Goal: Task Accomplishment & Management: Use online tool/utility

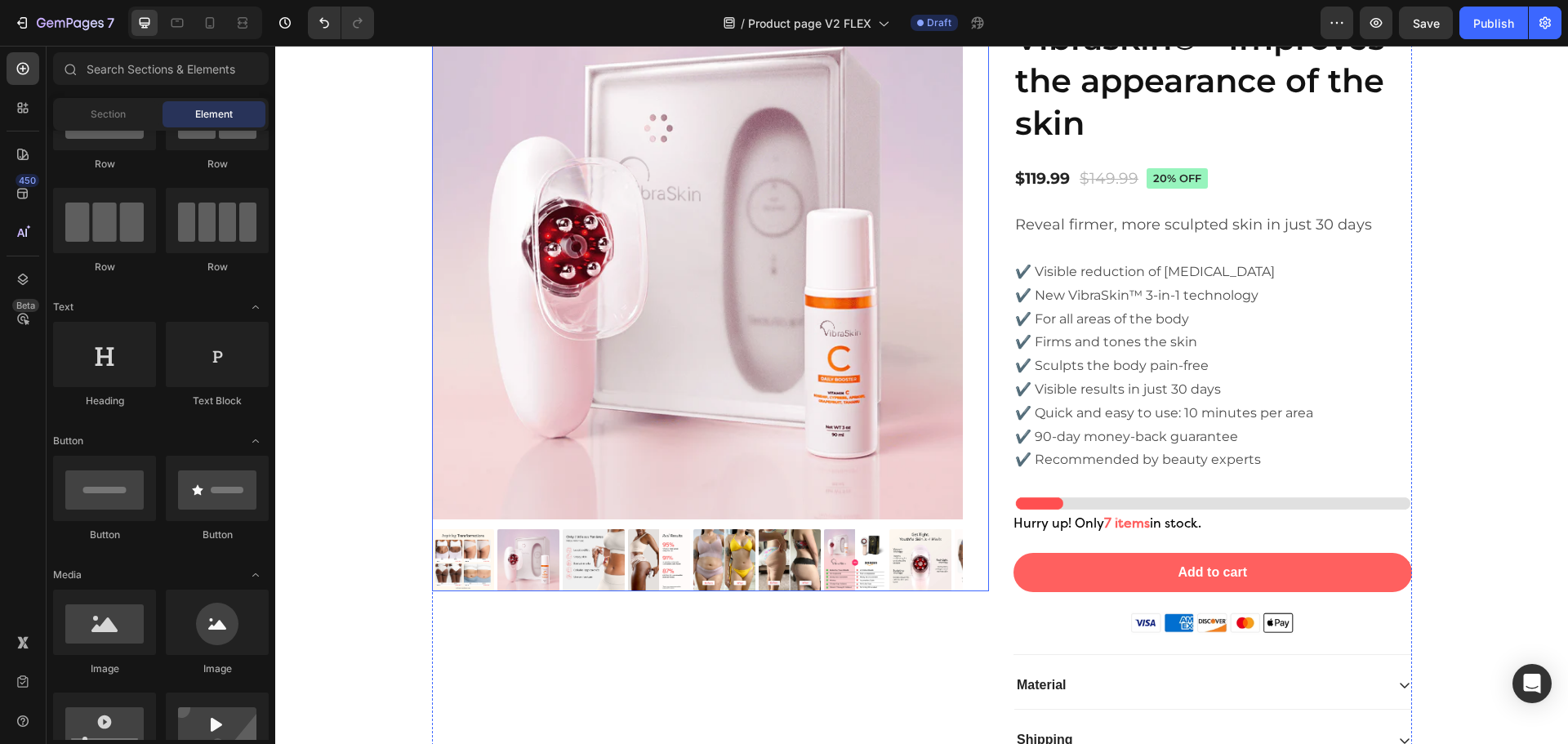
scroll to position [5235, 0]
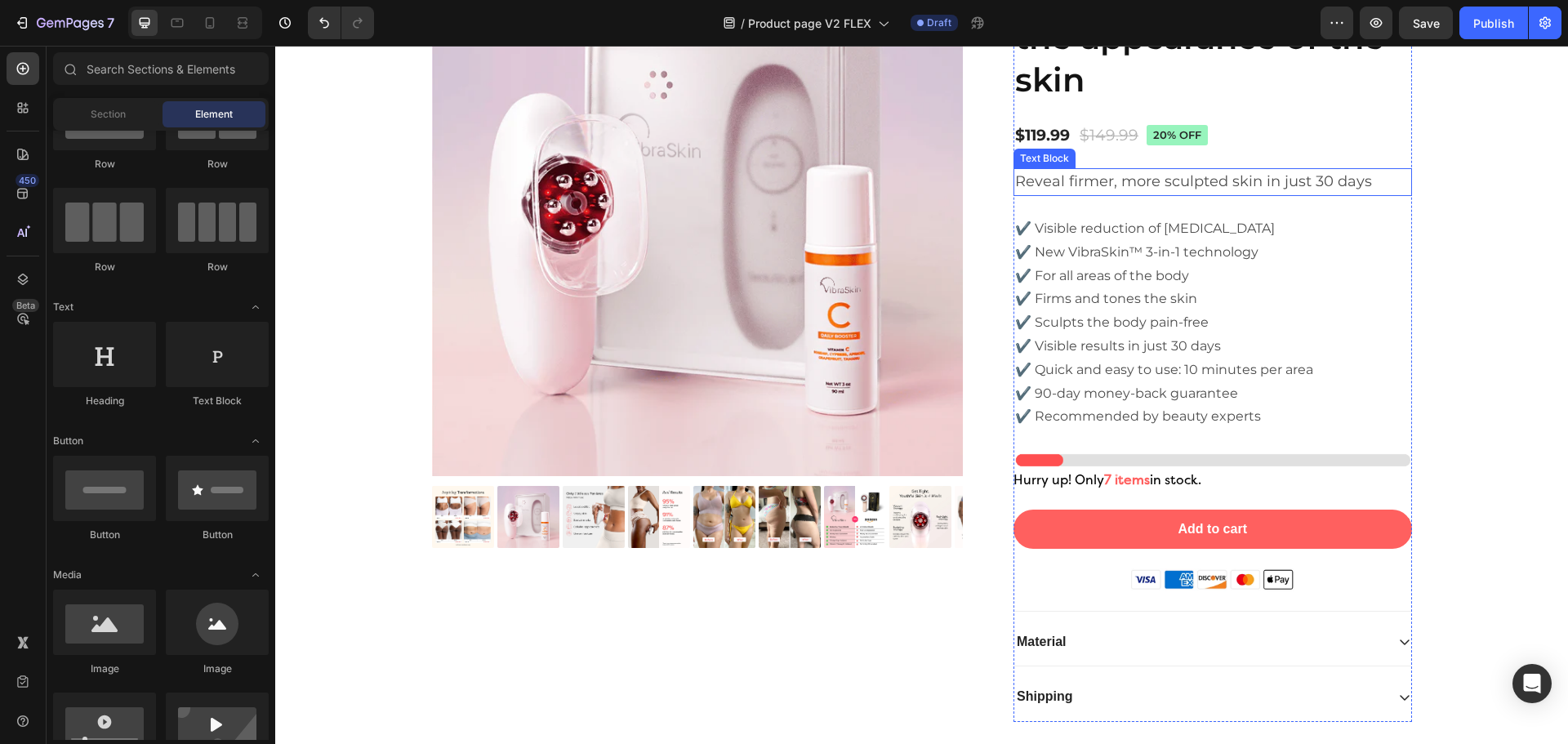
click at [1185, 188] on span "Reveal firmer, more sculpted skin in just 30 days" at bounding box center [1193, 181] width 357 height 18
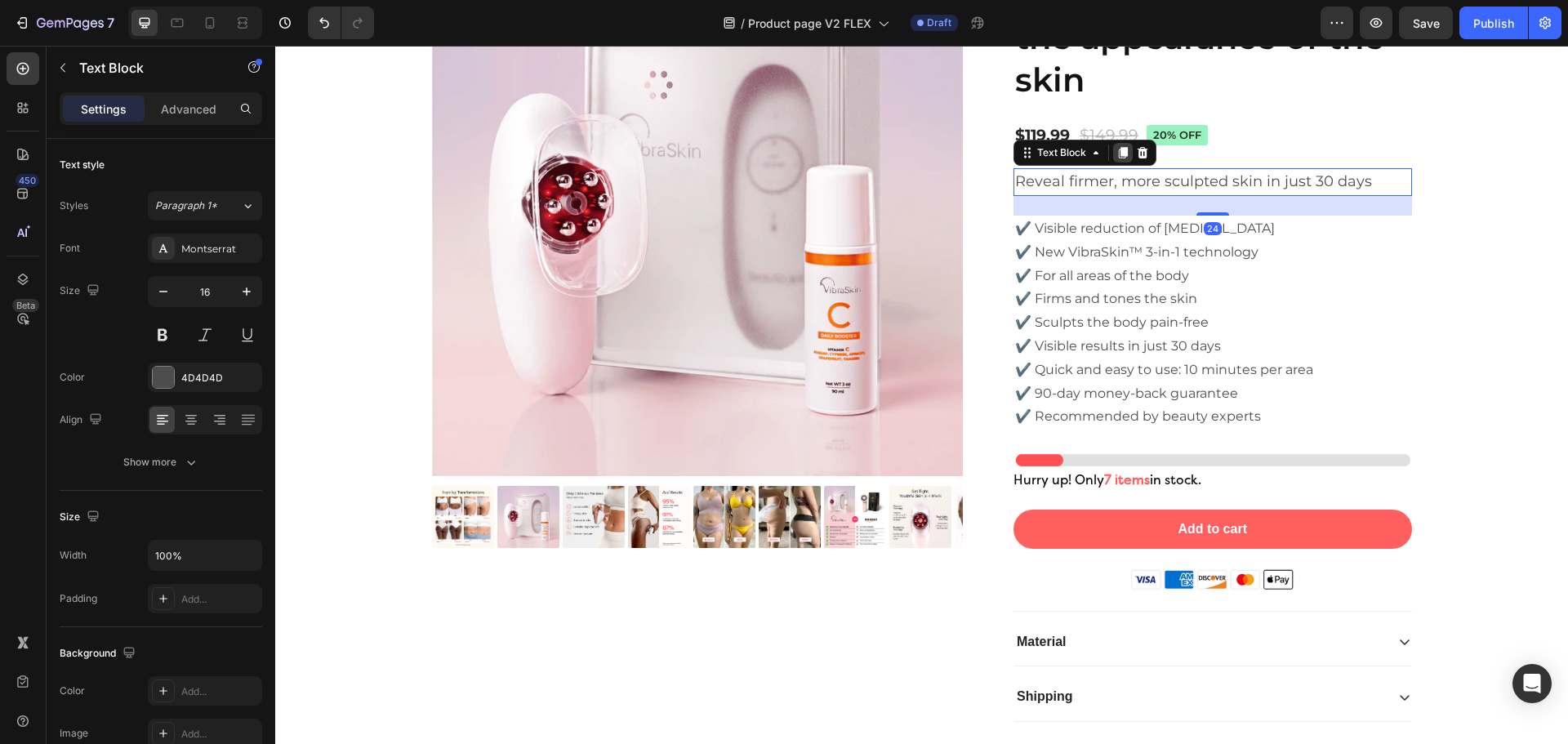
click at [1118, 152] on icon at bounding box center [1123, 152] width 9 height 12
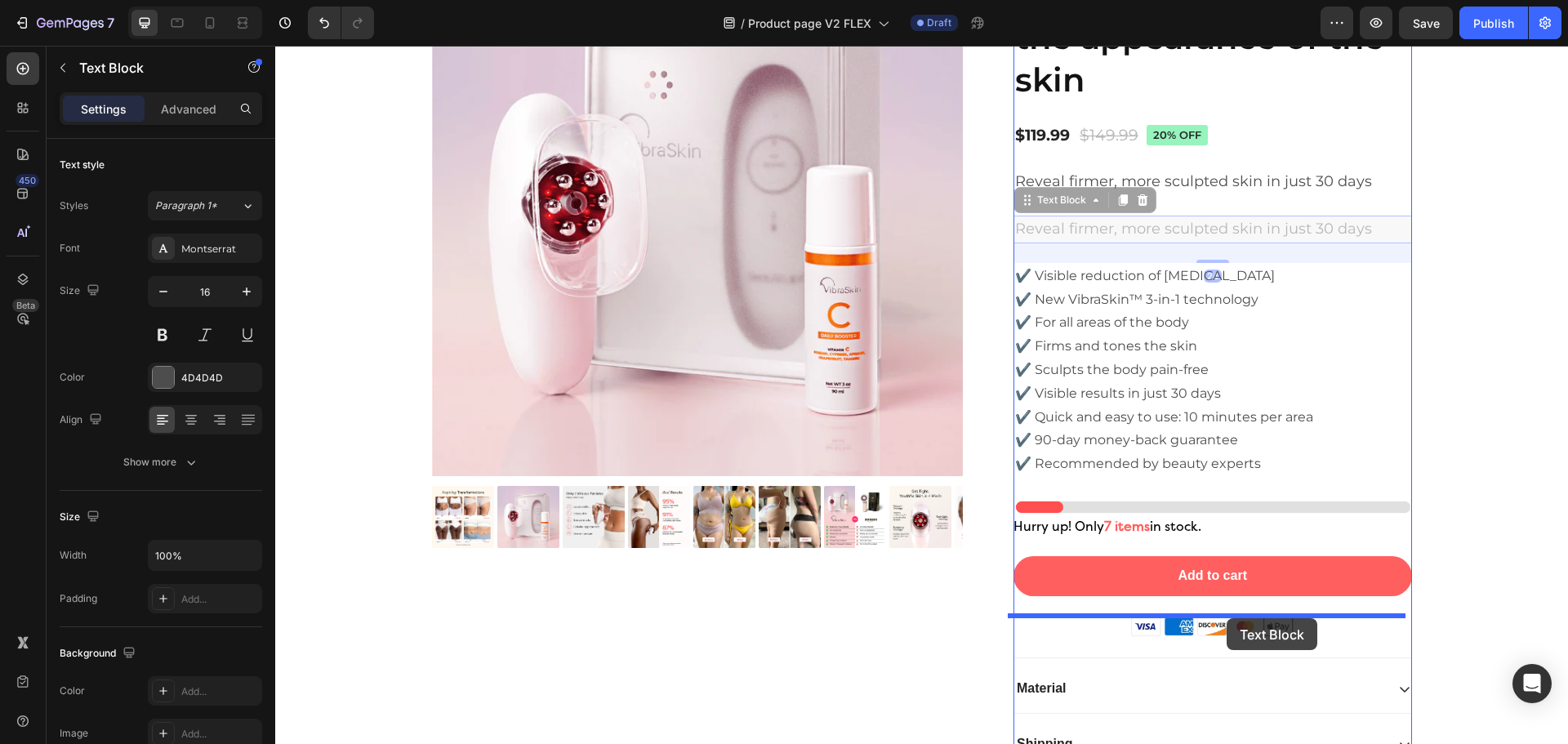
drag, startPoint x: 1026, startPoint y: 206, endPoint x: 1226, endPoint y: 618, distance: 458.0
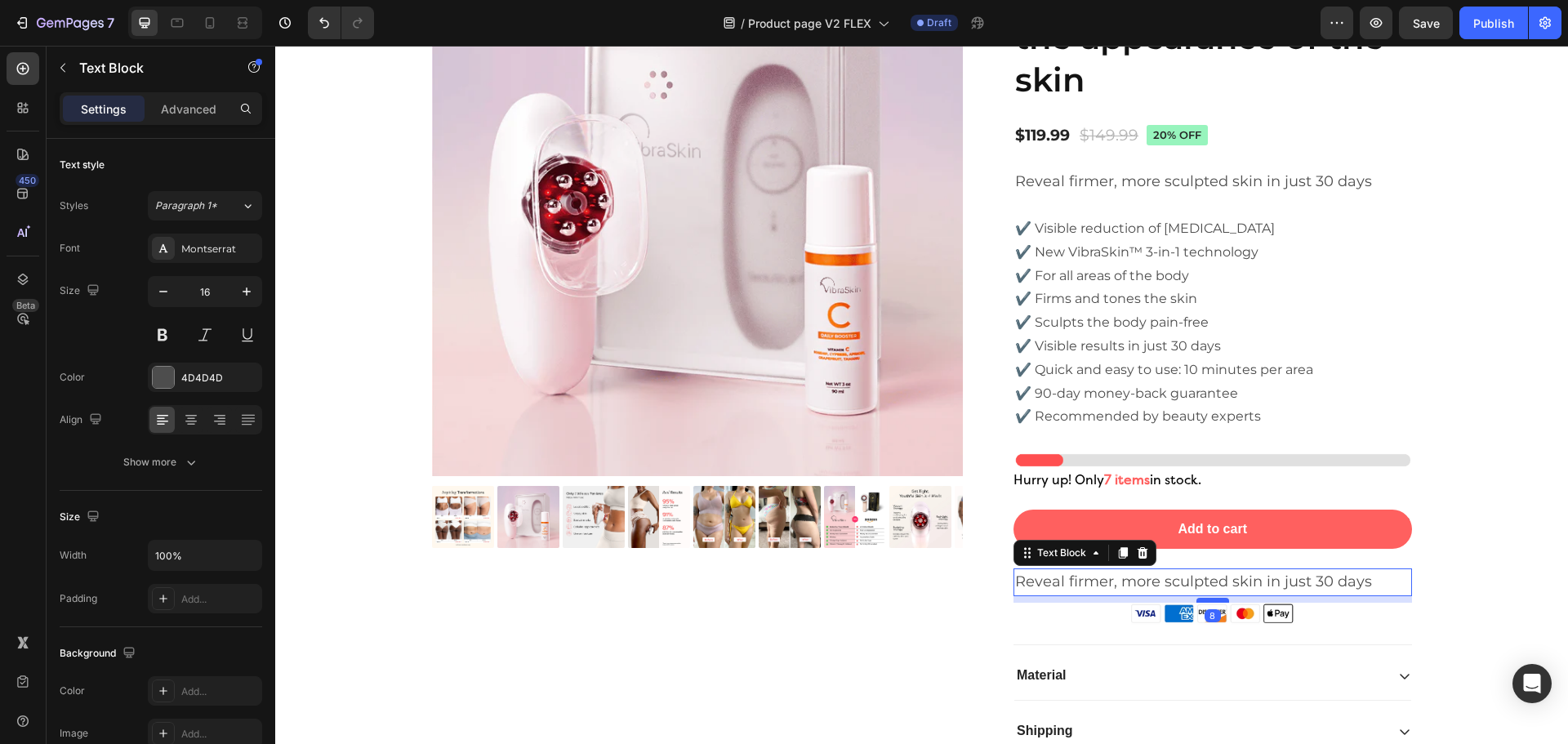
drag, startPoint x: 1212, startPoint y: 610, endPoint x: 1217, endPoint y: 600, distance: 11.2
click at [1217, 600] on div at bounding box center [1212, 600] width 33 height 5
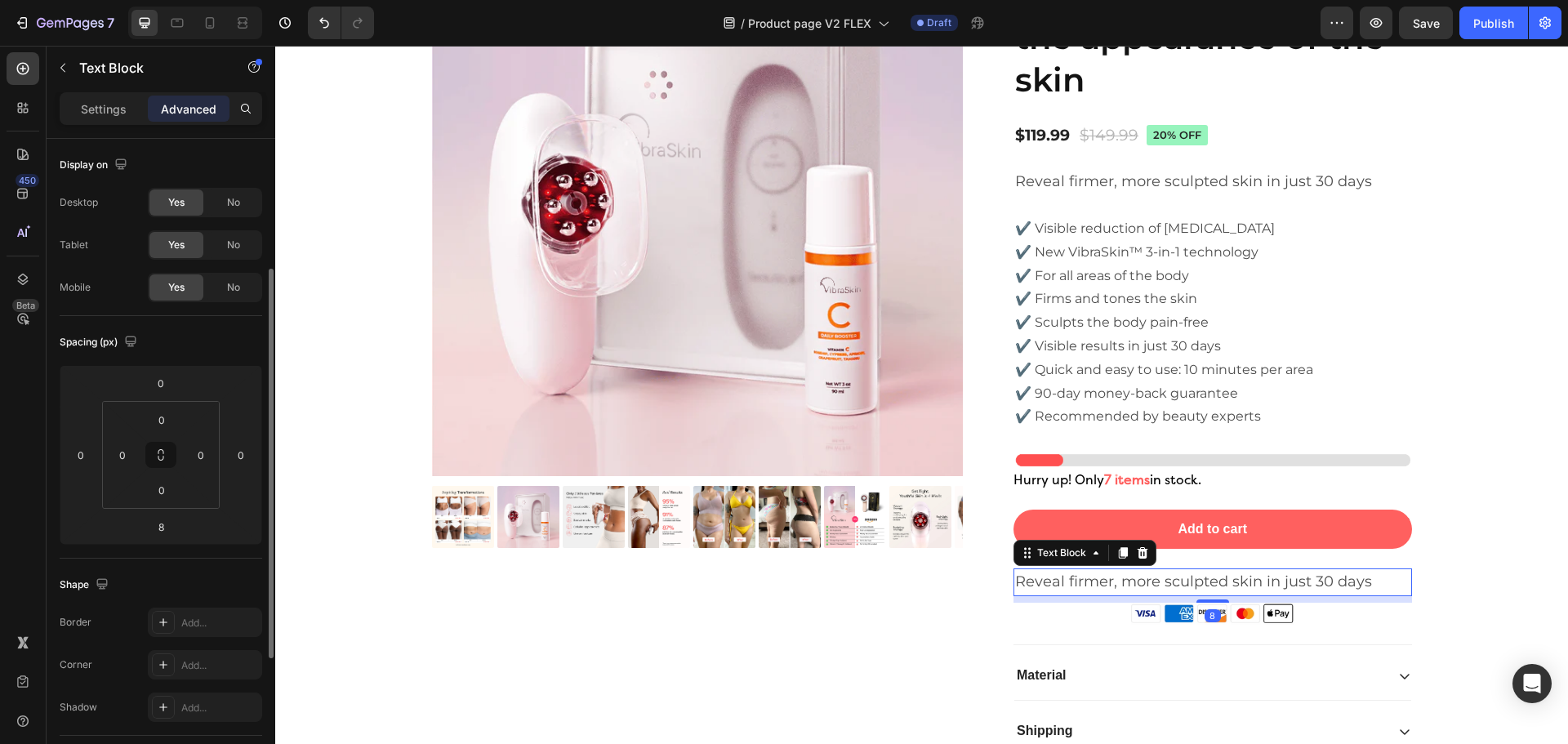
scroll to position [438, 0]
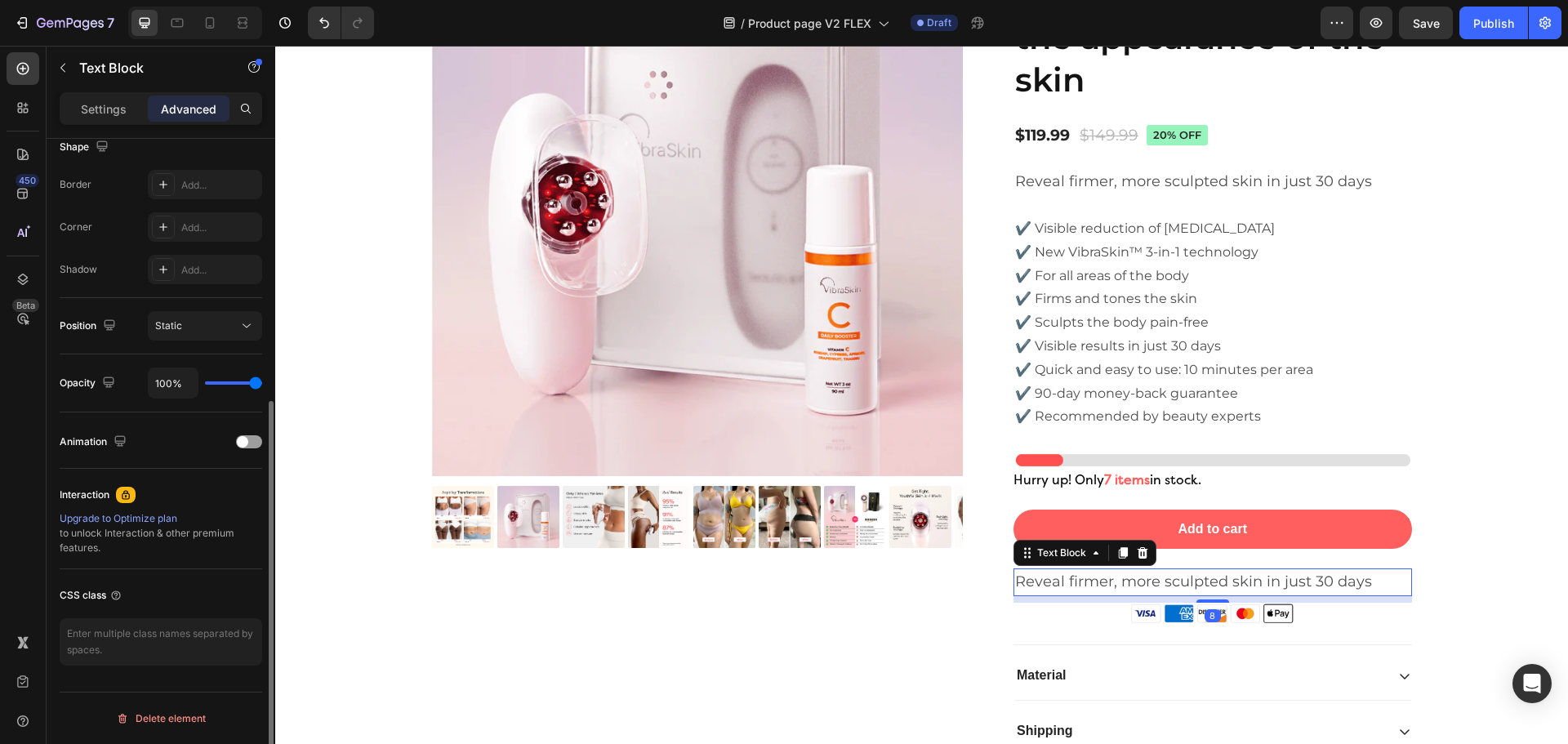
click at [100, 110] on p "Settings" at bounding box center [104, 109] width 46 height 17
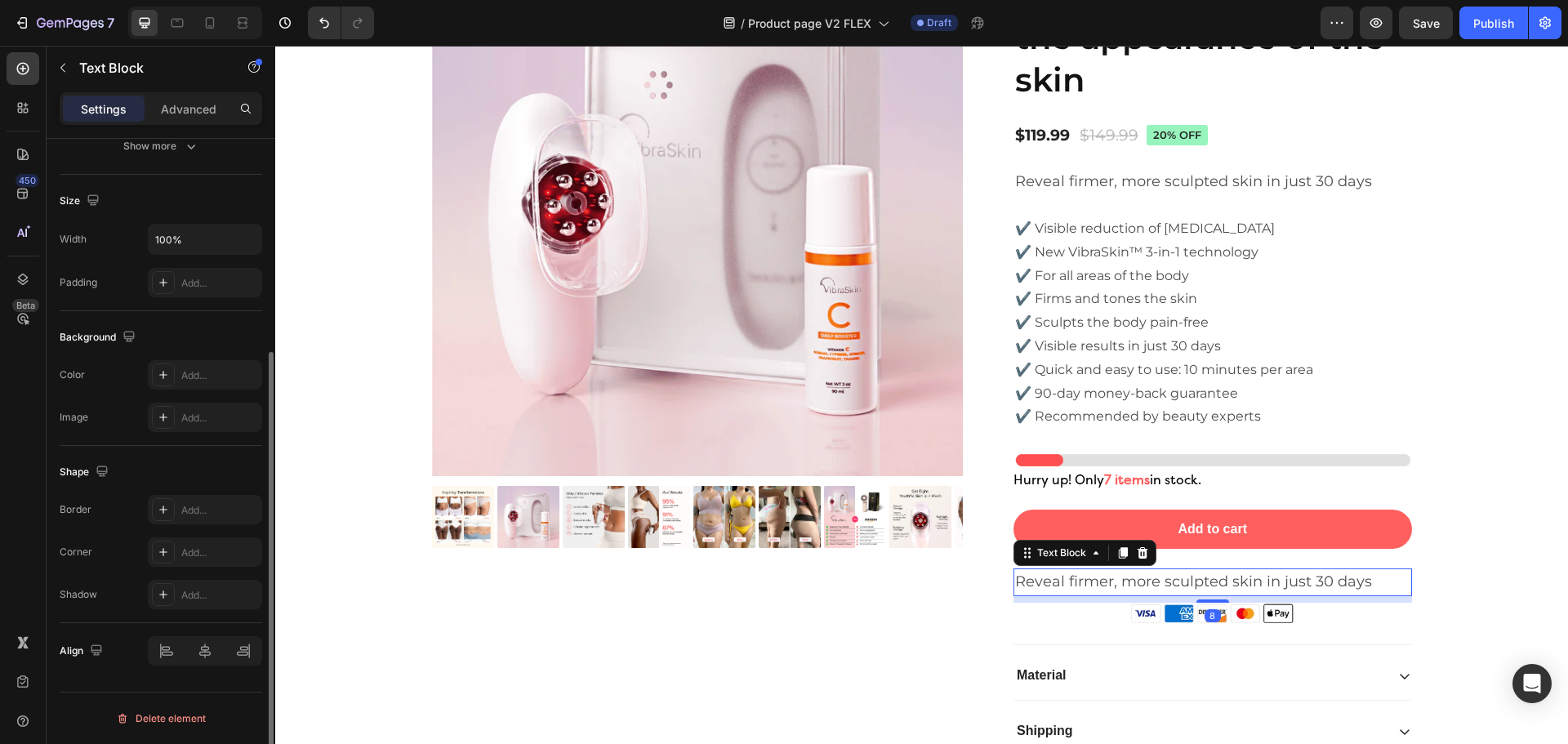
scroll to position [316, 0]
click at [193, 654] on div at bounding box center [204, 650] width 114 height 29
click at [206, 649] on div at bounding box center [204, 650] width 114 height 29
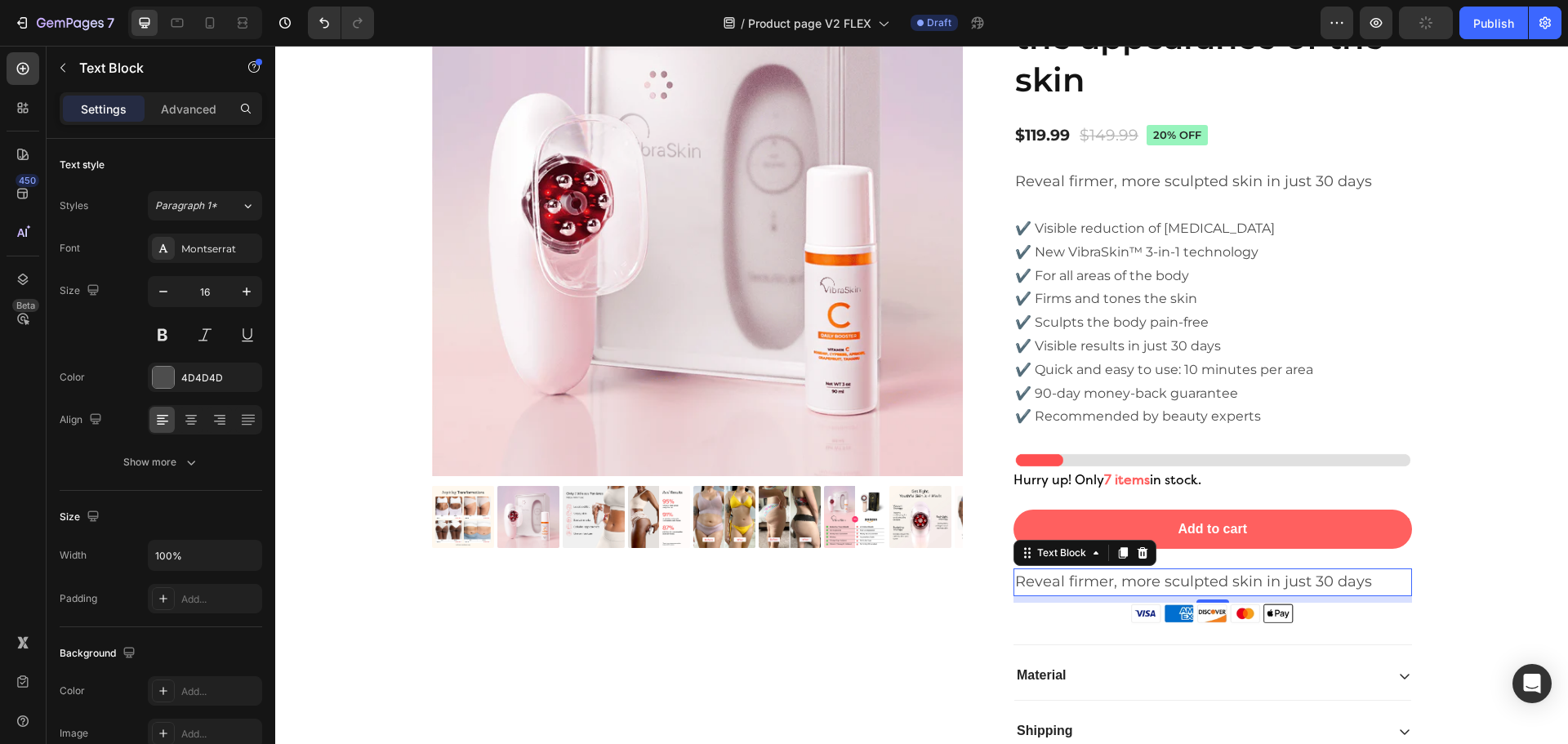
click at [1146, 582] on span "Reveal firmer, more sculpted skin in just 30 days" at bounding box center [1193, 581] width 357 height 18
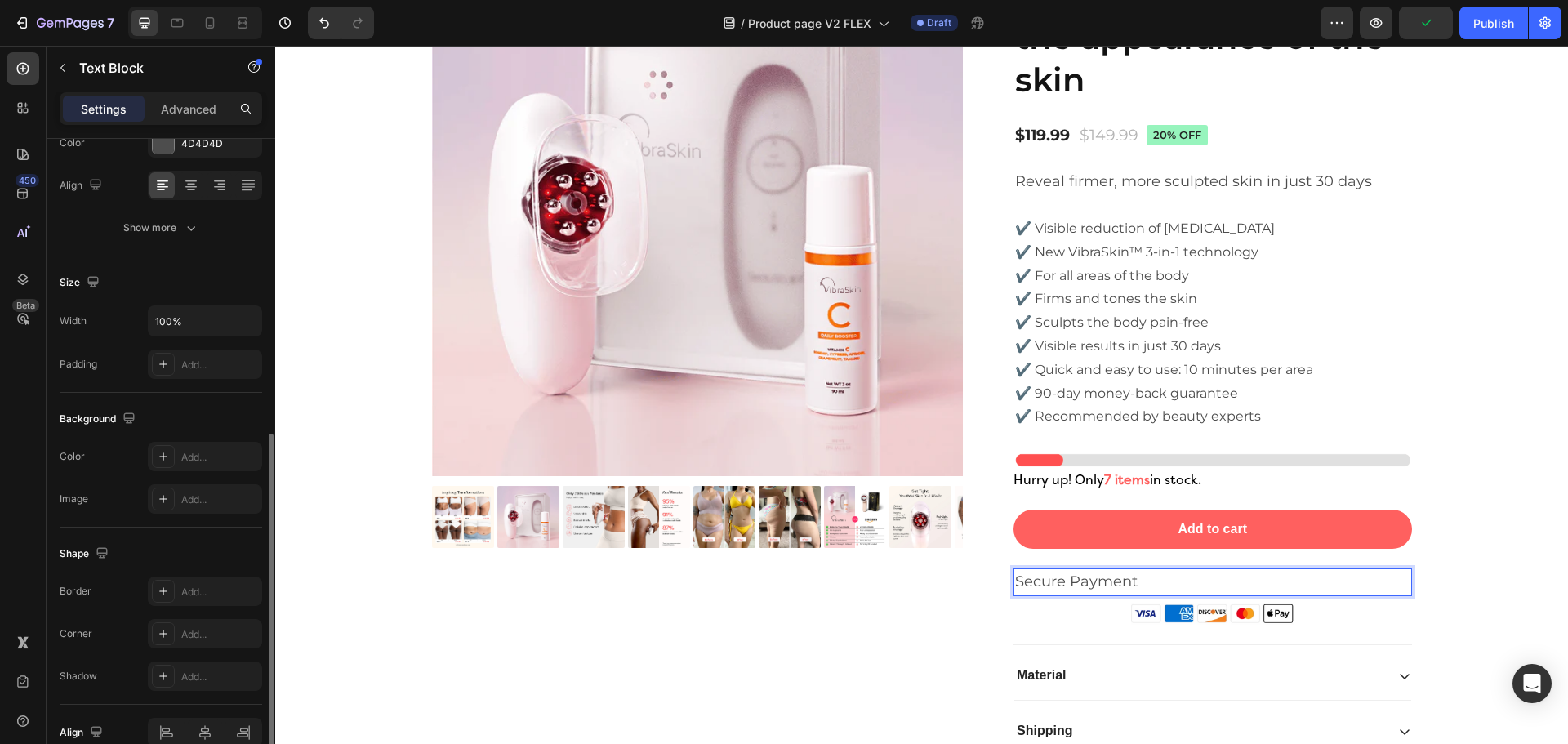
scroll to position [316, 0]
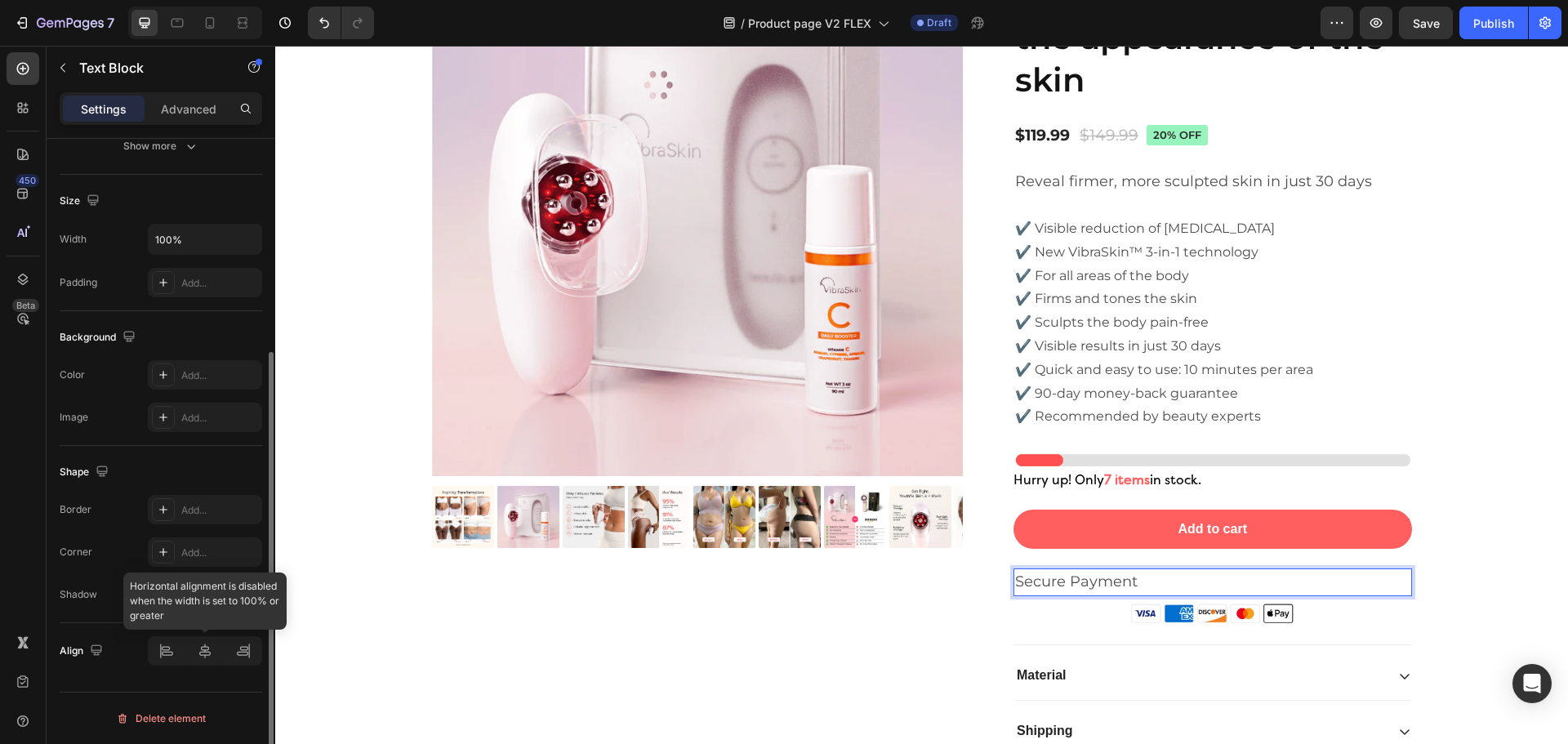
click at [205, 658] on div at bounding box center [204, 650] width 114 height 29
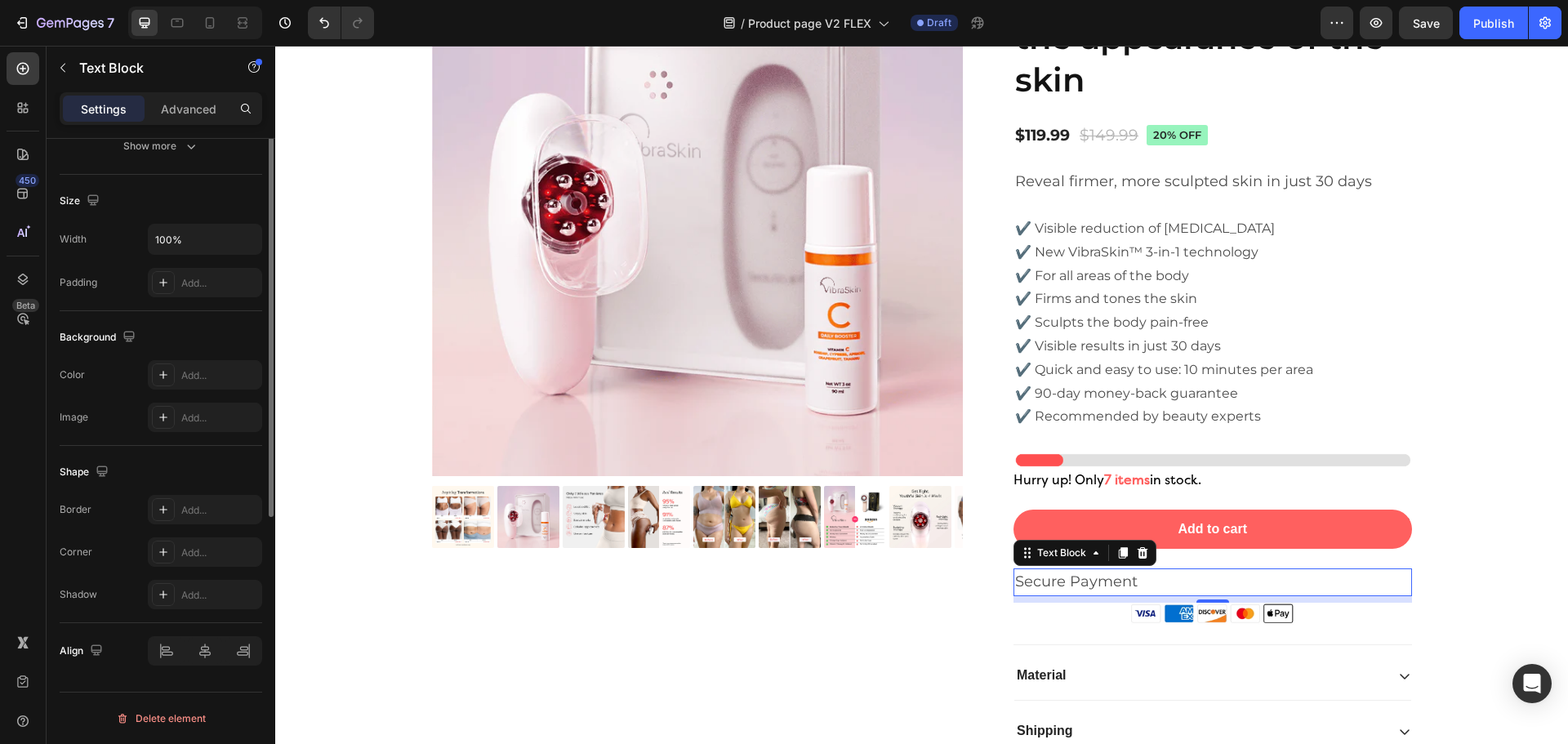
scroll to position [0, 0]
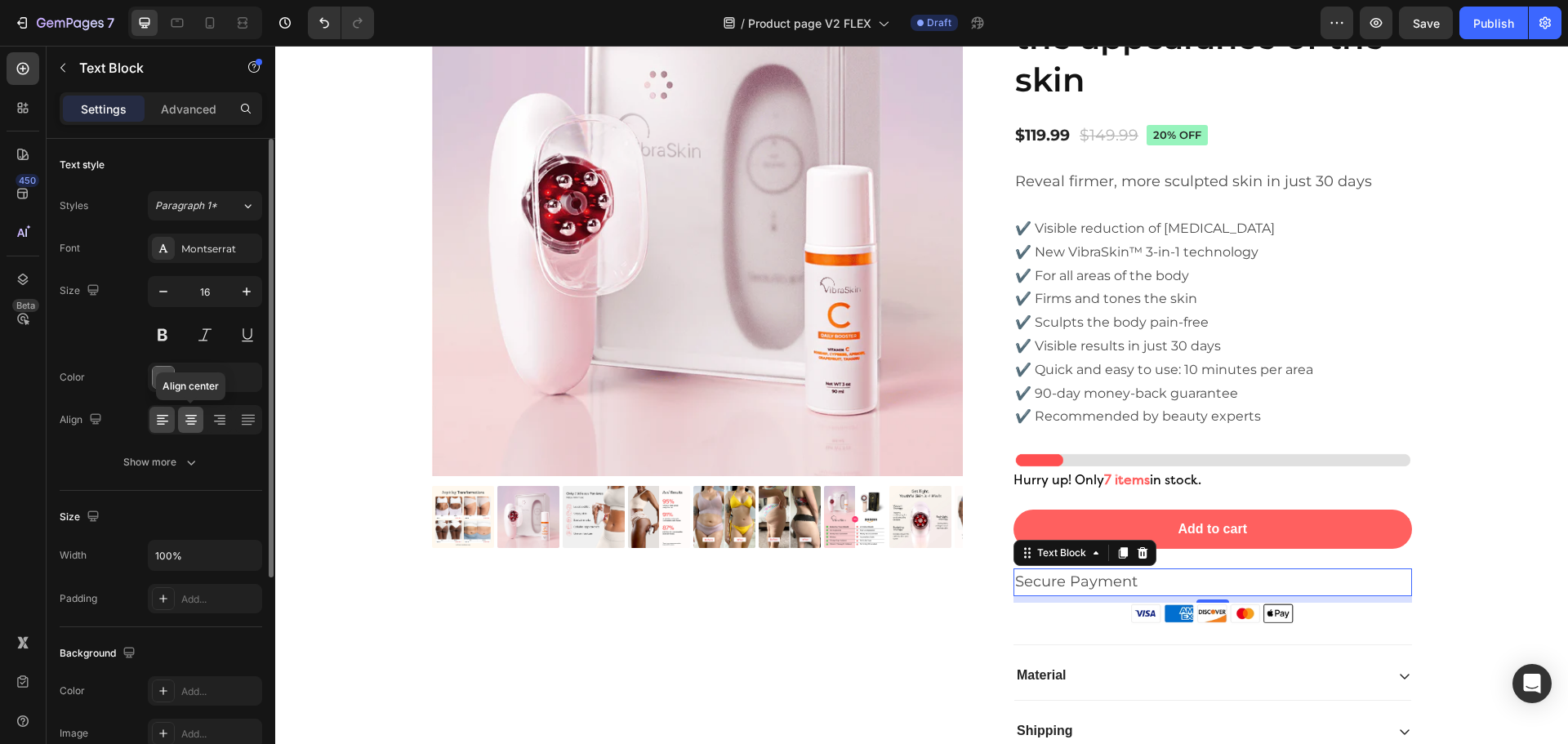
click at [193, 419] on icon at bounding box center [191, 419] width 16 height 16
click at [171, 337] on button at bounding box center [162, 334] width 29 height 29
click at [161, 380] on div at bounding box center [164, 377] width 21 height 21
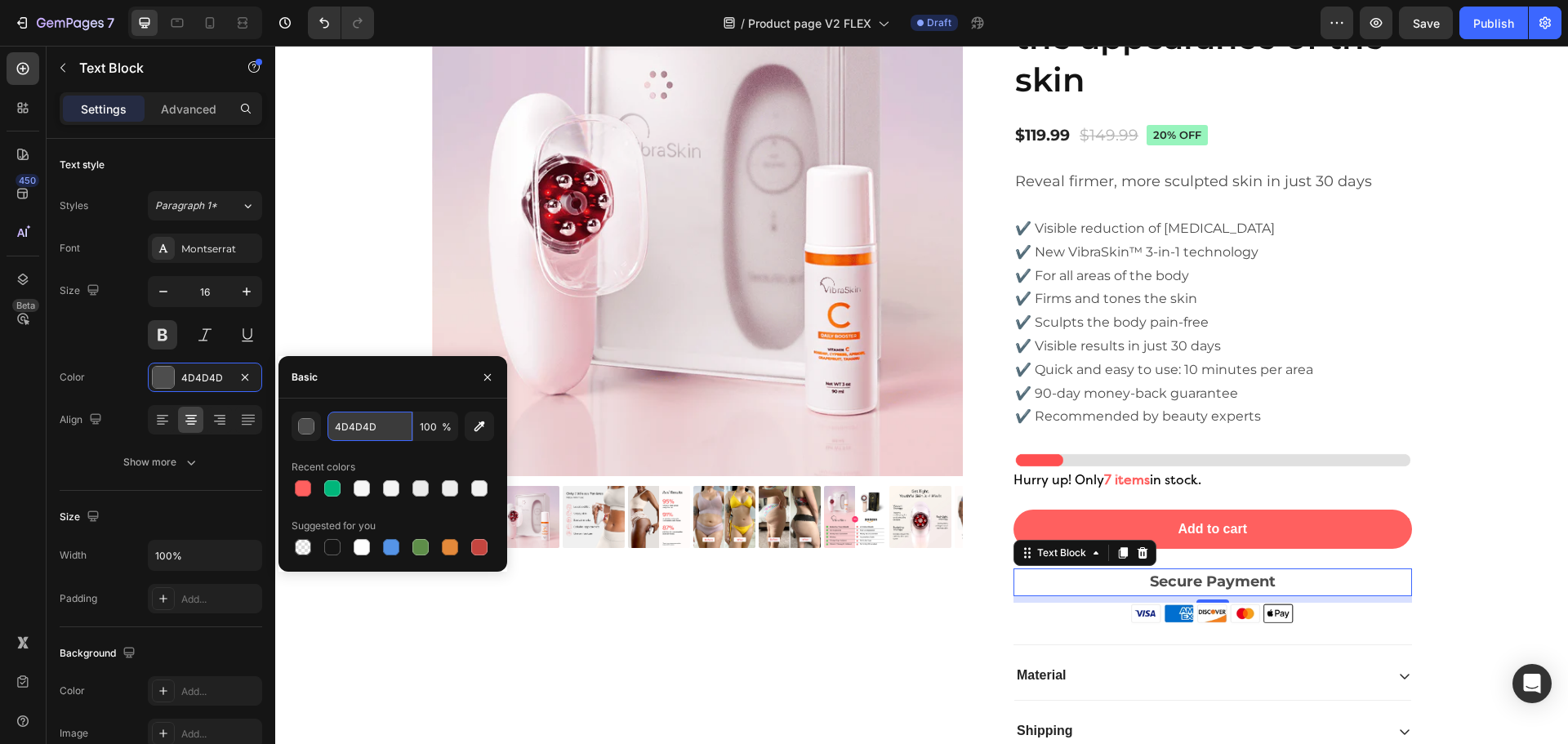
click at [357, 423] on input "4D4D4D" at bounding box center [370, 426] width 85 height 29
type input "121212"
click at [135, 295] on div "Size 16" at bounding box center [160, 312] width 203 height 73
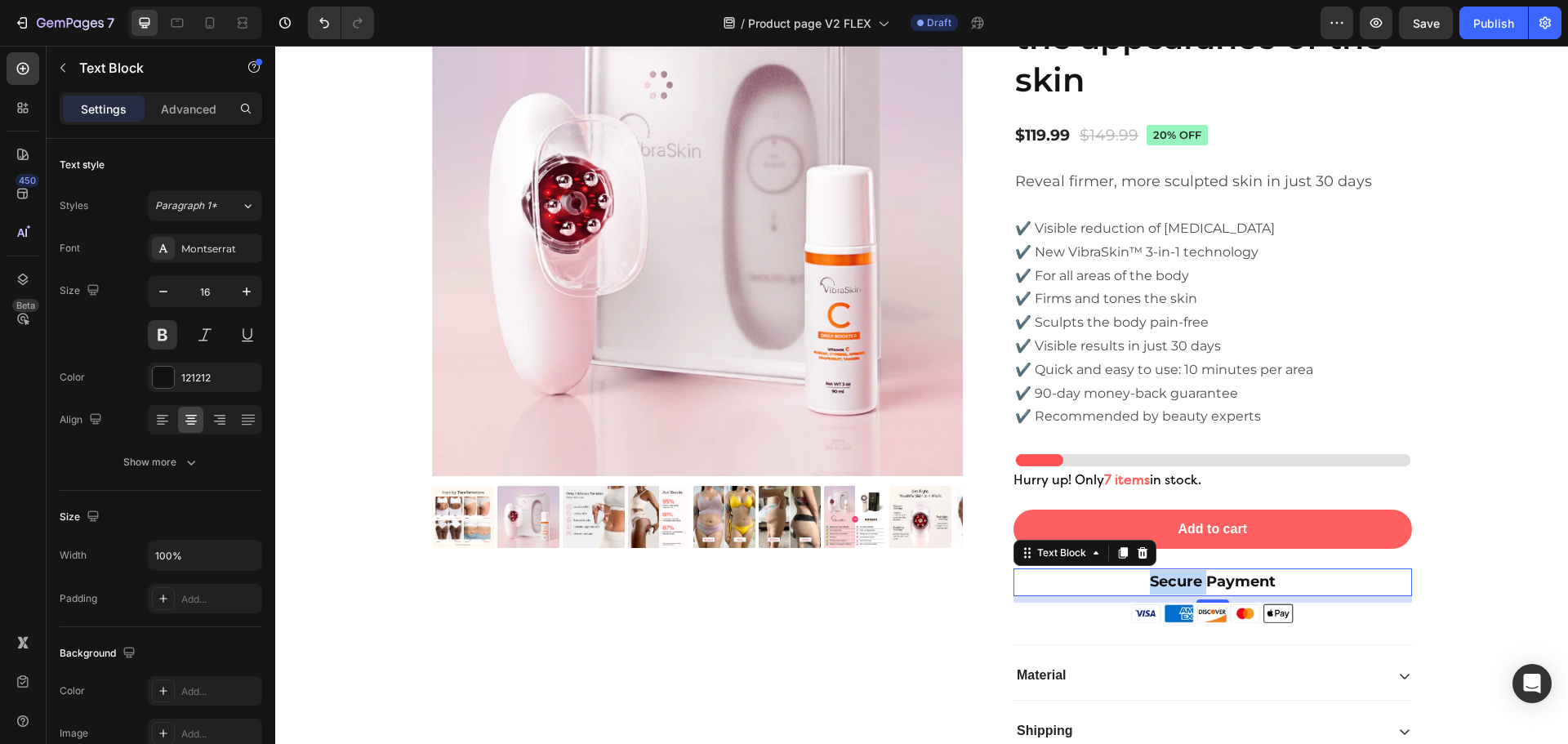
click at [1184, 586] on span "Secure Payment" at bounding box center [1212, 581] width 126 height 18
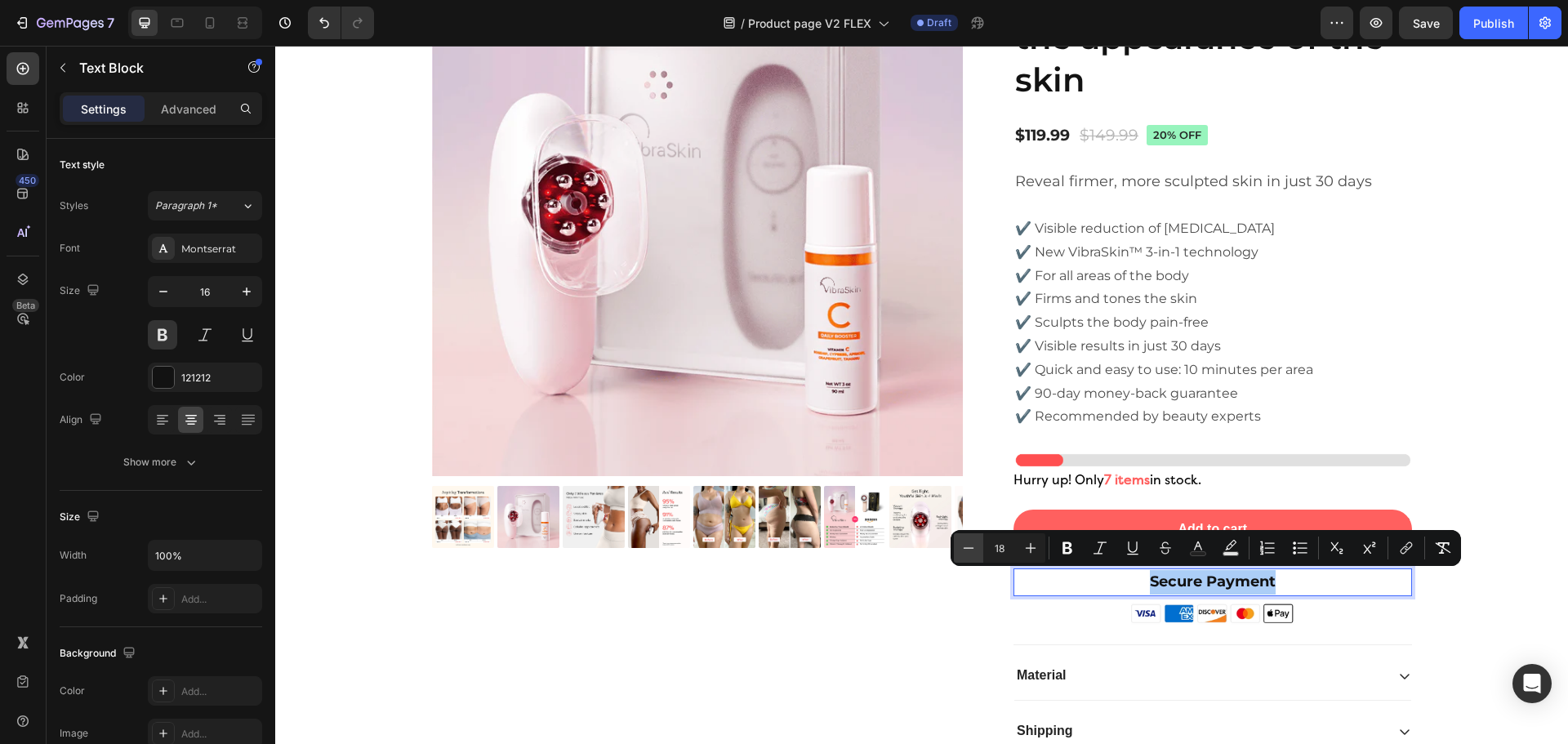
click at [963, 548] on icon "Editor contextual toolbar" at bounding box center [968, 548] width 16 height 16
type input "16"
click at [242, 302] on button "button" at bounding box center [246, 291] width 29 height 29
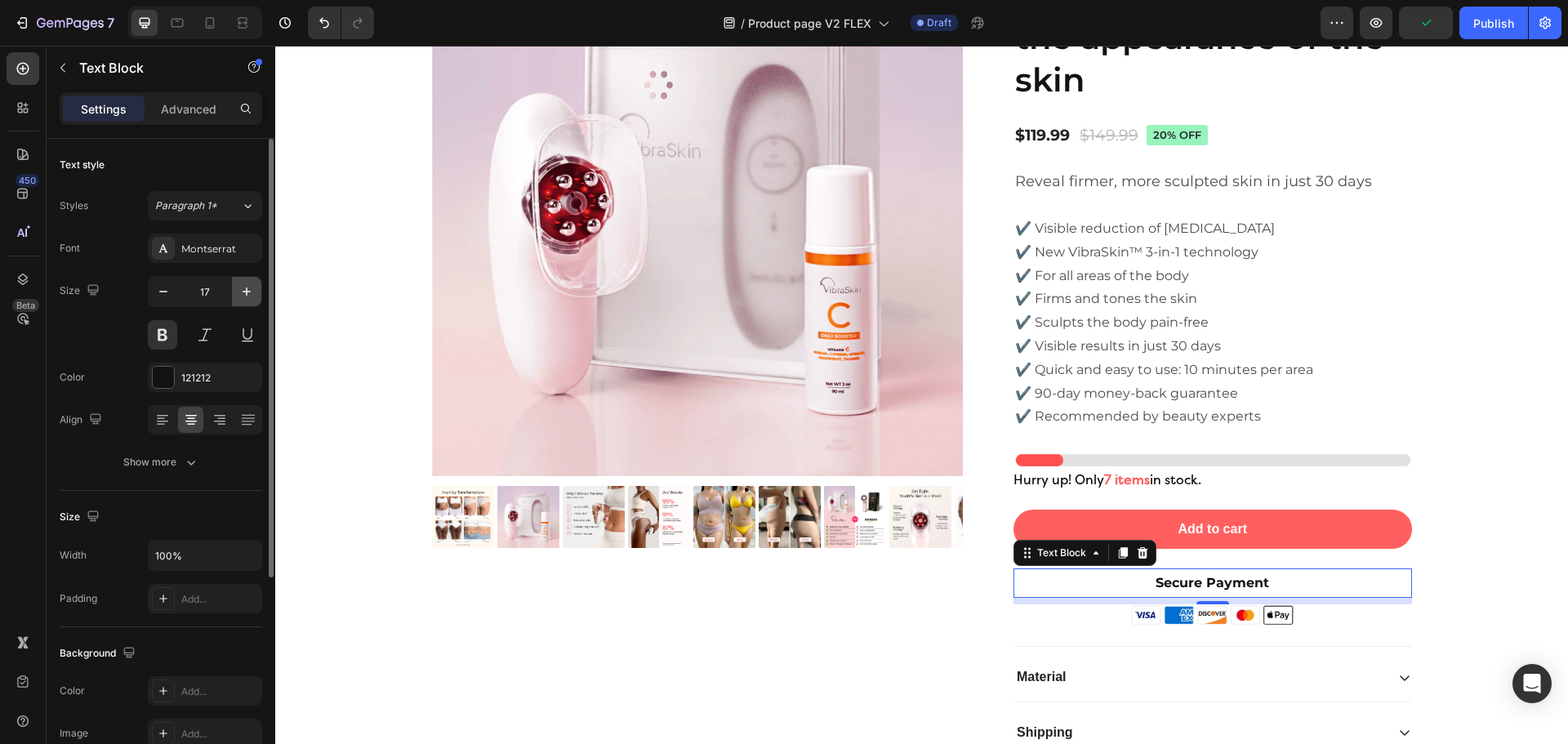
click at [242, 302] on button "button" at bounding box center [246, 291] width 29 height 29
click at [177, 300] on button "button" at bounding box center [163, 291] width 29 height 29
type input "16"
click at [880, 634] on div "Product Images" at bounding box center [711, 356] width 557 height 824
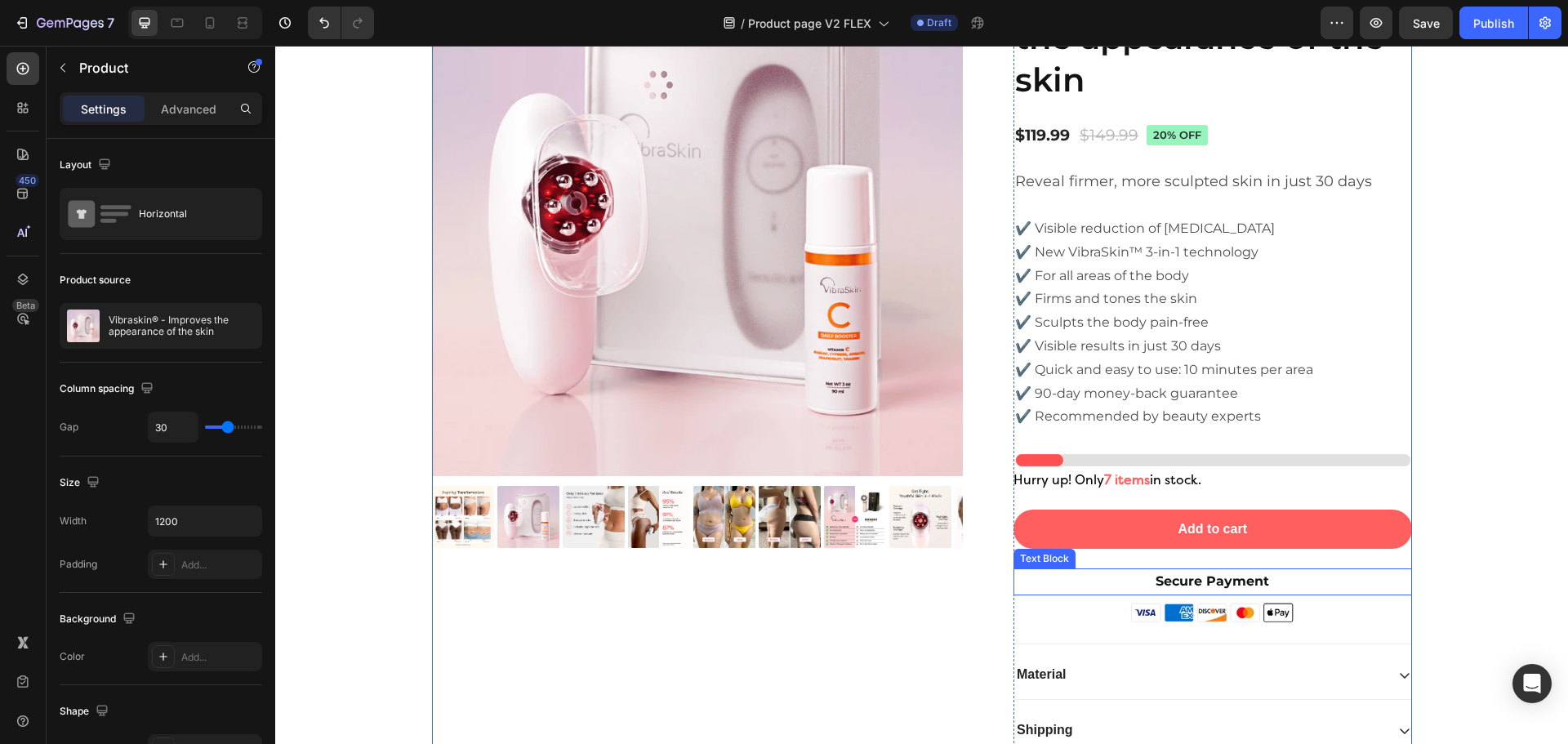
click at [1227, 585] on span "Secure Payment" at bounding box center [1212, 581] width 113 height 16
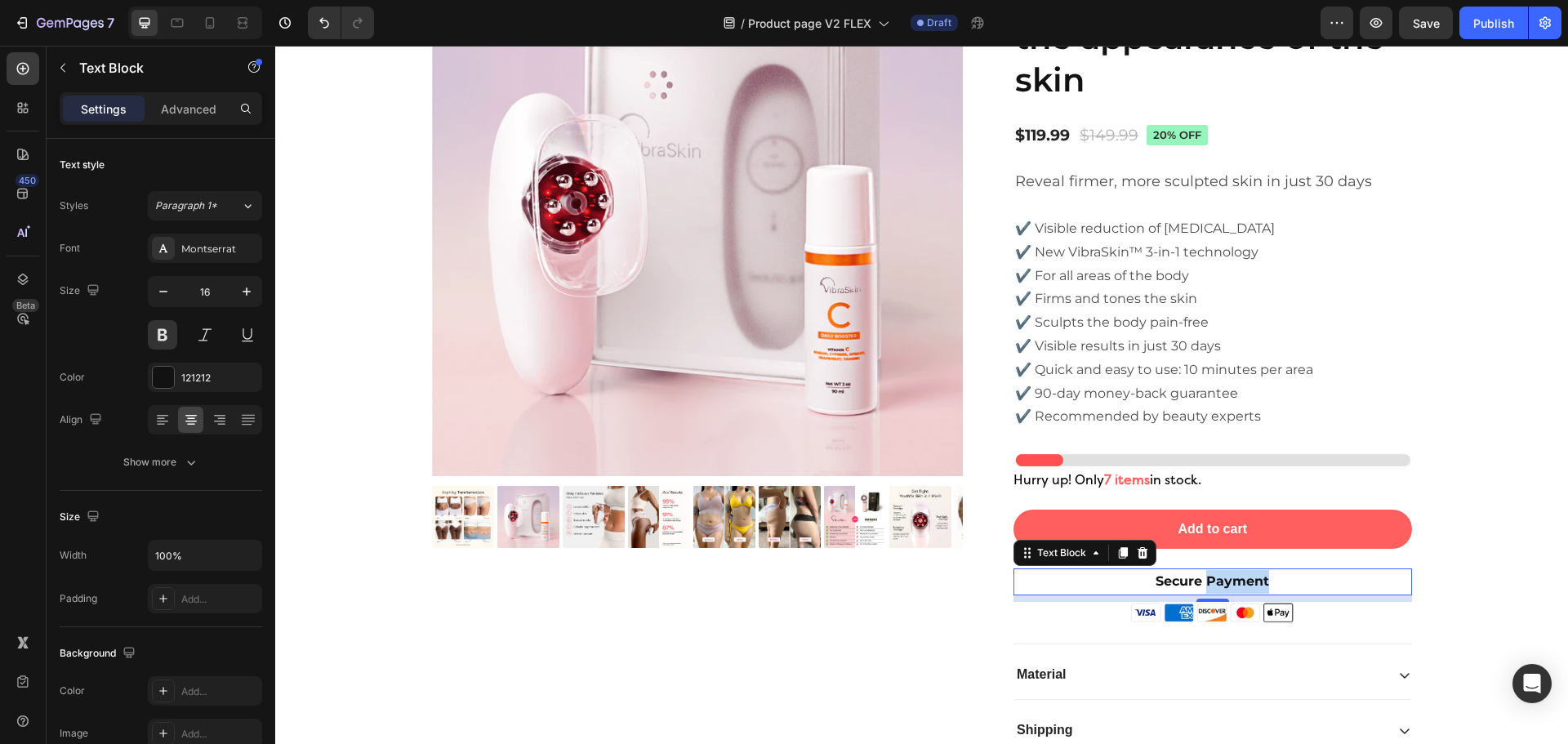
click at [1208, 575] on span "Secure Payment" at bounding box center [1212, 581] width 113 height 16
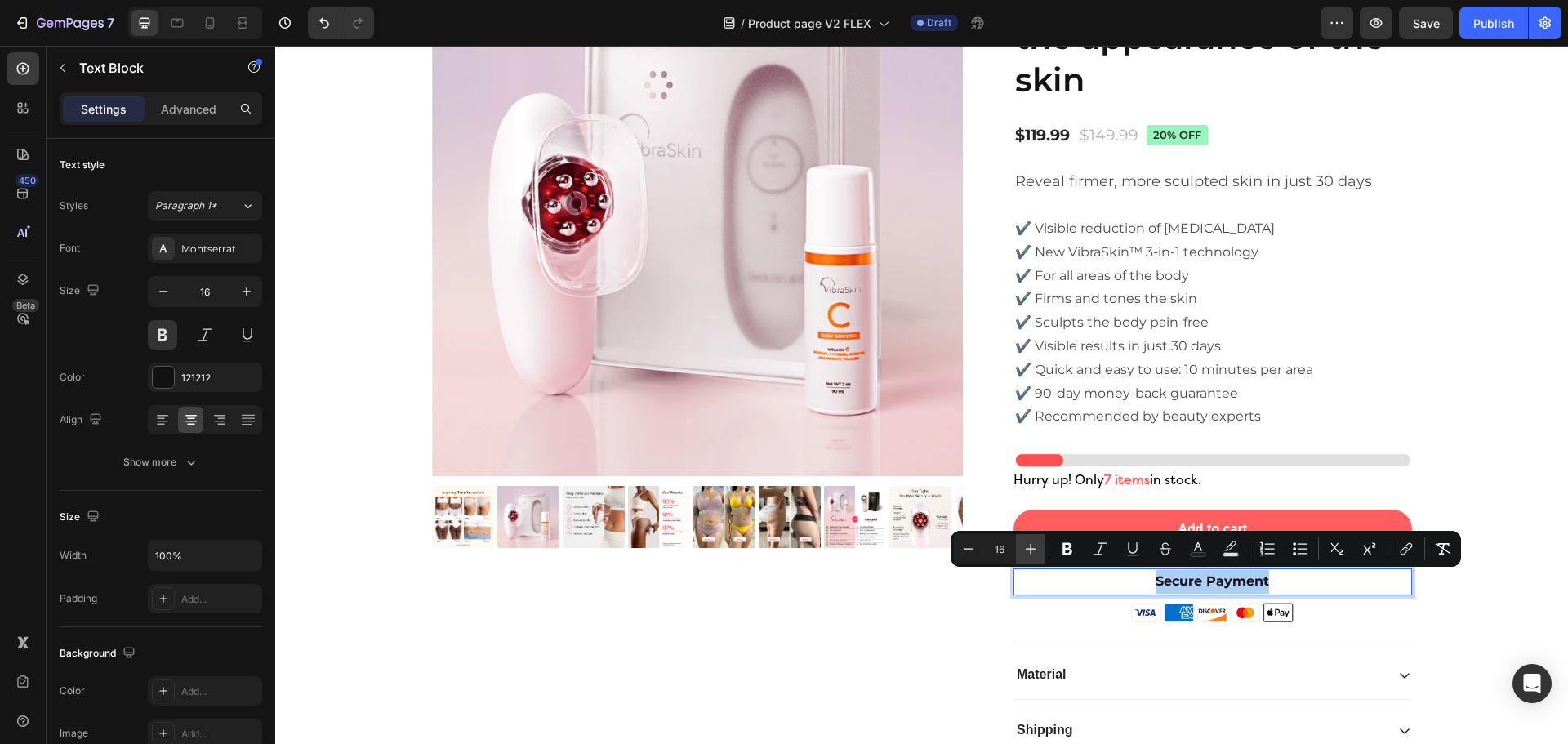
click at [1041, 544] on button "Plus" at bounding box center [1030, 548] width 29 height 29
type input "18"
click at [912, 607] on div "Product Images" at bounding box center [711, 357] width 557 height 825
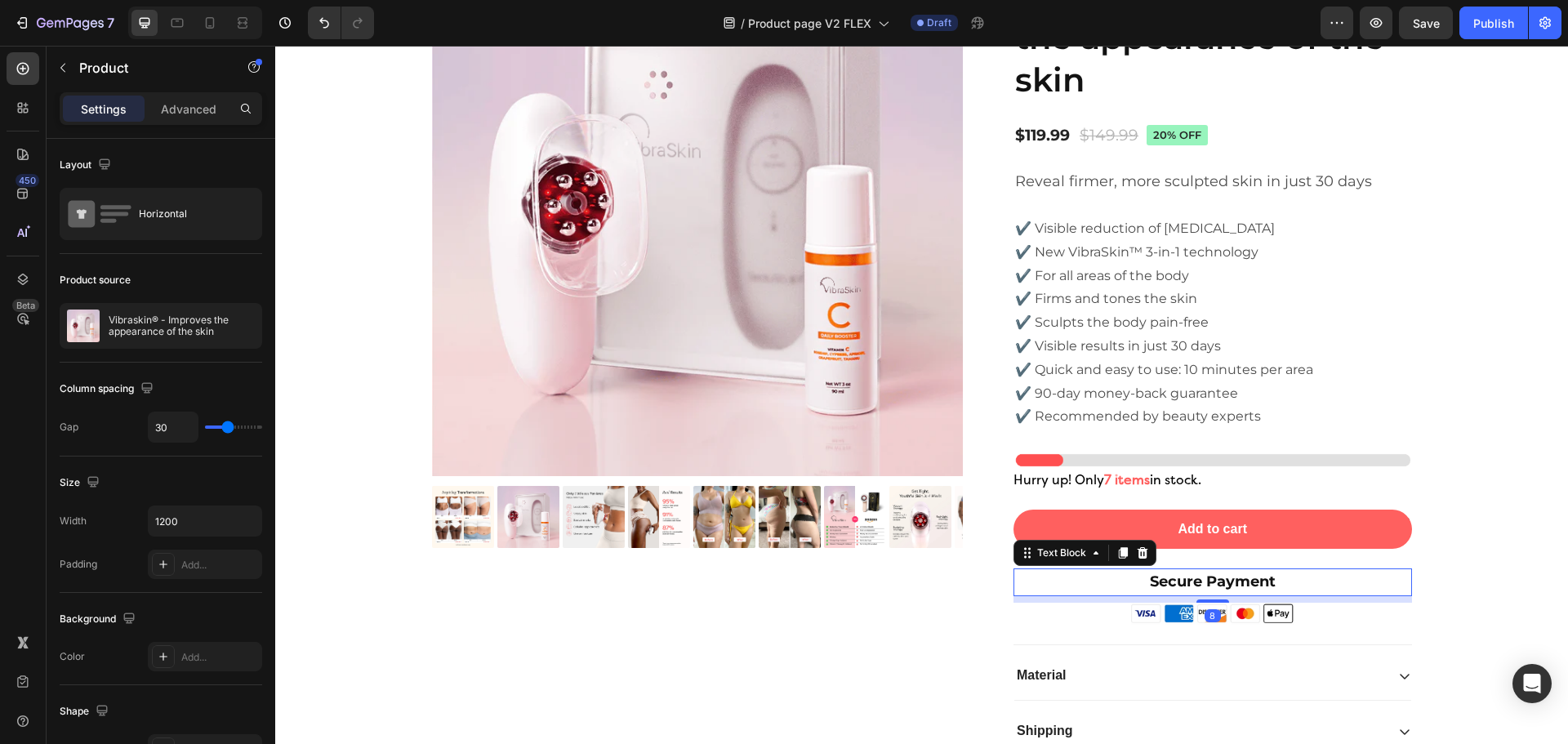
click at [1263, 582] on span "Secure Payment" at bounding box center [1212, 581] width 126 height 18
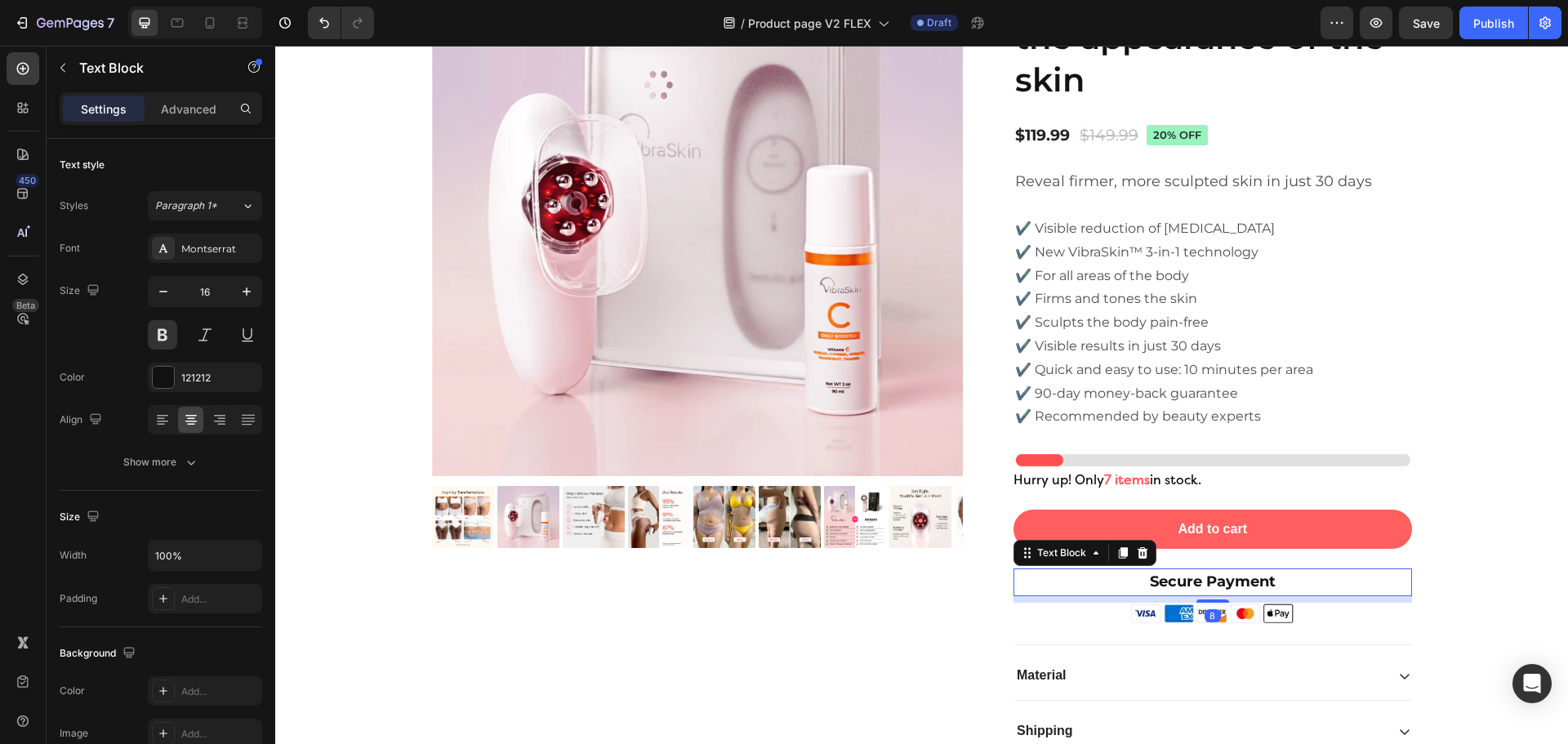
drag, startPoint x: 1203, startPoint y: 601, endPoint x: 1241, endPoint y: 571, distance: 48.4
click at [1218, 580] on div "Secure Payment Text Block 8" at bounding box center [1212, 581] width 398 height 27
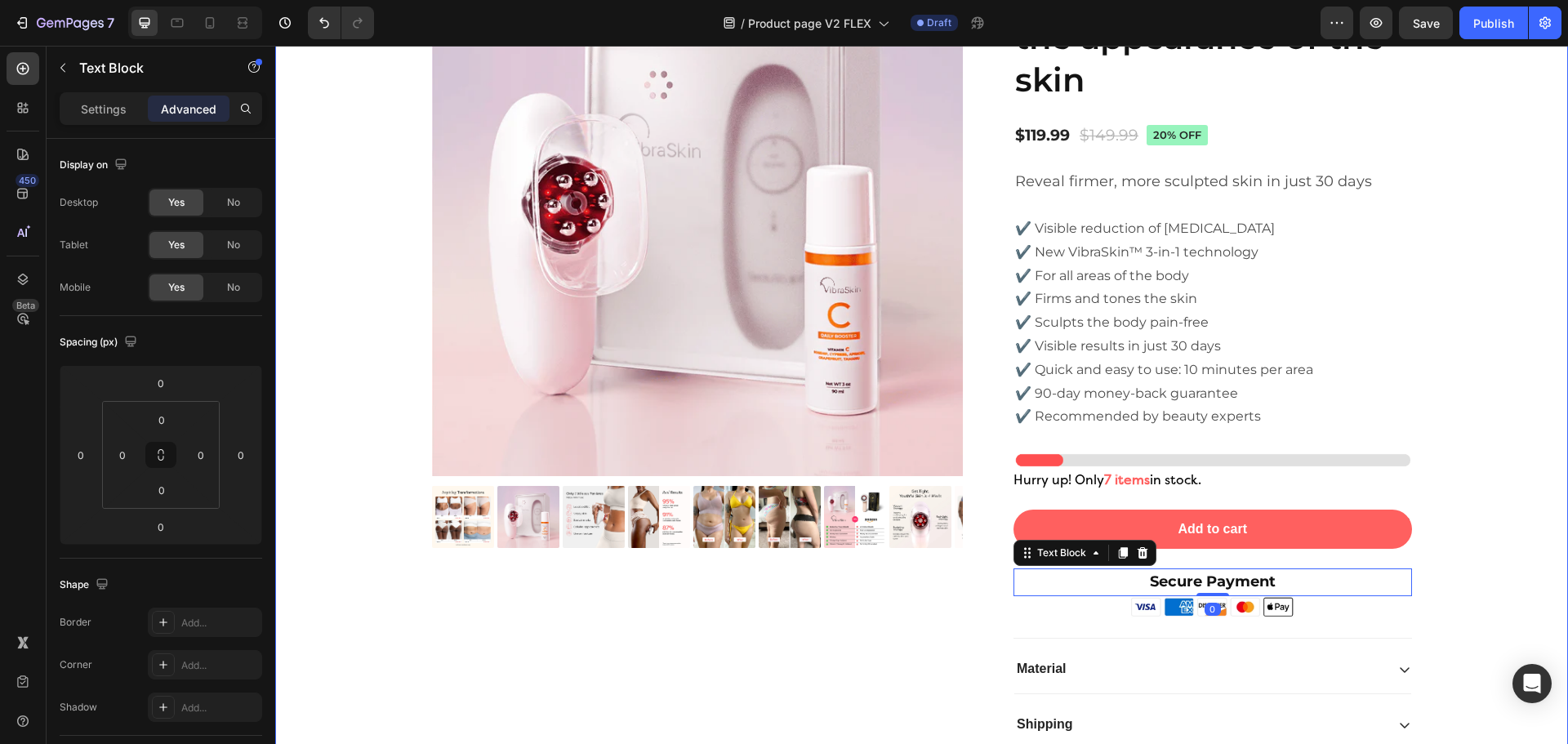
click at [1486, 579] on div "Product Images Icon Icon Icon Icon Icon Icon List 2,500+ Verified Reviews! Text…" at bounding box center [921, 359] width 1268 height 831
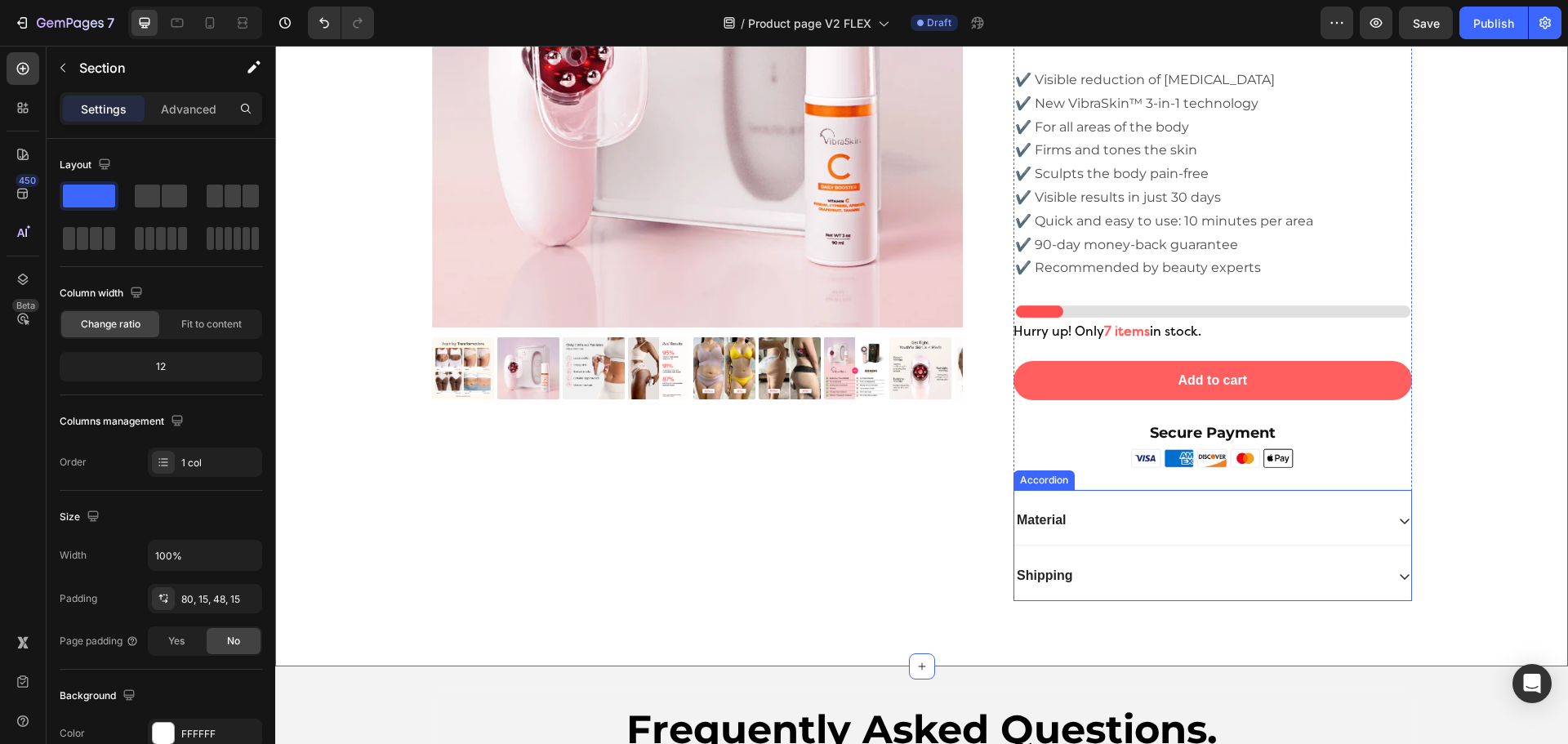
scroll to position [5397, 0]
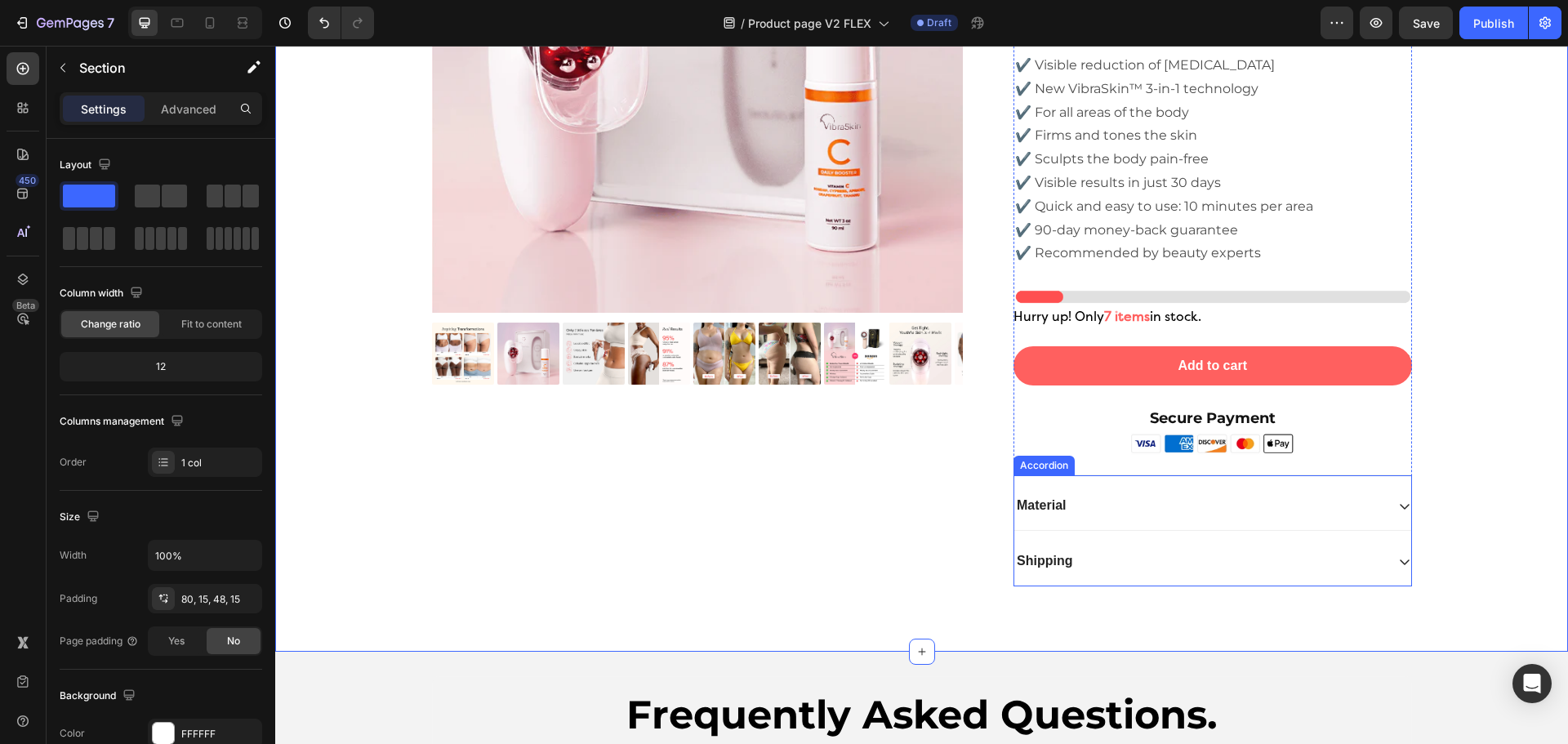
click at [1041, 483] on div "Material" at bounding box center [1212, 505] width 396 height 49
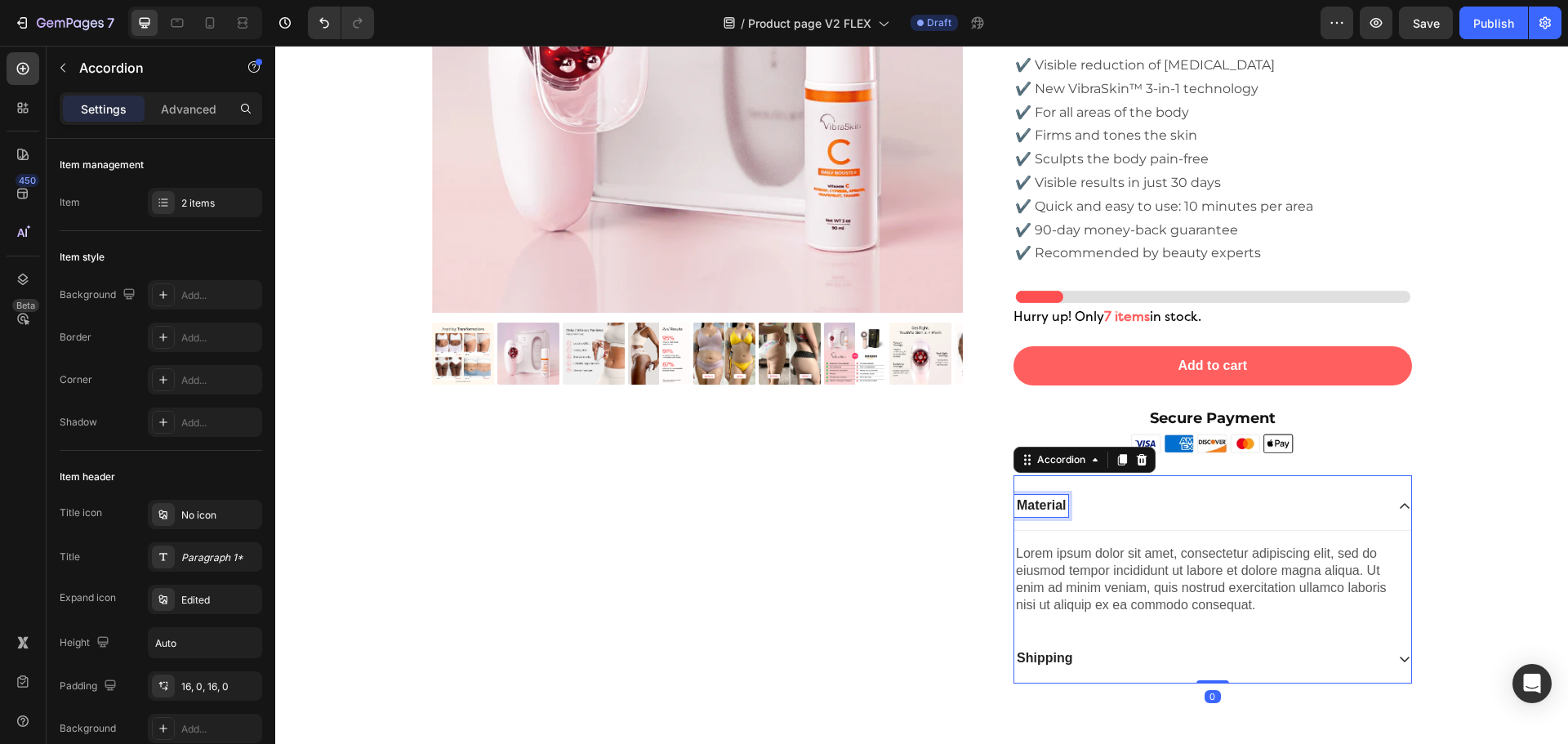
click at [1038, 509] on p "Material" at bounding box center [1041, 505] width 49 height 17
click at [1117, 606] on div "Lorem ipsum dolor sit amet, consectetur adipiscing elit, sed do eiusmod tempor …" at bounding box center [1212, 579] width 396 height 71
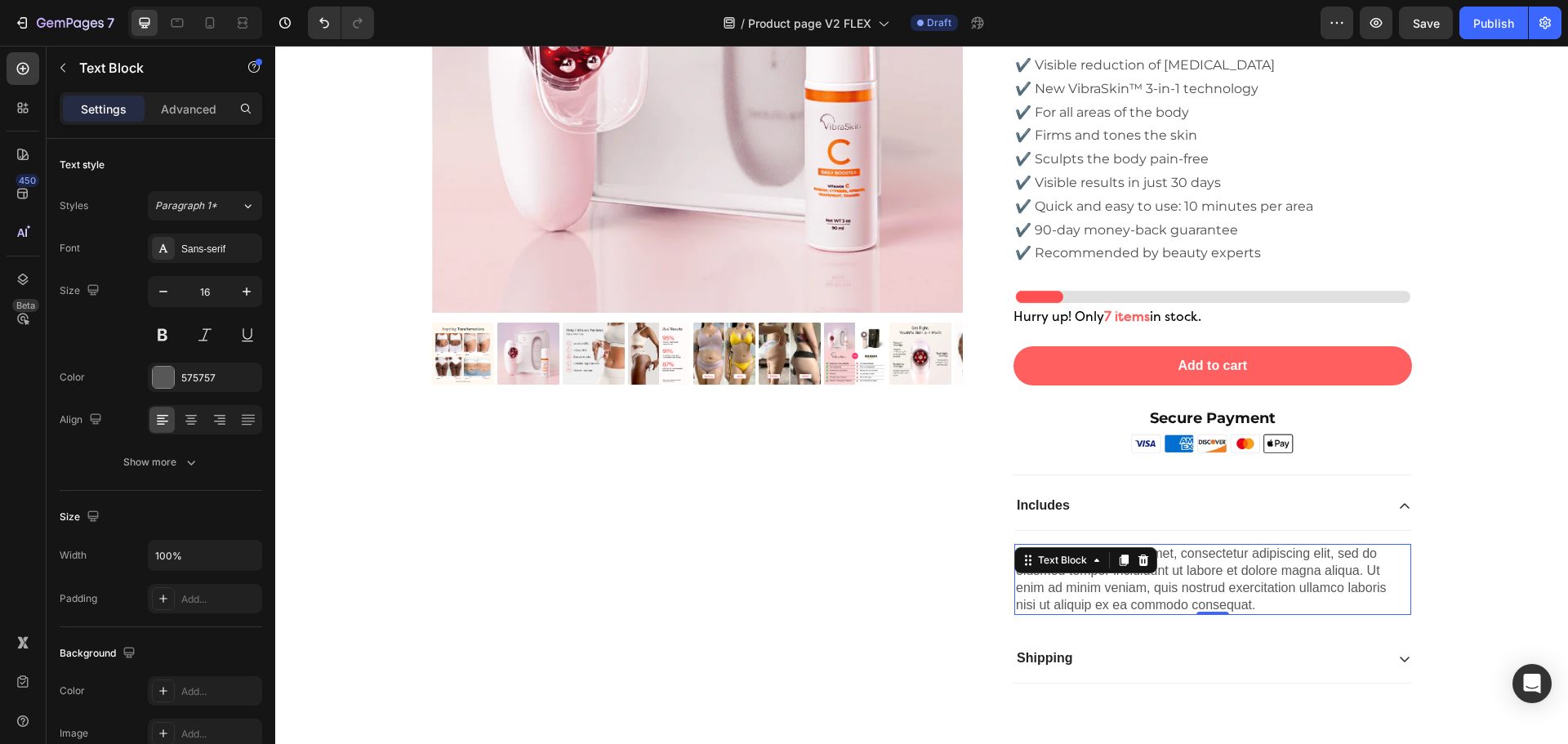
click at [1080, 587] on div "Lorem ipsum dolor sit amet, consectetur adipiscing elit, sed do eiusmod tempor …" at bounding box center [1212, 579] width 396 height 71
click at [1080, 587] on p "Lorem ipsum dolor sit amet, consectetur adipiscing elit, sed do eiusmod tempor …" at bounding box center [1212, 579] width 394 height 68
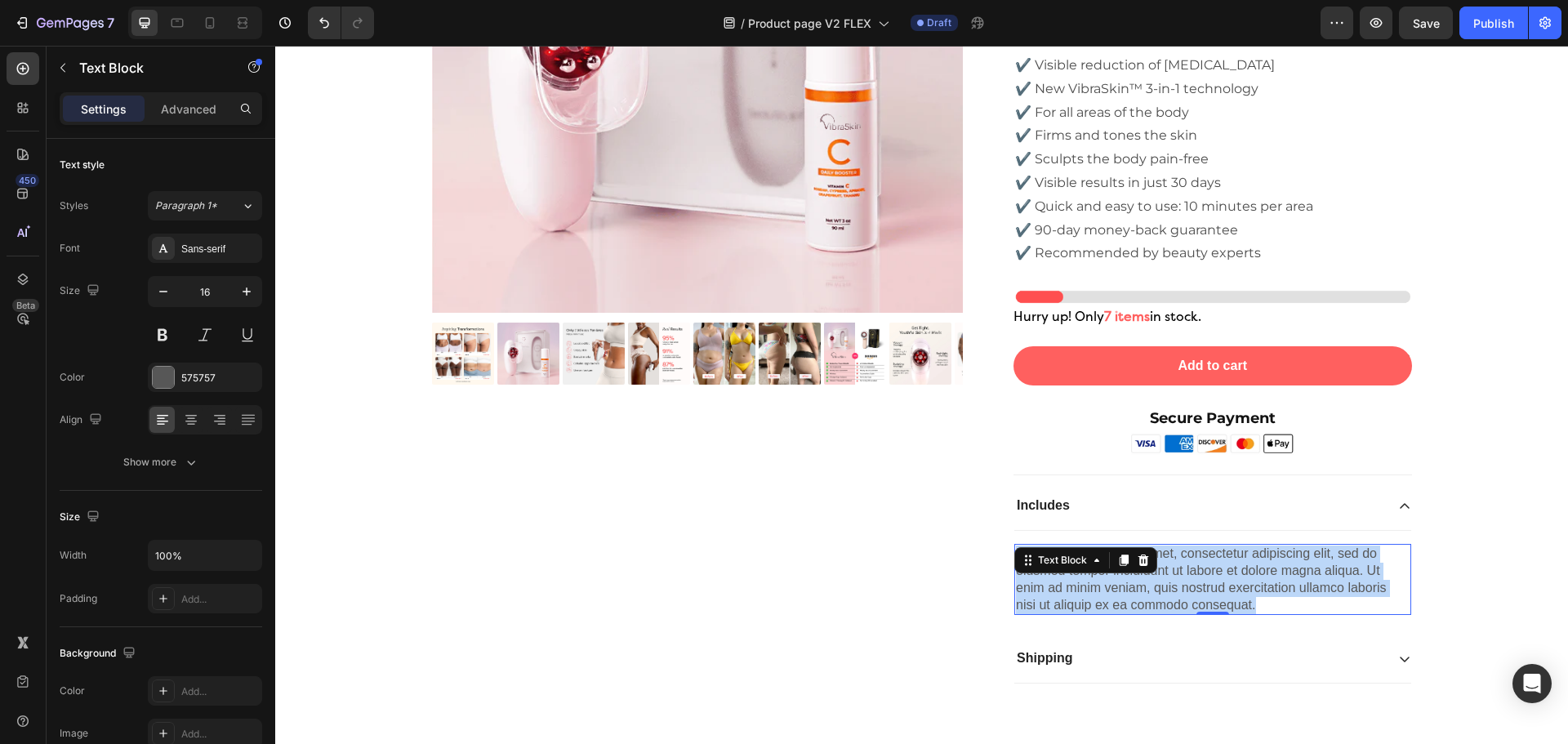
click at [1080, 587] on p "Lorem ipsum dolor sit amet, consectetur adipiscing elit, sed do eiusmod tempor …" at bounding box center [1212, 579] width 394 height 68
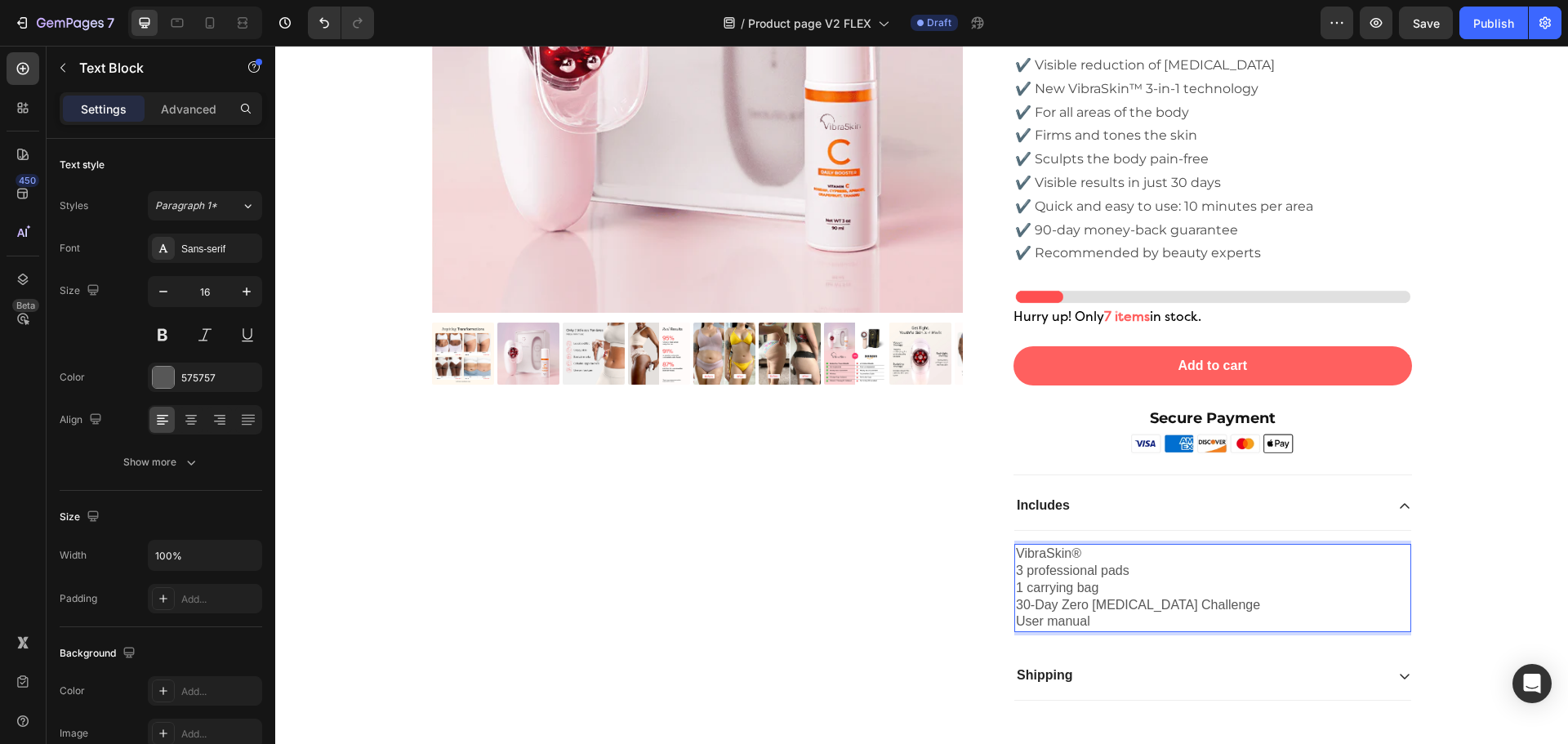
click at [1016, 554] on p "VibraSkin®" at bounding box center [1212, 553] width 394 height 17
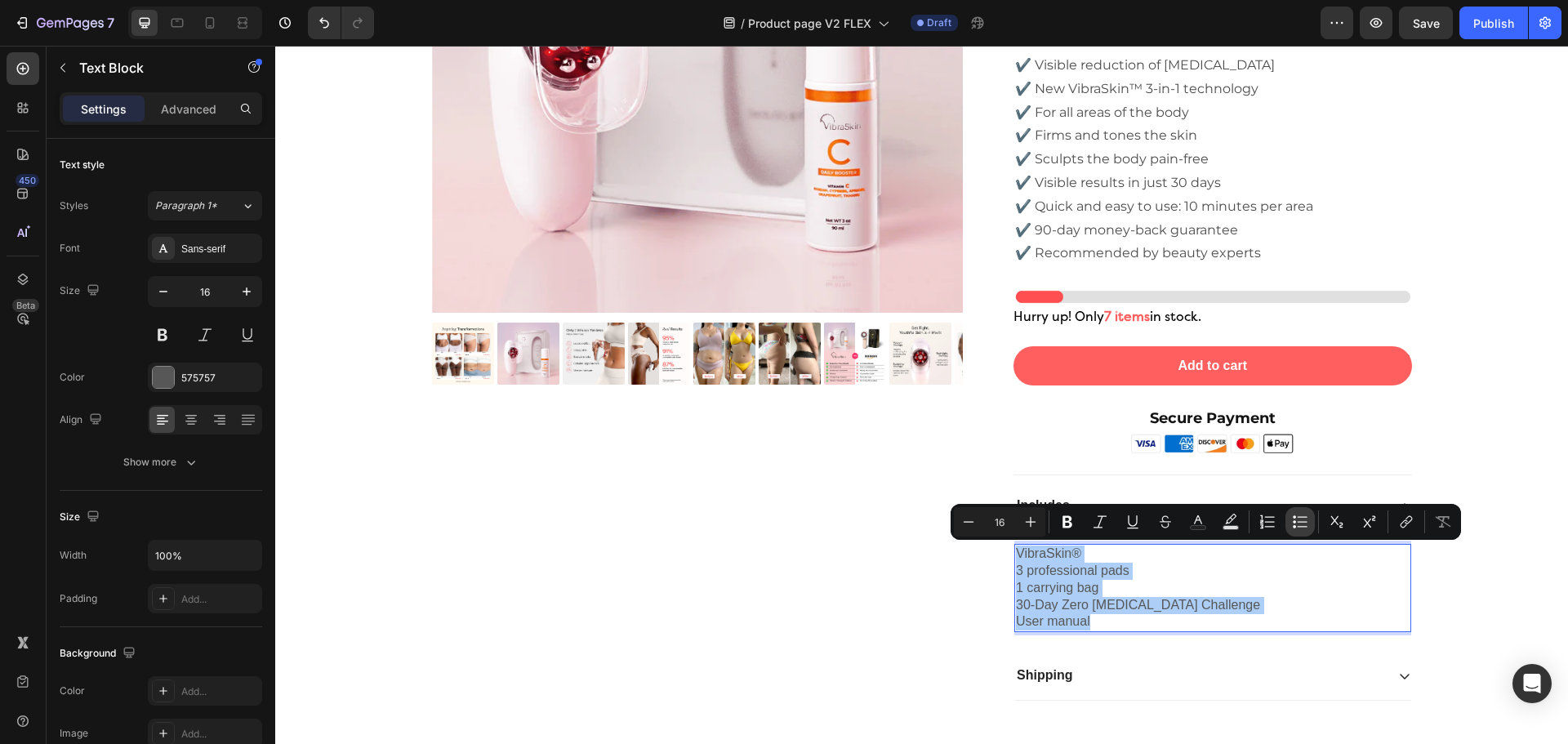
click at [1290, 520] on button "Bulleted List" at bounding box center [1299, 521] width 29 height 29
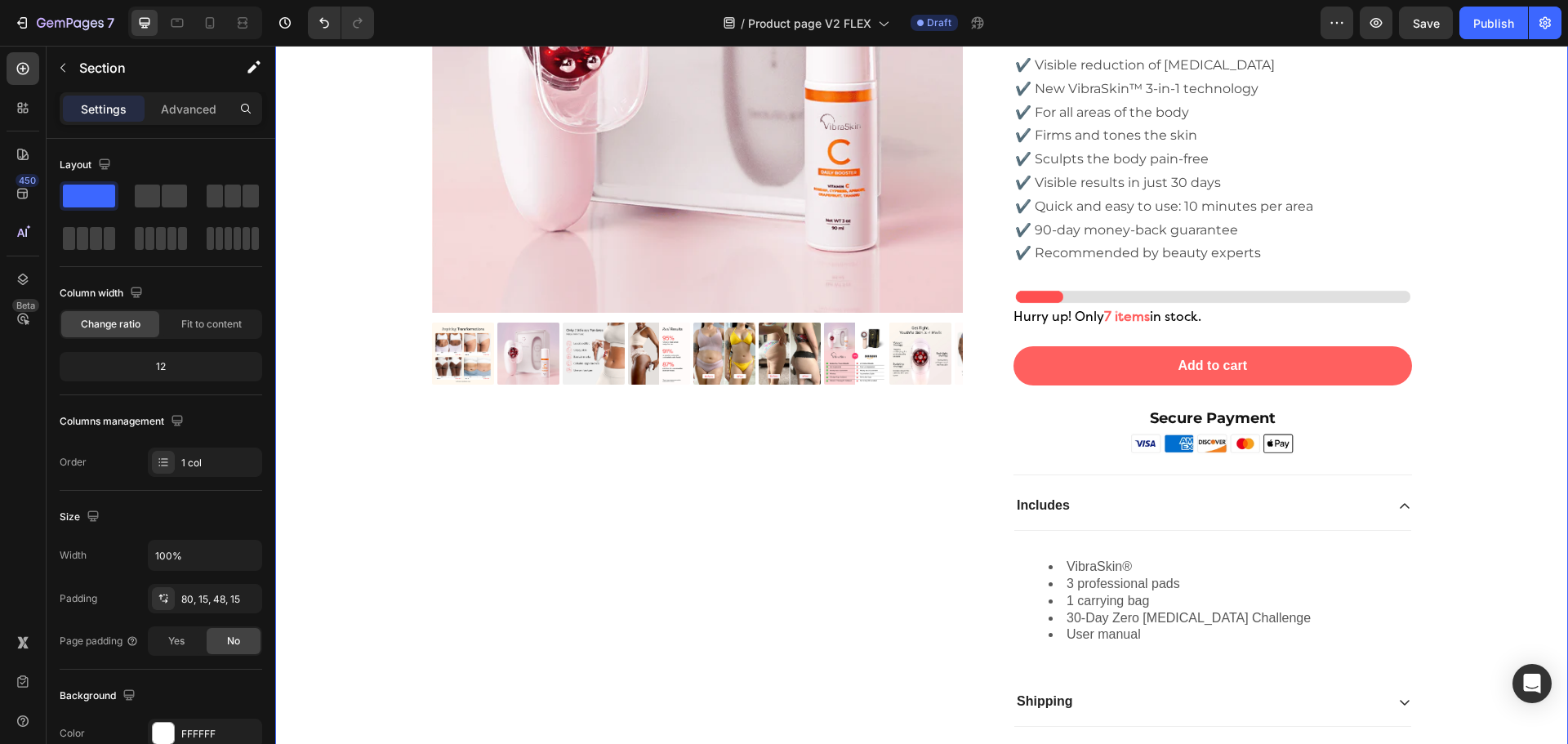
click at [1442, 577] on div "Product Images Icon Icon Icon Icon Icon Icon List 2,500+ Verified Reviews! Text…" at bounding box center [921, 267] width 1268 height 971
click at [1141, 575] on li "VibraSkin®" at bounding box center [1229, 566] width 361 height 17
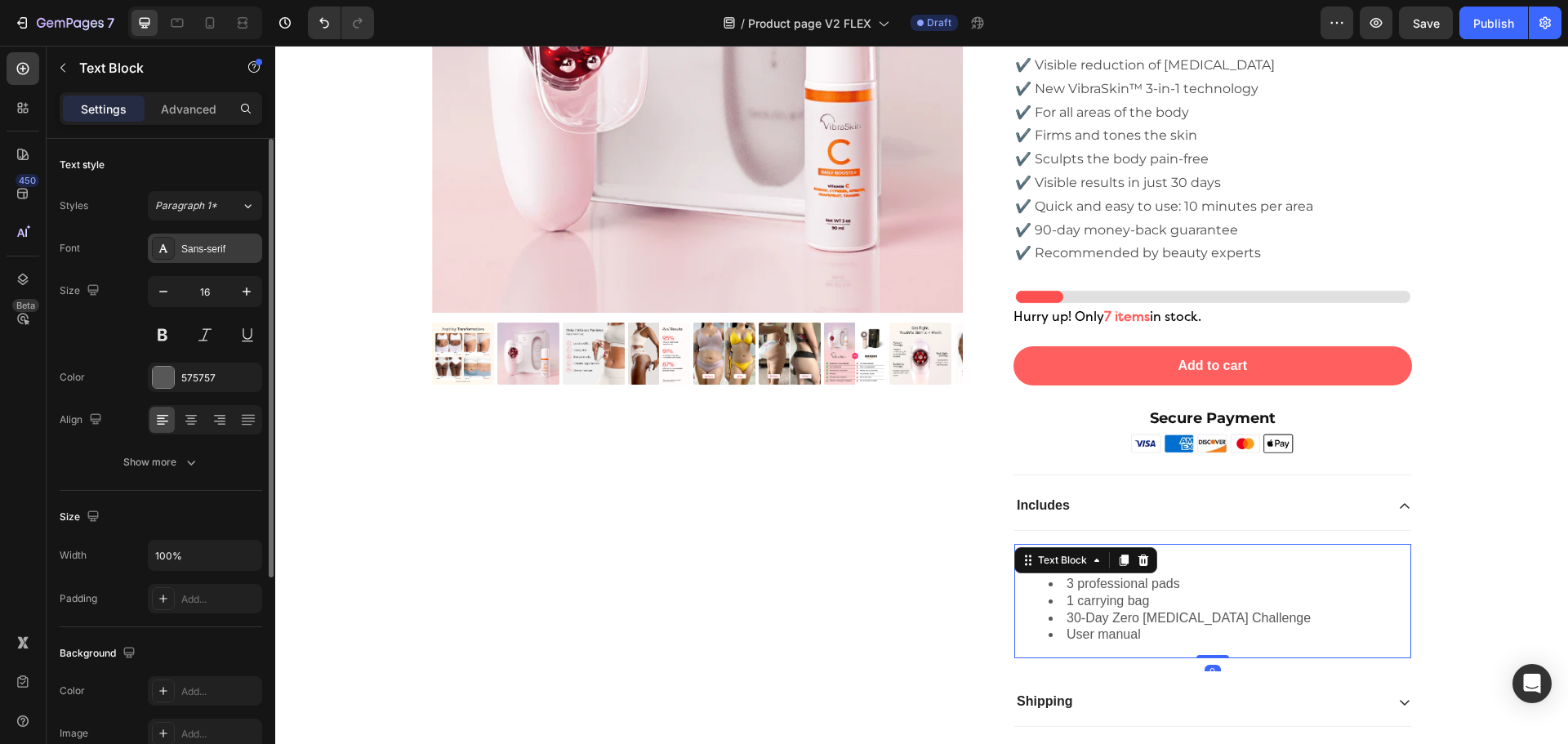
click at [208, 244] on div "Sans-serif" at bounding box center [219, 249] width 77 height 15
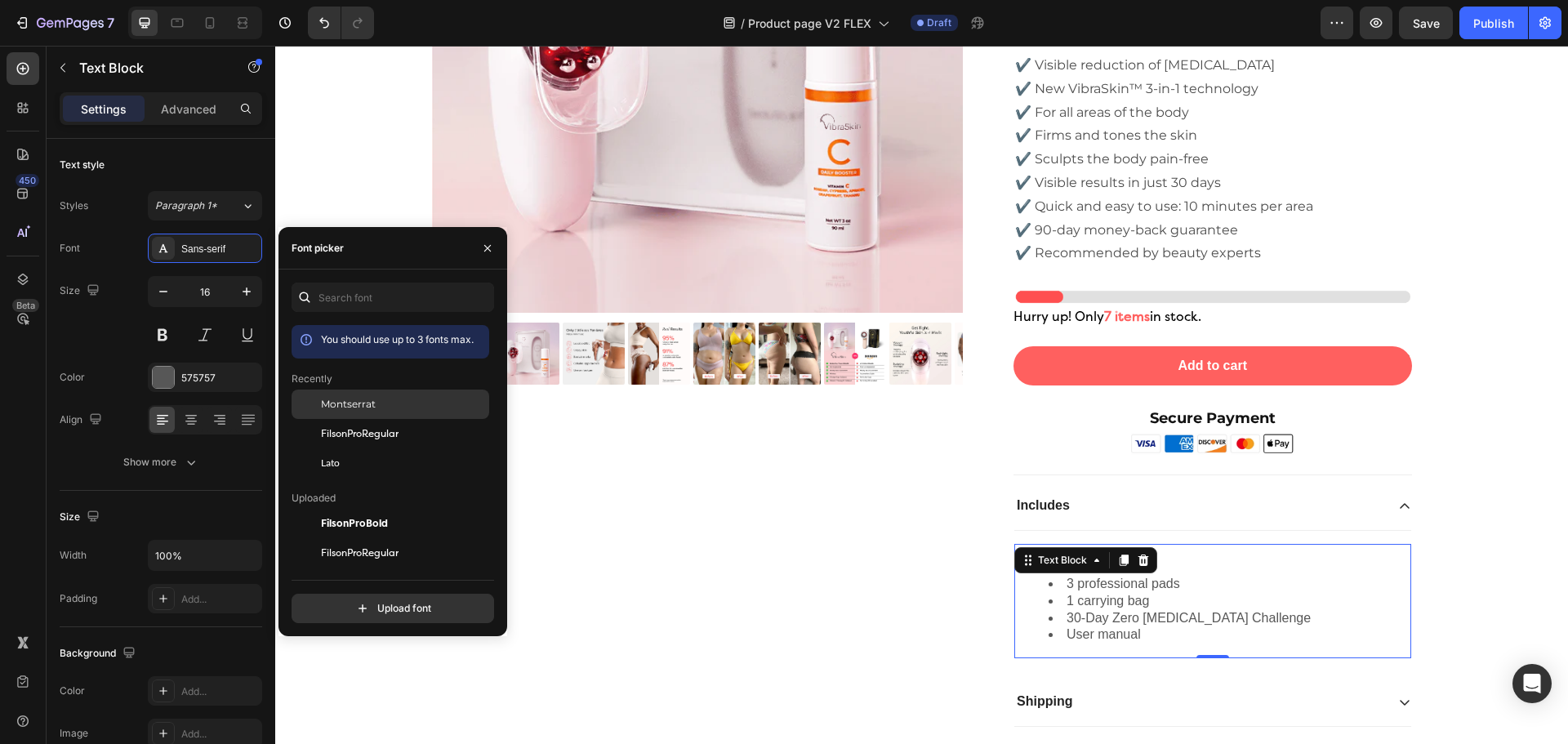
click at [365, 407] on span "Montserrat" at bounding box center [349, 403] width 55 height 15
click at [195, 382] on div "575757" at bounding box center [205, 378] width 48 height 15
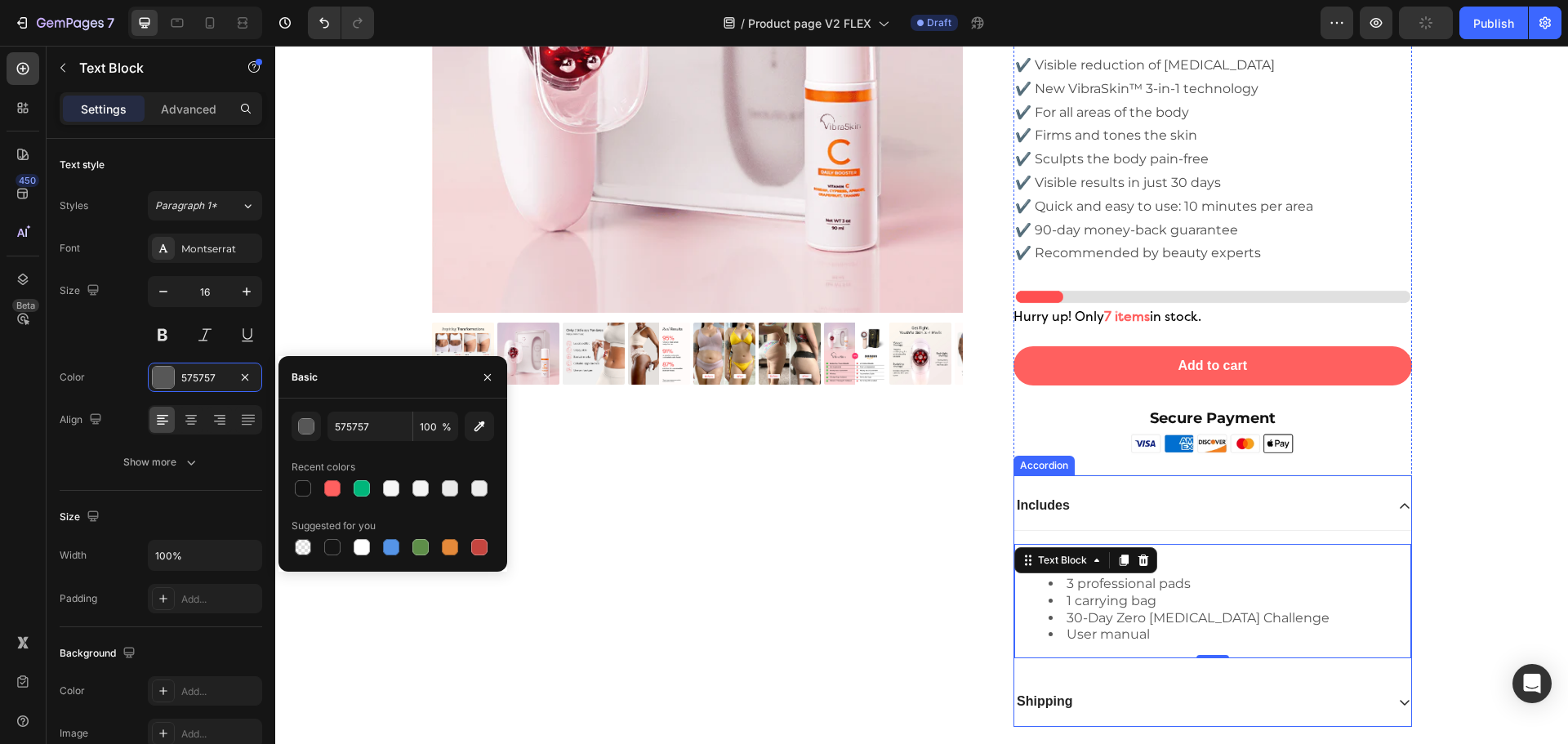
click at [1041, 503] on p "Includes" at bounding box center [1043, 505] width 53 height 17
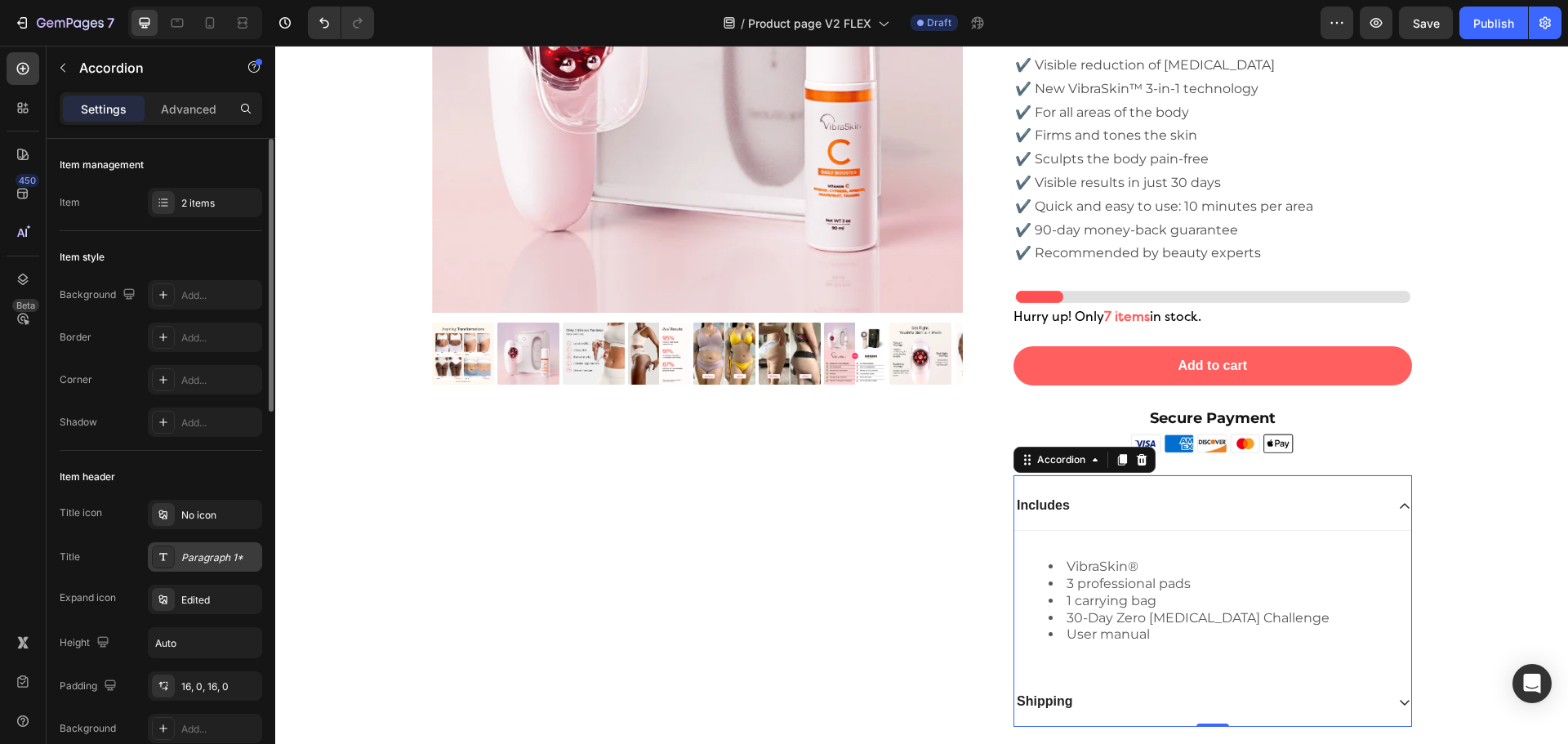
click at [209, 561] on div "Paragraph 1*" at bounding box center [219, 557] width 77 height 15
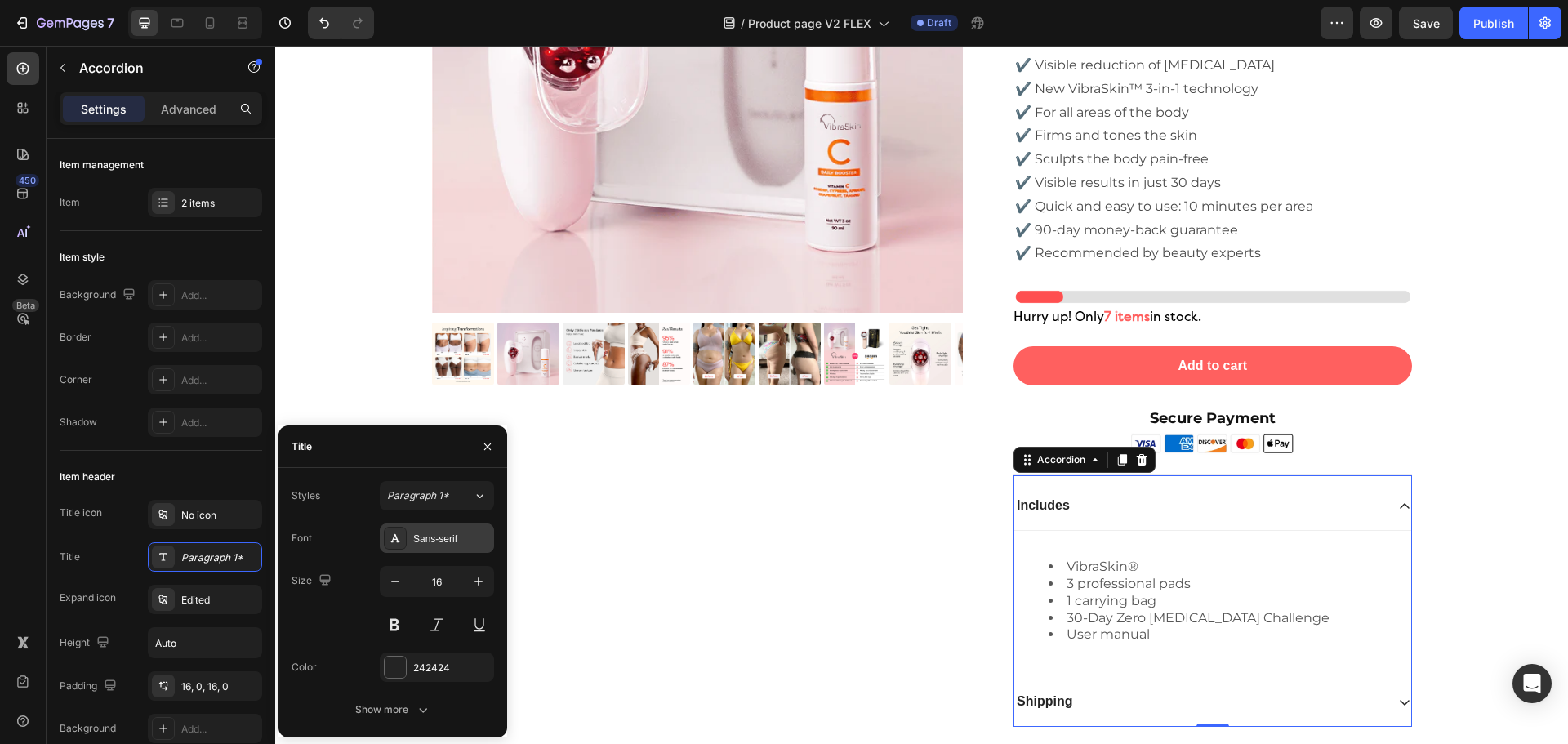
click at [450, 541] on div "Sans-serif" at bounding box center [451, 539] width 77 height 15
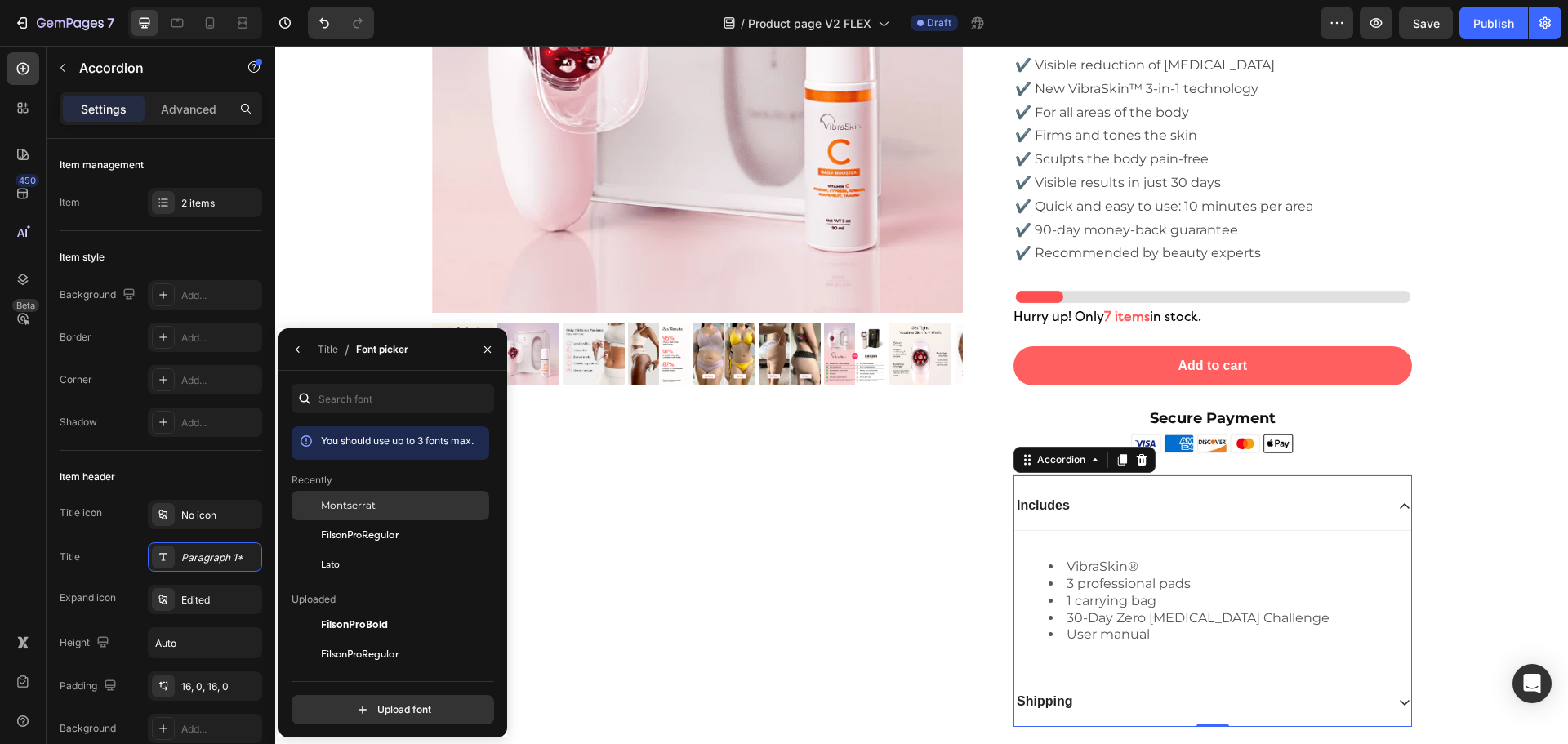
click at [350, 503] on span "Montserrat" at bounding box center [349, 505] width 55 height 15
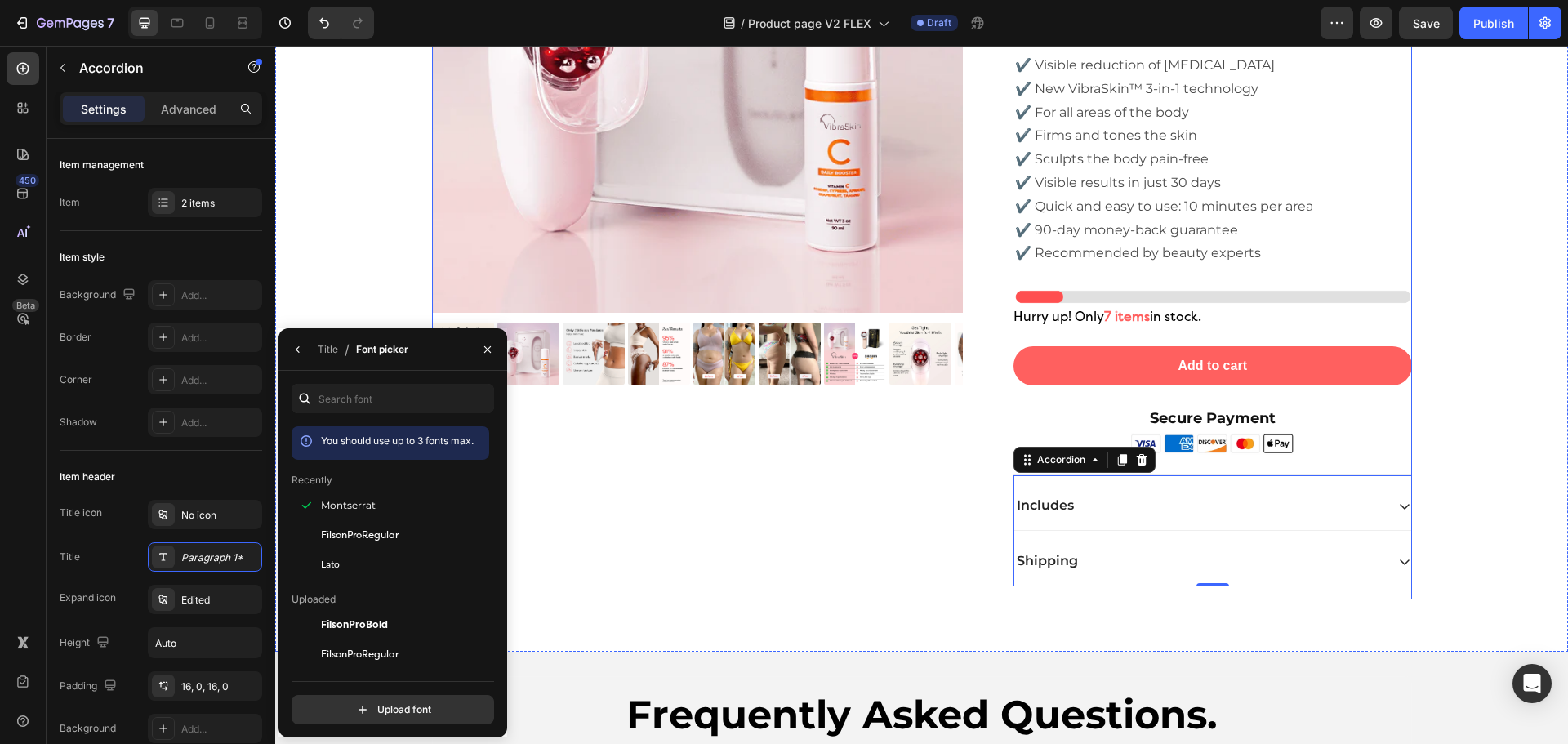
click at [745, 531] on div "Product Images" at bounding box center [711, 190] width 557 height 818
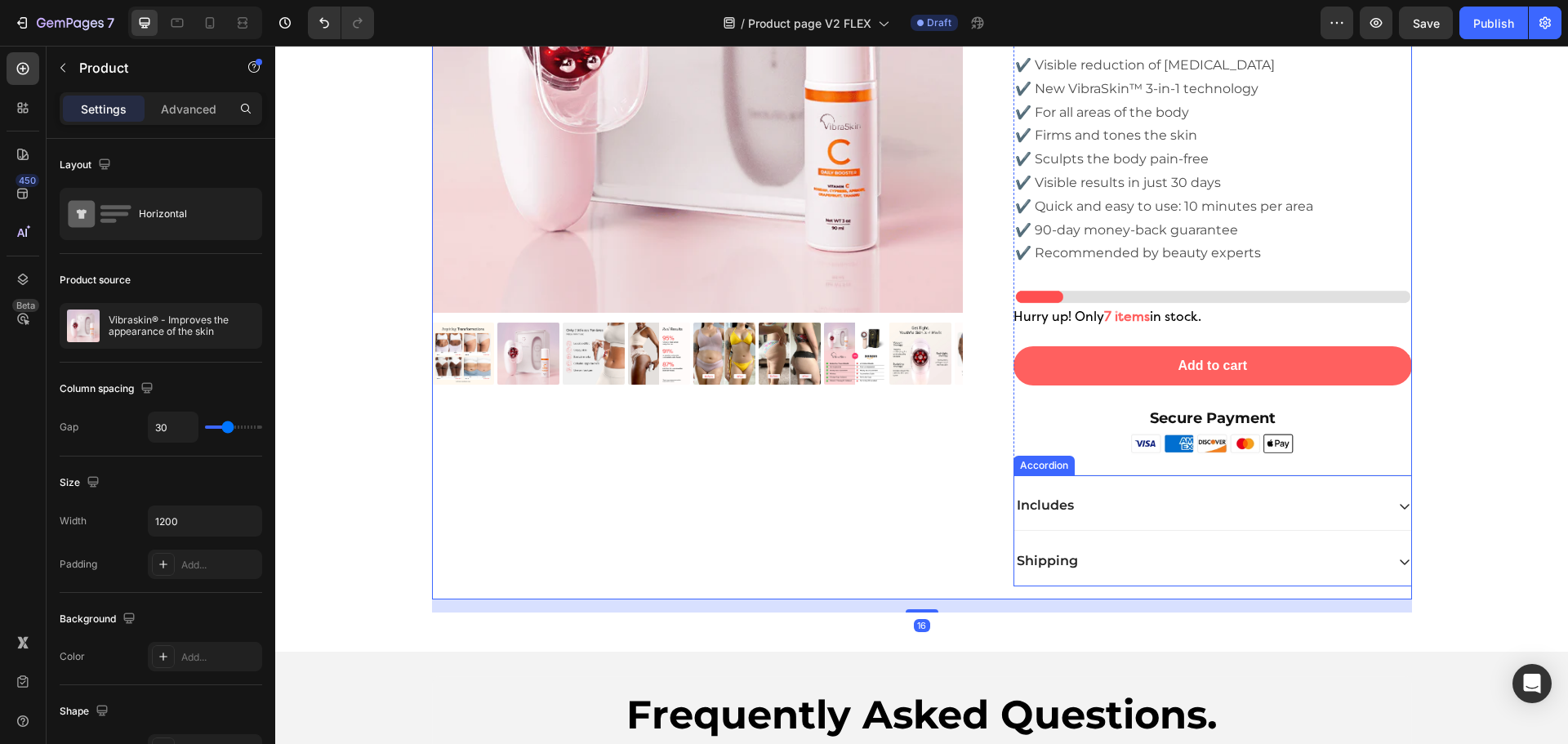
click at [1137, 575] on div "Shipping" at bounding box center [1212, 561] width 396 height 49
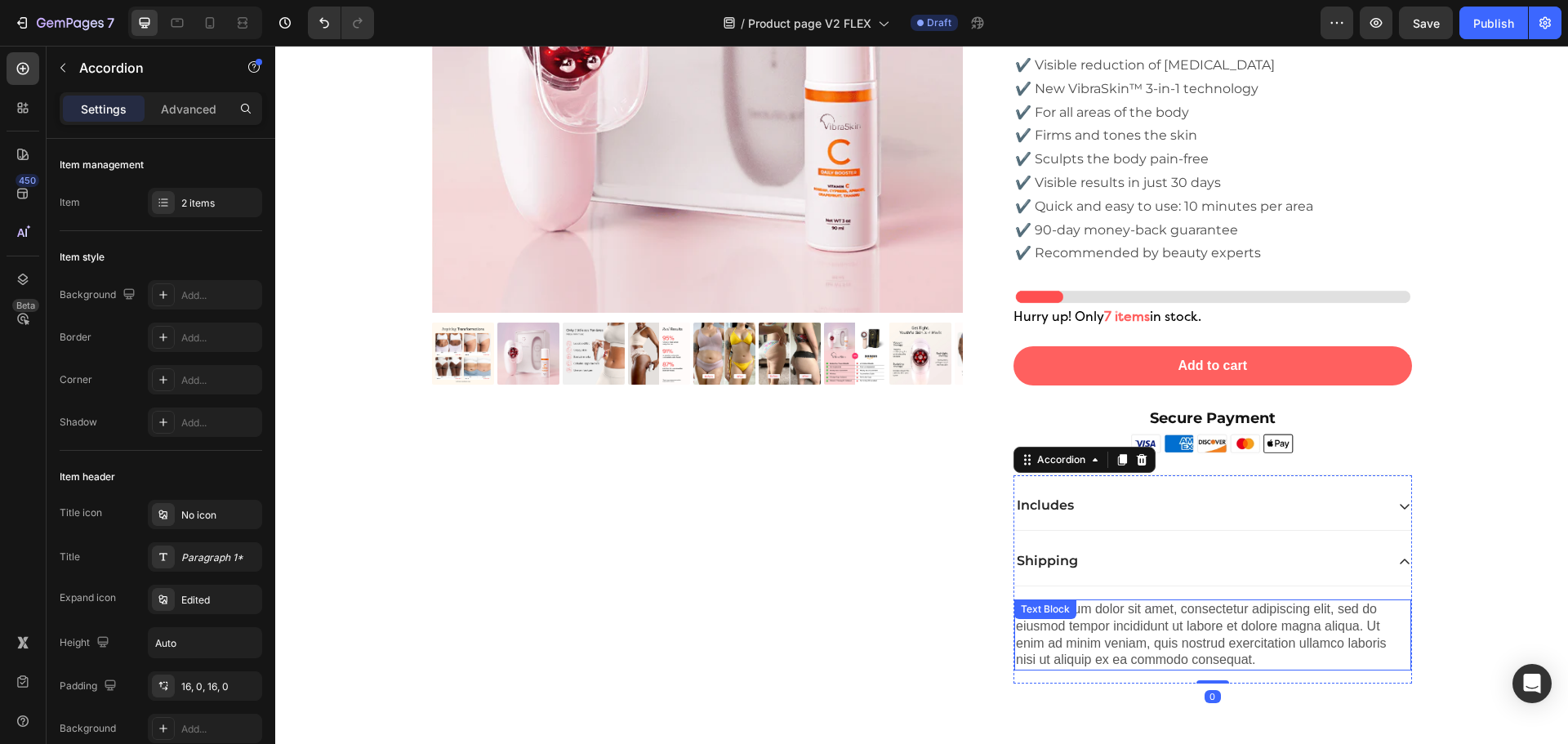
click at [1100, 625] on div "Lorem ipsum dolor sit amet, consectetur adipiscing elit, sed do eiusmod tempor …" at bounding box center [1212, 634] width 396 height 71
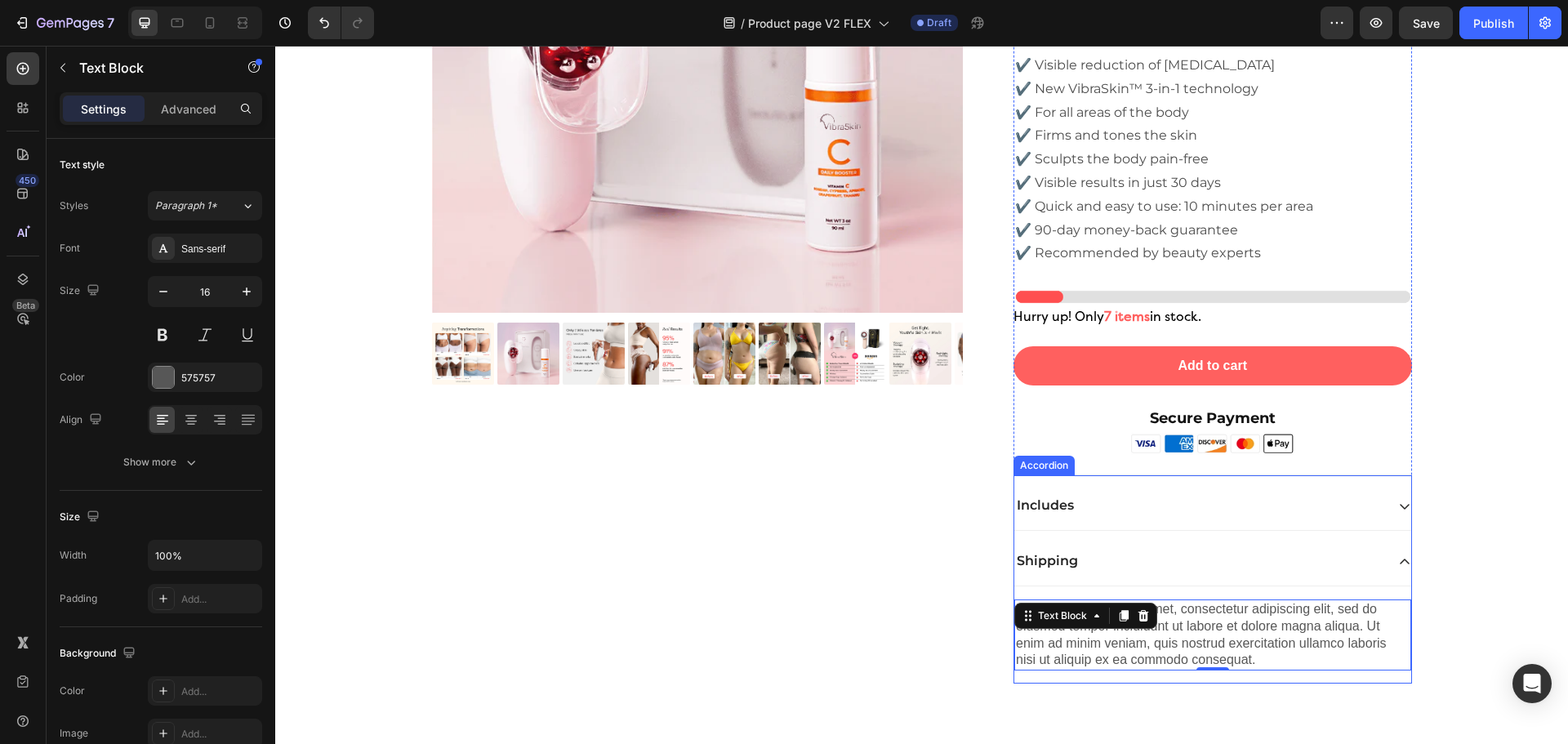
click at [1041, 558] on p "Shipping" at bounding box center [1047, 561] width 61 height 17
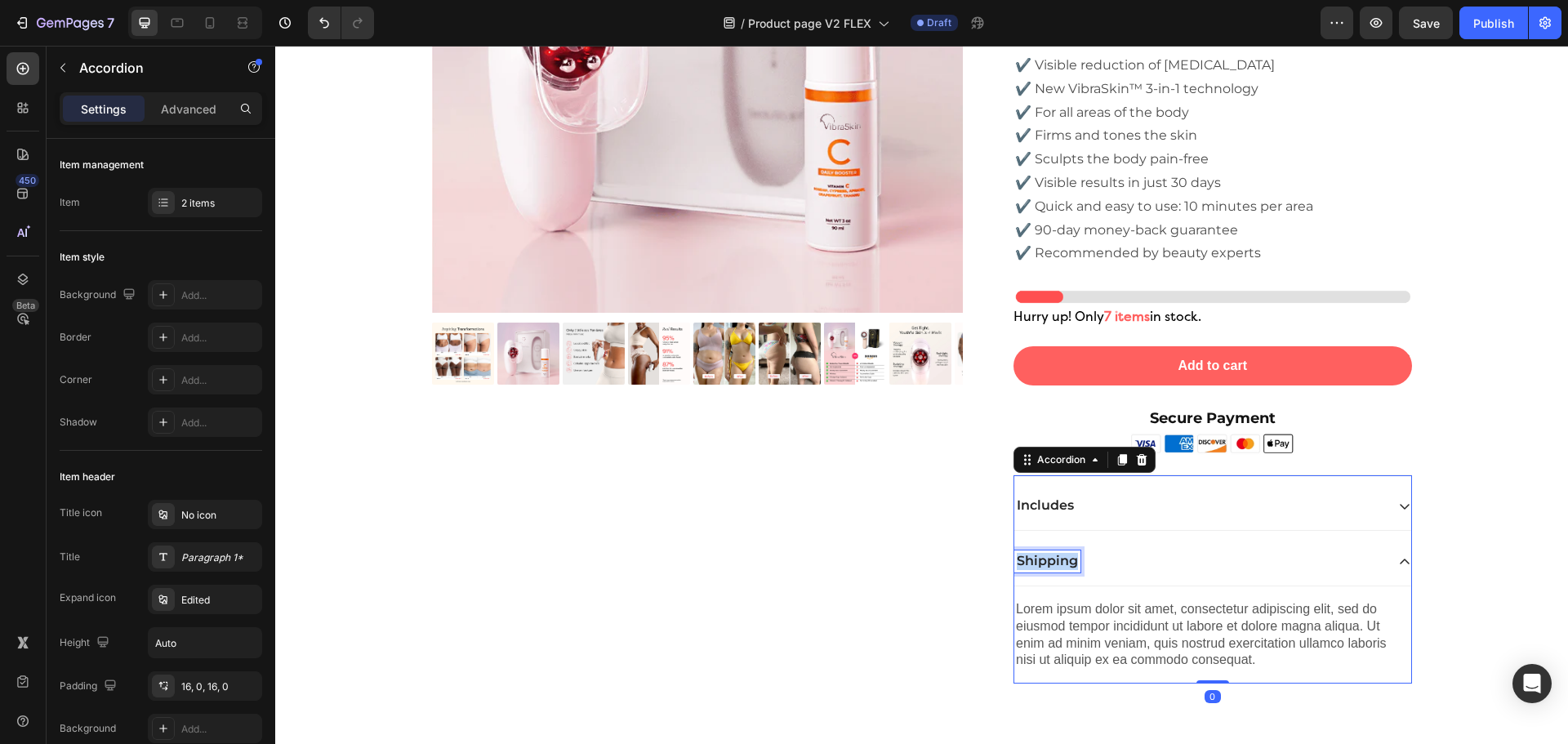
click at [1041, 558] on p "Shipping" at bounding box center [1047, 561] width 61 height 17
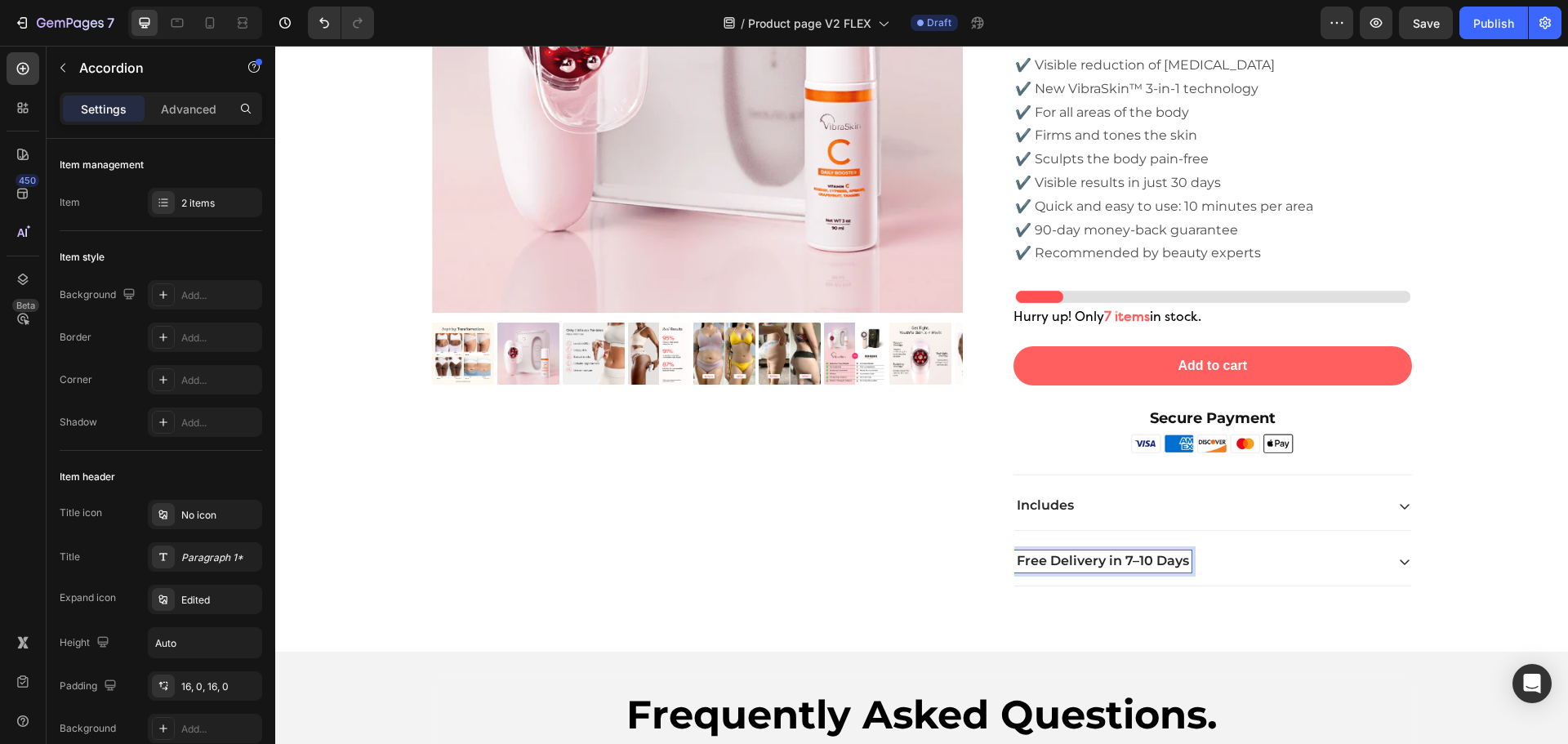
drag, startPoint x: 1337, startPoint y: 572, endPoint x: 1294, endPoint y: 573, distance: 43.0
click at [1337, 571] on div "Free Delivery in 7–10 Days" at bounding box center [1199, 561] width 371 height 22
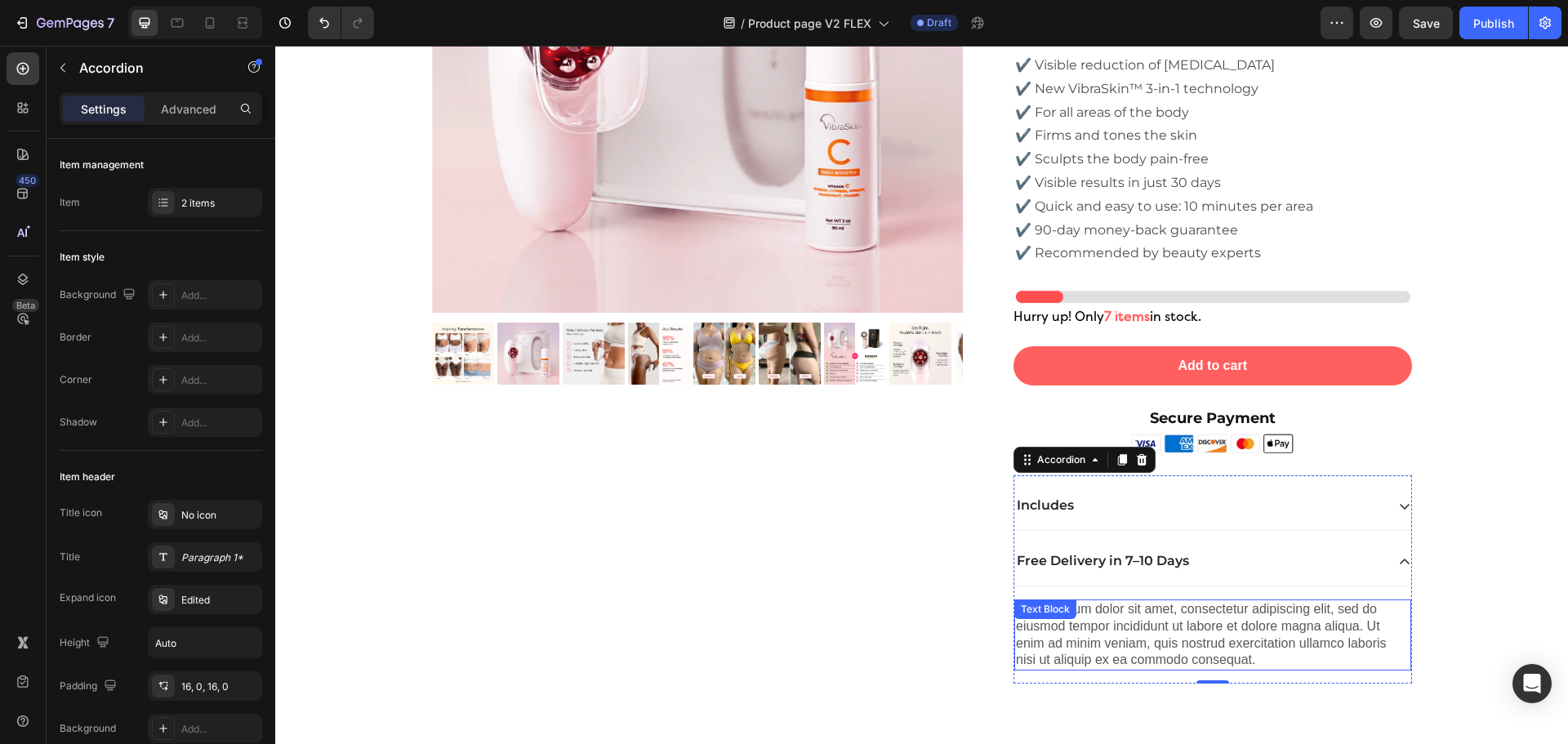
click at [1130, 618] on div "Lorem ipsum dolor sit amet, consectetur adipiscing elit, sed do eiusmod tempor …" at bounding box center [1212, 634] width 396 height 71
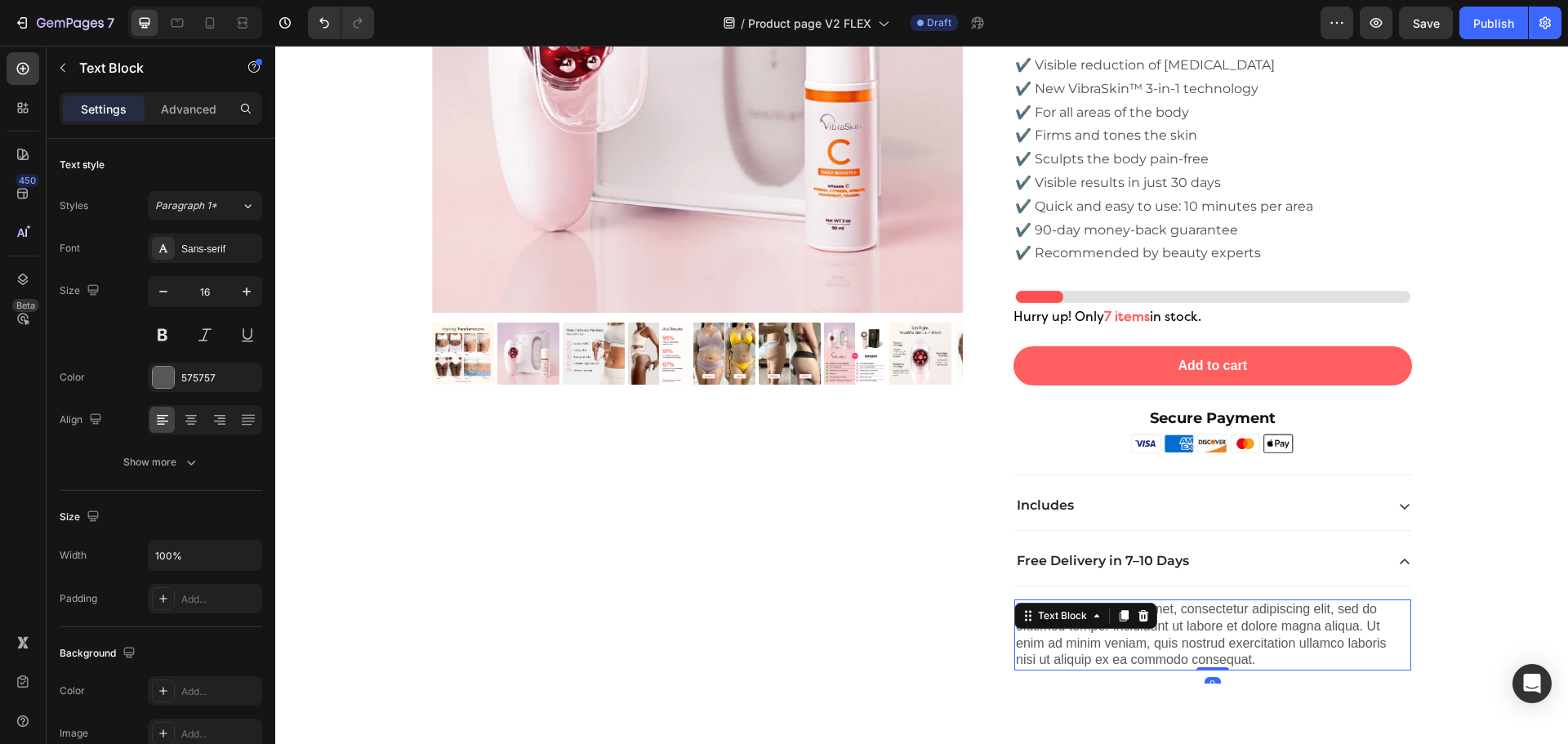
click at [1137, 618] on icon at bounding box center [1143, 615] width 13 height 13
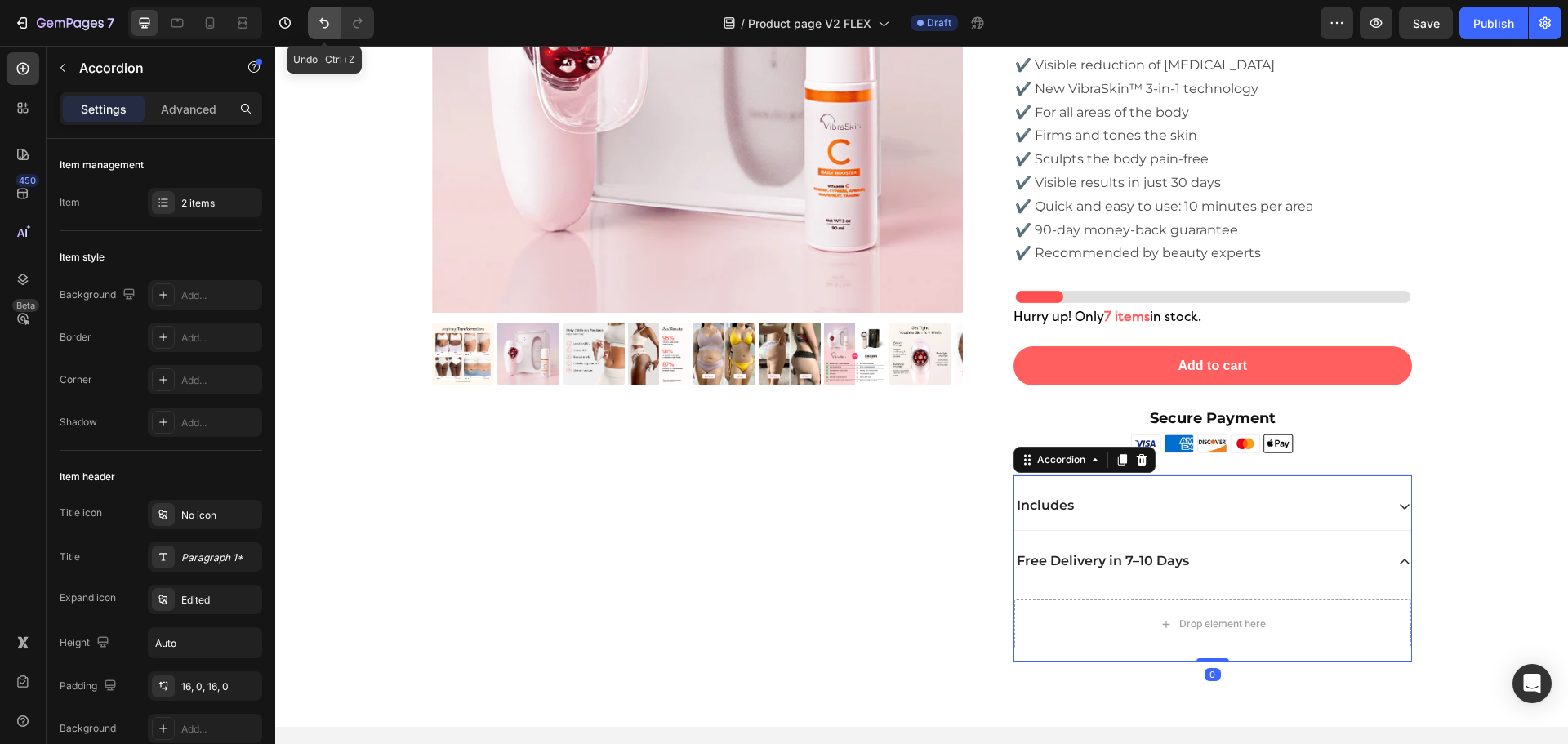
click at [315, 18] on button "Undo/Redo" at bounding box center [324, 22] width 33 height 33
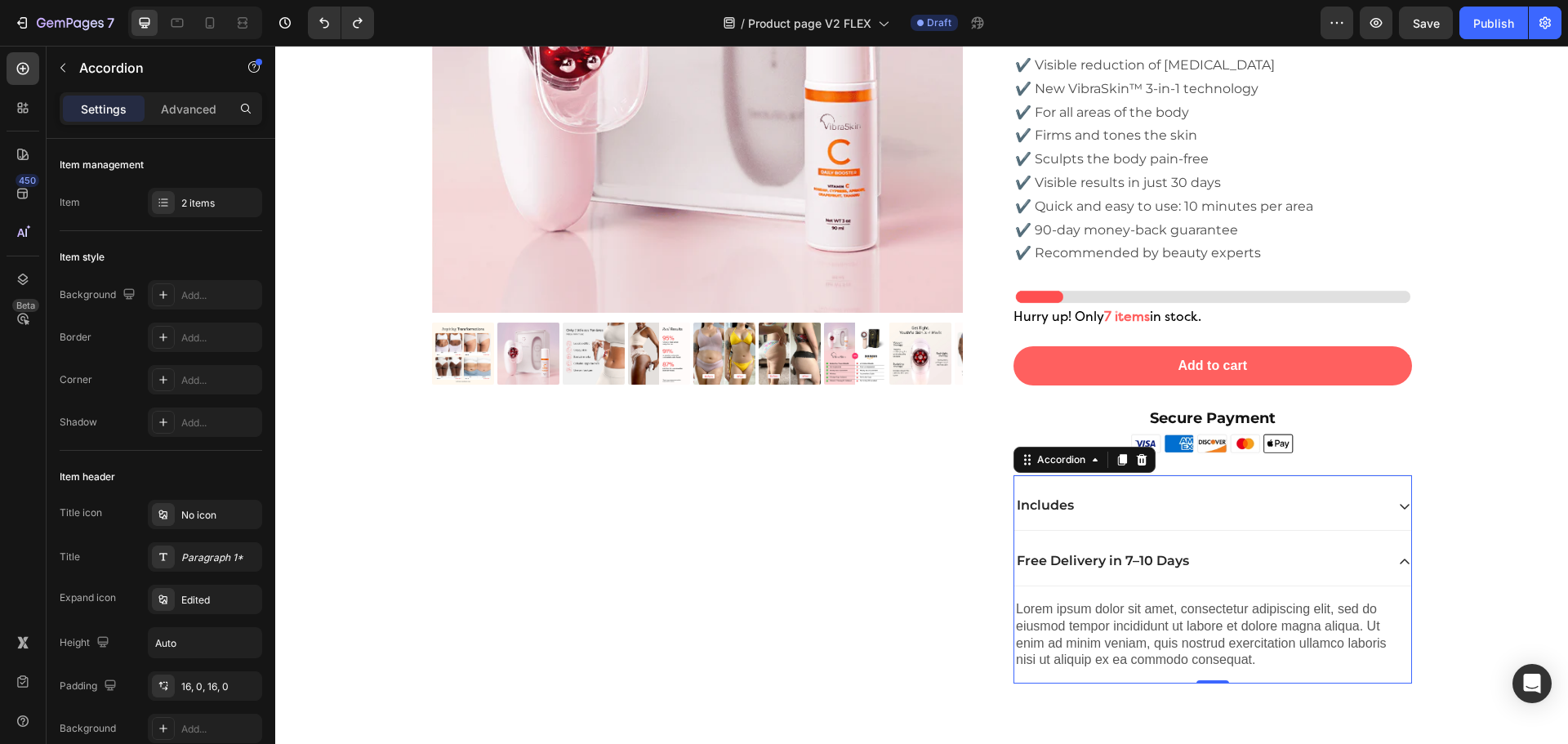
click at [1164, 633] on div "Lorem ipsum dolor sit amet, consectetur adipiscing elit, sed do eiusmod tempor …" at bounding box center [1212, 634] width 396 height 71
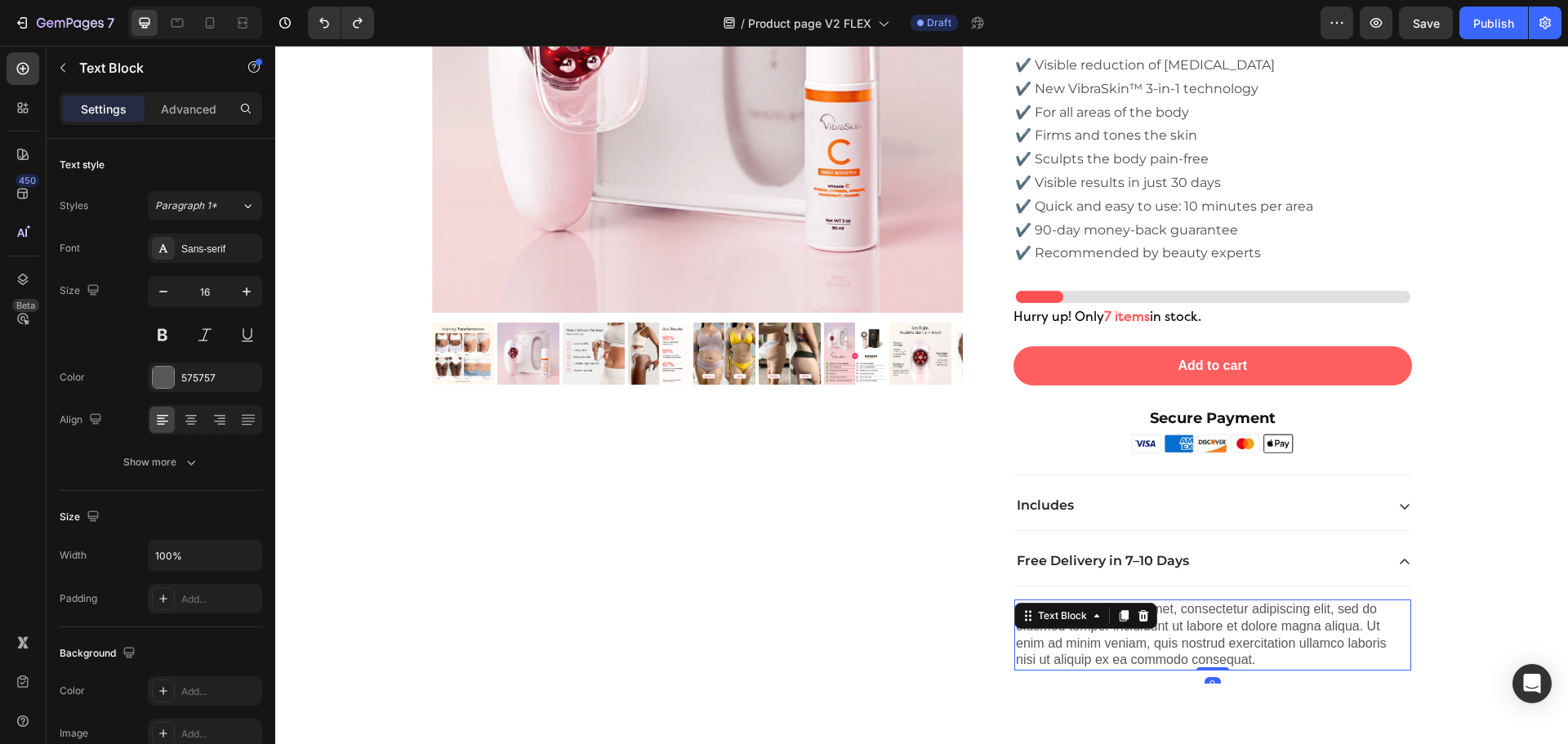
click at [1164, 633] on div "Lorem ipsum dolor sit amet, consectetur adipiscing elit, sed do eiusmod tempor …" at bounding box center [1212, 634] width 396 height 71
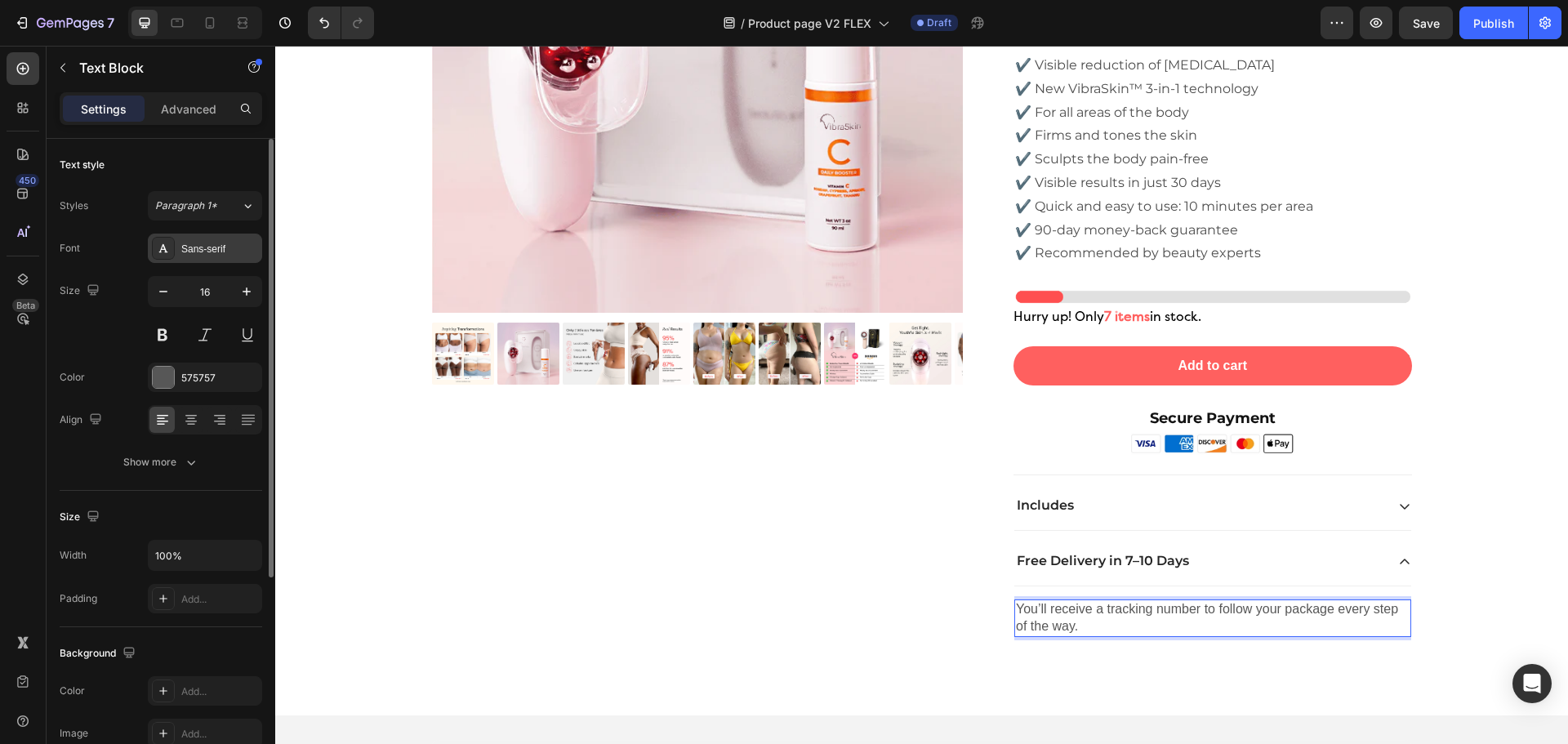
click at [206, 250] on div "Sans-serif" at bounding box center [219, 249] width 77 height 15
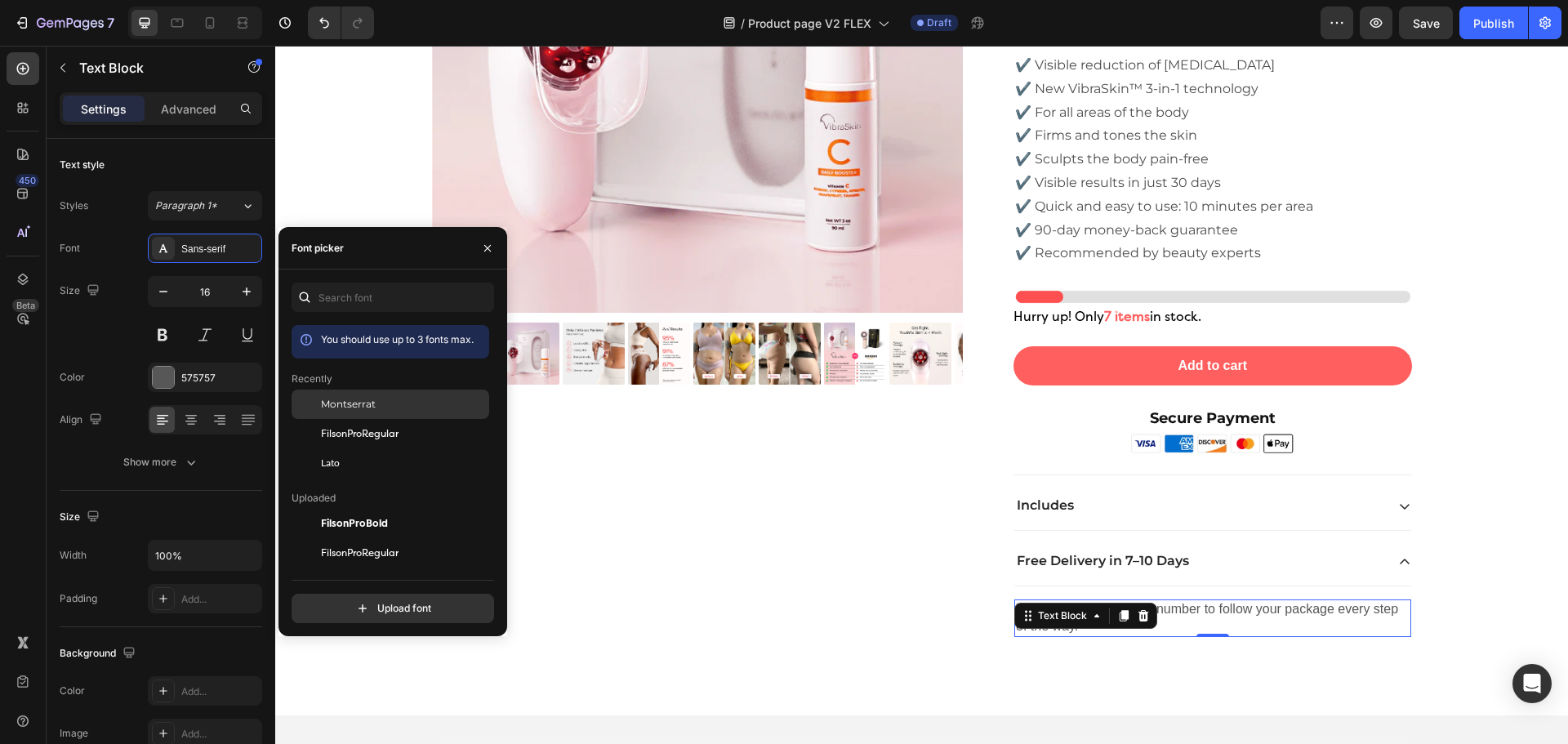
click at [371, 405] on span "Montserrat" at bounding box center [349, 403] width 55 height 15
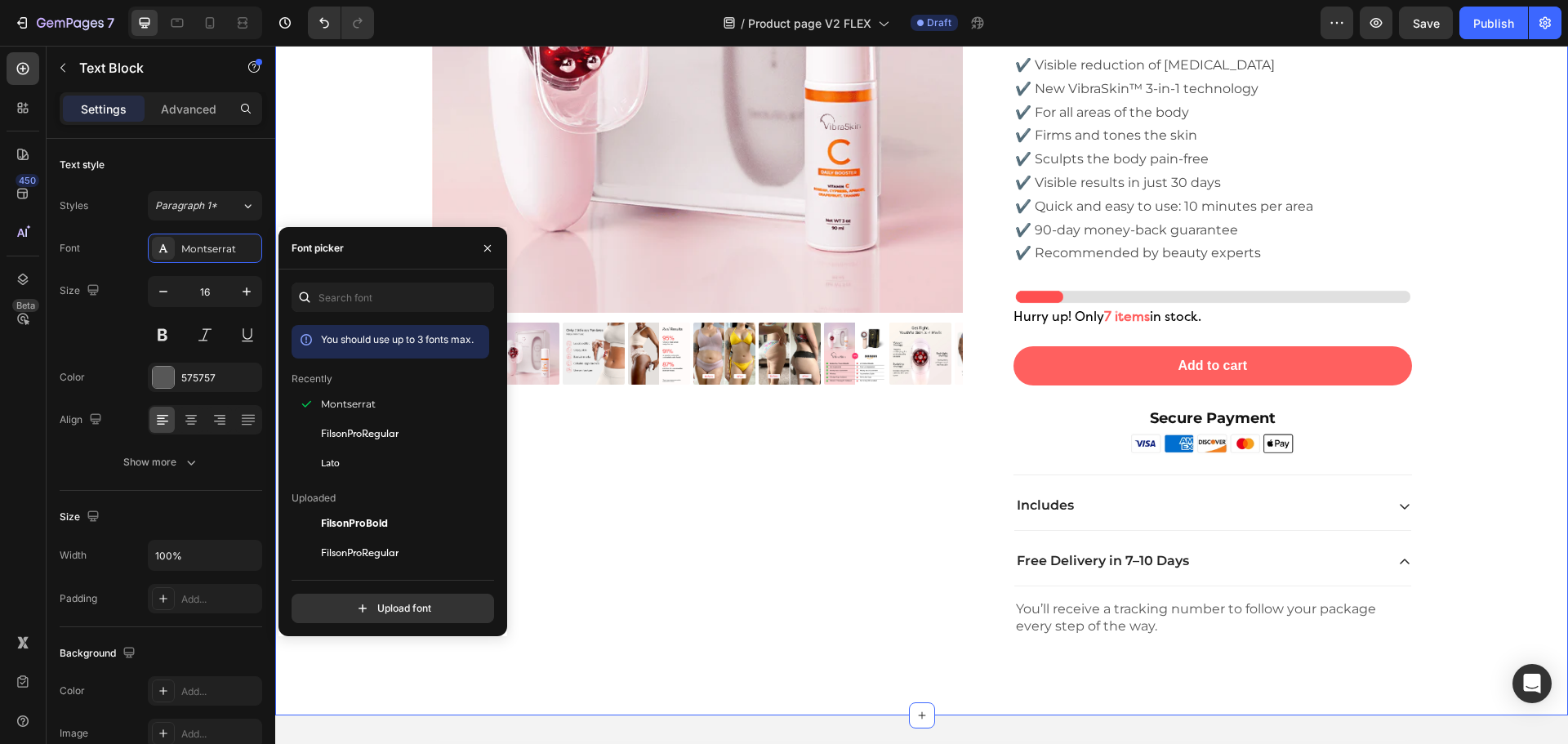
click at [1443, 571] on div "Product Images Icon Icon Icon Icon Icon Icon List 2,500+ Verified Reviews! Text…" at bounding box center [921, 228] width 1268 height 894
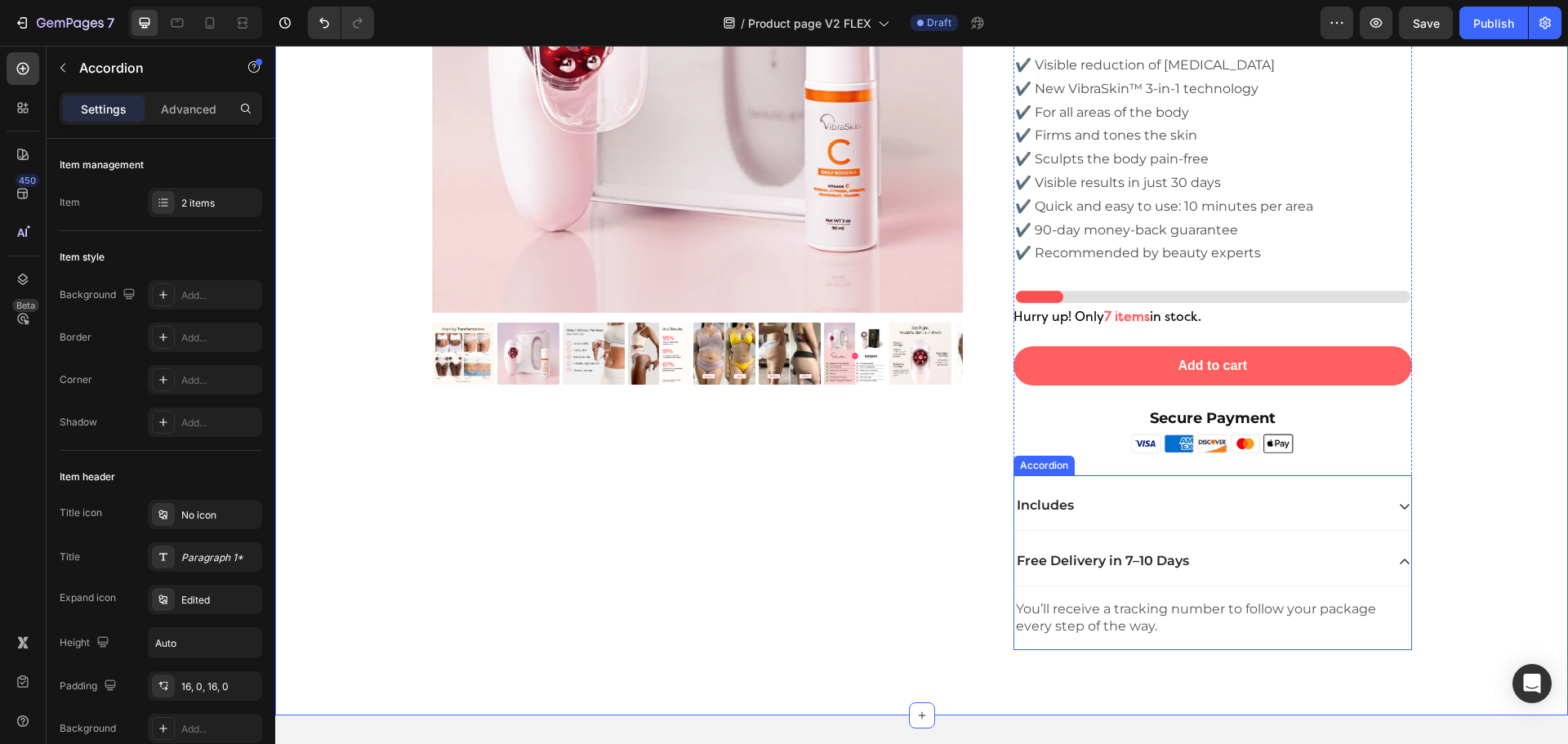
click at [1315, 507] on div "Includes" at bounding box center [1199, 505] width 371 height 22
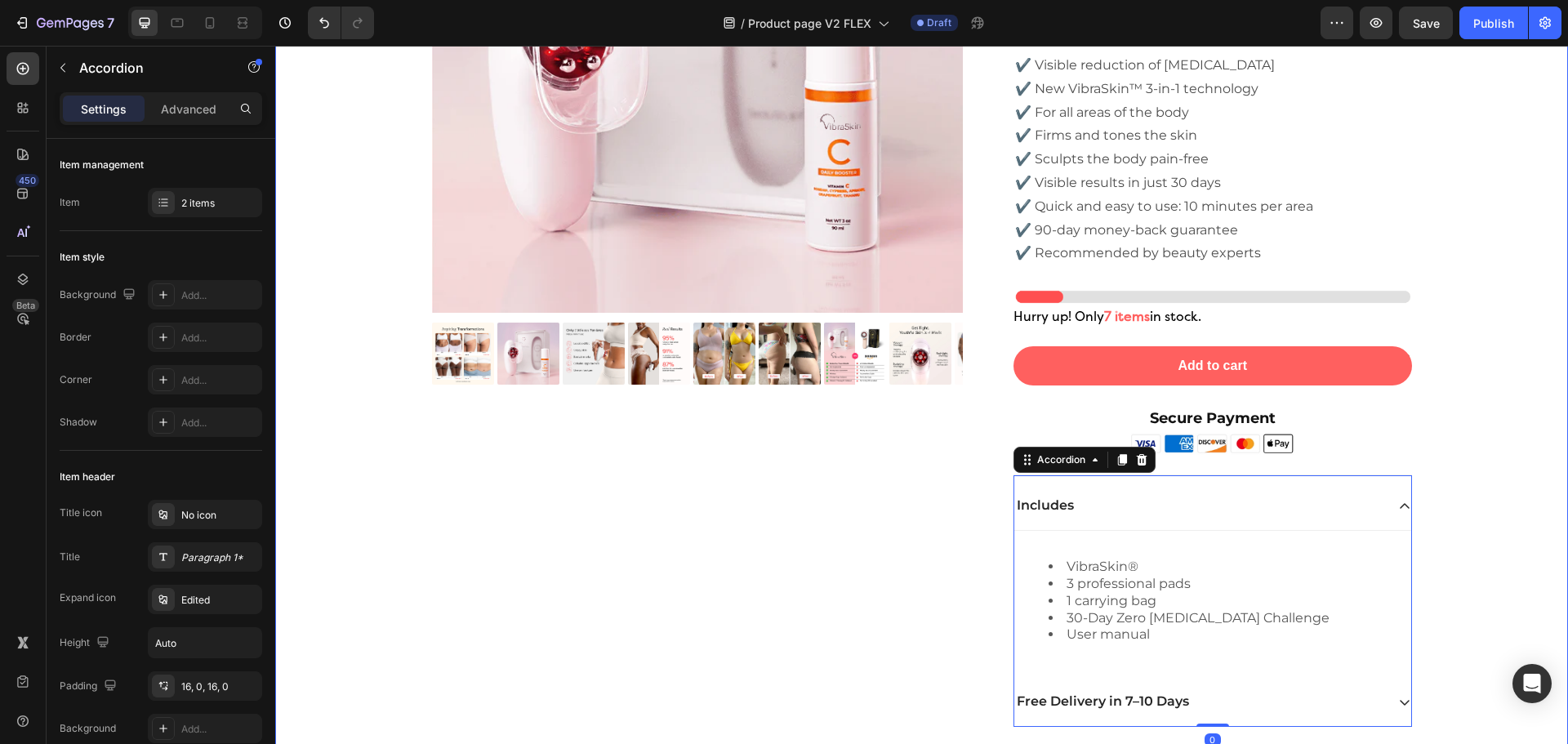
click at [1447, 492] on div "Product Images Icon Icon Icon Icon Icon Icon List 2,500+ Verified Reviews! Text…" at bounding box center [921, 267] width 1268 height 971
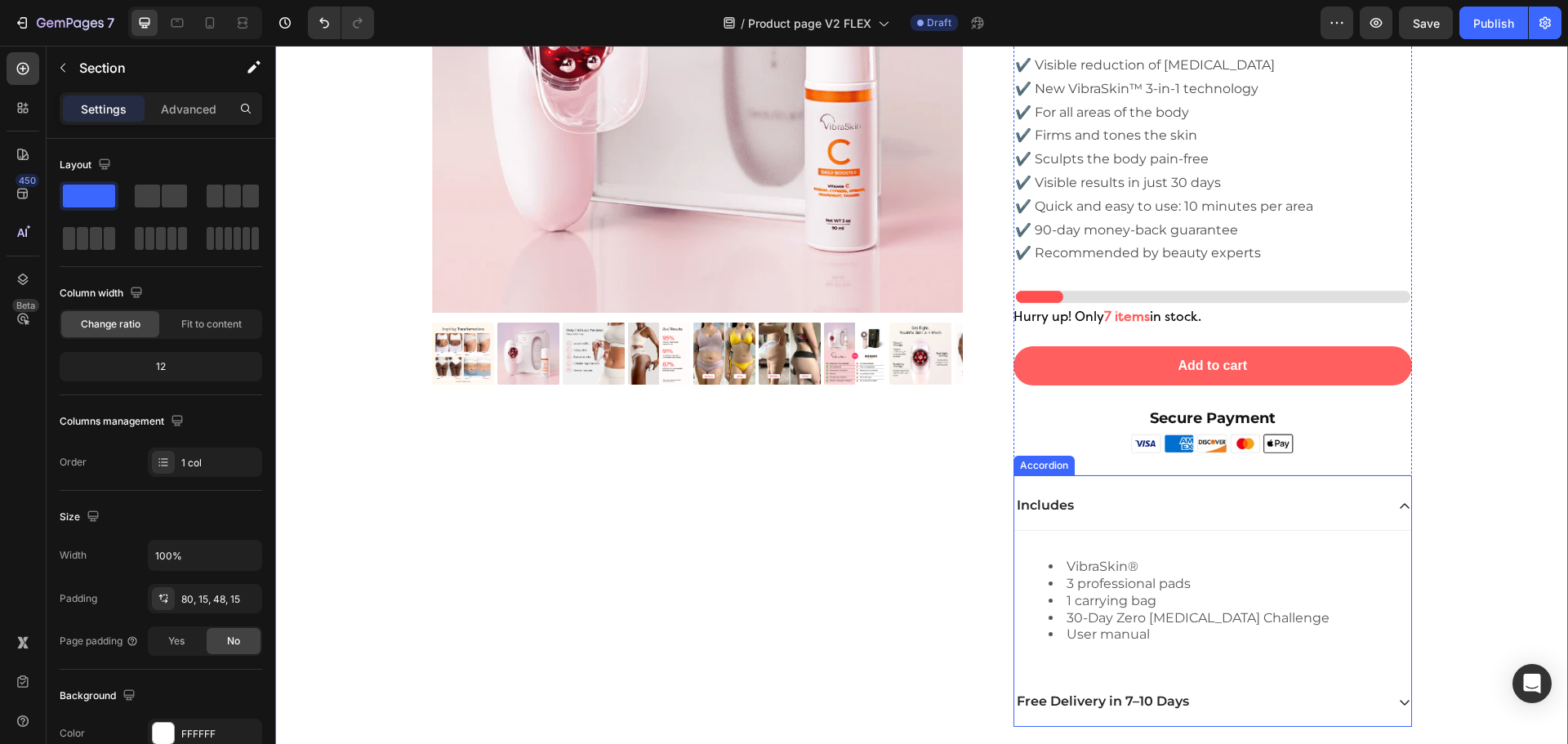
click at [1398, 510] on icon at bounding box center [1404, 506] width 13 height 13
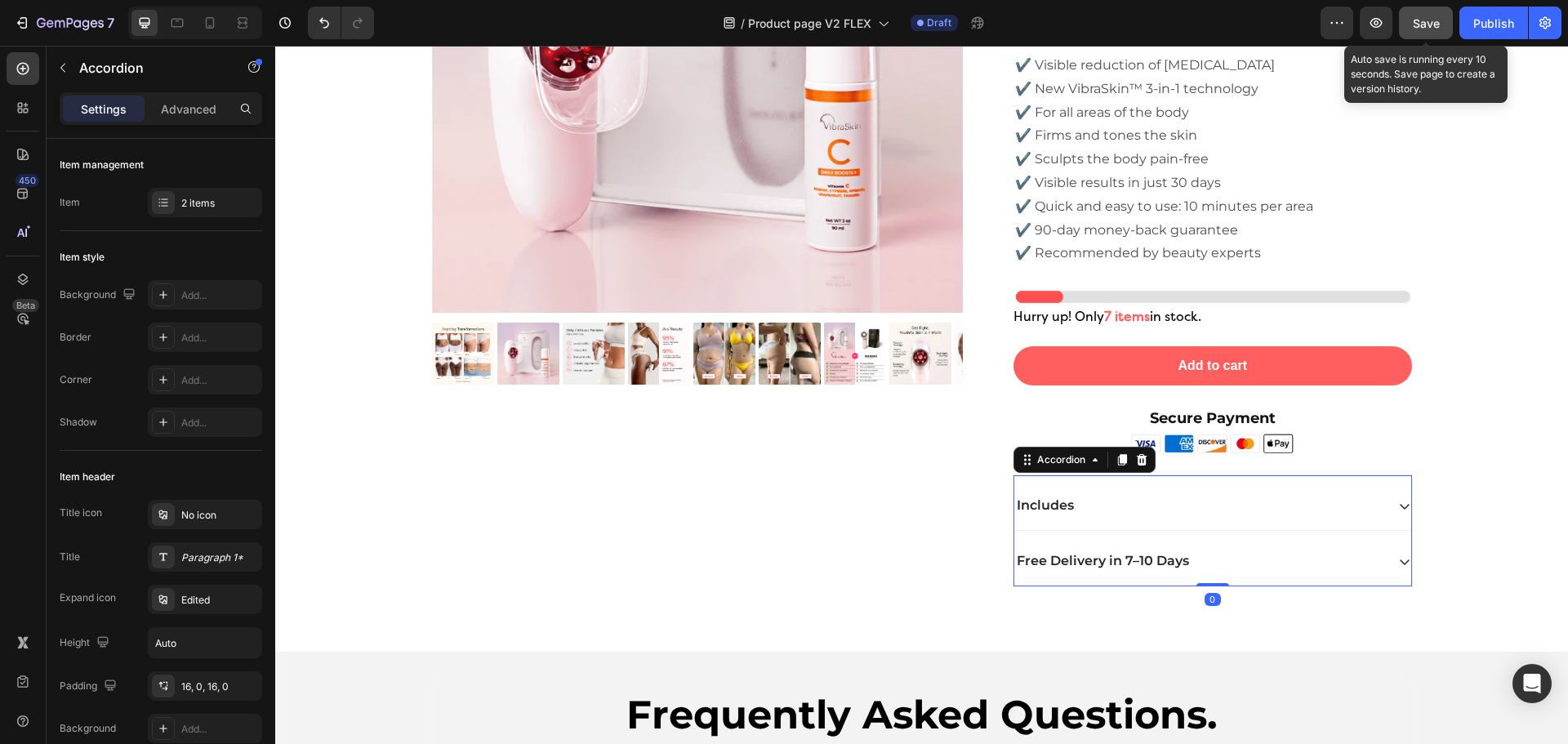
click at [1418, 12] on button "Save" at bounding box center [1426, 22] width 54 height 33
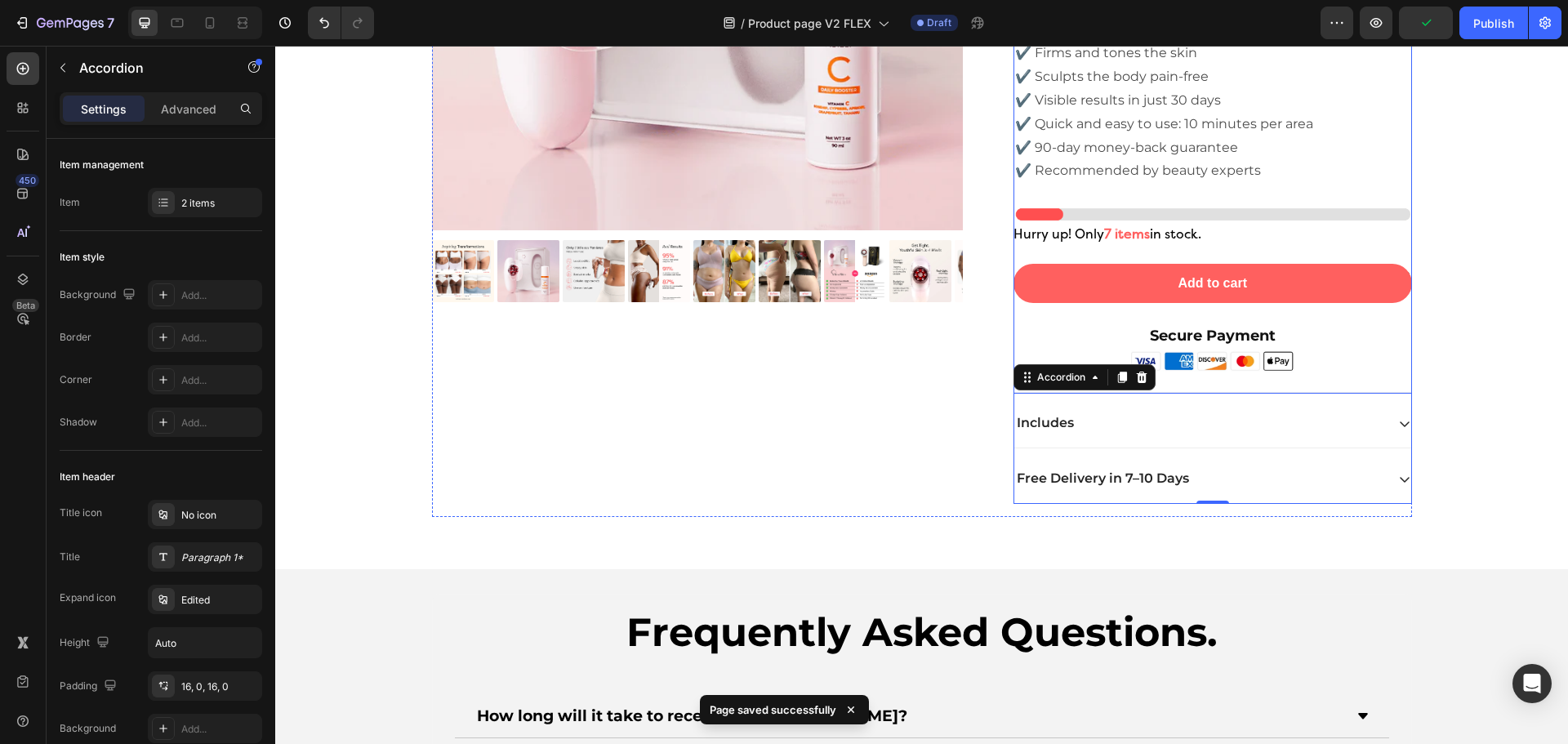
scroll to position [5480, 0]
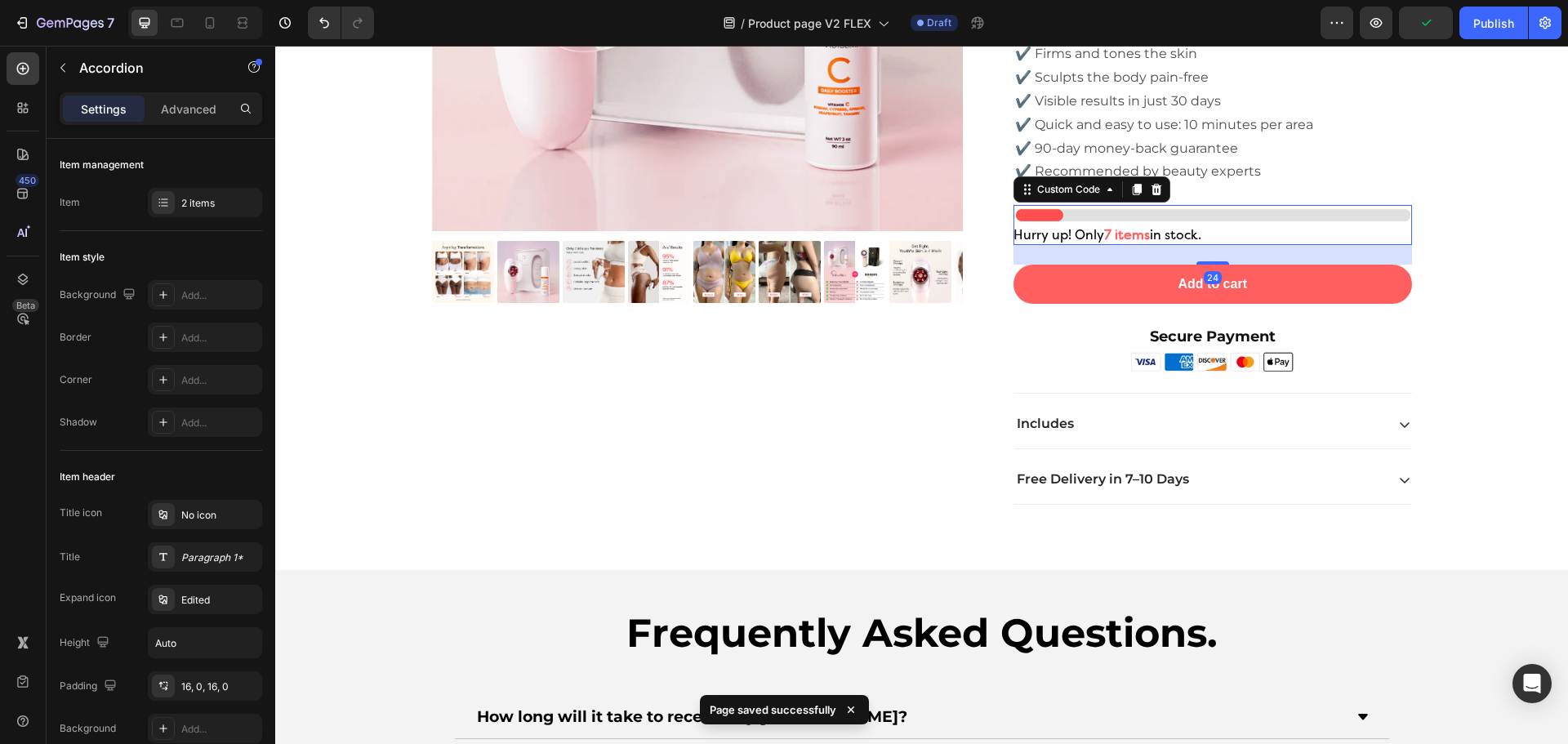
click at [1219, 234] on div "Hurry up! Only 7 items in stock." at bounding box center [1212, 235] width 398 height 19
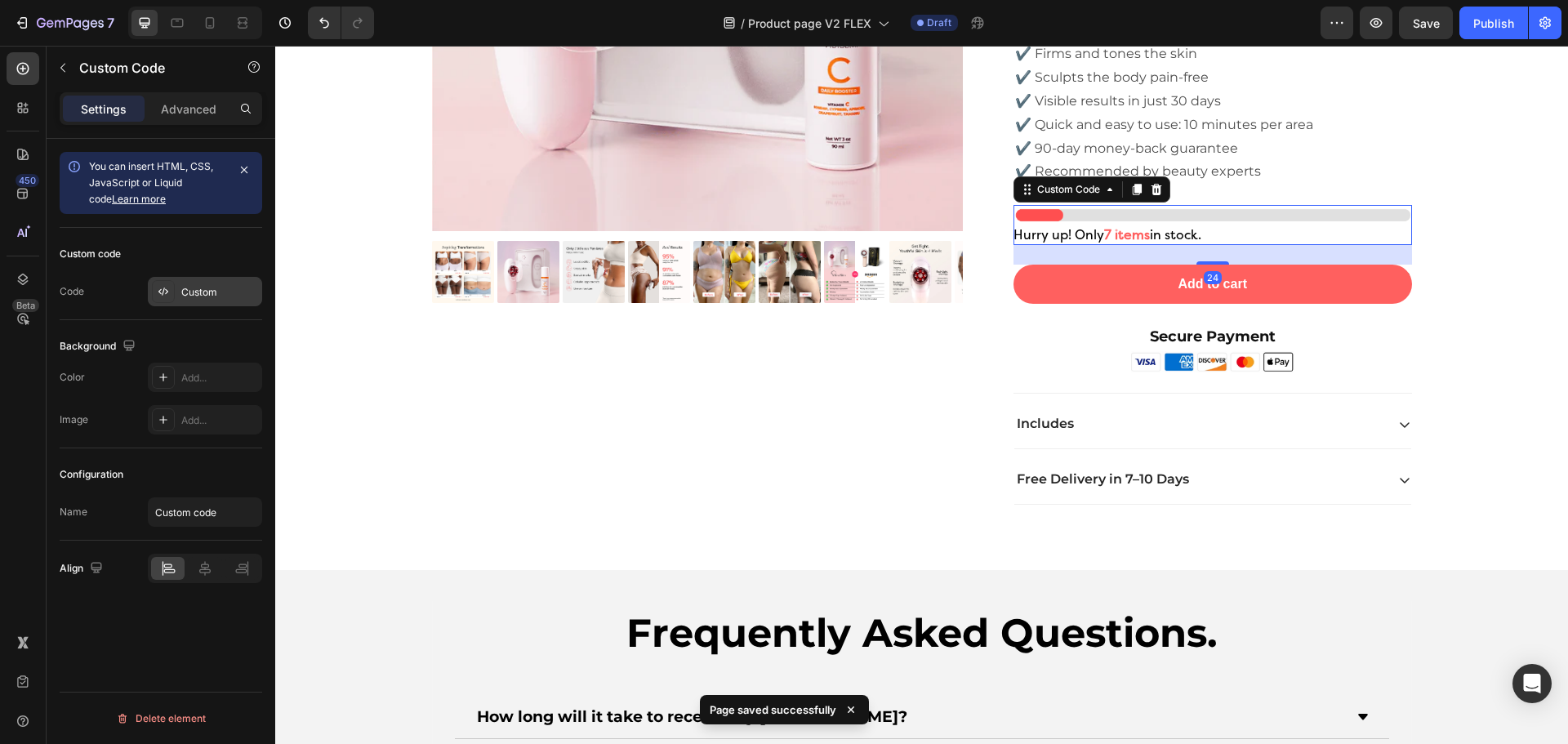
click at [173, 289] on div at bounding box center [164, 292] width 23 height 23
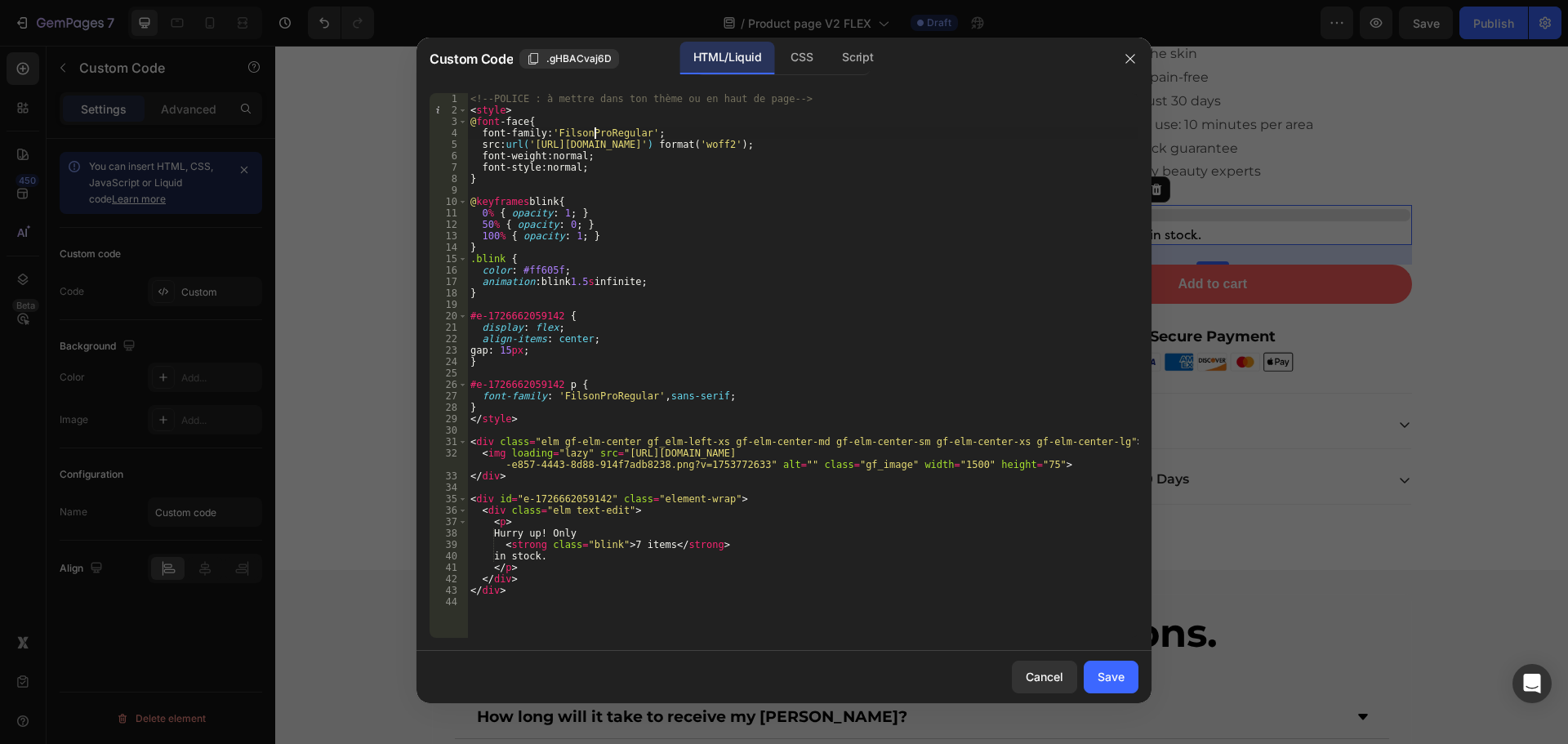
click at [594, 134] on div "<!-- POLICE : à mettre dans ton thème ou en haut de page --> < style > @ font -…" at bounding box center [803, 376] width 672 height 567
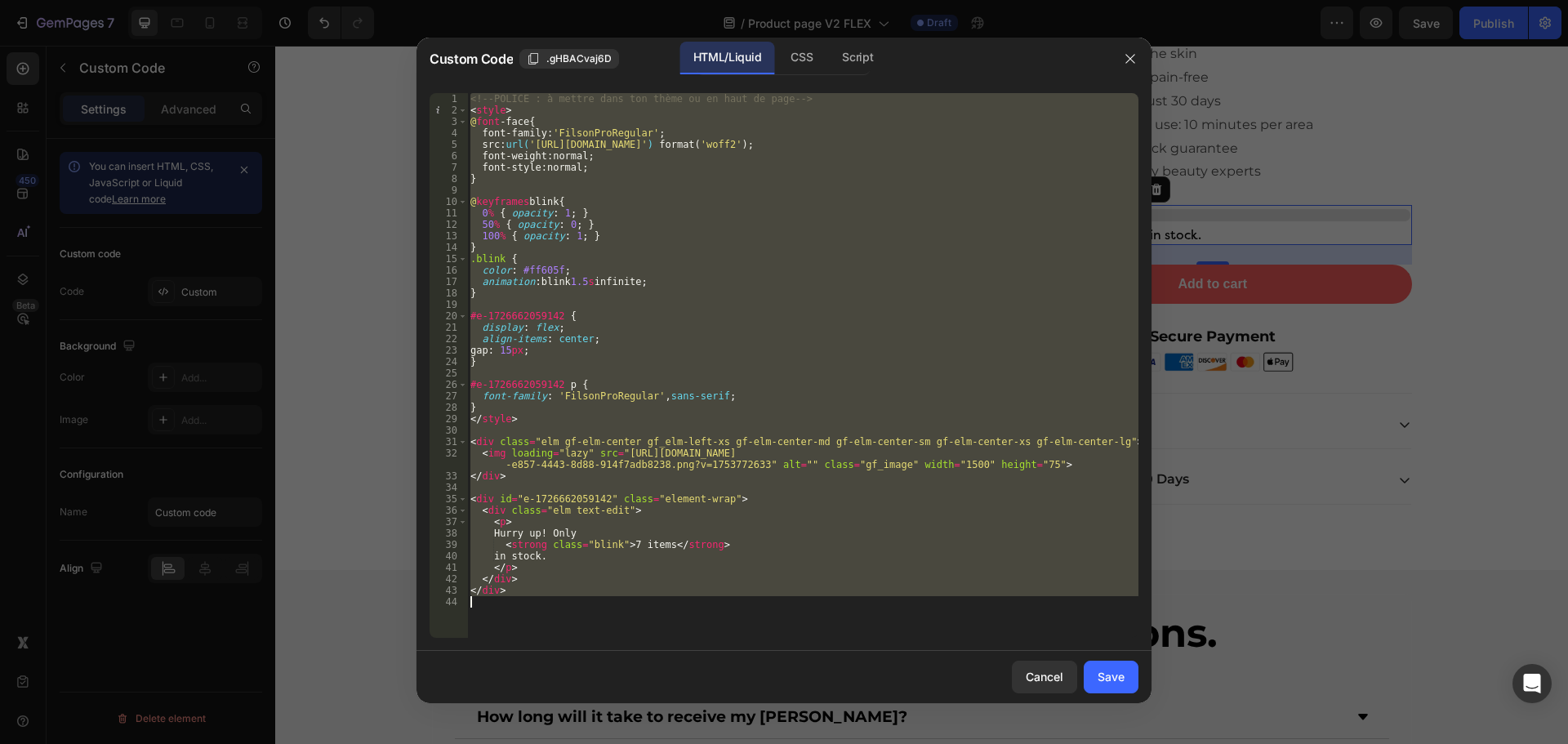
click at [752, 396] on div "<!-- POLICE : à mettre dans ton thème ou en haut de page --> < style > @ font -…" at bounding box center [803, 364] width 672 height 544
paste textarea
type textarea "</div>"
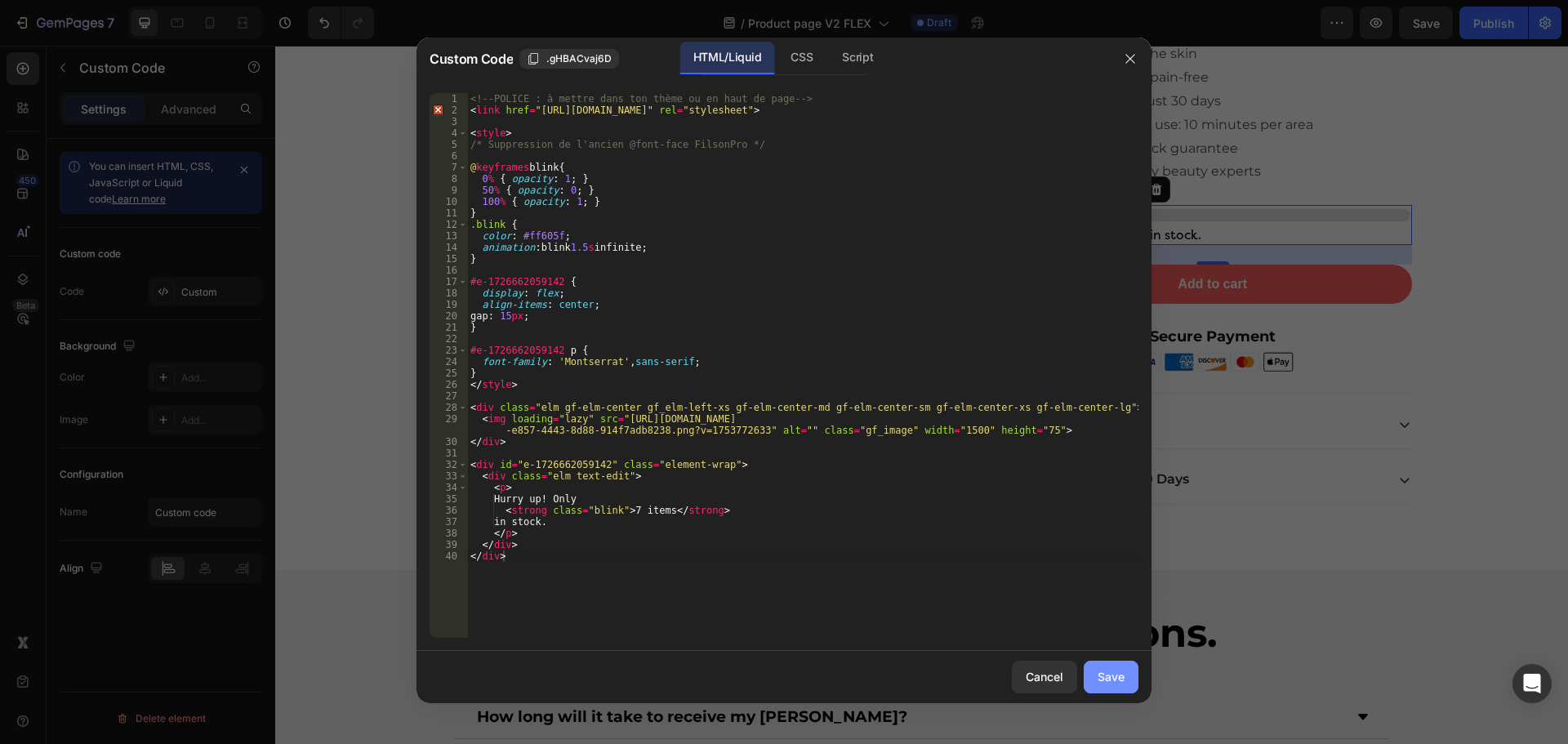
click at [1125, 671] on button "Save" at bounding box center [1111, 677] width 55 height 33
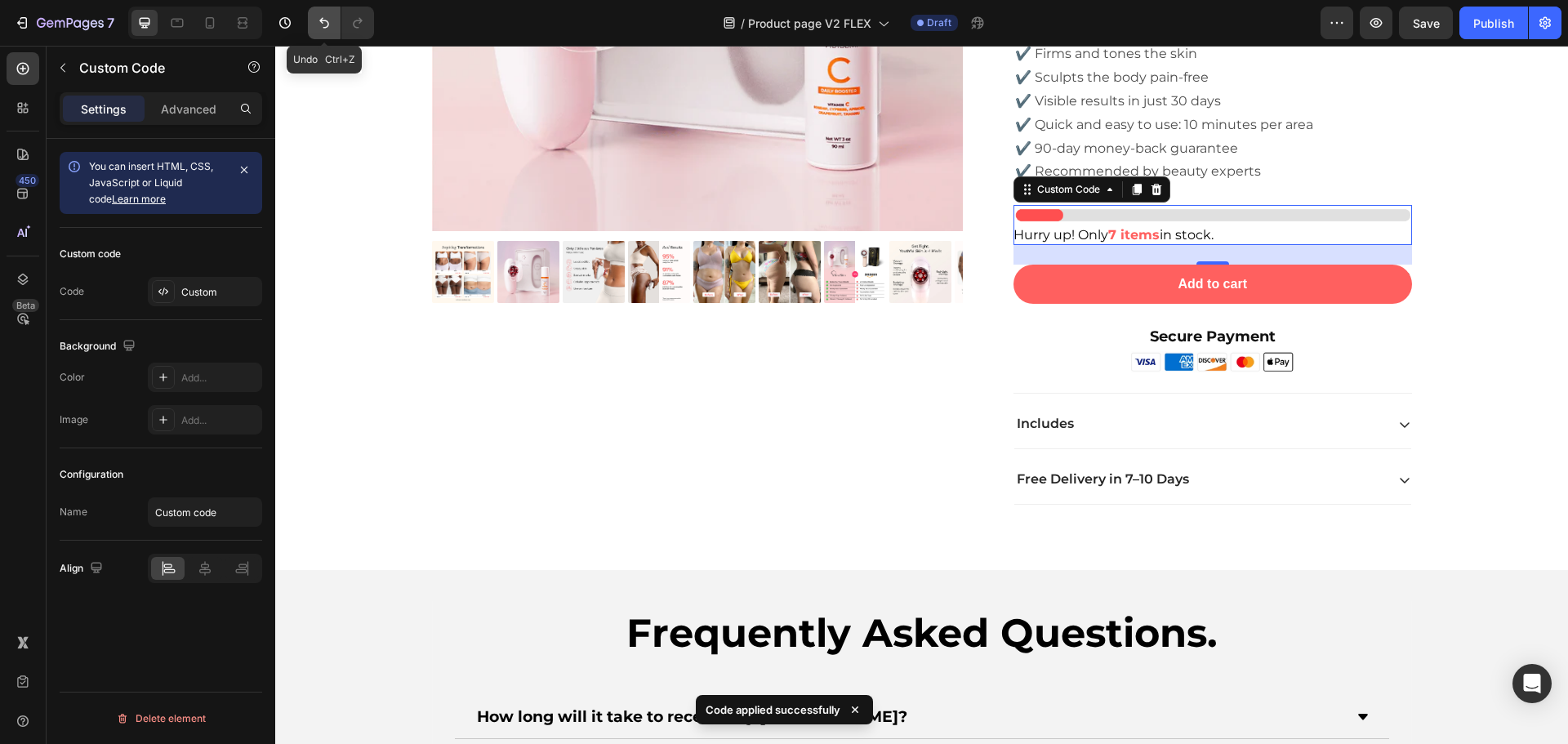
click at [315, 18] on button "Undo/Redo" at bounding box center [324, 22] width 33 height 33
click at [369, 14] on button "Undo/Redo" at bounding box center [357, 22] width 33 height 33
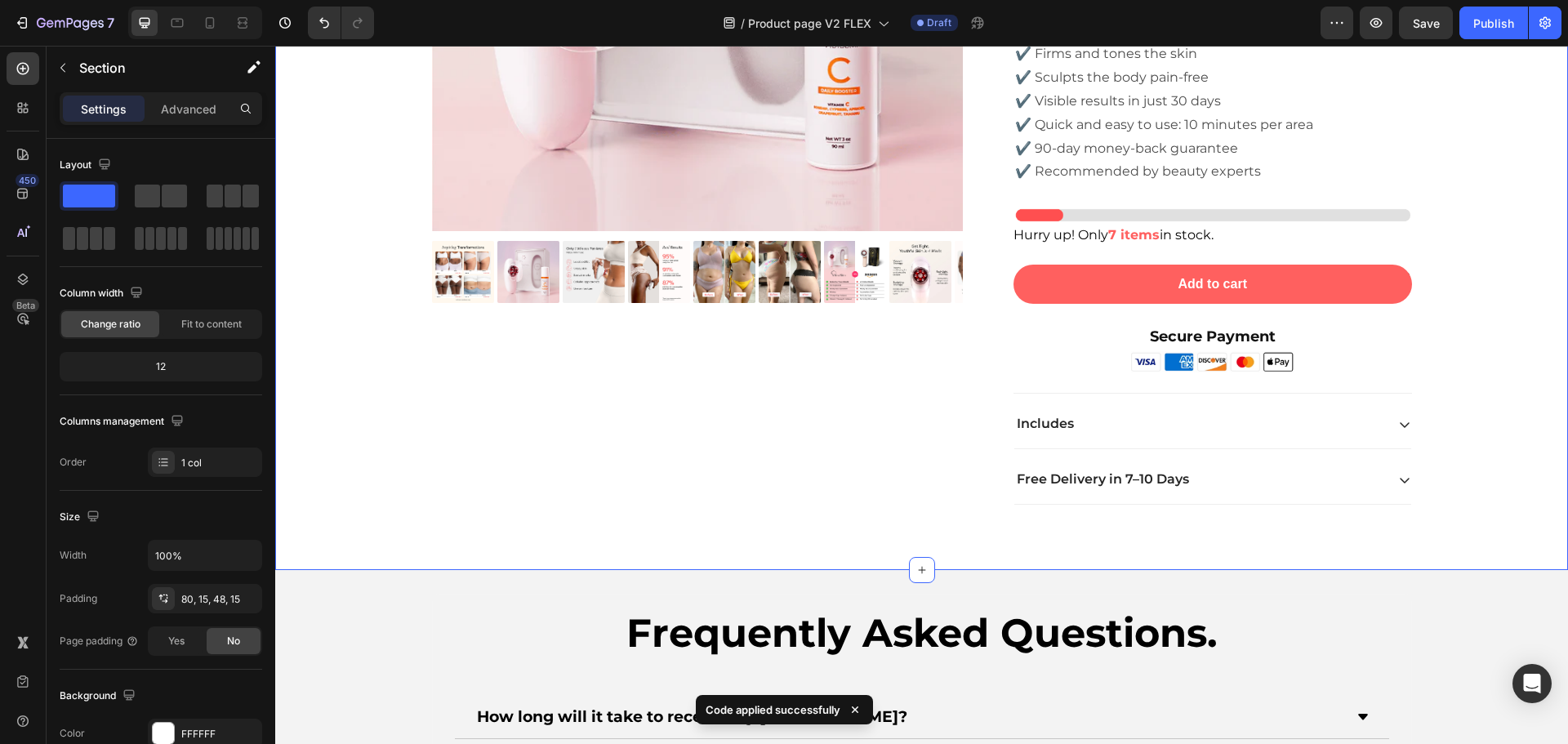
click at [1472, 206] on div "Product Images Icon Icon Icon Icon Icon Icon List 2,500+ Verified Reviews! Text…" at bounding box center [921, 114] width 1268 height 831
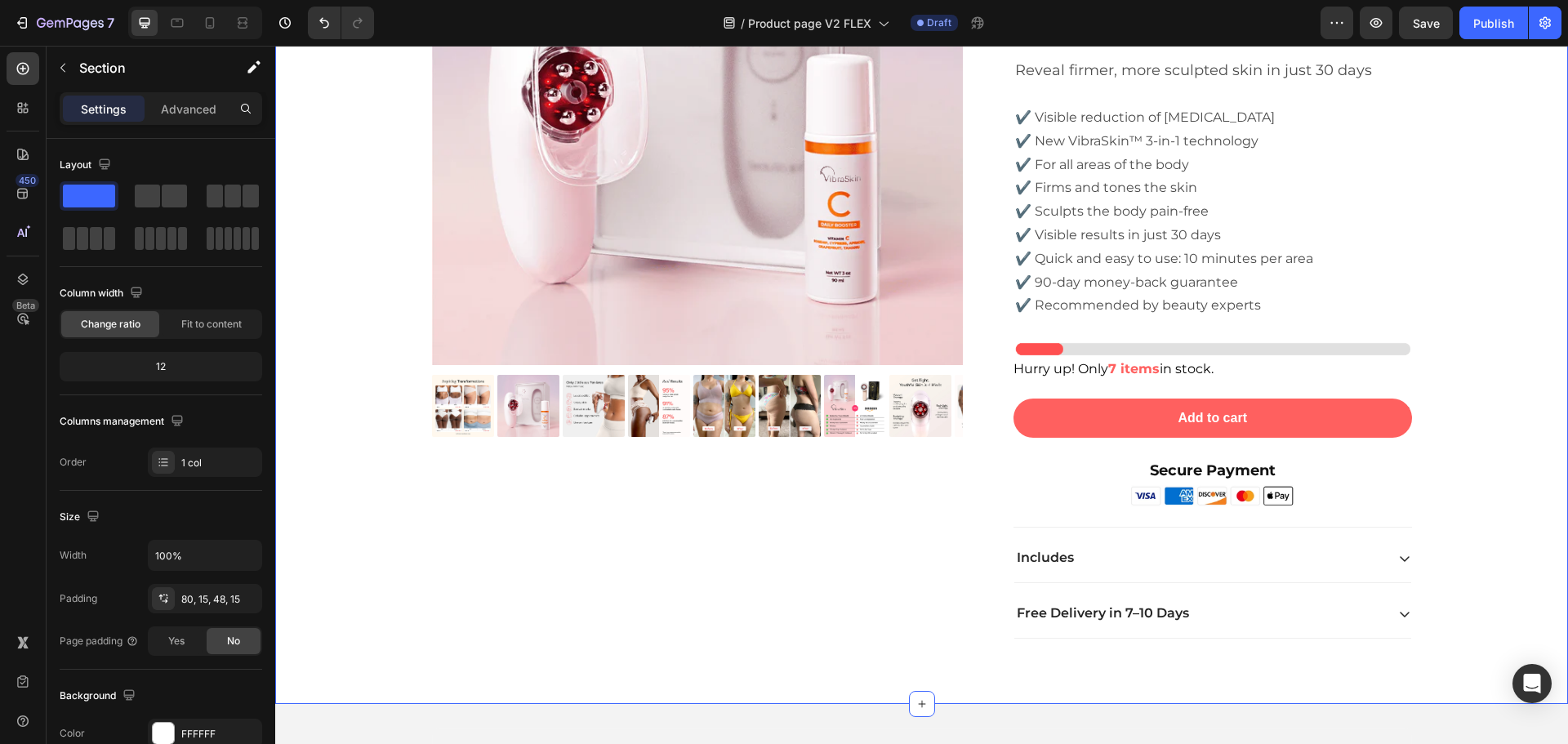
scroll to position [5316, 0]
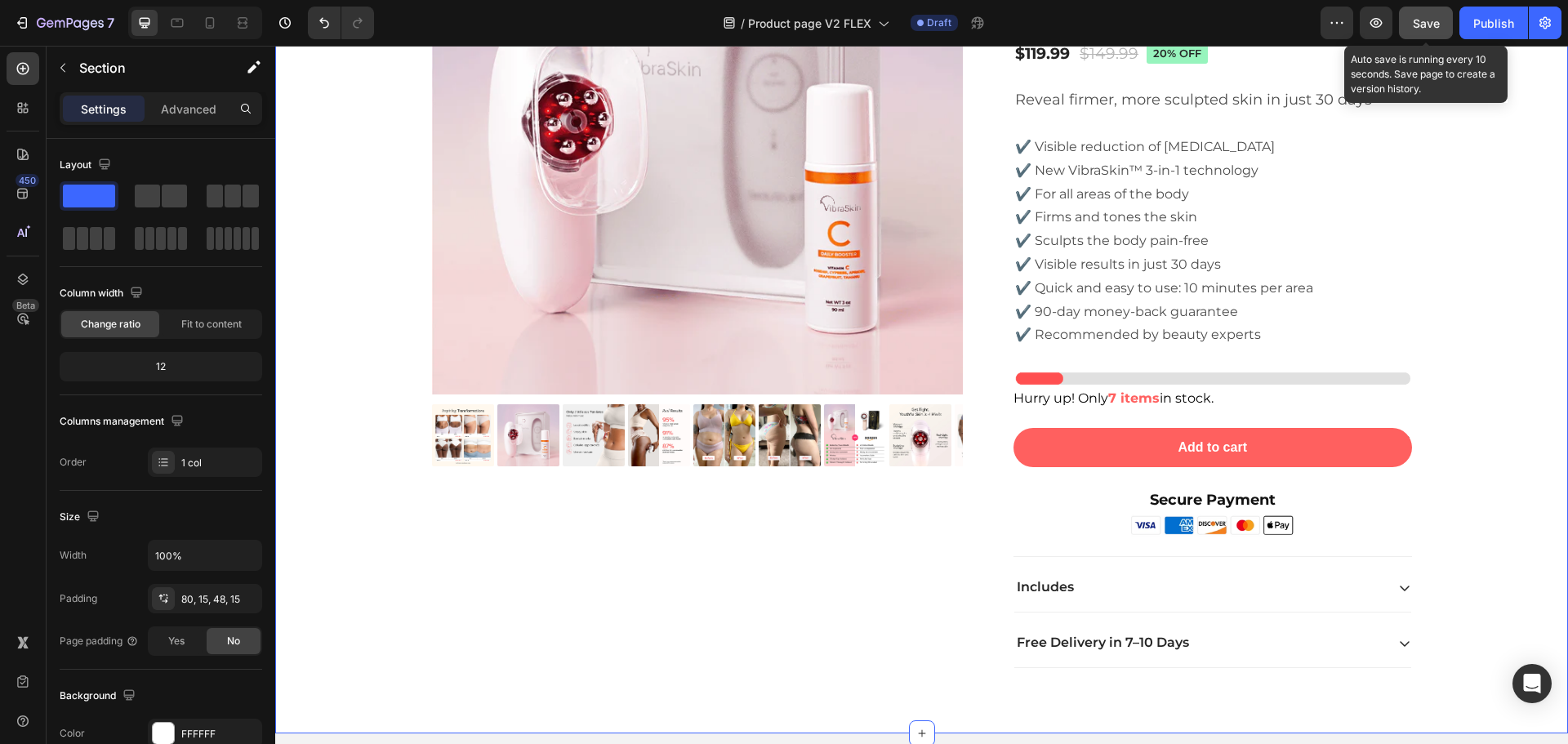
click at [1415, 27] on span "Save" at bounding box center [1426, 23] width 27 height 14
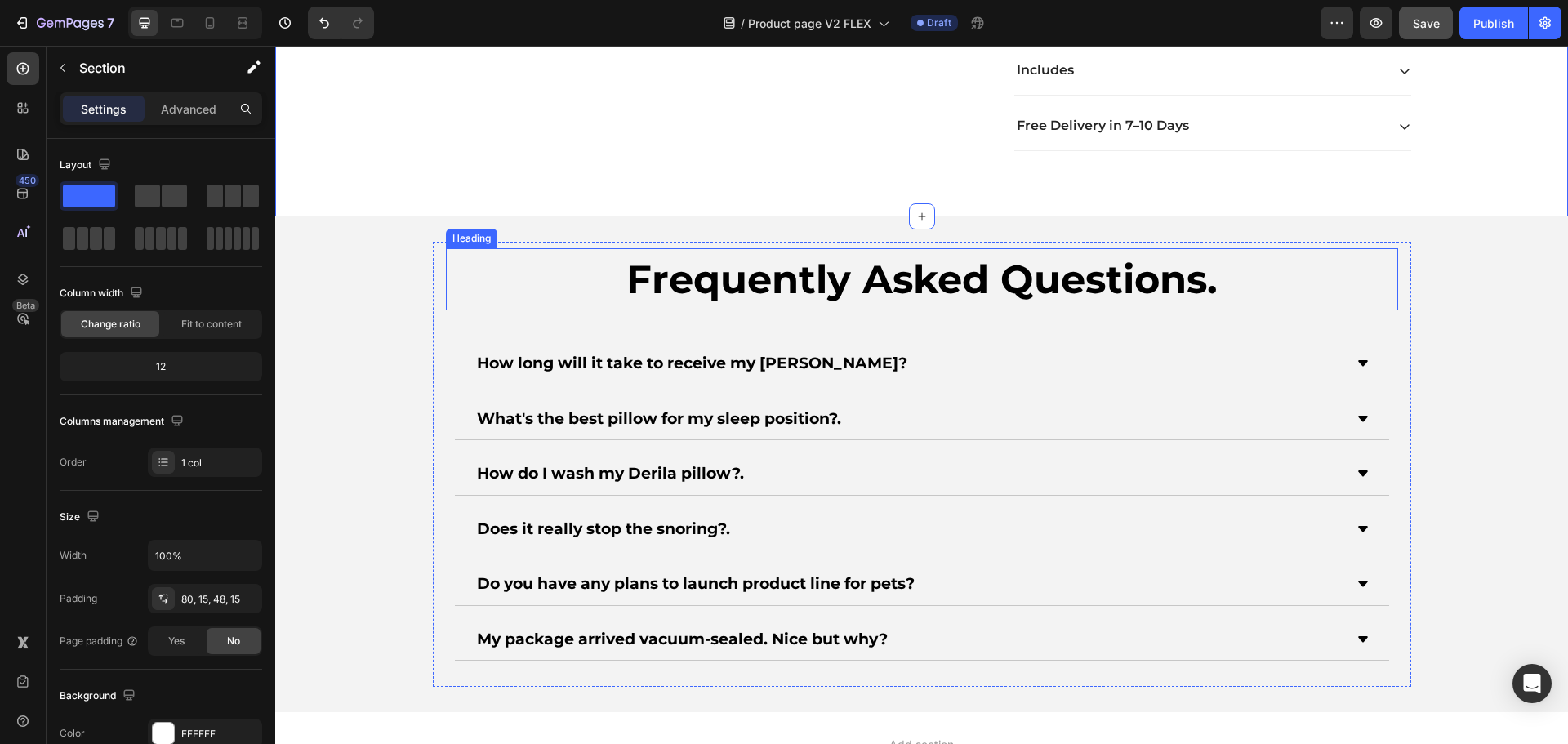
scroll to position [5833, 0]
click at [1389, 347] on div "How long will it take to receive my [PERSON_NAME]?" at bounding box center [922, 364] width 950 height 42
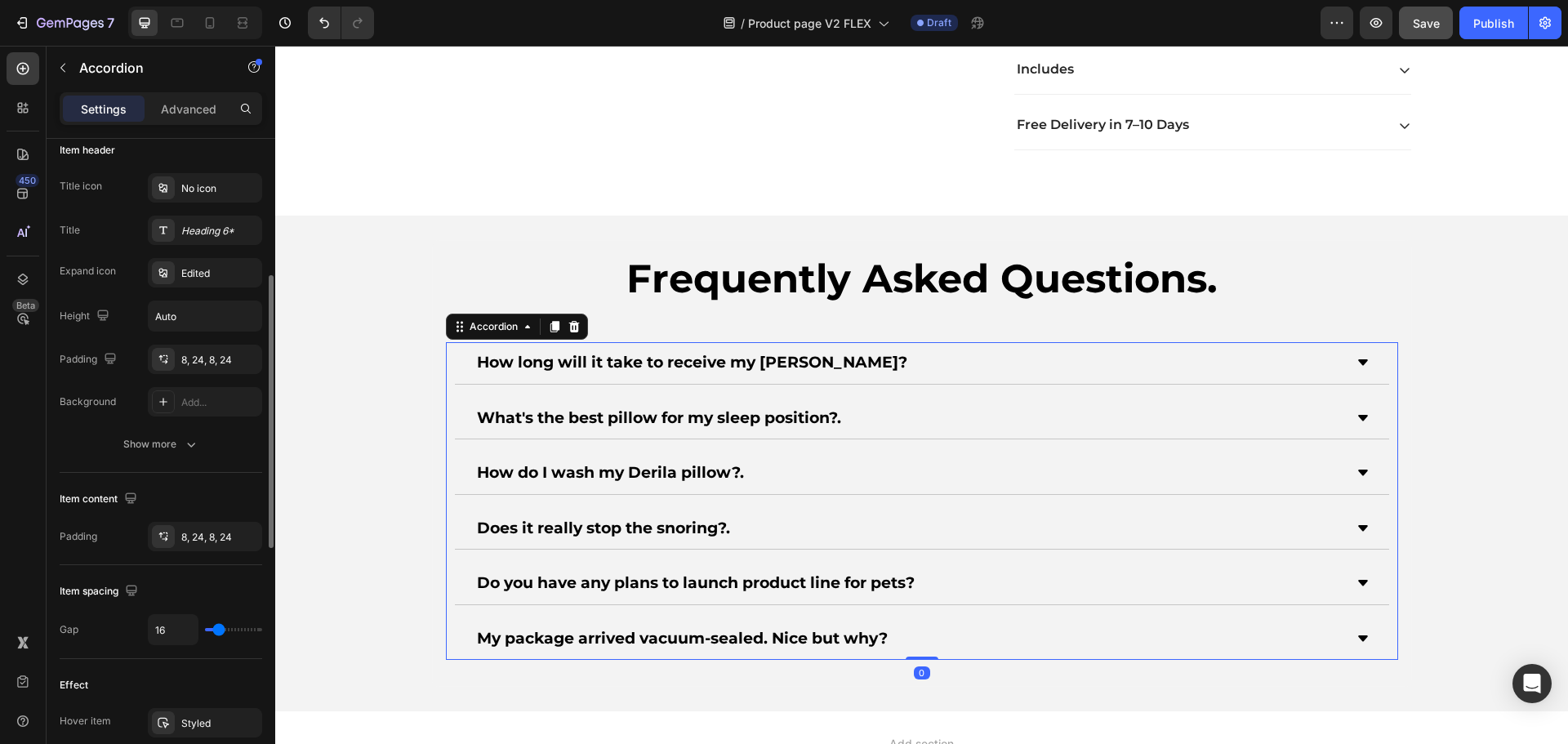
scroll to position [490, 0]
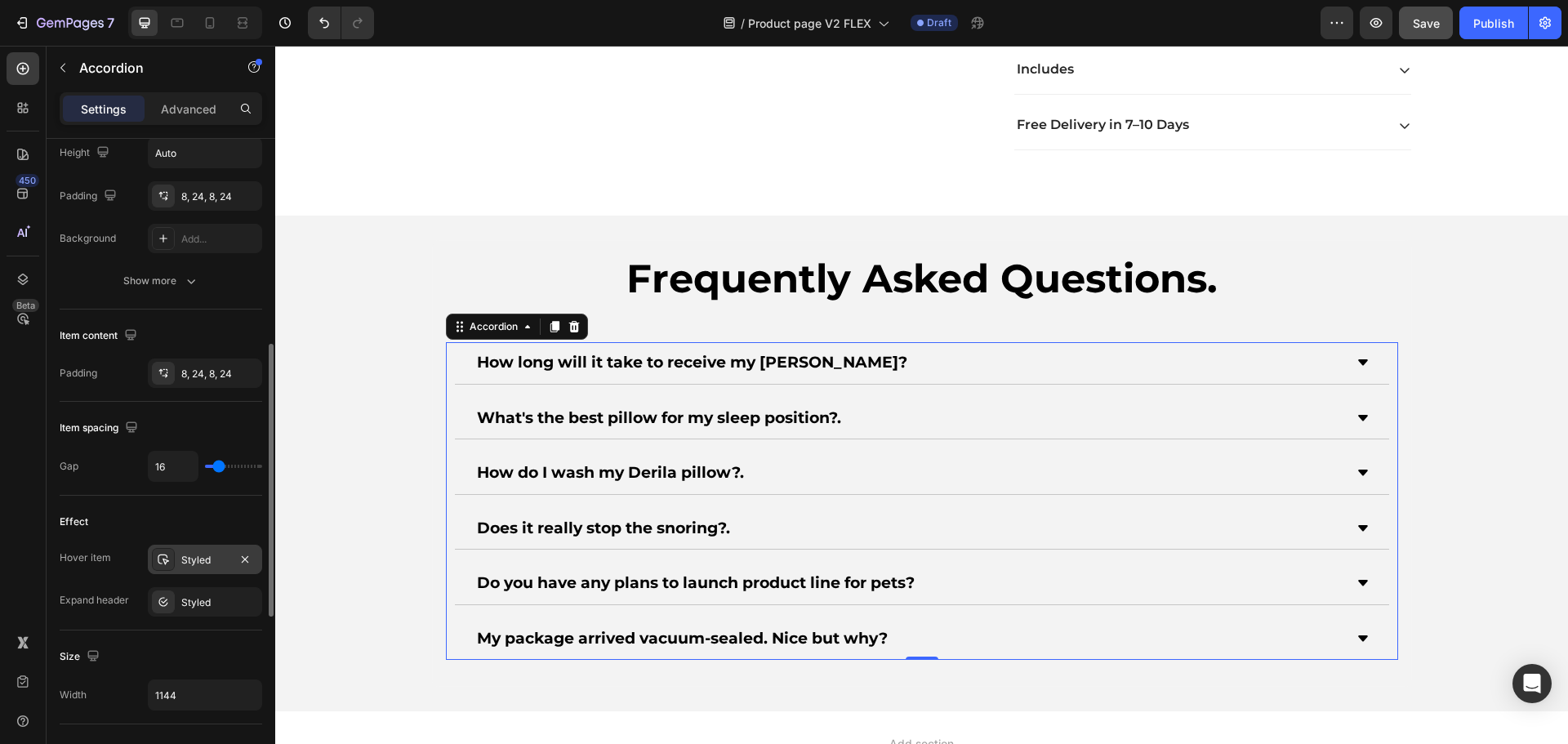
click at [206, 556] on div "Styled" at bounding box center [205, 560] width 48 height 15
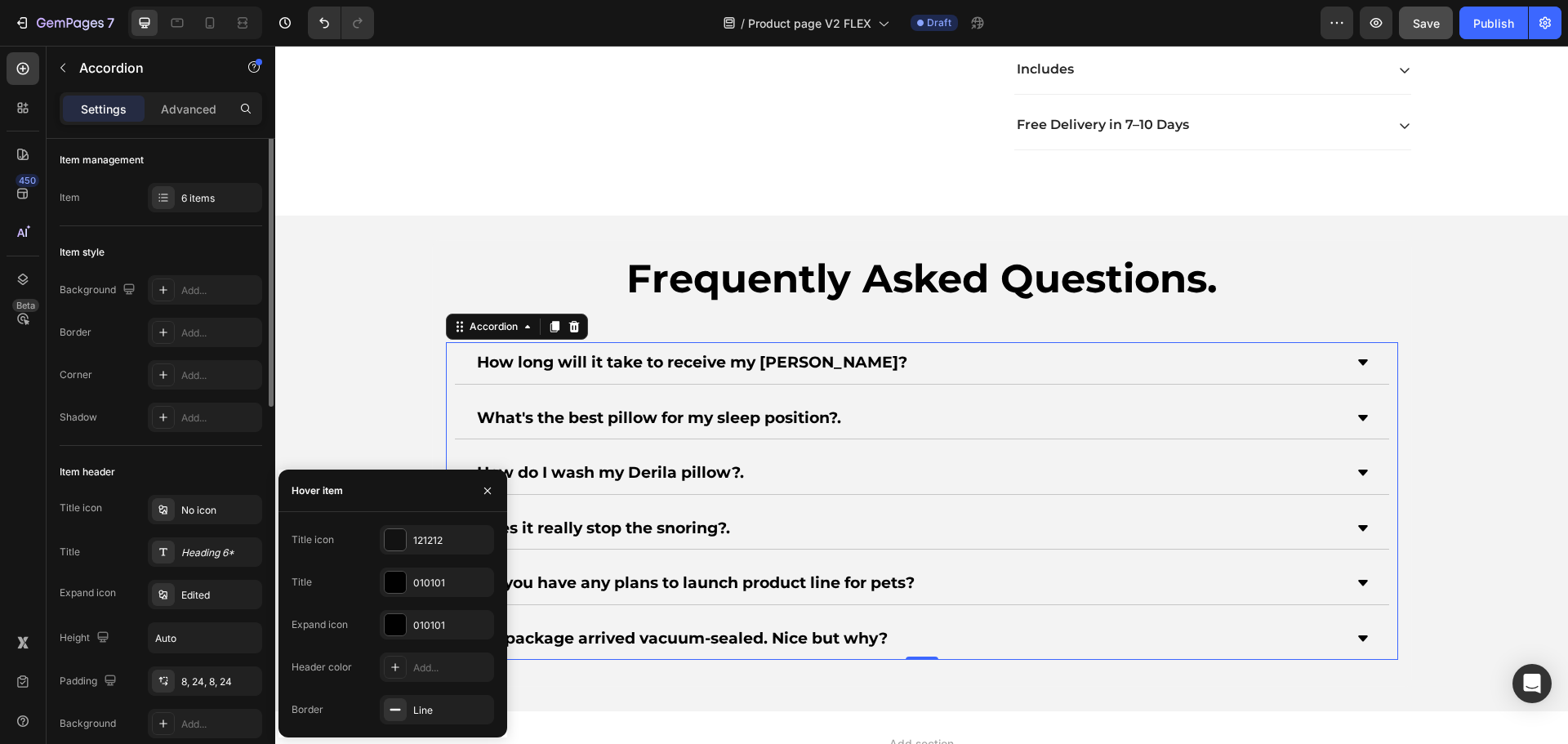
scroll to position [0, 0]
click at [211, 331] on div "Add..." at bounding box center [219, 338] width 77 height 15
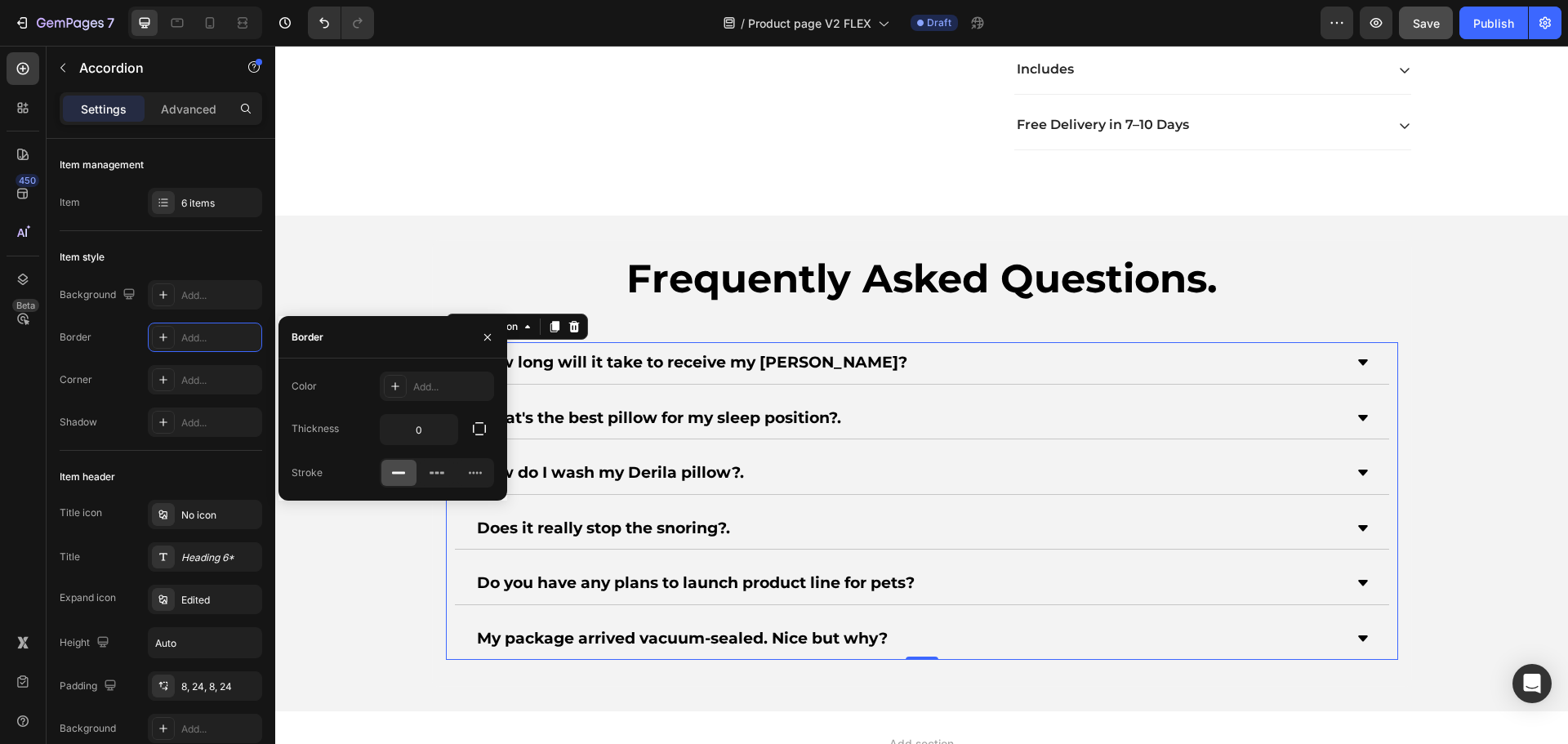
click at [401, 466] on icon at bounding box center [398, 472] width 16 height 16
type input "1"
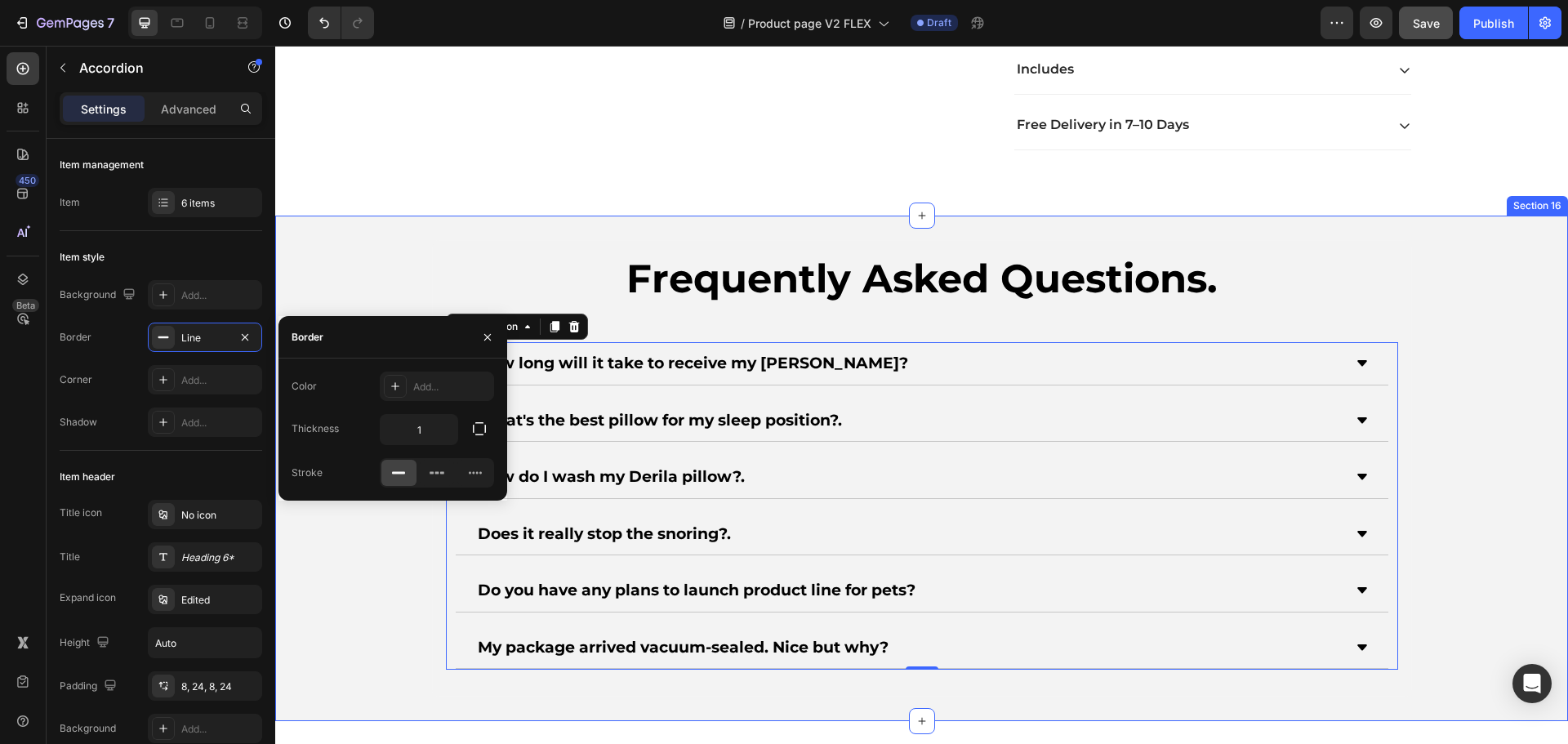
click at [371, 518] on div "Frequently Asked Questions. Heading How long will it take to receive my [PERSON…" at bounding box center [921, 468] width 1293 height 456
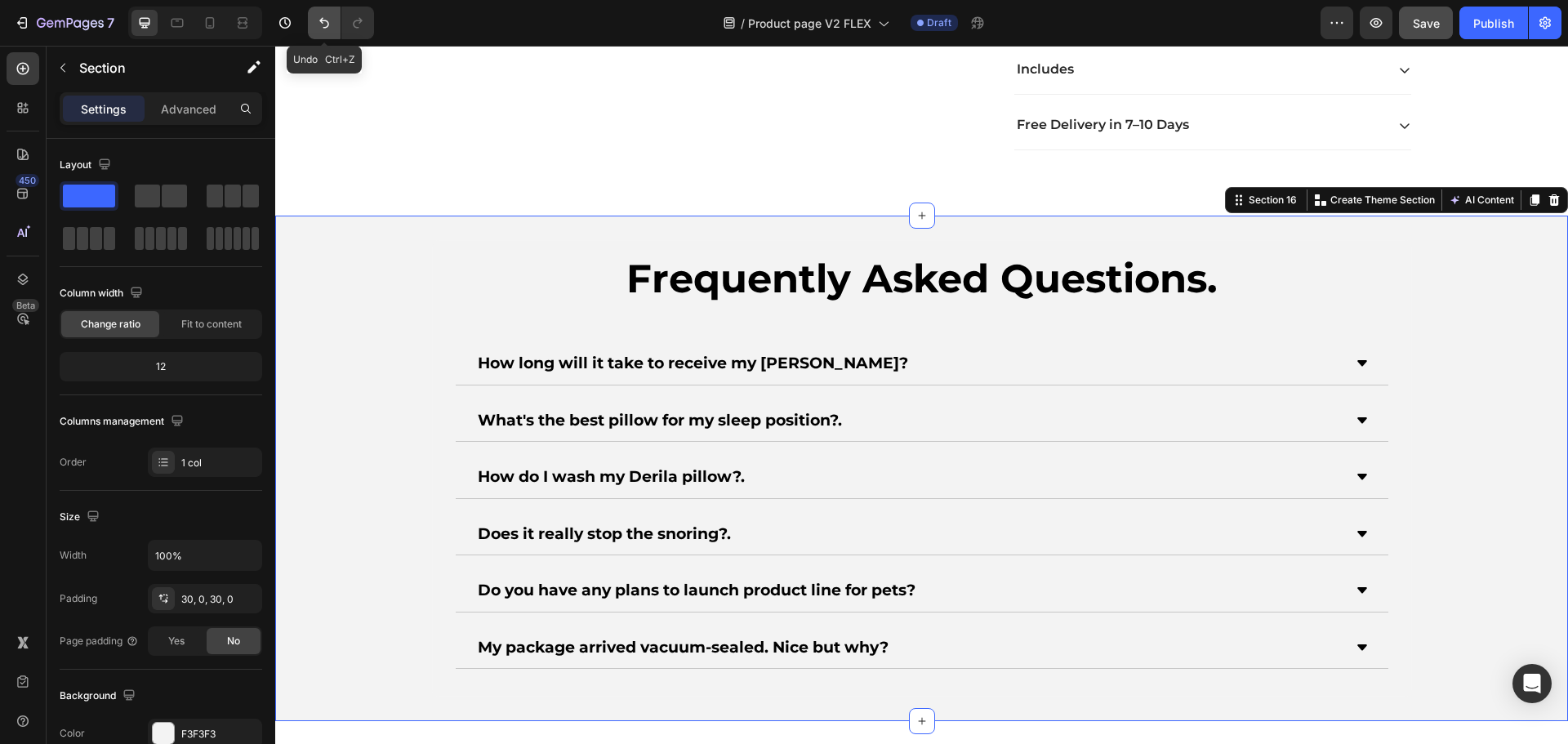
click at [323, 19] on icon "Undo/Redo" at bounding box center [324, 23] width 16 height 16
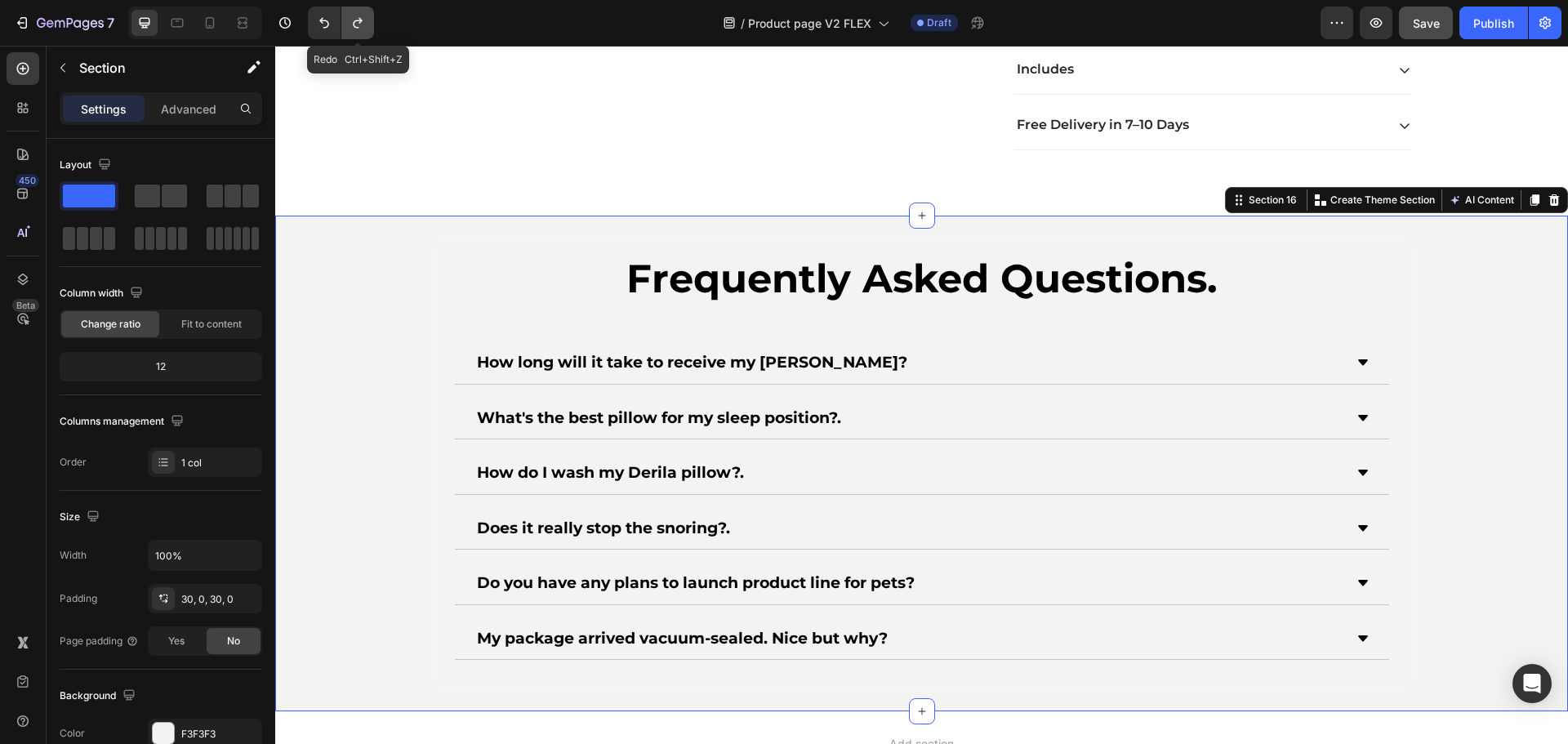
click at [361, 19] on icon "Undo/Redo" at bounding box center [357, 23] width 9 height 11
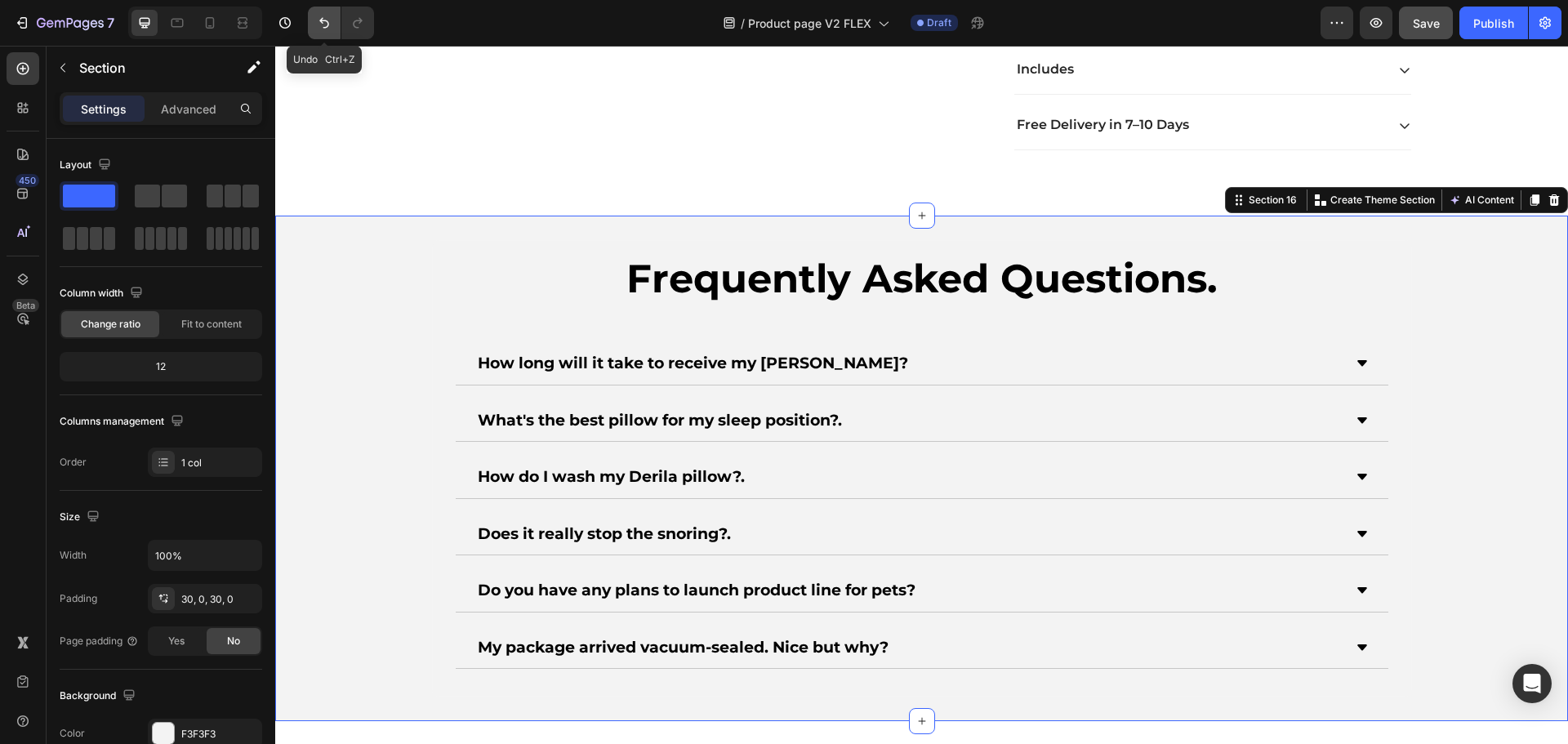
click at [314, 23] on button "Undo/Redo" at bounding box center [324, 22] width 33 height 33
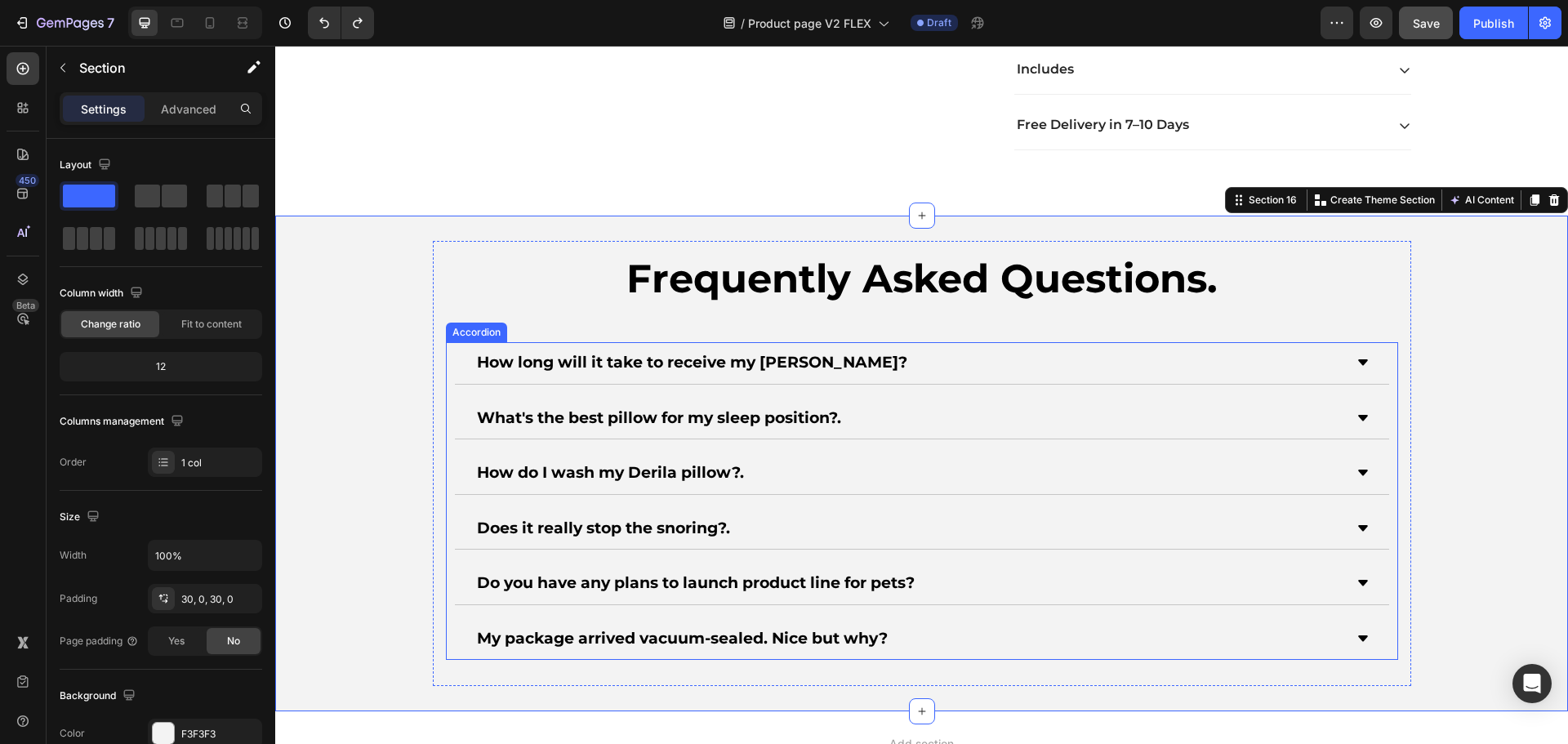
click at [455, 349] on div "How long will it take to receive my [PERSON_NAME]?" at bounding box center [922, 364] width 934 height 42
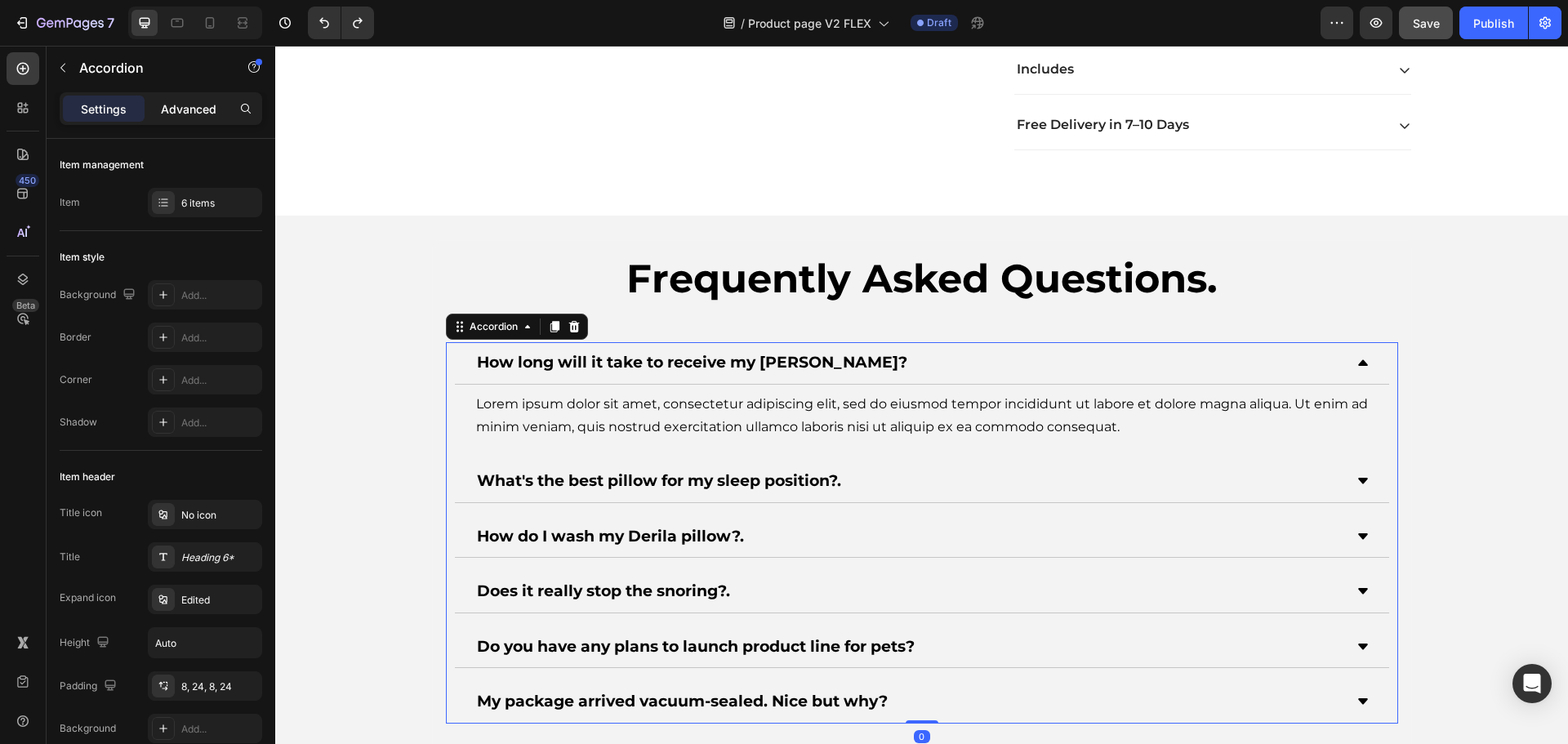
click at [216, 106] on p "Advanced" at bounding box center [188, 109] width 56 height 17
type input "100%"
type input "100"
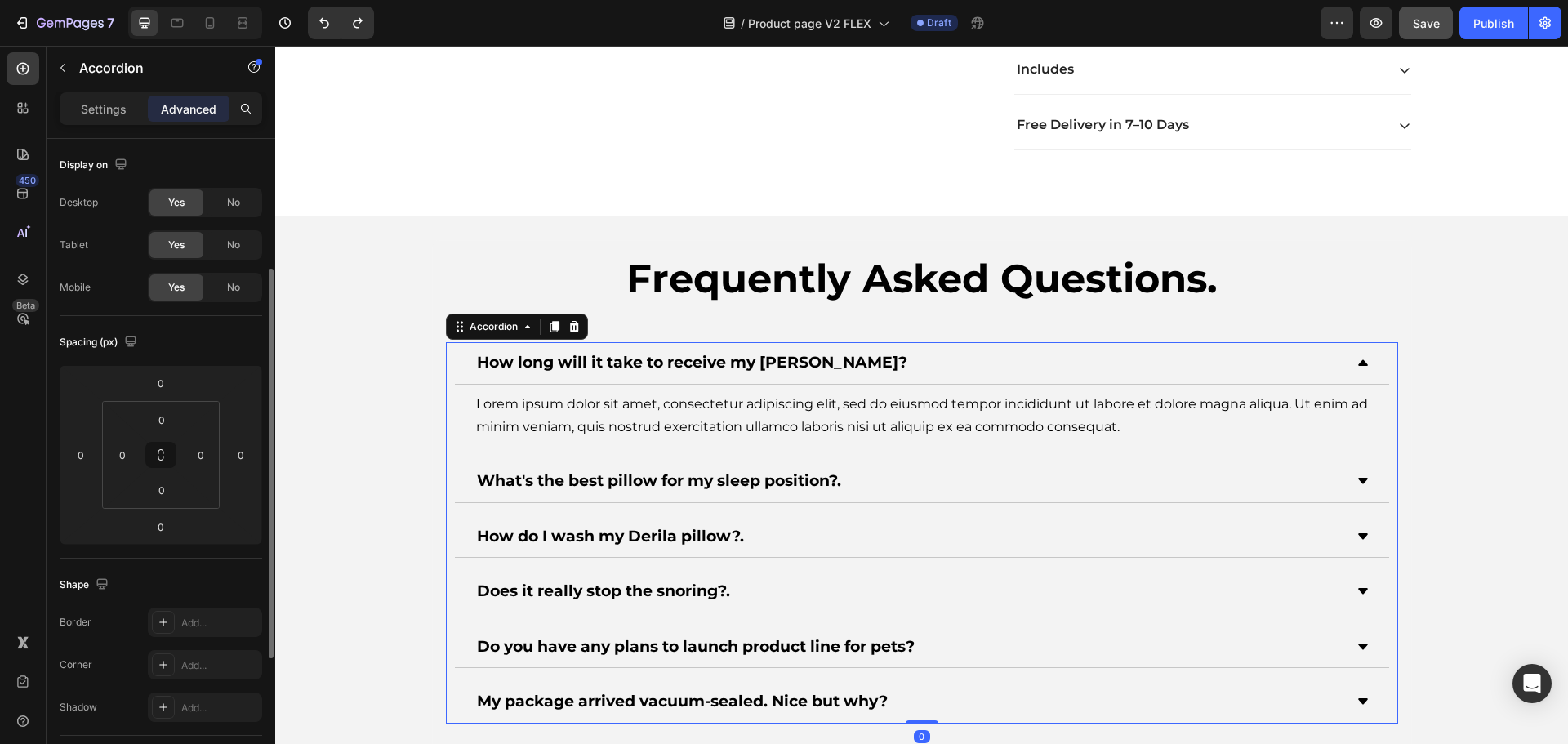
scroll to position [164, 0]
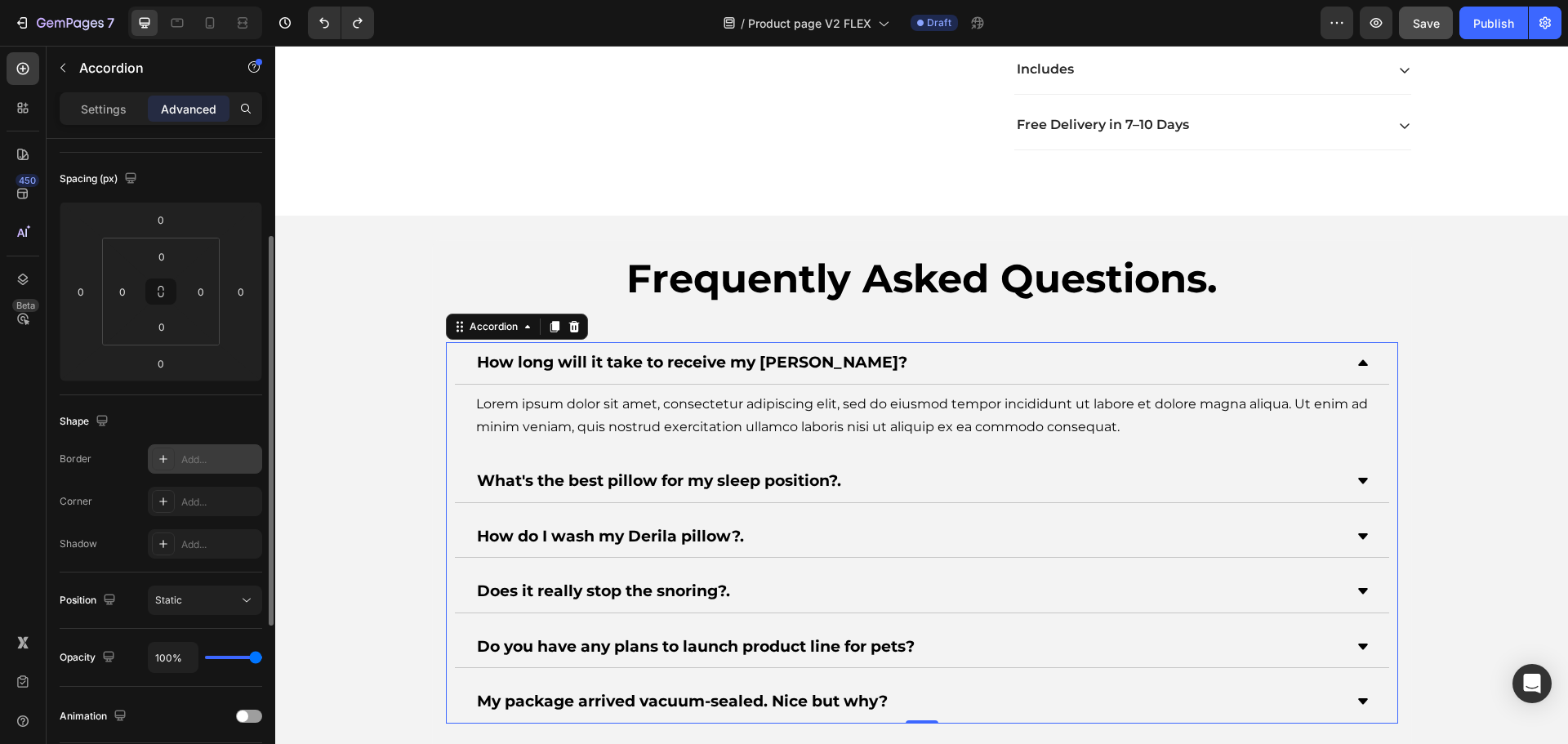
click at [235, 462] on div "Add..." at bounding box center [219, 459] width 77 height 15
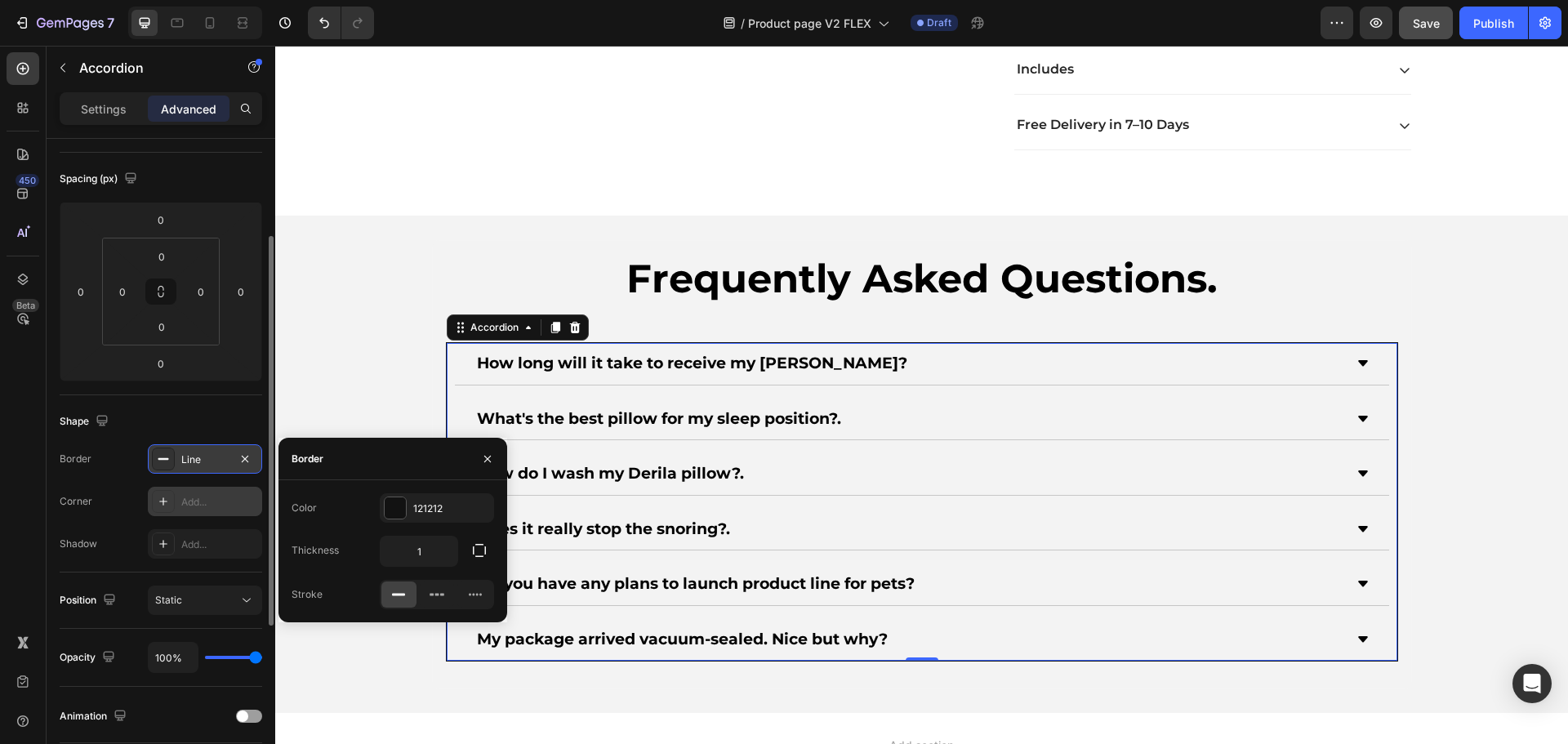
click at [206, 502] on div "Add..." at bounding box center [219, 502] width 77 height 15
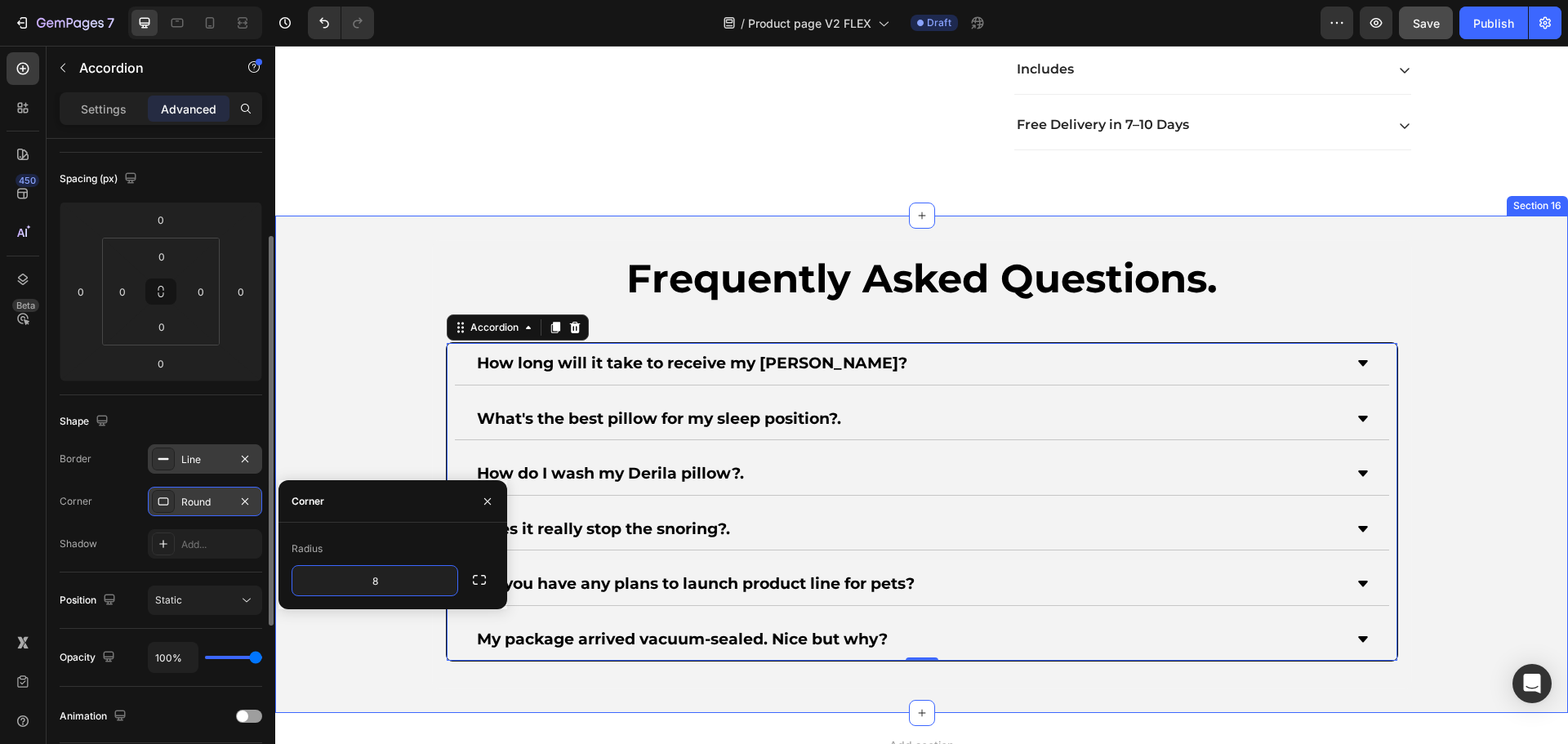
click at [1488, 442] on div "Frequently Asked Questions. Heading How long will it take to receive my [PERSON…" at bounding box center [921, 464] width 1293 height 449
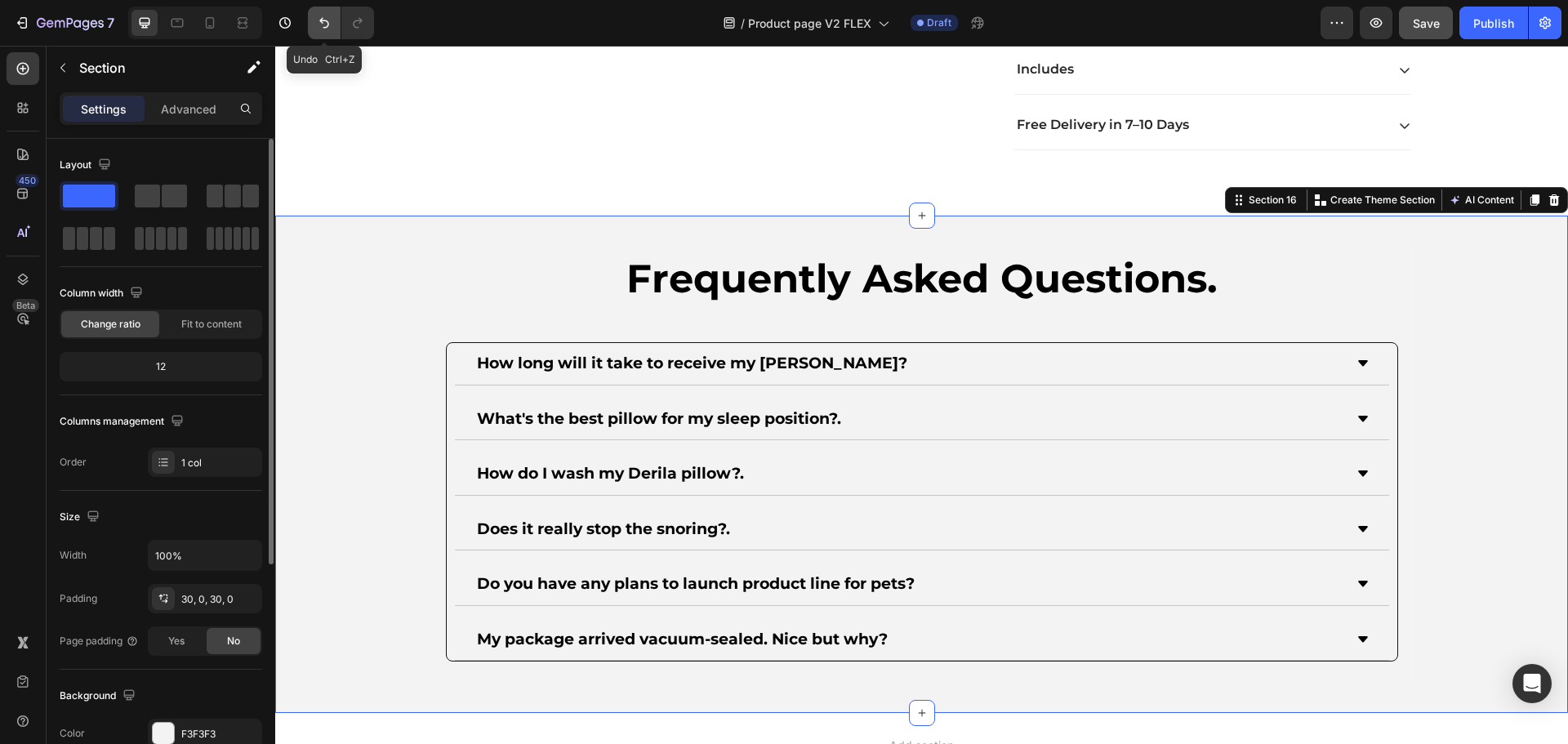
click at [314, 27] on button "Undo/Redo" at bounding box center [324, 22] width 33 height 33
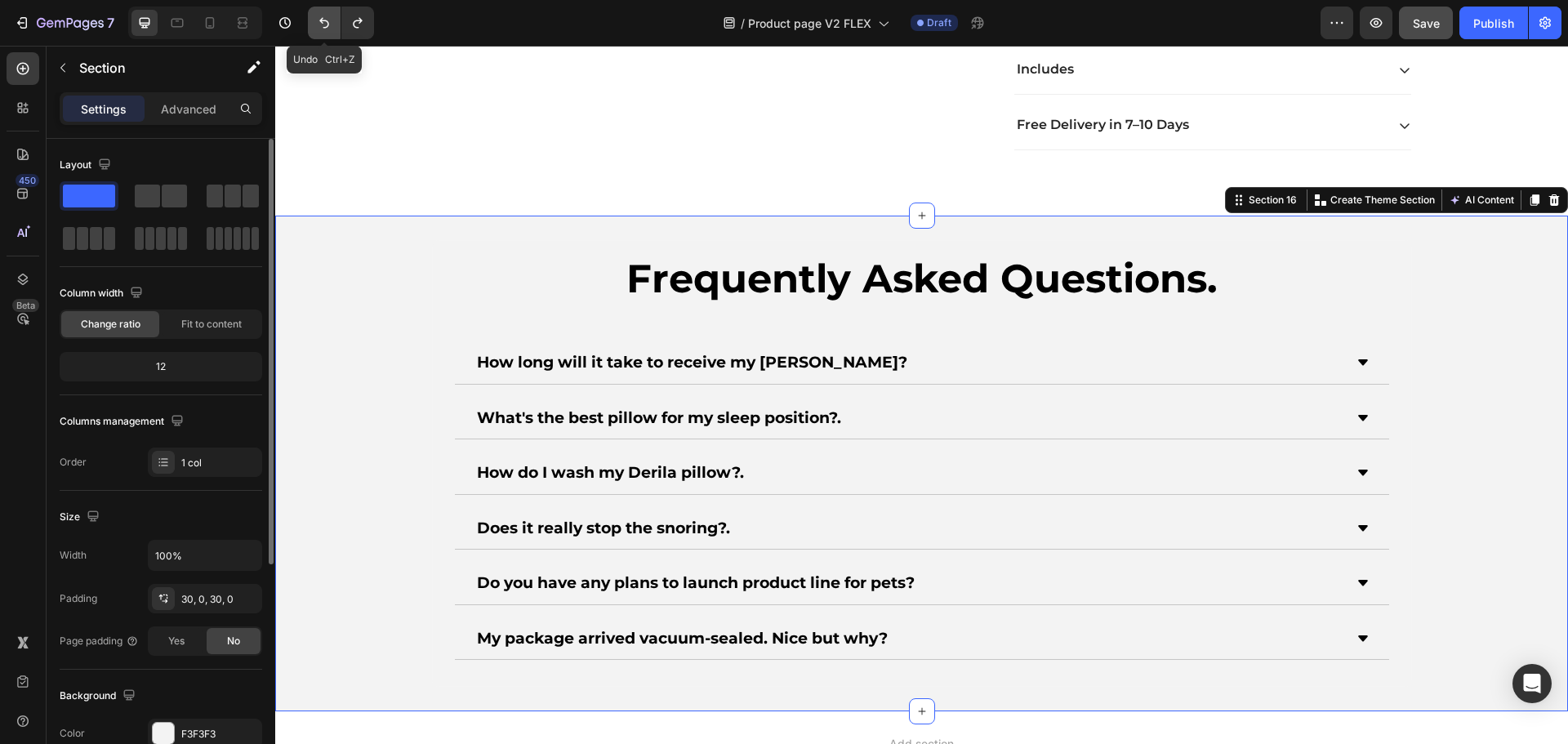
click at [315, 27] on button "Undo/Redo" at bounding box center [324, 22] width 33 height 33
click at [350, 25] on icon "Undo/Redo" at bounding box center [357, 23] width 16 height 16
click at [351, 25] on icon "Undo/Redo" at bounding box center [357, 23] width 16 height 16
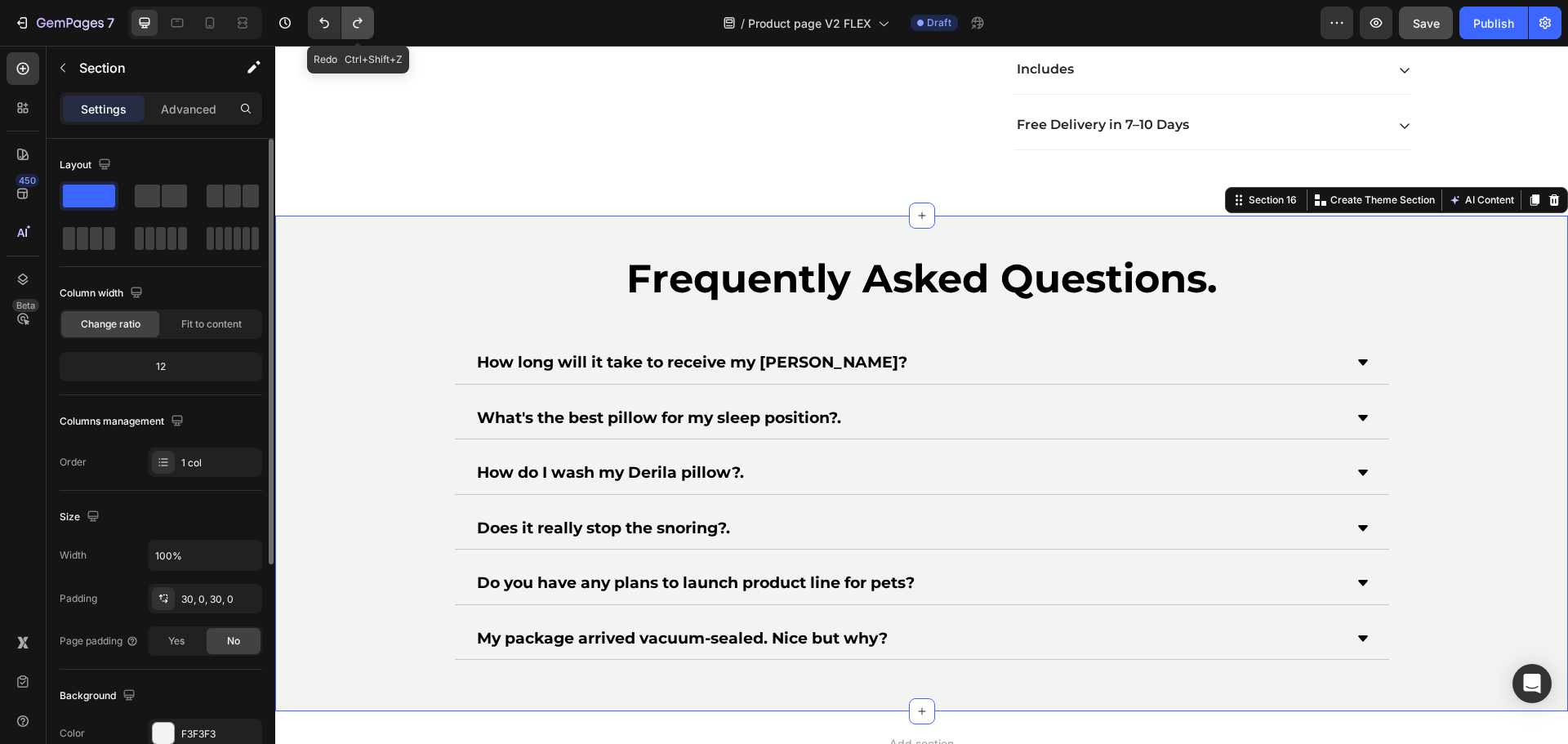
click at [351, 25] on icon "Undo/Redo" at bounding box center [357, 23] width 16 height 16
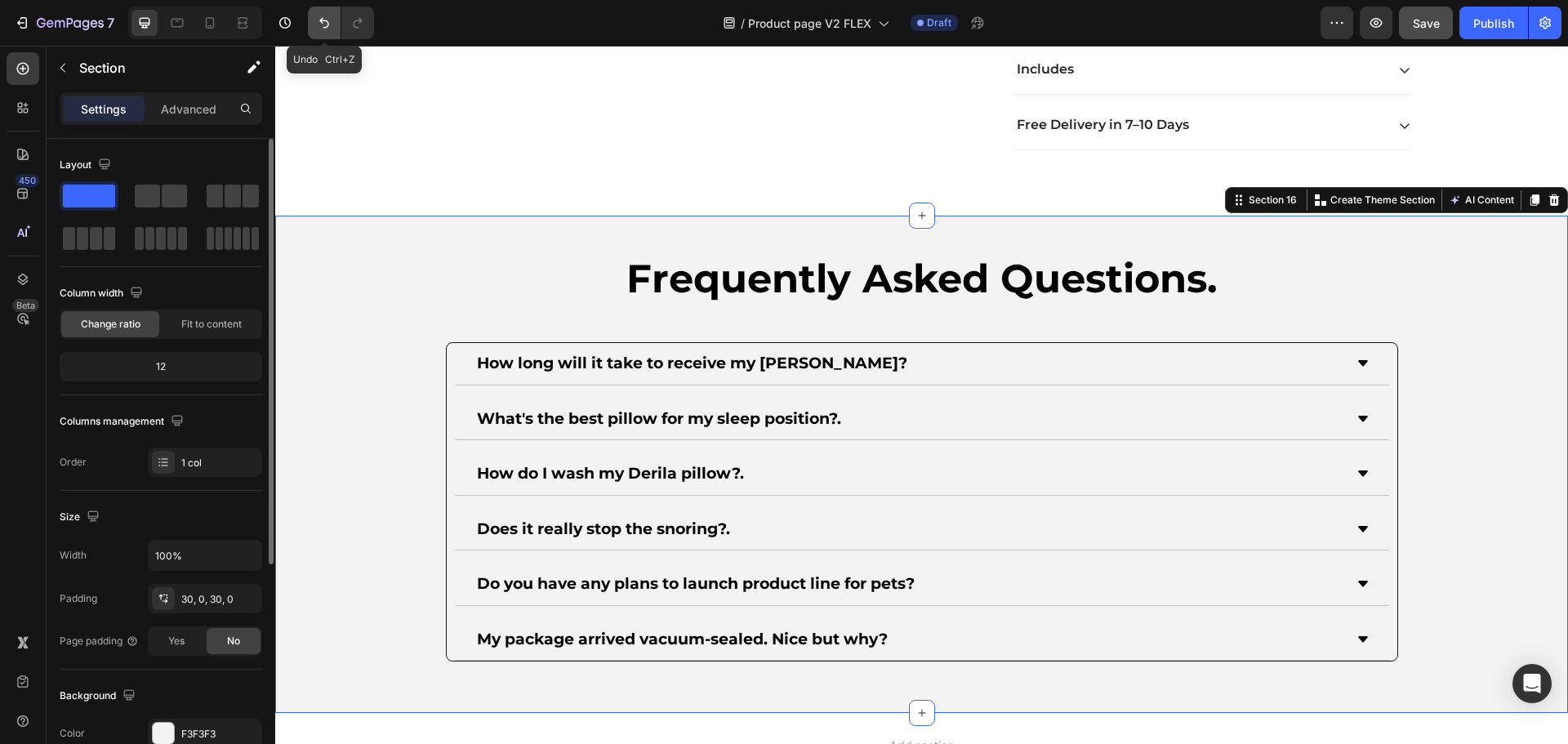
click at [333, 20] on button "Undo/Redo" at bounding box center [324, 22] width 33 height 33
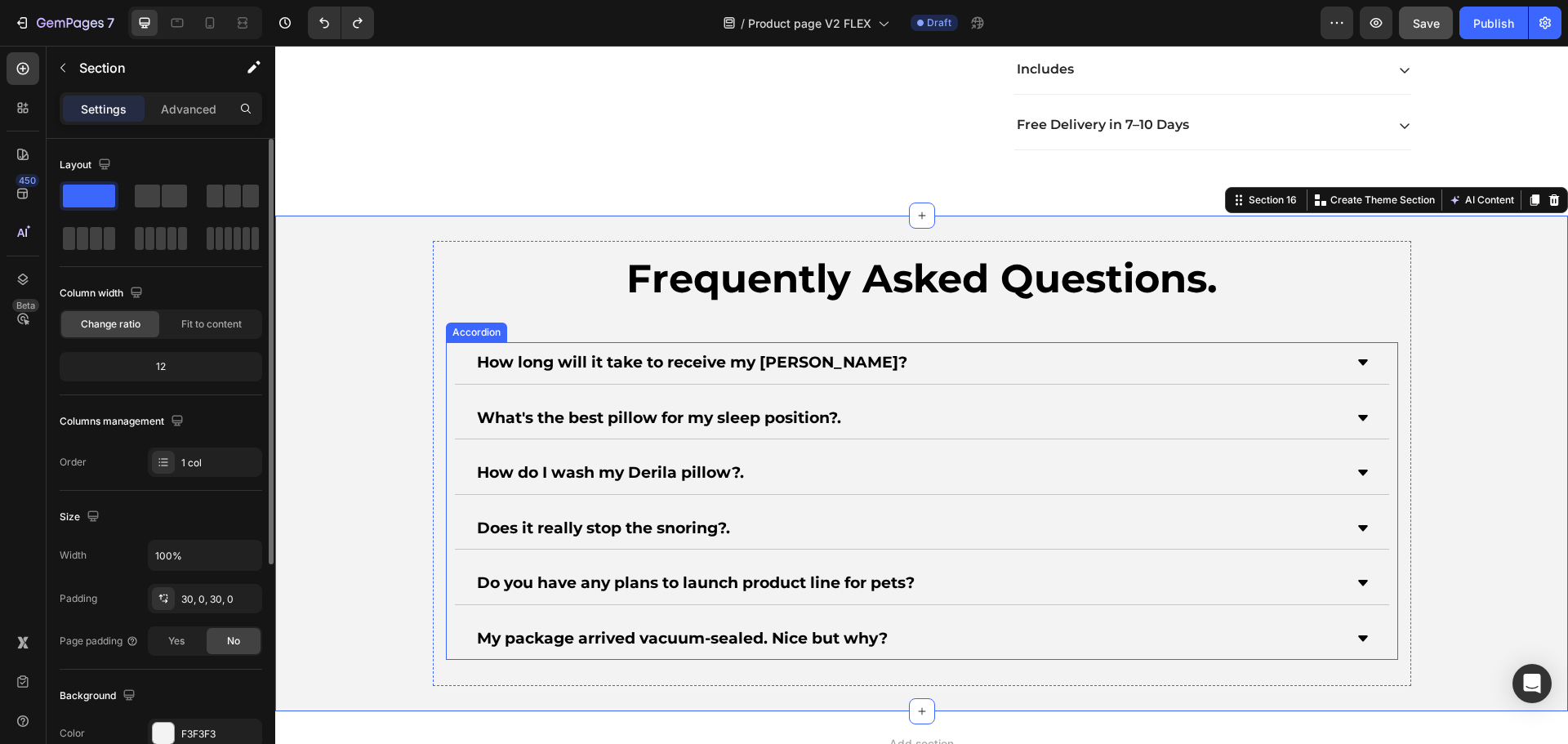
click at [612, 364] on div "How long will it take to receive my [PERSON_NAME]?" at bounding box center [692, 363] width 435 height 28
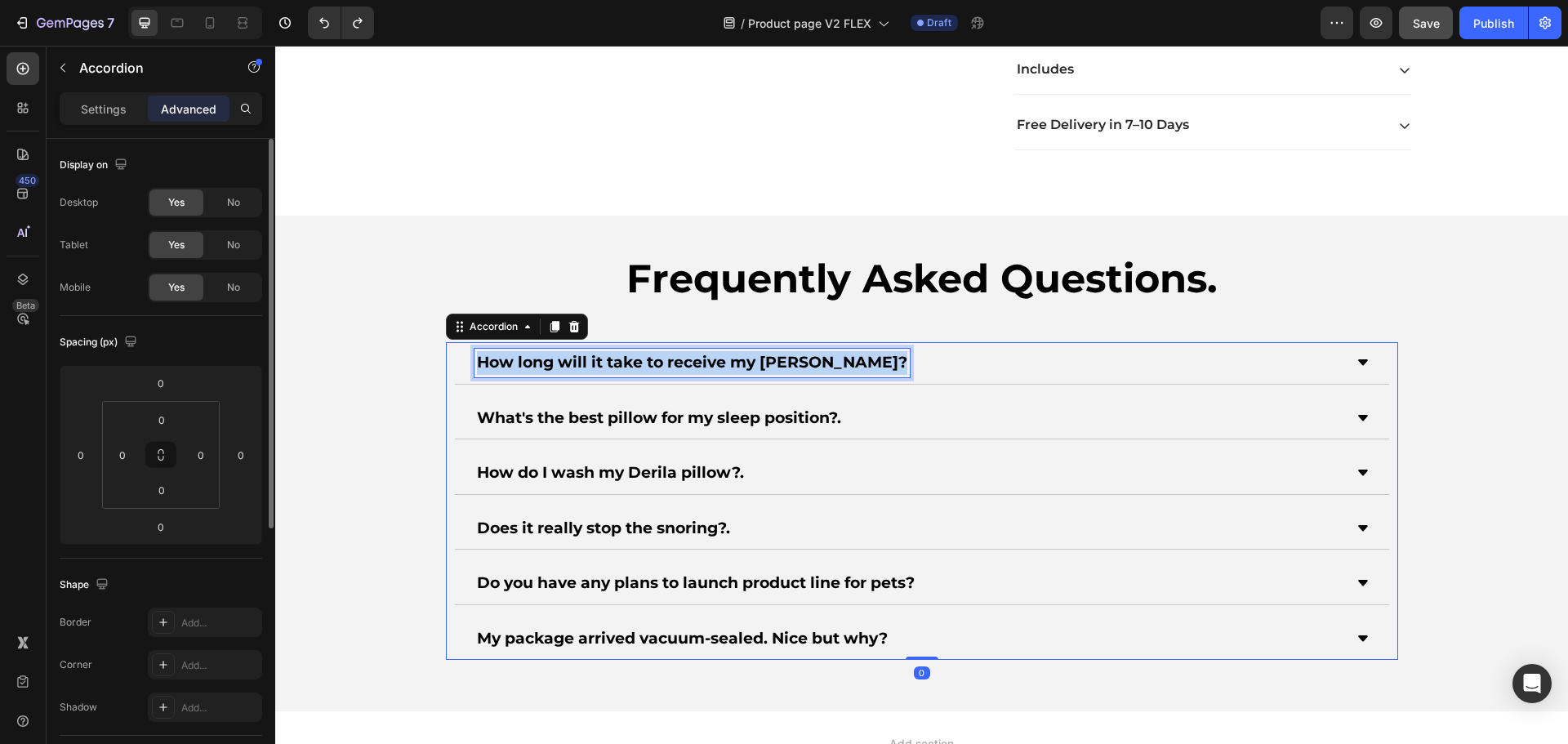
click at [612, 364] on p "How long will it take to receive my [PERSON_NAME]?" at bounding box center [692, 363] width 430 height 24
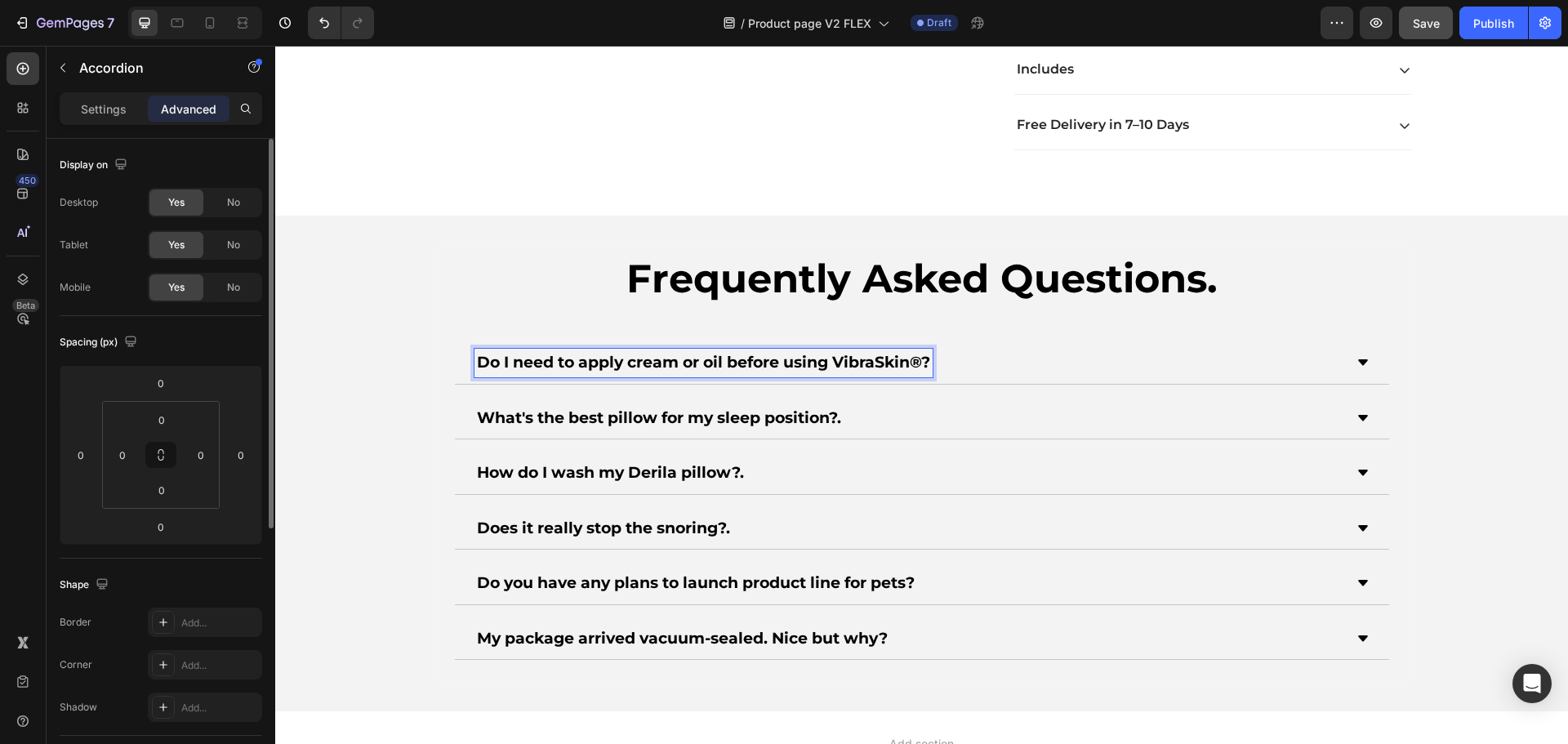
click at [642, 413] on p "What's the best pillow for my sleep position?." at bounding box center [659, 418] width 365 height 24
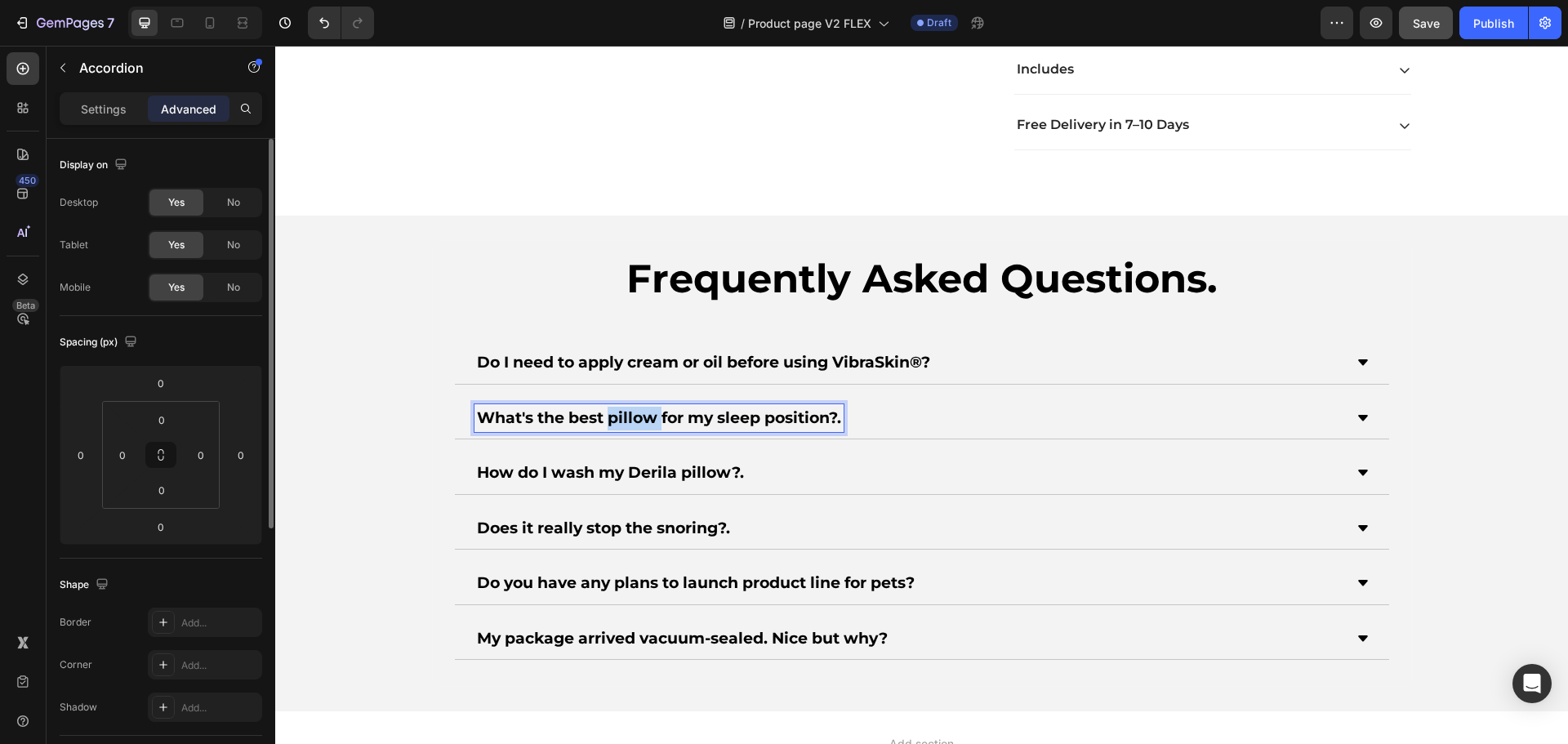
click at [642, 413] on p "What's the best pillow for my sleep position?." at bounding box center [659, 418] width 365 height 24
click at [561, 477] on p "How do I wash my Derila pillow?." at bounding box center [611, 472] width 267 height 24
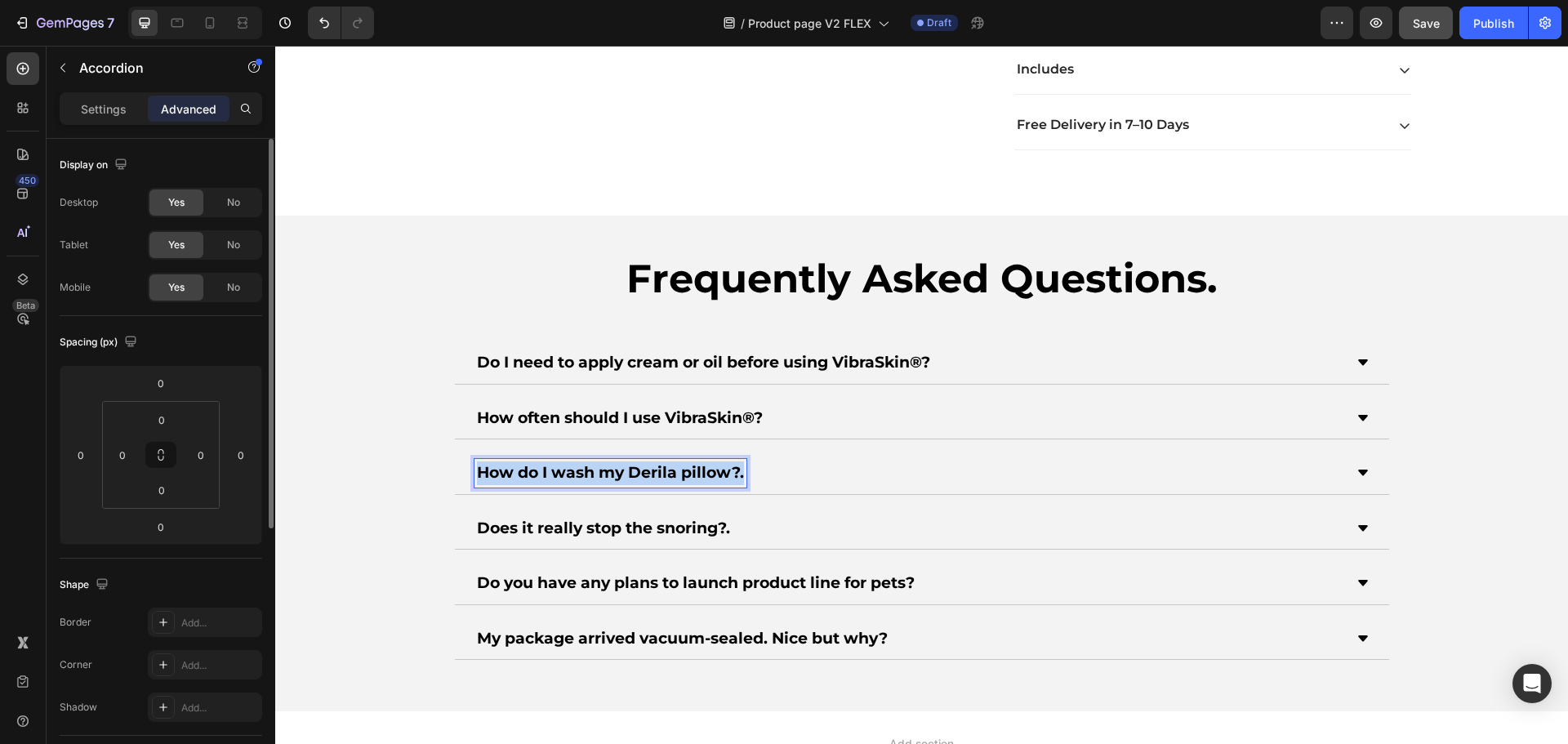
click at [561, 477] on p "How do I wash my Derila pillow?." at bounding box center [611, 472] width 267 height 24
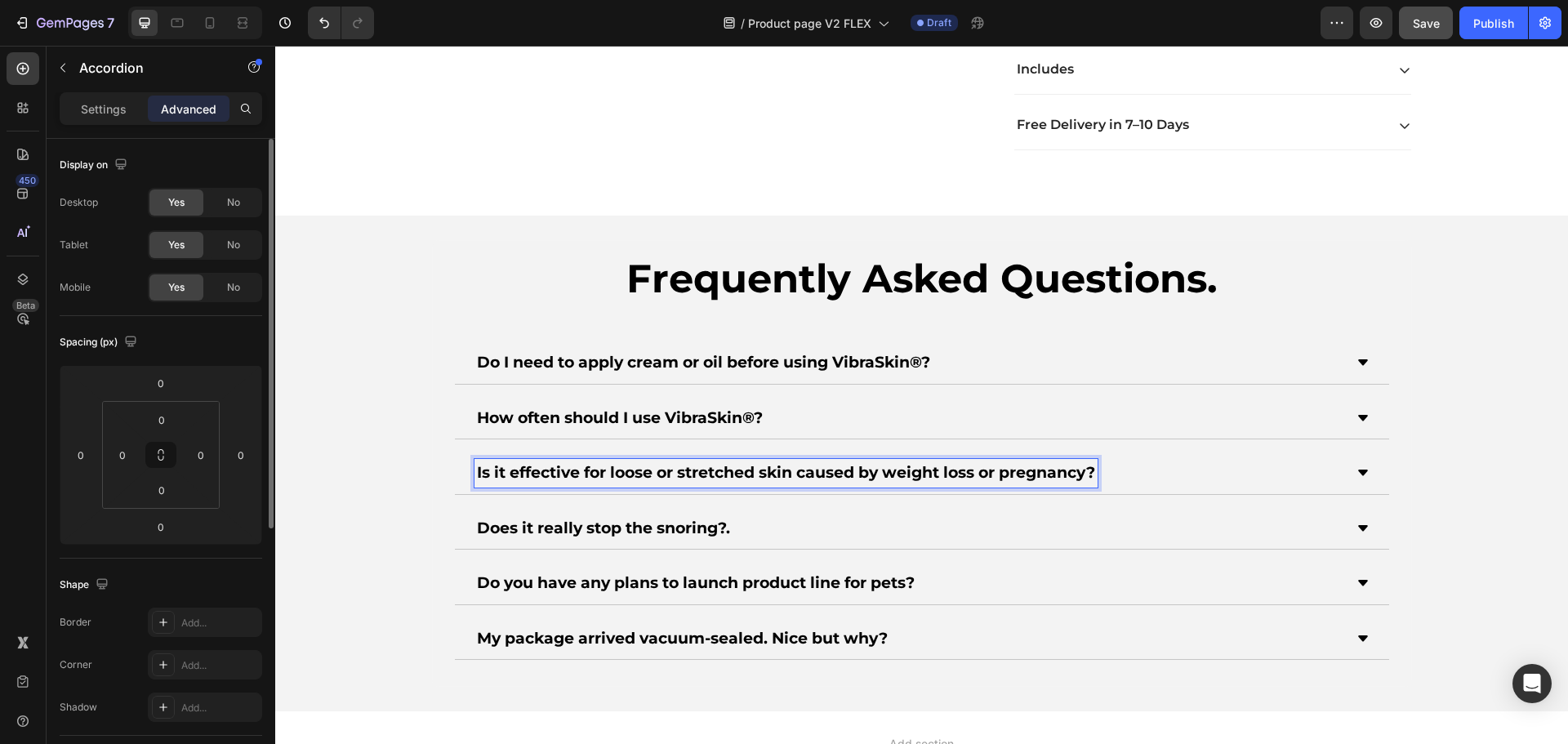
click at [572, 524] on p "Does it really stop the snoring?." at bounding box center [603, 528] width 253 height 24
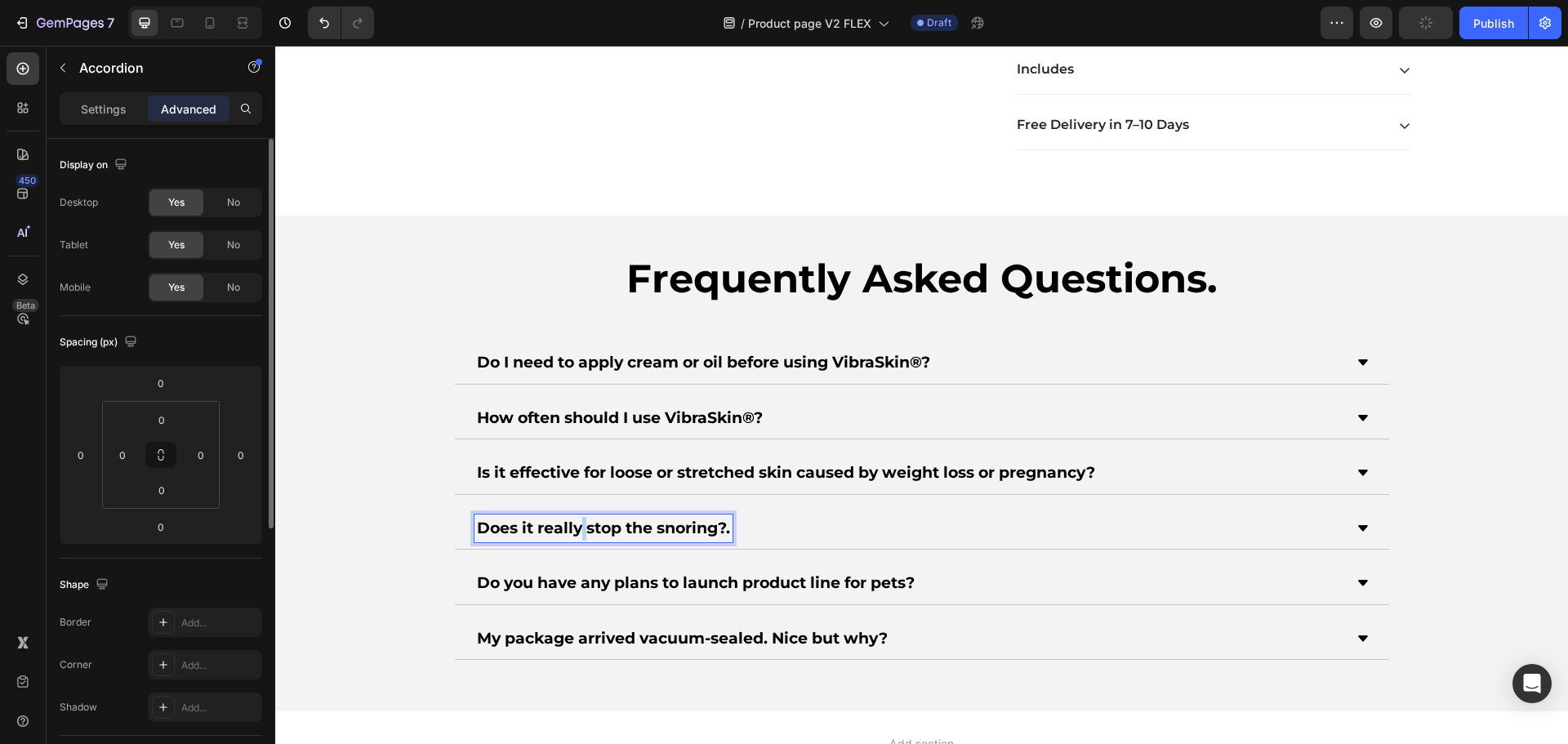
click at [572, 524] on p "Does it really stop the snoring?." at bounding box center [603, 528] width 253 height 24
click at [619, 588] on p "Do you have any plans to launch product line for pets?" at bounding box center [696, 583] width 438 height 24
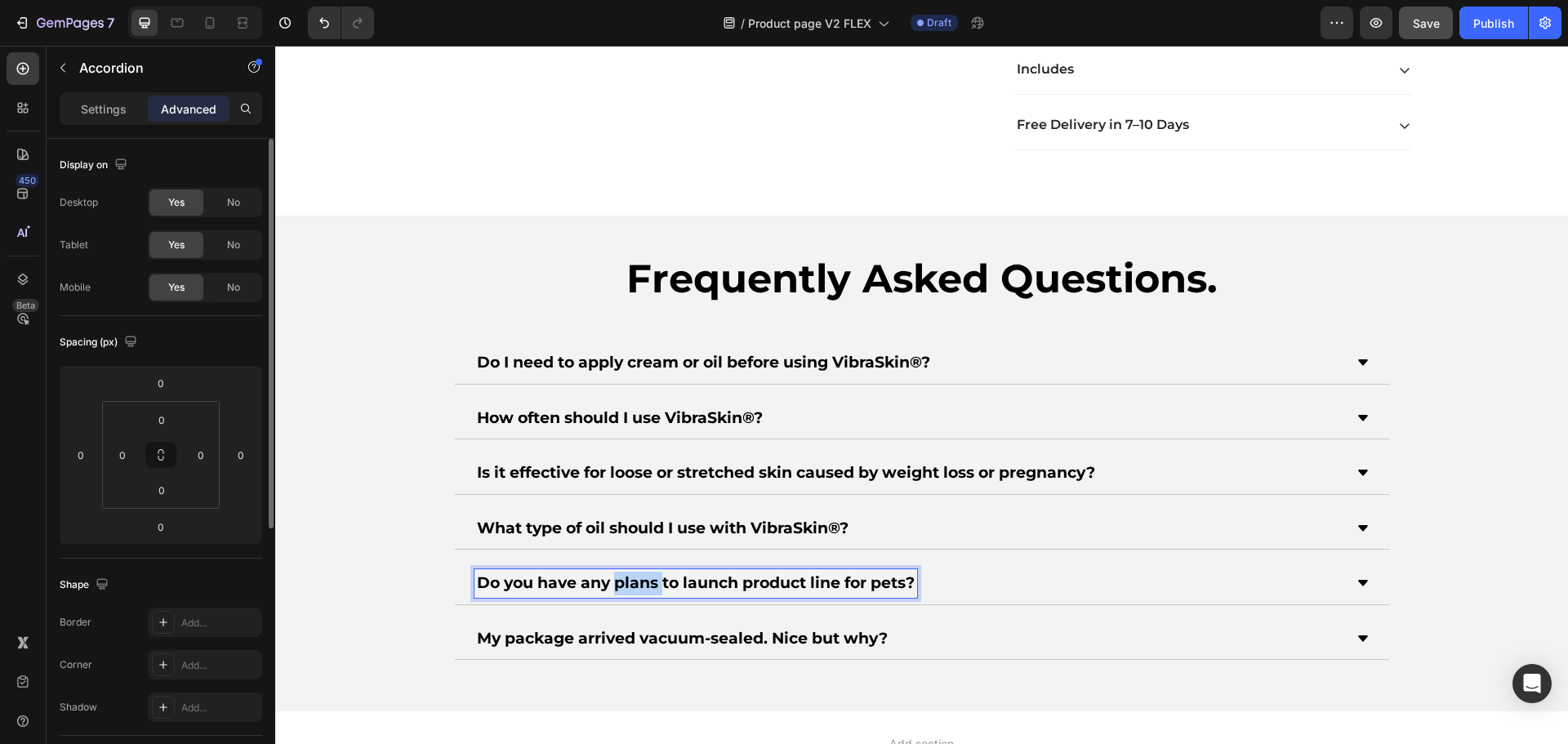
click at [619, 588] on p "Do you have any plans to launch product line for pets?" at bounding box center [696, 583] width 438 height 24
click at [620, 639] on p "My package arrived vacuum-sealed. Nice but why?" at bounding box center [682, 639] width 411 height 24
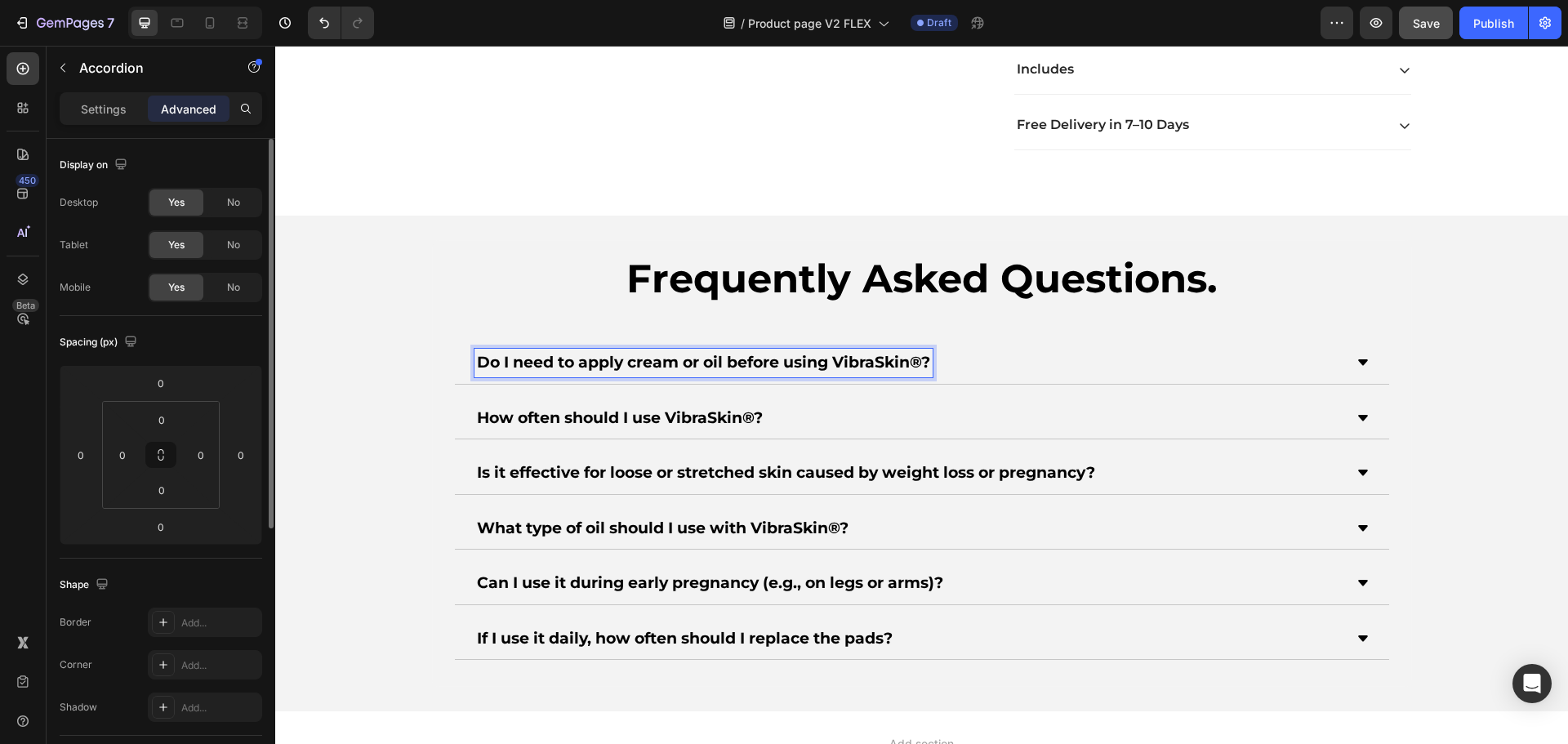
click at [578, 358] on strong "Do I need to apply cream or oil before using VibraSkin®?" at bounding box center [703, 362] width 453 height 19
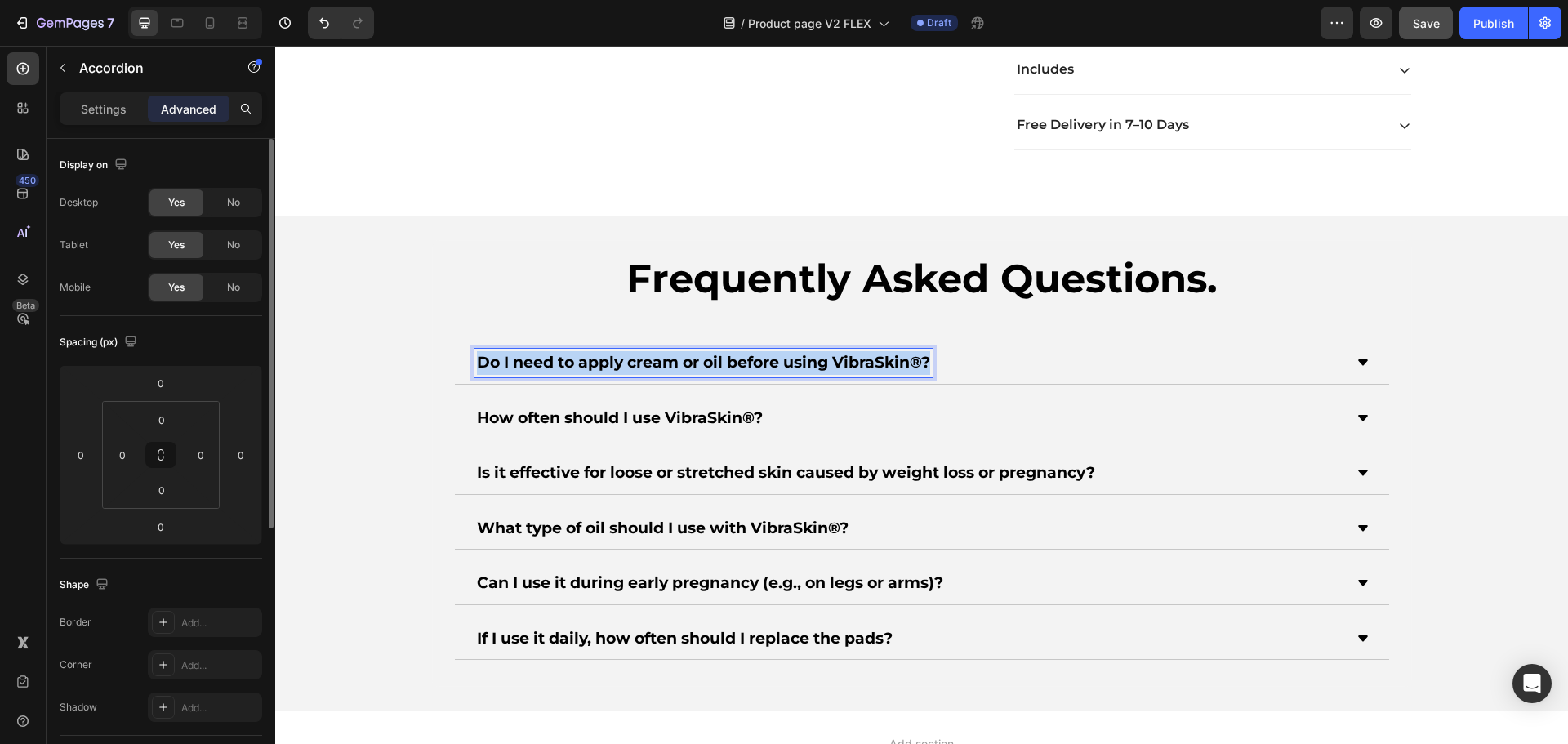
click at [578, 358] on strong "Do I need to apply cream or oil before using VibraSkin®?" at bounding box center [703, 362] width 453 height 19
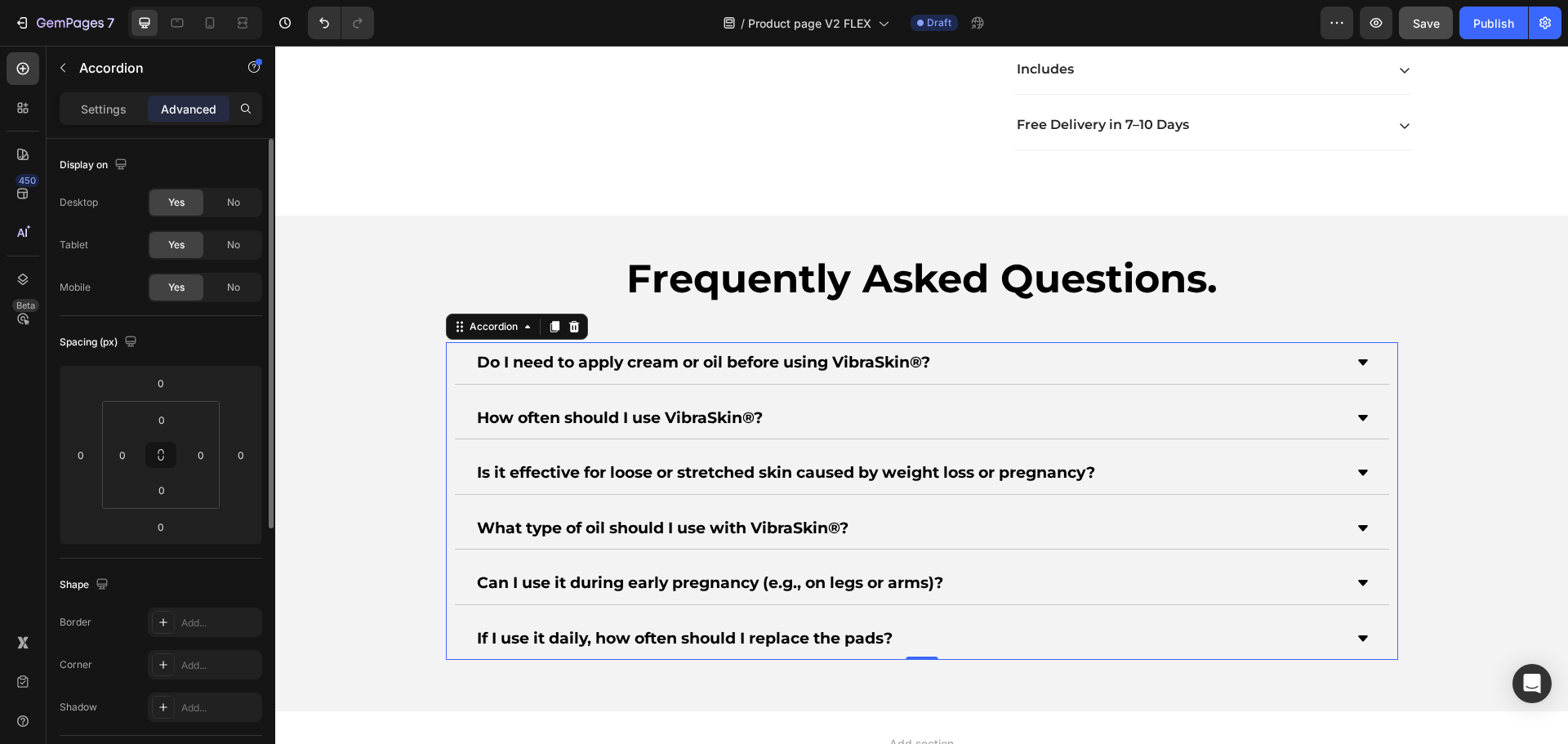
click at [573, 359] on strong "Do I need to apply cream or oil before using VibraSkin®?" at bounding box center [703, 362] width 453 height 19
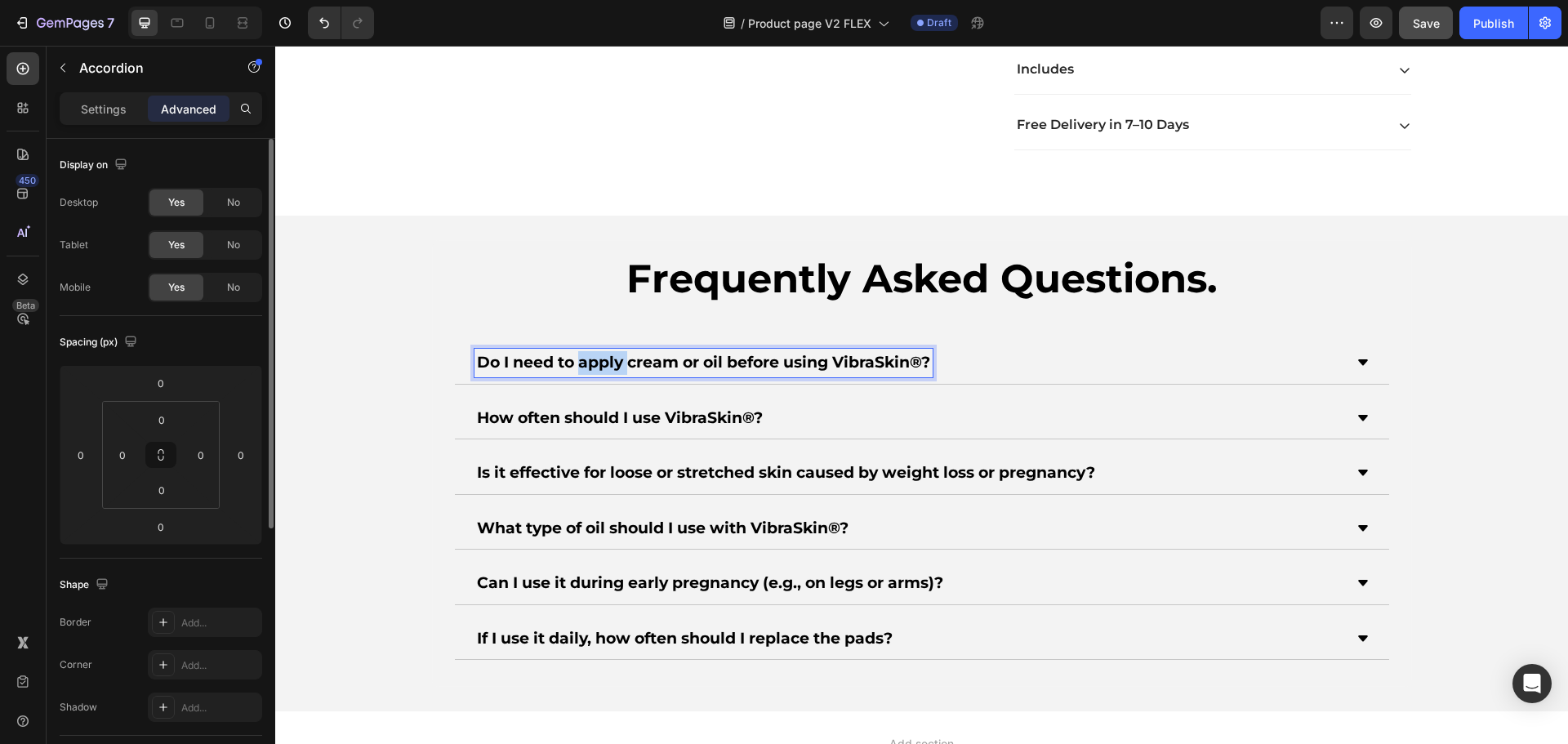
click at [573, 359] on strong "Do I need to apply cream or oil before using VibraSkin®?" at bounding box center [703, 362] width 453 height 19
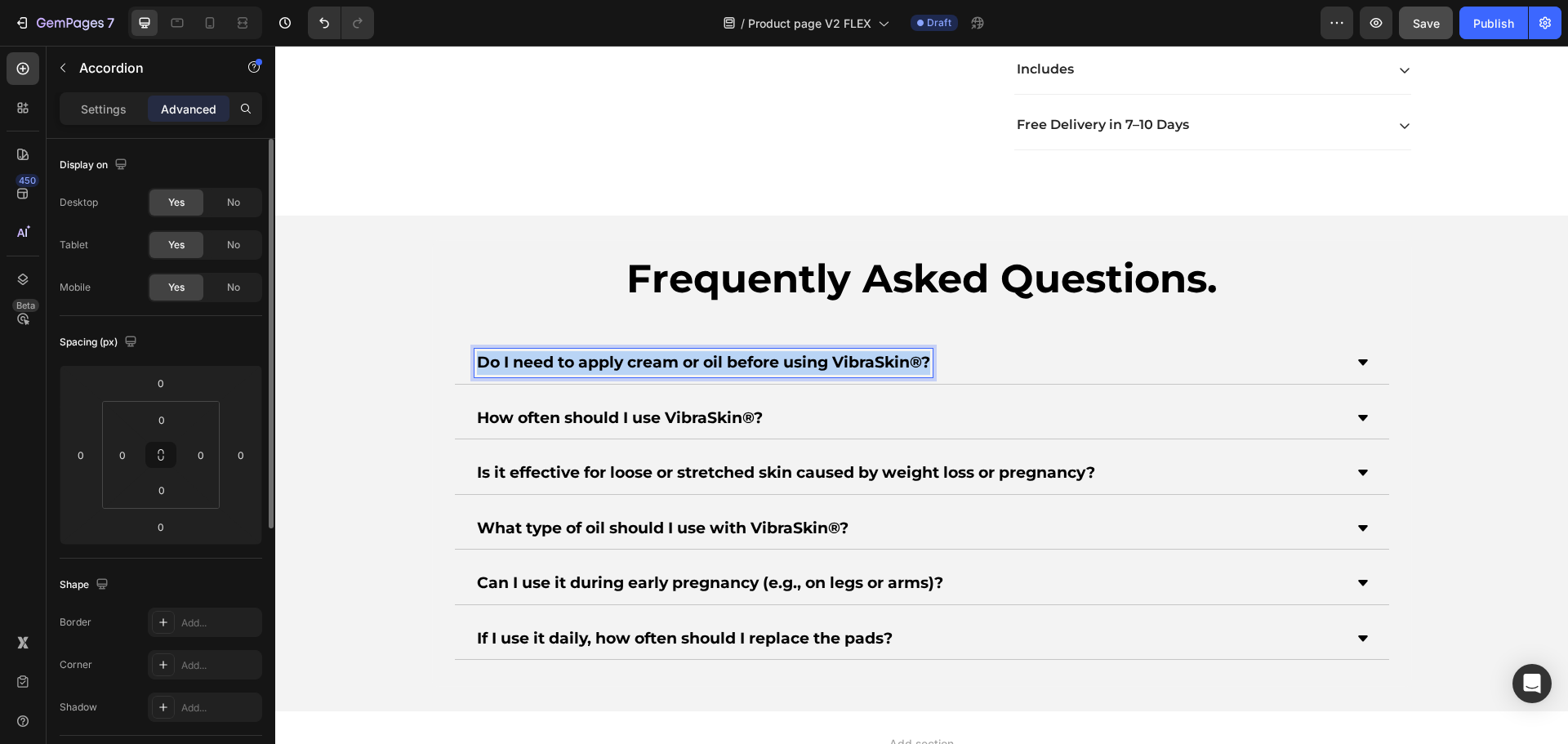
click at [573, 359] on strong "Do I need to apply cream or oil before using VibraSkin®?" at bounding box center [703, 362] width 453 height 19
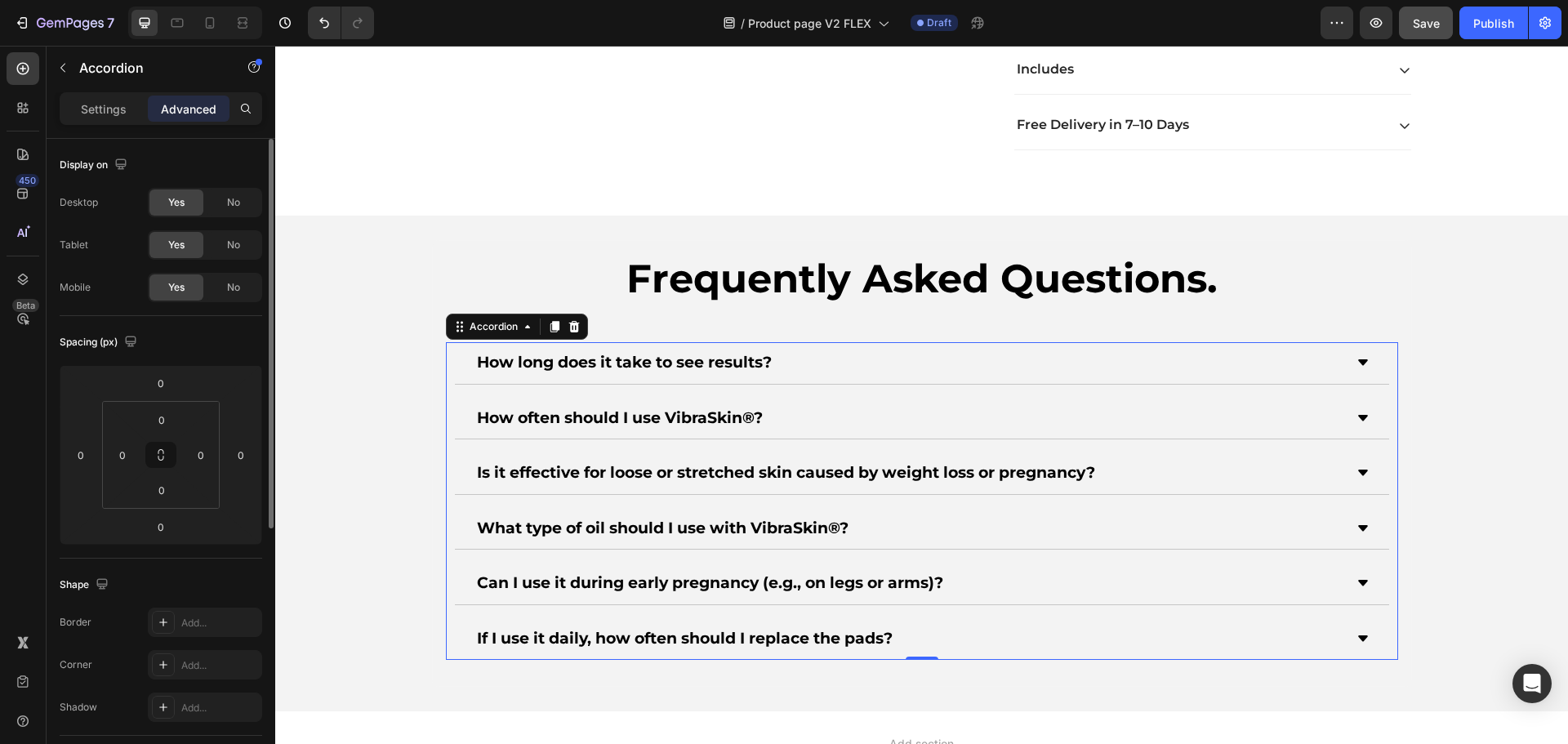
click at [547, 423] on strong "How often should I use VibraSkin®?" at bounding box center [619, 417] width 286 height 19
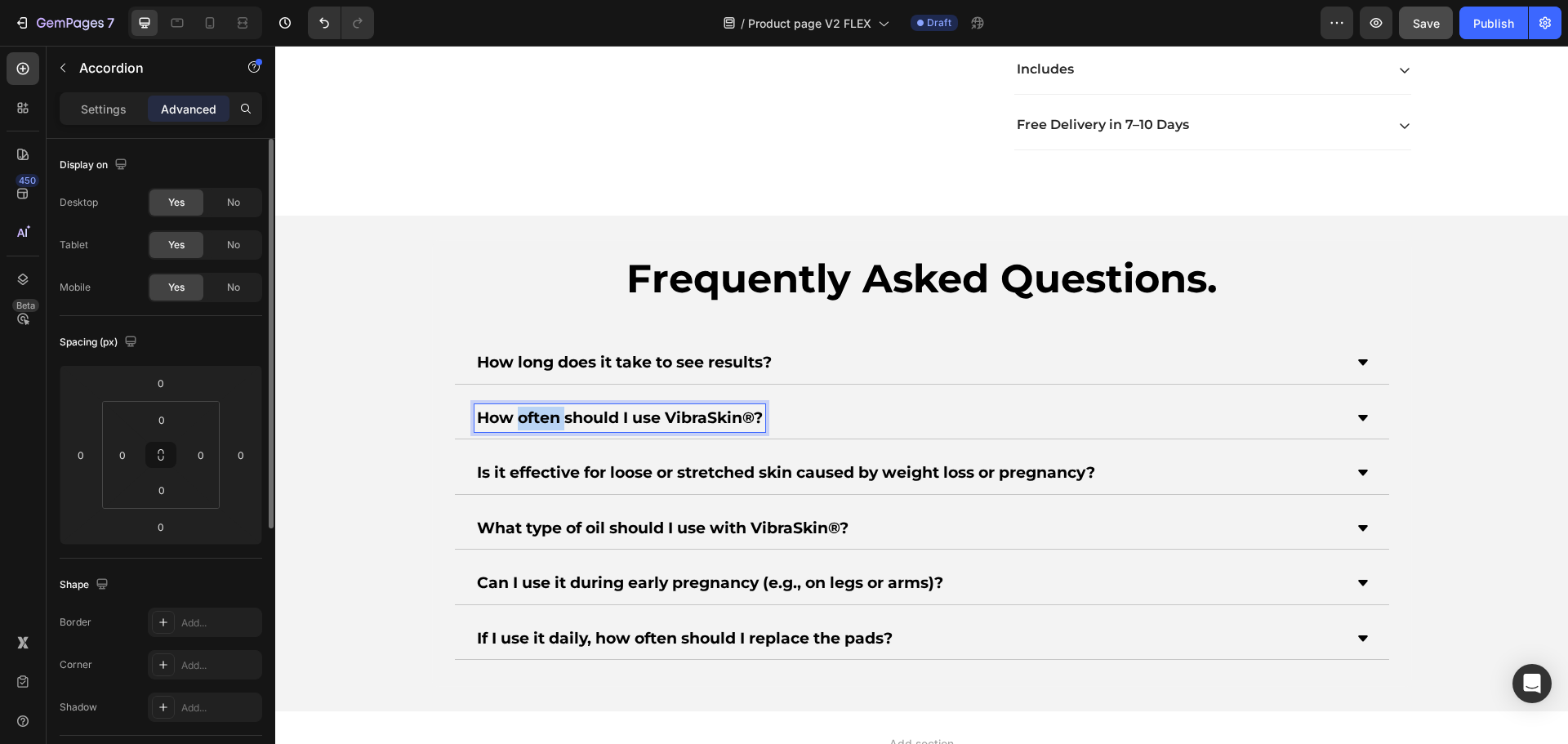
click at [547, 423] on strong "How often should I use VibraSkin®?" at bounding box center [619, 417] width 286 height 19
click at [564, 478] on strong "Is it effective for loose or stretched skin caused by weight loss or pregnancy?" at bounding box center [786, 472] width 619 height 19
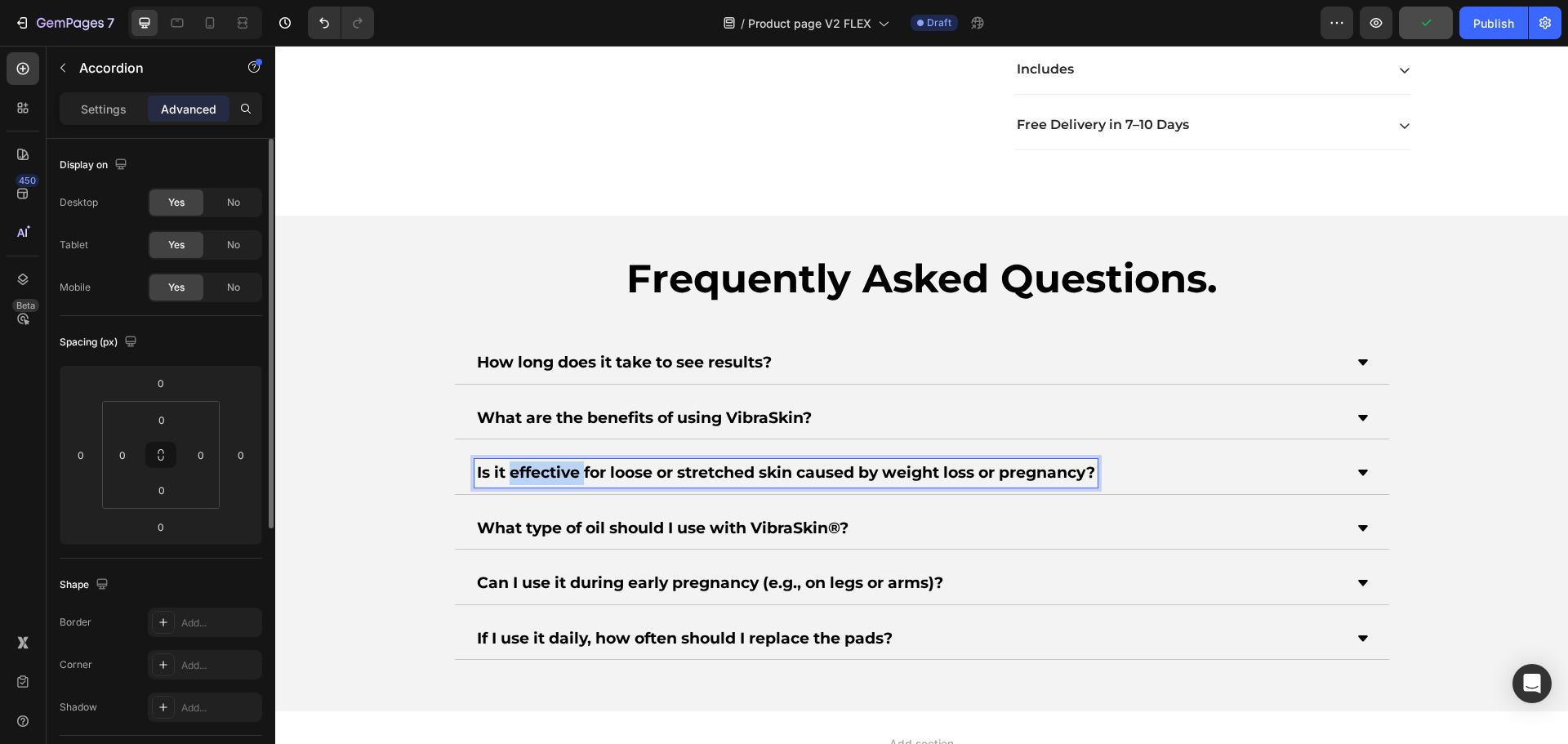
click at [564, 478] on strong "Is it effective for loose or stretched skin caused by weight loss or pregnancy?" at bounding box center [786, 472] width 619 height 19
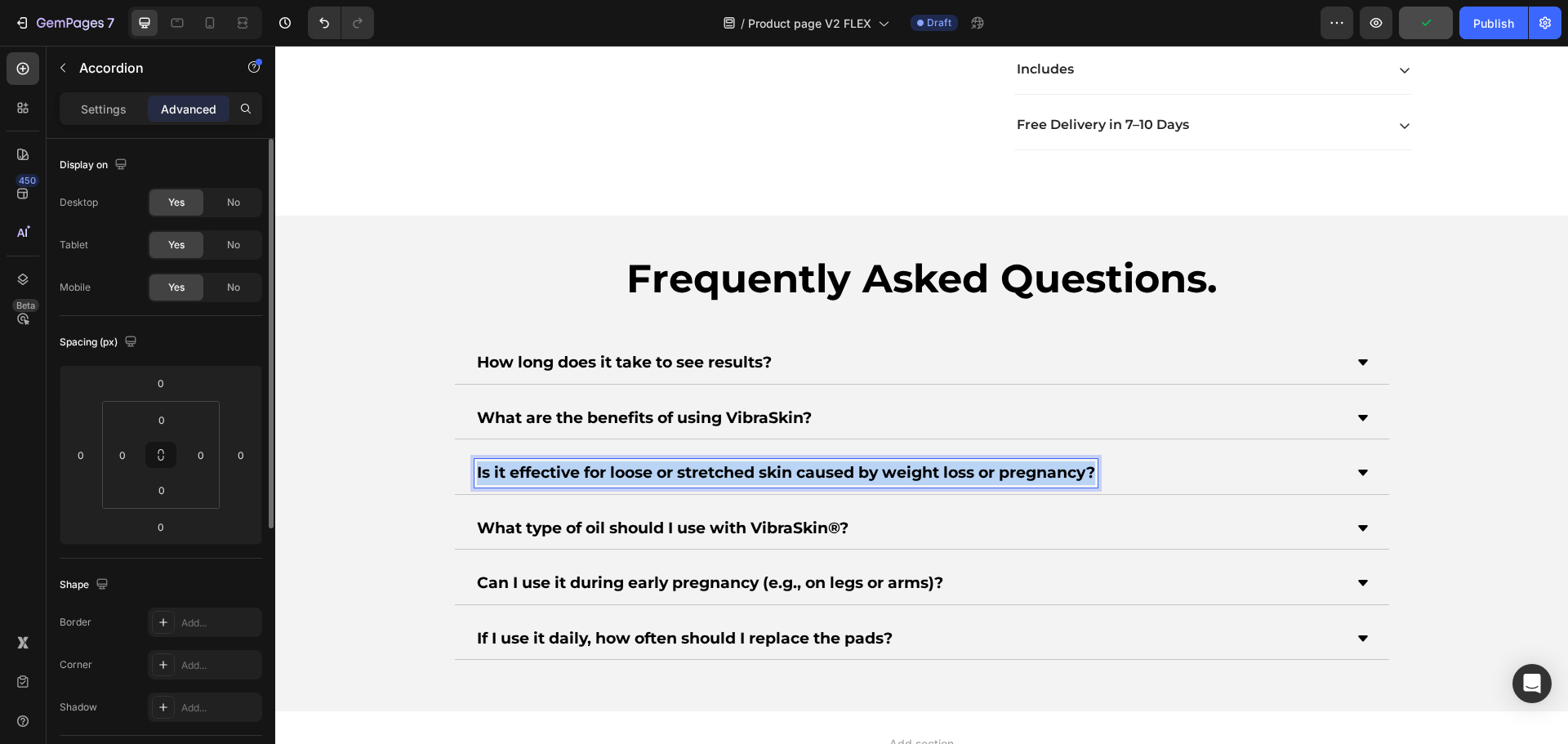
click at [564, 478] on strong "Is it effective for loose or stretched skin caused by weight loss or pregnancy?" at bounding box center [786, 472] width 619 height 19
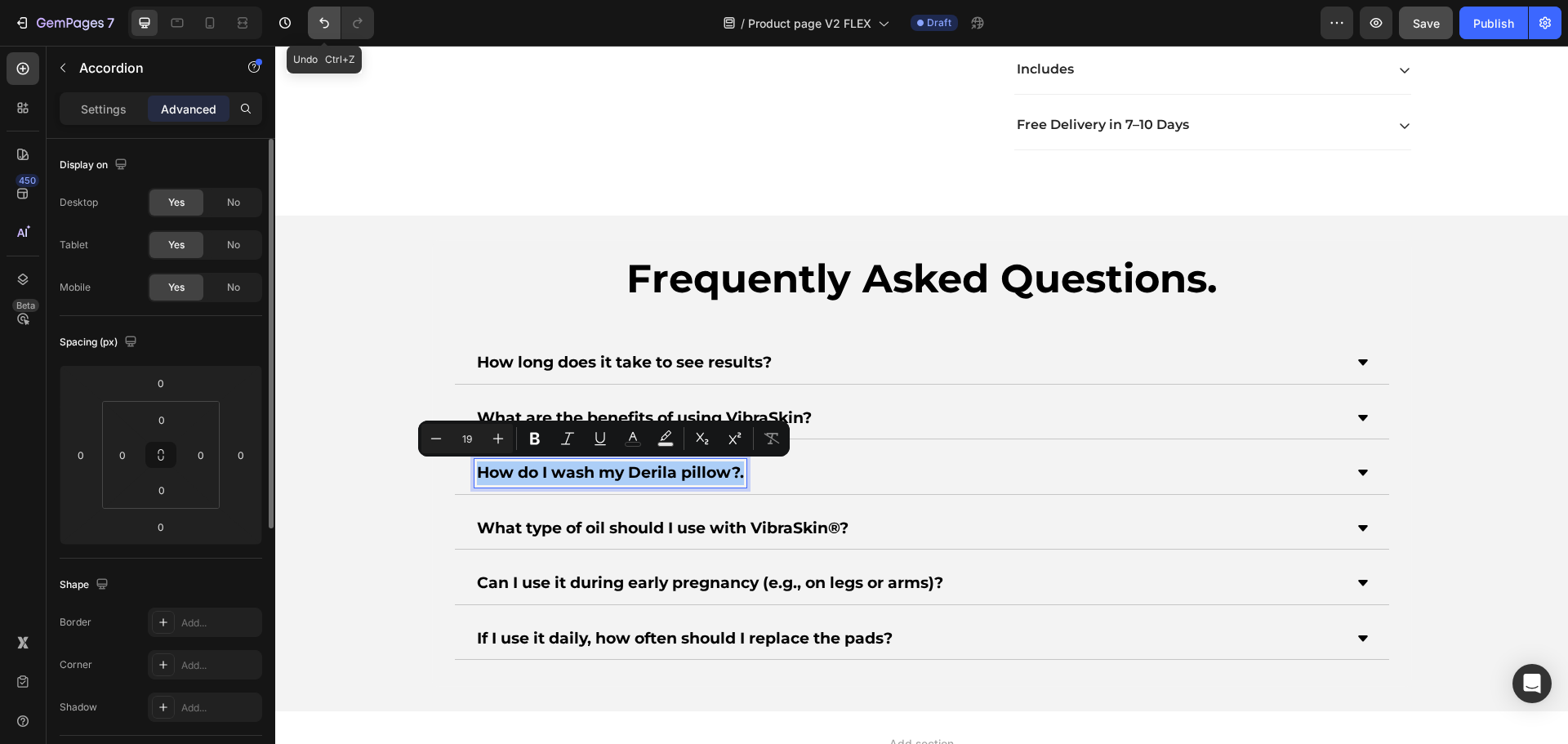
click at [333, 19] on button "Undo/Redo" at bounding box center [324, 22] width 33 height 33
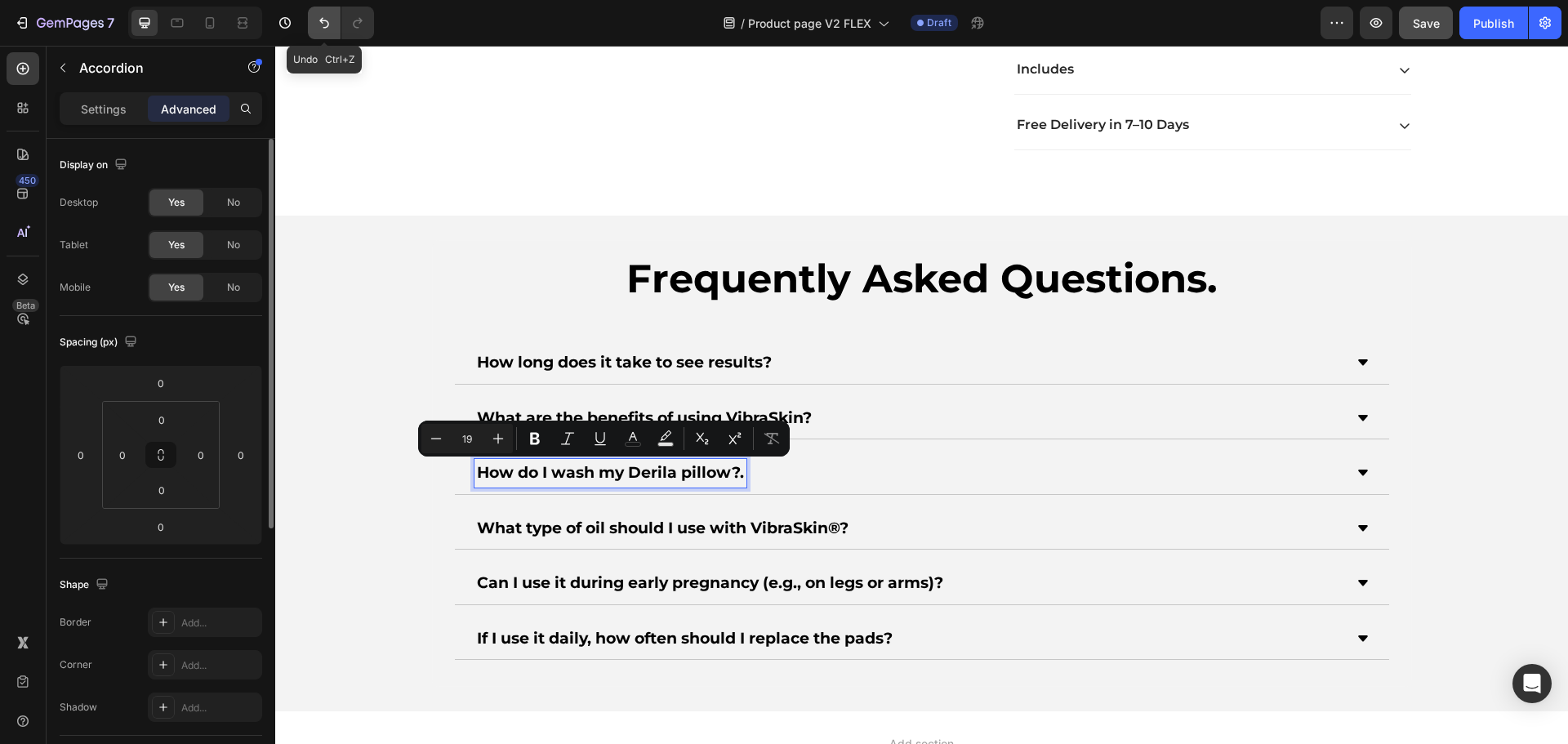
click at [333, 19] on button "Undo/Redo" at bounding box center [324, 22] width 33 height 33
click at [369, 12] on button "Undo/Redo" at bounding box center [357, 22] width 33 height 33
click at [361, 12] on button "Undo/Redo" at bounding box center [357, 22] width 33 height 33
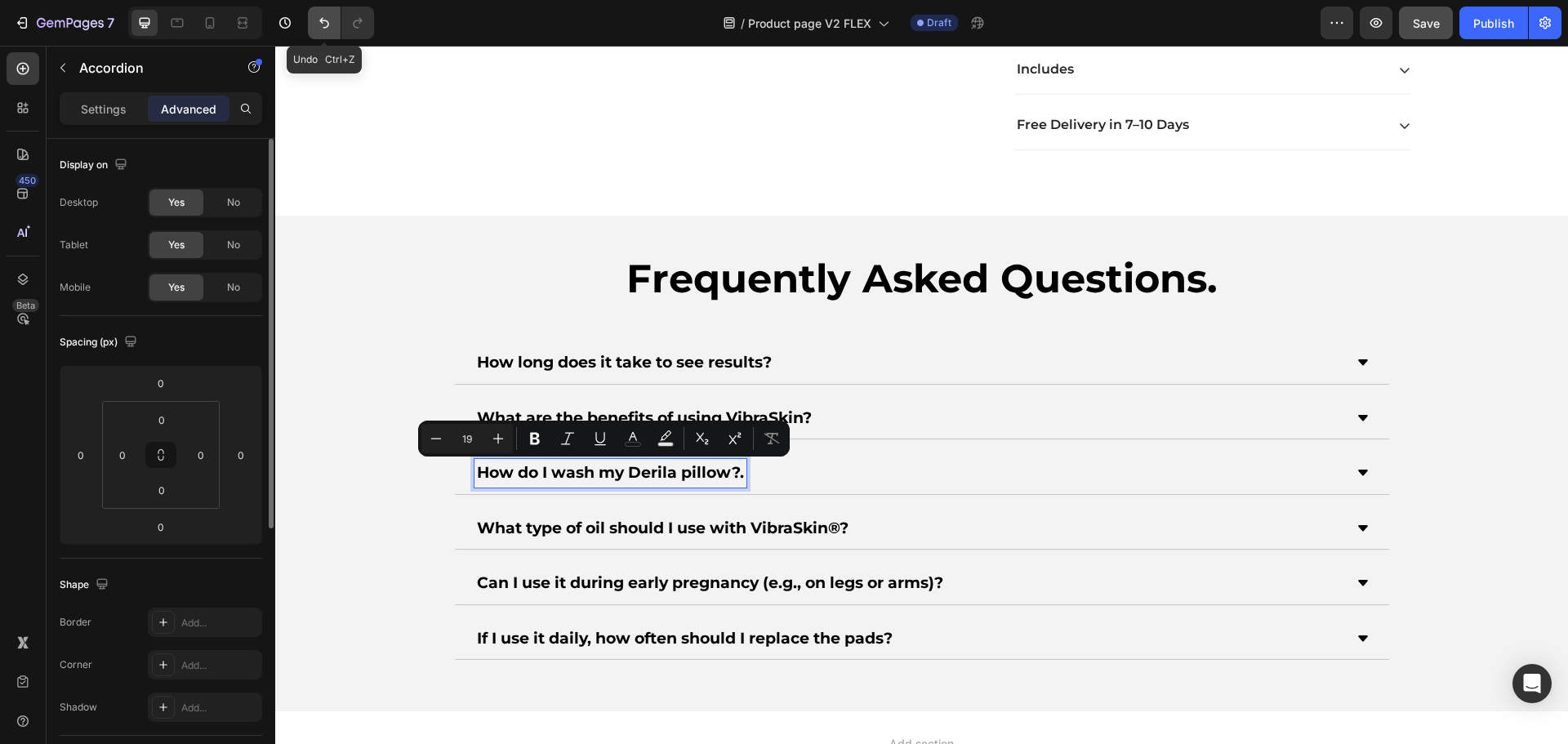
click at [317, 24] on icon "Undo/Redo" at bounding box center [324, 23] width 16 height 16
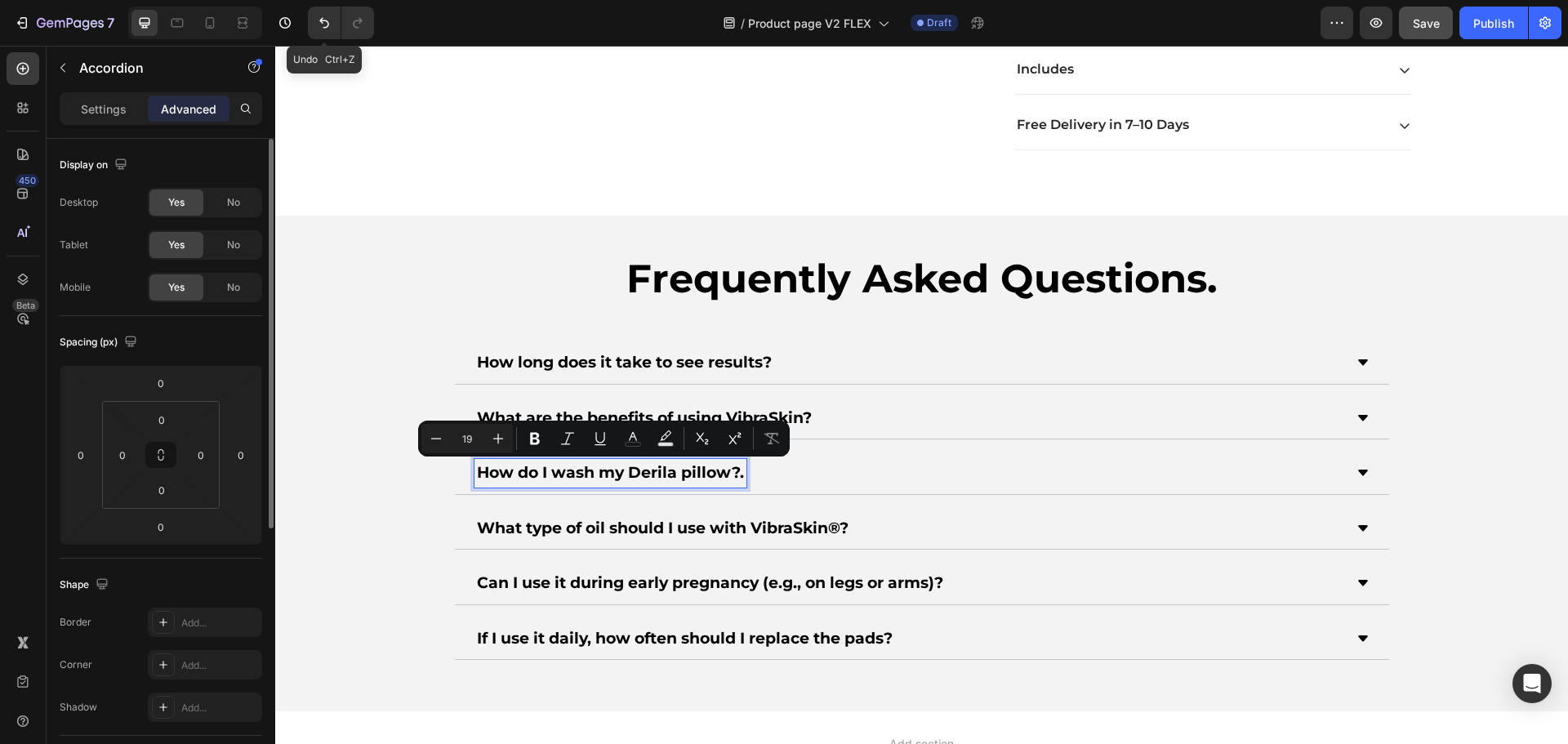
click at [519, 320] on div "Frequently Asked Questions. Heading How long does it take to see results? What …" at bounding box center [922, 454] width 952 height 412
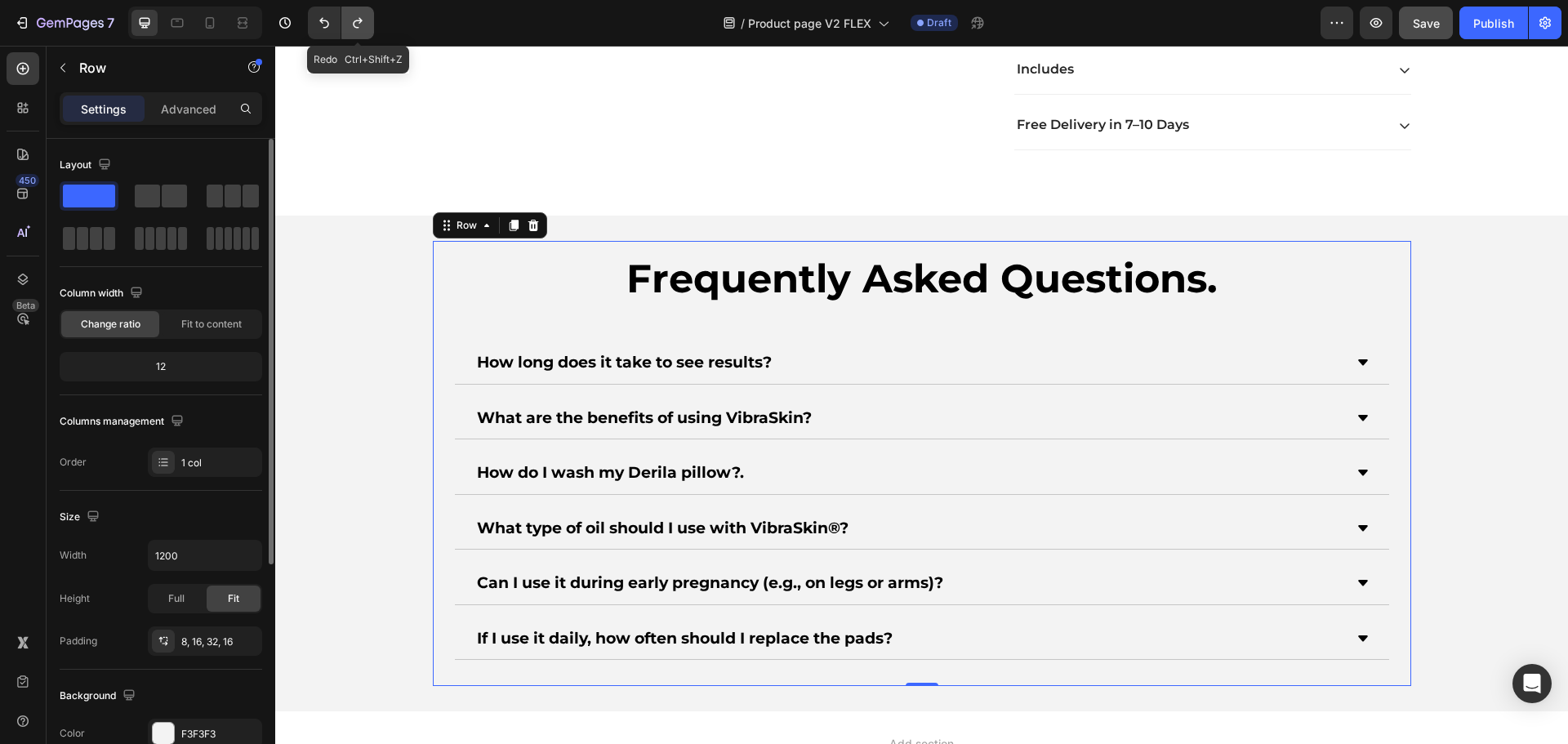
click at [354, 24] on icon "Undo/Redo" at bounding box center [357, 23] width 9 height 11
click at [327, 24] on icon "Undo/Redo" at bounding box center [324, 23] width 16 height 16
click at [364, 22] on icon "Undo/Redo" at bounding box center [357, 23] width 16 height 16
click at [326, 17] on icon "Undo/Redo" at bounding box center [324, 23] width 16 height 16
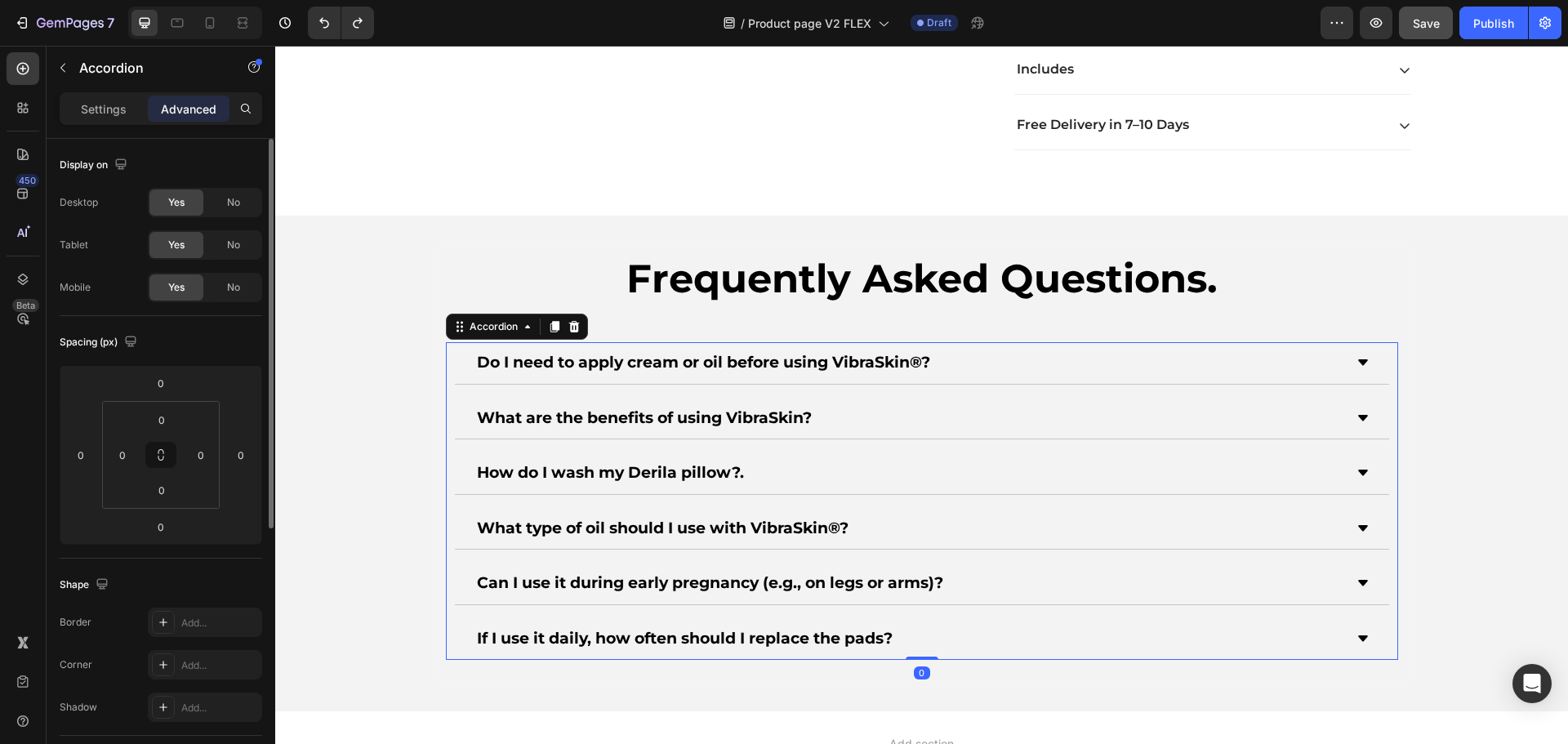
click at [580, 473] on p "How do I wash my Derila pillow?." at bounding box center [611, 472] width 267 height 24
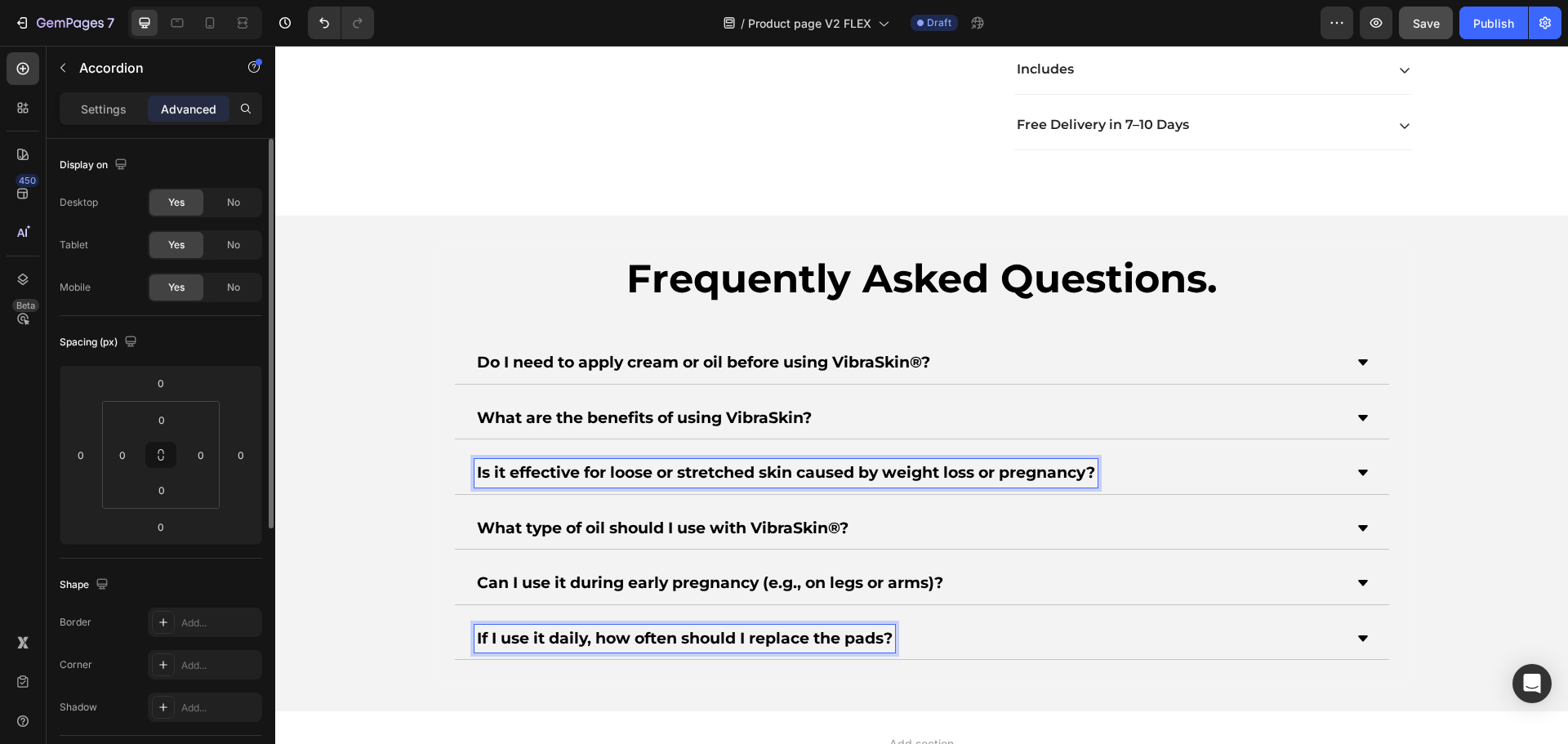
click at [611, 637] on strong "If I use it daily, how often should I replace the pads?" at bounding box center [685, 638] width 416 height 19
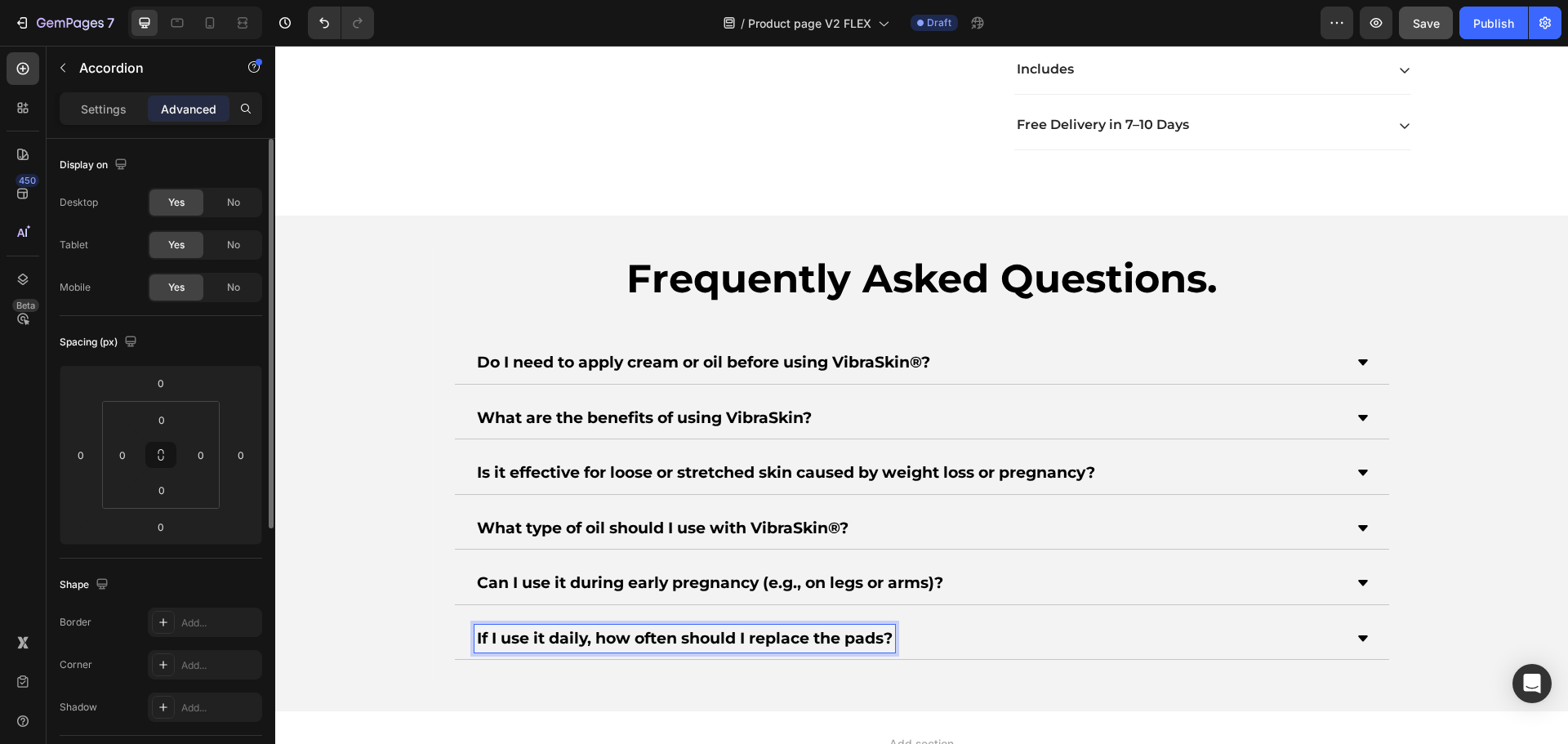
click at [602, 634] on strong "If I use it daily, how often should I replace the pads?" at bounding box center [685, 638] width 416 height 19
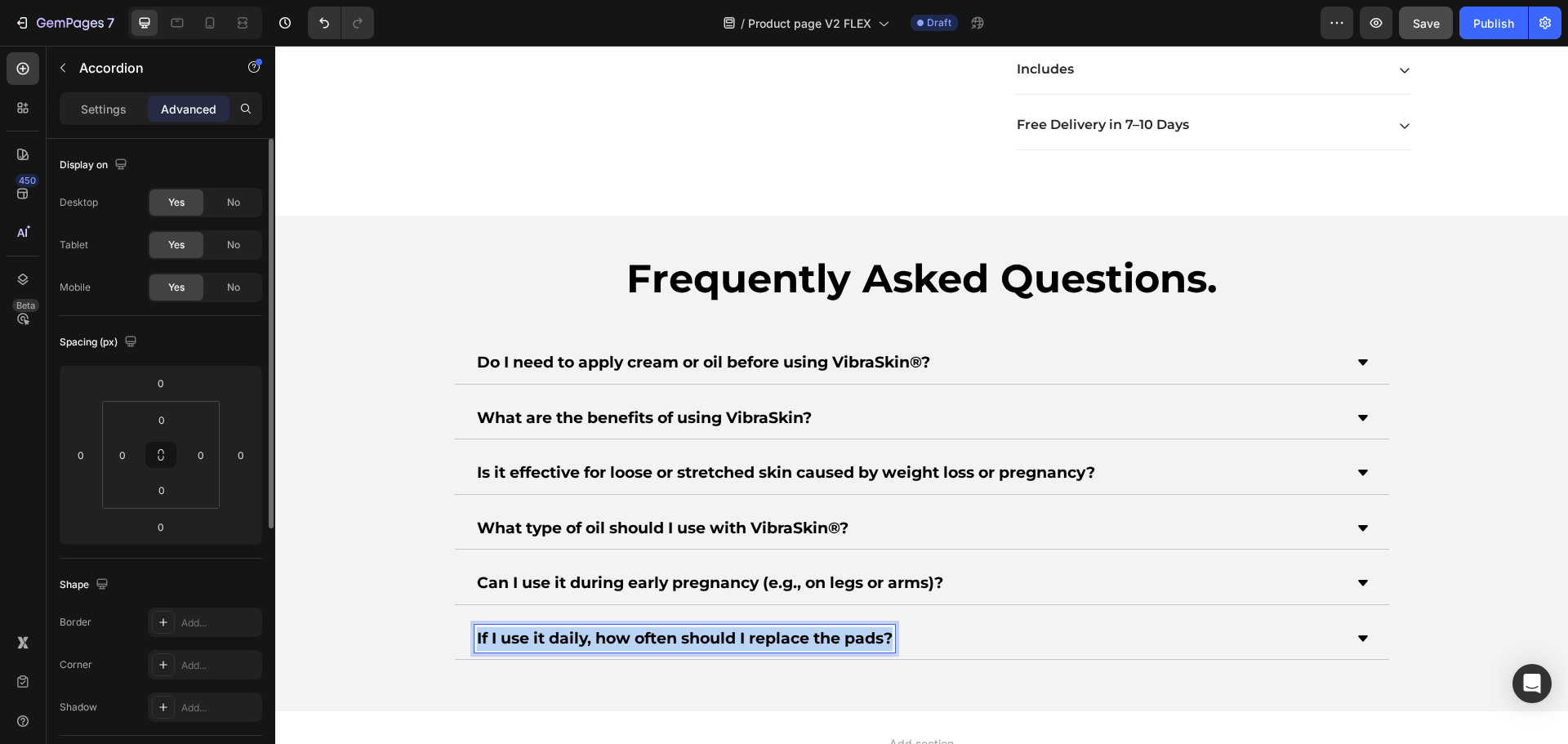
click at [602, 634] on strong "If I use it daily, how often should I replace the pads?" at bounding box center [685, 638] width 416 height 19
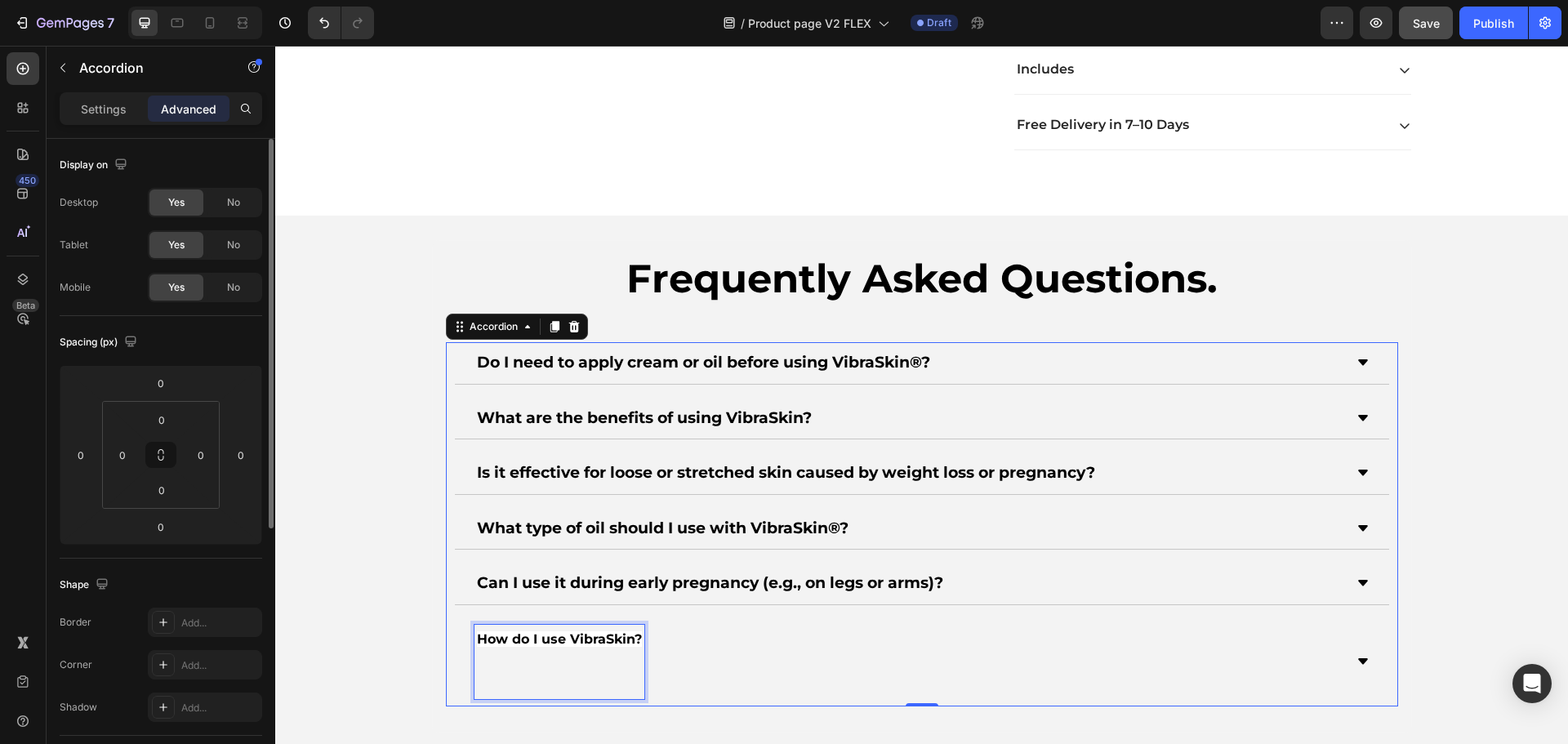
click at [557, 648] on p "How do I use VibraSkin?" at bounding box center [559, 639] width 165 height 24
click at [542, 651] on p "Rich Text Editor. Editing area: main" at bounding box center [559, 673] width 165 height 47
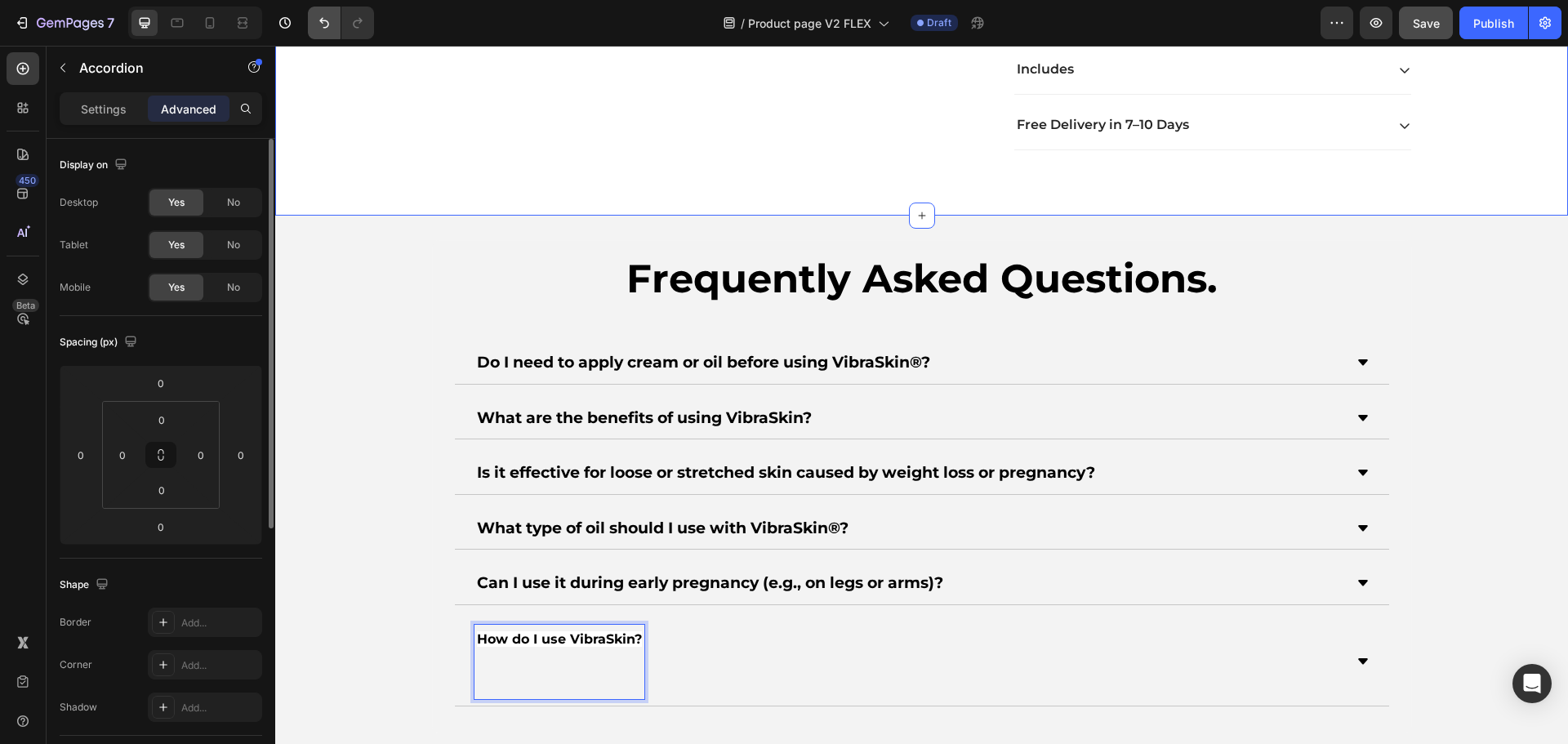
click at [327, 29] on icon "Undo/Redo" at bounding box center [324, 23] width 16 height 16
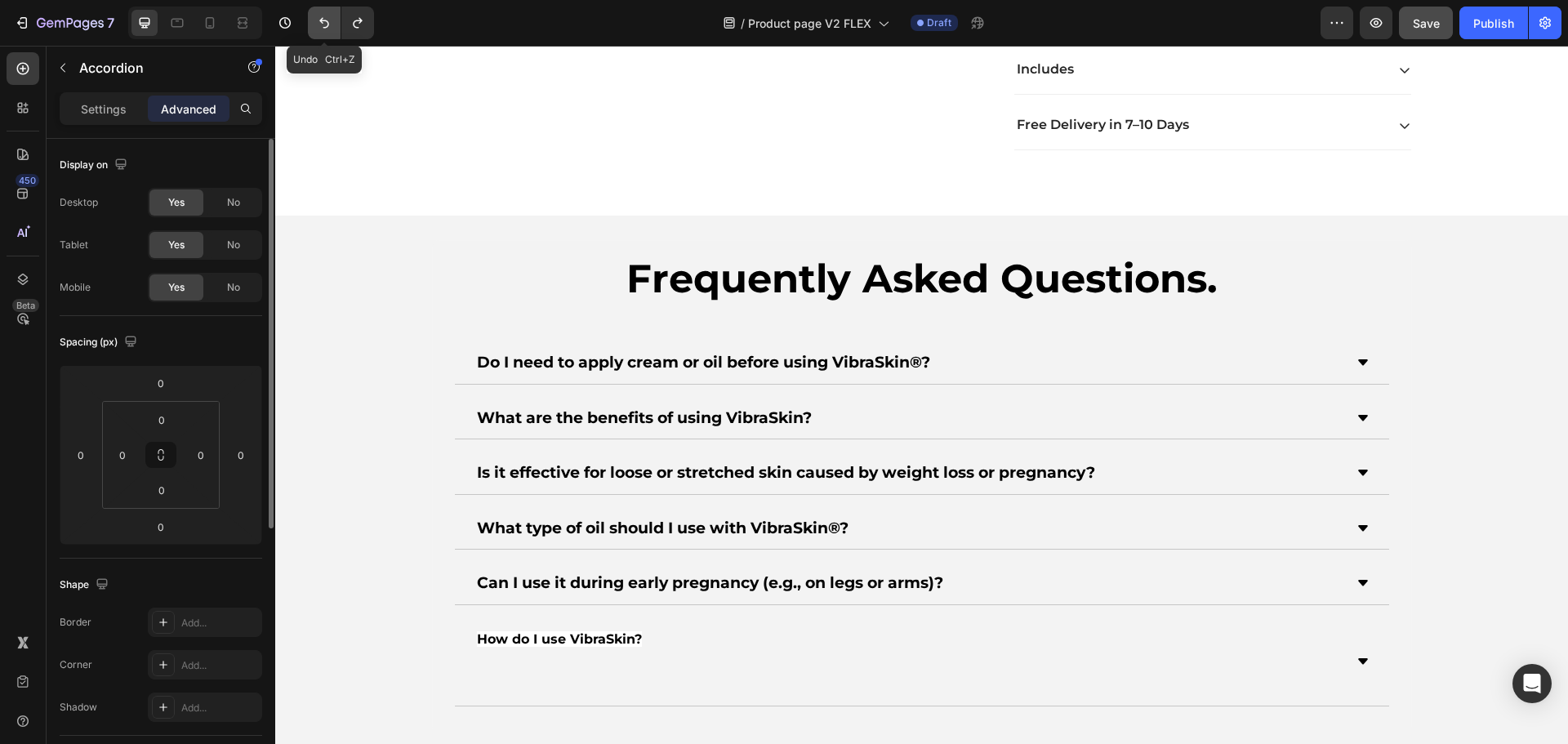
click at [327, 29] on icon "Undo/Redo" at bounding box center [324, 23] width 16 height 16
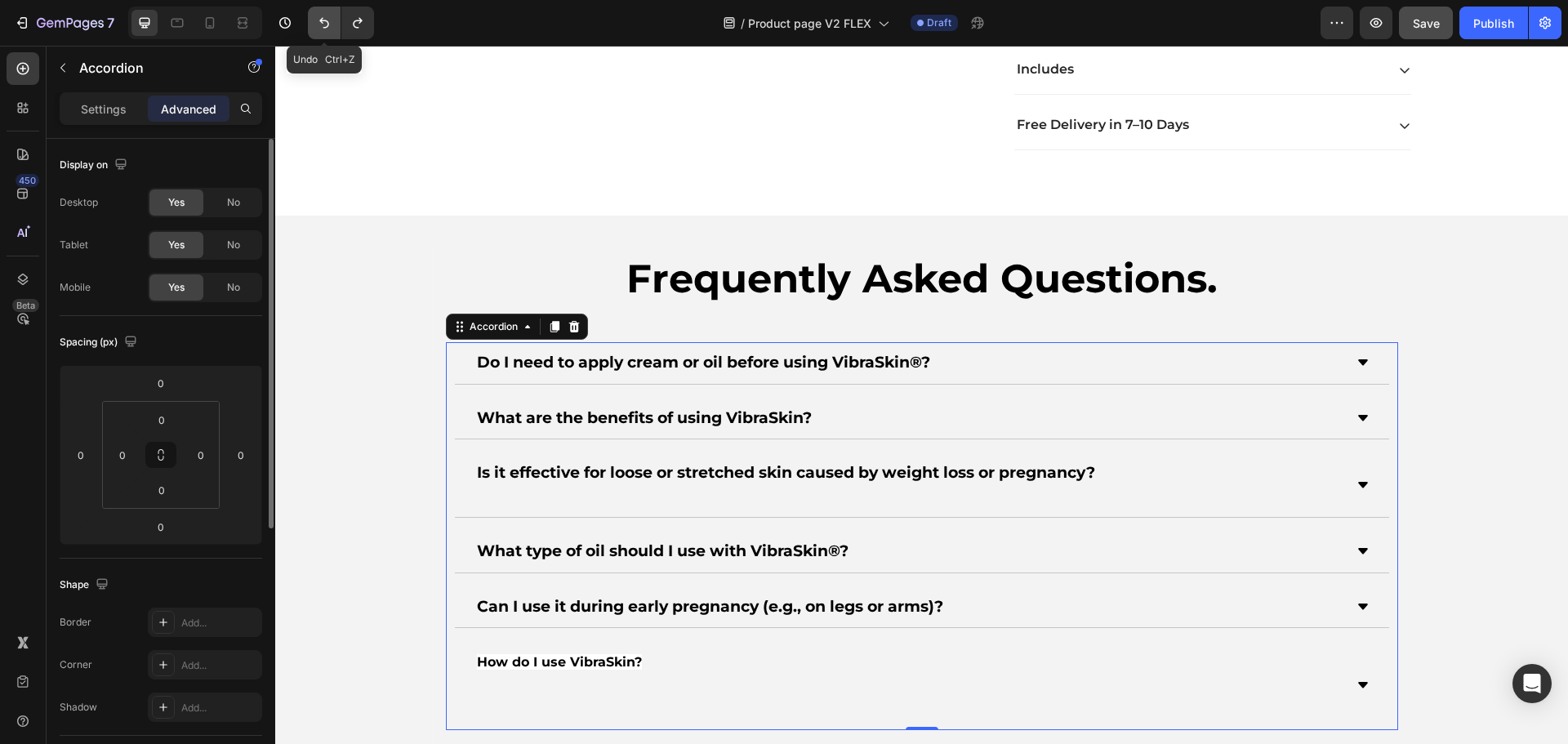
click at [327, 29] on icon "Undo/Redo" at bounding box center [324, 23] width 16 height 16
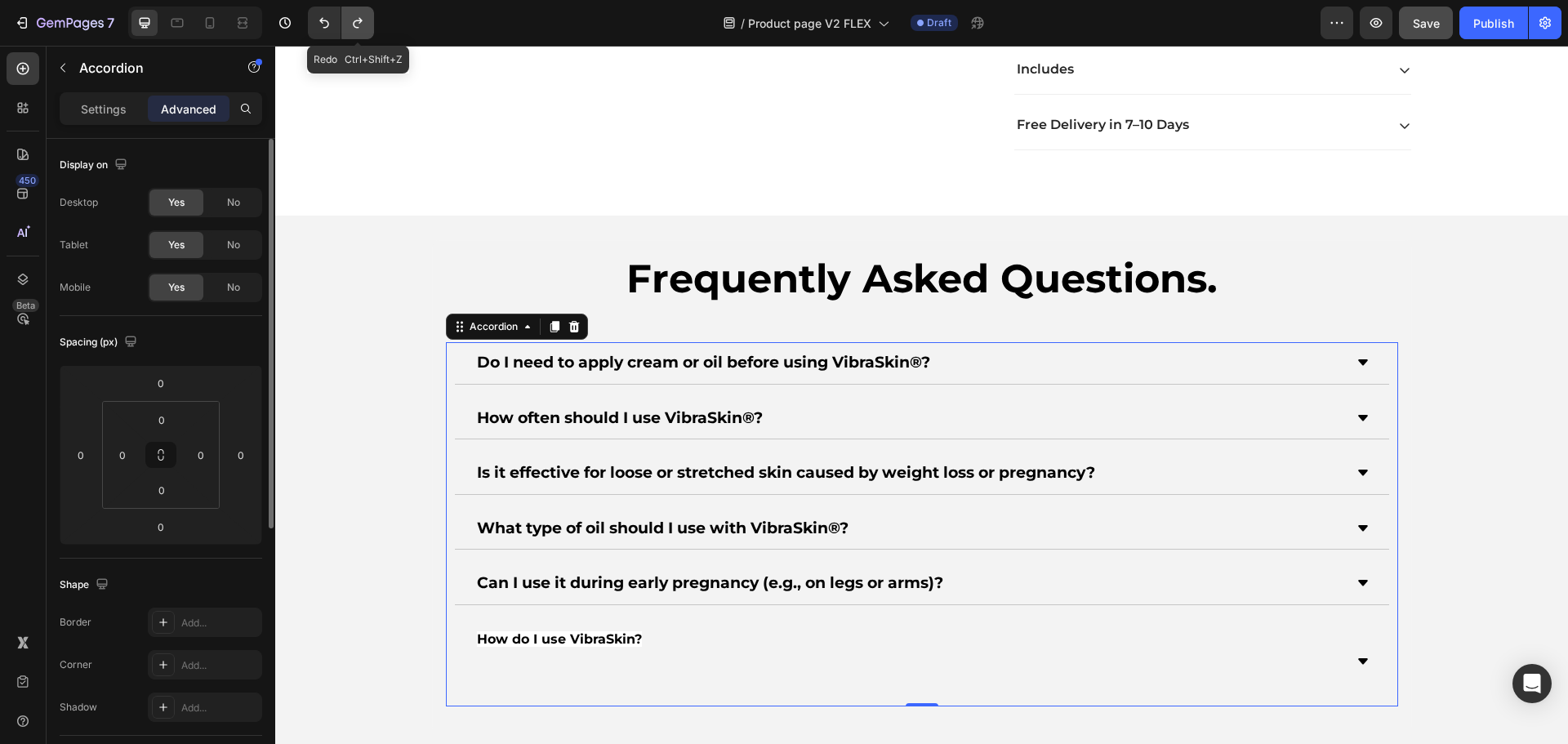
click at [361, 18] on icon "Undo/Redo" at bounding box center [357, 23] width 16 height 16
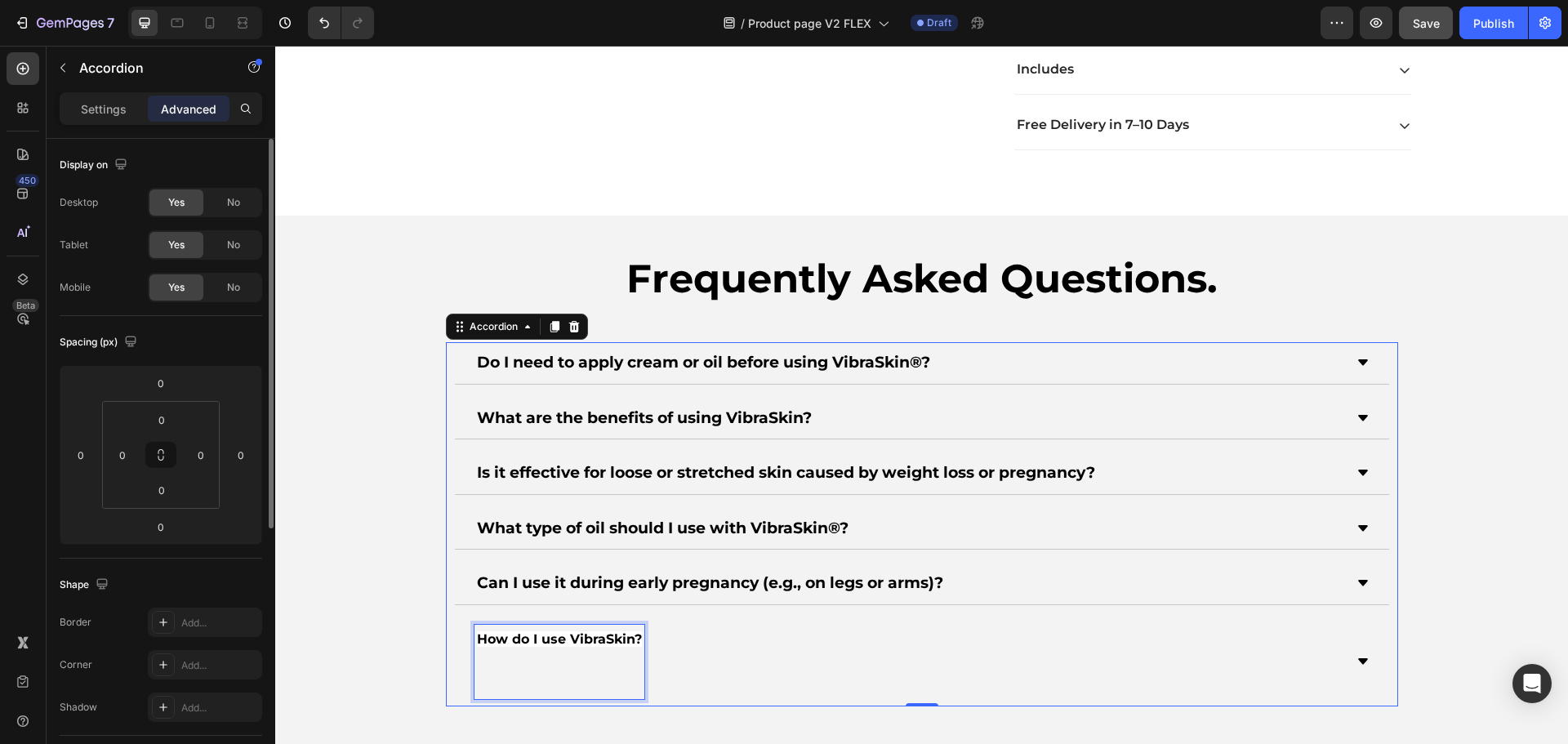
click at [561, 633] on span "How do I use VibraSkin?" at bounding box center [559, 639] width 165 height 16
click at [573, 684] on p "Rich Text Editor. Editing area: main" at bounding box center [559, 673] width 165 height 47
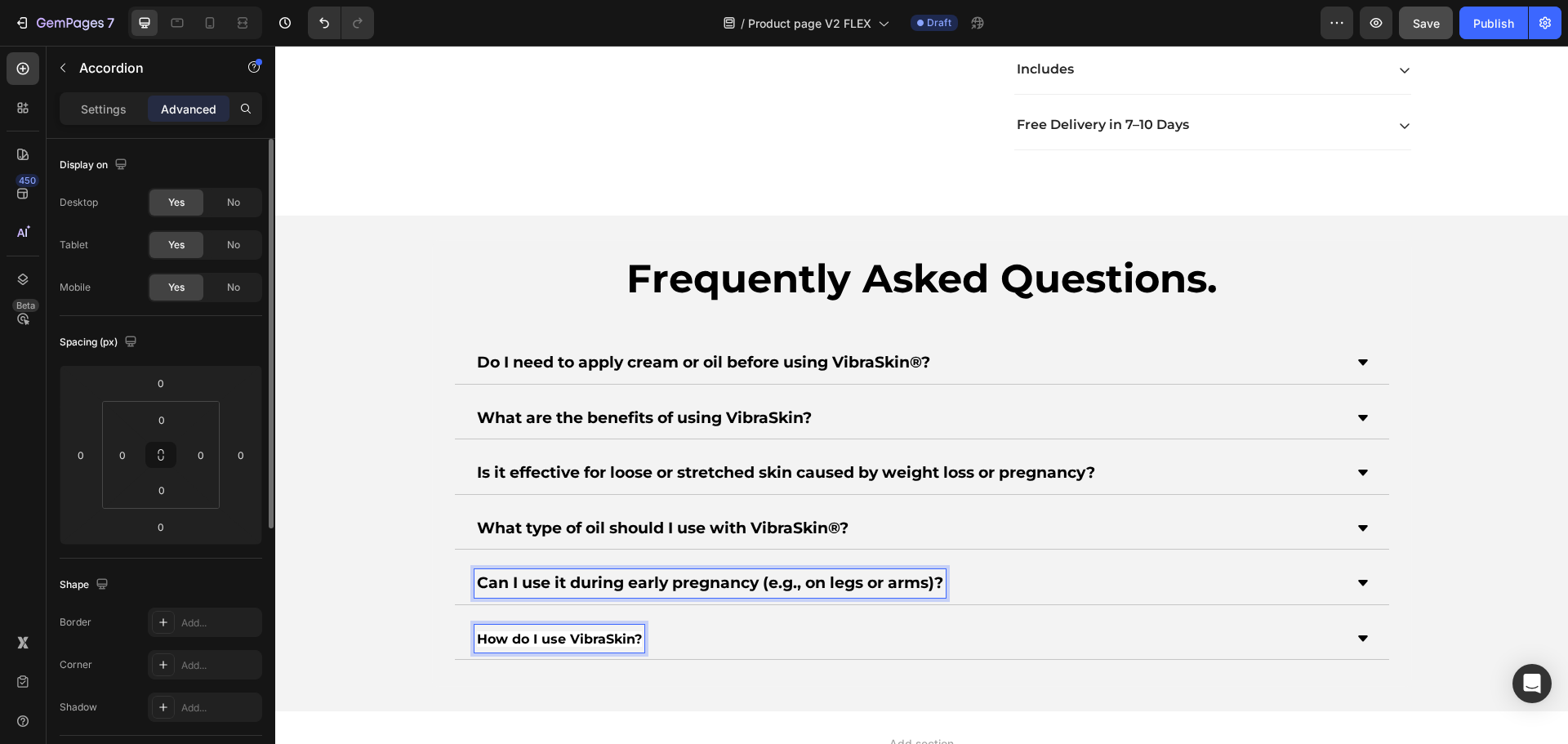
click at [571, 581] on strong "Can I use it during early pregnancy (e.g., on legs or arms)?" at bounding box center [710, 582] width 466 height 19
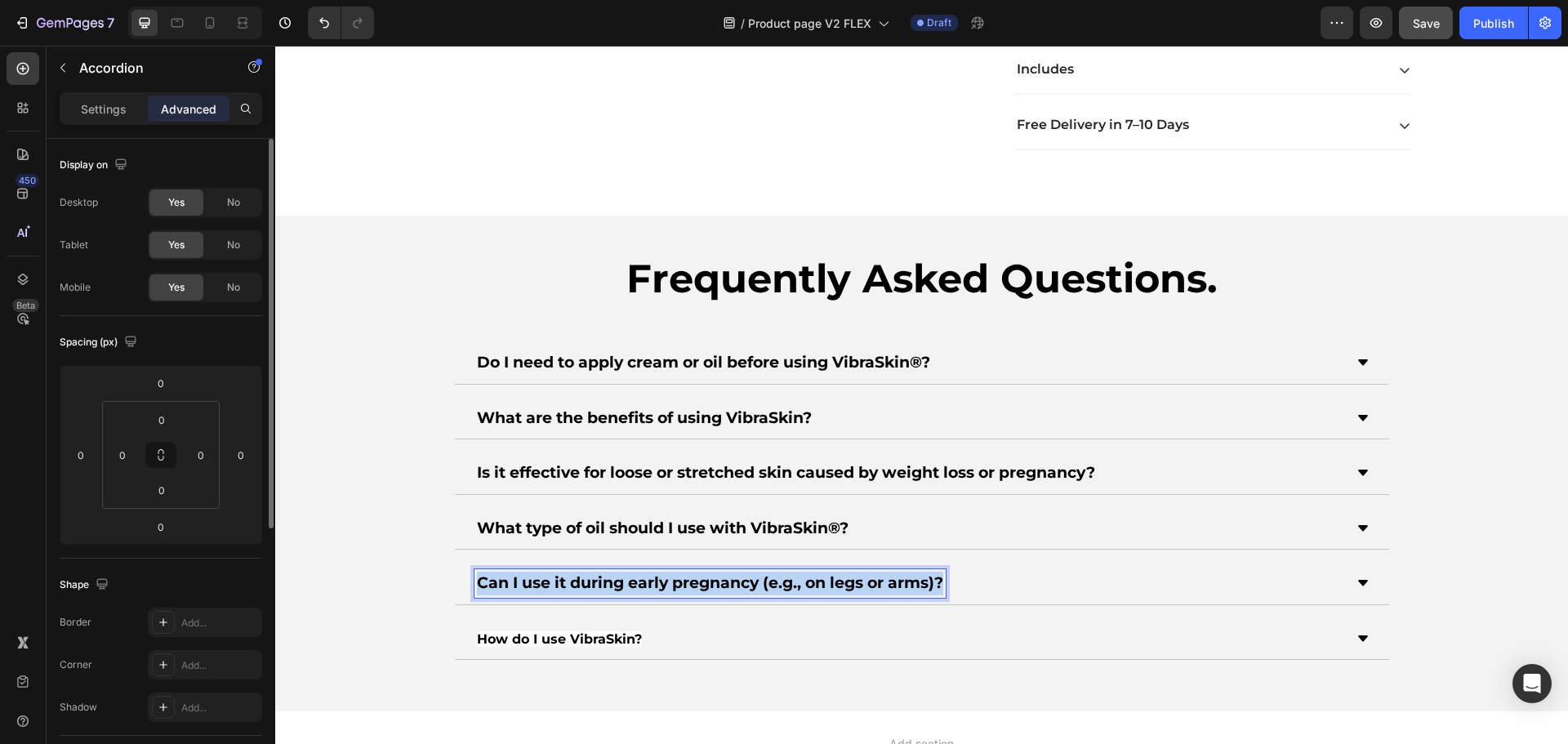
click at [571, 581] on strong "Can I use it during early pregnancy (e.g., on legs or arms)?" at bounding box center [710, 582] width 466 height 19
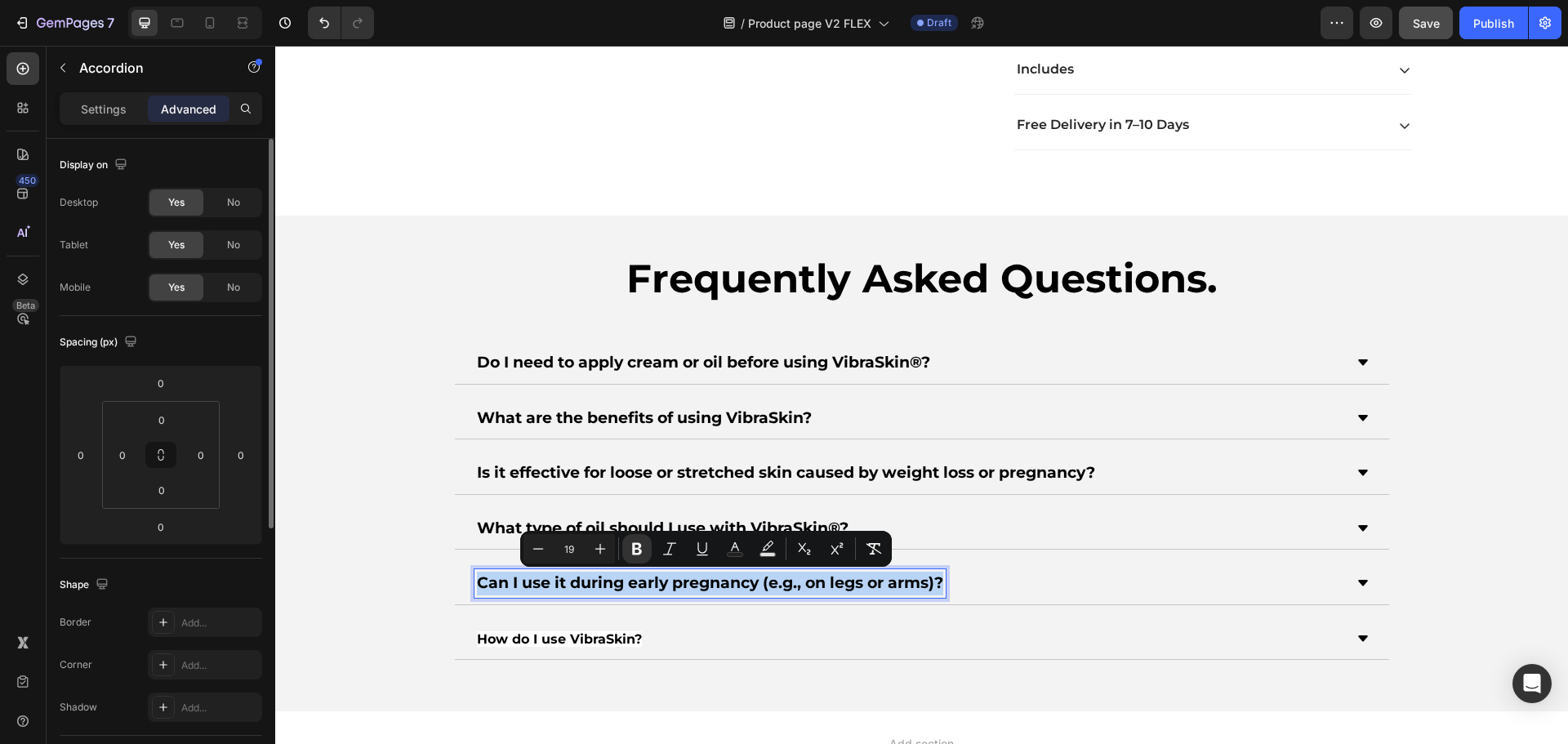
copy strong "Can I use it during early pregnancy (e.g., on legs or arms)?"
type input "16"
click at [529, 643] on span "How do I use VibraSkin?" at bounding box center [559, 639] width 165 height 16
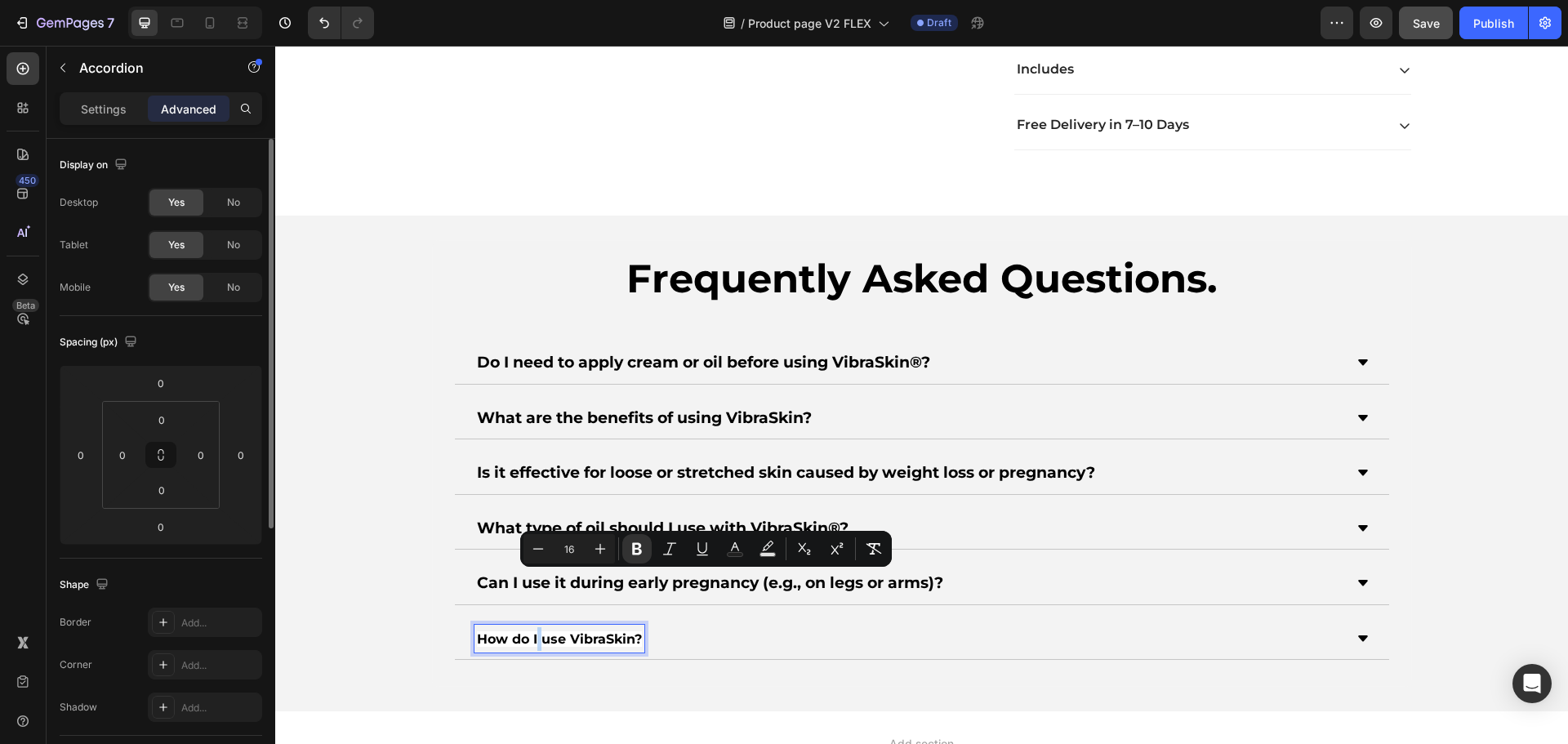
click at [529, 643] on span "How do I use VibraSkin?" at bounding box center [559, 639] width 165 height 16
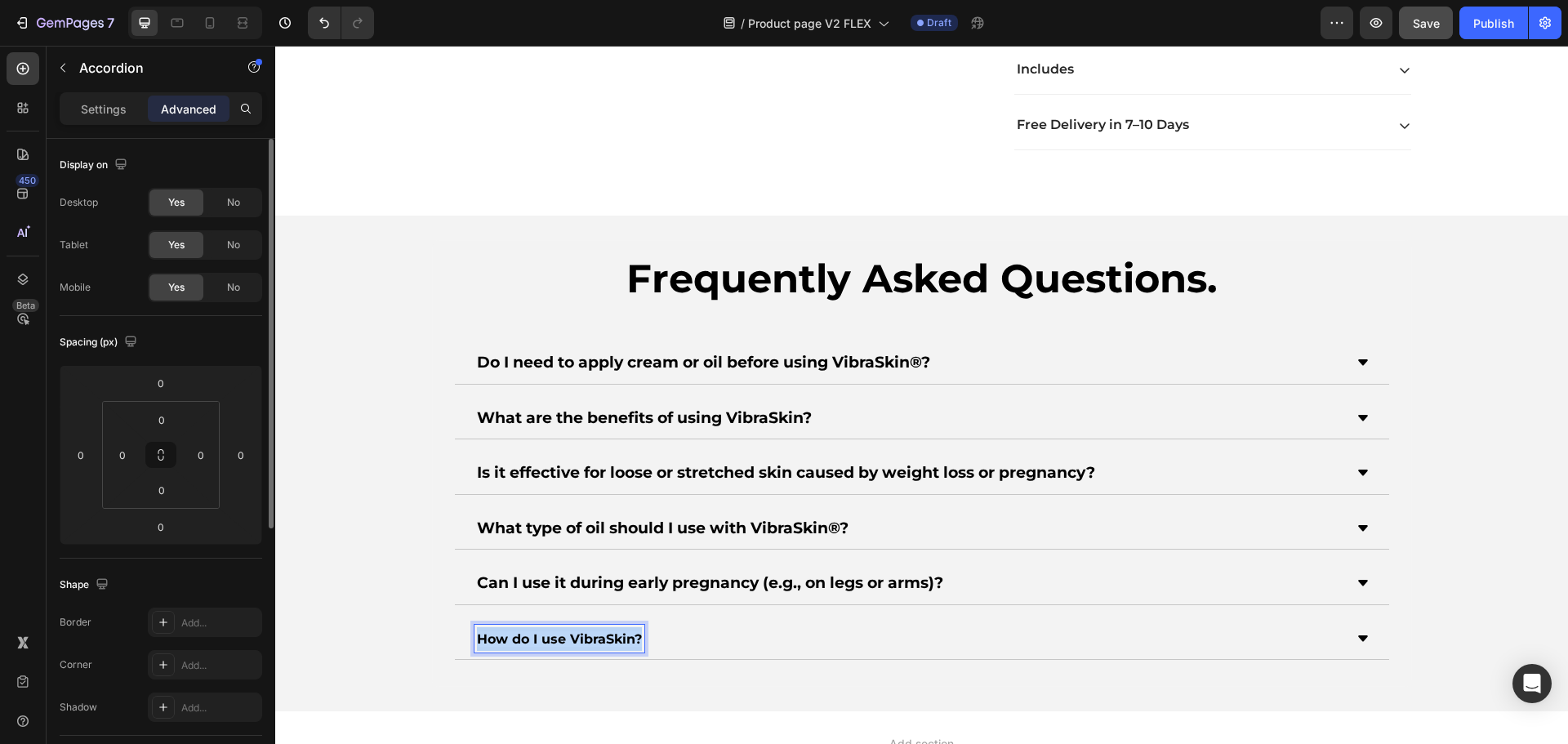
click at [529, 643] on span "How do I use VibraSkin?" at bounding box center [559, 639] width 165 height 16
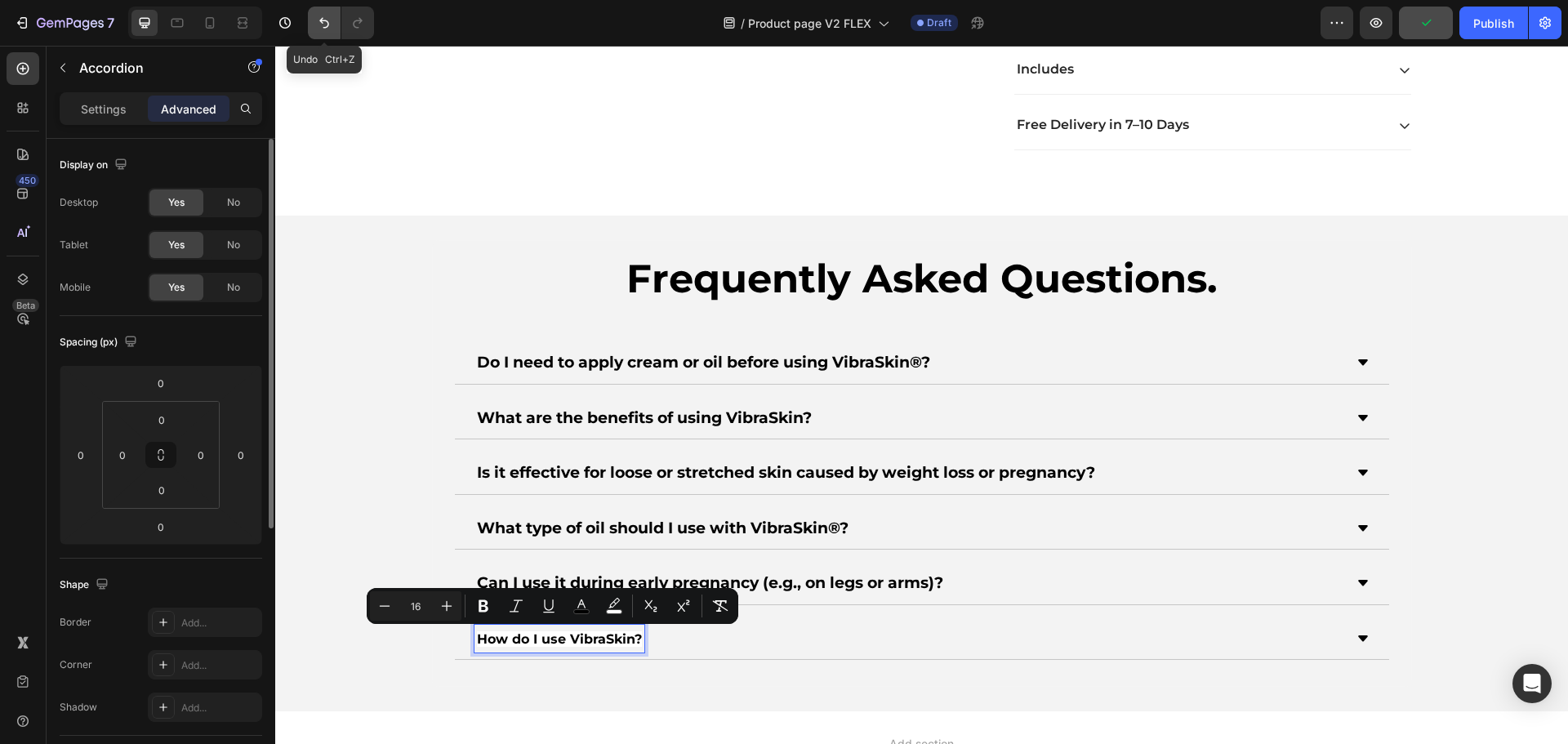
click at [327, 31] on button "Undo/Redo" at bounding box center [324, 22] width 33 height 33
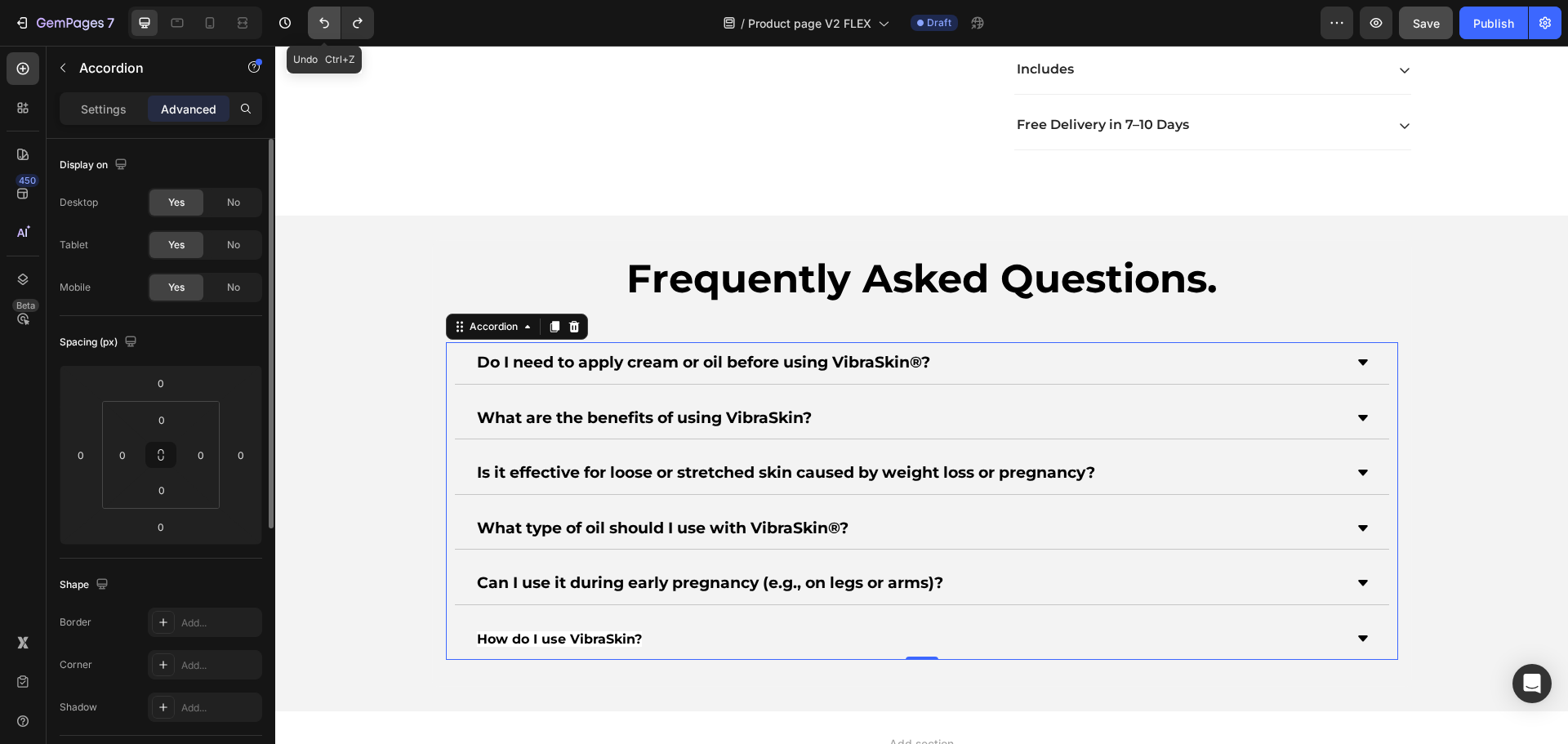
click at [320, 23] on icon "Undo/Redo" at bounding box center [324, 23] width 16 height 16
click at [369, 27] on button "Undo/Redo" at bounding box center [357, 22] width 33 height 33
click at [534, 637] on span "How do I use VibraSkin?" at bounding box center [559, 639] width 165 height 16
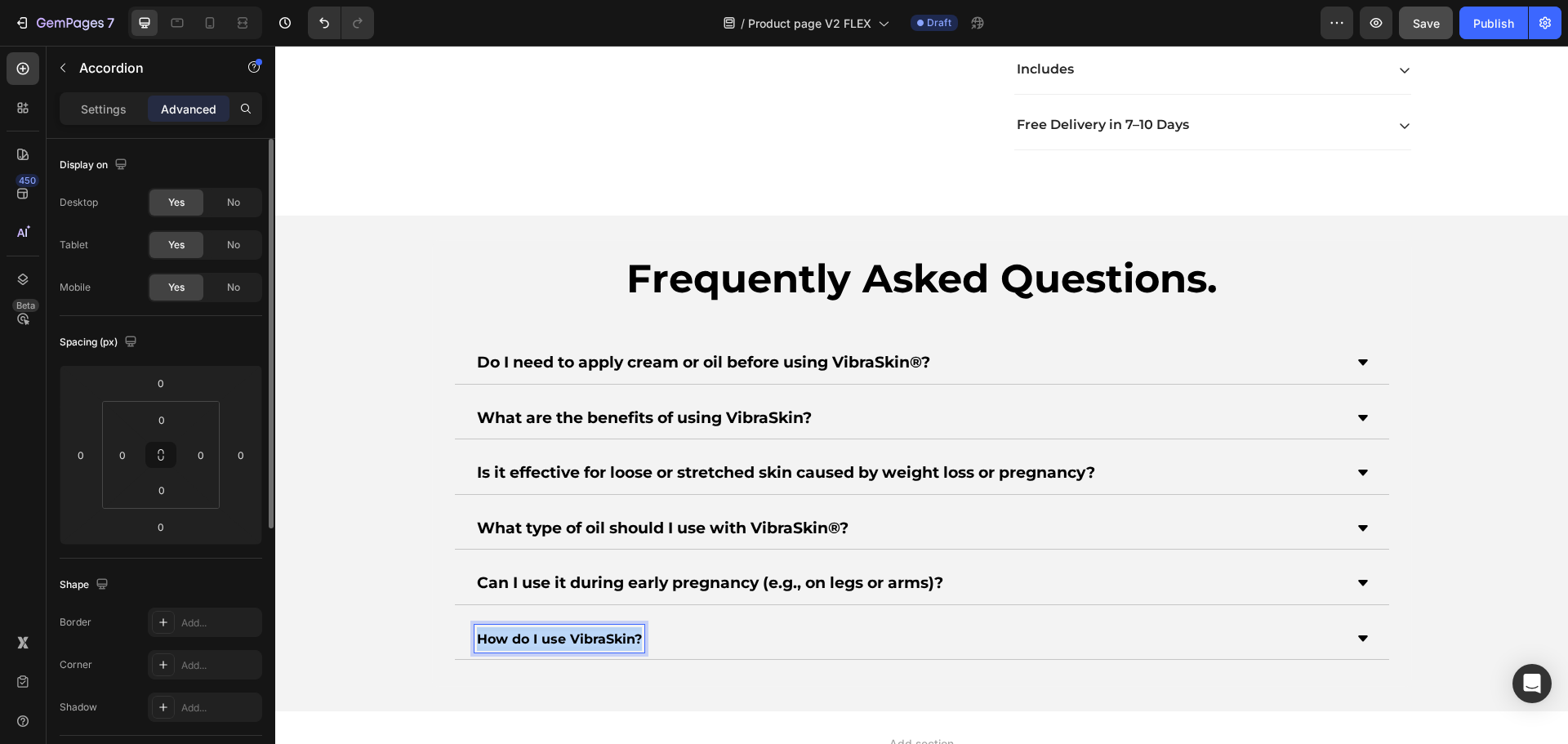
click at [534, 637] on span "How do I use VibraSkin?" at bounding box center [559, 639] width 165 height 16
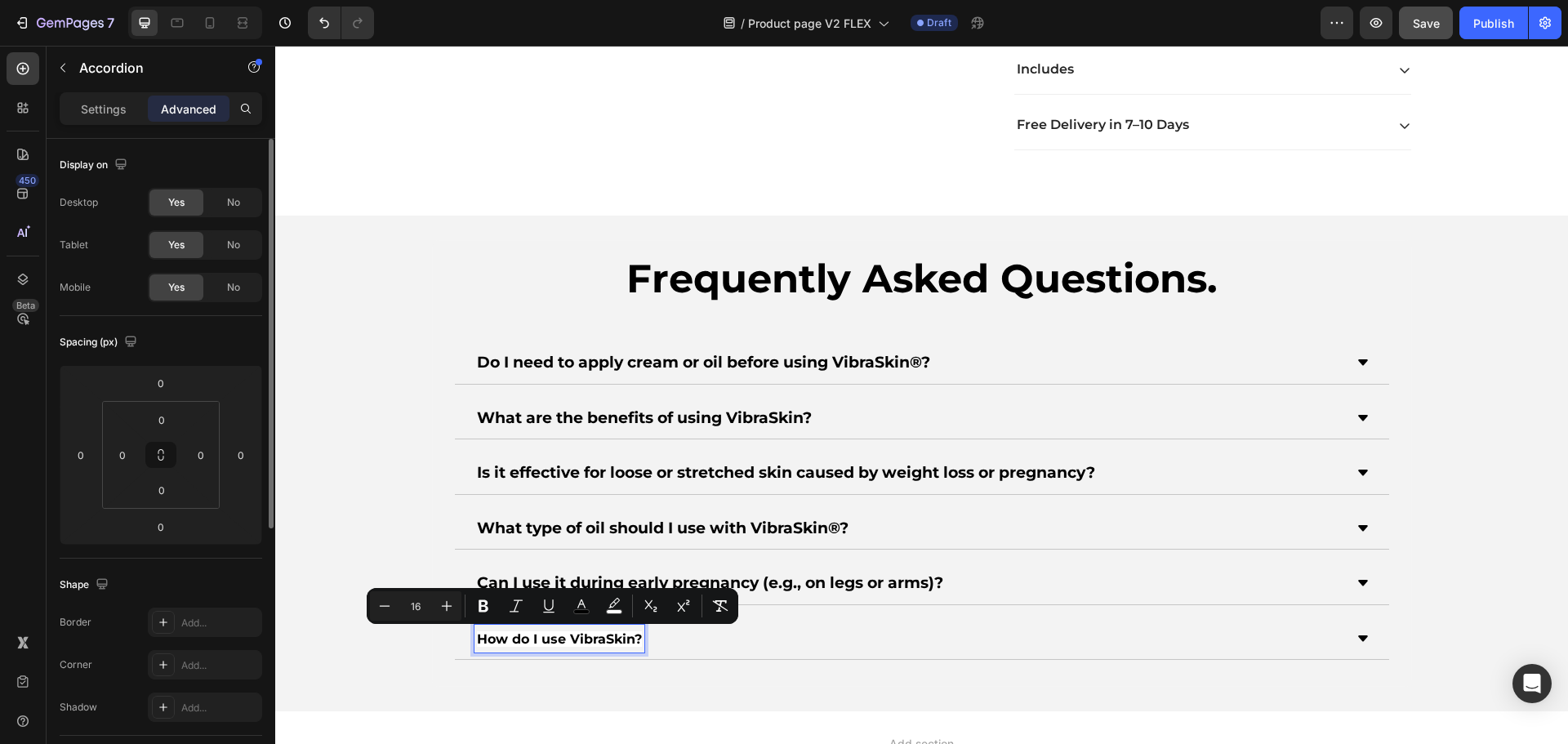
click at [551, 582] on strong "Can I use it during early pregnancy (e.g., on legs or arms)?" at bounding box center [710, 582] width 466 height 19
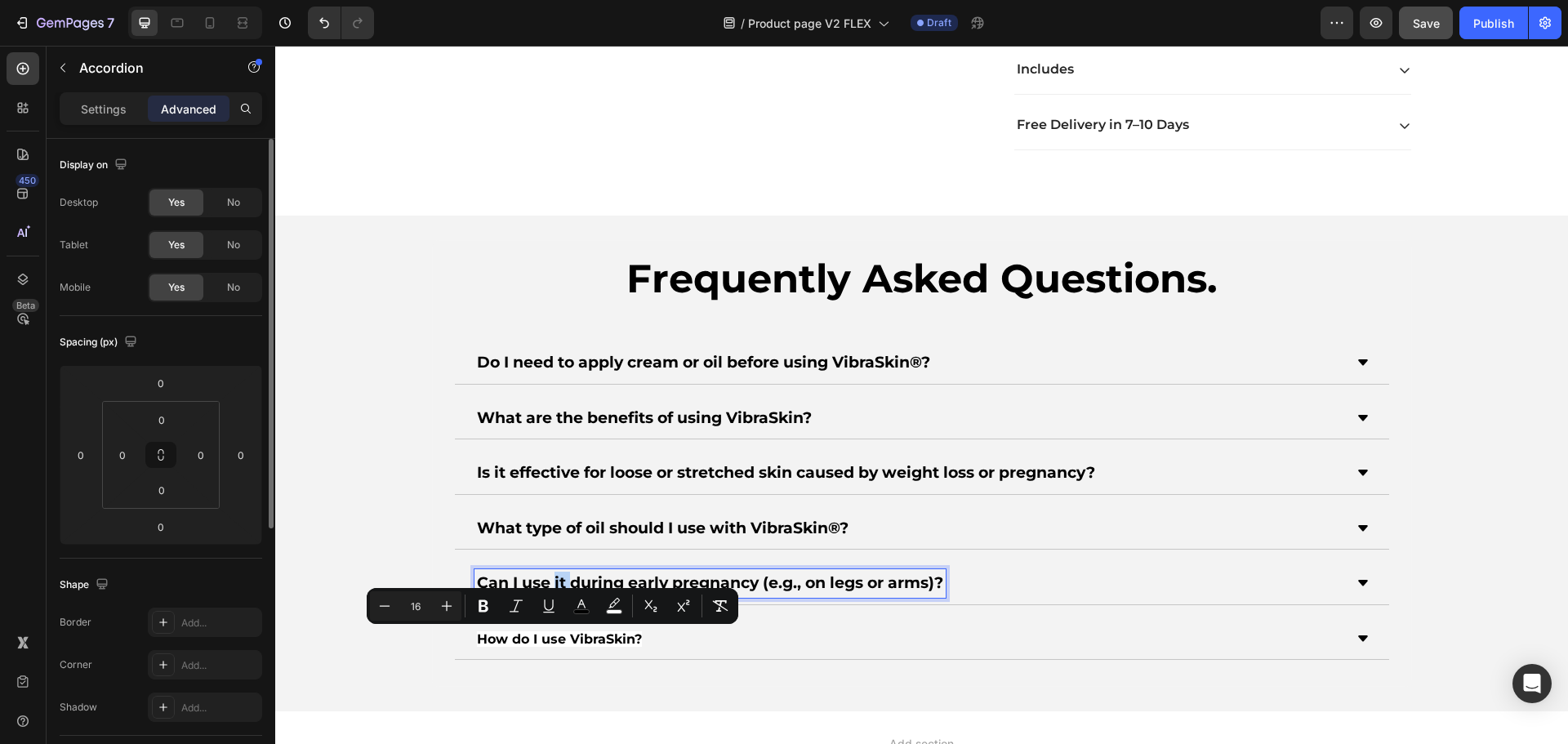
click at [551, 582] on strong "Can I use it during early pregnancy (e.g., on legs or arms)?" at bounding box center [710, 582] width 466 height 19
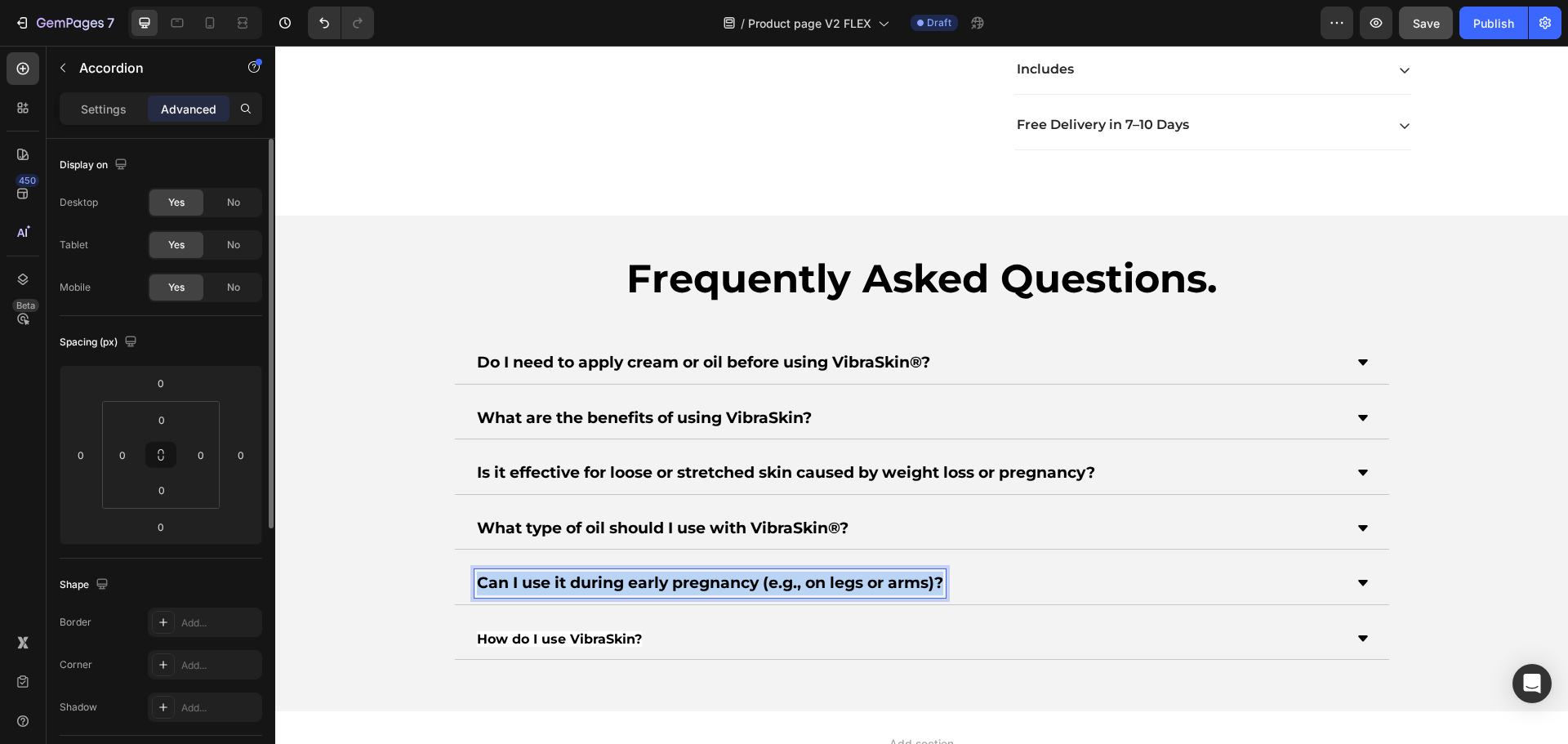
click at [551, 582] on strong "Can I use it during early pregnancy (e.g., on legs or arms)?" at bounding box center [710, 582] width 466 height 19
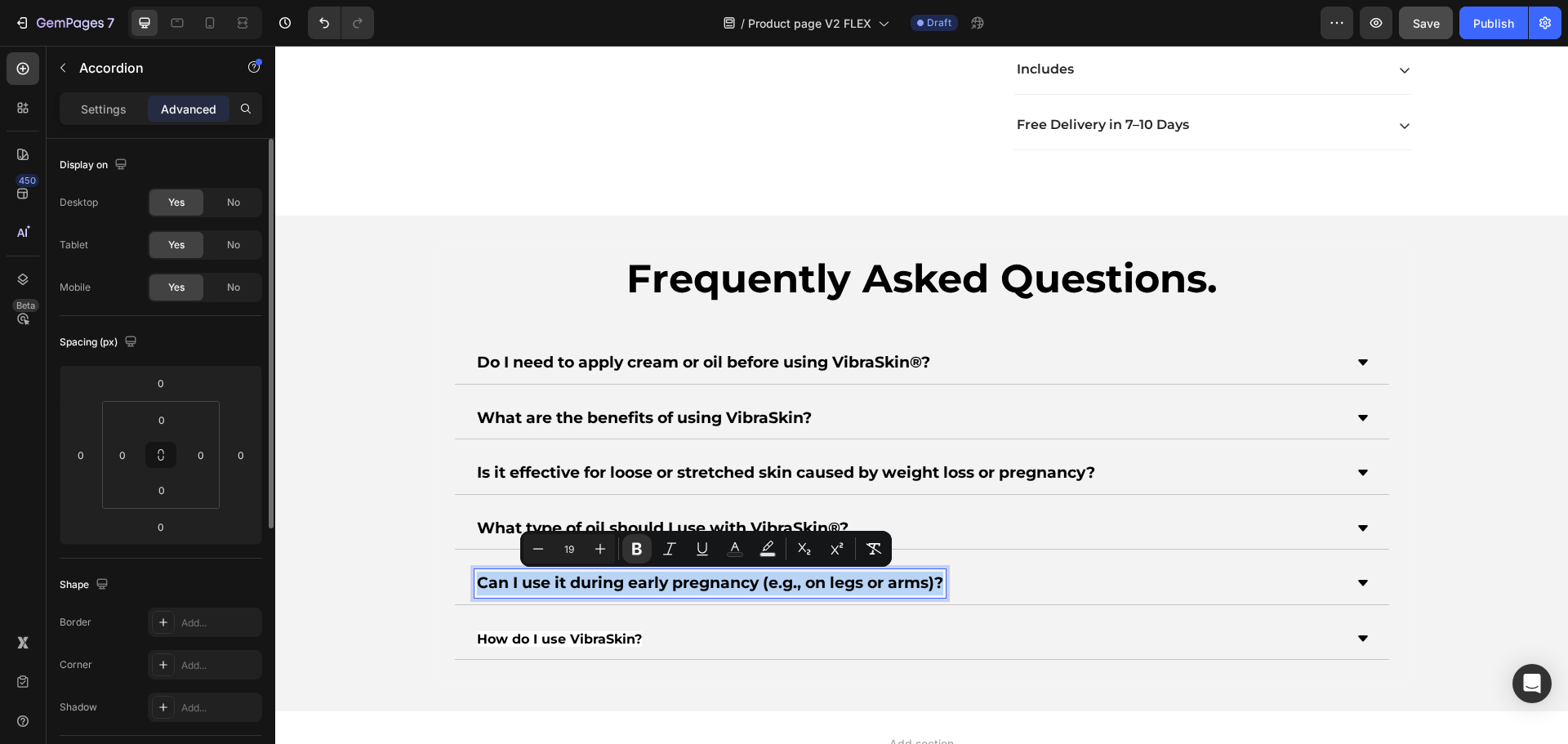
copy strong "Can I use it during early pregnancy (e.g., on legs or arms)?"
type input "16"
click at [540, 636] on span "How do I use VibraSkin?" at bounding box center [559, 639] width 165 height 16
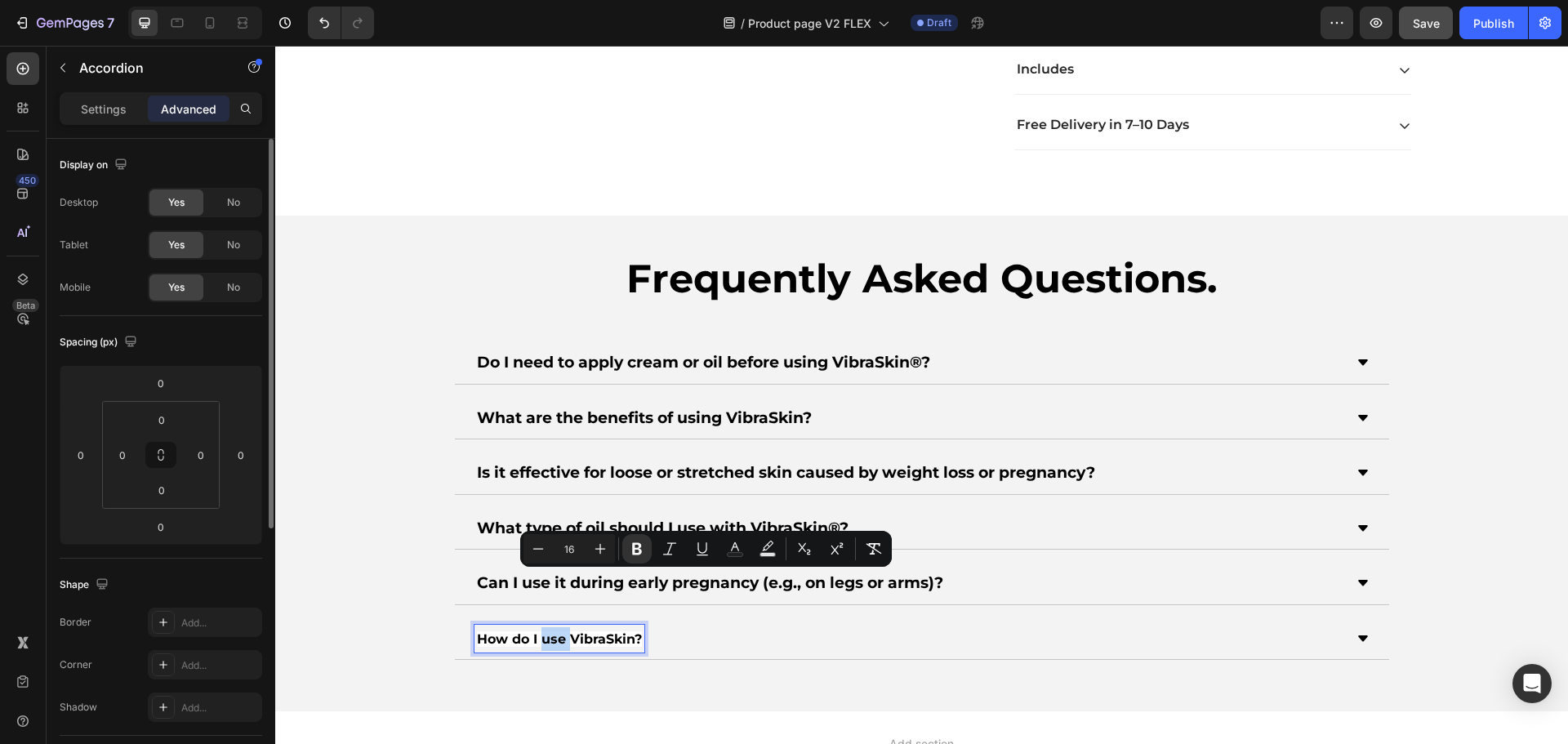
click at [540, 636] on span "How do I use VibraSkin?" at bounding box center [559, 639] width 165 height 16
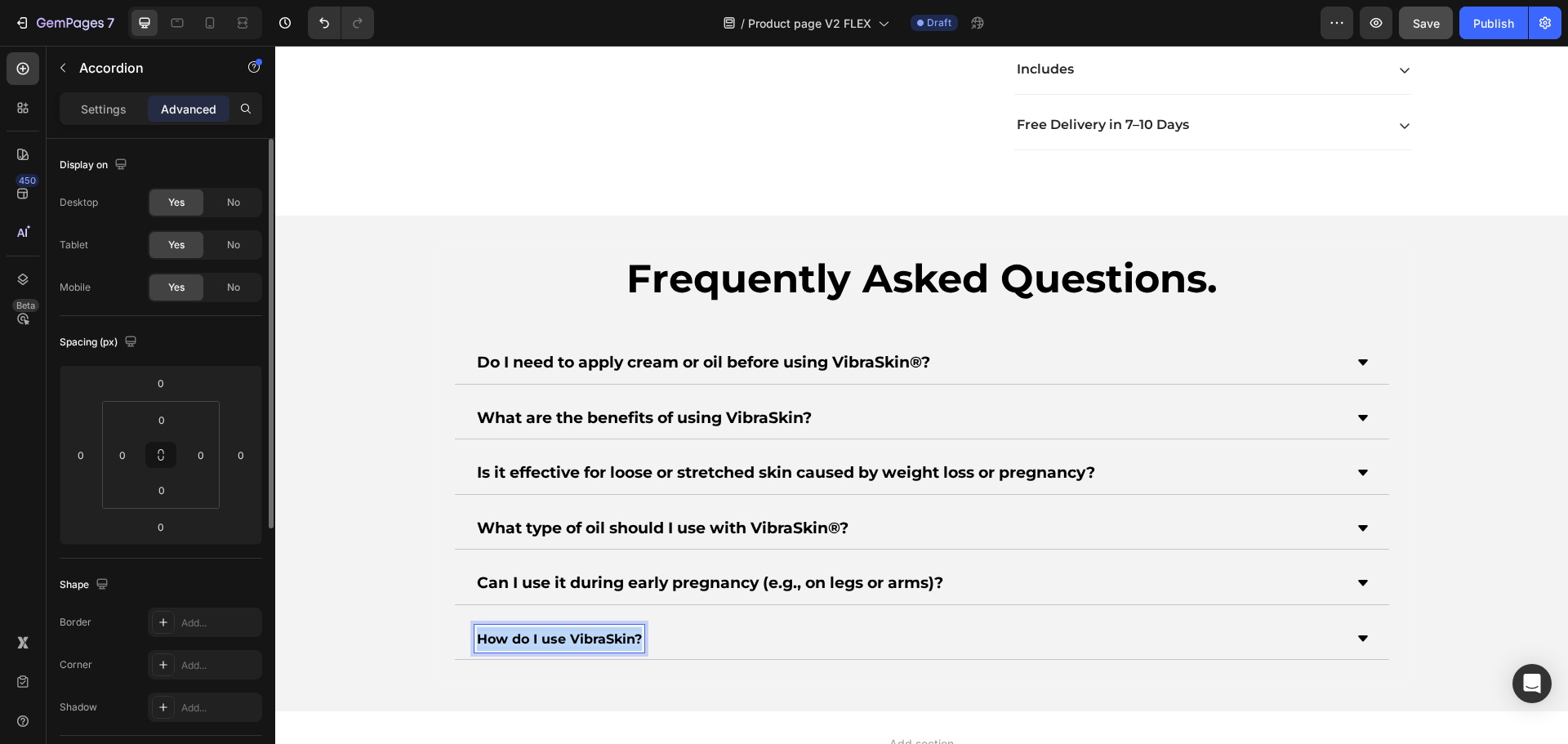
click at [540, 636] on span "How do I use VibraSkin?" at bounding box center [559, 639] width 165 height 16
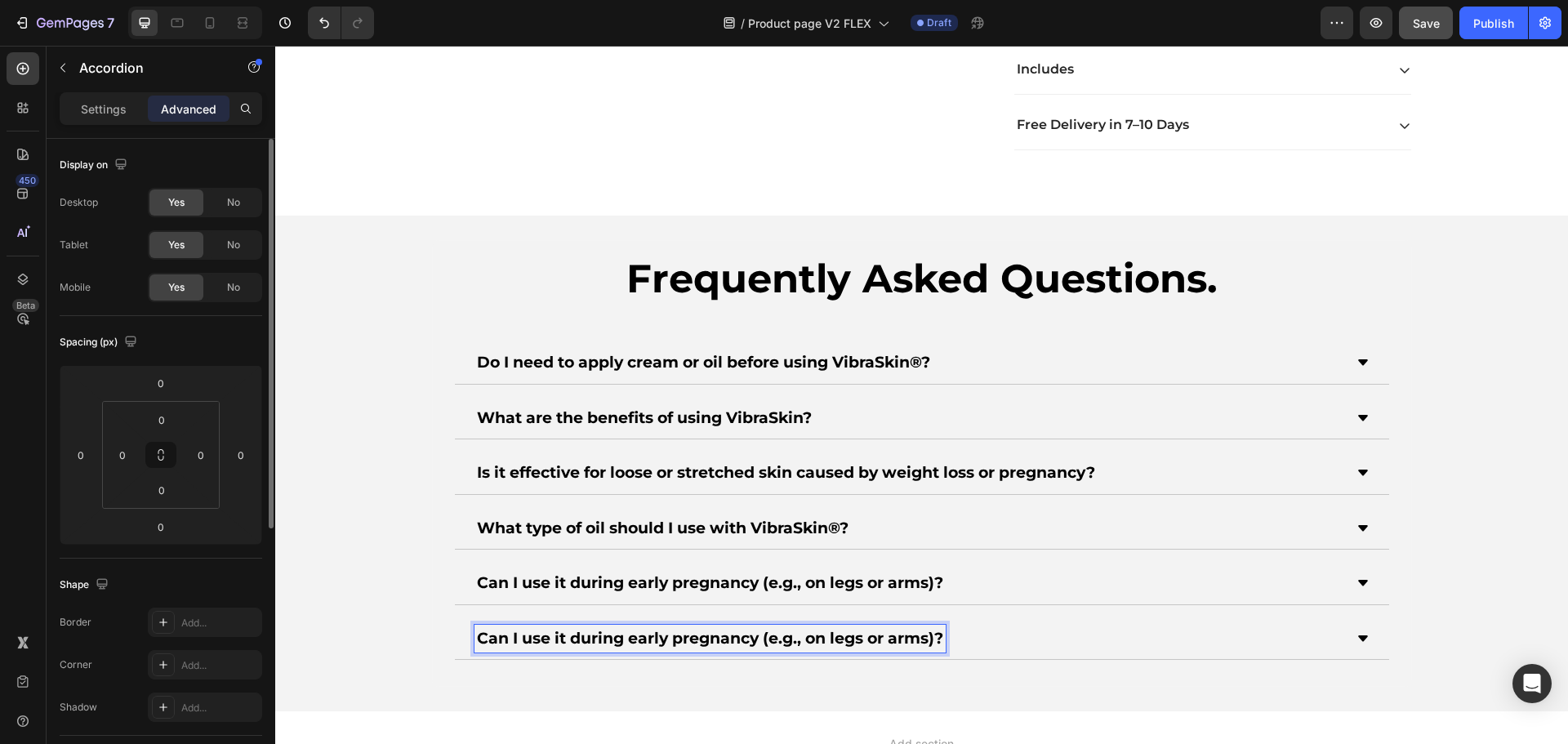
click at [561, 640] on strong "Can I use it during early pregnancy (e.g., on legs or arms)?" at bounding box center [710, 638] width 466 height 19
click at [822, 524] on strong "What type of oil should I use with VibraSkin®?" at bounding box center [663, 527] width 372 height 19
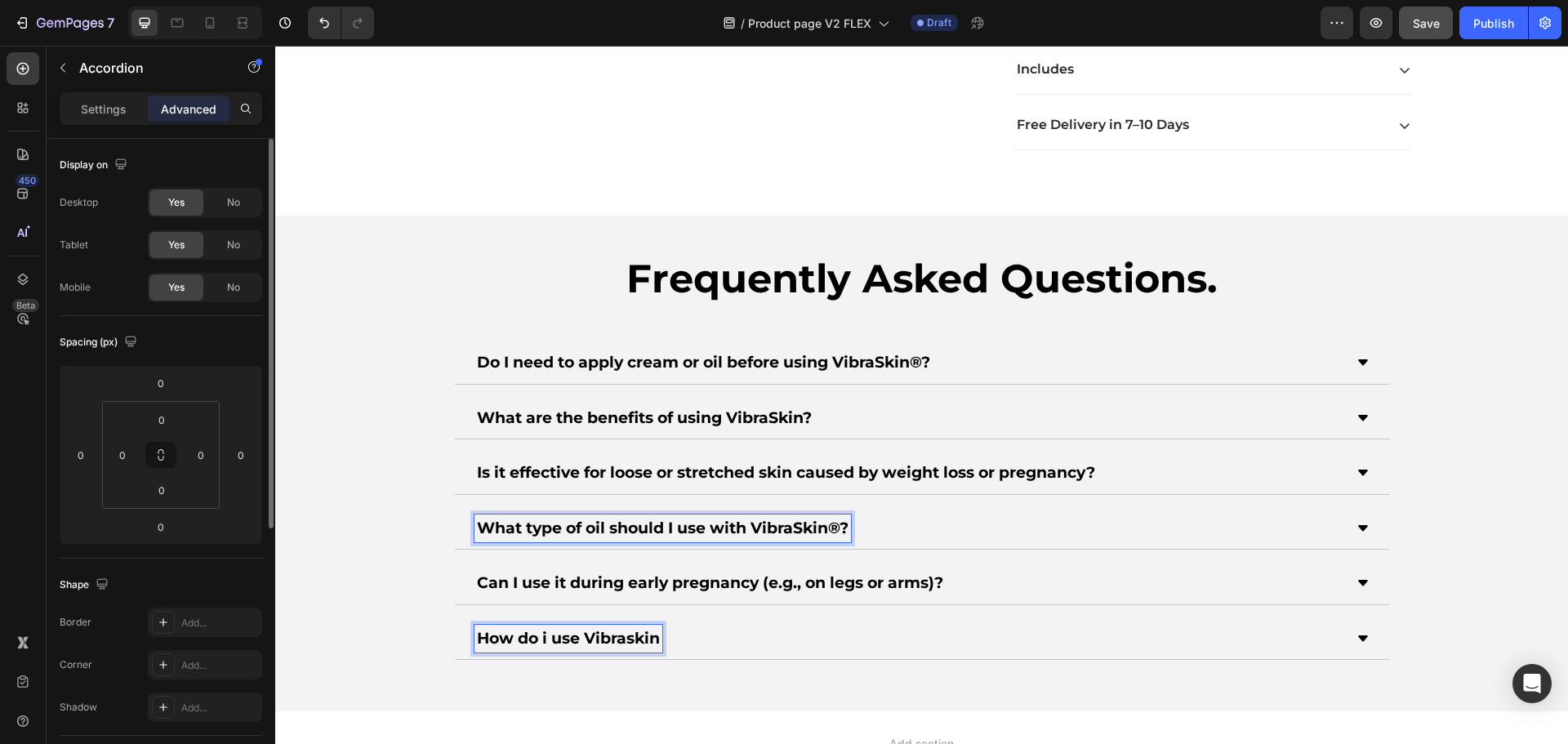
click at [836, 525] on strong "What type of oil should I use with VibraSkin®?" at bounding box center [663, 527] width 372 height 19
click at [914, 364] on strong "Do I need to apply cream or oil before using VibraSkin®?" at bounding box center [703, 362] width 453 height 19
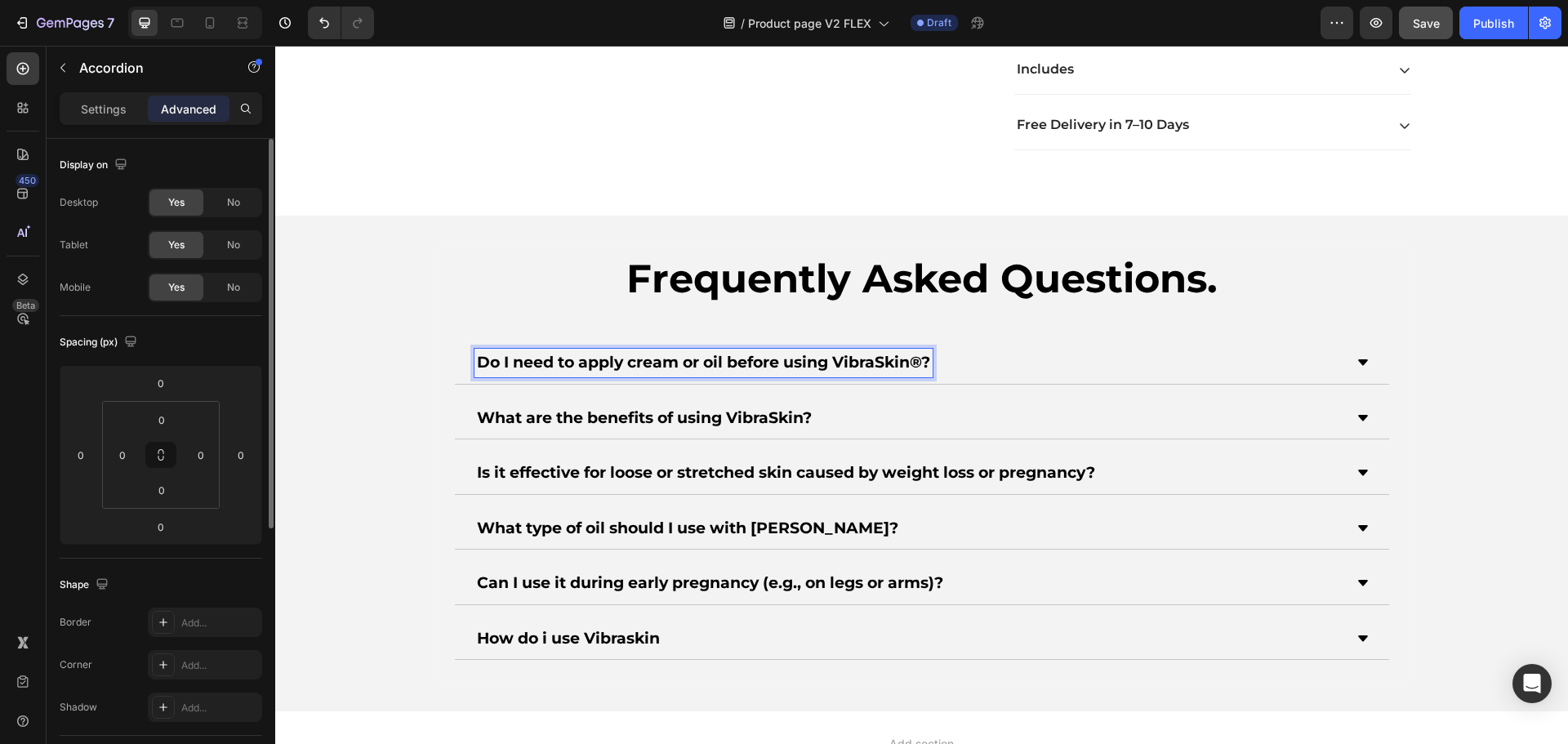
click at [920, 357] on strong "Do I need to apply cream or oil before using VibraSkin®?" at bounding box center [703, 362] width 453 height 19
click at [547, 644] on strong "How do i use Vibraskin" at bounding box center [568, 638] width 183 height 19
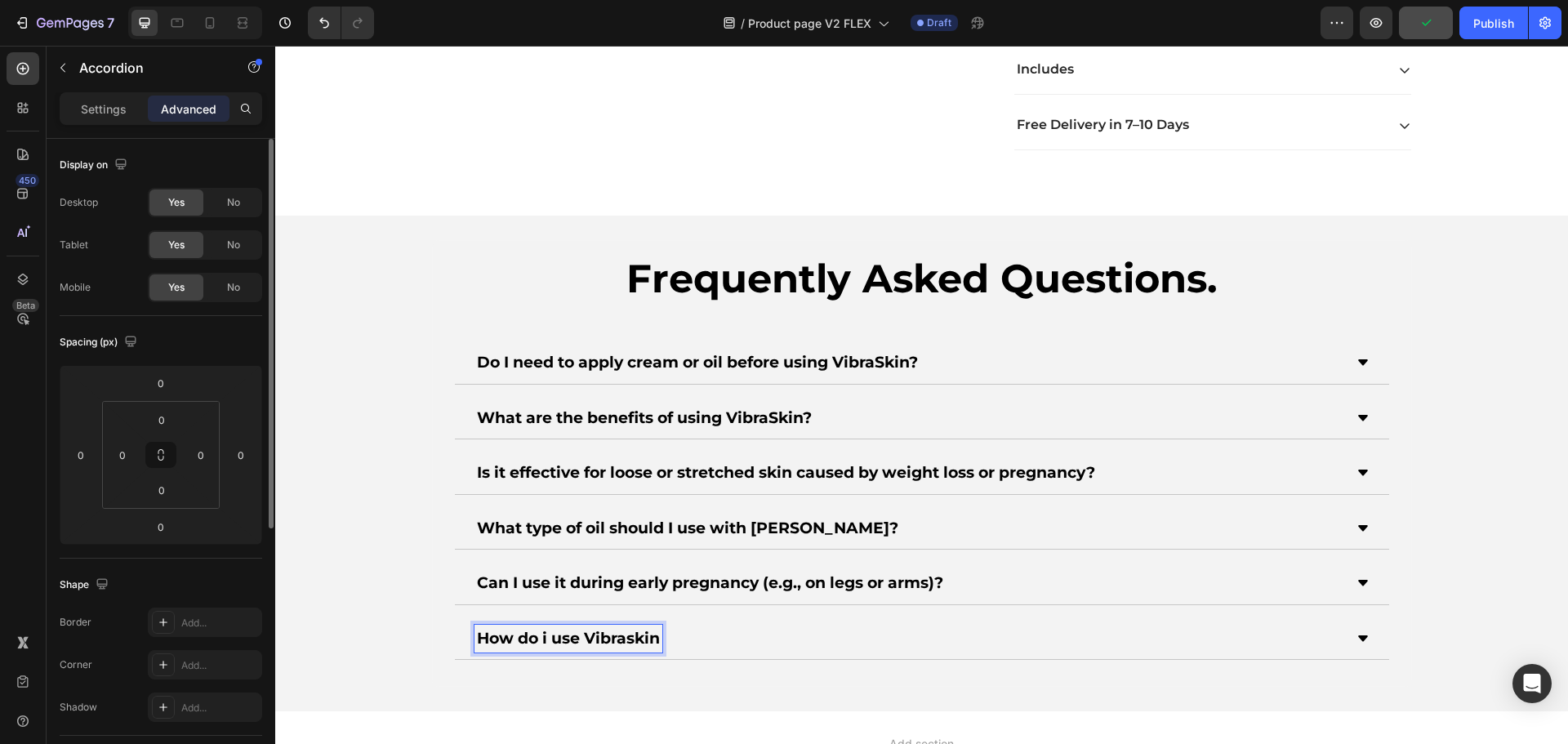
click at [542, 640] on strong "How do i use Vibraskin" at bounding box center [568, 638] width 183 height 19
click at [1367, 629] on div "How do I use Vibraskin" at bounding box center [922, 640] width 934 height 42
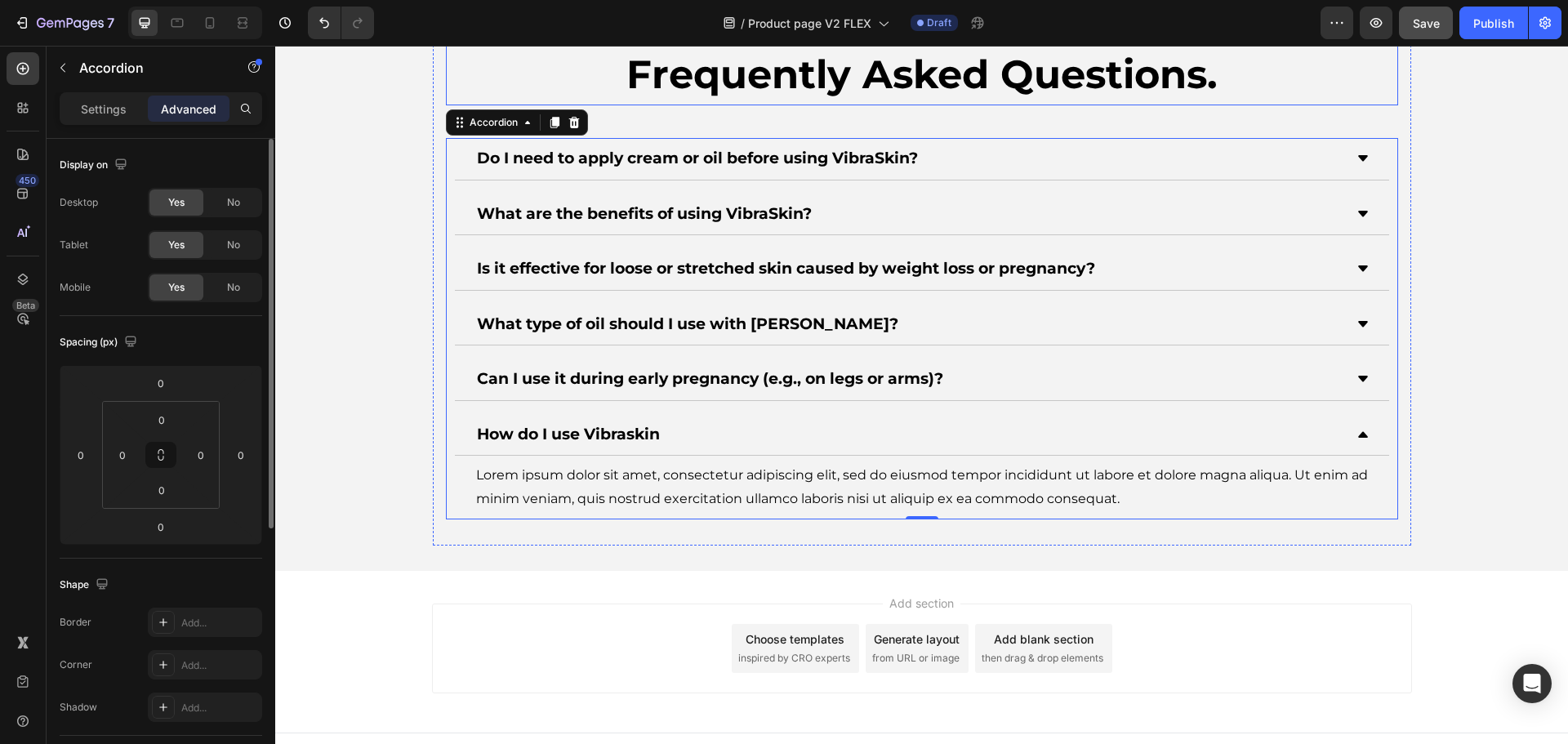
scroll to position [6061, 0]
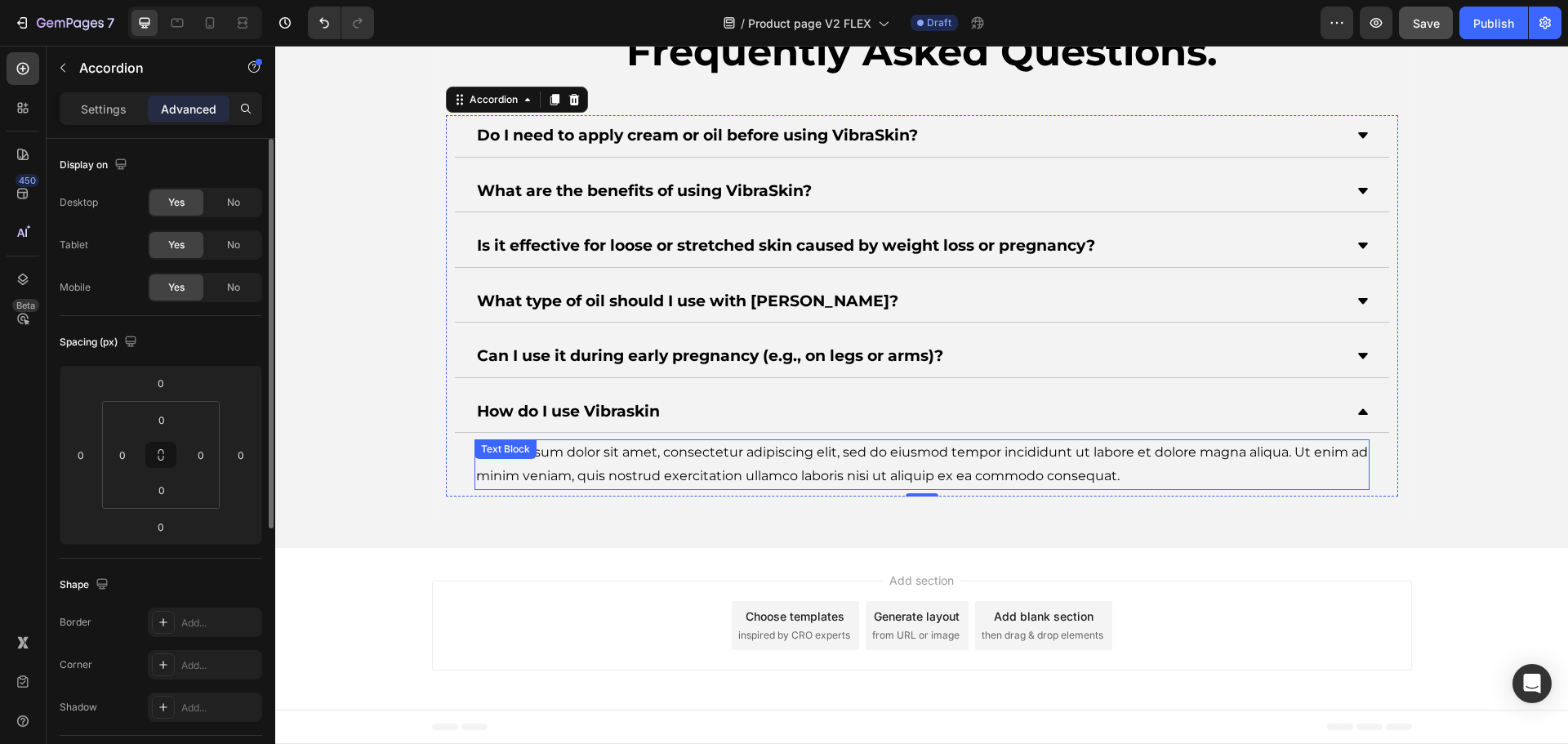
click at [696, 468] on div "Lorem ipsum dolor sit amet, consectetur adipiscing elit, sed do eiusmod tempor …" at bounding box center [921, 464] width 895 height 50
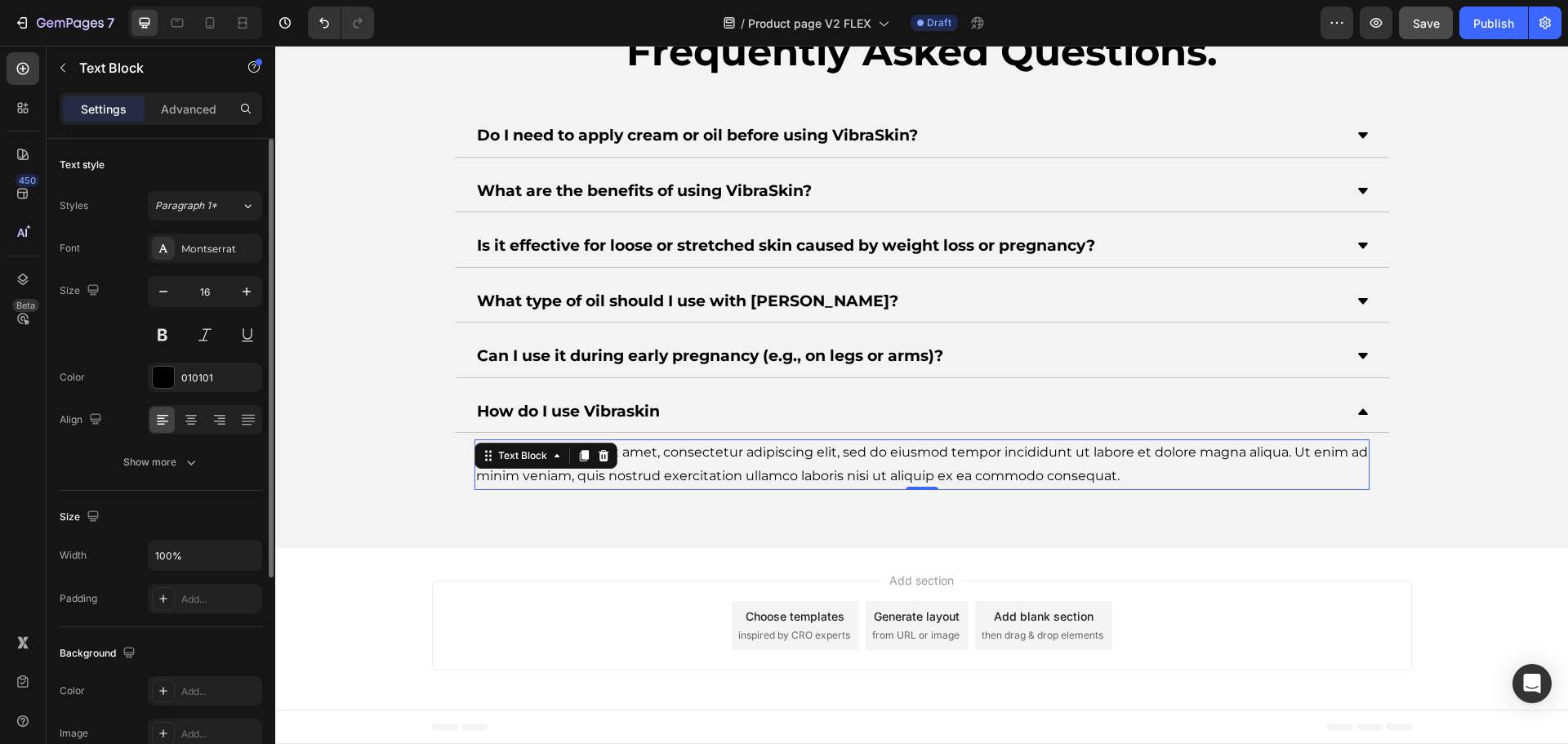
click at [696, 468] on div "Lorem ipsum dolor sit amet, consectetur adipiscing elit, sed do eiusmod tempor …" at bounding box center [921, 464] width 895 height 50
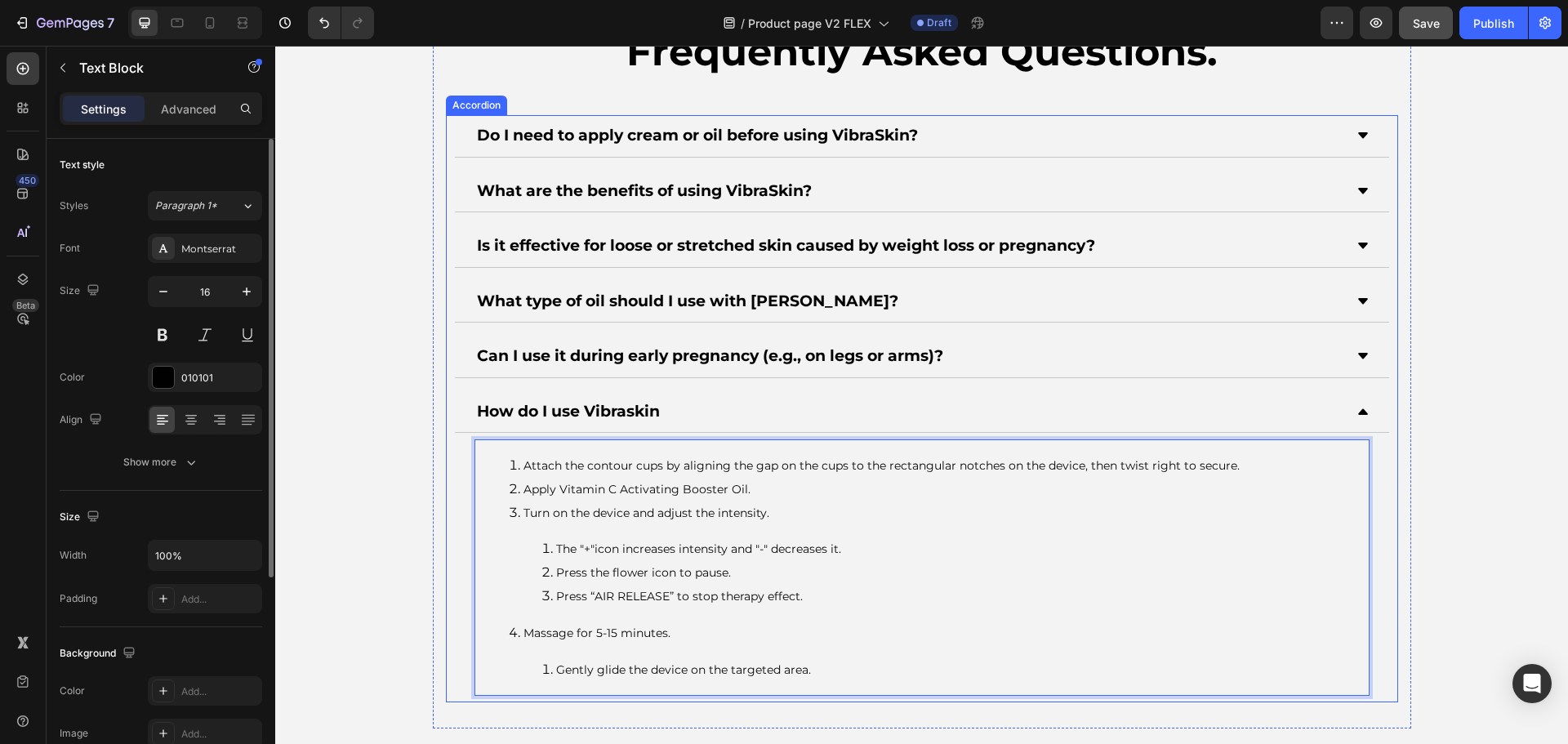
click at [1357, 405] on icon at bounding box center [1363, 411] width 13 height 13
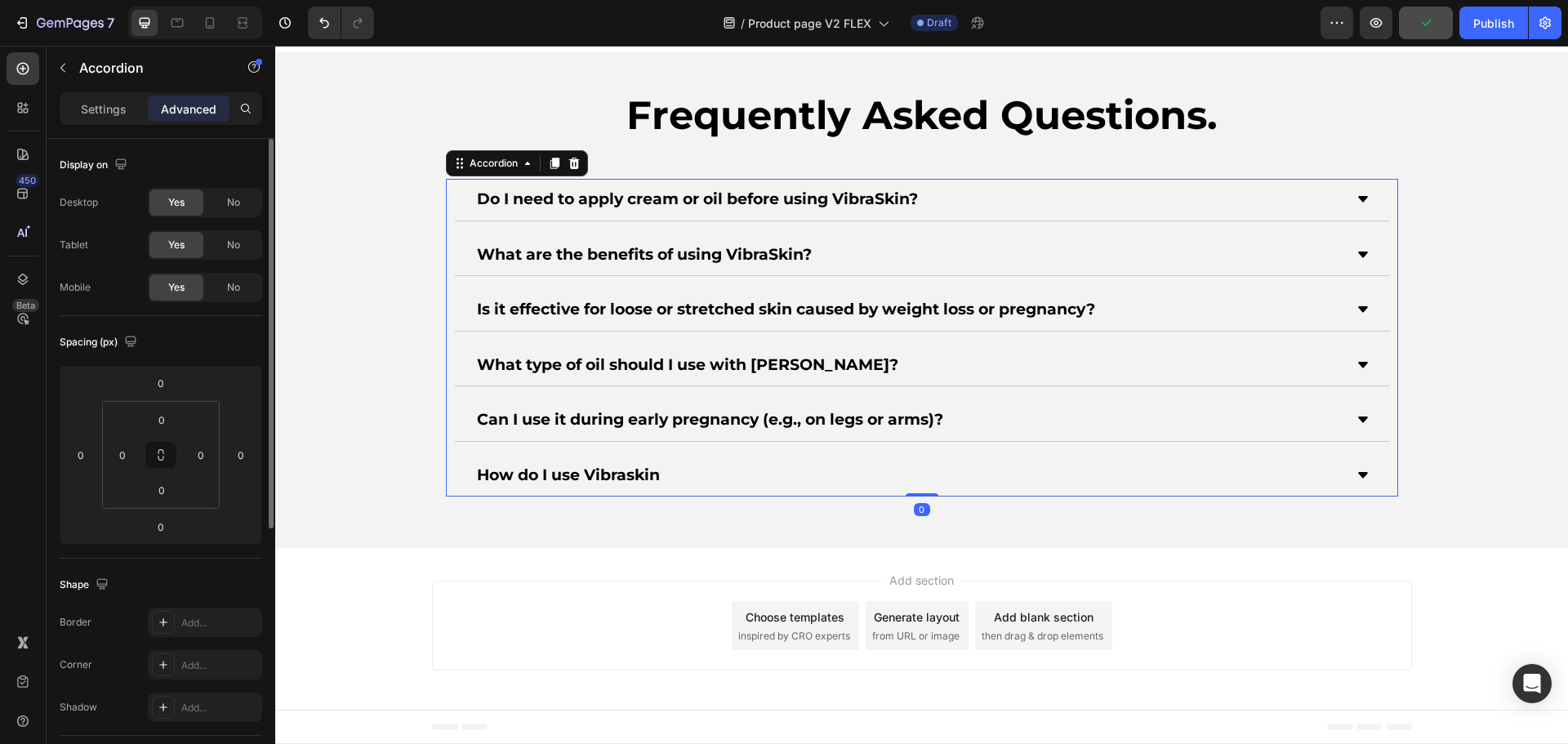
scroll to position [5997, 0]
click at [692, 475] on div "How do I use Vibraskin" at bounding box center [909, 475] width 869 height 28
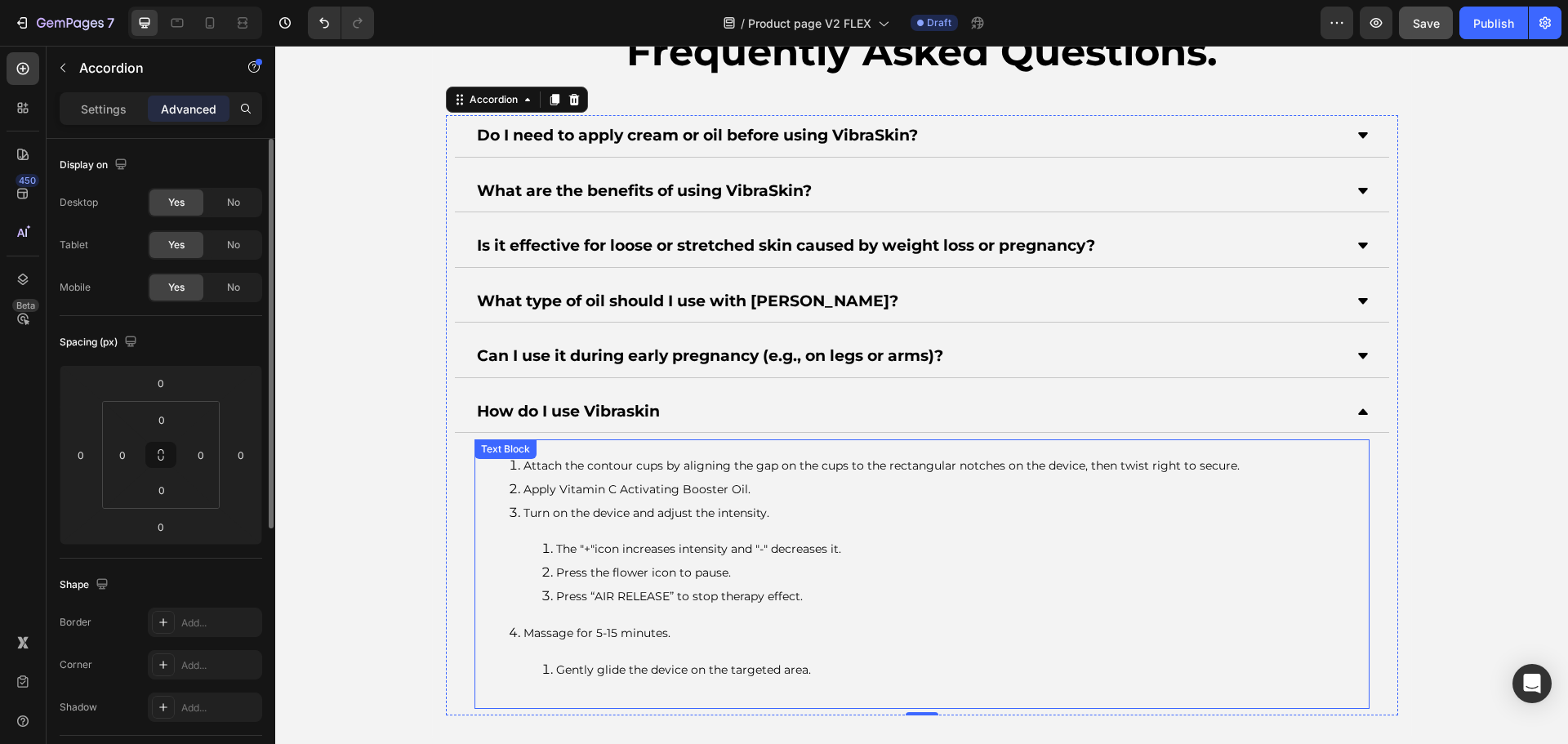
click at [671, 543] on span "The "+"icon increases intensity and "-" decreases it." at bounding box center [698, 548] width 285 height 15
click at [665, 358] on strong "Can I use it during early pregnancy (e.g., on legs or arms)?" at bounding box center [710, 355] width 466 height 19
click at [1062, 368] on div "Can I use it during early pregnancy (e.g., on legs or arms)?" at bounding box center [909, 357] width 869 height 28
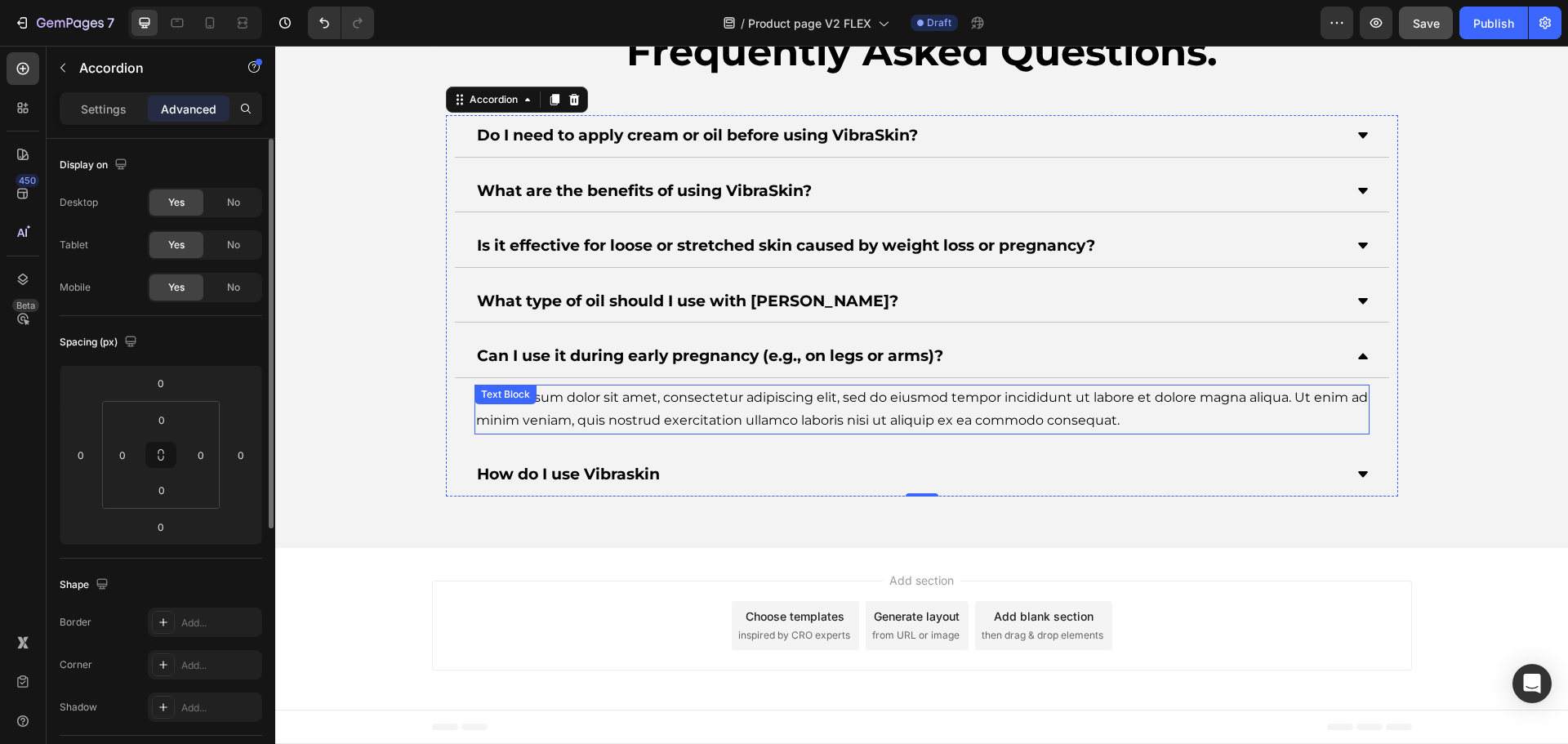
click at [661, 428] on div "Lorem ipsum dolor sit amet, consectetur adipiscing elit, sed do eiusmod tempor …" at bounding box center [921, 410] width 895 height 50
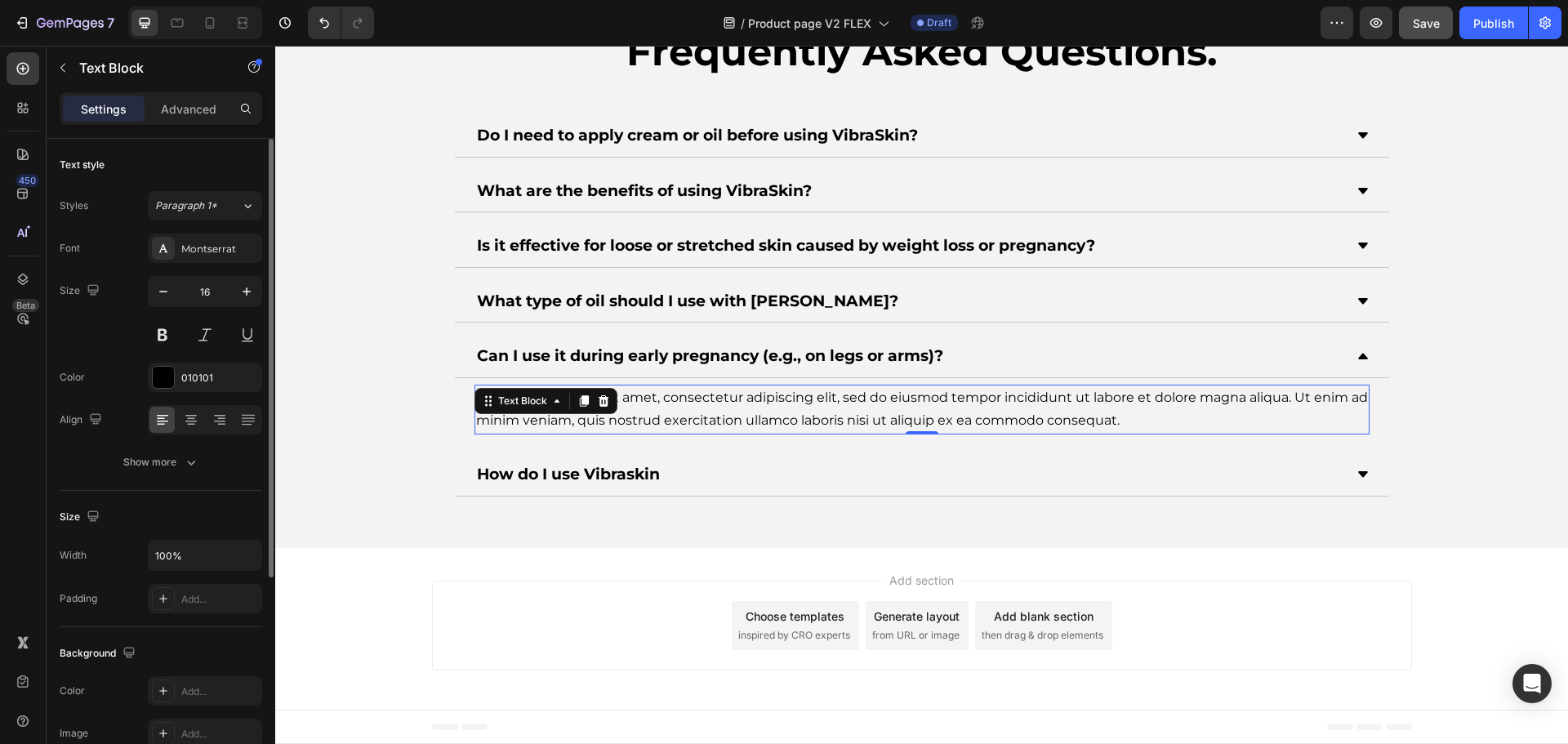
click at [666, 407] on div "Lorem ipsum dolor sit amet, consectetur adipiscing elit, sed do eiusmod tempor …" at bounding box center [921, 410] width 895 height 50
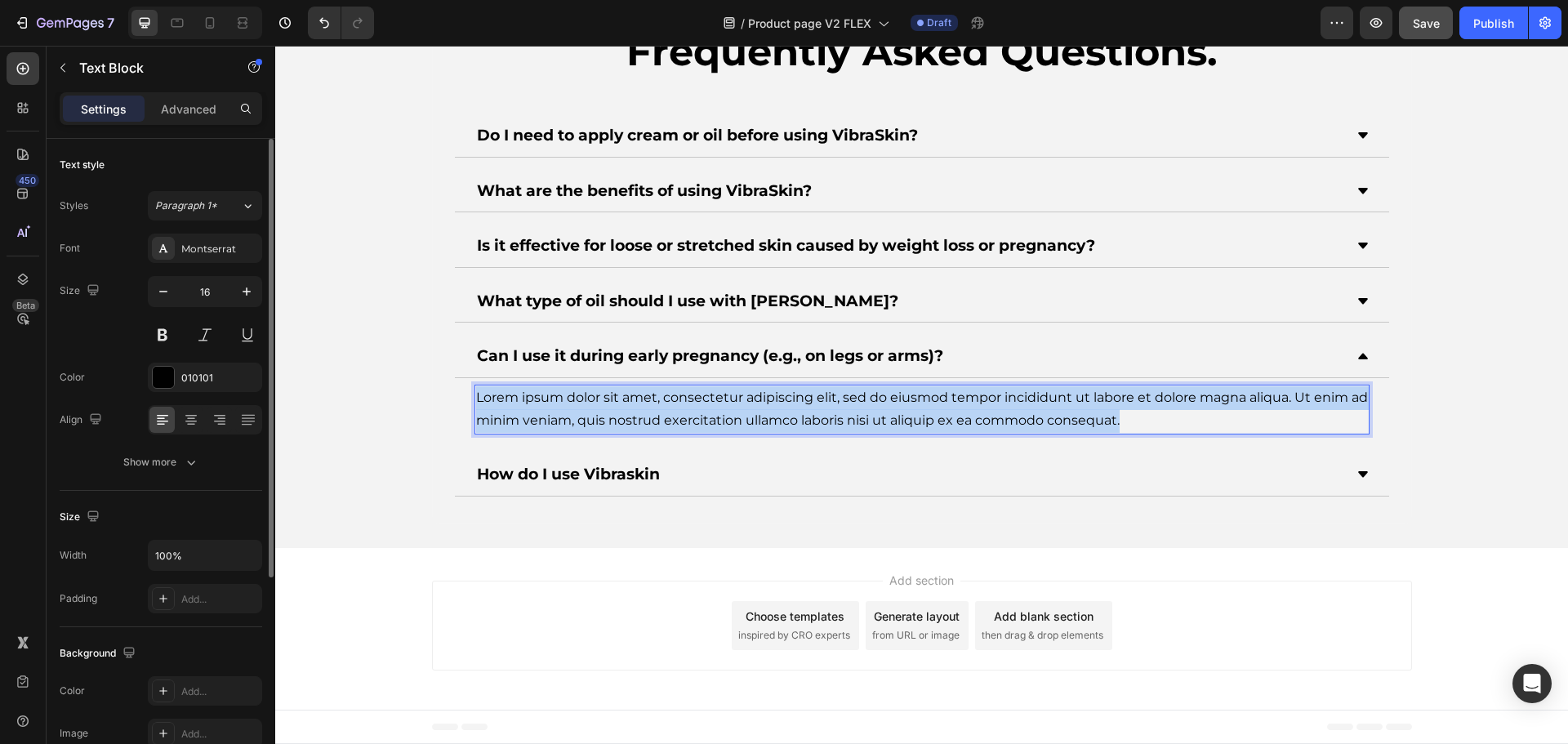
click at [666, 407] on p "Lorem ipsum dolor sit amet, consectetur adipiscing elit, sed do eiusmod tempor …" at bounding box center [922, 410] width 892 height 48
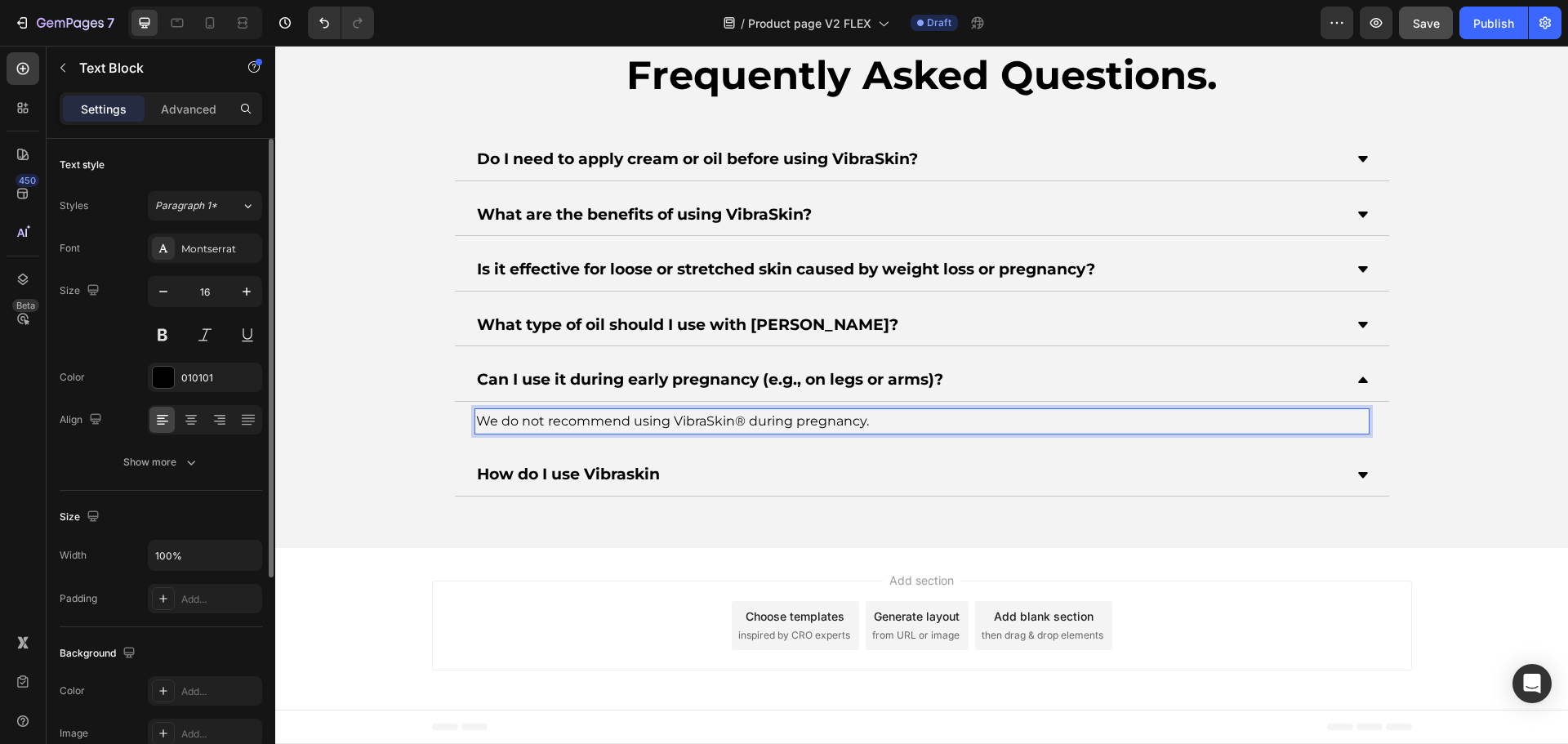
scroll to position [6037, 0]
click at [738, 418] on p "We do not recommend using VibraSkin® during pregnancy." at bounding box center [922, 421] width 892 height 24
click at [1118, 377] on div "Can I use it during early pregnancy (e.g., on legs or arms)?" at bounding box center [909, 380] width 869 height 28
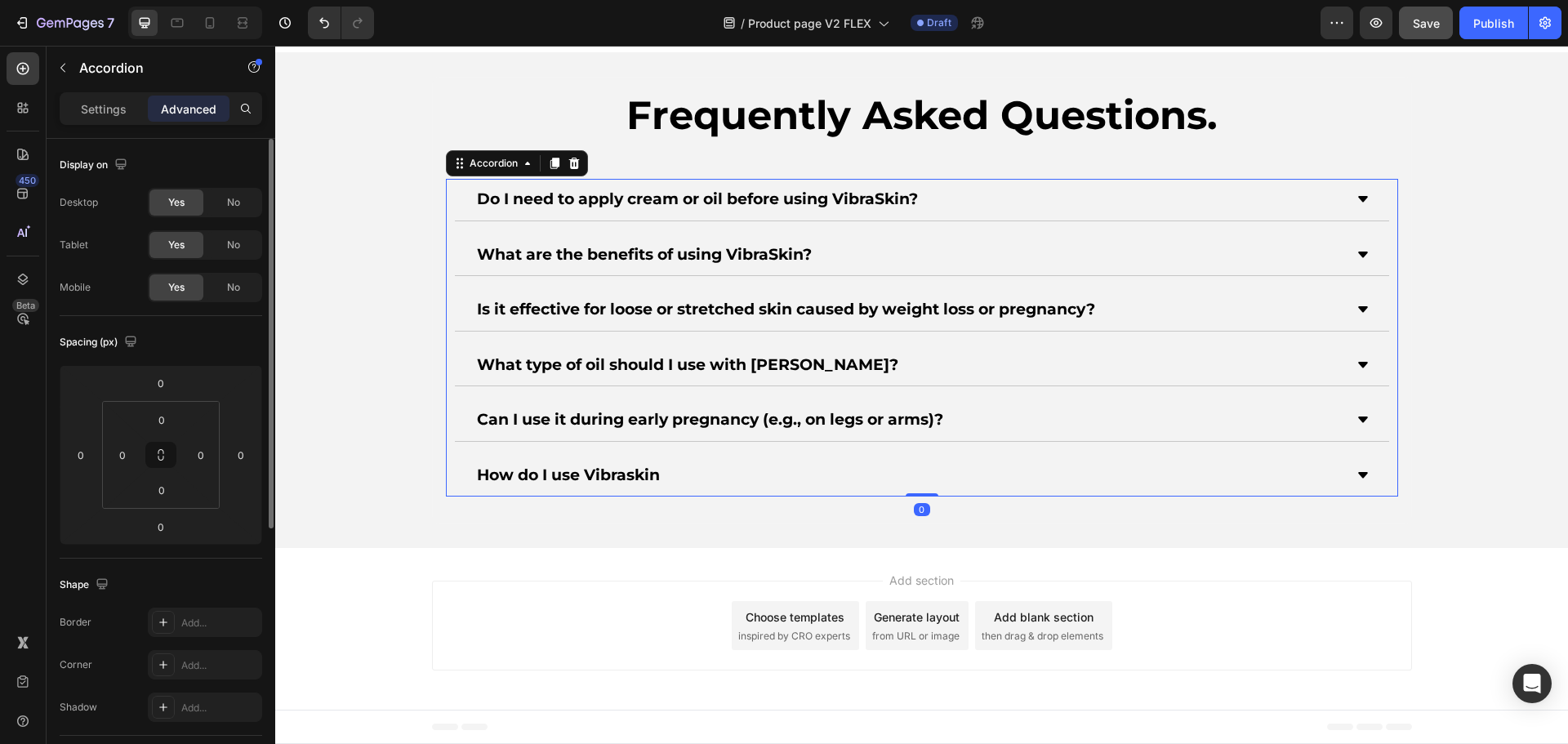
click at [965, 363] on div "What type of oil should I use with [PERSON_NAME]?" at bounding box center [909, 365] width 869 height 28
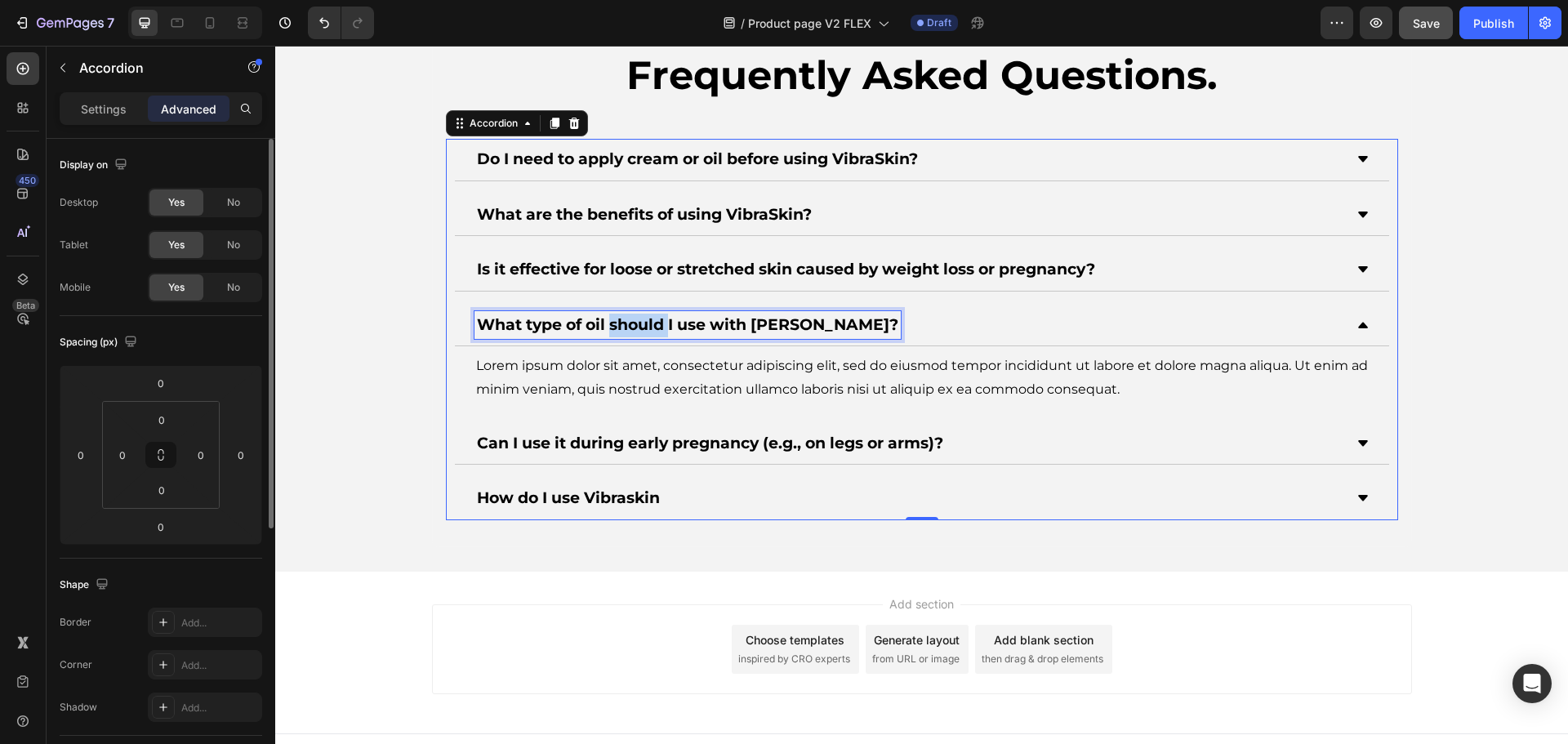
click at [652, 321] on strong "What type of oil should I use with [PERSON_NAME]?" at bounding box center [688, 324] width 421 height 19
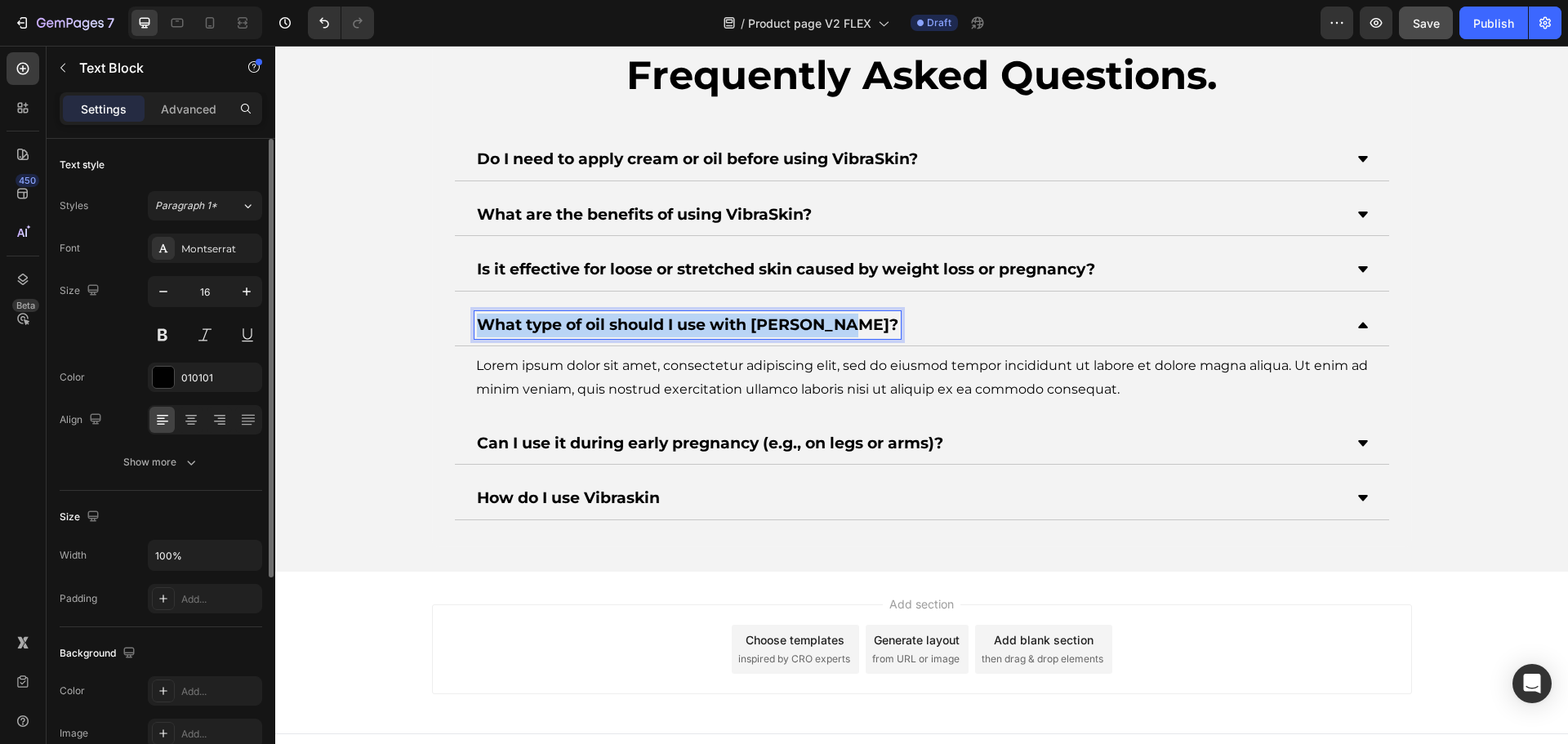
click at [596, 365] on div "Lorem ipsum dolor sit amet, consectetur adipiscing elit, sed do eiusmod tempor …" at bounding box center [921, 378] width 895 height 50
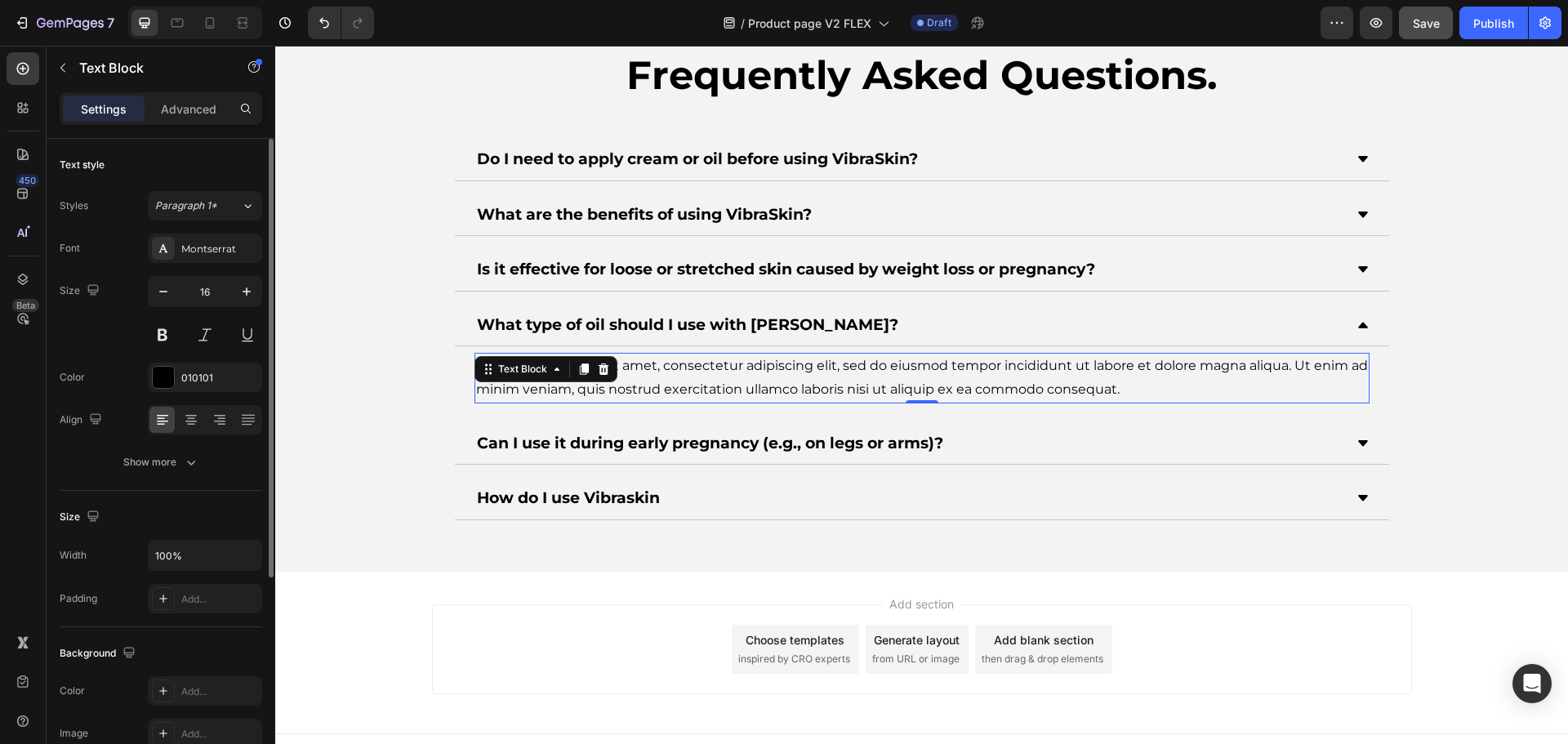
click at [597, 365] on icon at bounding box center [603, 369] width 11 height 12
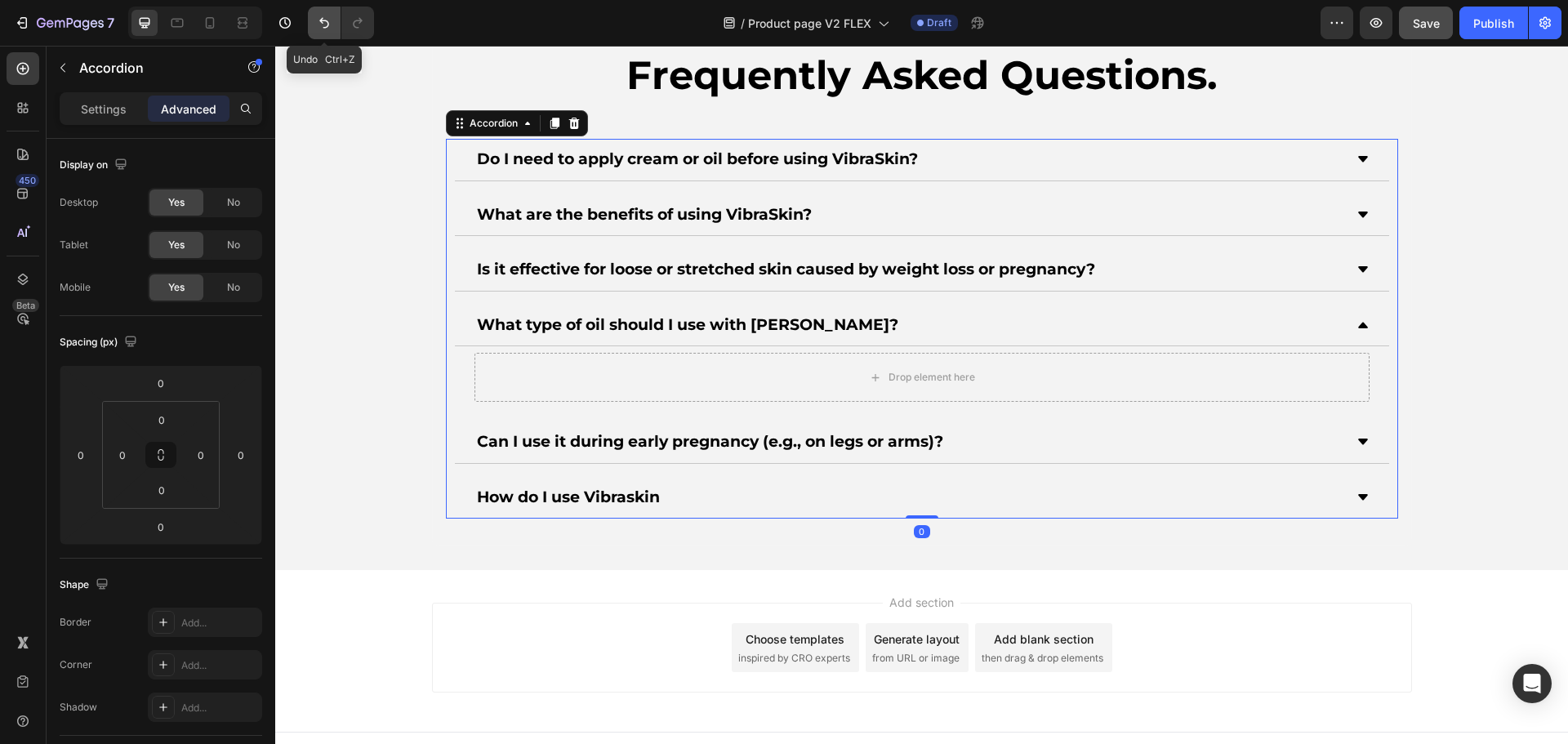
click at [328, 22] on icon "Undo/Redo" at bounding box center [324, 23] width 10 height 11
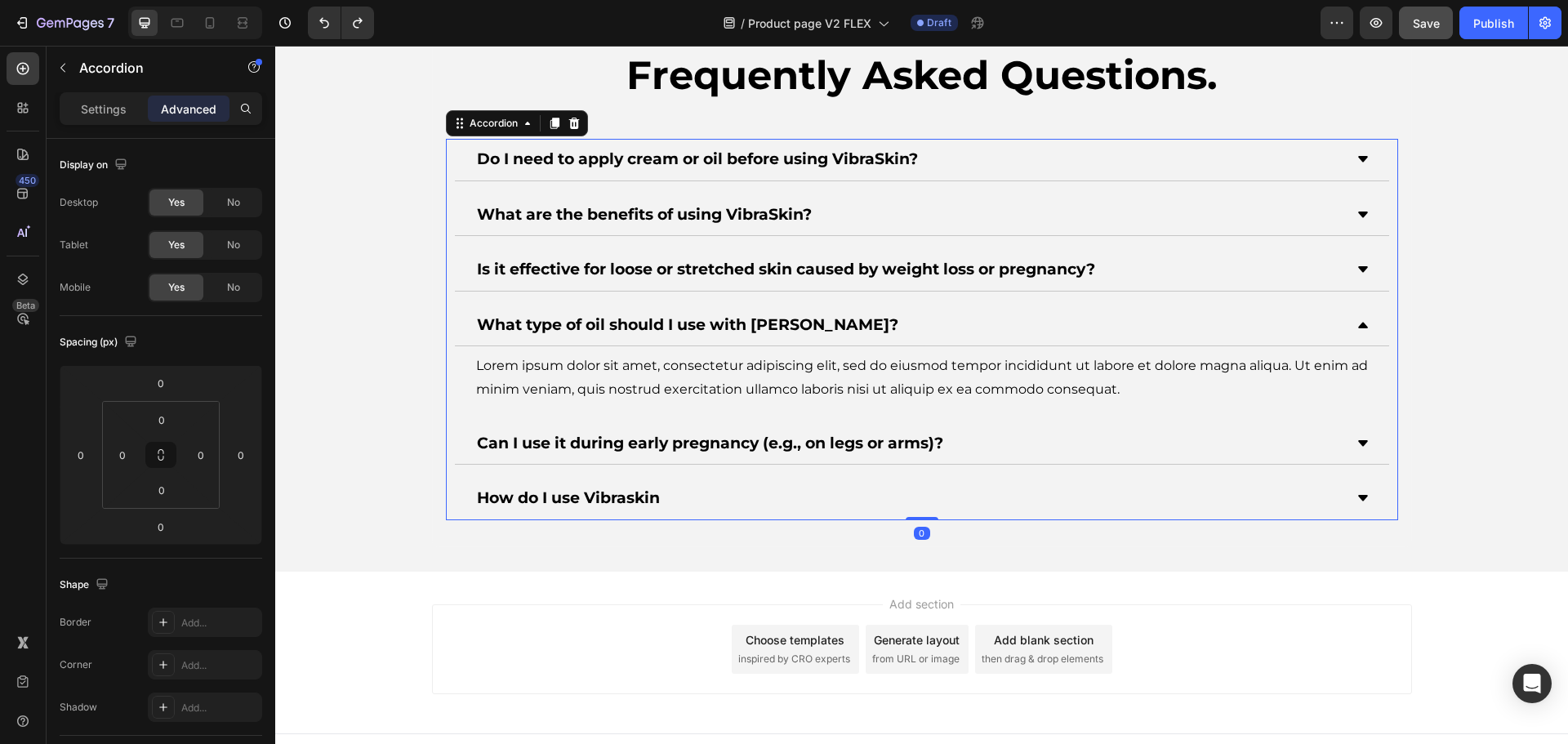
click at [739, 376] on div "Lorem ipsum dolor sit amet, consectetur adipiscing elit, sed do eiusmod tempor …" at bounding box center [921, 378] width 895 height 50
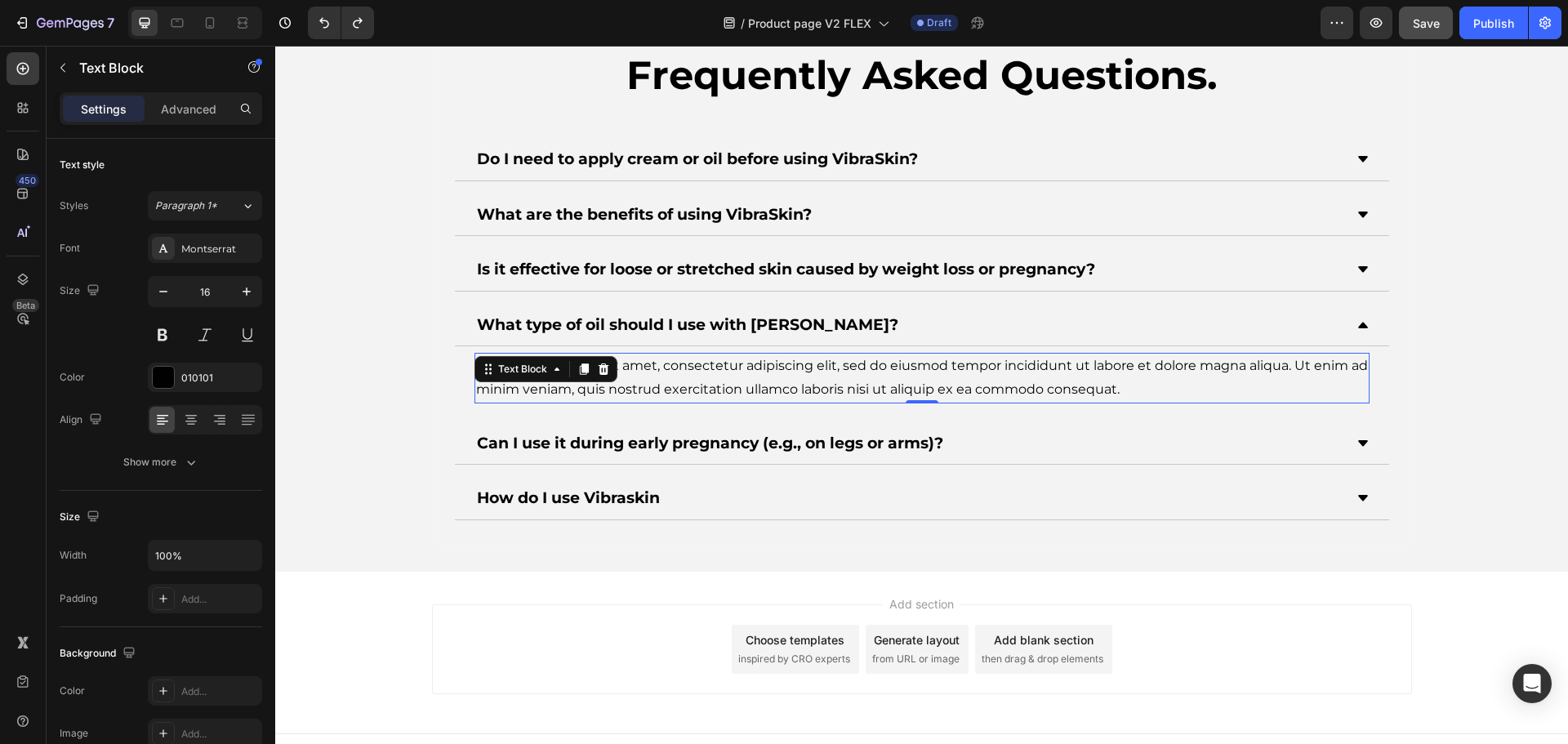
click at [739, 376] on div "Lorem ipsum dolor sit amet, consectetur adipiscing elit, sed do eiusmod tempor …" at bounding box center [921, 378] width 895 height 50
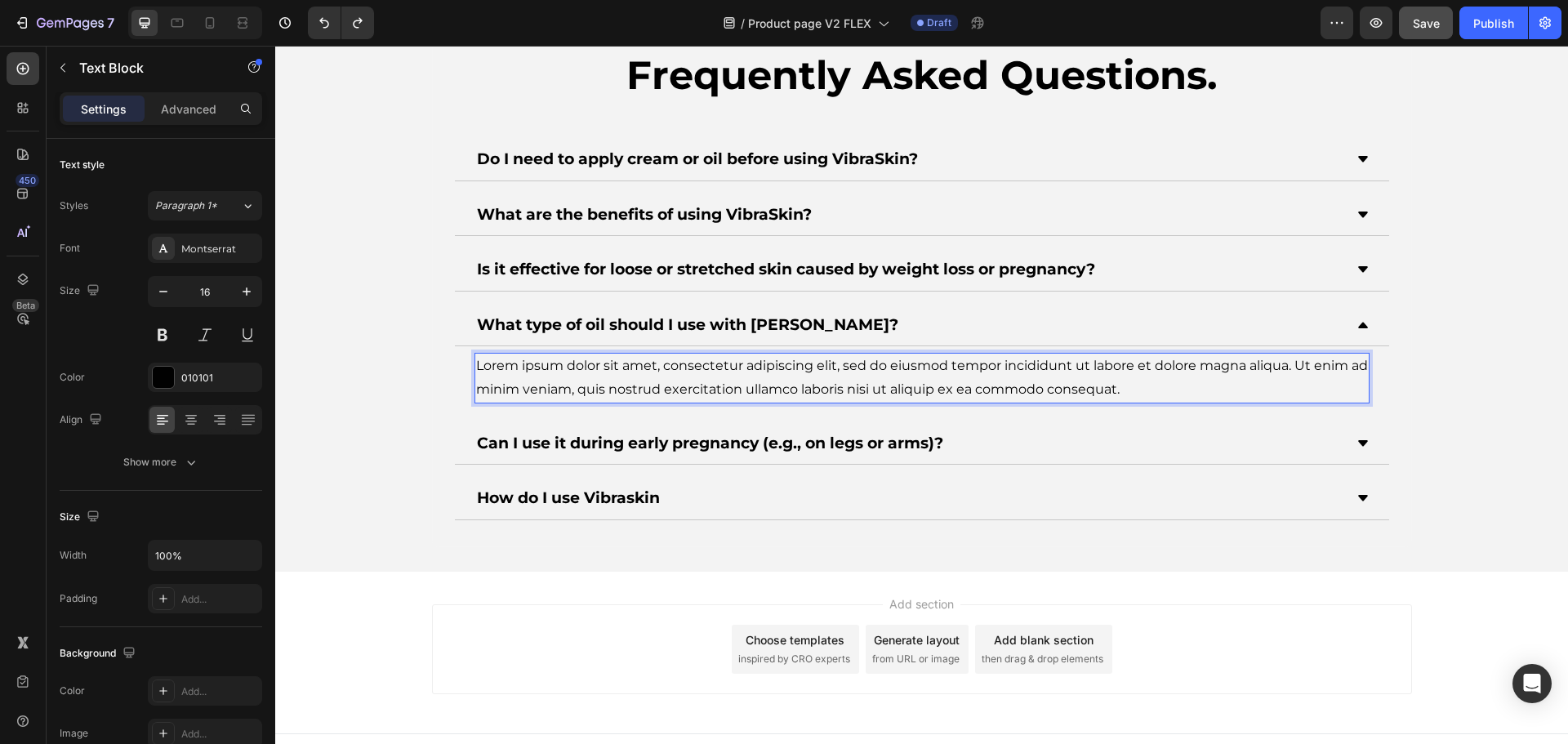
click at [739, 376] on p "Lorem ipsum dolor sit amet, consectetur adipiscing elit, sed do eiusmod tempor …" at bounding box center [922, 378] width 892 height 48
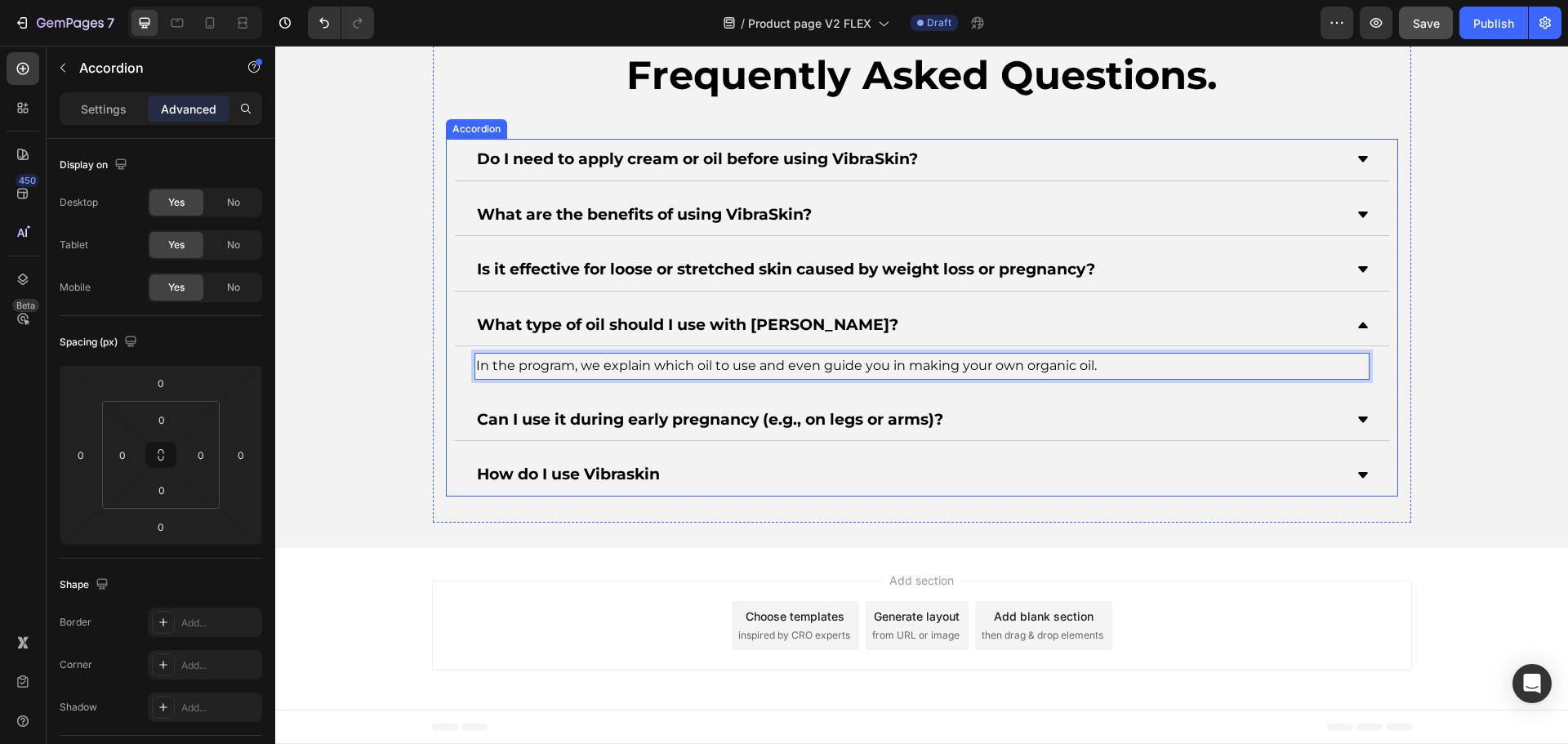
click at [1169, 272] on div "Is it effective for loose or stretched skin caused by weight loss or pregnancy?" at bounding box center [909, 270] width 869 height 28
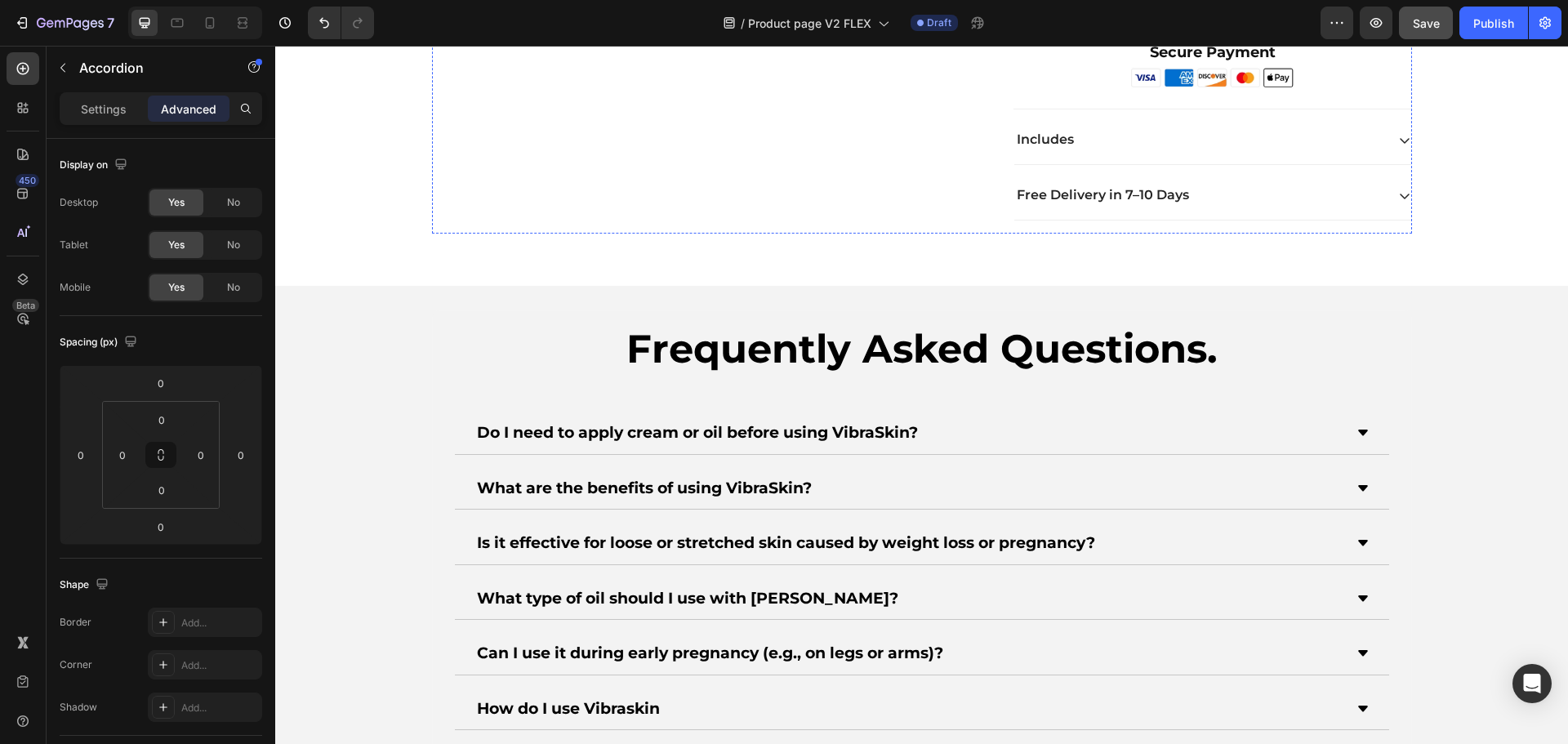
scroll to position [5754, 0]
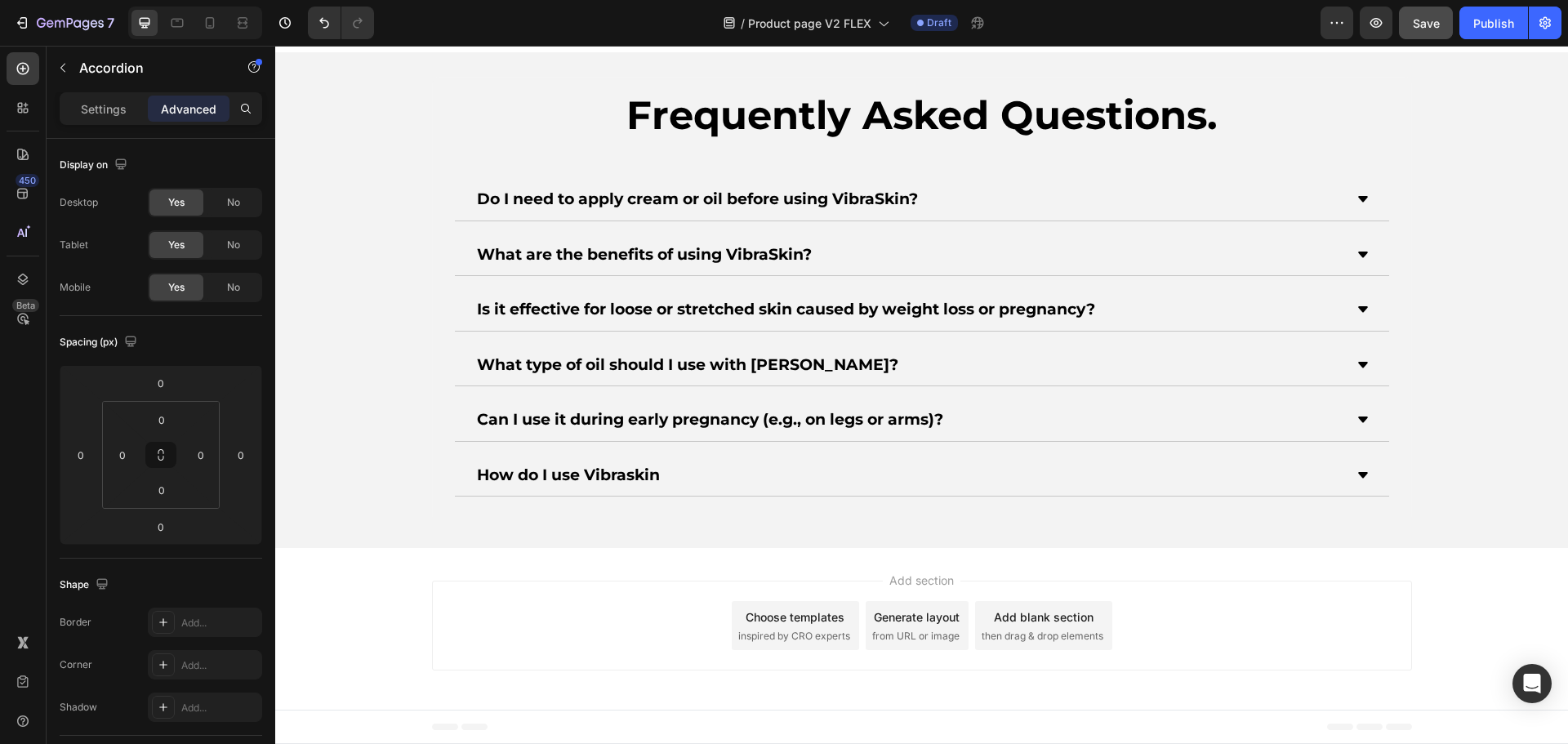
click at [1358, 309] on icon at bounding box center [1363, 309] width 10 height 5
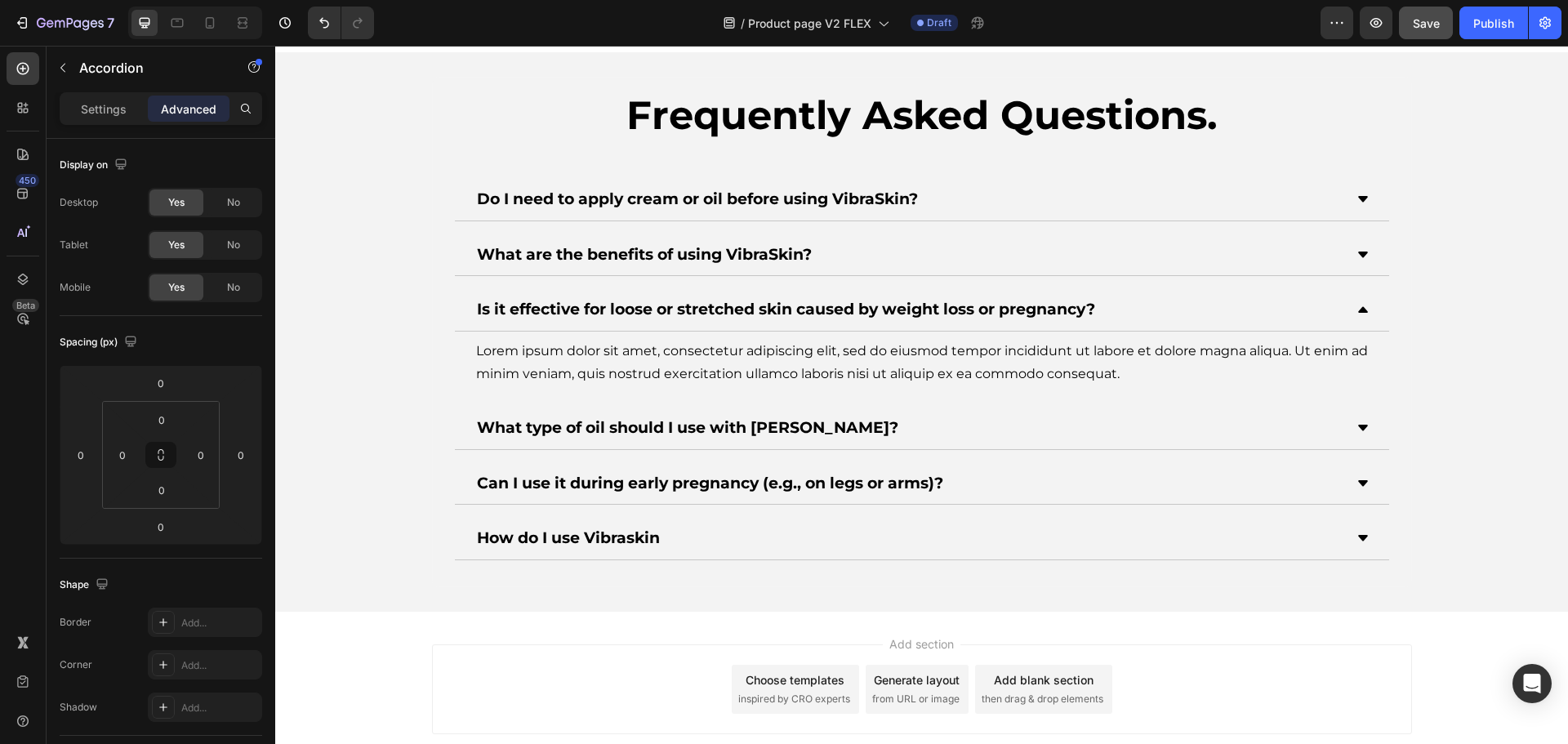
click at [596, 332] on div "Lorem ipsum dolor sit amet, consectetur adipiscing elit, sed do eiusmod tempor …" at bounding box center [922, 364] width 934 height 64
click at [596, 356] on div "Lorem ipsum dolor sit amet, consectetur adipiscing elit, sed do eiusmod tempor …" at bounding box center [921, 363] width 895 height 50
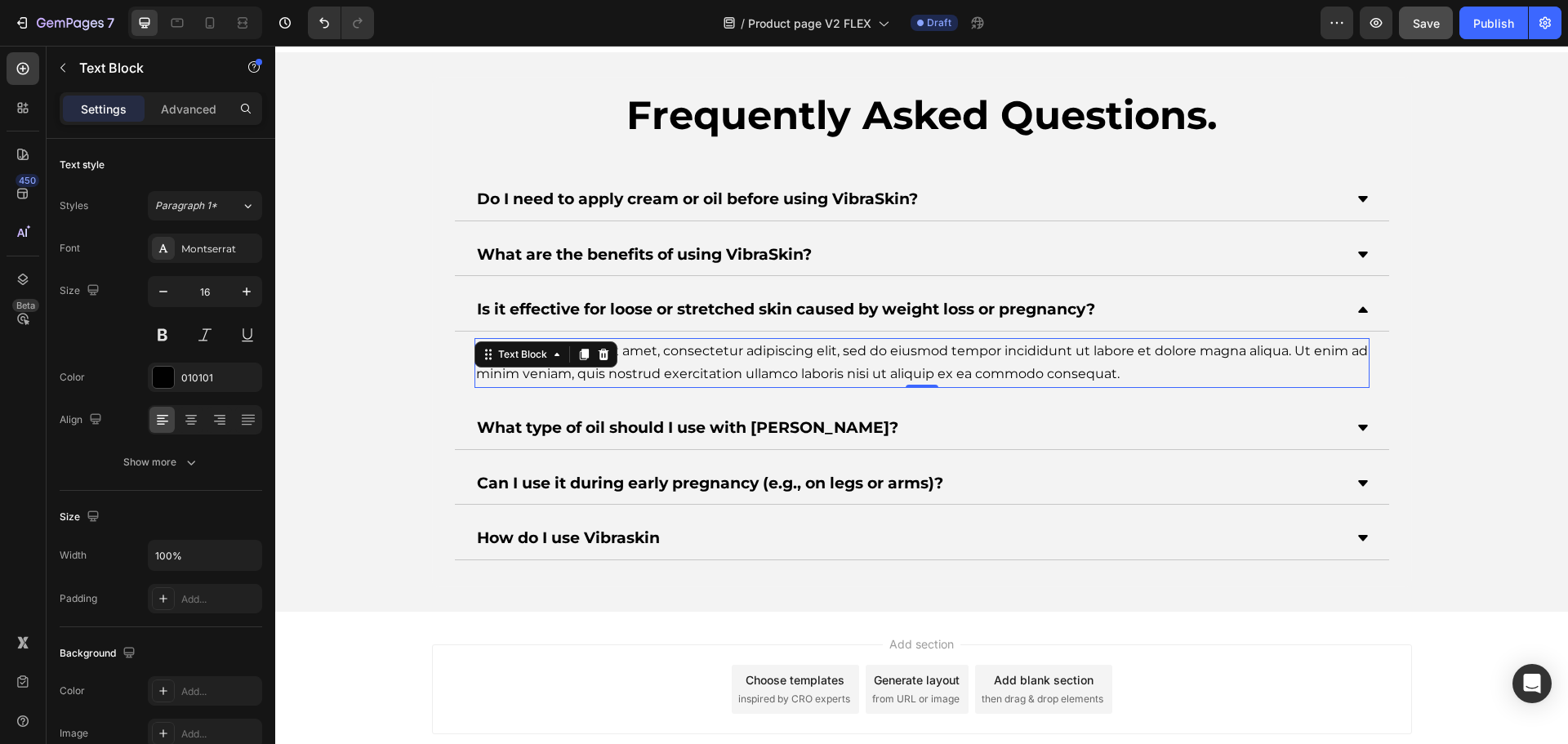
click at [597, 356] on icon at bounding box center [603, 354] width 13 height 13
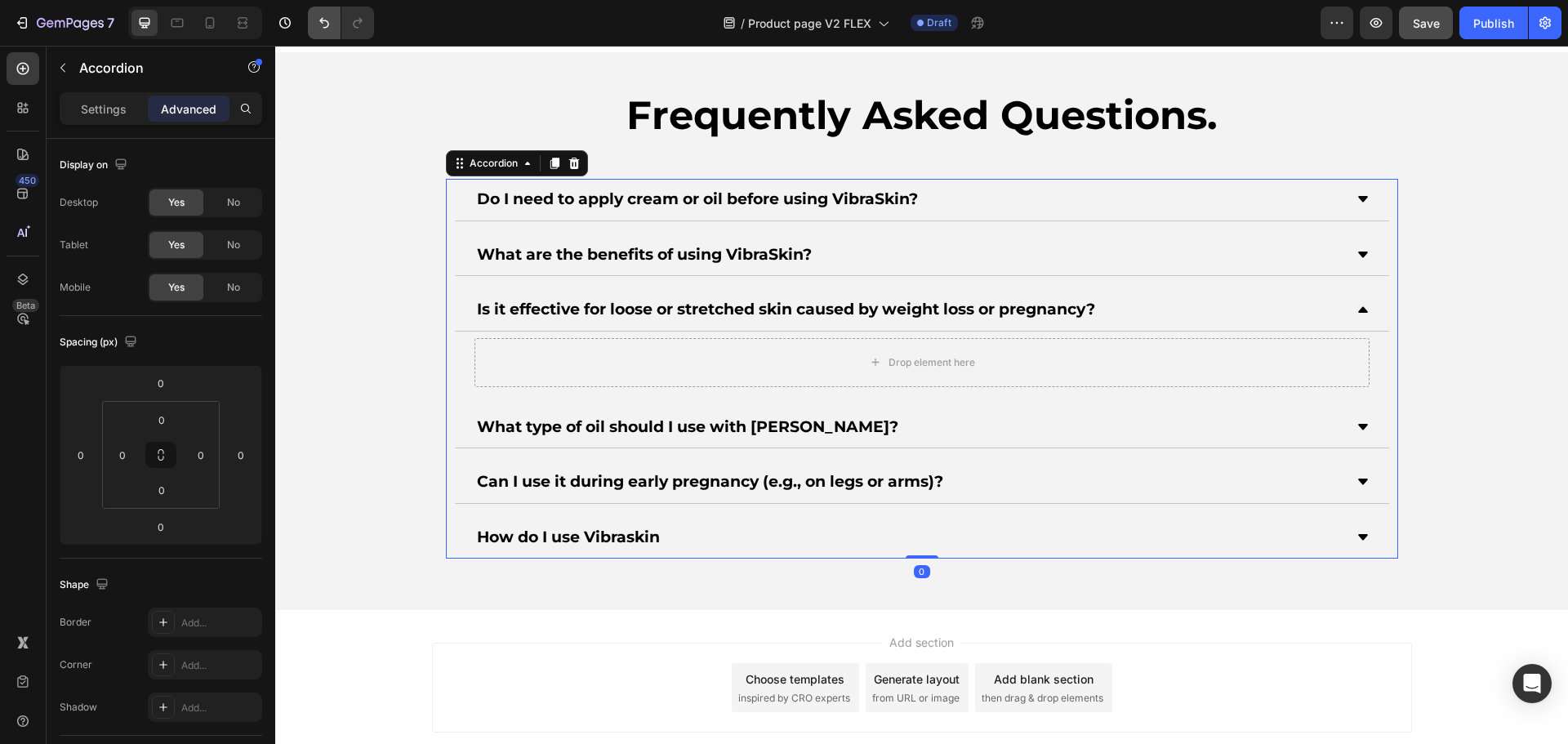
click at [322, 13] on button "Undo/Redo" at bounding box center [324, 22] width 33 height 33
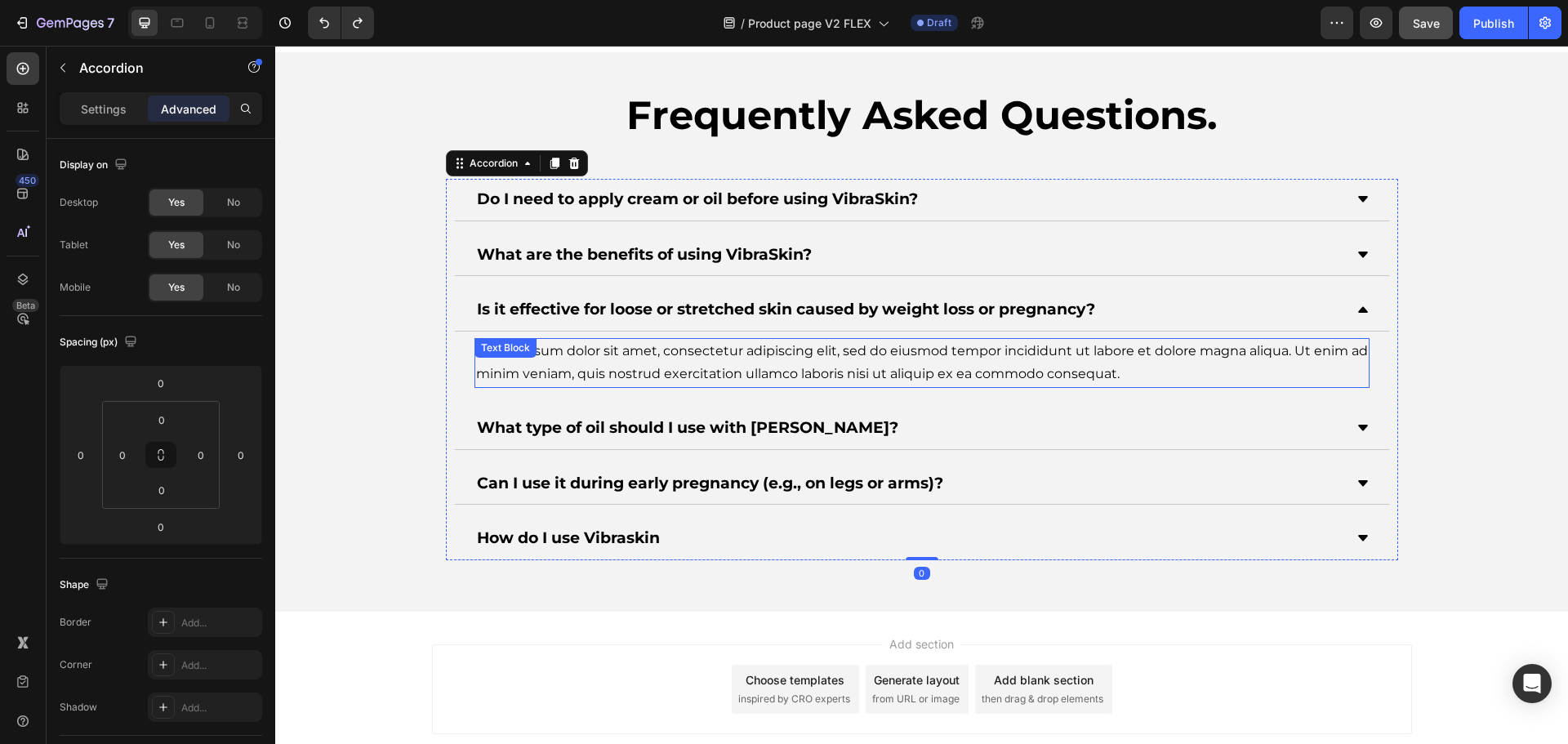
click at [807, 350] on div "Lorem ipsum dolor sit amet, consectetur adipiscing elit, sed do eiusmod tempor …" at bounding box center [921, 363] width 895 height 50
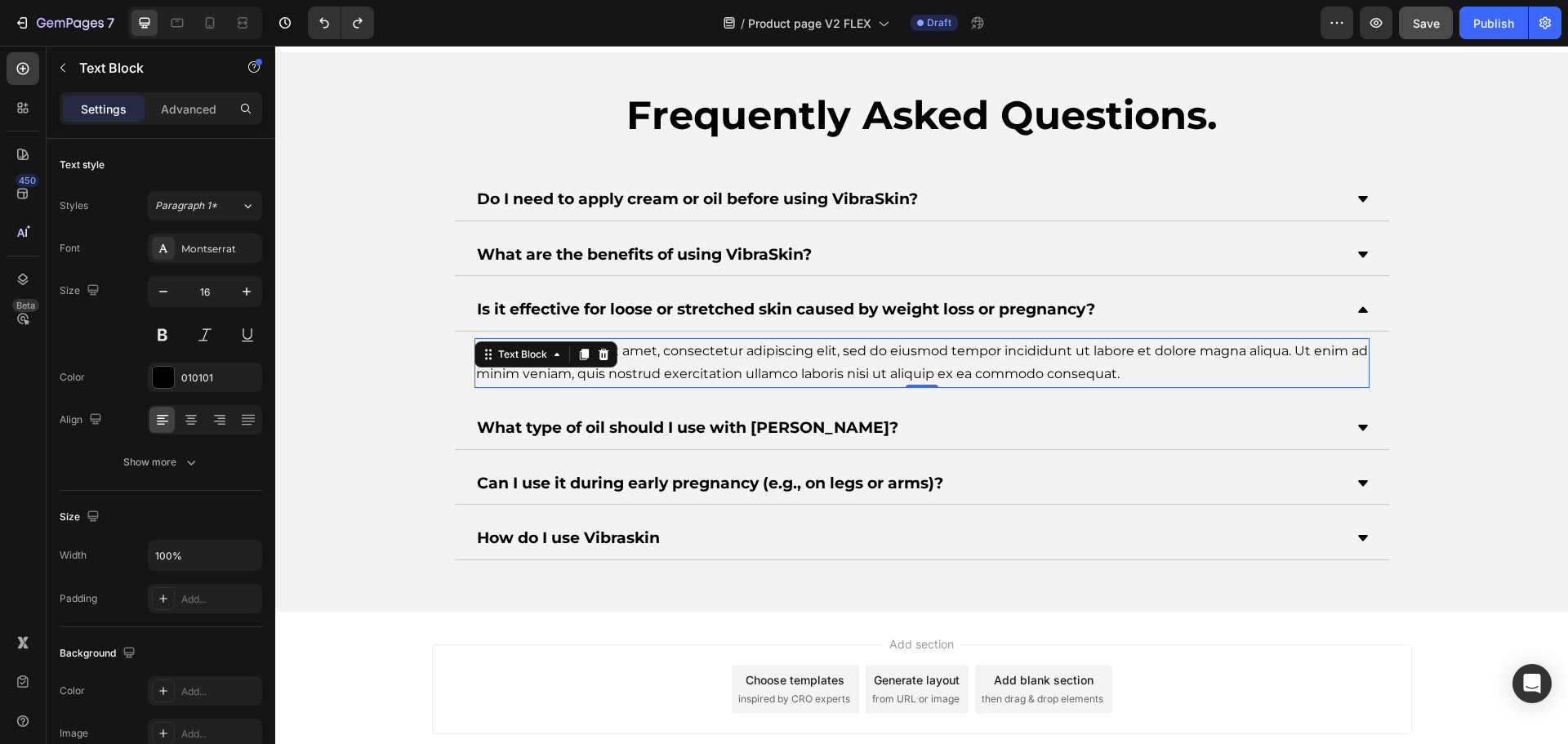
click at [807, 350] on div "Lorem ipsum dolor sit amet, consectetur adipiscing elit, sed do eiusmod tempor …" at bounding box center [921, 363] width 895 height 50
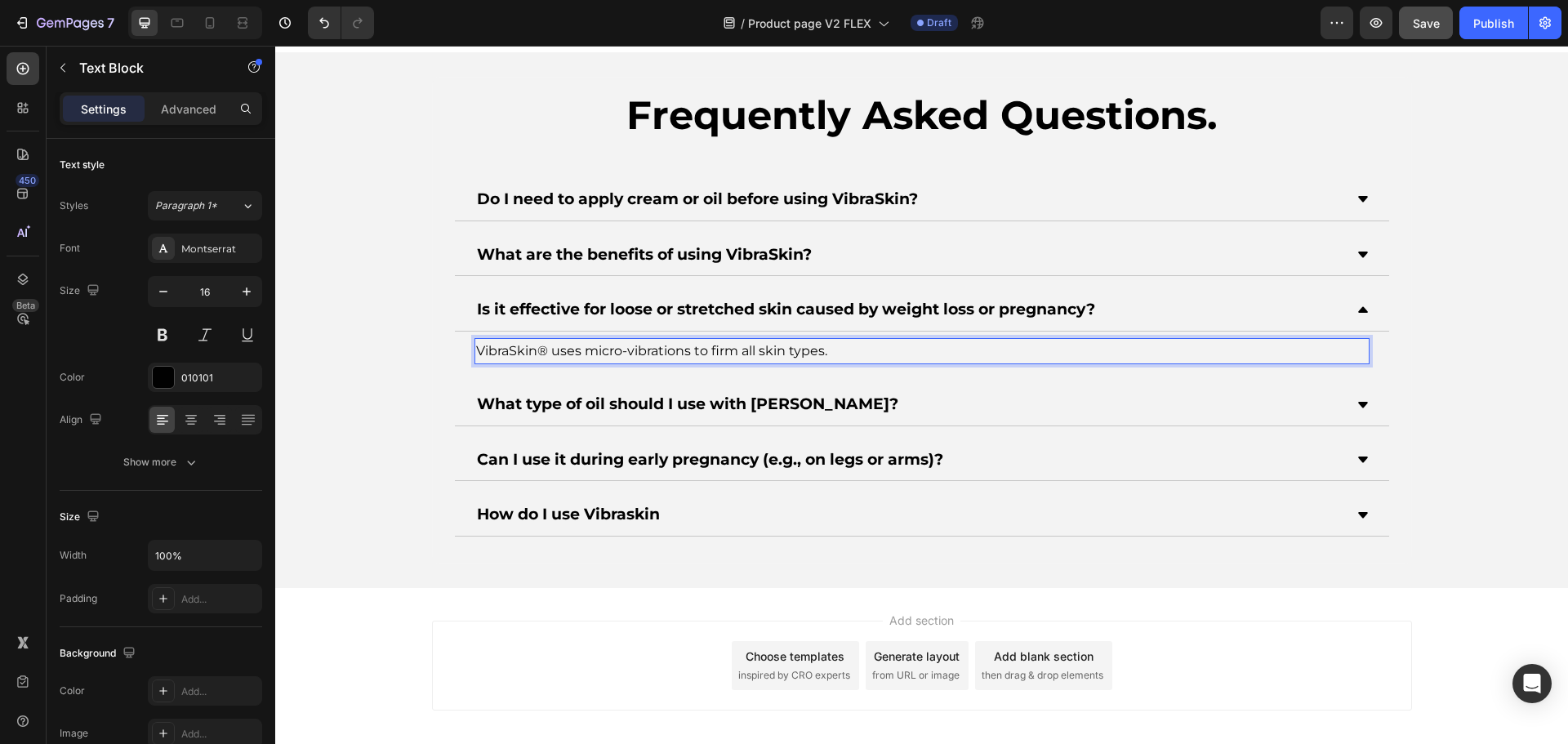
click at [586, 349] on p "VibraSkin® uses micro-vibrations to firm all skin types." at bounding box center [922, 351] width 892 height 24
drag, startPoint x: 586, startPoint y: 349, endPoint x: 653, endPoint y: 349, distance: 67.0
click at [653, 349] on p "VibraSkin® uses micro-vibrations to firm all skin types." at bounding box center [922, 351] width 892 height 24
click at [1453, 322] on div "Frequently Asked Questions. Heading Do I need to apply cream or oil before usin…" at bounding box center [921, 320] width 1293 height 487
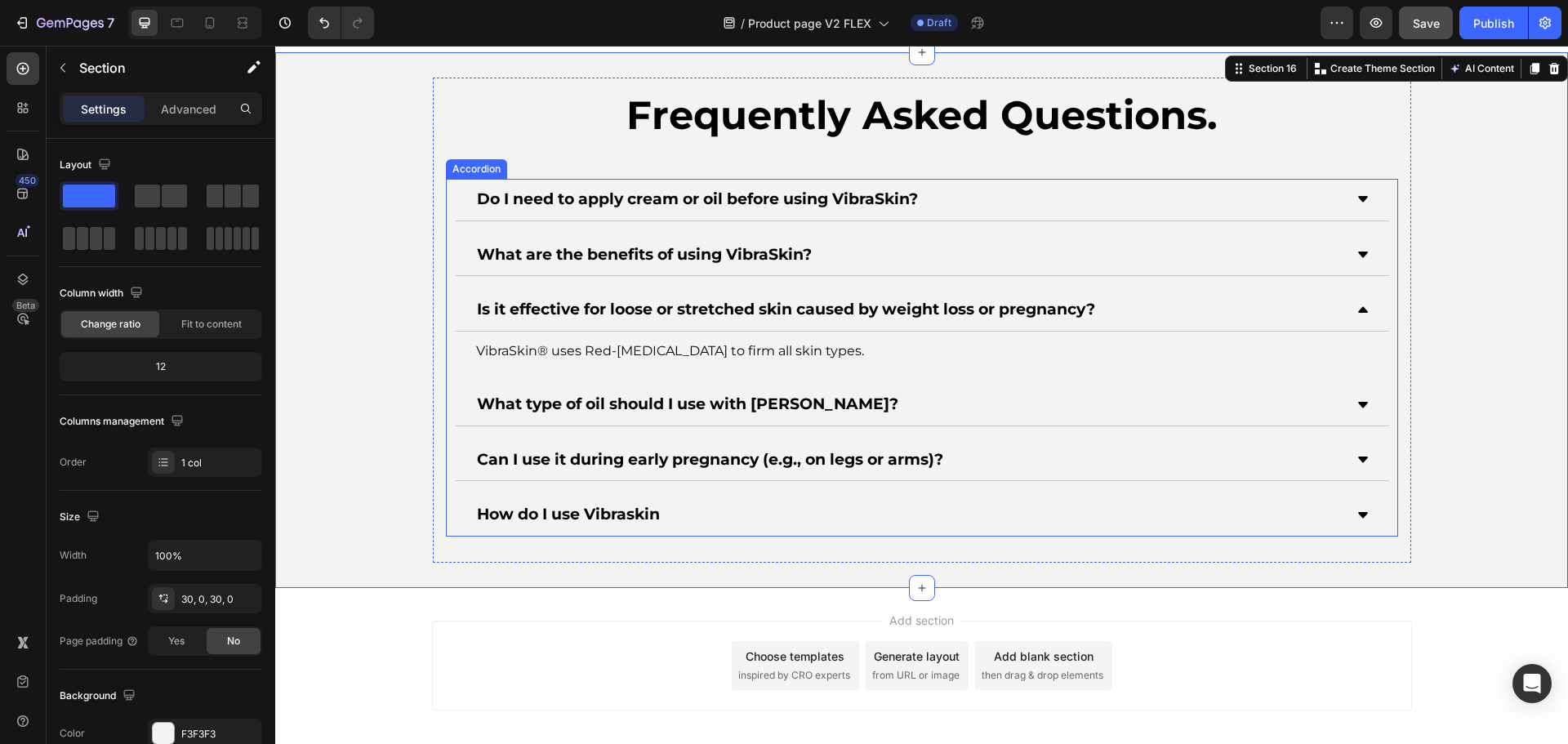
click at [1357, 312] on icon at bounding box center [1363, 309] width 13 height 13
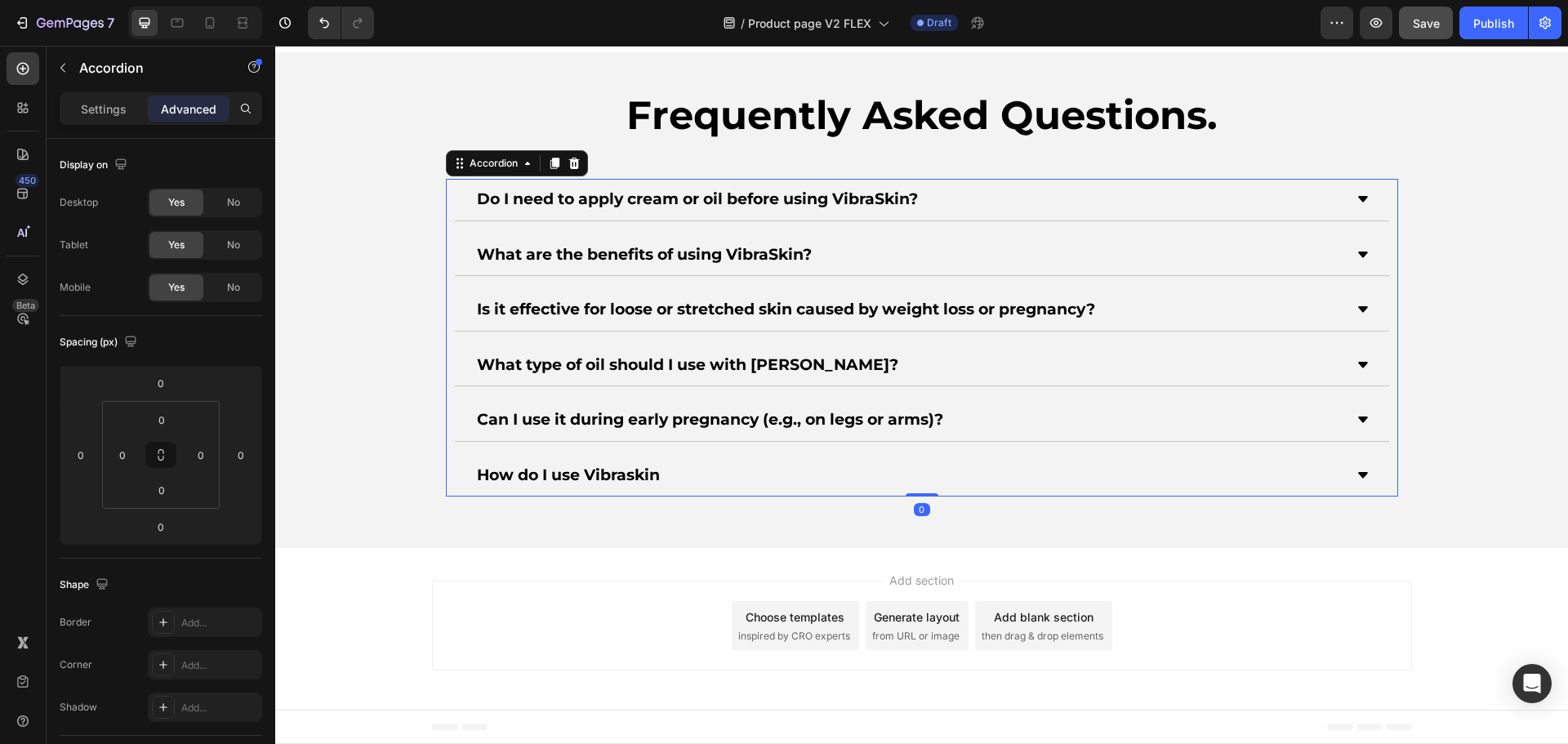
click at [1048, 242] on div "What are the benefits of using VibraSkin?" at bounding box center [909, 255] width 869 height 28
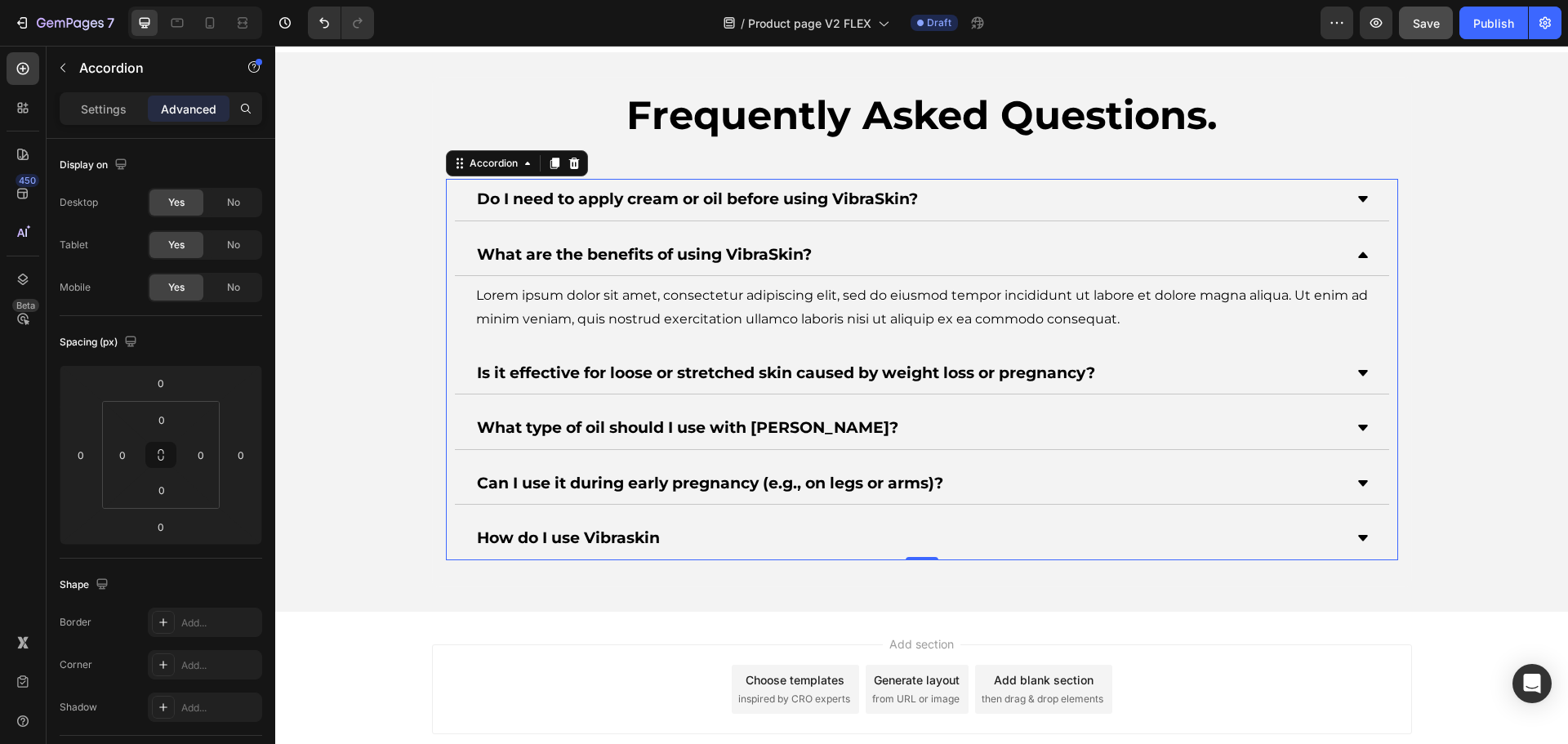
click at [635, 247] on strong "What are the benefits of using VibraSkin?" at bounding box center [644, 254] width 334 height 19
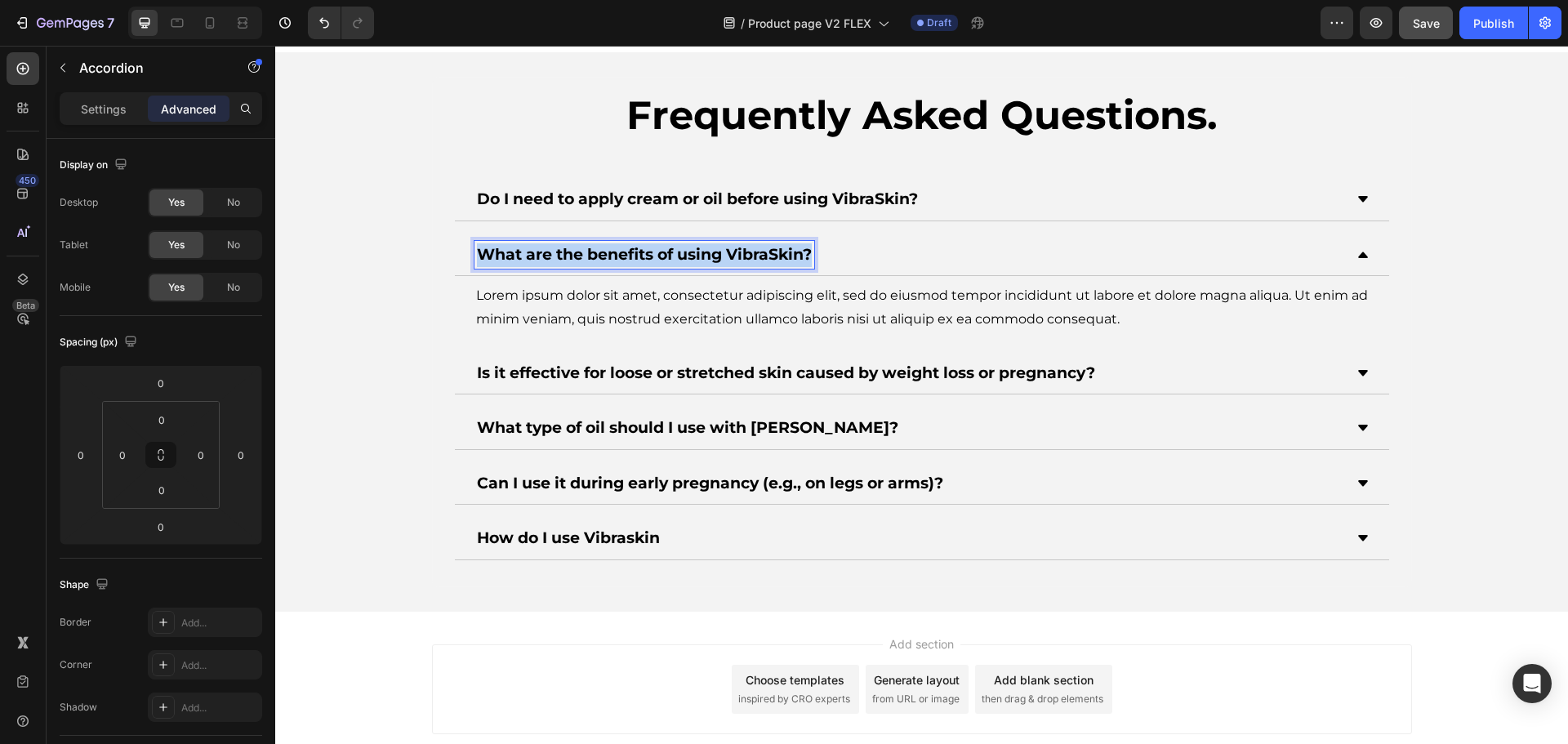
click at [635, 247] on strong "What are the benefits of using VibraSkin?" at bounding box center [644, 254] width 334 height 19
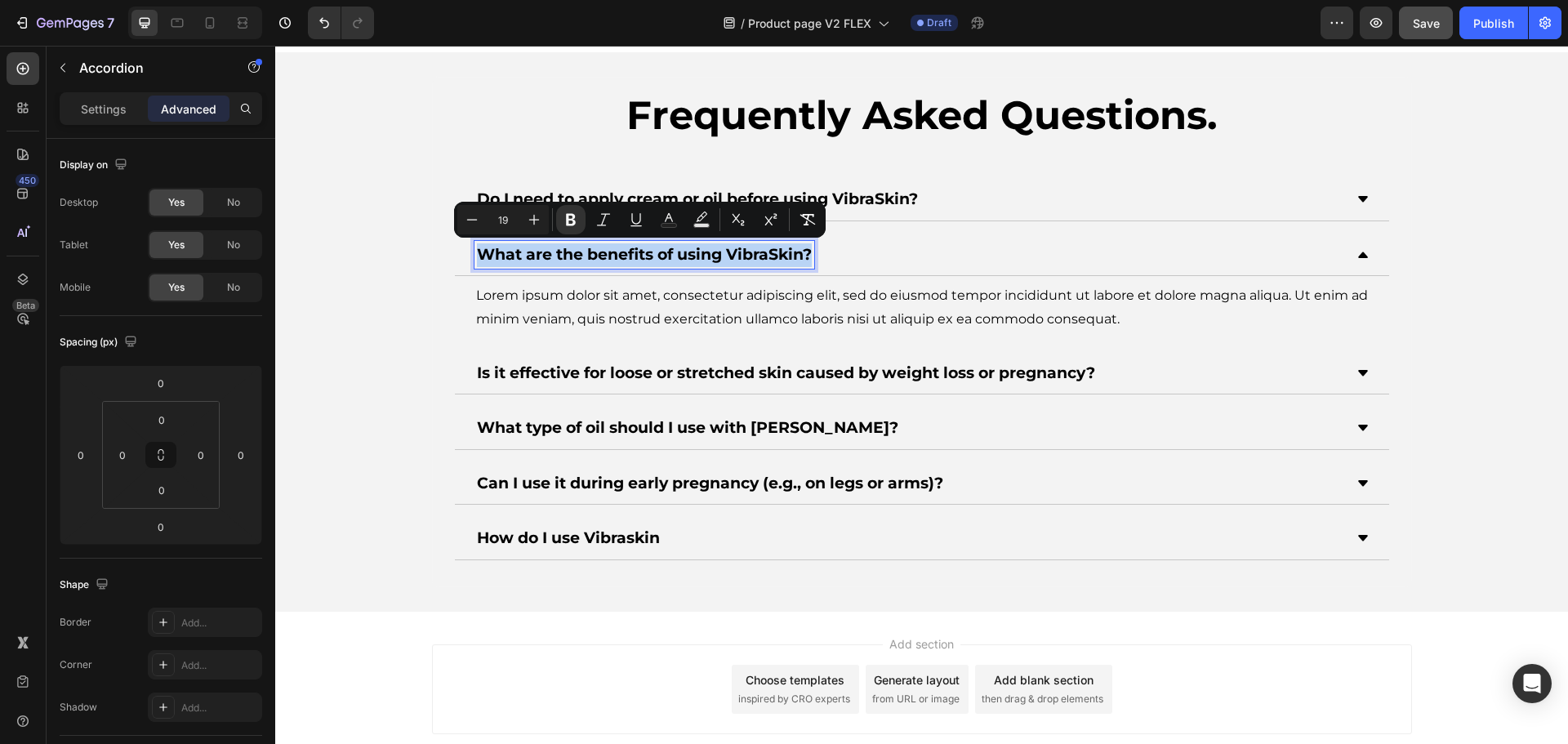
copy strong "What are the benefits of using VibraSkin?"
click at [978, 195] on div "Do I need to apply cream or oil before using VibraSkin?" at bounding box center [909, 199] width 869 height 28
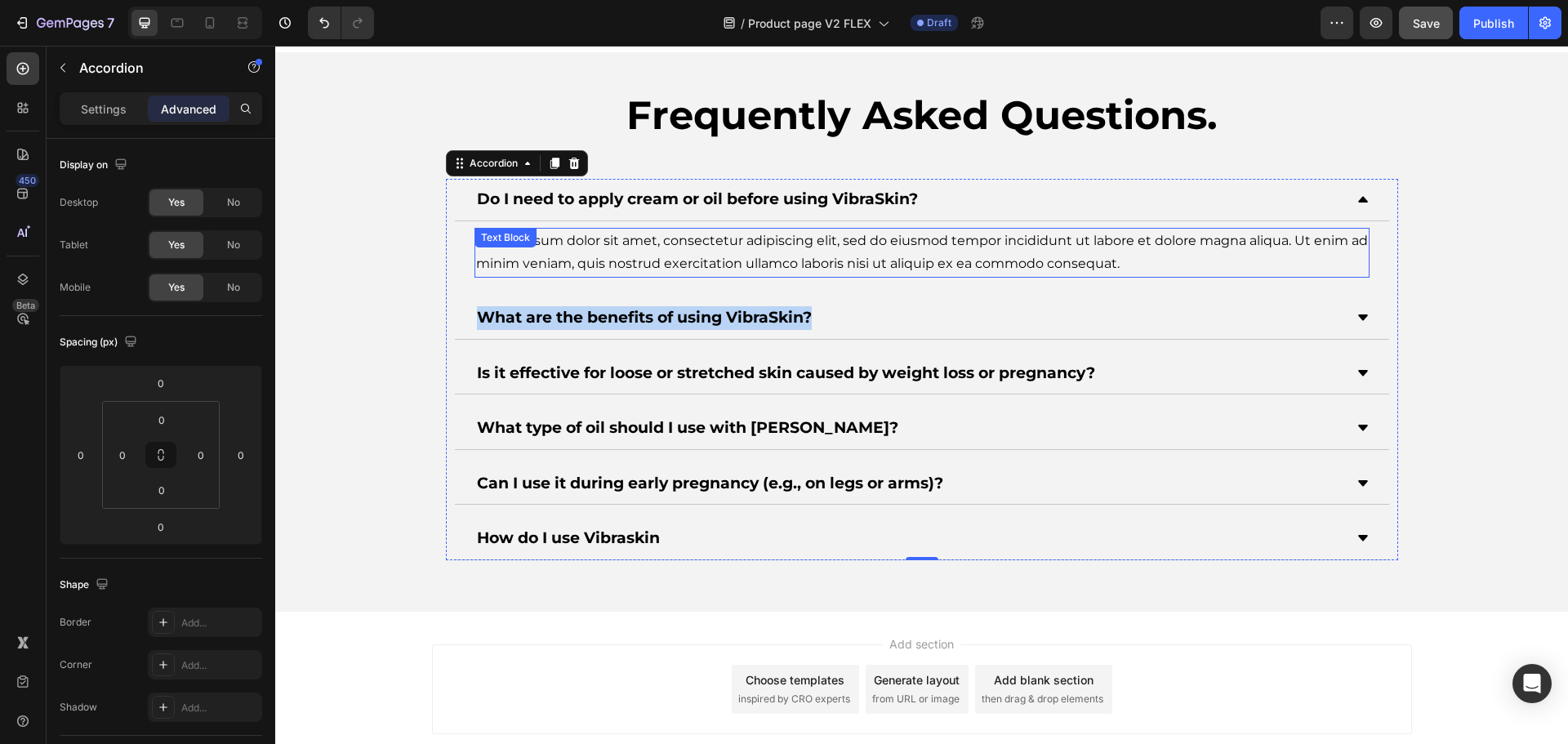
click at [661, 247] on div "Lorem ipsum dolor sit amet, consectetur adipiscing elit, sed do eiusmod tempor …" at bounding box center [921, 252] width 895 height 50
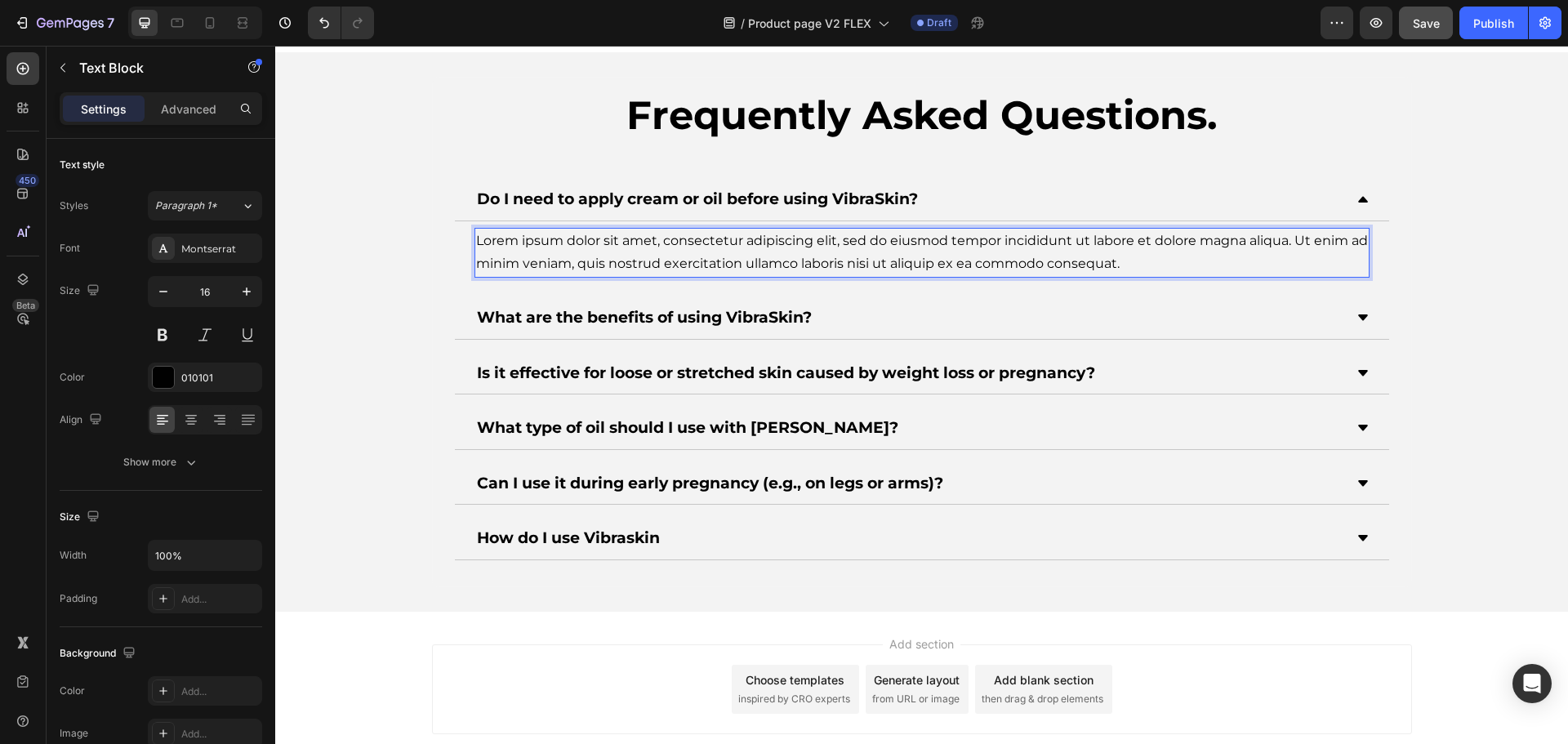
click at [661, 247] on div "Lorem ipsum dolor sit amet, consectetur adipiscing elit, sed do eiusmod tempor …" at bounding box center [921, 252] width 895 height 50
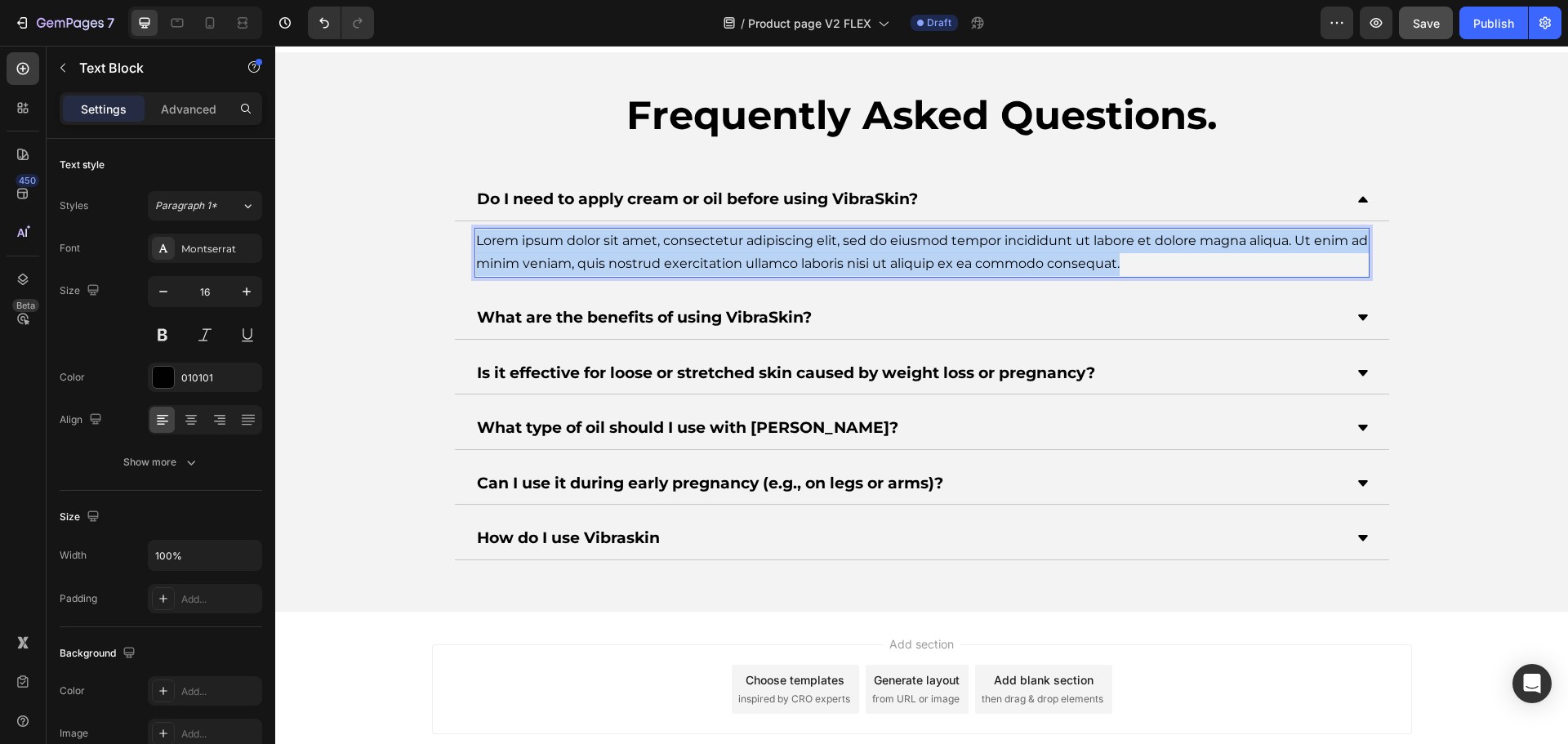
click at [661, 247] on p "Lorem ipsum dolor sit amet, consectetur adipiscing elit, sed do eiusmod tempor …" at bounding box center [922, 253] width 892 height 48
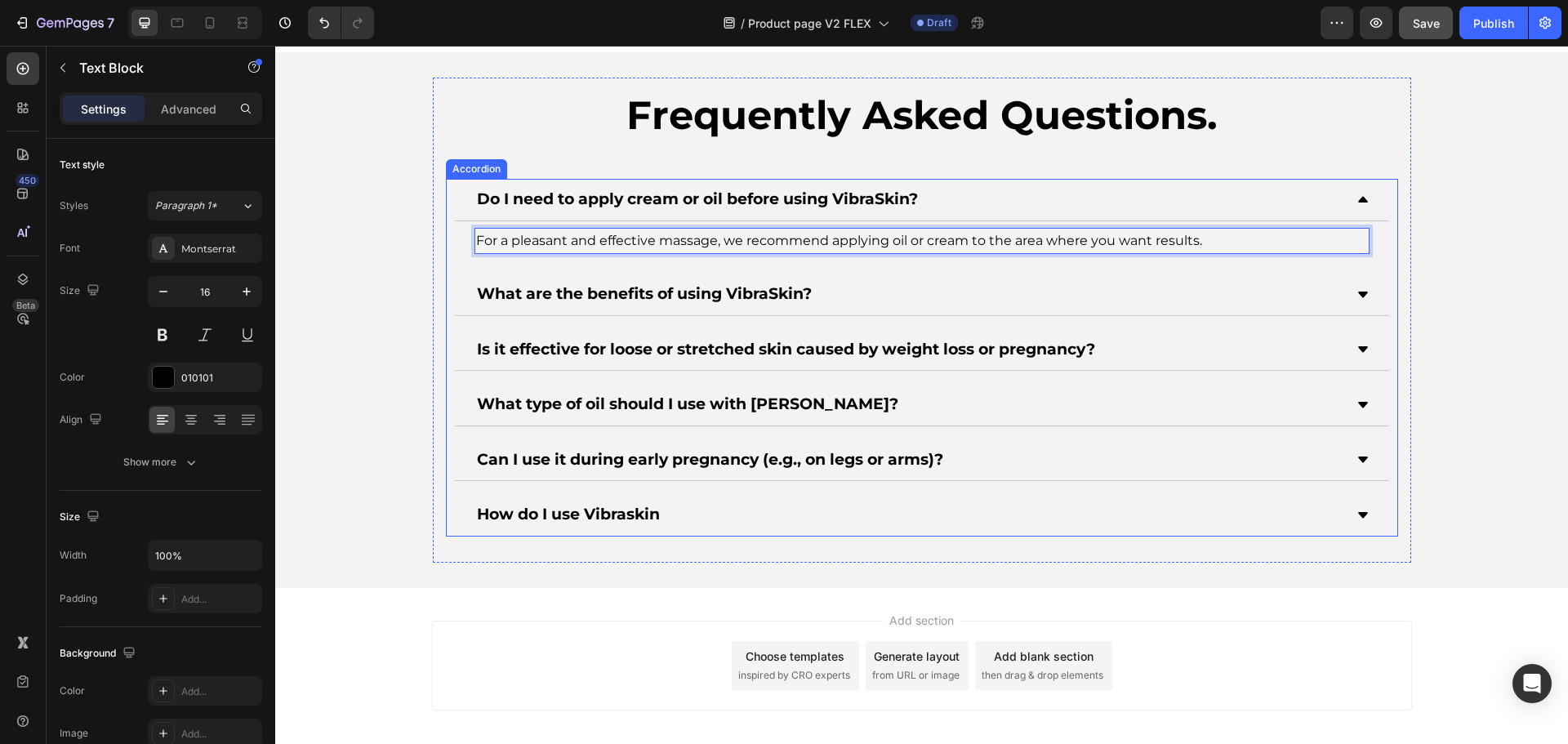
click at [869, 292] on div "What are the benefits of using VibraSkin?" at bounding box center [909, 295] width 869 height 28
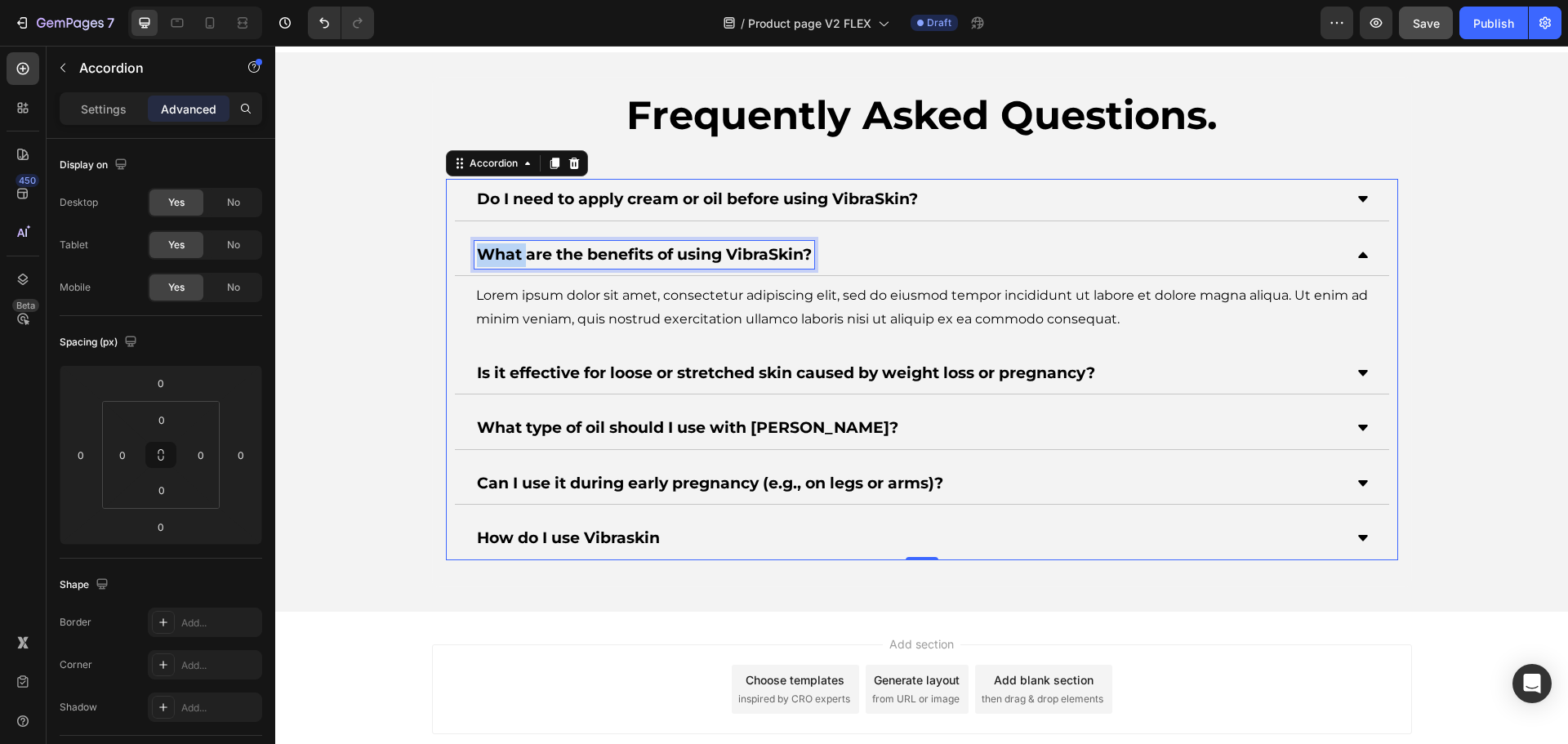
click at [508, 253] on strong "What are the benefits of using VibraSkin?" at bounding box center [644, 254] width 334 height 19
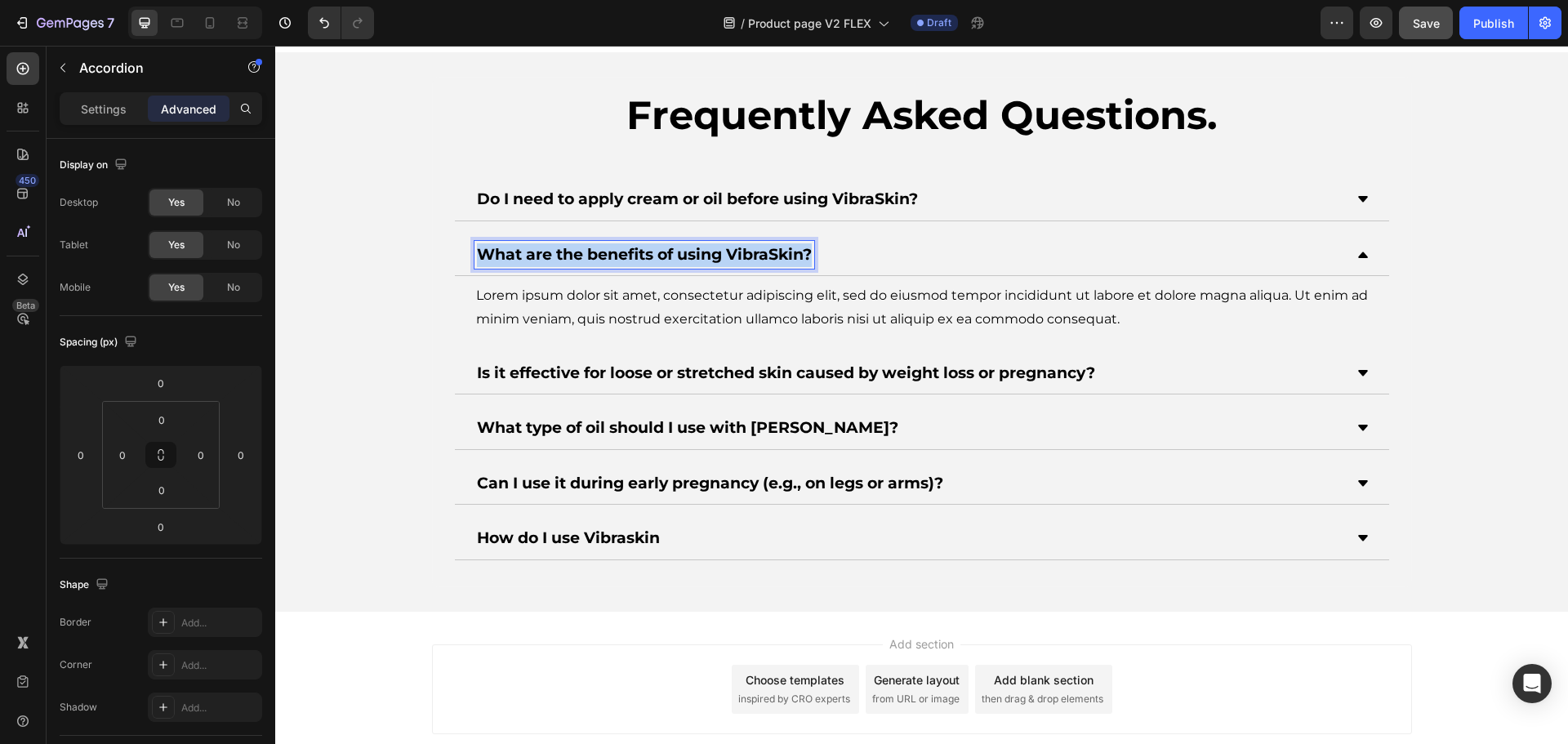
click at [508, 253] on strong "What are the benefits of using VibraSkin?" at bounding box center [644, 254] width 334 height 19
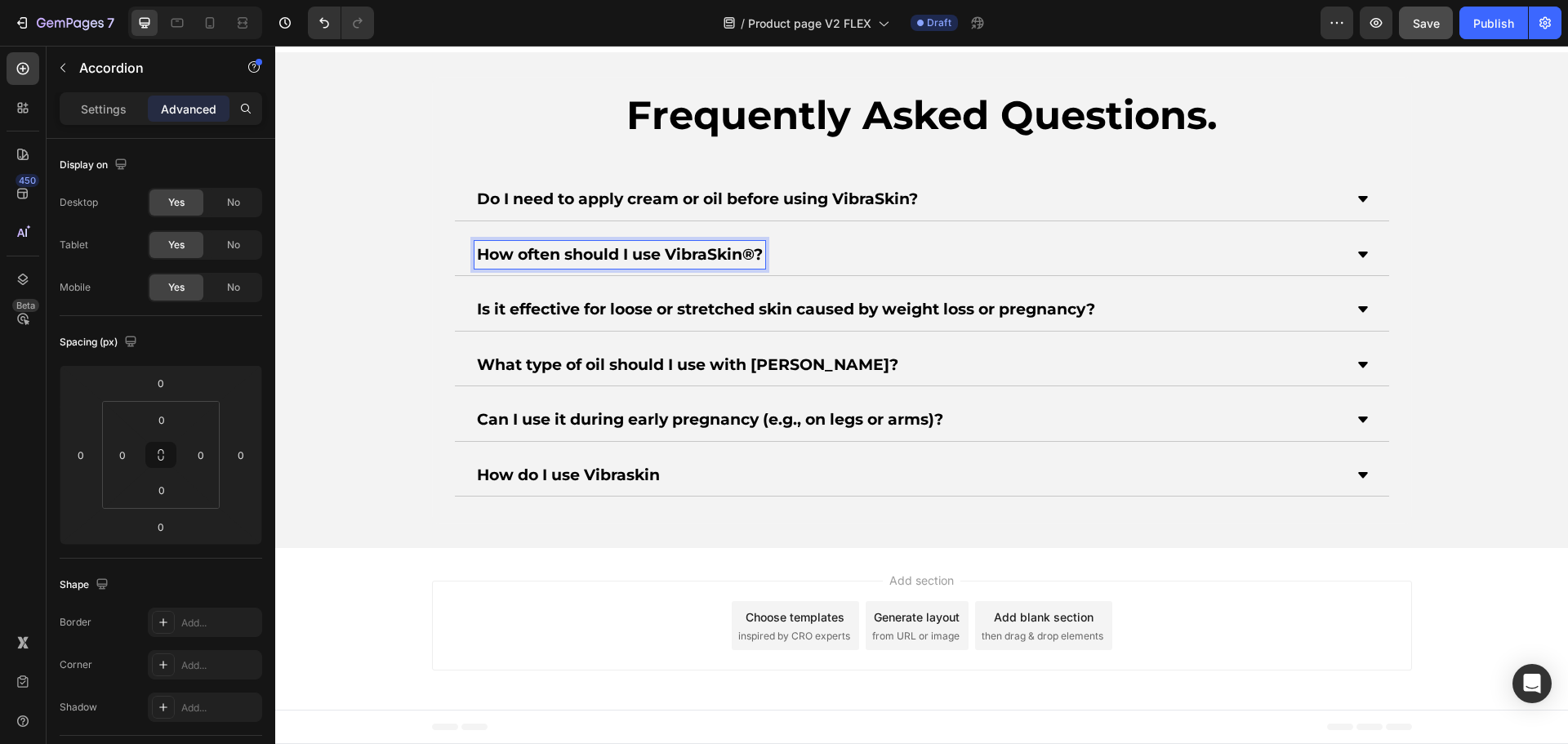
click at [863, 242] on div "How often should I use VibraSkin®?" at bounding box center [909, 255] width 869 height 28
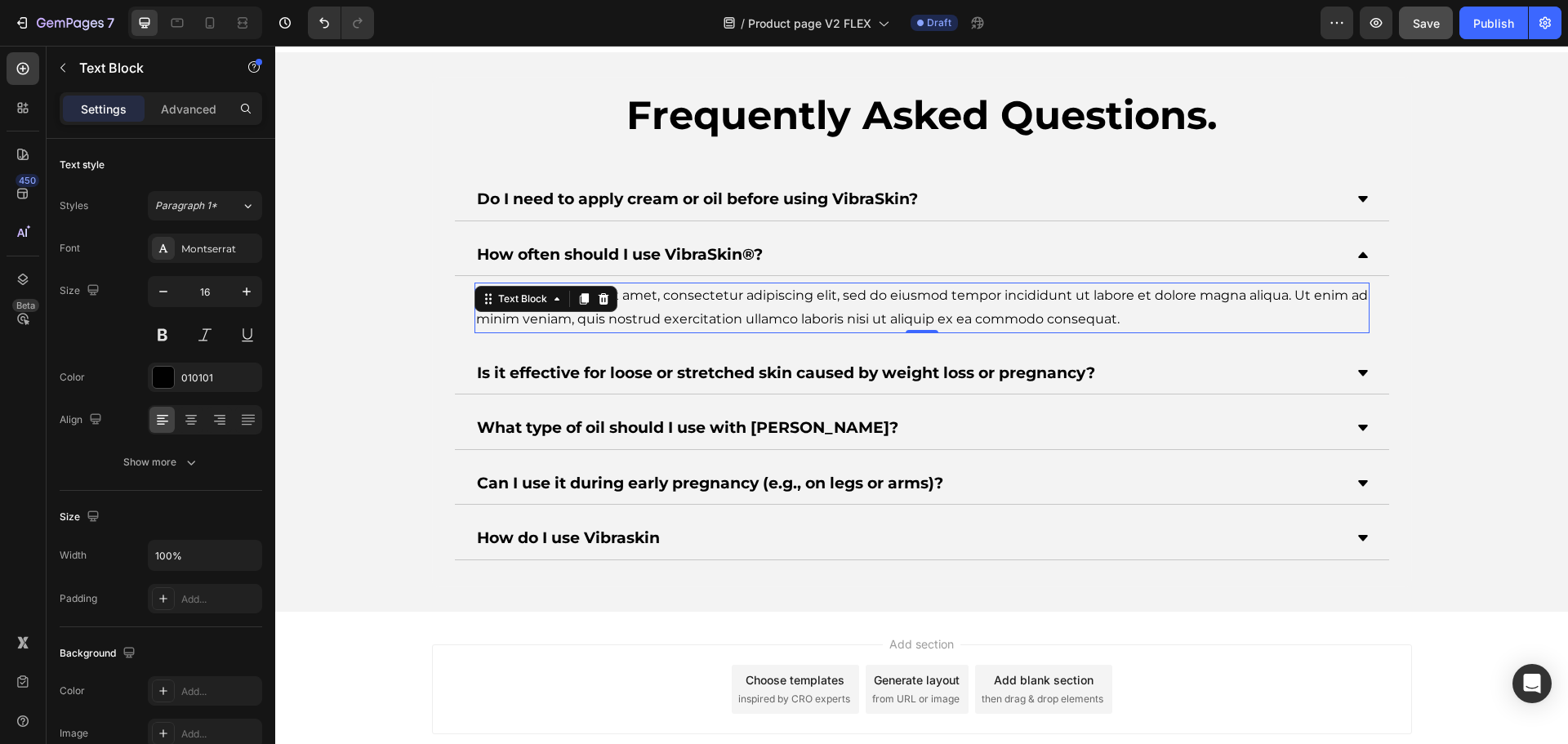
click at [692, 314] on div "Lorem ipsum dolor sit amet, consectetur adipiscing elit, sed do eiusmod tempor …" at bounding box center [921, 307] width 895 height 50
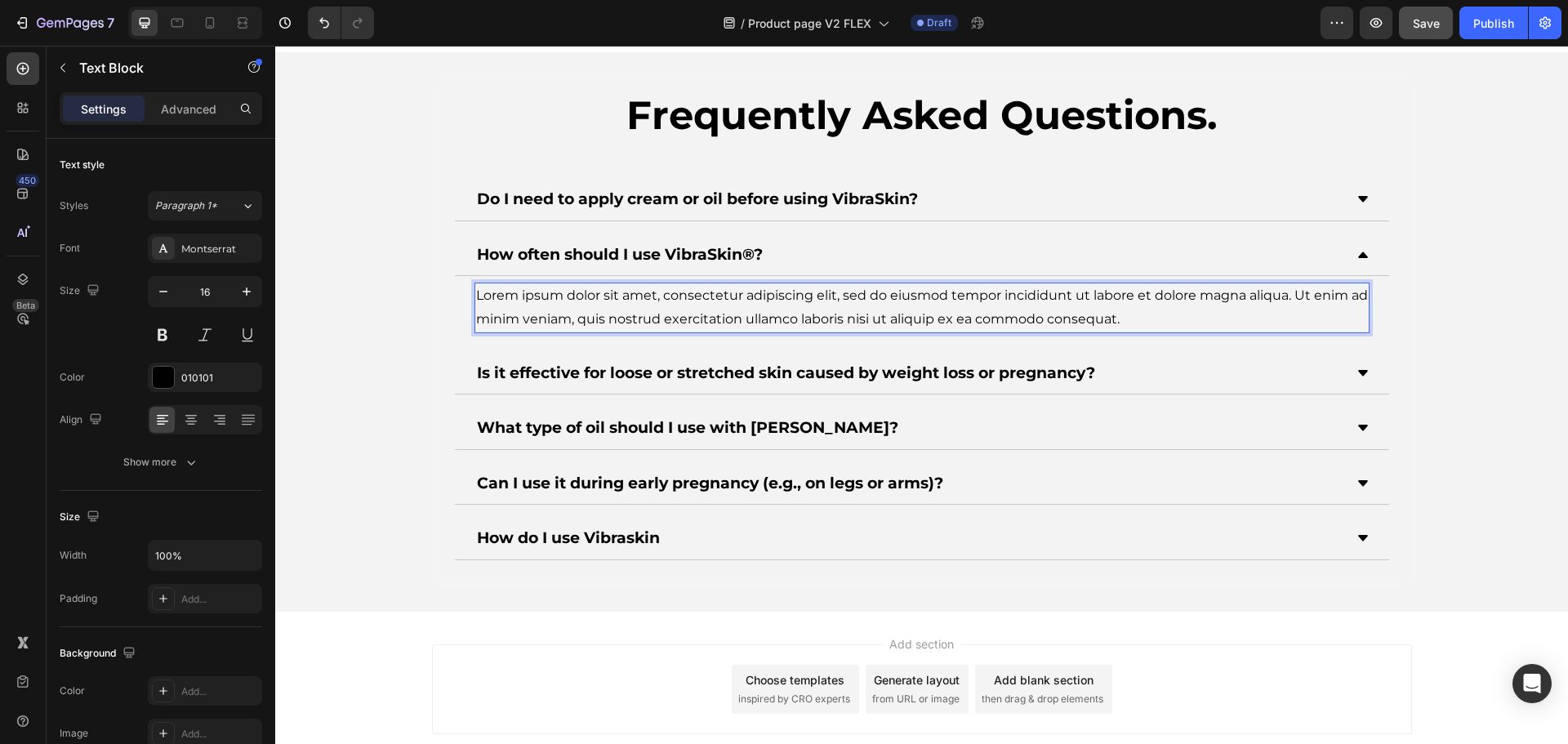
click at [692, 314] on p "Lorem ipsum dolor sit amet, consectetur adipiscing elit, sed do eiusmod tempor …" at bounding box center [922, 308] width 892 height 48
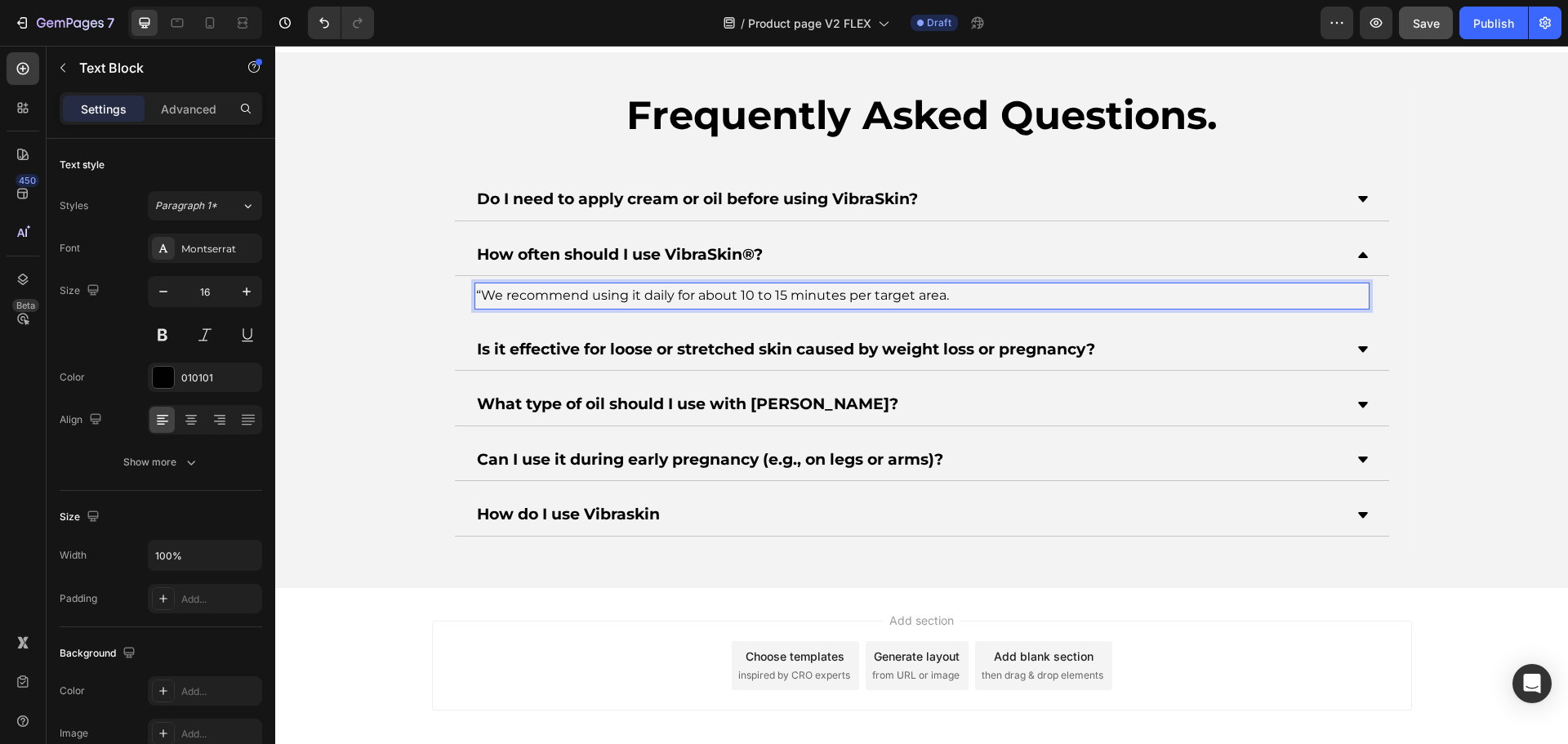
click at [481, 288] on p "“We recommend using it daily for about 10 to 15 minutes per target area." at bounding box center [922, 295] width 892 height 24
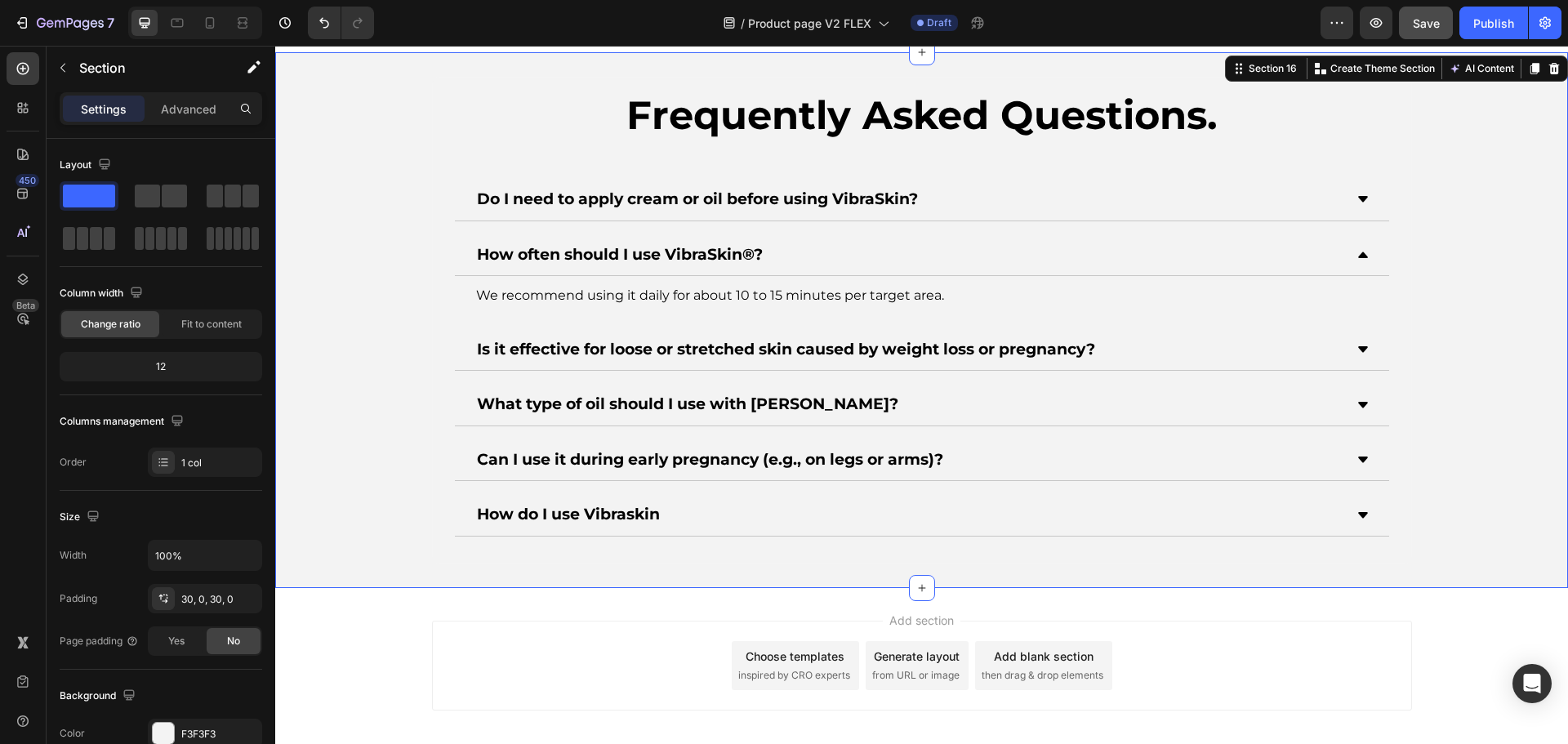
click at [1463, 242] on div "Frequently Asked Questions. Heading Do I need to apply cream or oil before usin…" at bounding box center [921, 320] width 1293 height 487
click at [1437, 25] on span "Save" at bounding box center [1426, 23] width 27 height 14
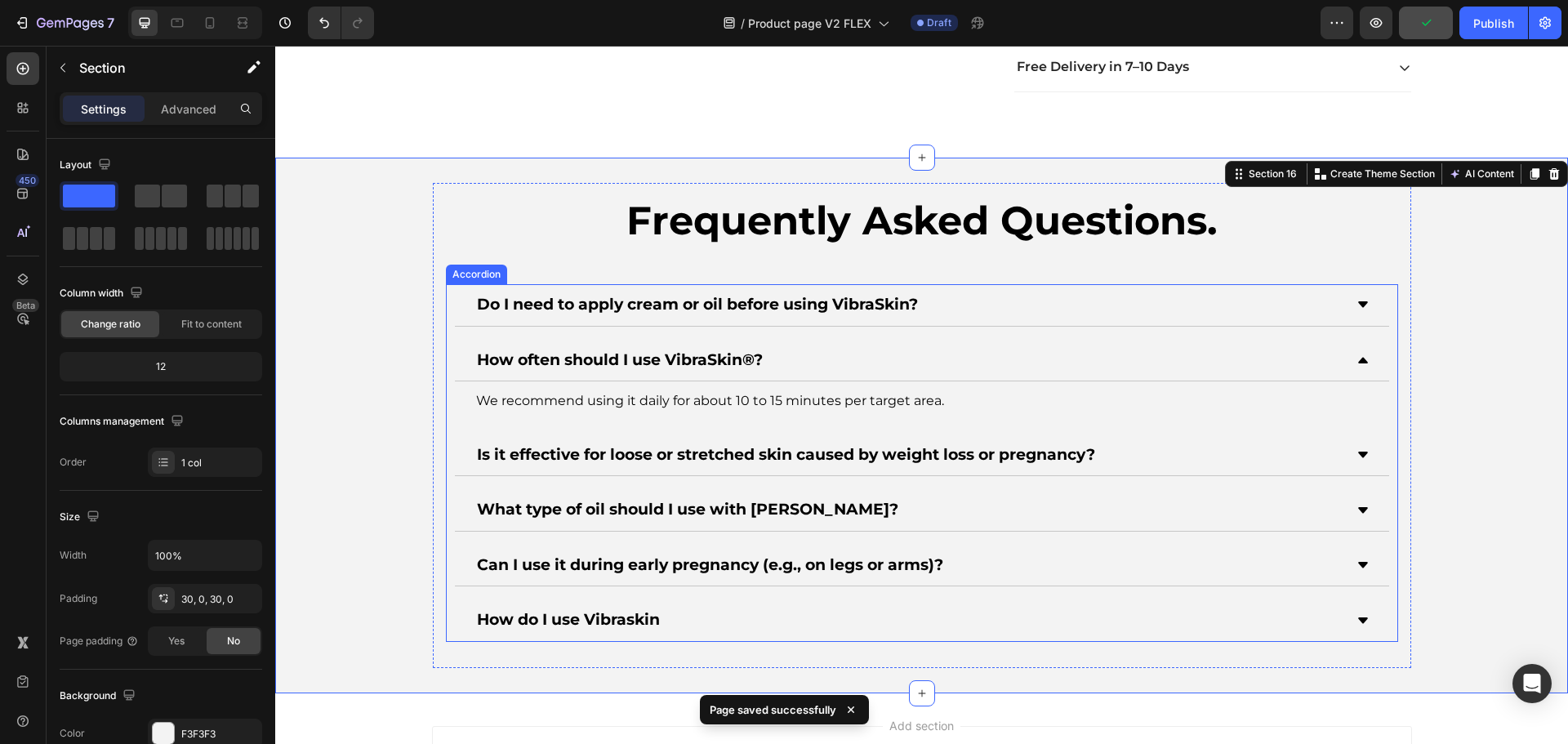
scroll to position [5427, 0]
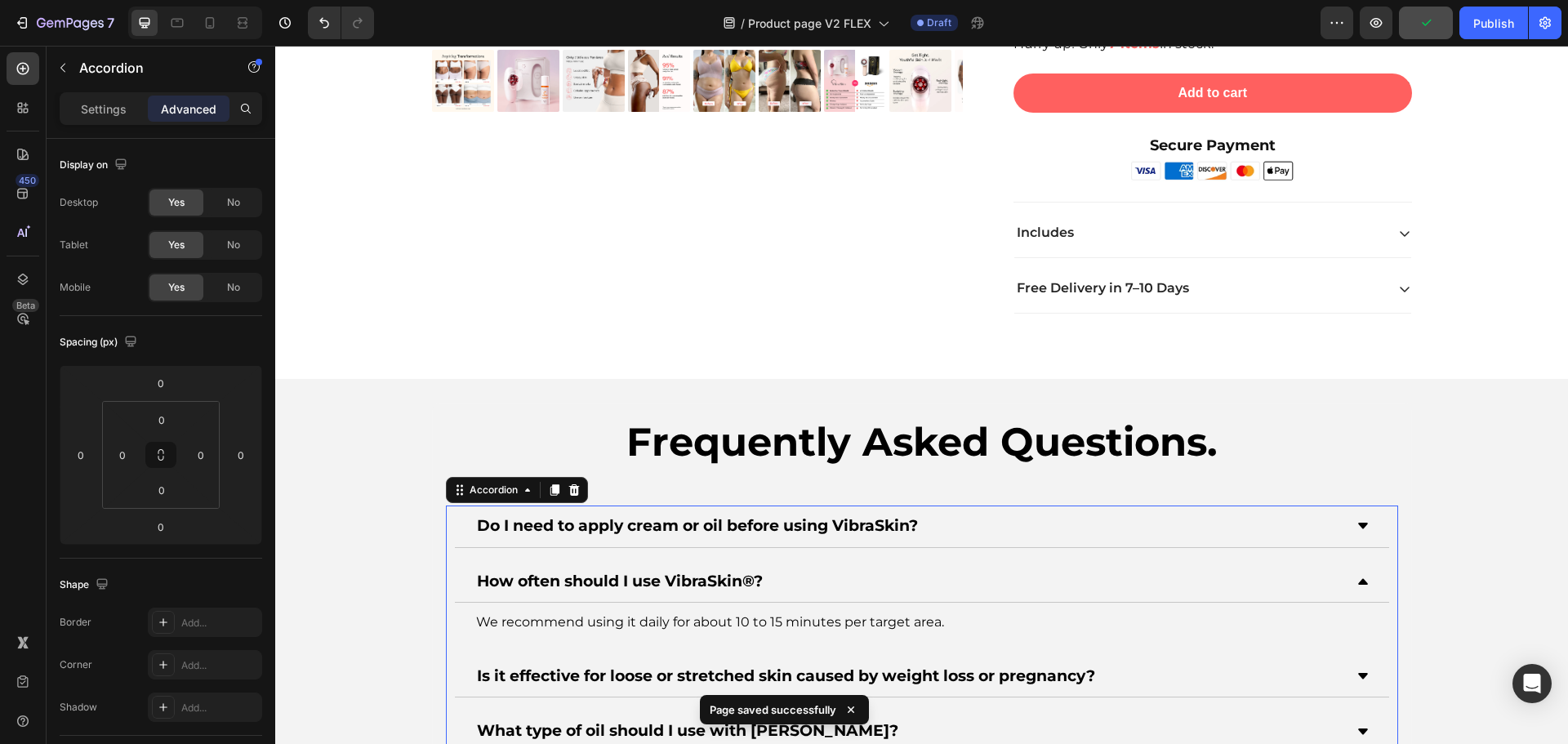
click at [1360, 583] on icon at bounding box center [1363, 580] width 10 height 5
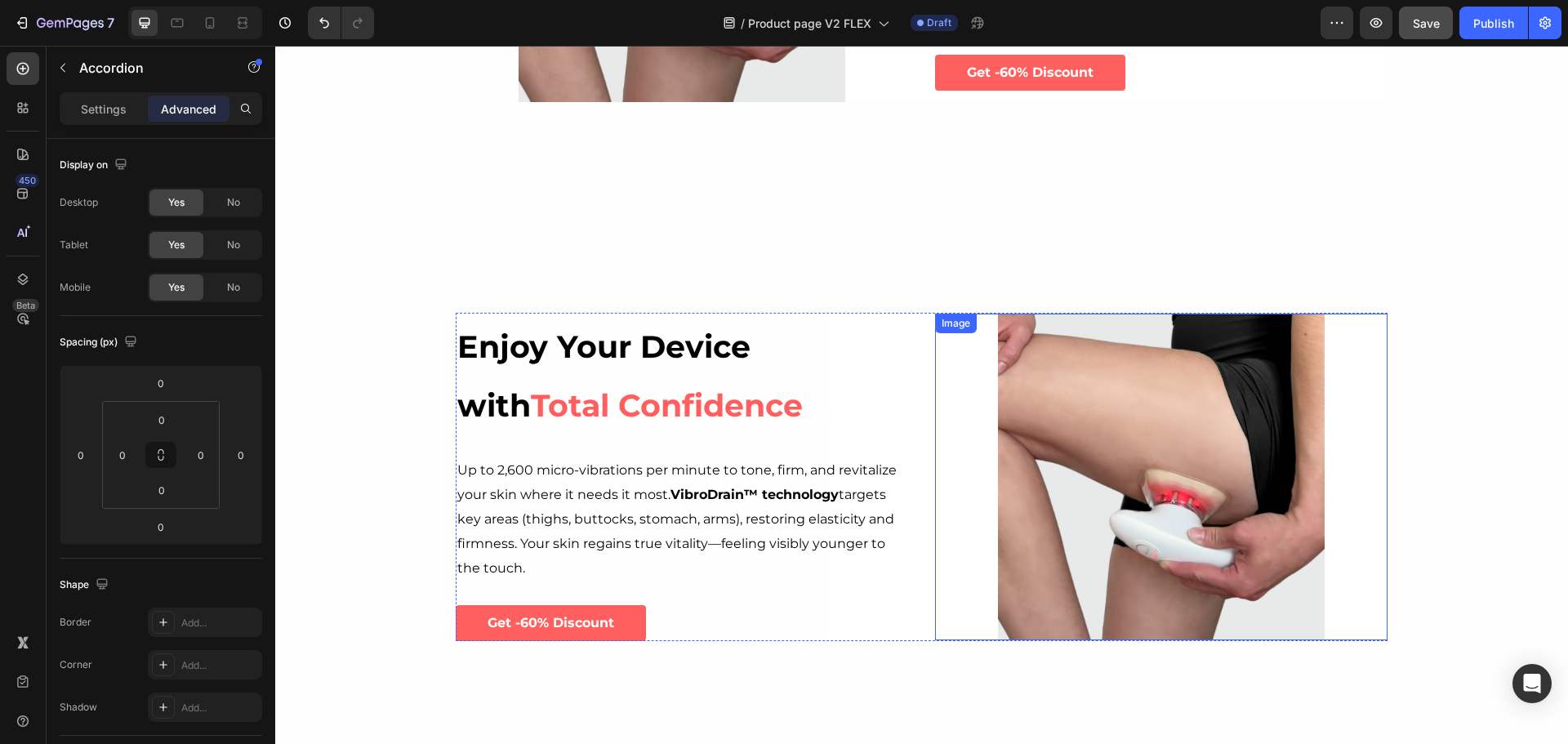
click at [1110, 449] on img at bounding box center [1161, 476] width 327 height 326
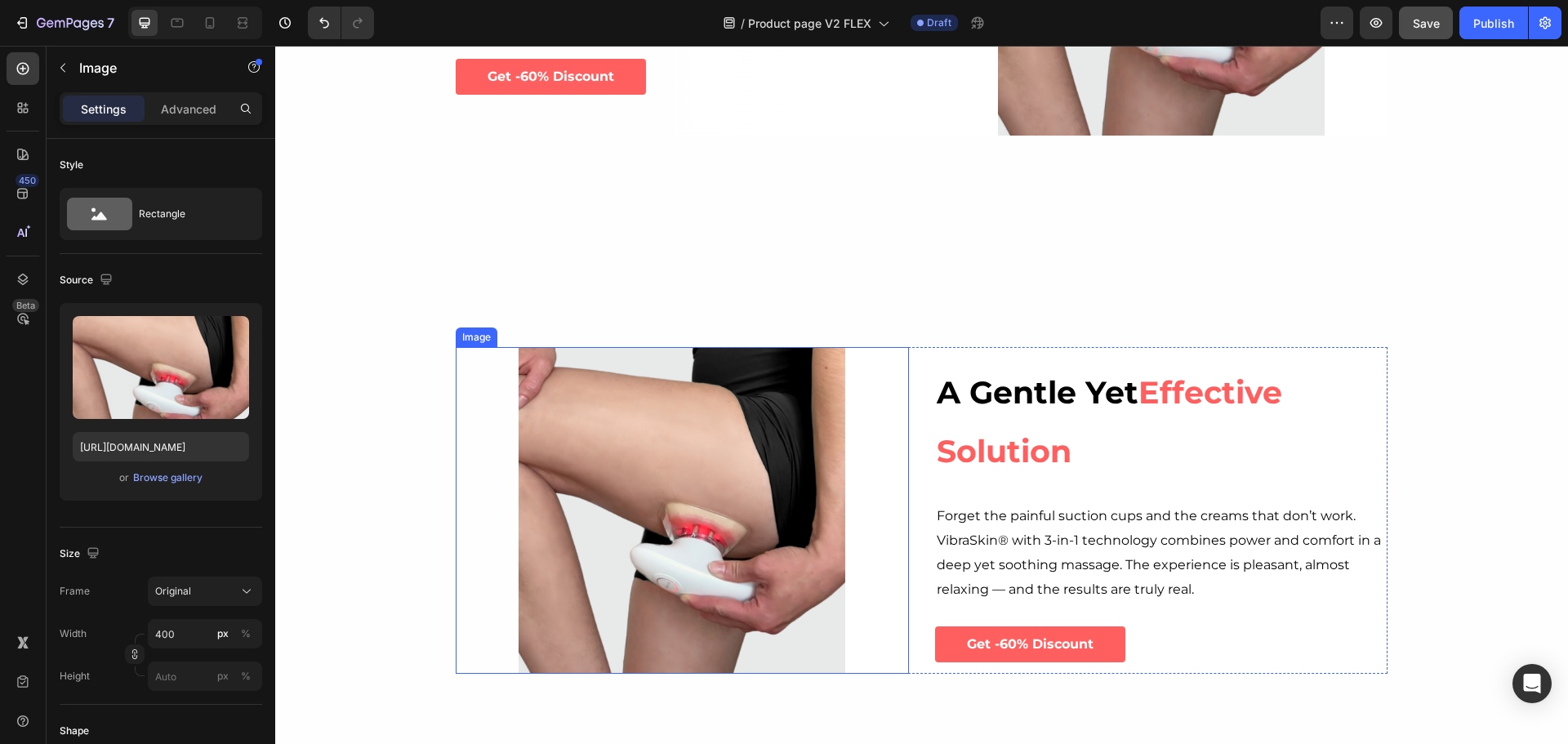
click at [698, 500] on img at bounding box center [681, 510] width 327 height 326
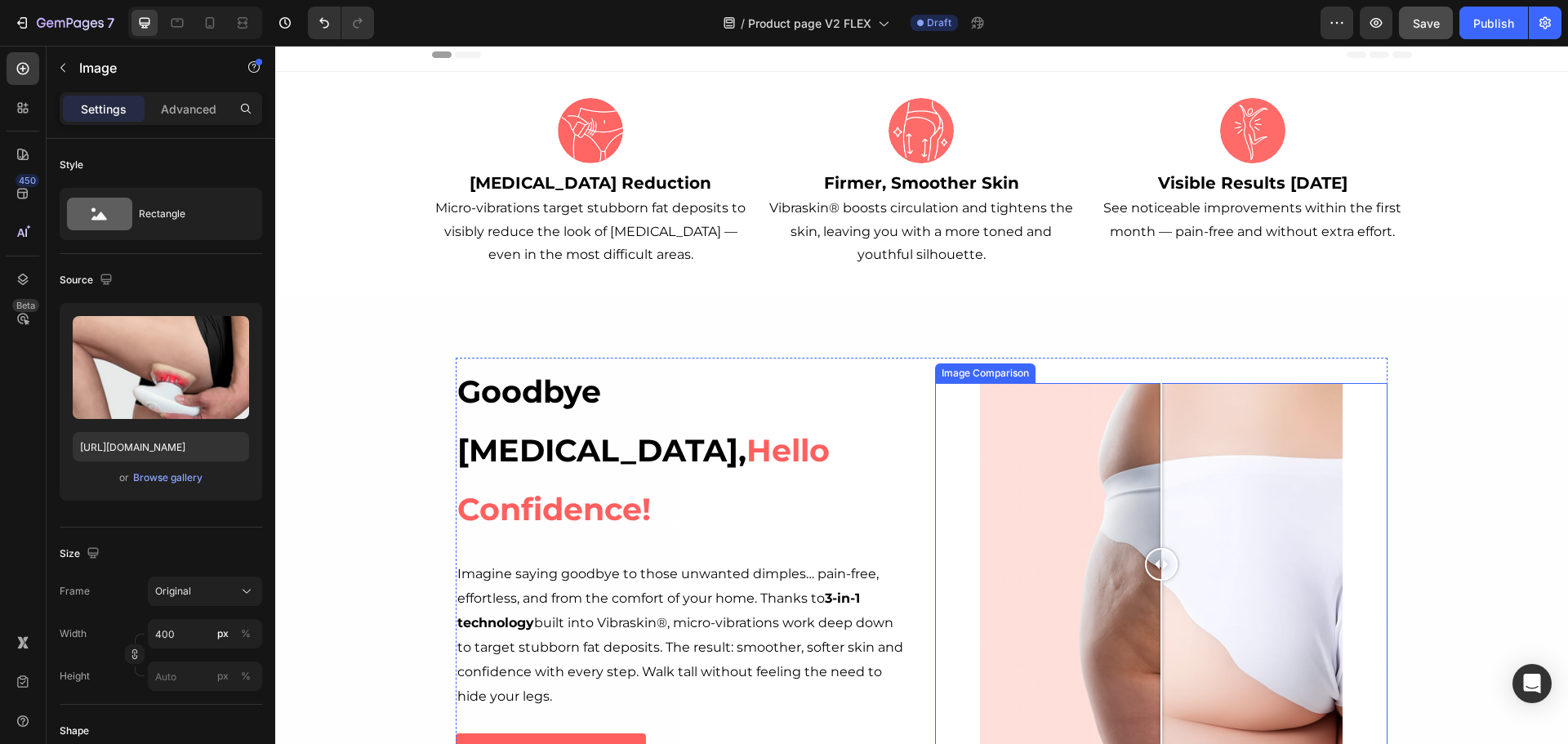
scroll to position [0, 0]
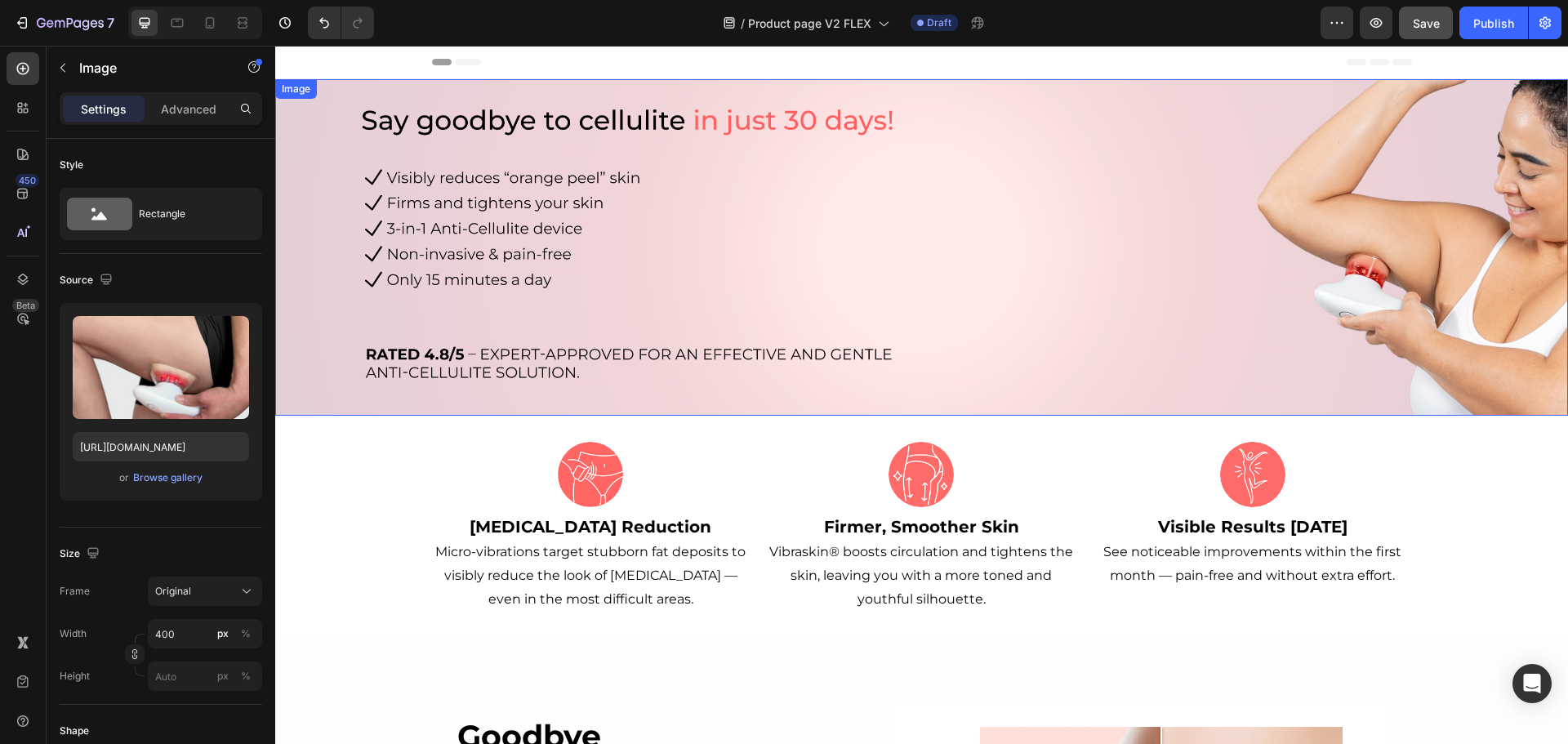
click at [704, 249] on img at bounding box center [921, 248] width 1293 height 336
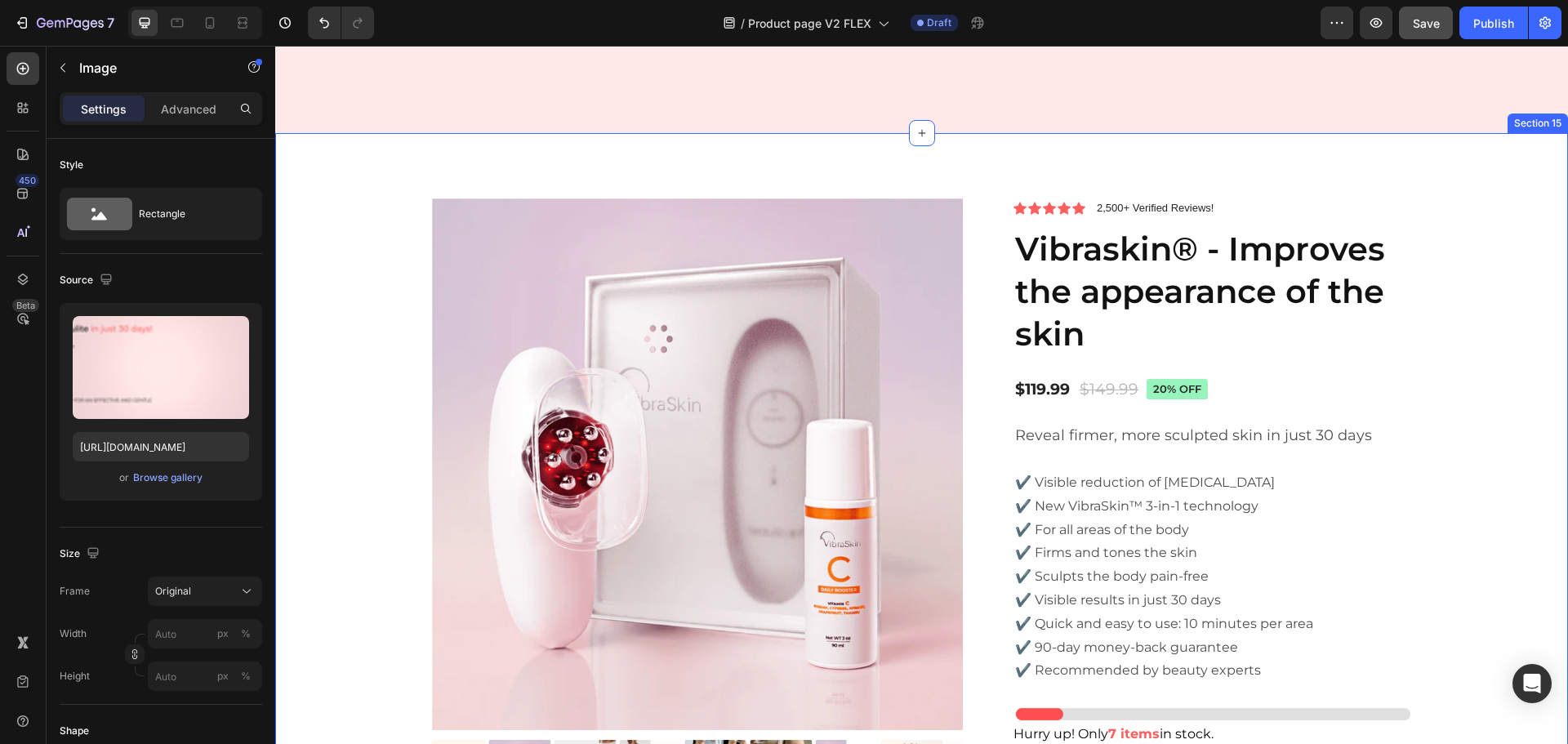
scroll to position [5225, 0]
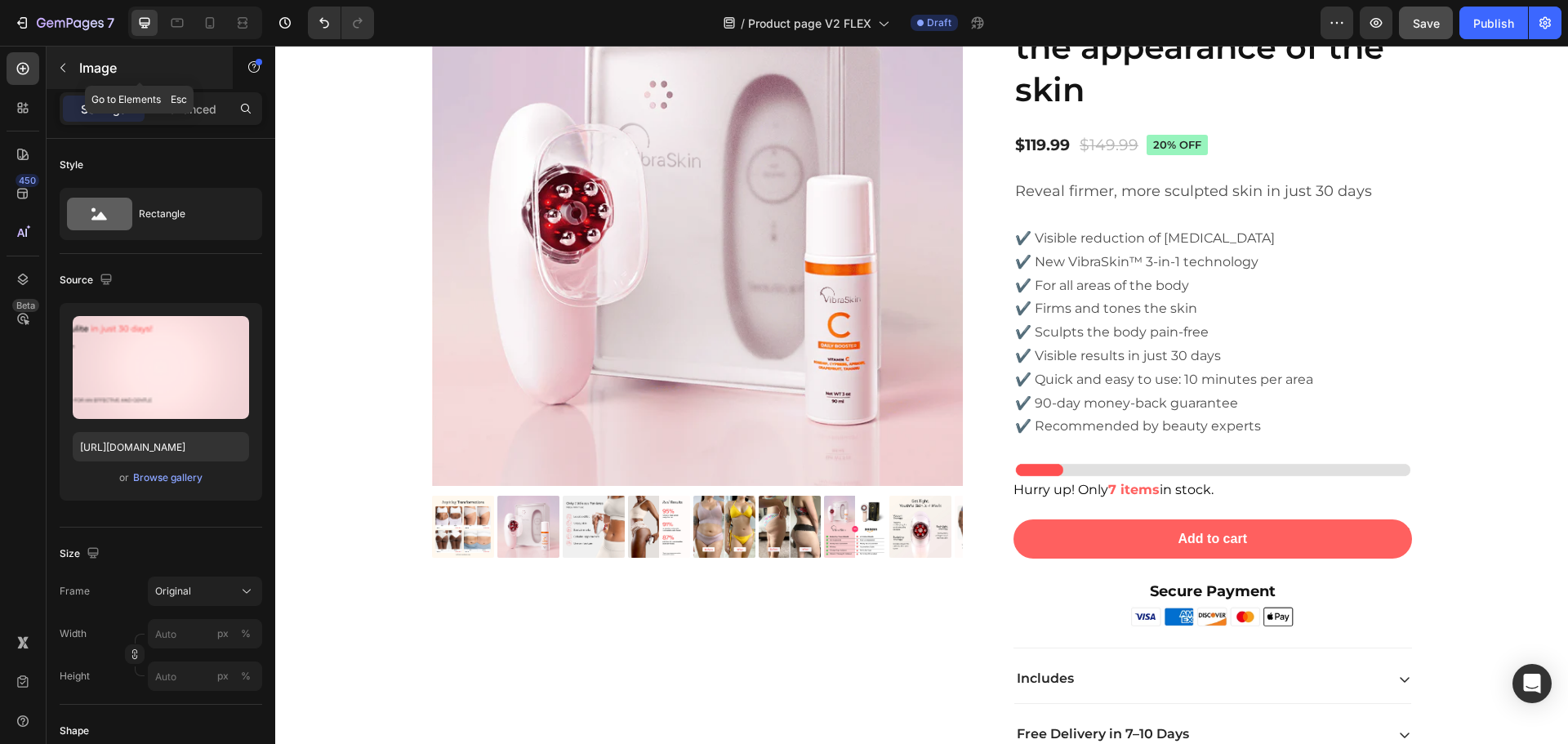
click at [69, 74] on button "button" at bounding box center [63, 68] width 27 height 27
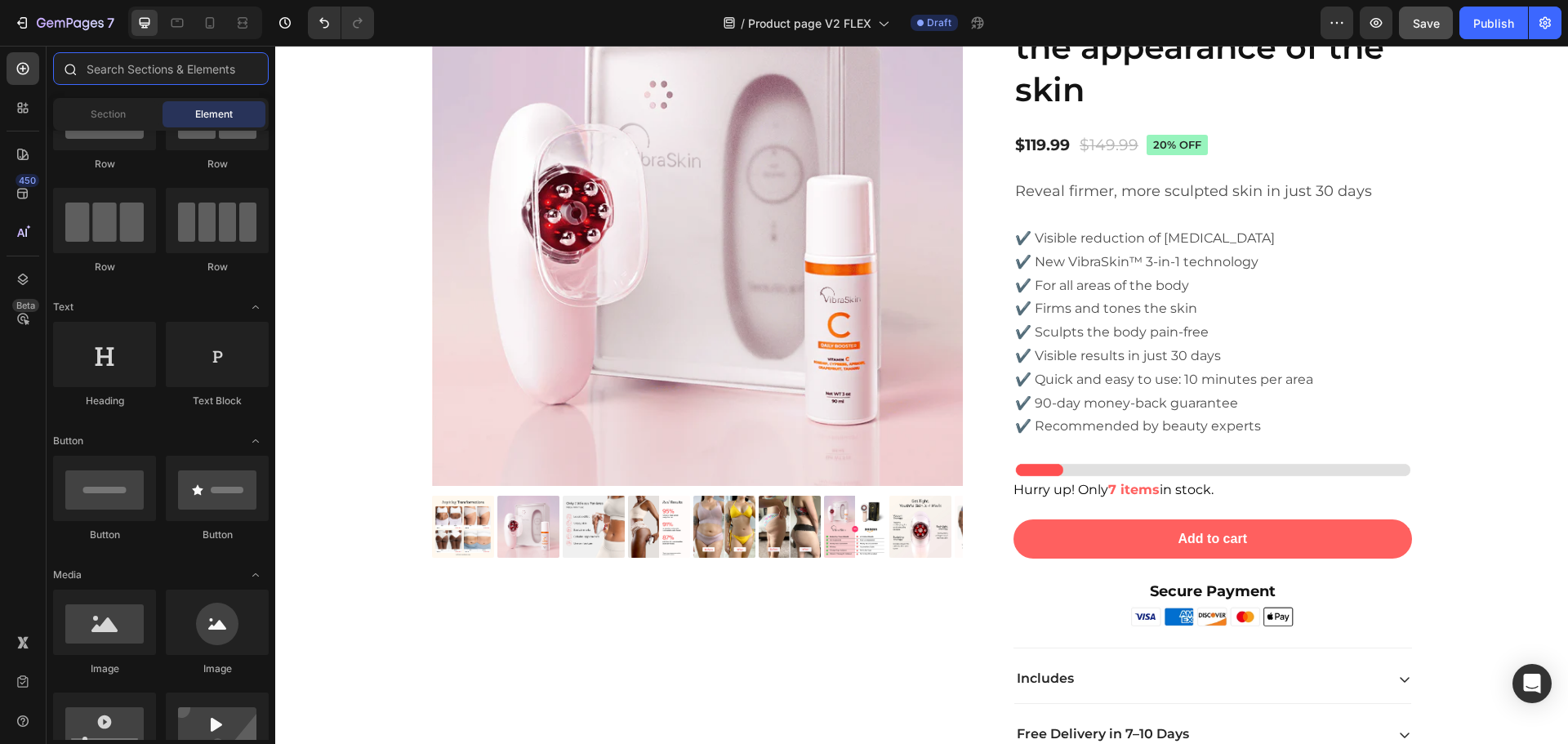
click at [123, 74] on input "text" at bounding box center [161, 68] width 216 height 33
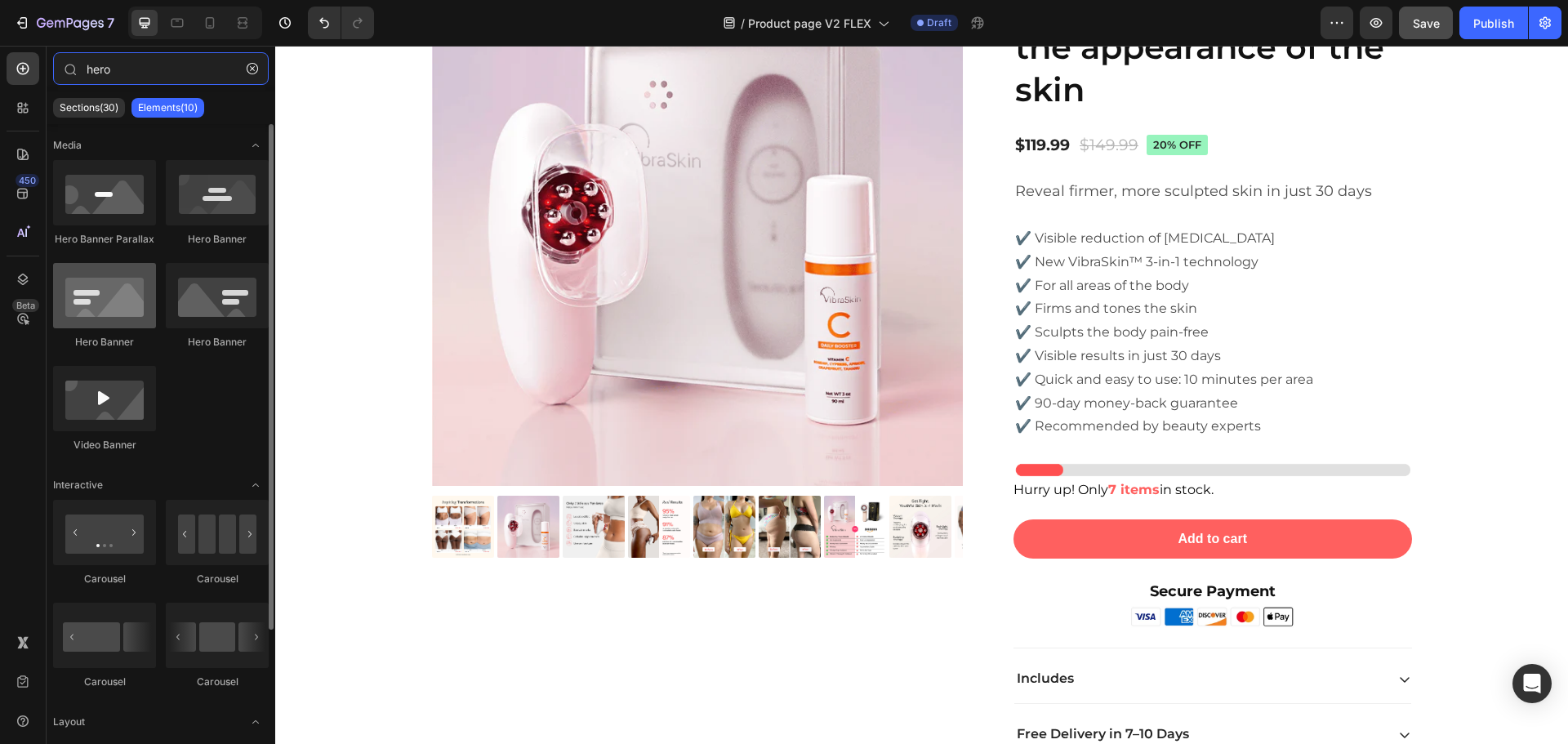
type input "hero"
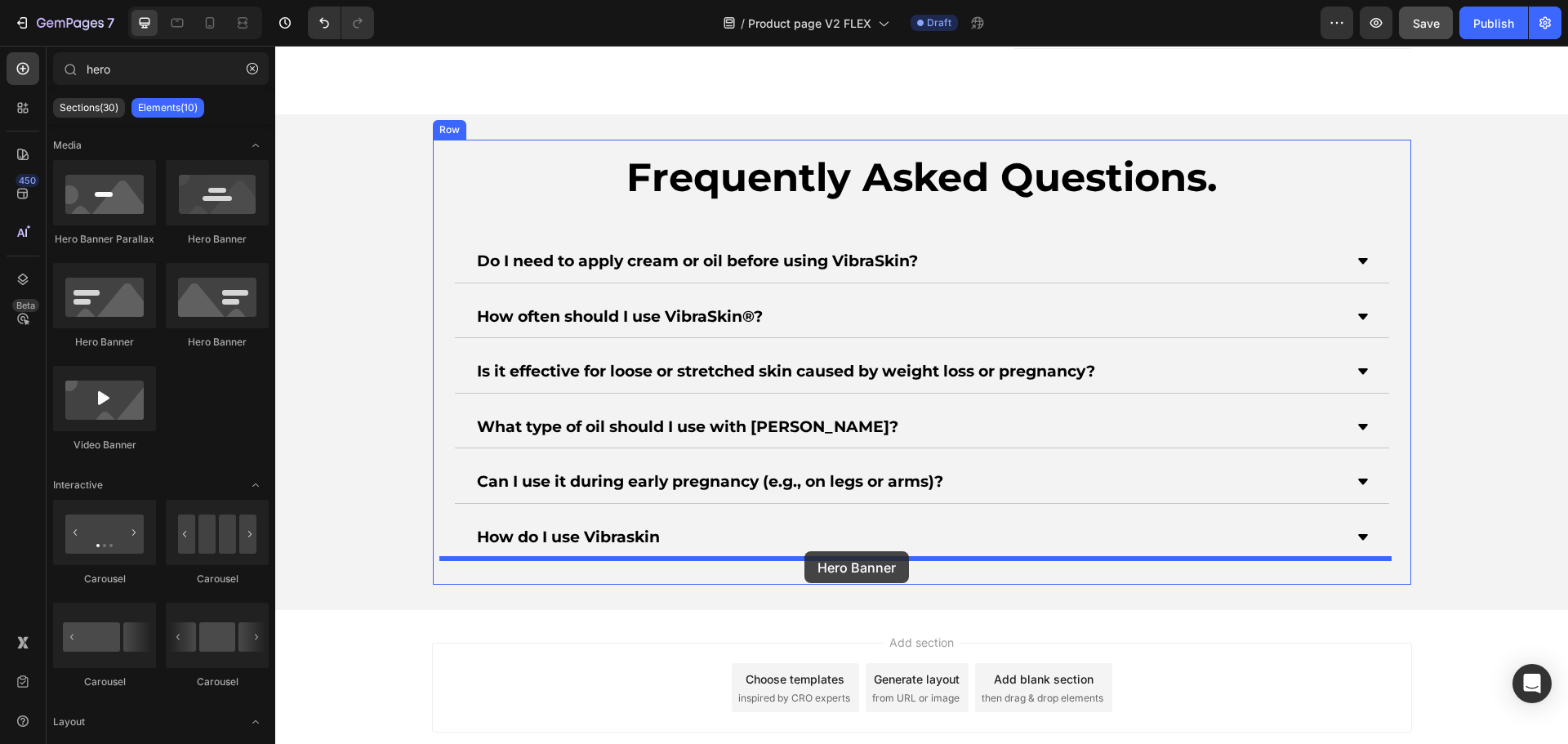
scroll to position [5997, 0]
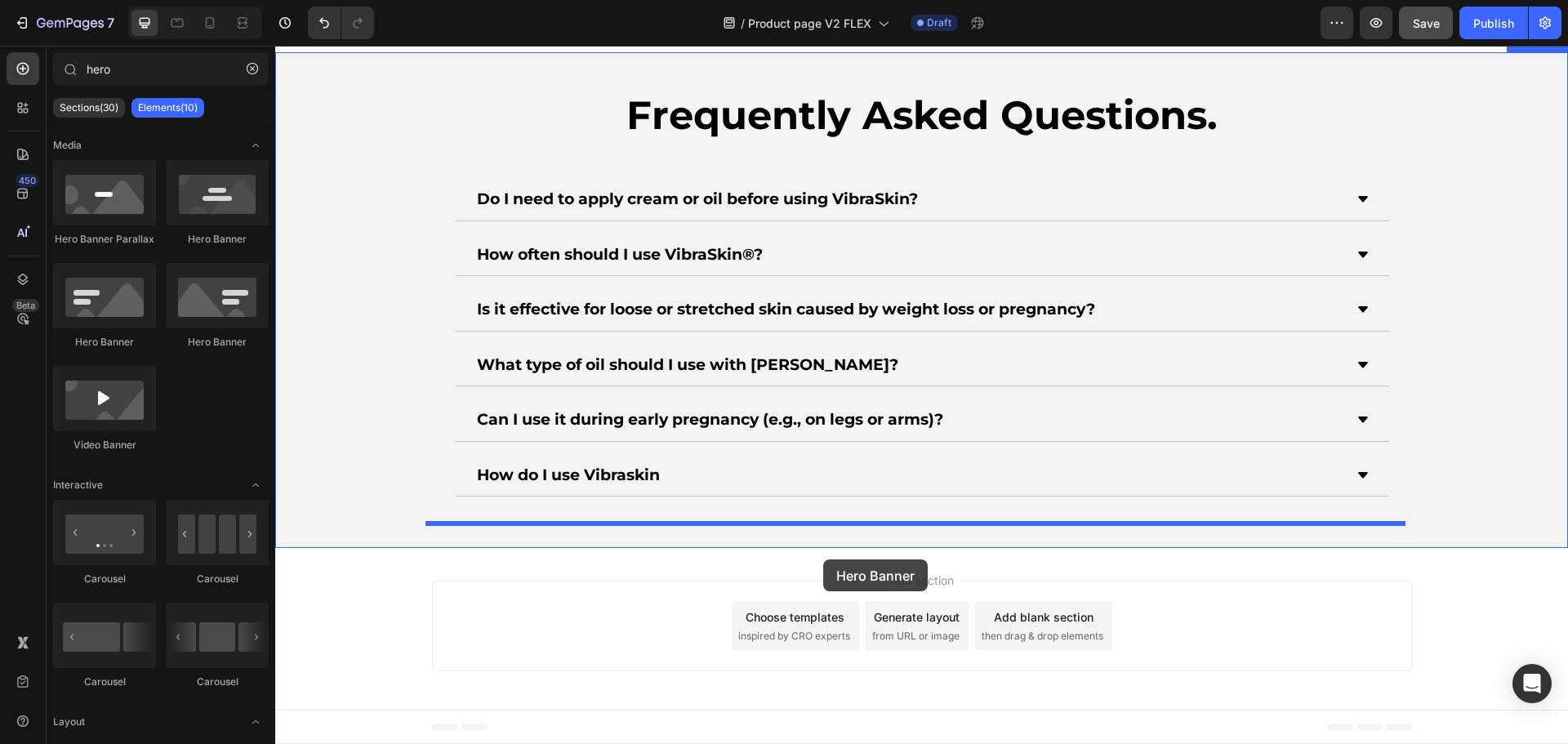
drag, startPoint x: 391, startPoint y: 337, endPoint x: 823, endPoint y: 556, distance: 484.3
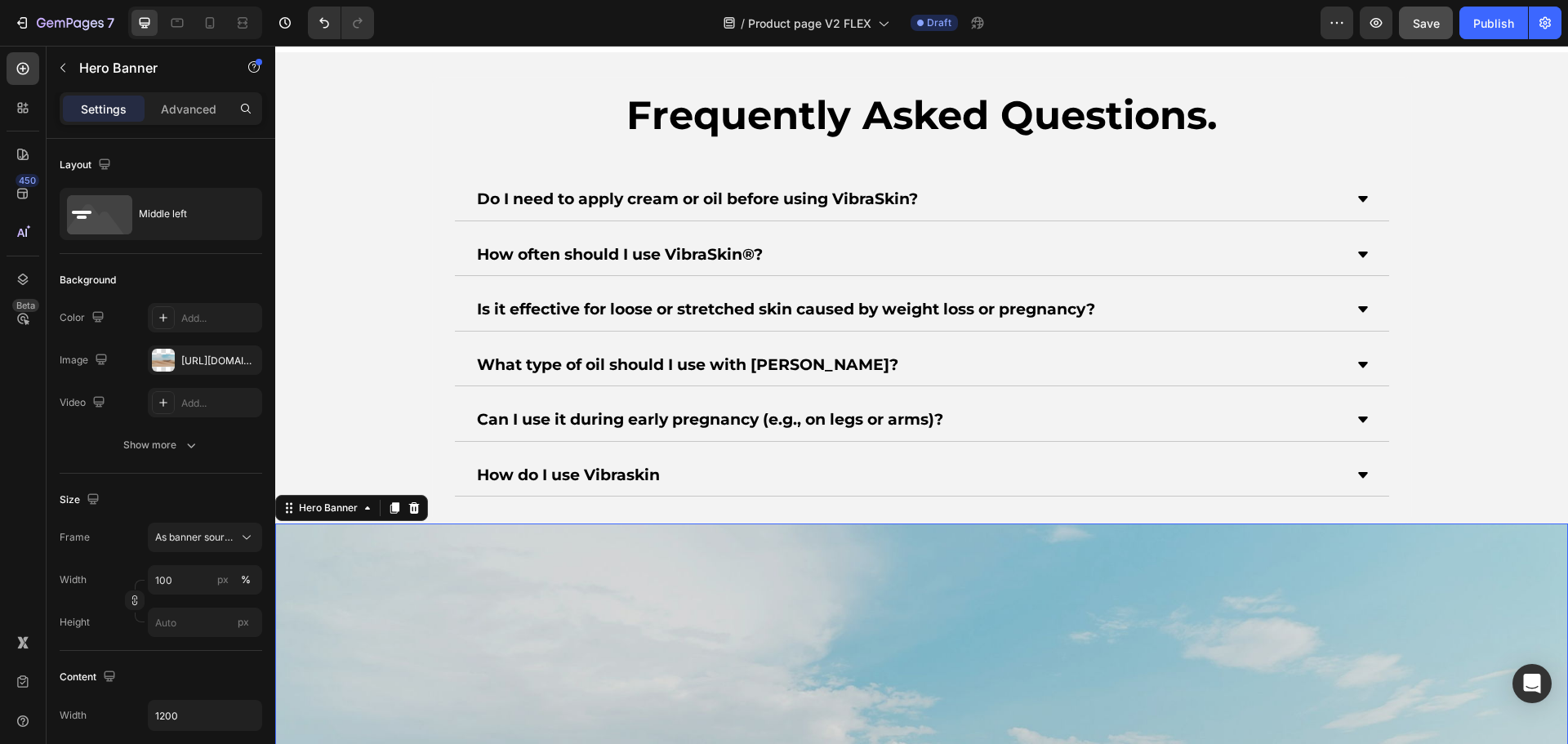
scroll to position [6569, 0]
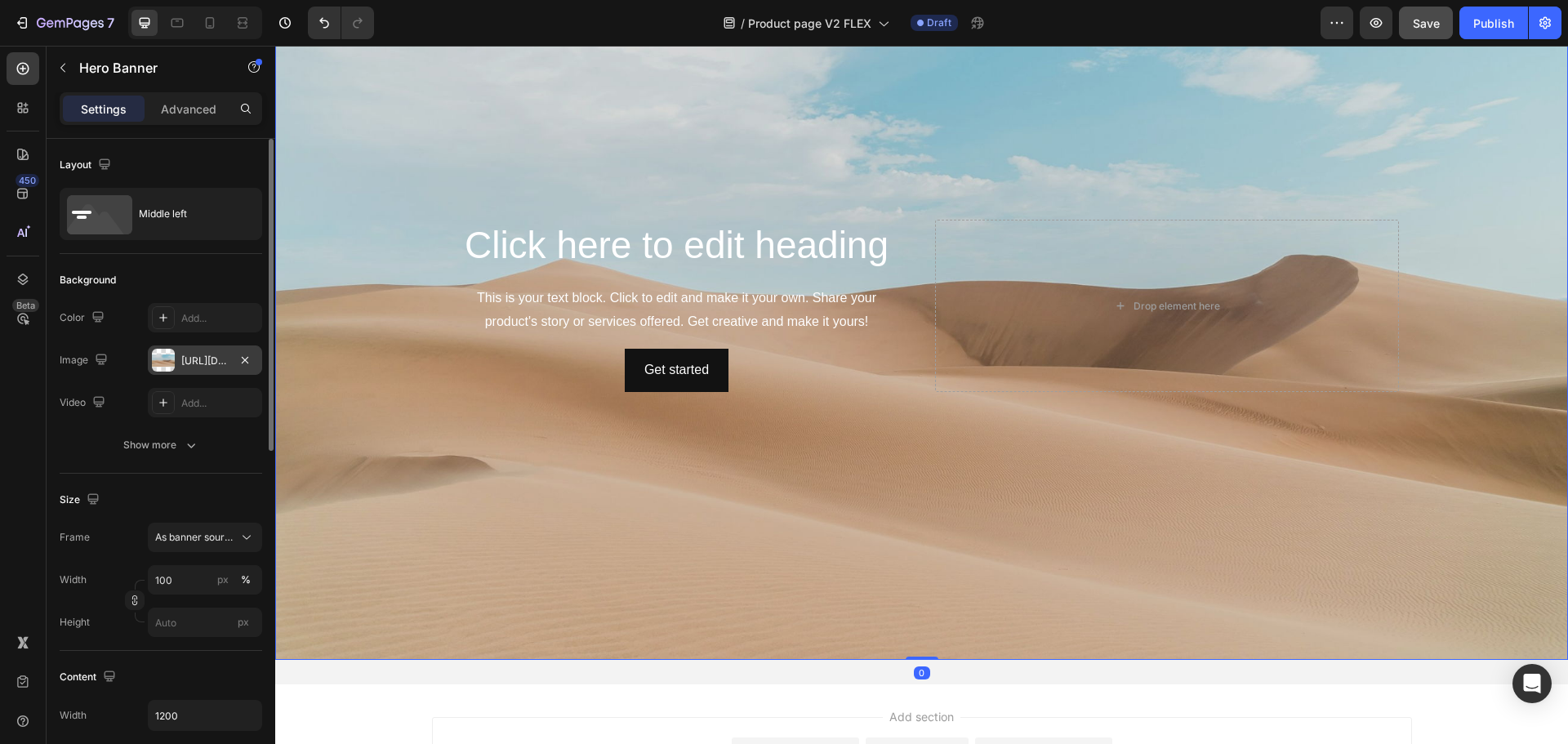
click at [185, 363] on div "[URL][DOMAIN_NAME]" at bounding box center [205, 361] width 48 height 15
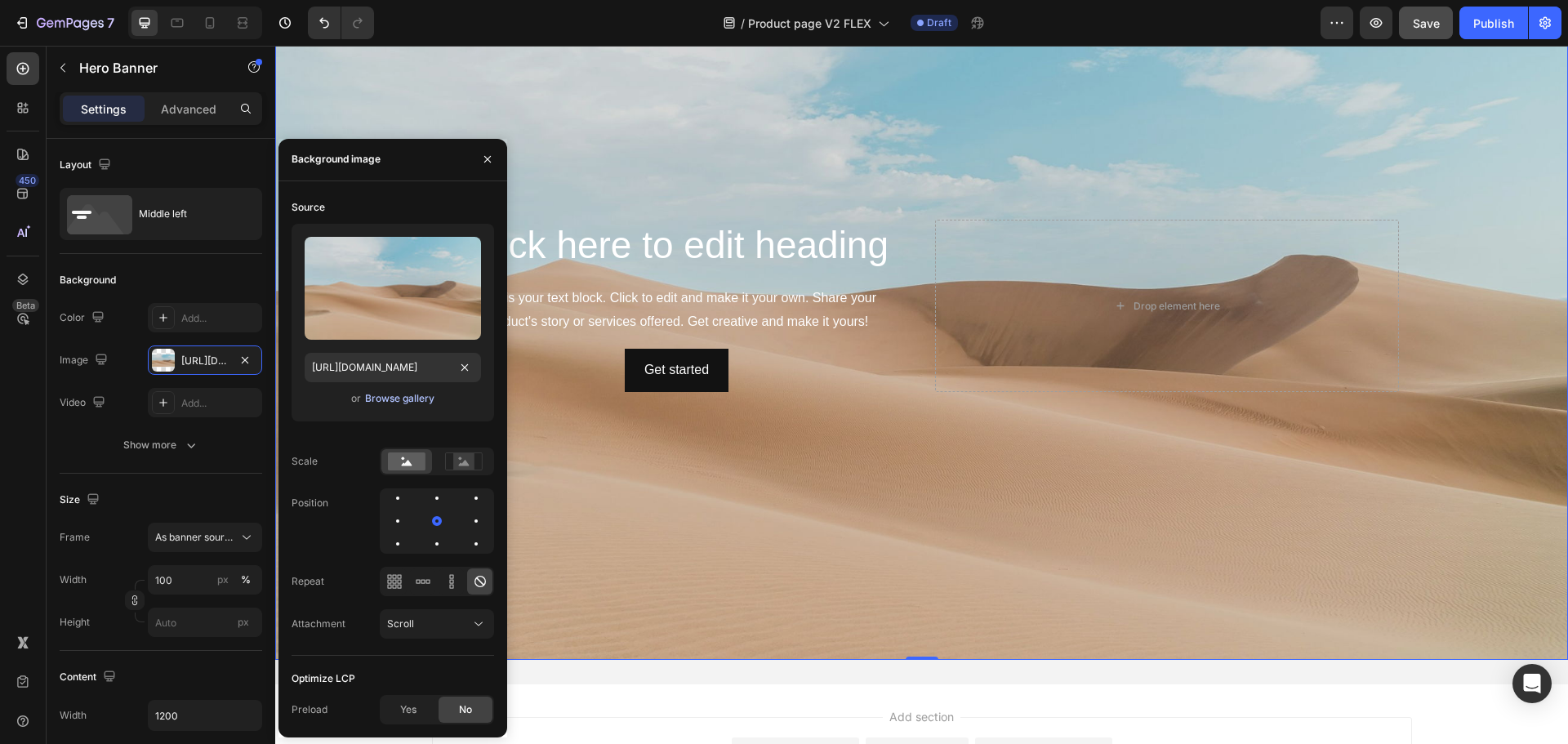
click at [393, 403] on div "Browse gallery" at bounding box center [399, 398] width 69 height 15
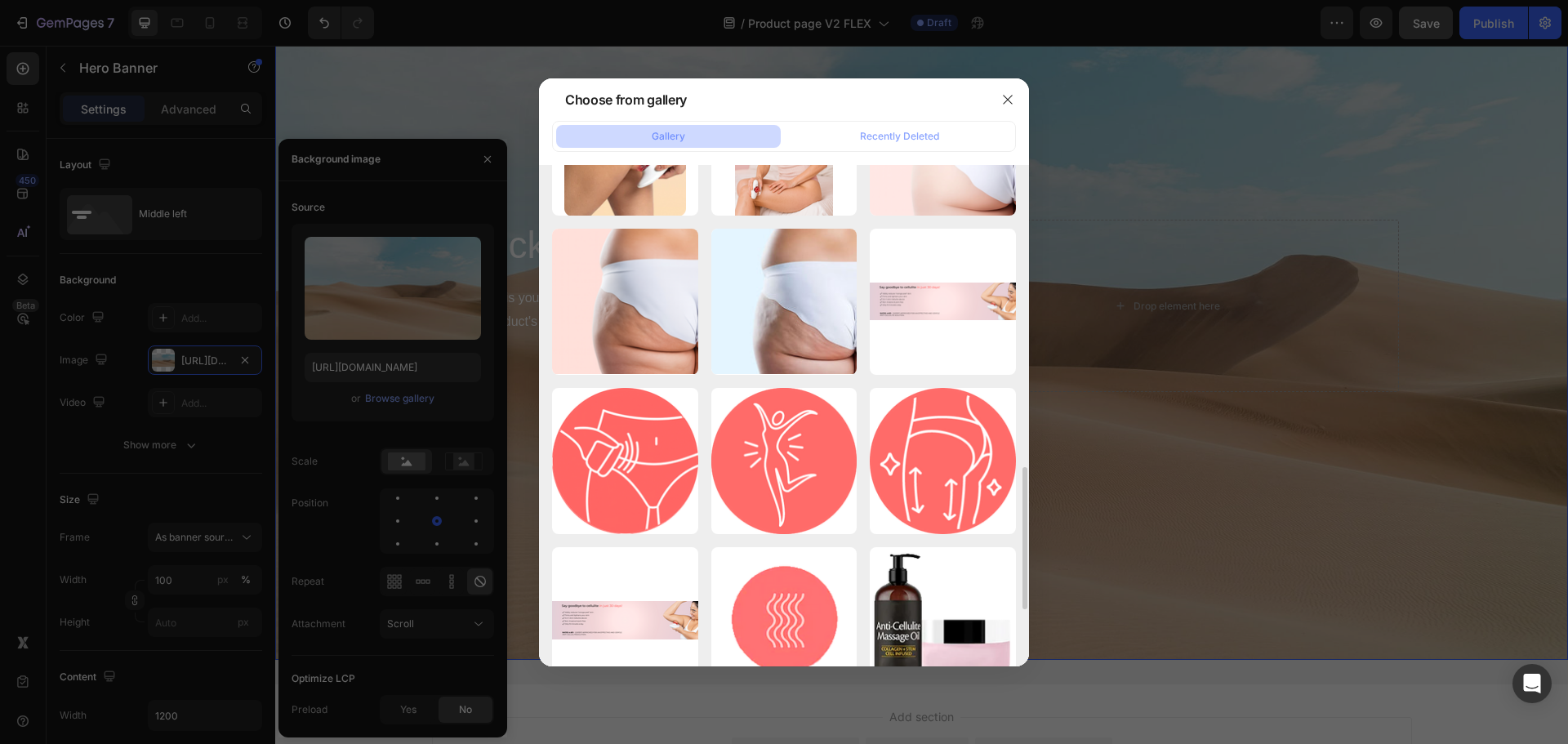
scroll to position [1388, 0]
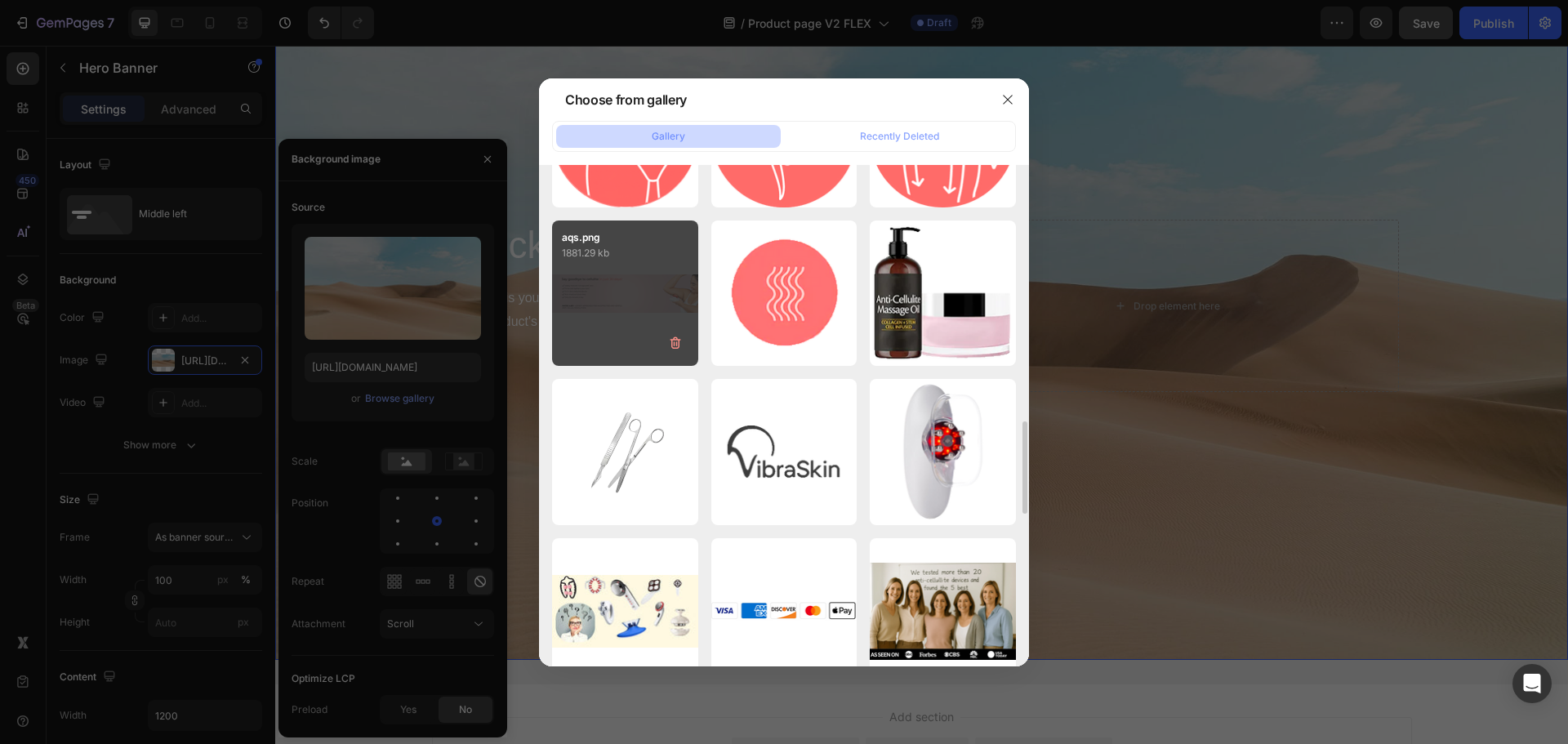
click at [636, 277] on div "aqs.png 1881.29 kb" at bounding box center [625, 293] width 146 height 146
type input "[URL][DOMAIN_NAME]"
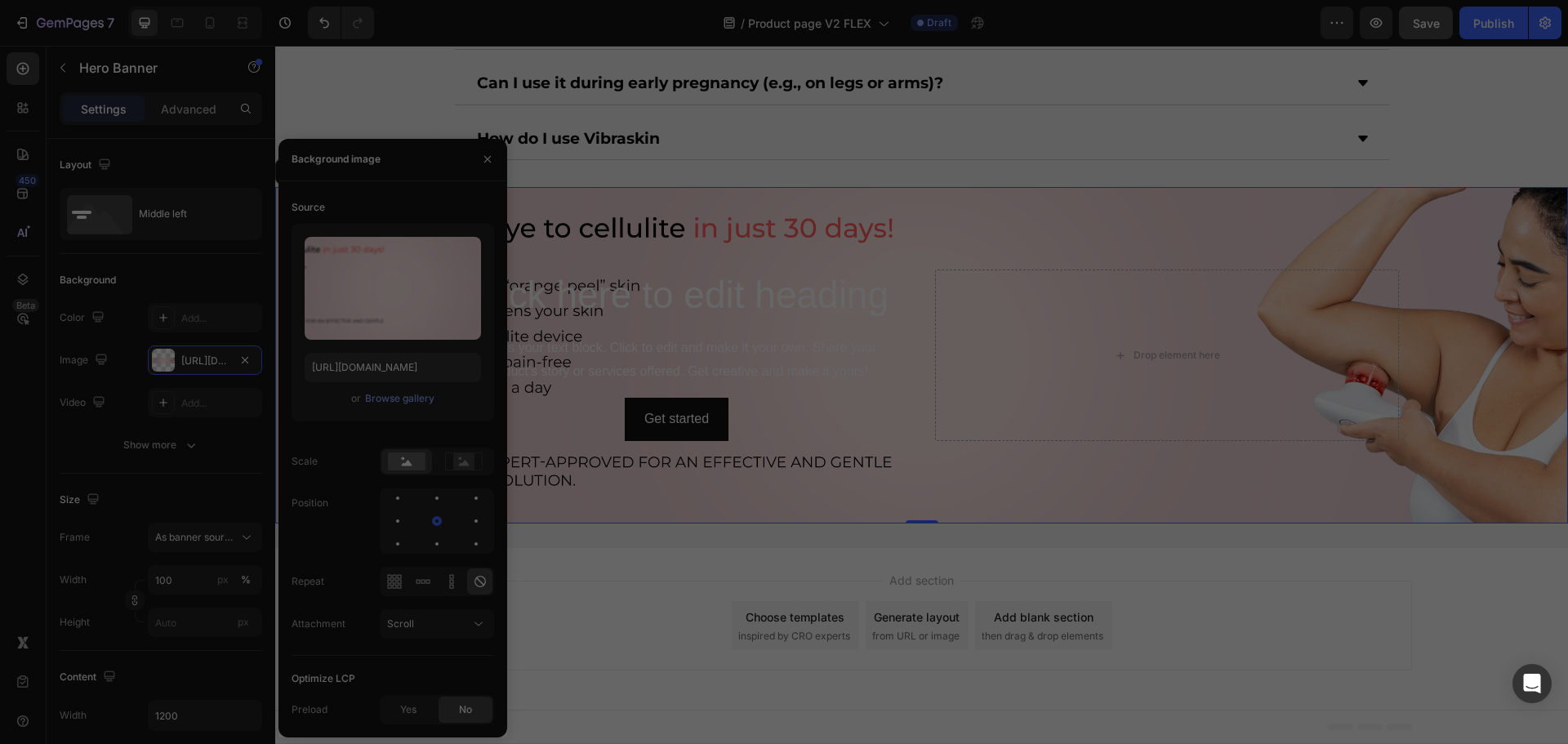
scroll to position [6330, 0]
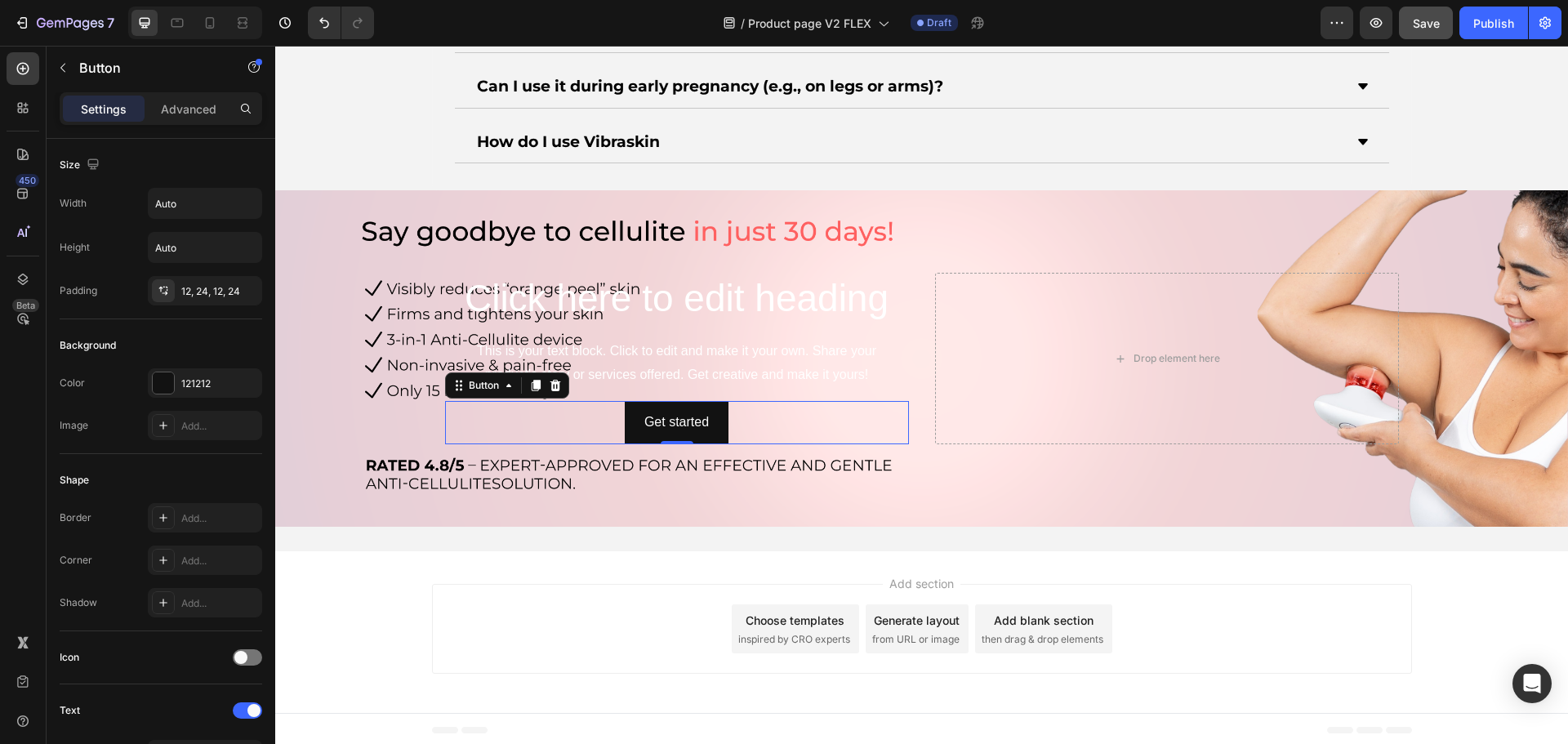
click at [874, 412] on div "Get started Button 0" at bounding box center [677, 422] width 464 height 43
click at [582, 293] on h2 "Click here to edit heading" at bounding box center [677, 298] width 464 height 52
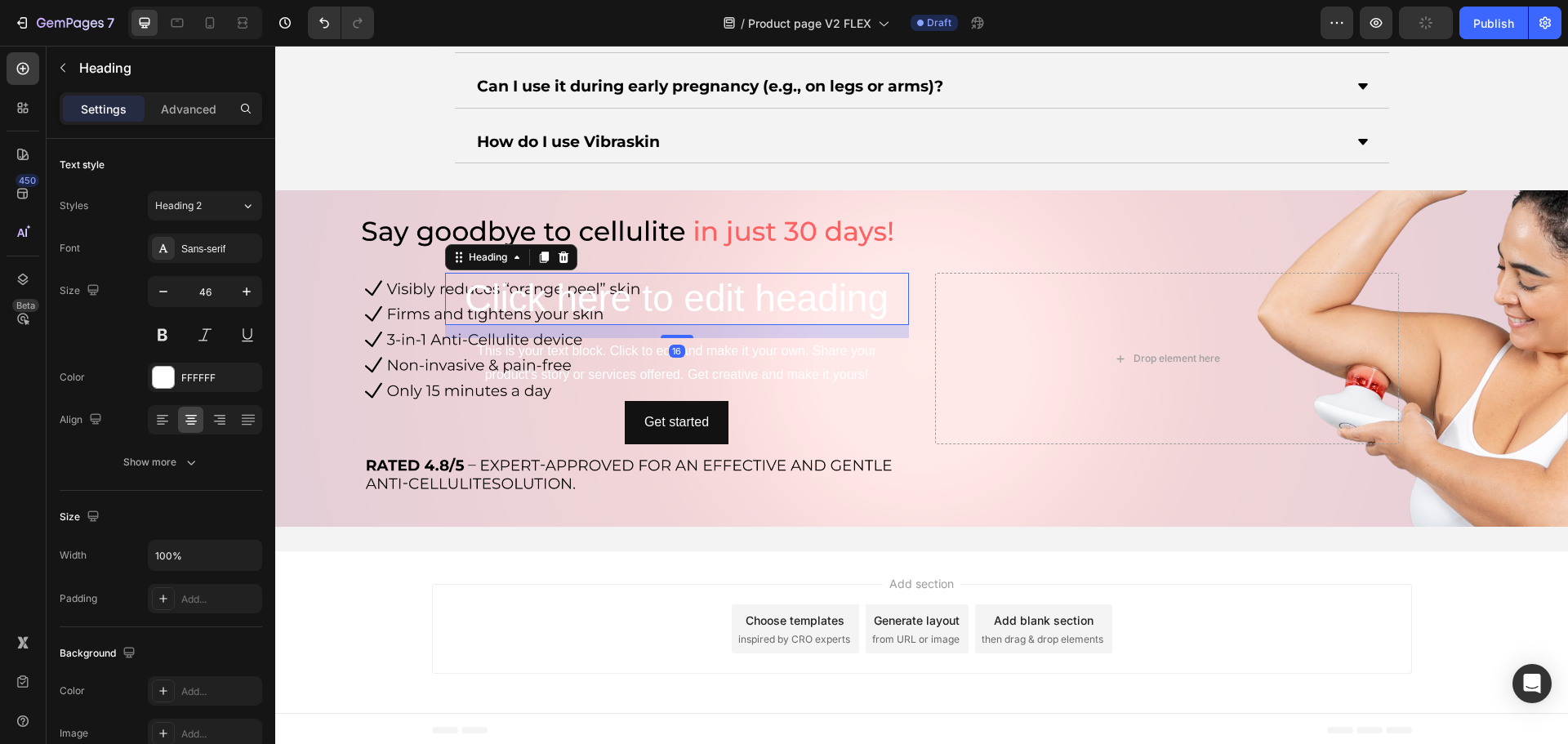
drag, startPoint x: 561, startPoint y: 250, endPoint x: 565, endPoint y: 259, distance: 9.8
click at [561, 250] on icon at bounding box center [563, 257] width 13 height 13
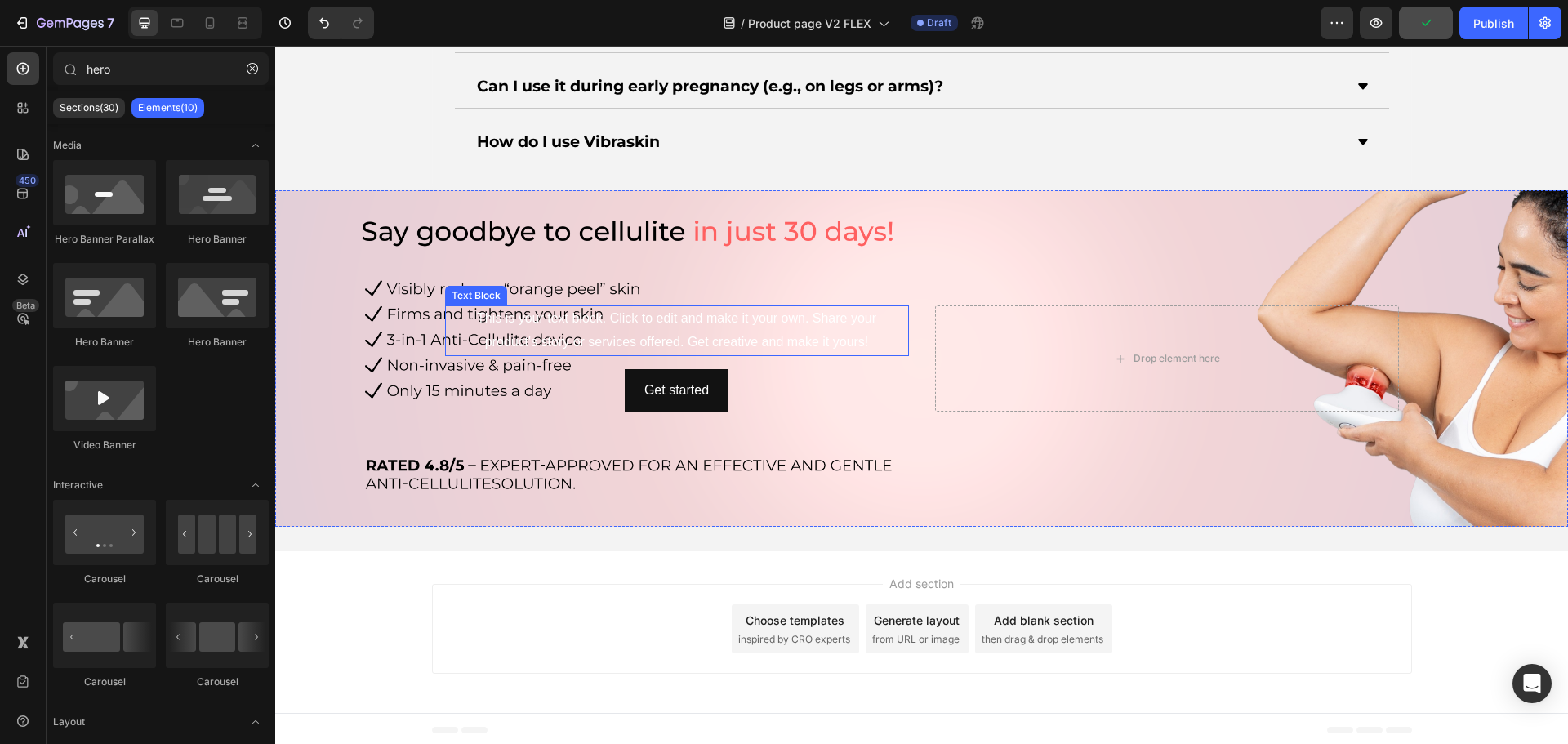
click at [572, 320] on div "This is your text block. Click to edit and make it your own. Share your product…" at bounding box center [677, 330] width 464 height 50
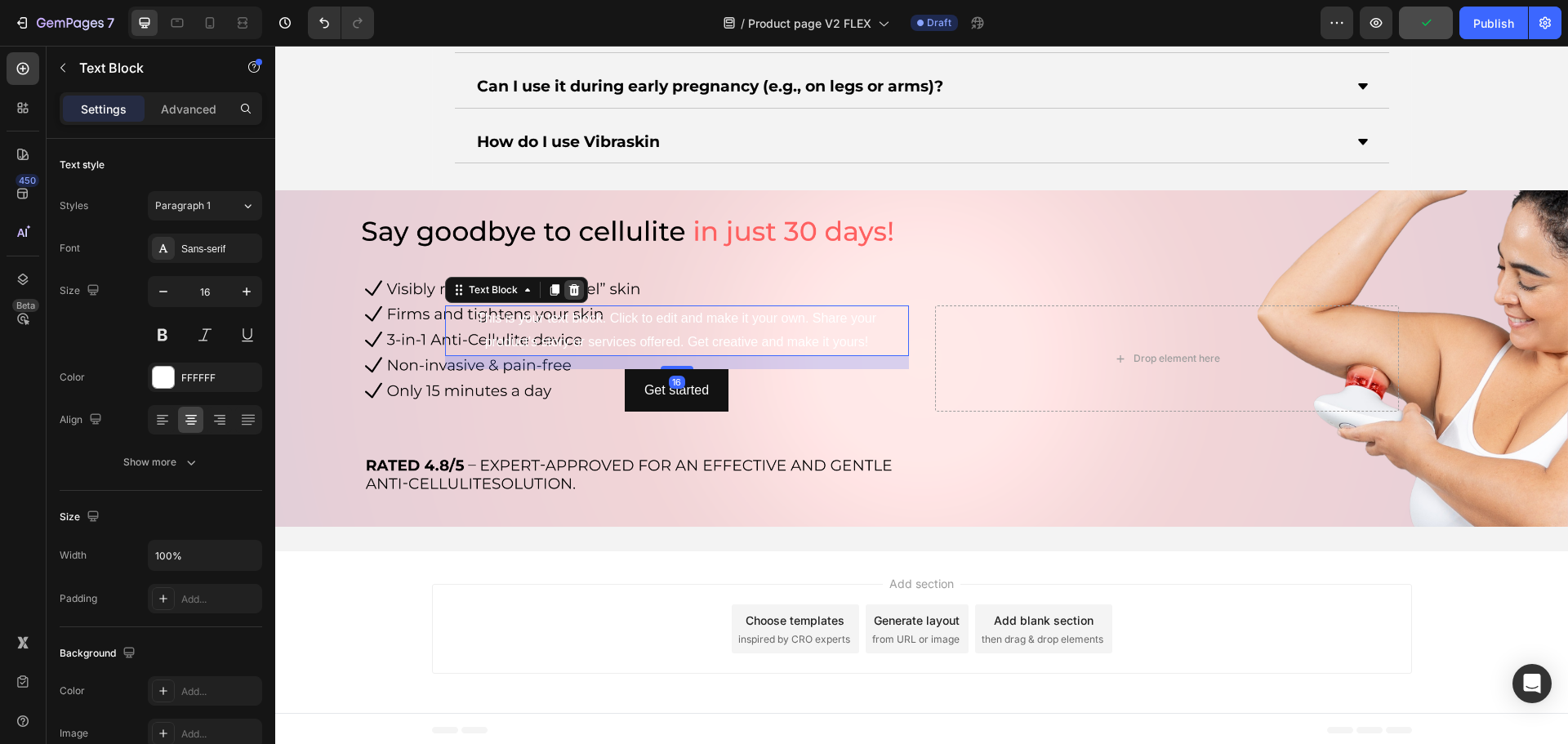
click at [569, 283] on icon at bounding box center [573, 289] width 13 height 13
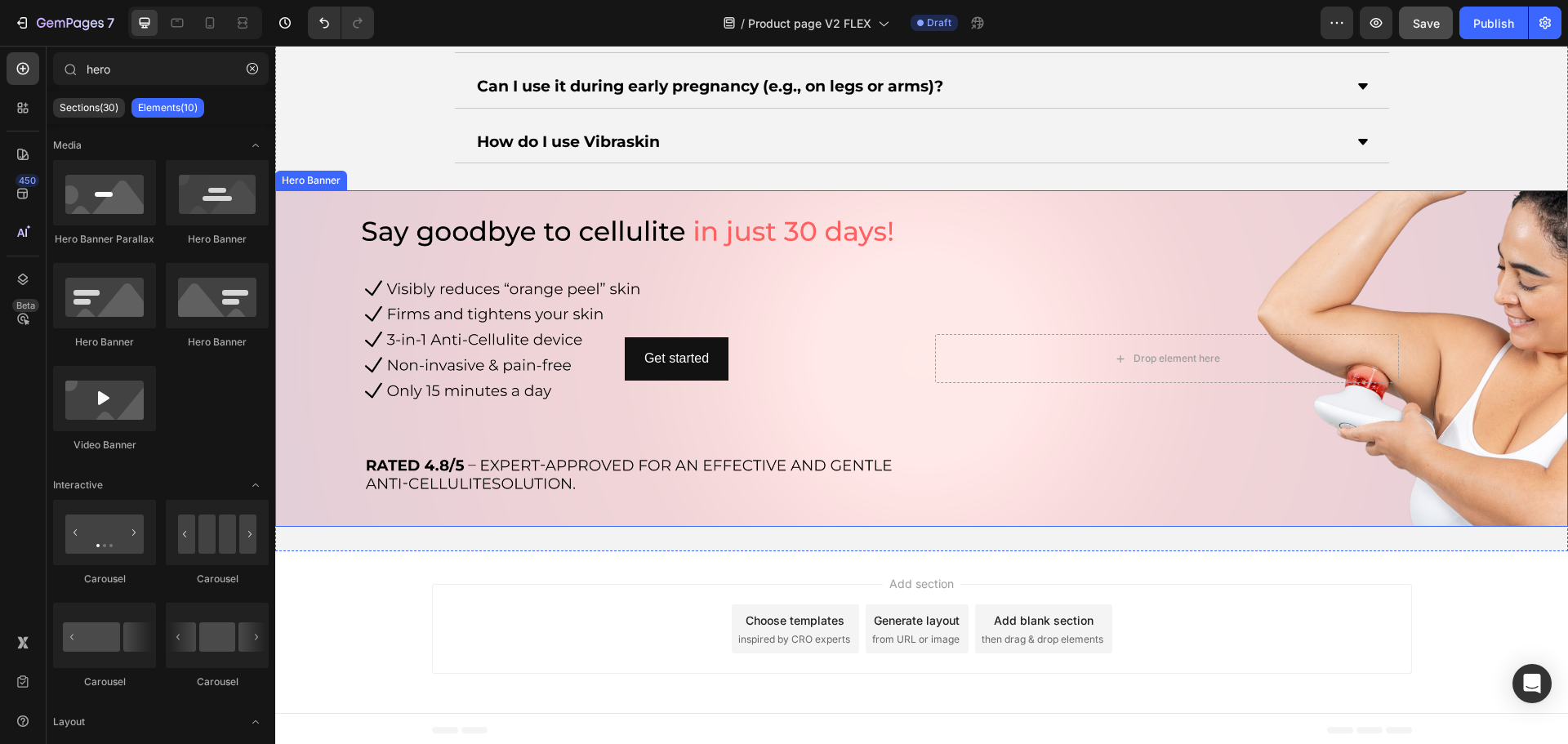
click at [503, 325] on div "Background Image" at bounding box center [921, 358] width 1293 height 336
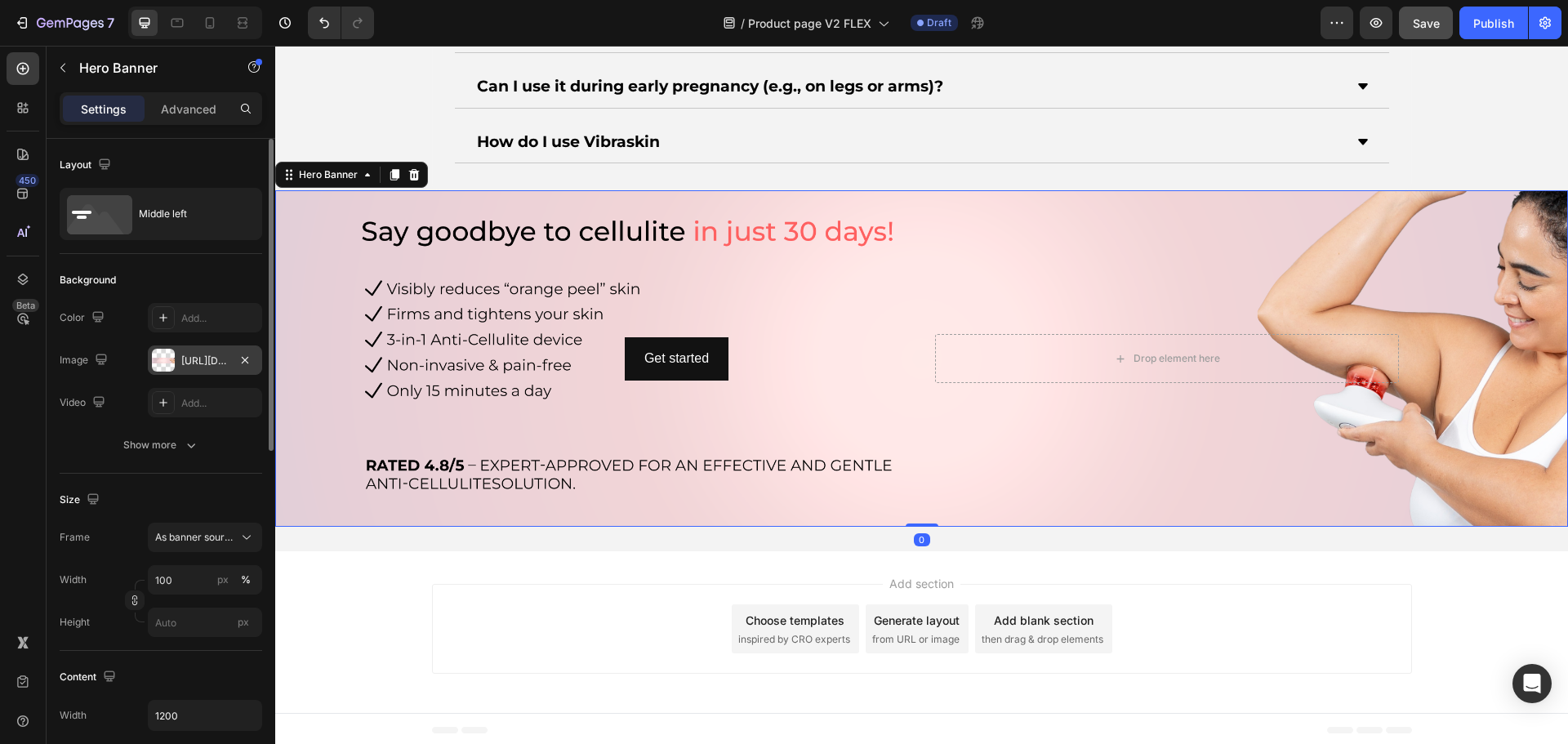
click at [211, 371] on div "[URL][DOMAIN_NAME]" at bounding box center [204, 359] width 114 height 29
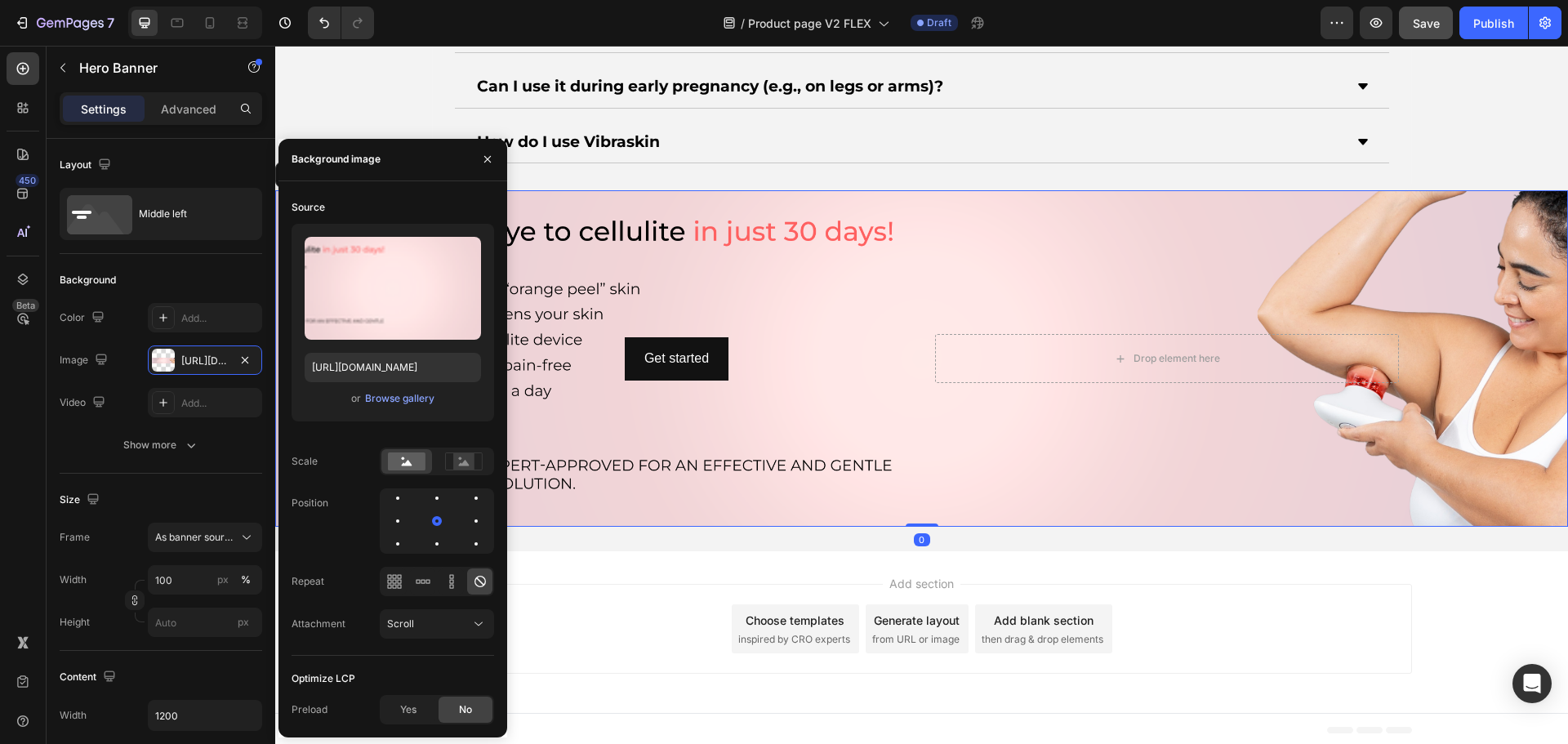
click at [407, 420] on div "Upload Image [URL][DOMAIN_NAME] or Browse gallery" at bounding box center [392, 322] width 203 height 197
click at [394, 396] on div "Browse gallery" at bounding box center [399, 398] width 69 height 15
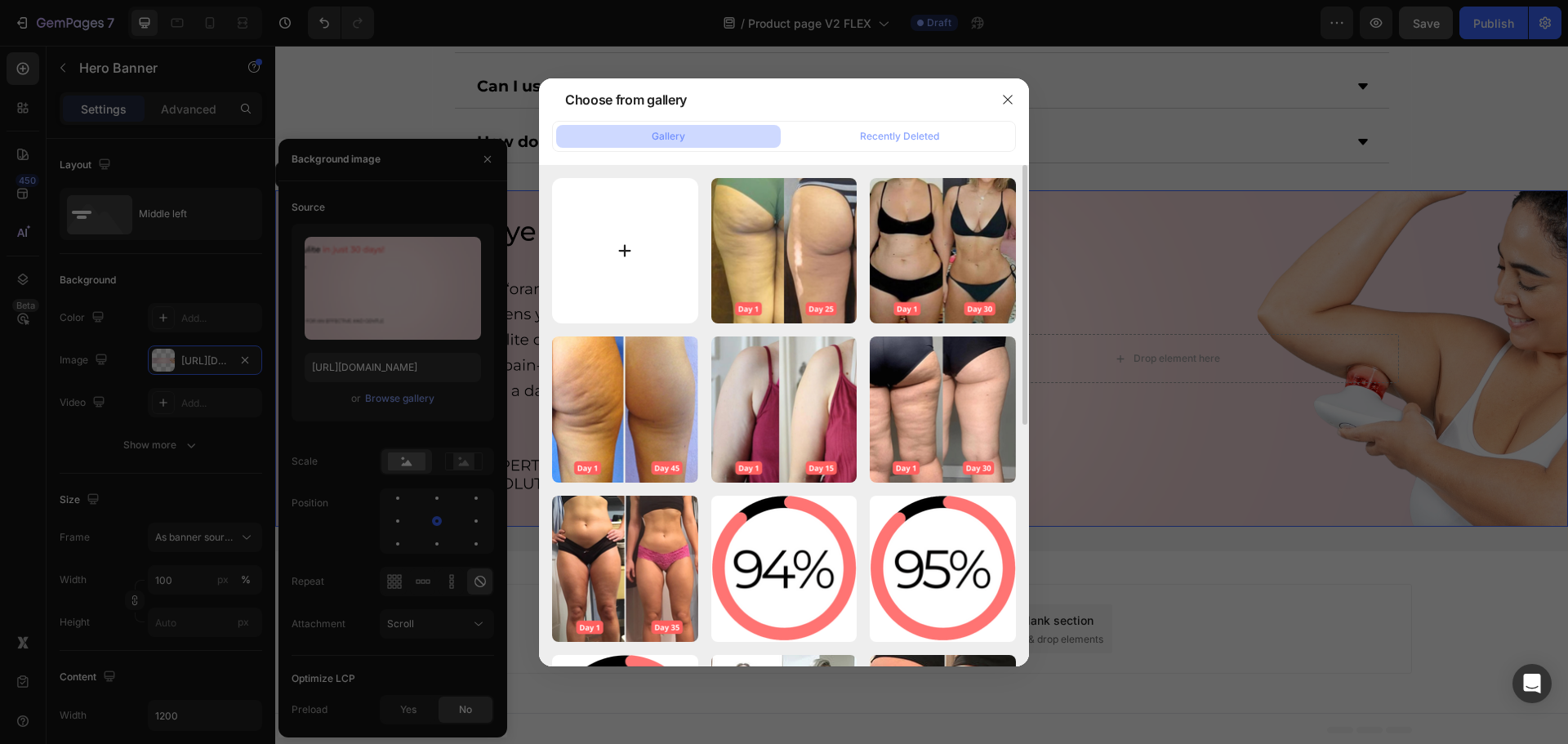
click at [600, 258] on input "file" at bounding box center [625, 250] width 146 height 146
type input "C:\fakepath\ban_haut_vibraskin_pro_1.png"
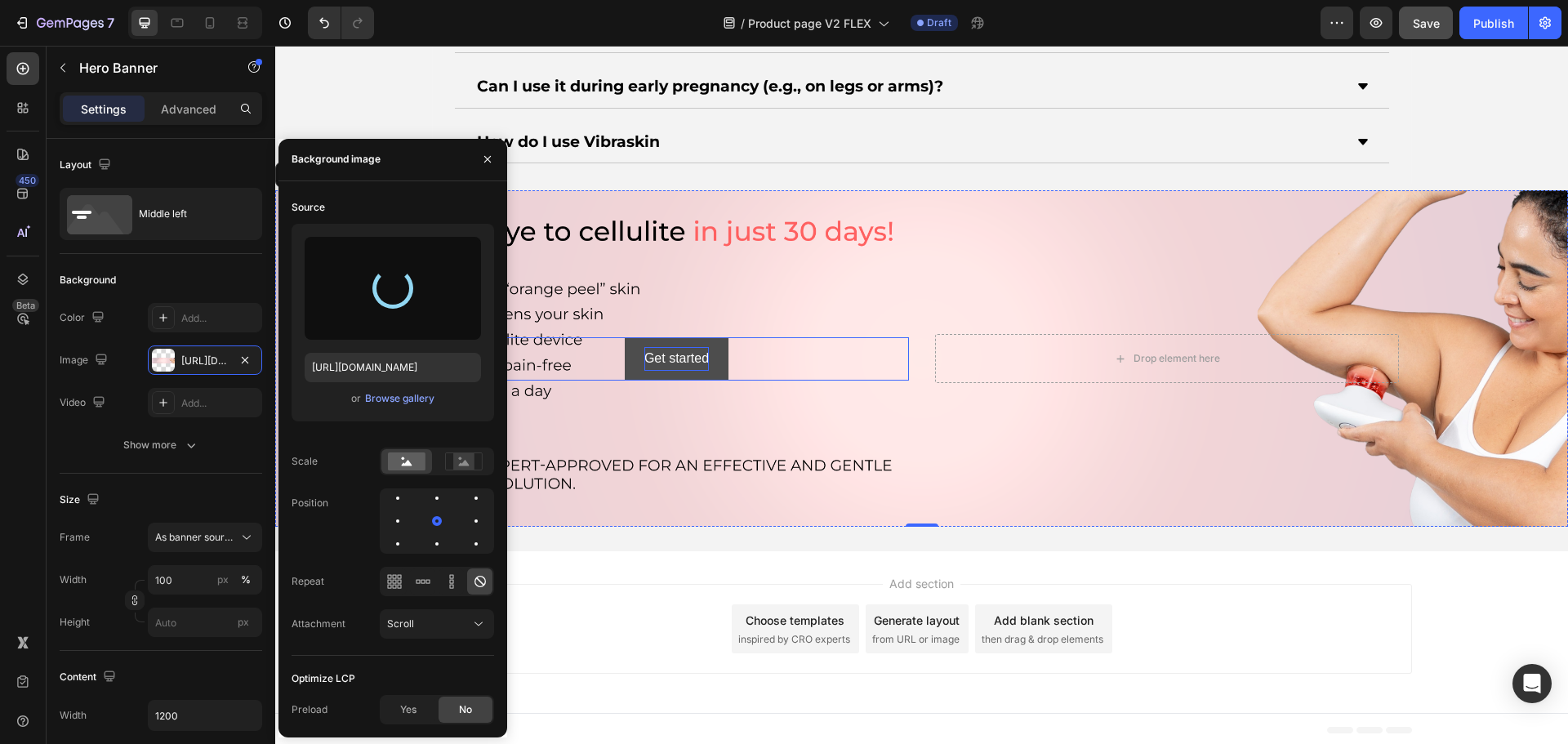
type input "[URL][DOMAIN_NAME]"
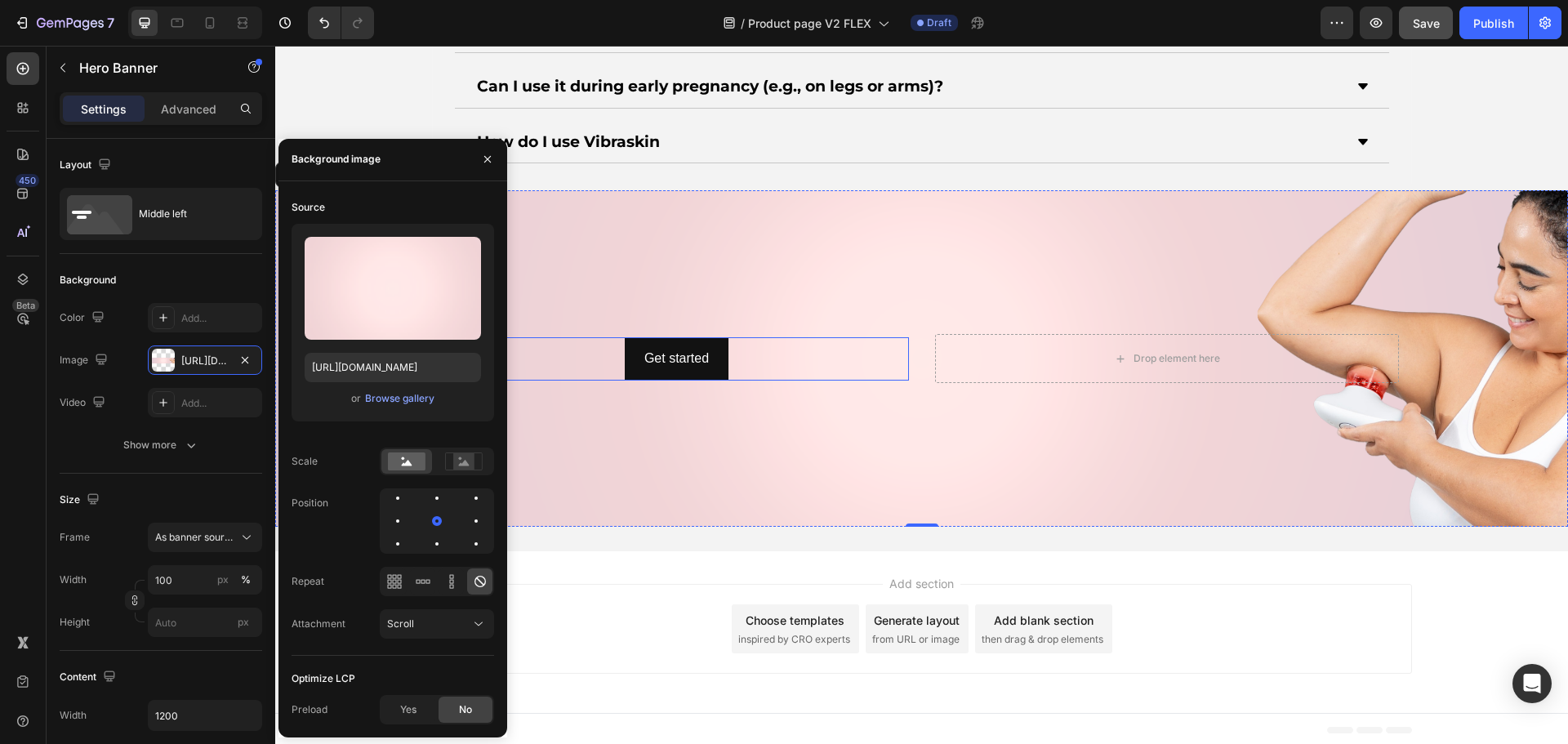
click at [788, 357] on div "Get started Button" at bounding box center [677, 358] width 464 height 43
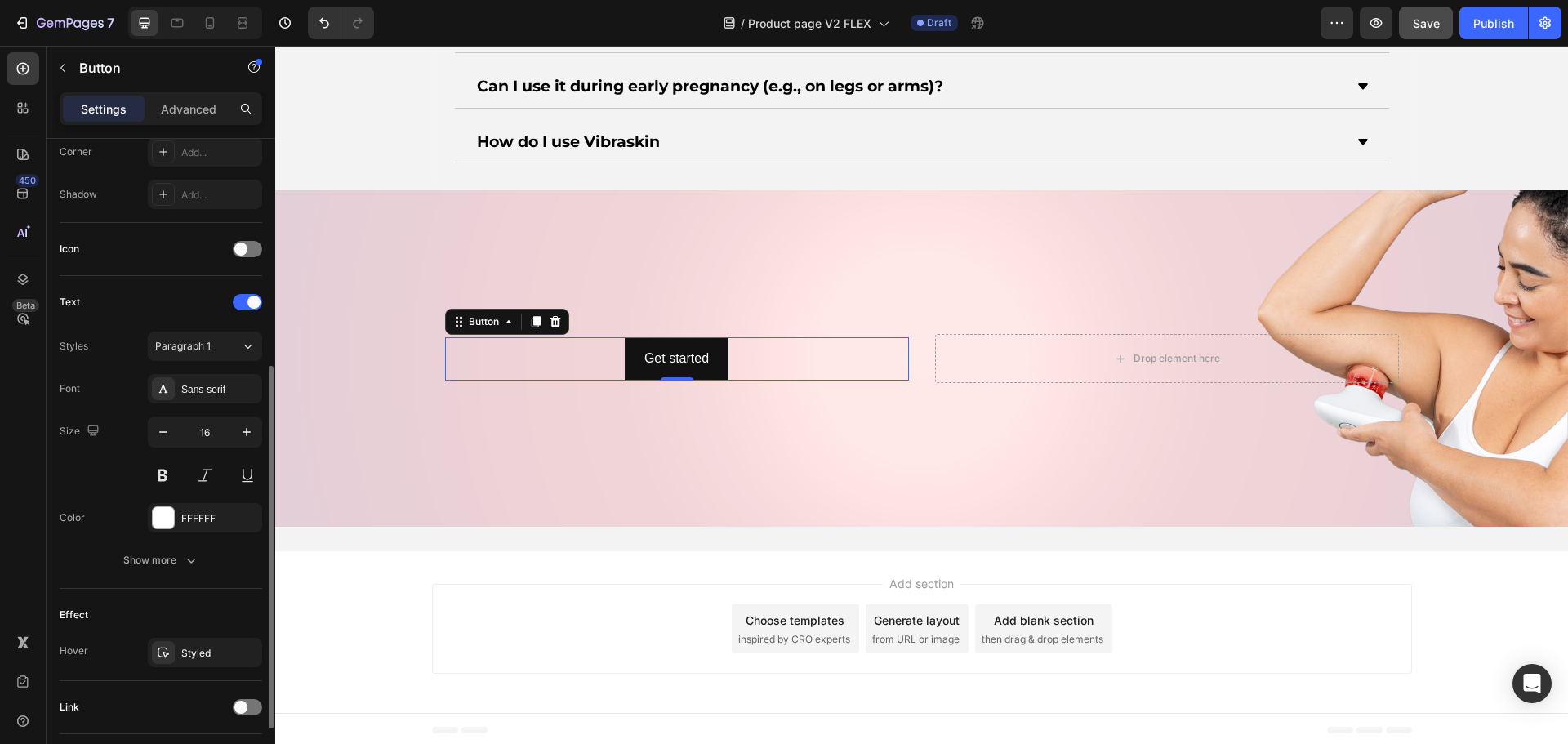
scroll to position [490, 0]
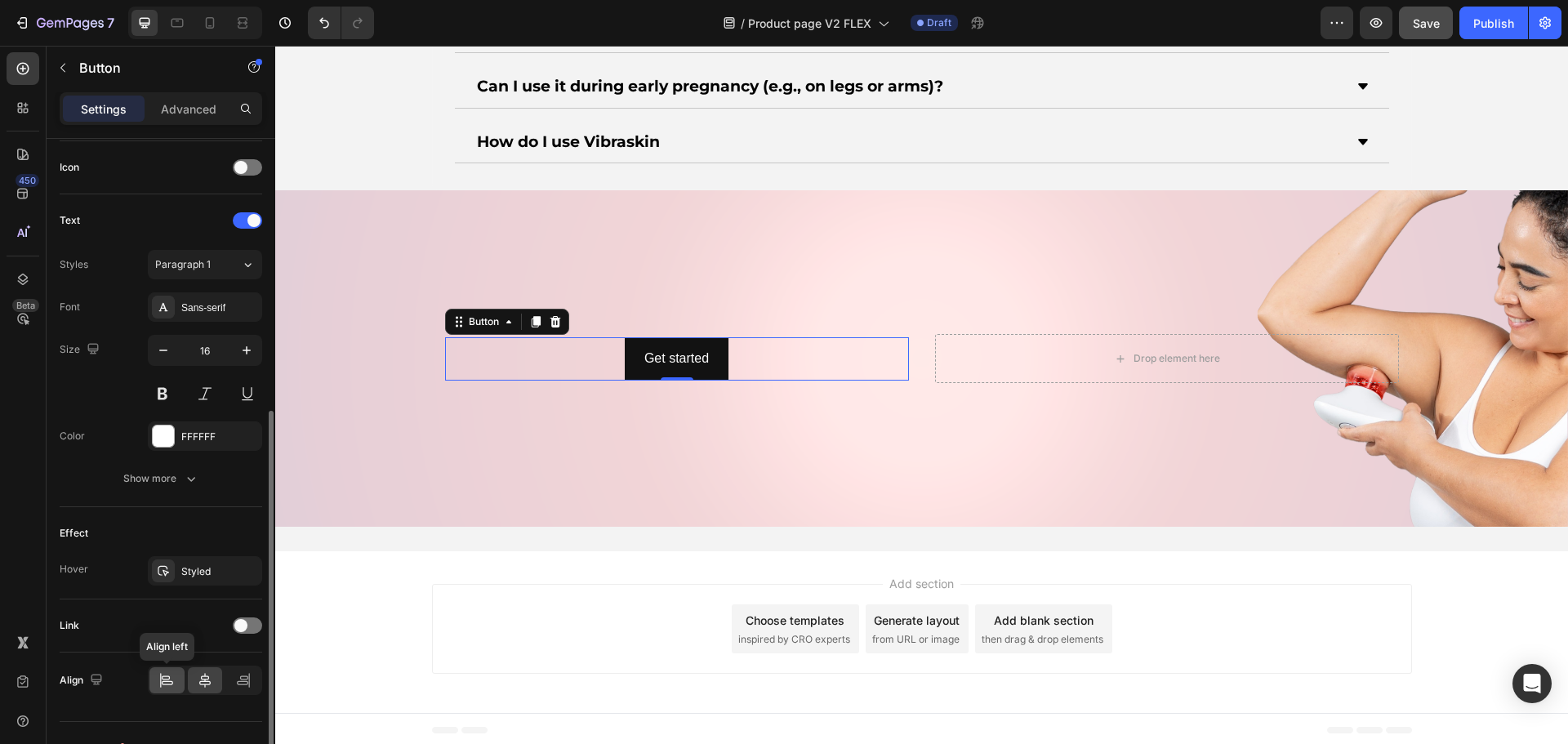
click at [168, 679] on icon at bounding box center [166, 679] width 16 height 16
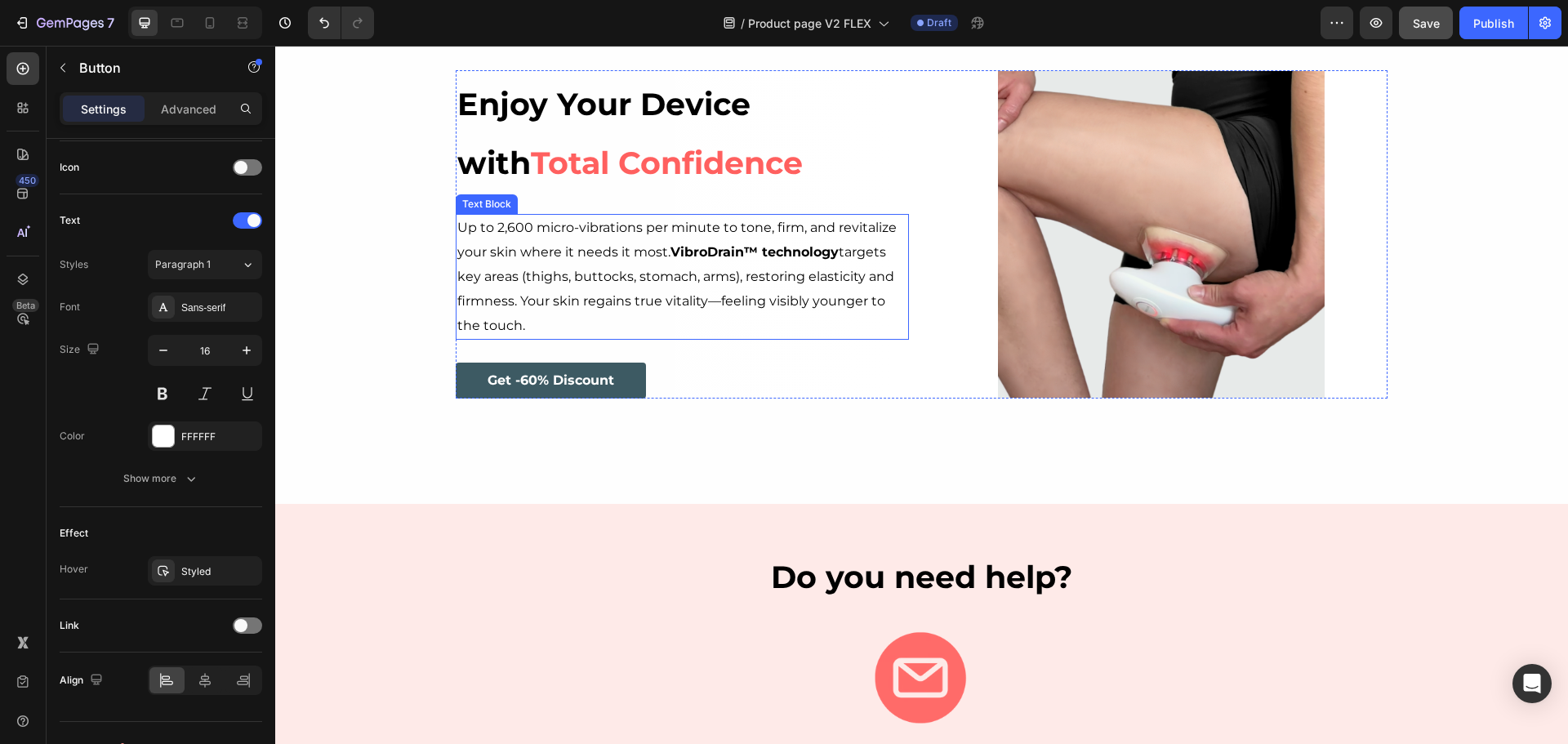
scroll to position [2836, 0]
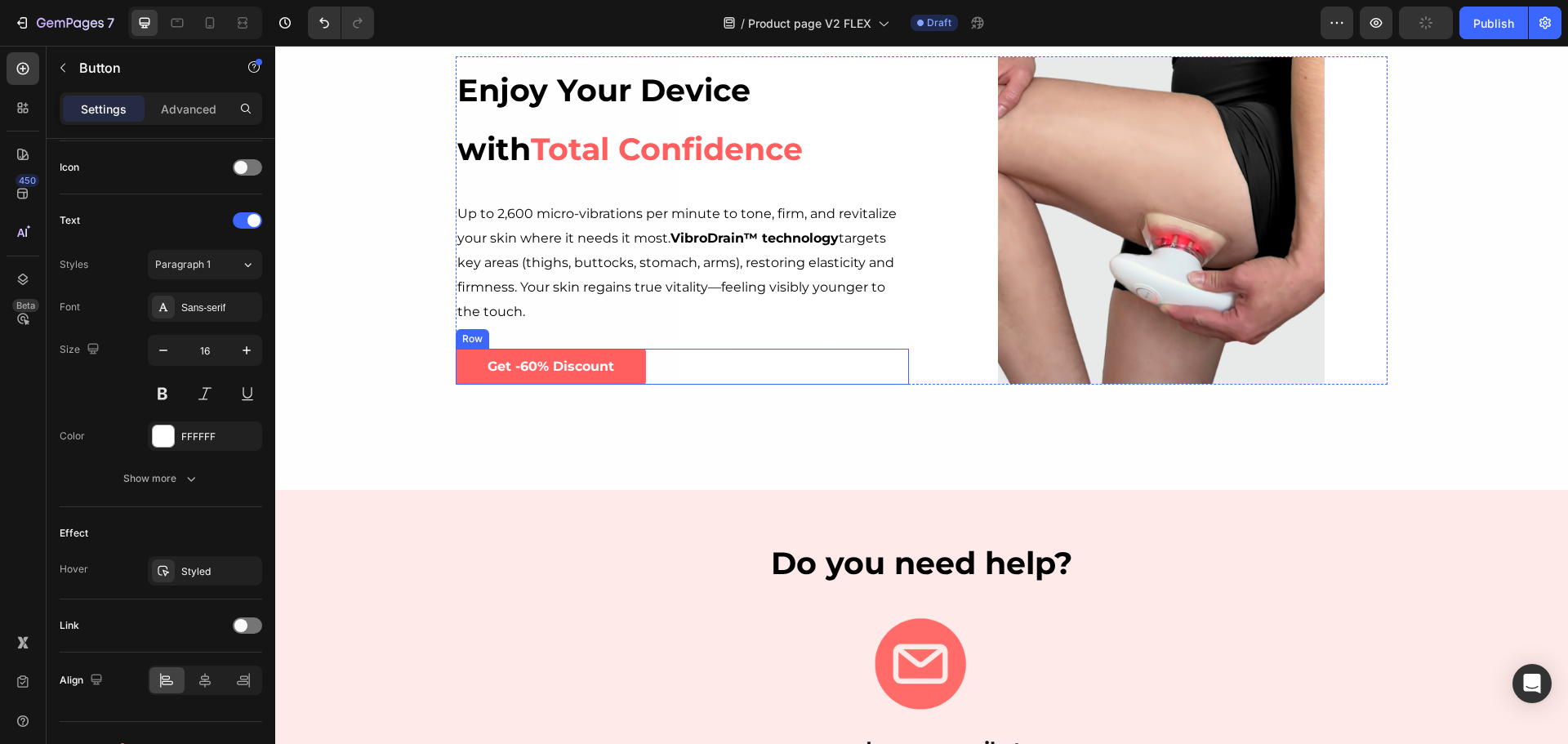
click at [673, 367] on div "Get -60% Discount Button Row" at bounding box center [682, 367] width 453 height 37
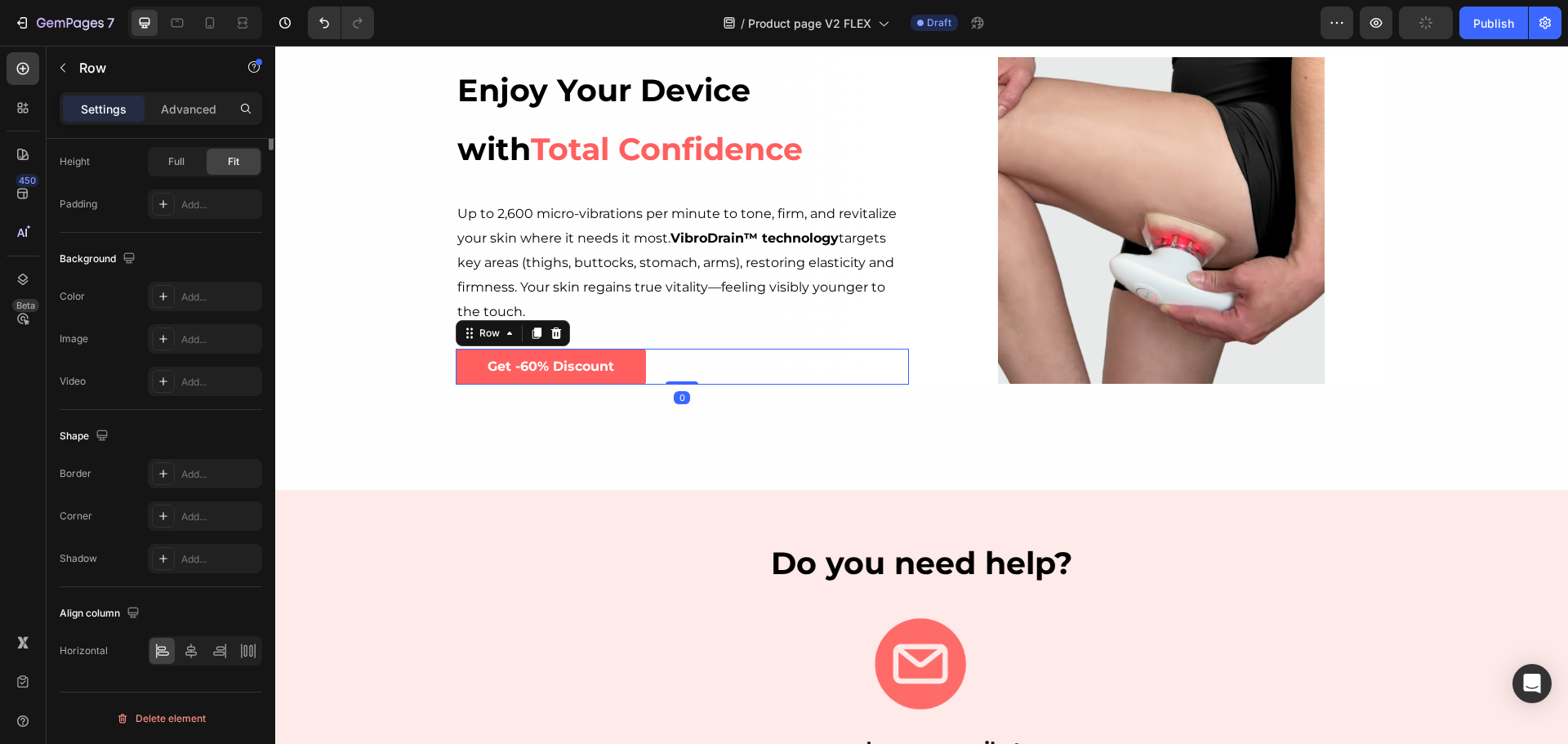
scroll to position [0, 0]
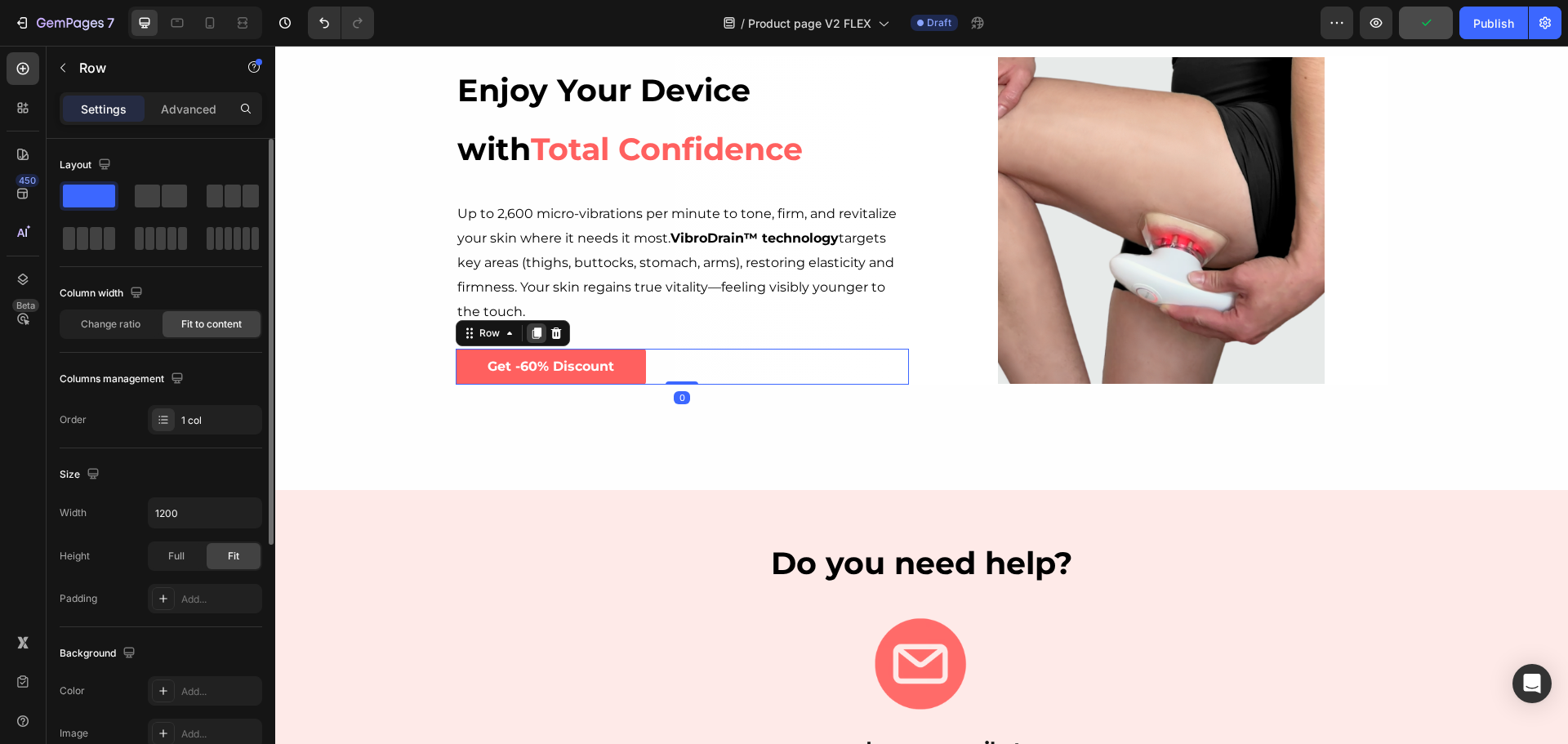
click at [534, 335] on icon at bounding box center [537, 333] width 9 height 12
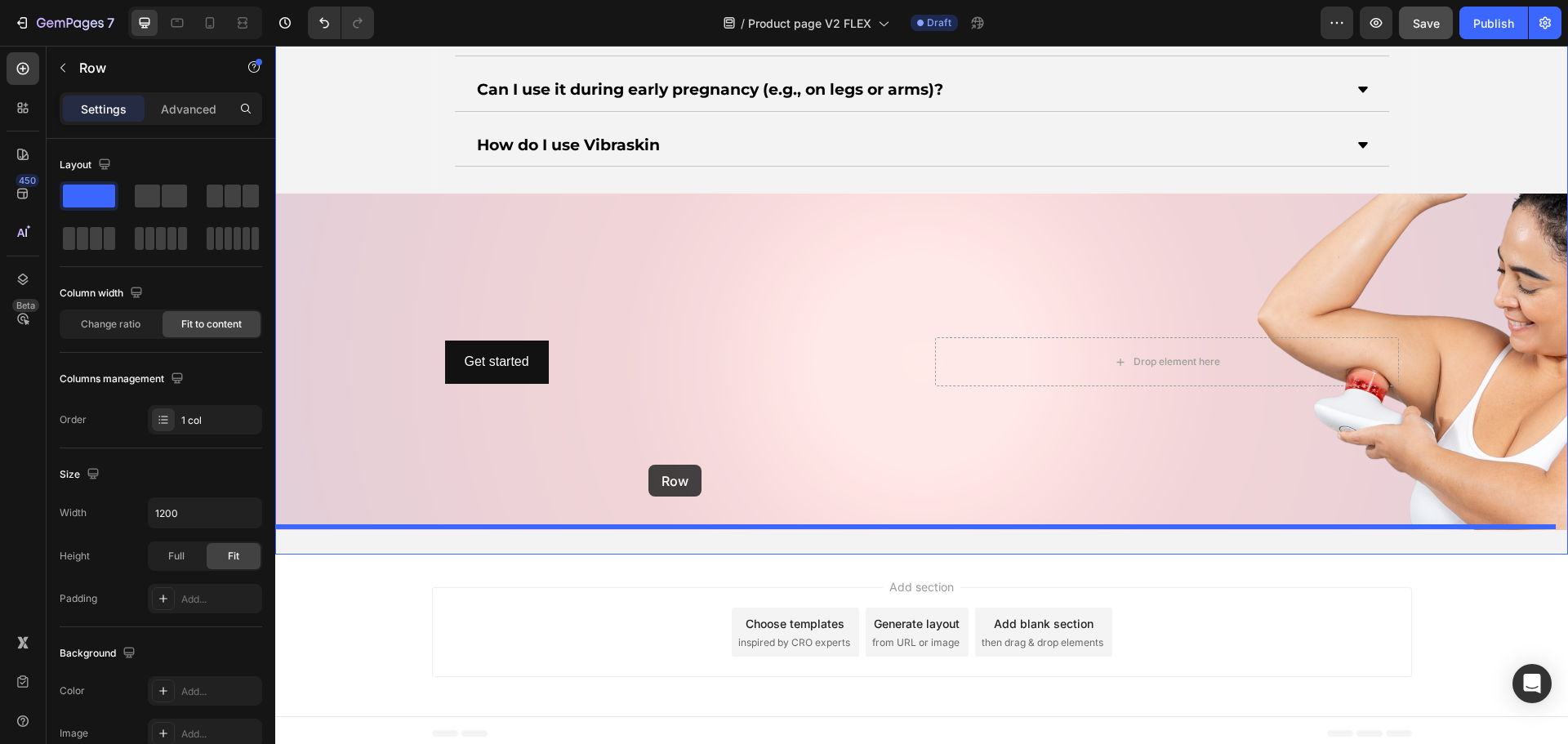
scroll to position [6330, 0]
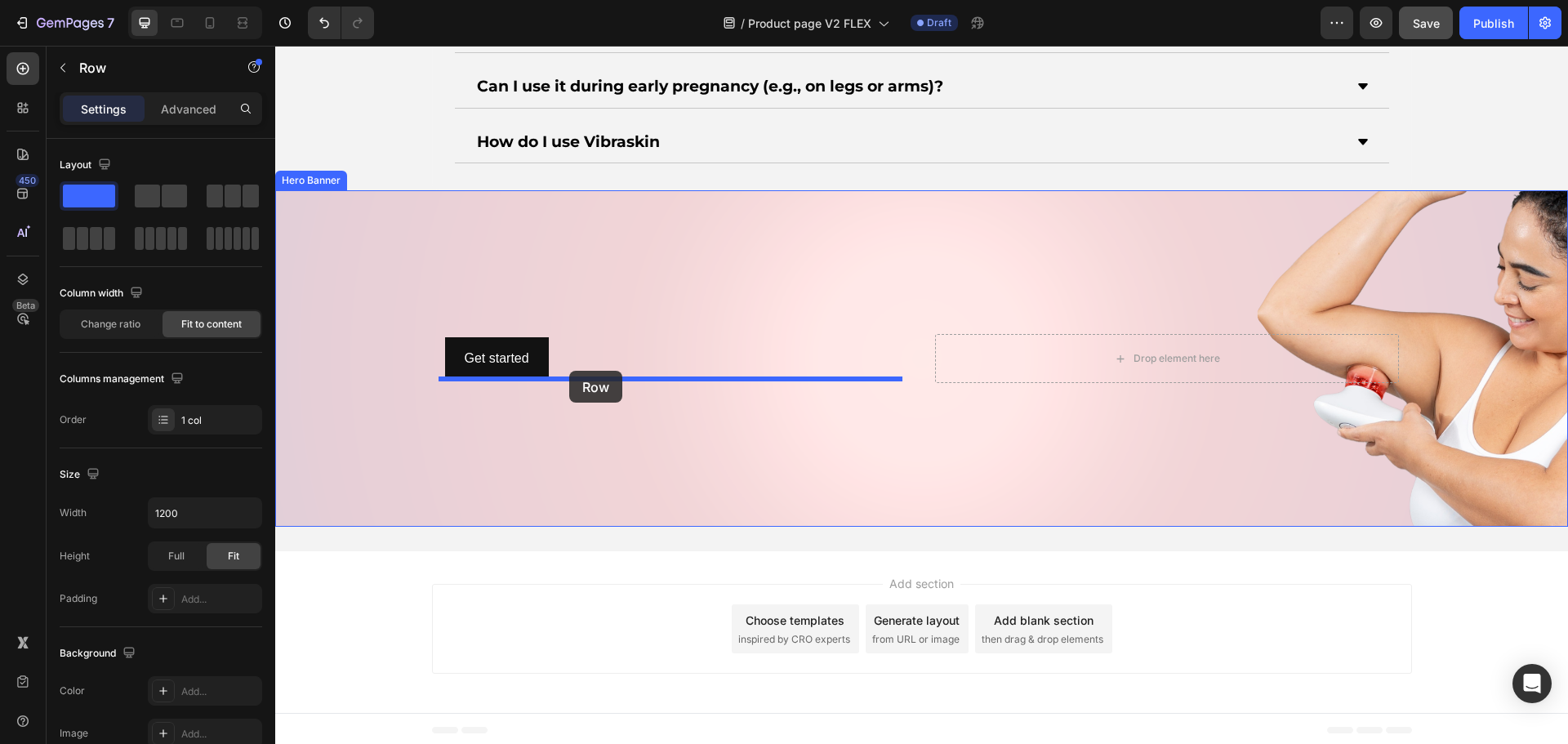
drag, startPoint x: 493, startPoint y: 356, endPoint x: 565, endPoint y: 372, distance: 73.8
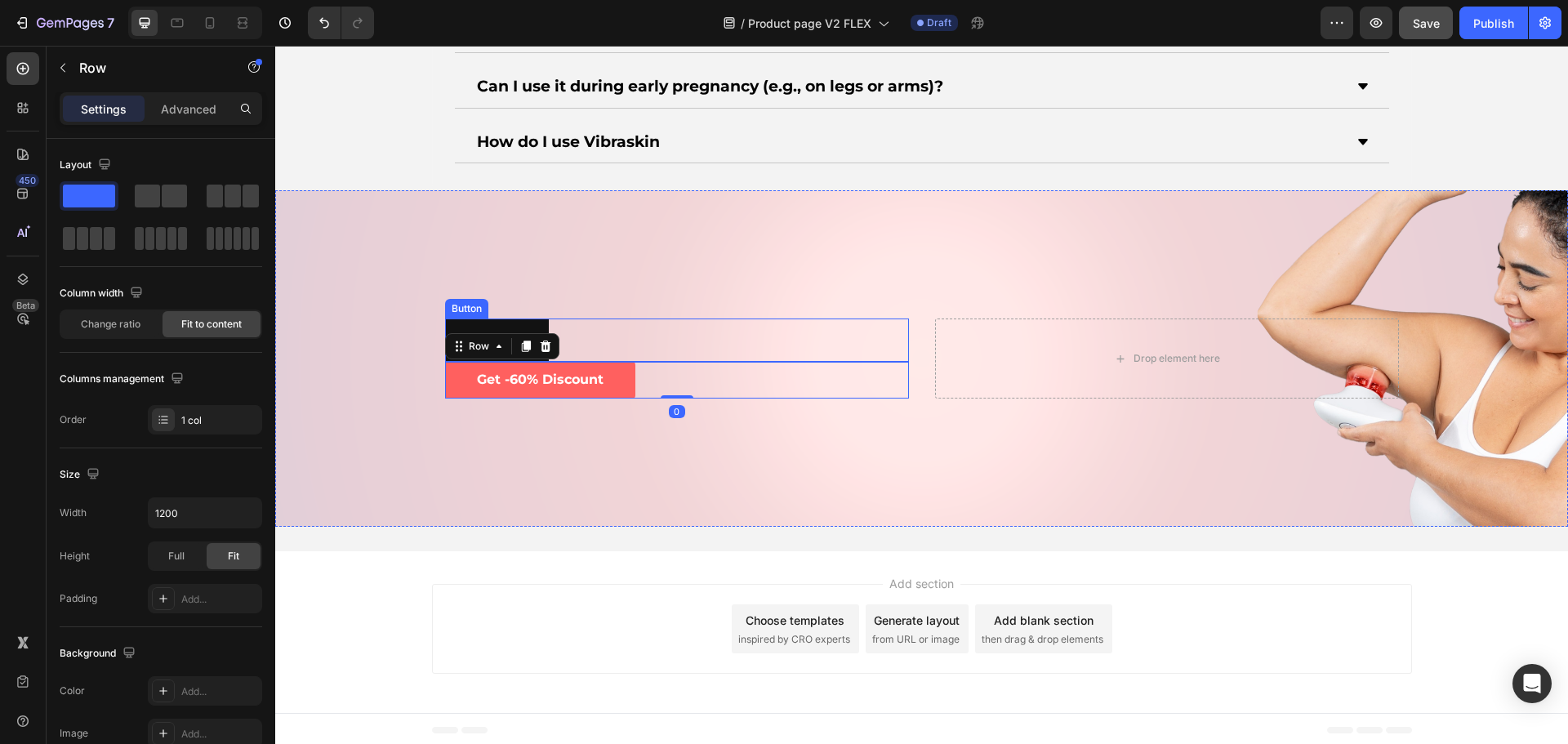
click at [613, 324] on div "Get started Button" at bounding box center [677, 340] width 464 height 43
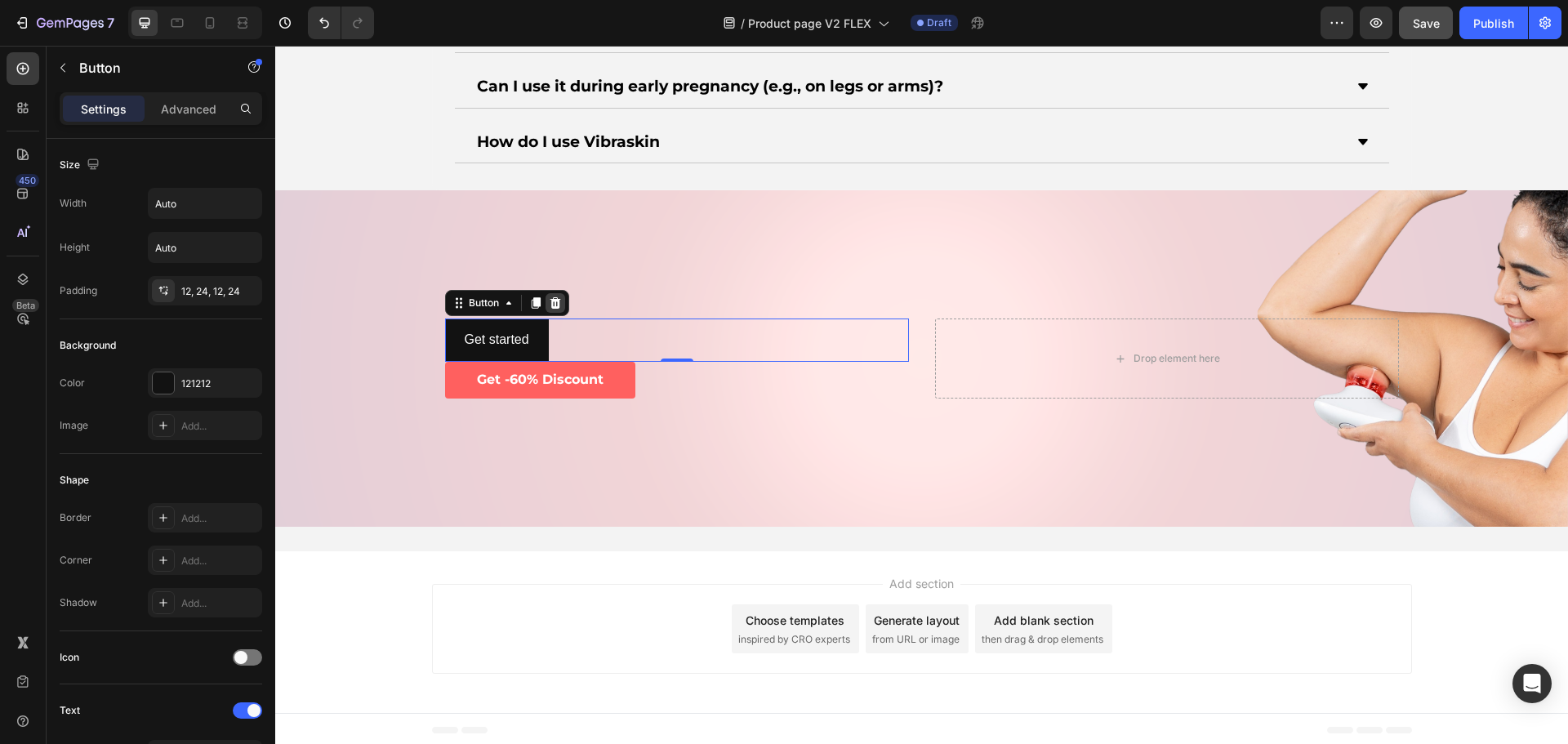
click at [550, 298] on icon at bounding box center [555, 303] width 11 height 12
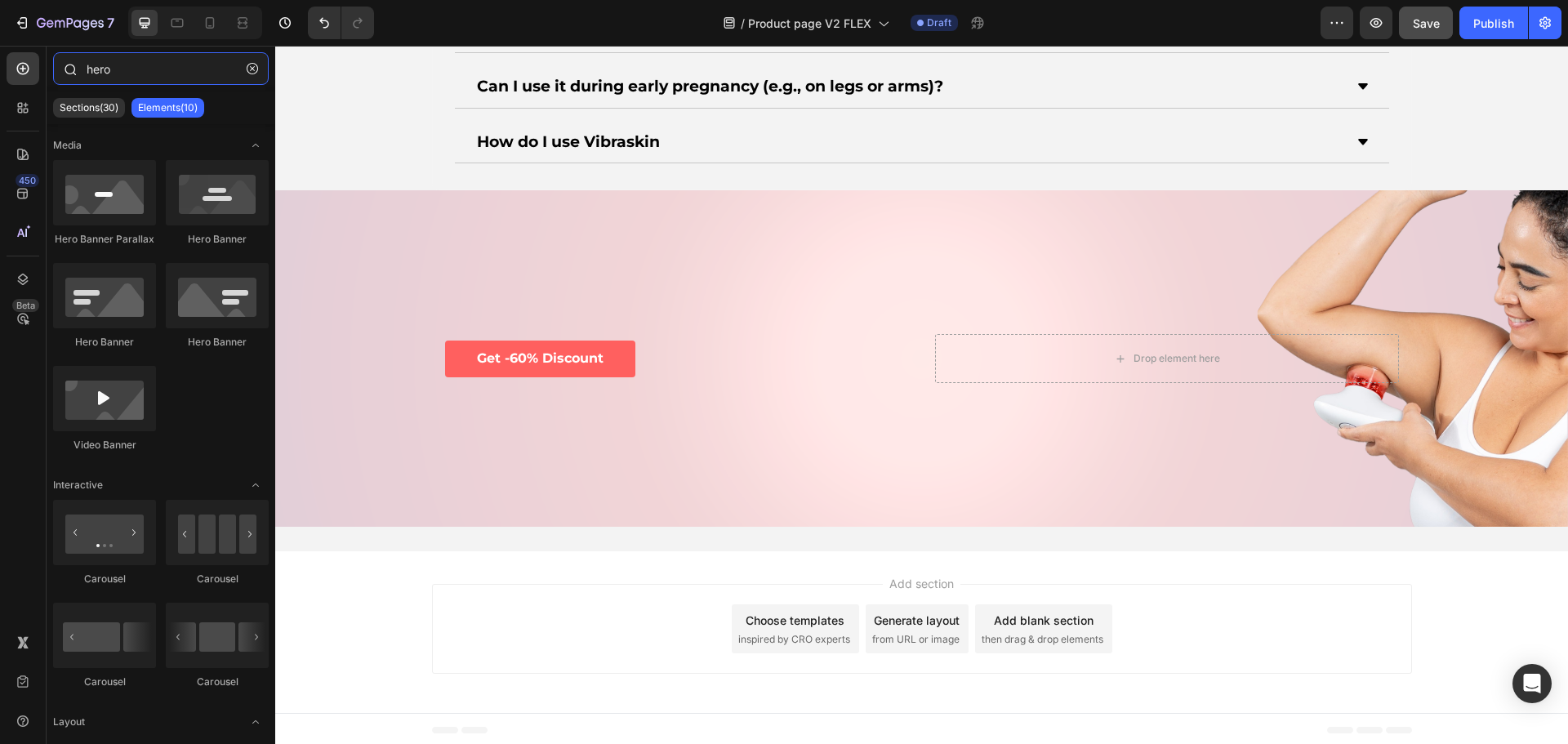
click at [149, 69] on input "hero" at bounding box center [161, 68] width 216 height 33
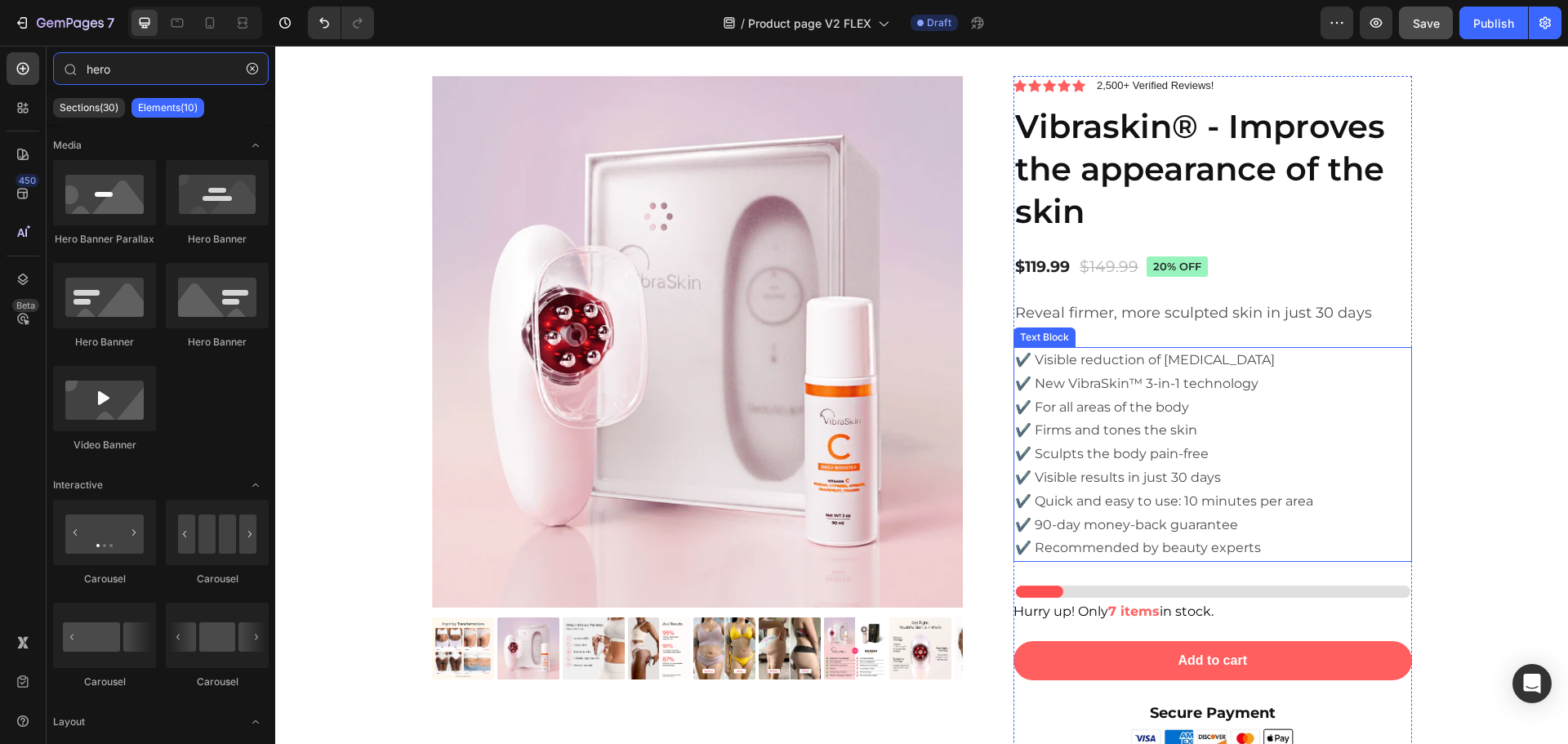
scroll to position [5105, 0]
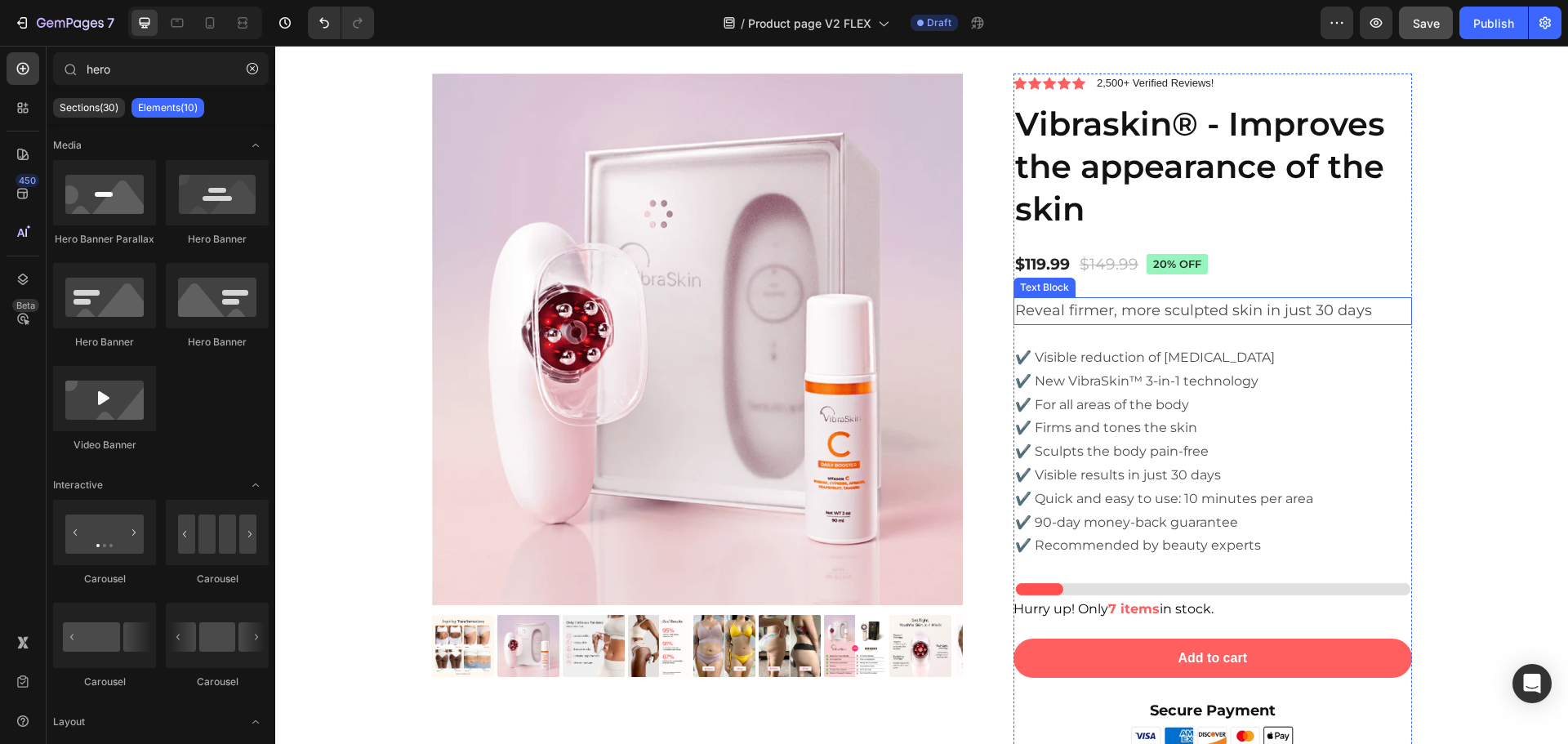
click at [1152, 311] on span "Reveal firmer, more sculpted skin in just 30 days" at bounding box center [1193, 311] width 357 height 18
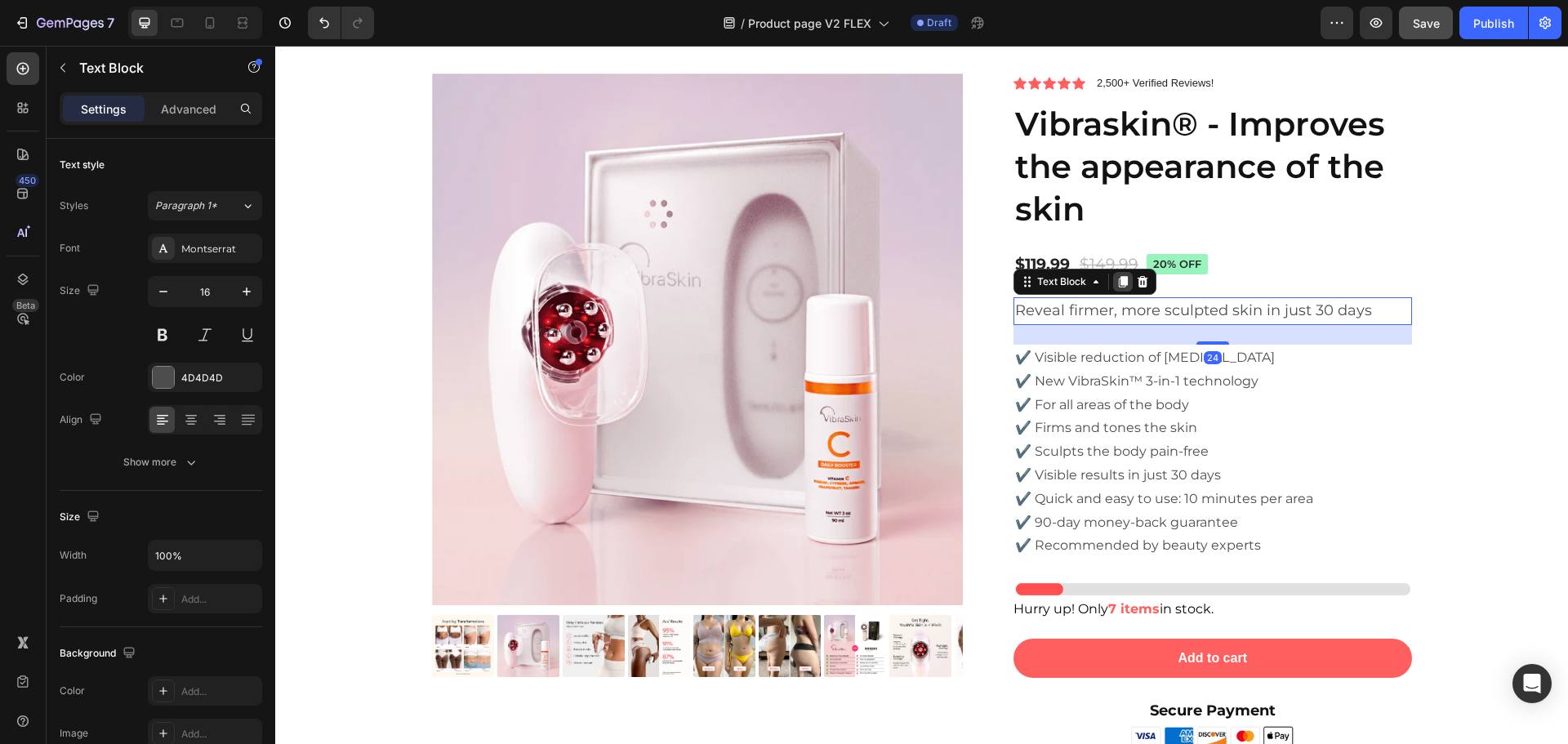
click at [1118, 281] on icon at bounding box center [1123, 281] width 9 height 12
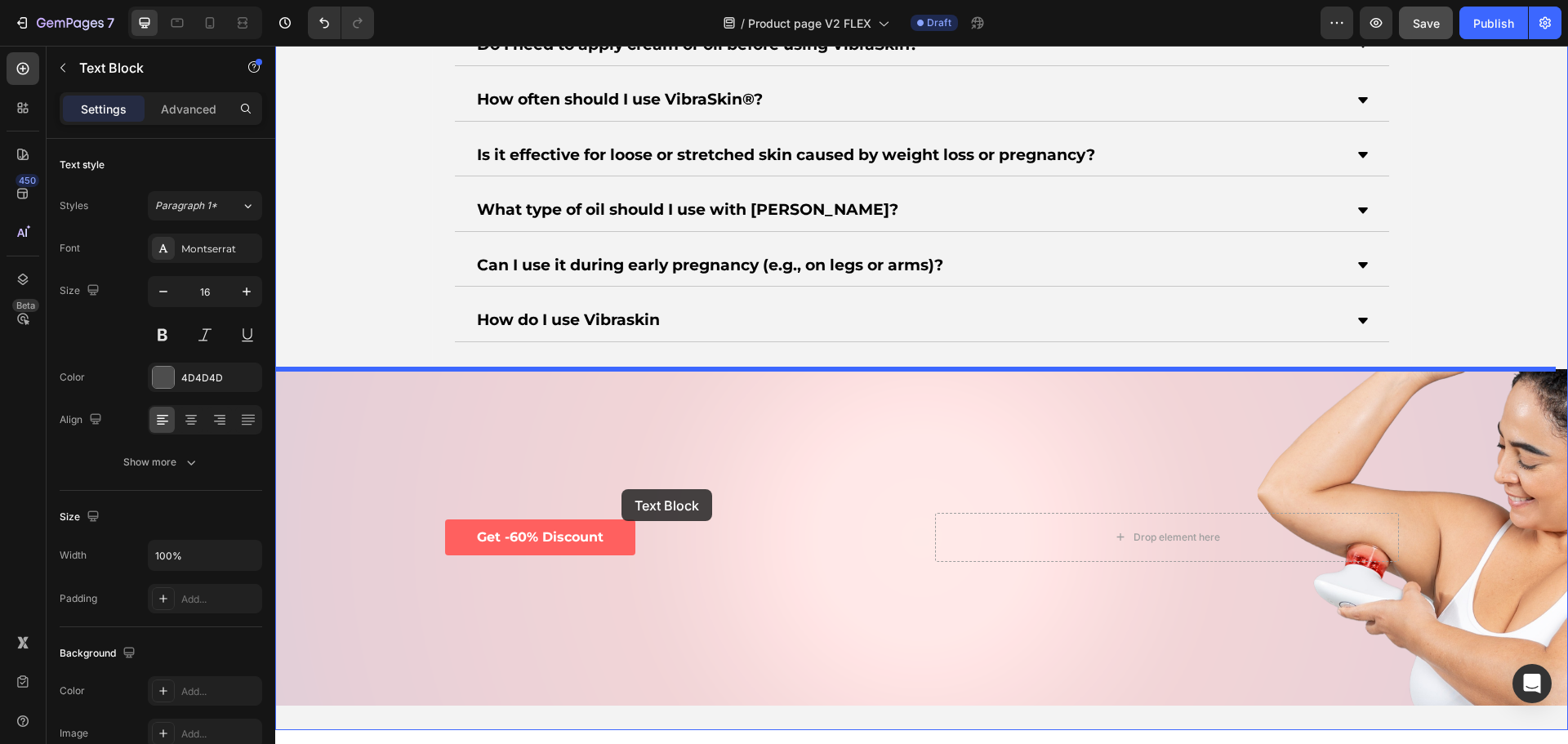
scroll to position [6378, 0]
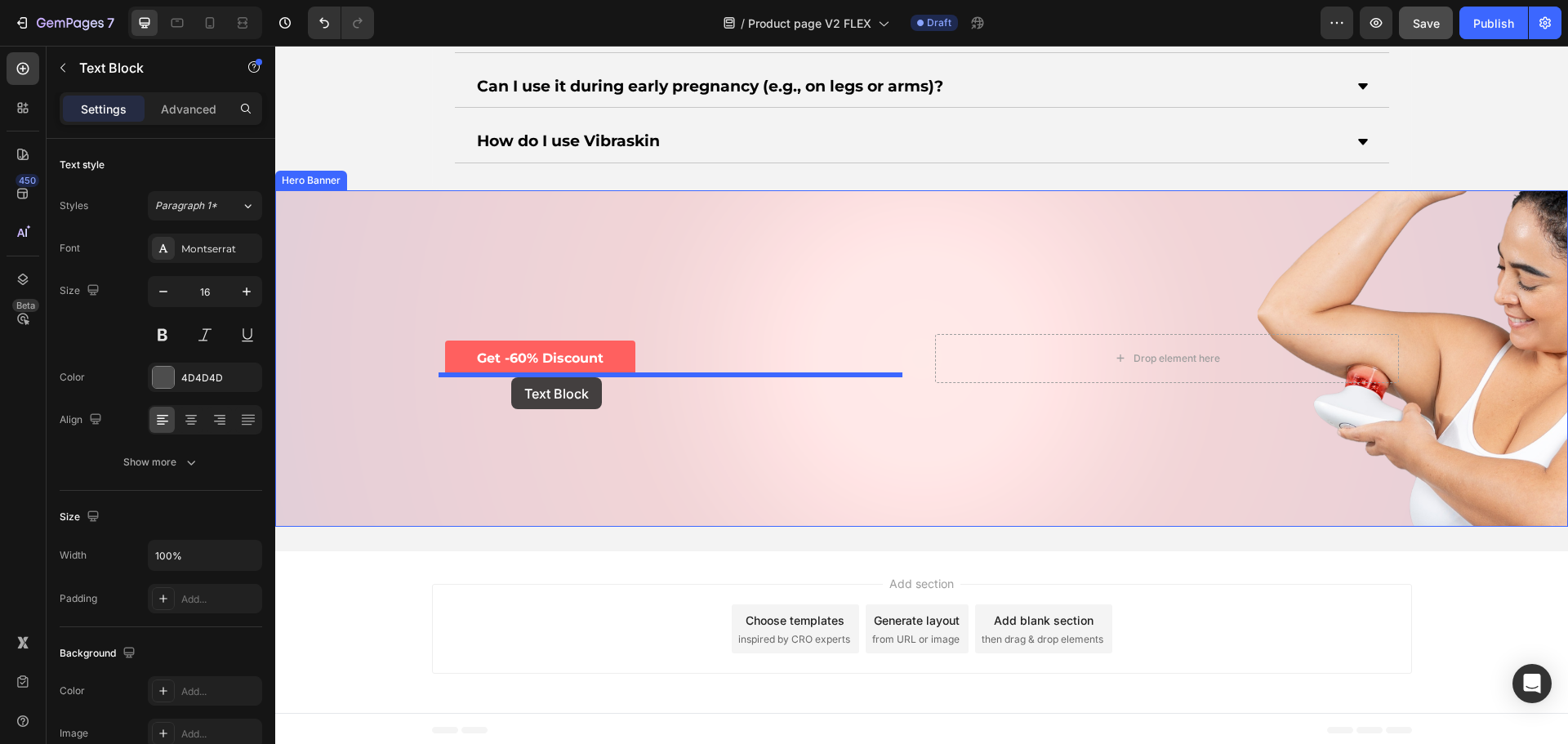
drag, startPoint x: 1023, startPoint y: 337, endPoint x: 511, endPoint y: 377, distance: 513.6
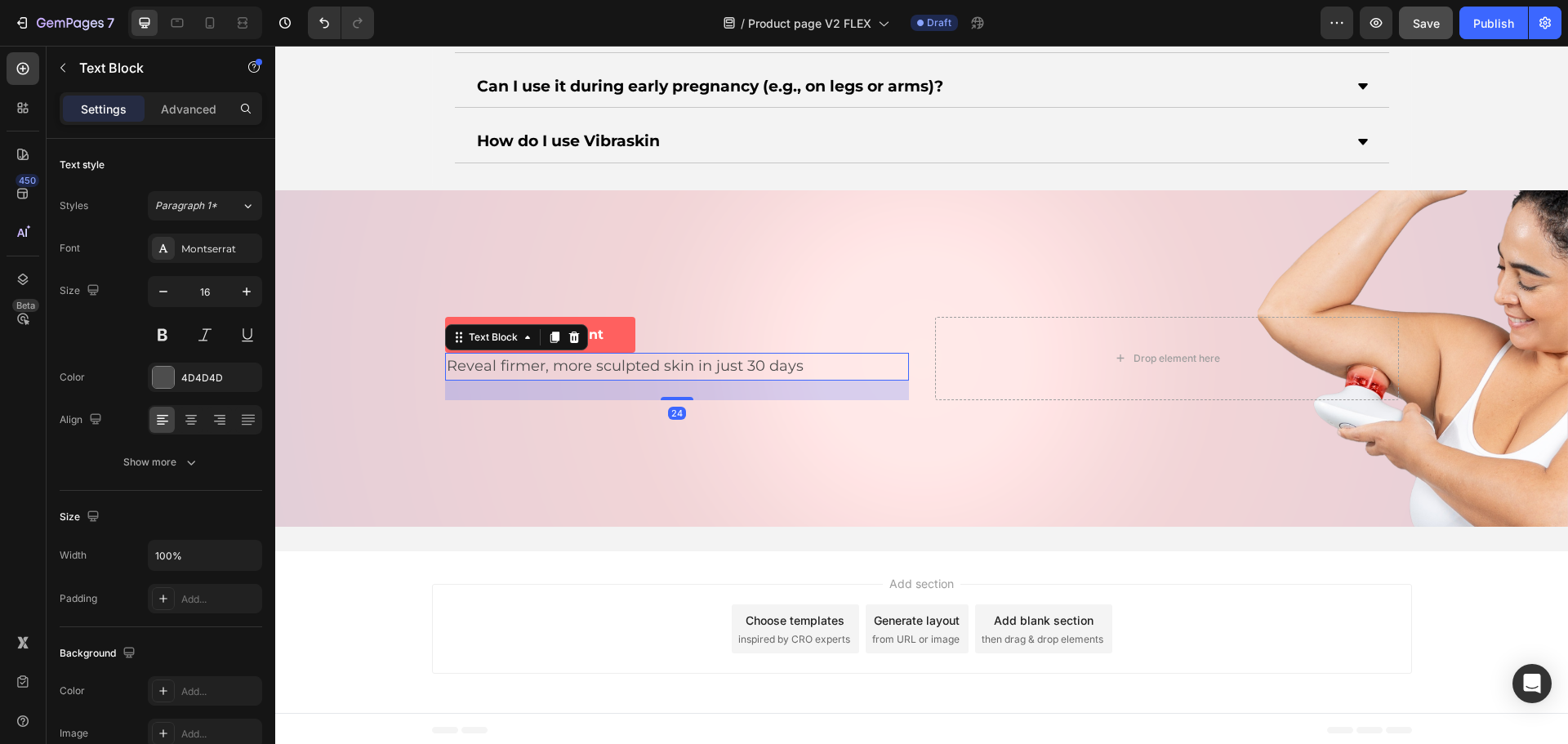
click at [550, 365] on span "Reveal firmer, more sculpted skin in just 30 days" at bounding box center [625, 365] width 357 height 18
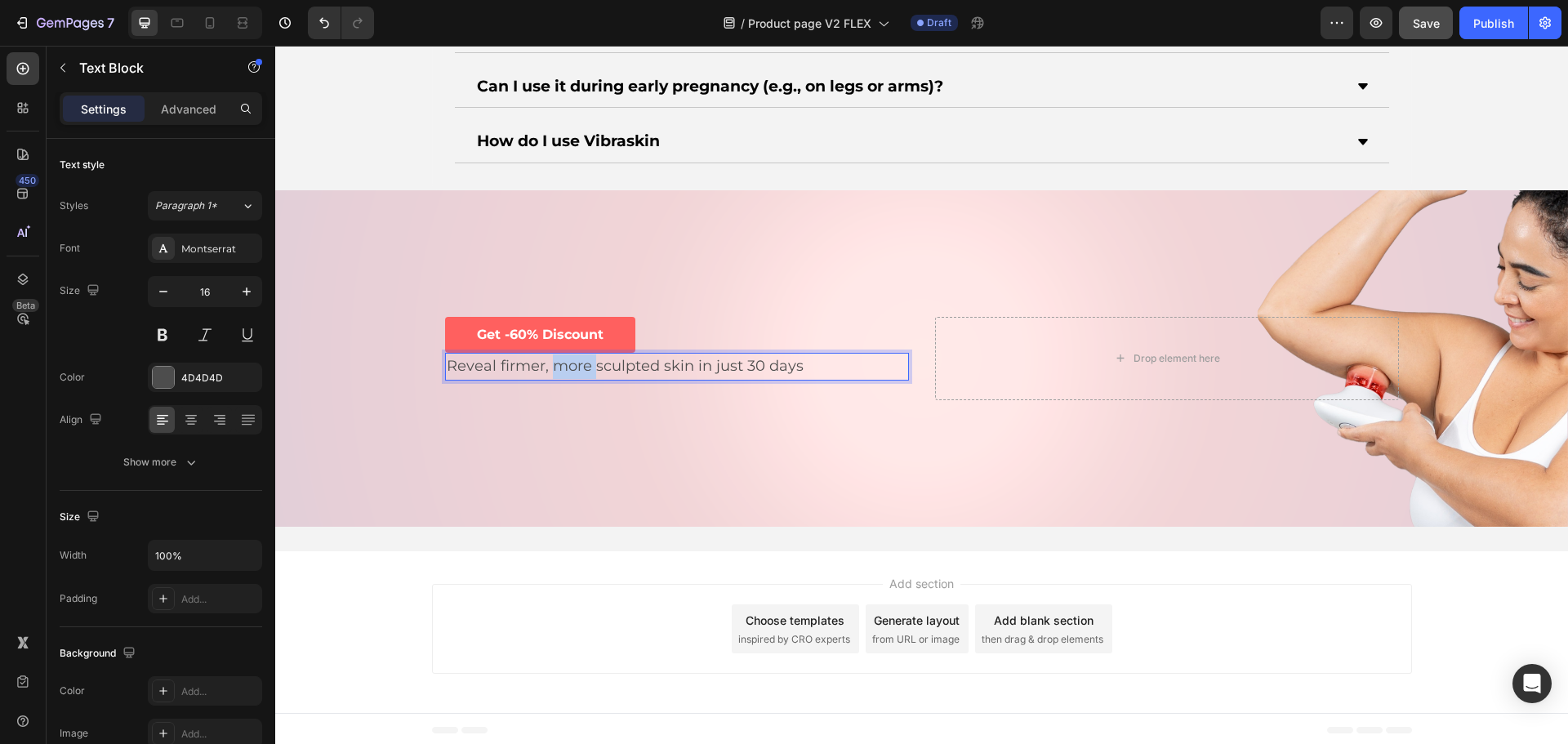
click at [550, 365] on span "Reveal firmer, more sculpted skin in just 30 days" at bounding box center [625, 365] width 357 height 18
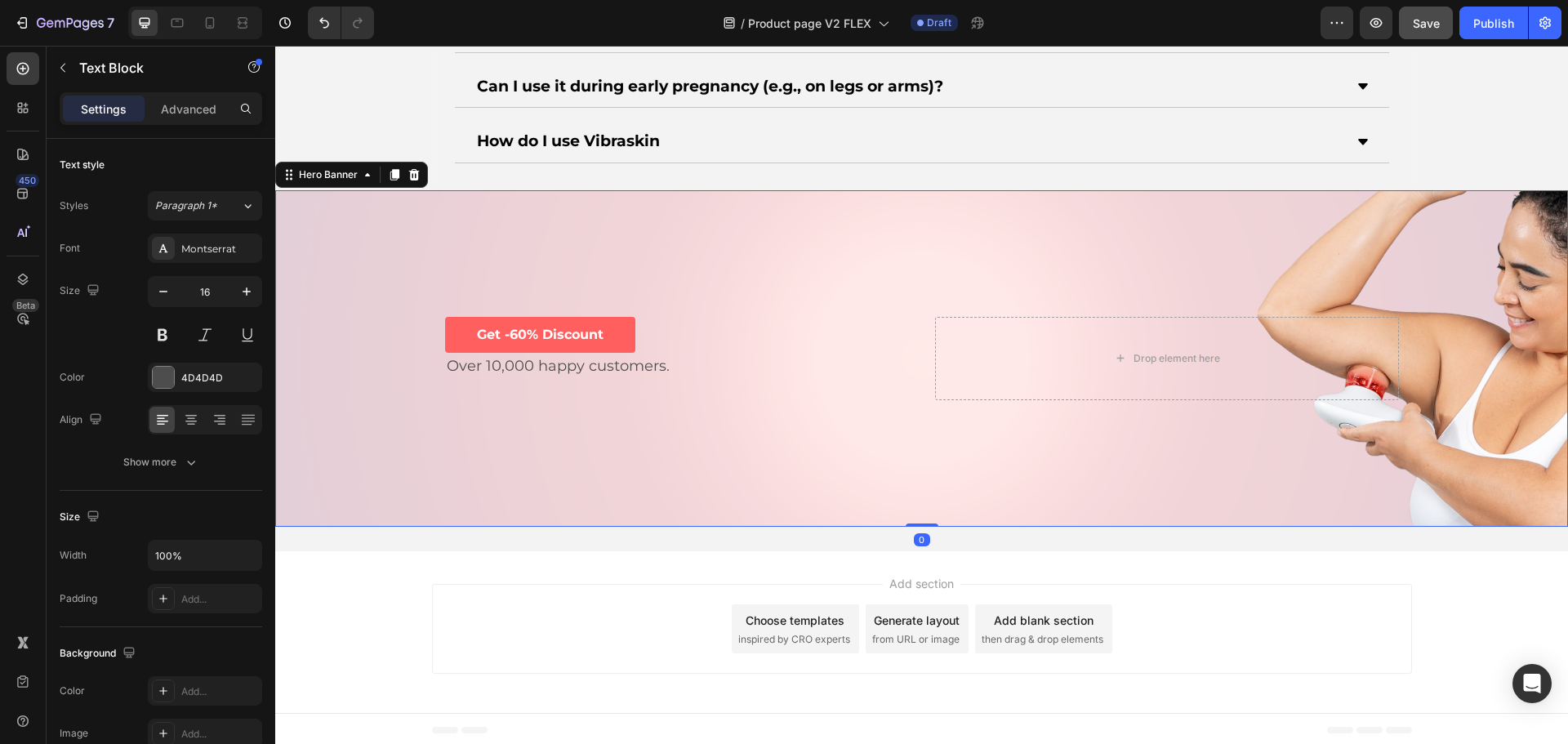
click at [704, 445] on div "Background Image" at bounding box center [921, 358] width 1293 height 336
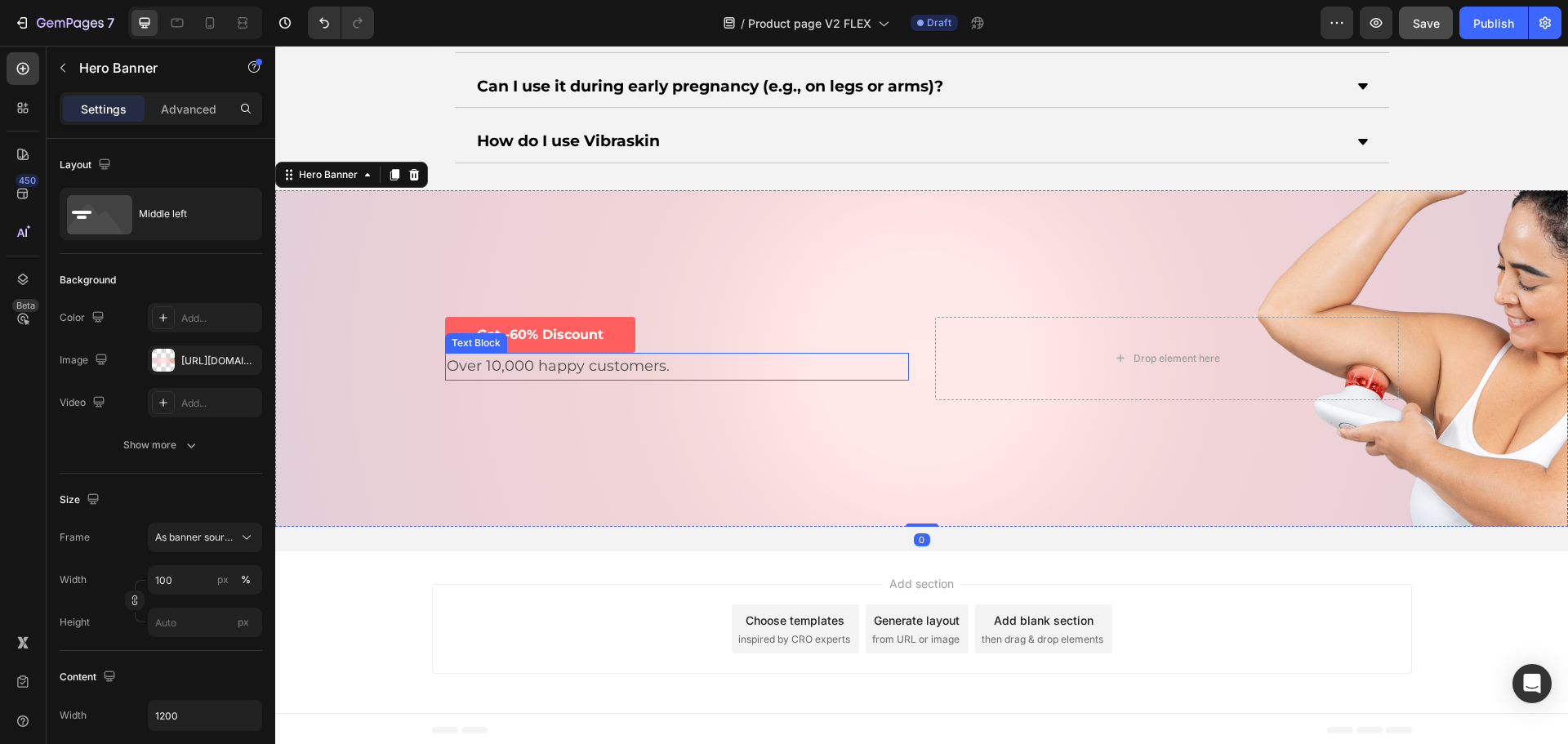
click at [681, 363] on p "Over 10,000 happy customers." at bounding box center [677, 366] width 460 height 25
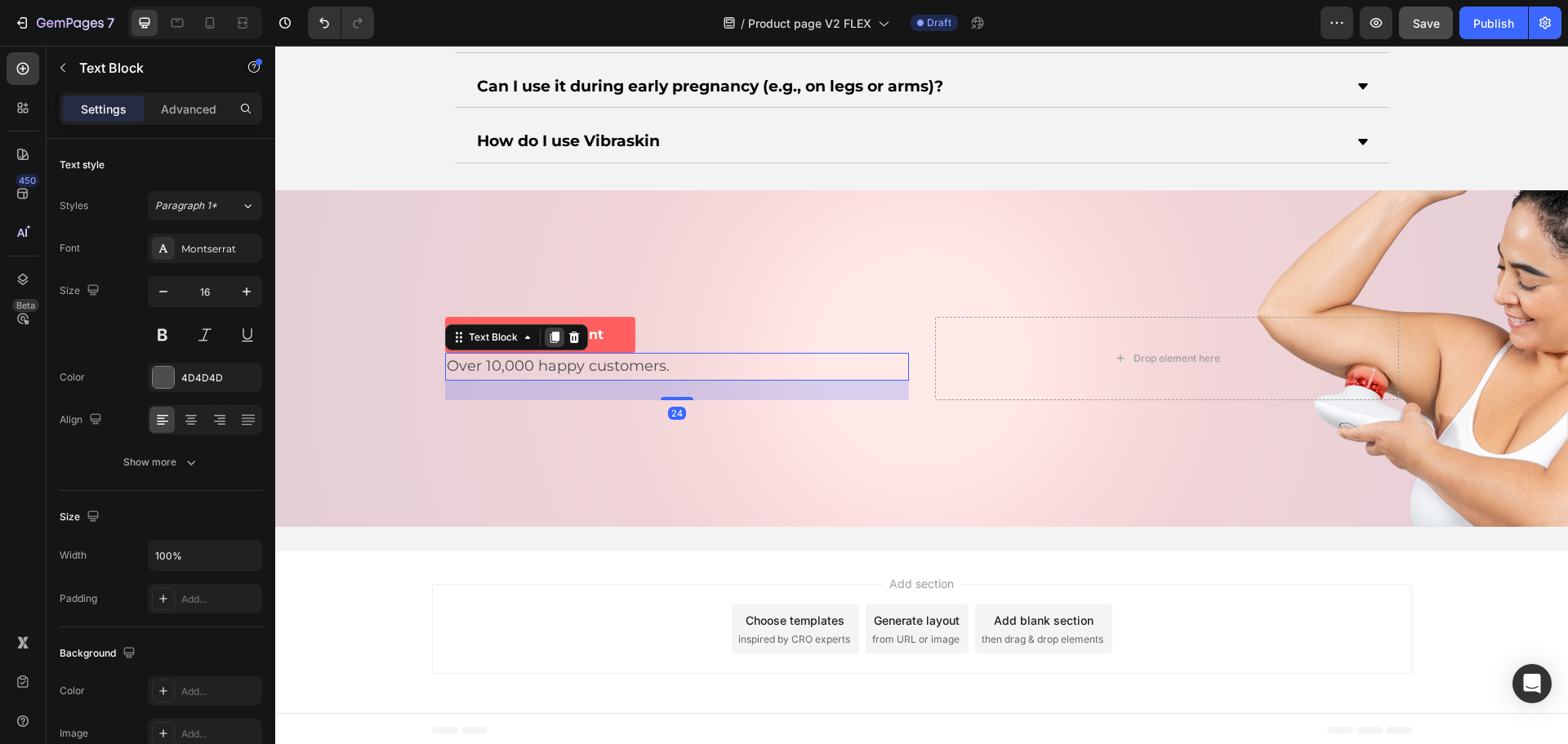
click at [549, 342] on icon at bounding box center [554, 337] width 13 height 13
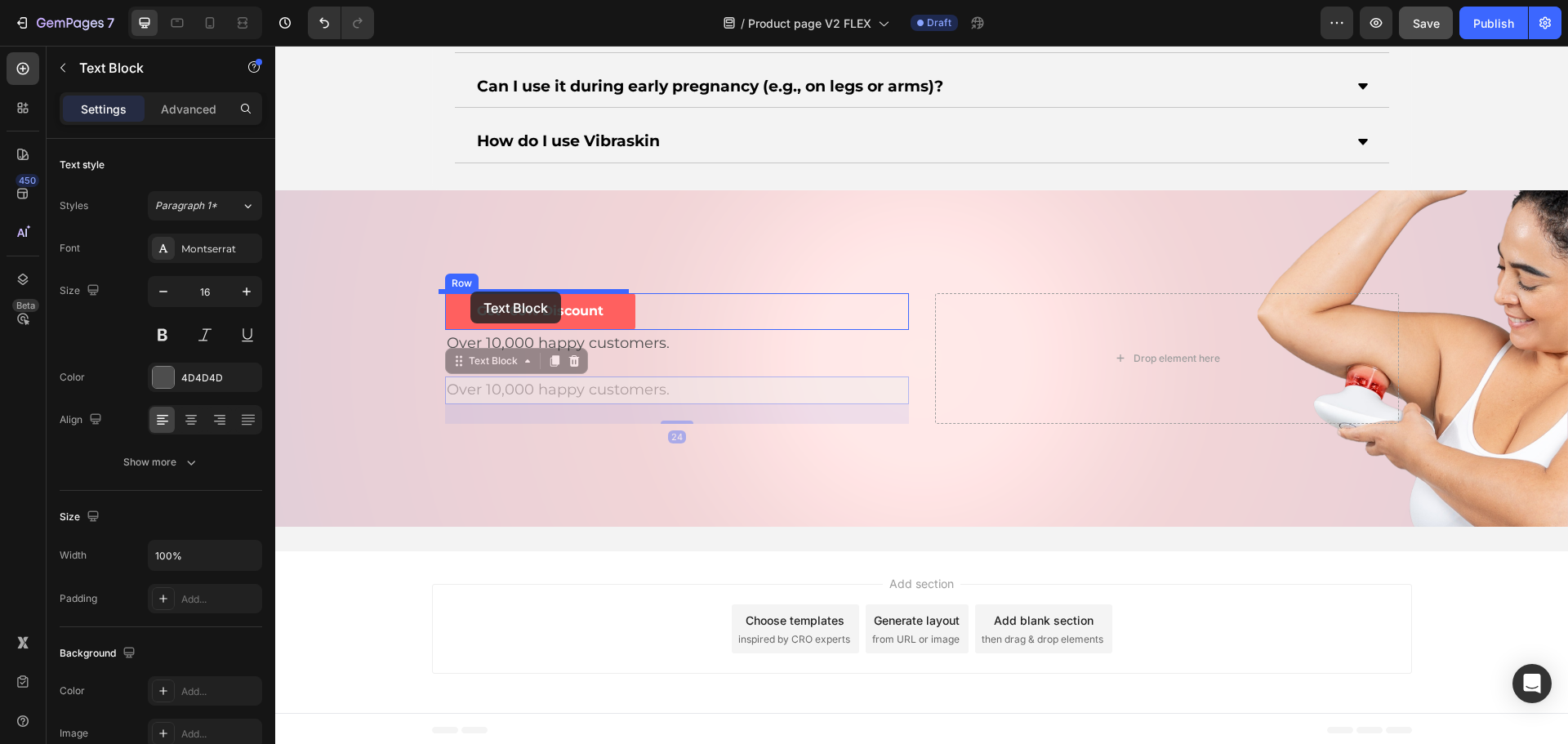
drag, startPoint x: 456, startPoint y: 366, endPoint x: 473, endPoint y: 291, distance: 76.9
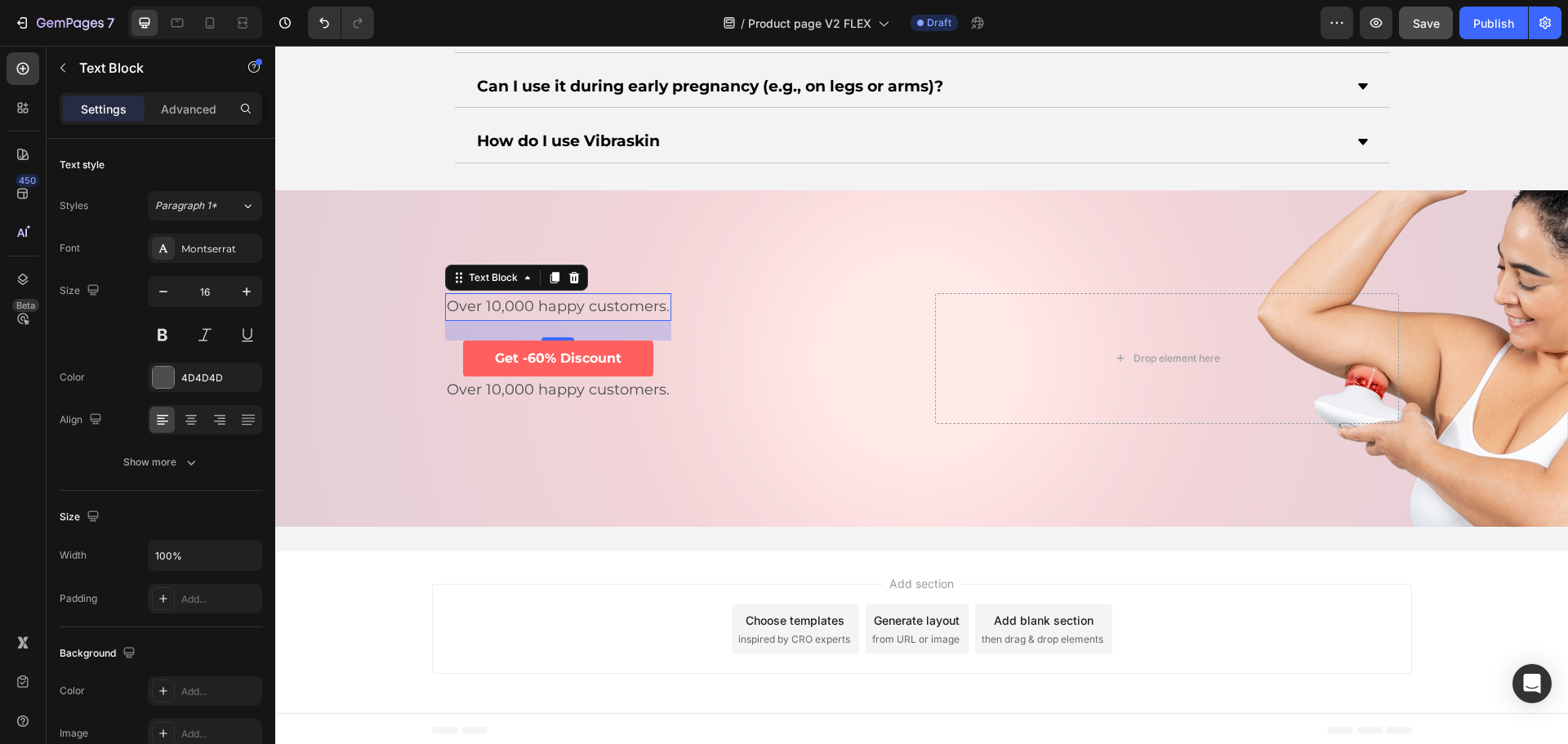
click at [513, 307] on span "Over 10,000 happy customers." at bounding box center [558, 306] width 223 height 18
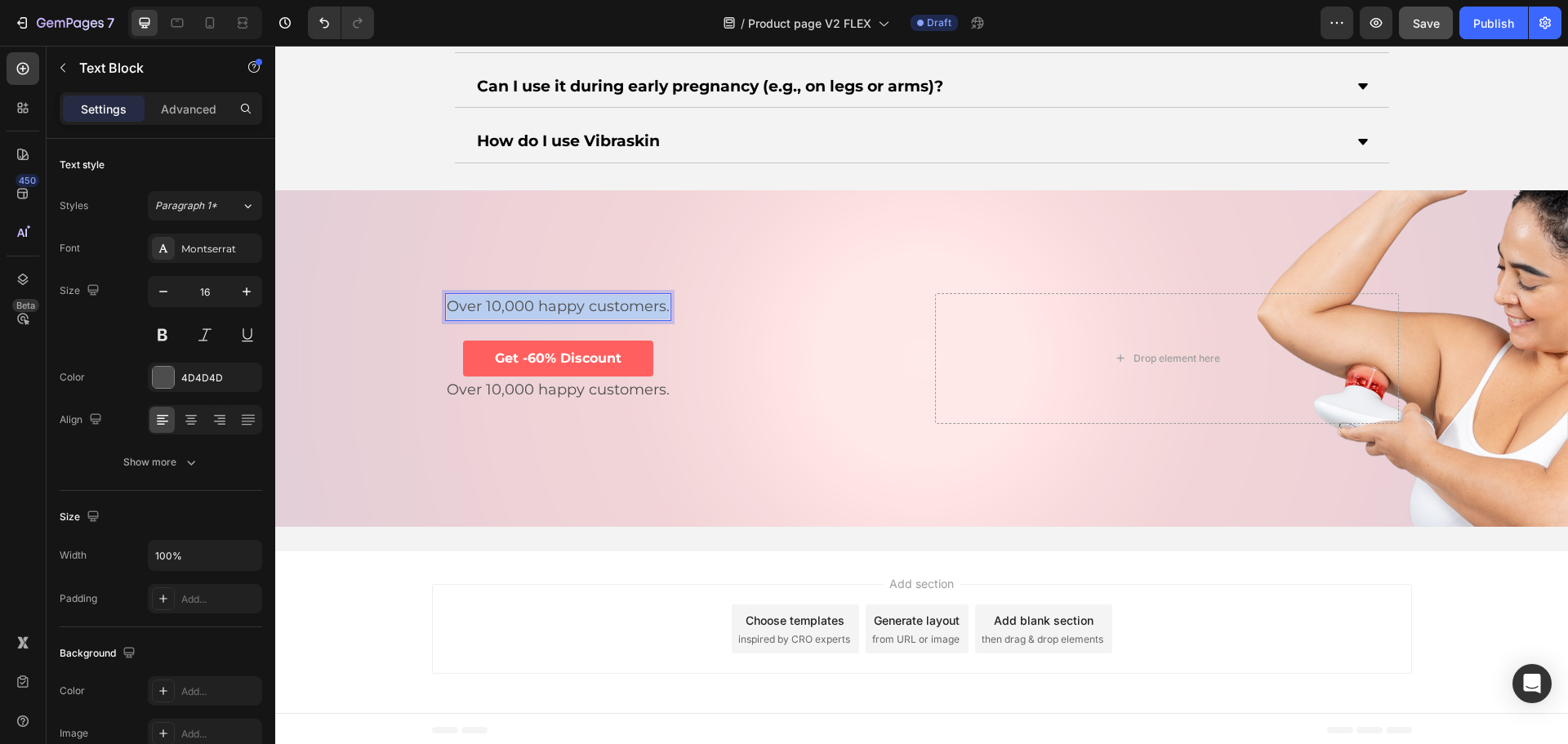
click at [513, 307] on span "Over 10,000 happy customers." at bounding box center [558, 306] width 223 height 18
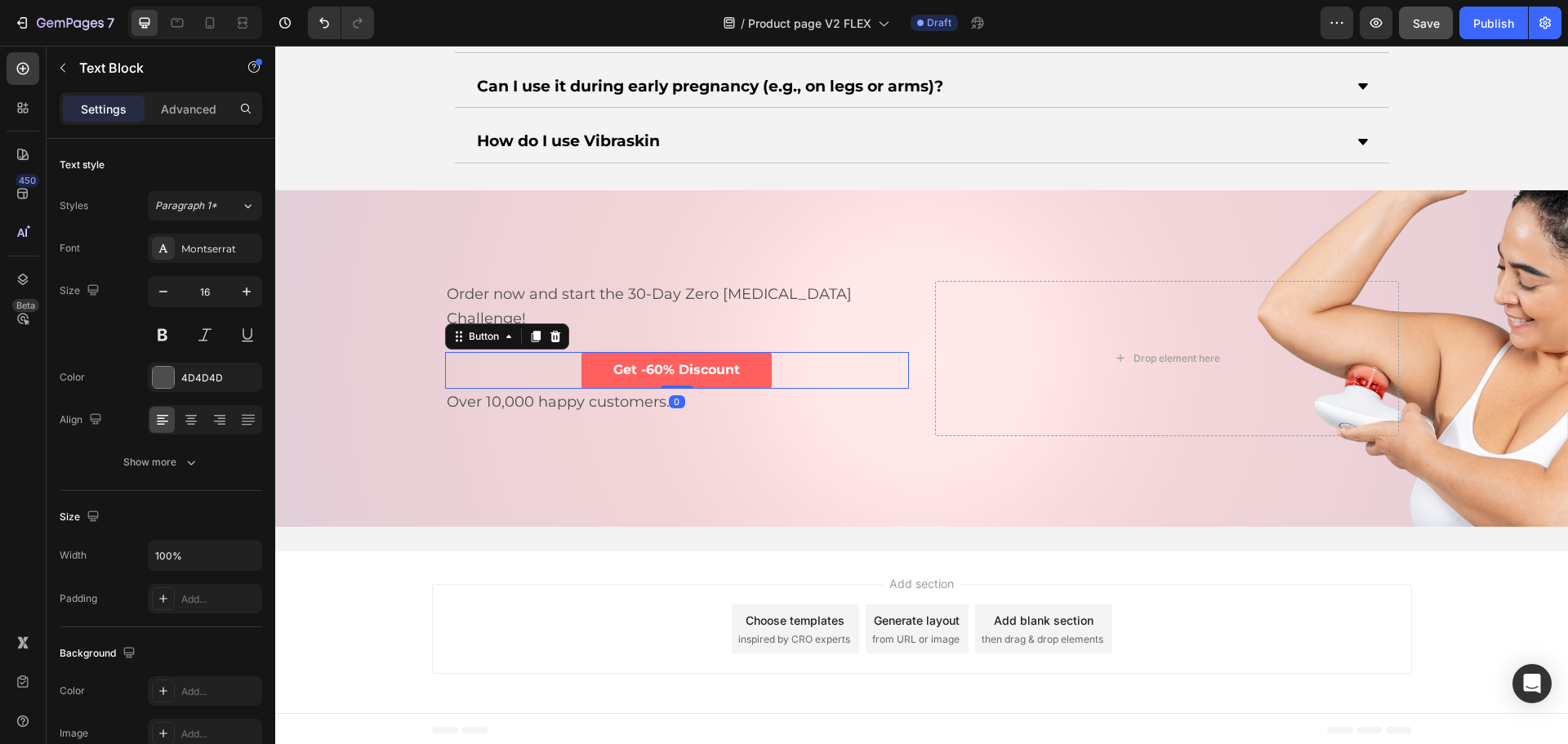
click at [521, 355] on div "Get -60% Discount Button 0" at bounding box center [677, 371] width 464 height 37
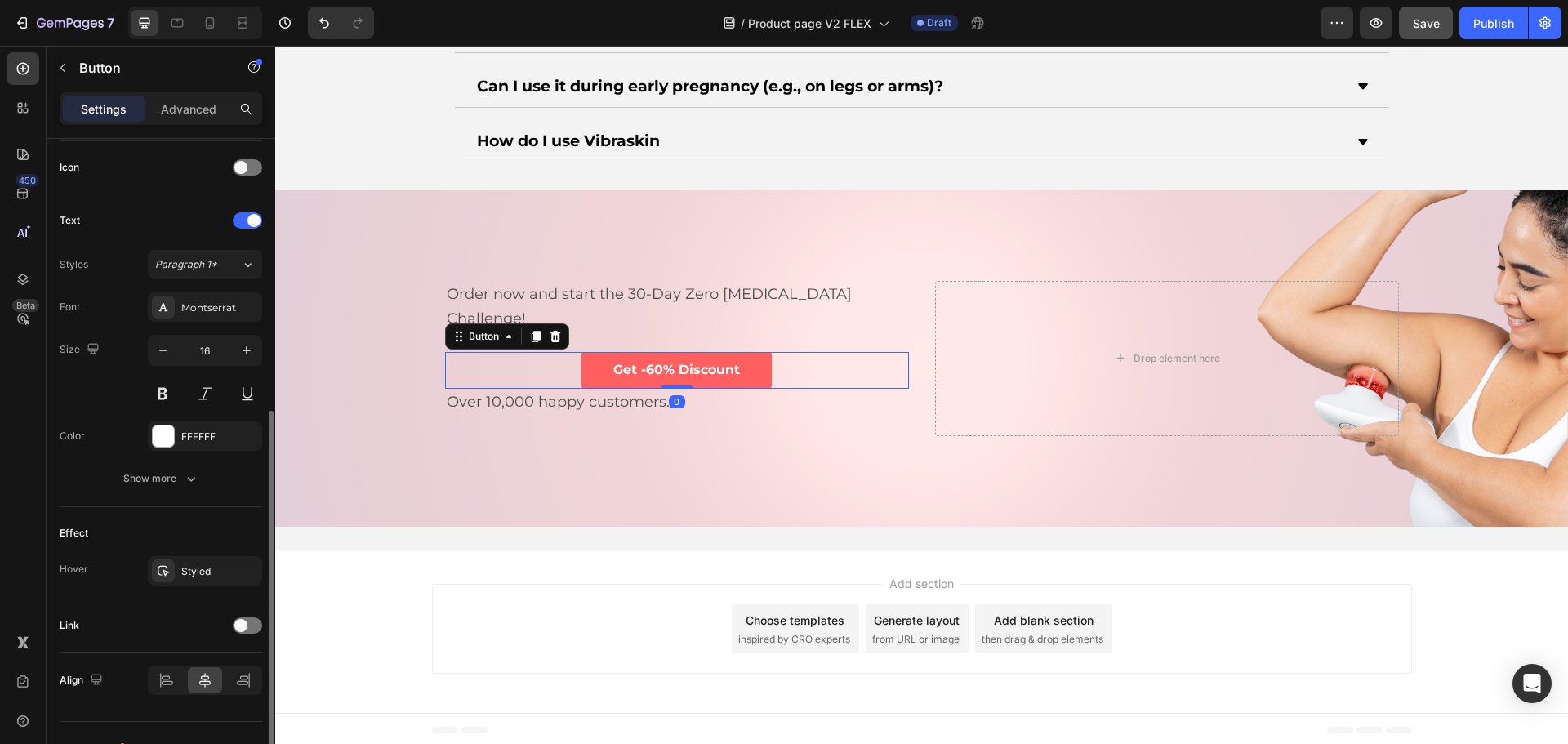
scroll to position [519, 0]
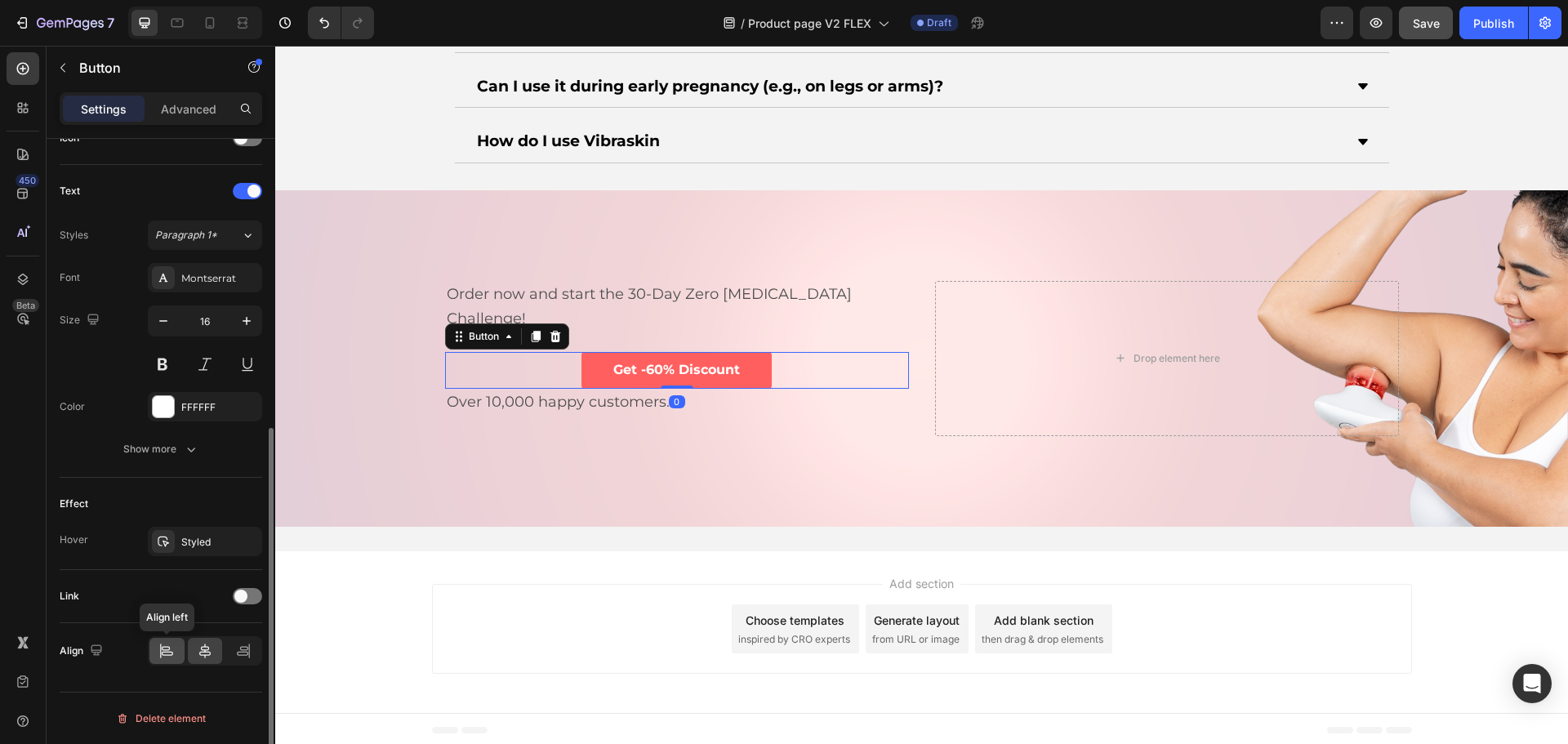
click at [164, 641] on div at bounding box center [167, 651] width 35 height 27
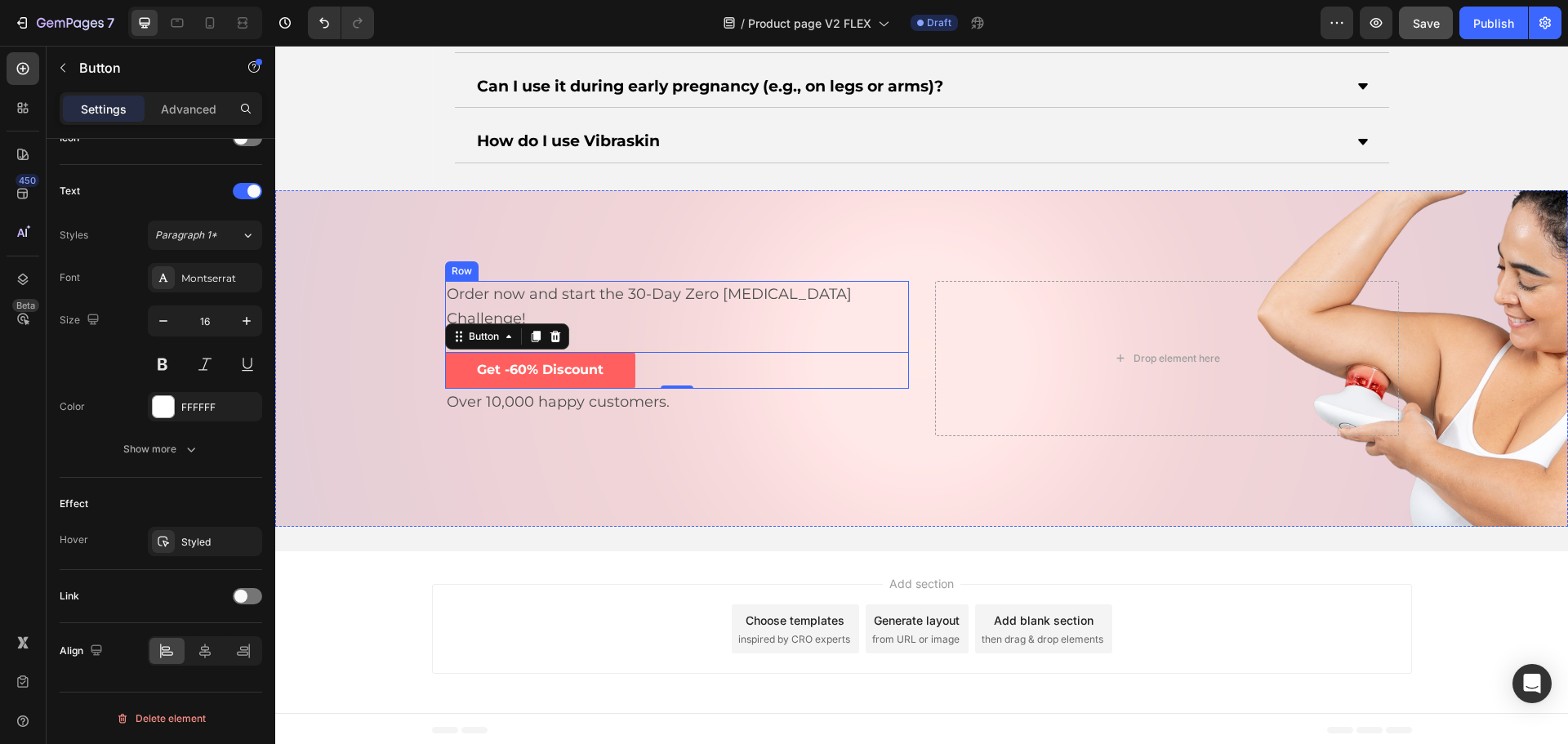
click at [661, 297] on span "Order now and start the 30-Day Zero [MEDICAL_DATA] Challenge!" at bounding box center [649, 306] width 405 height 42
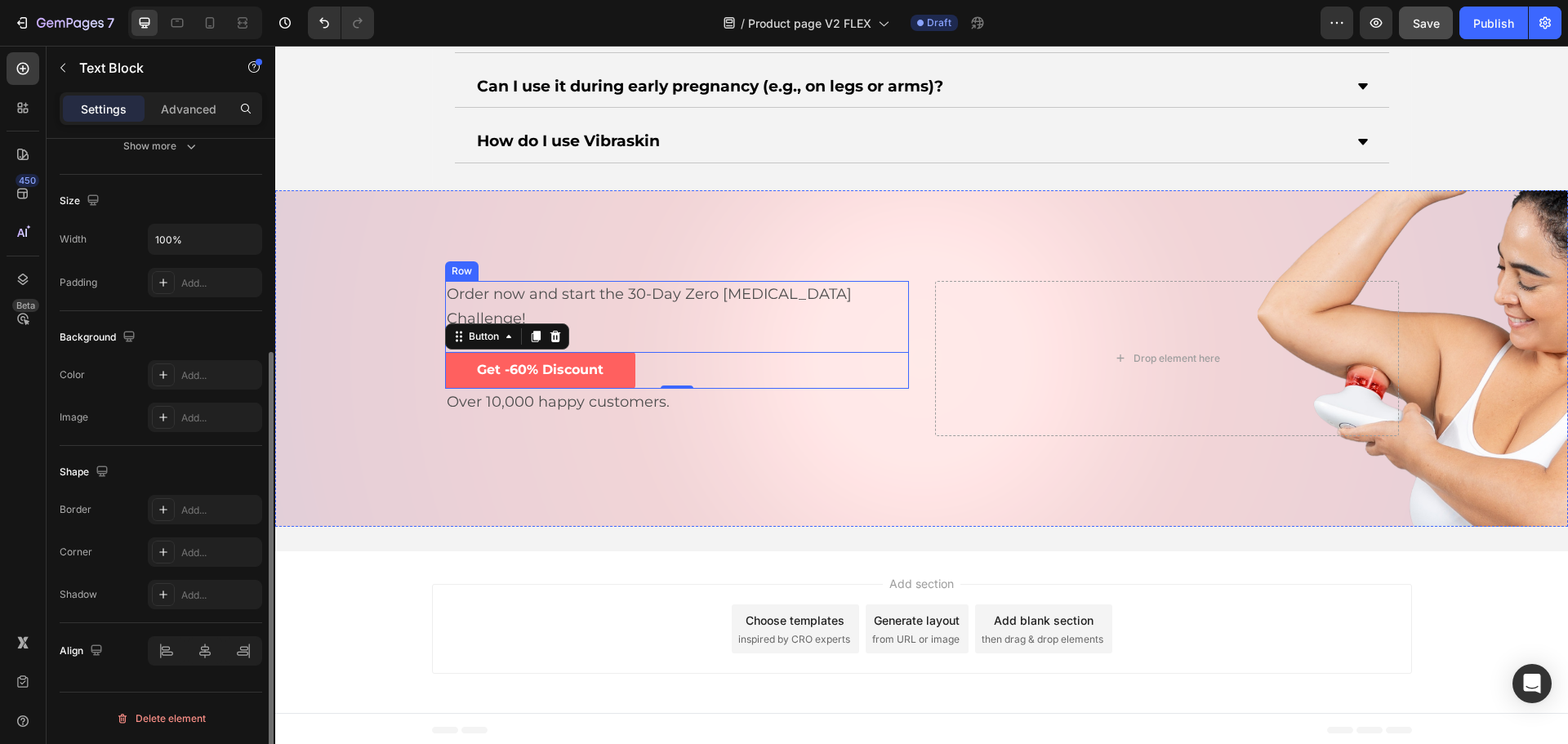
scroll to position [0, 0]
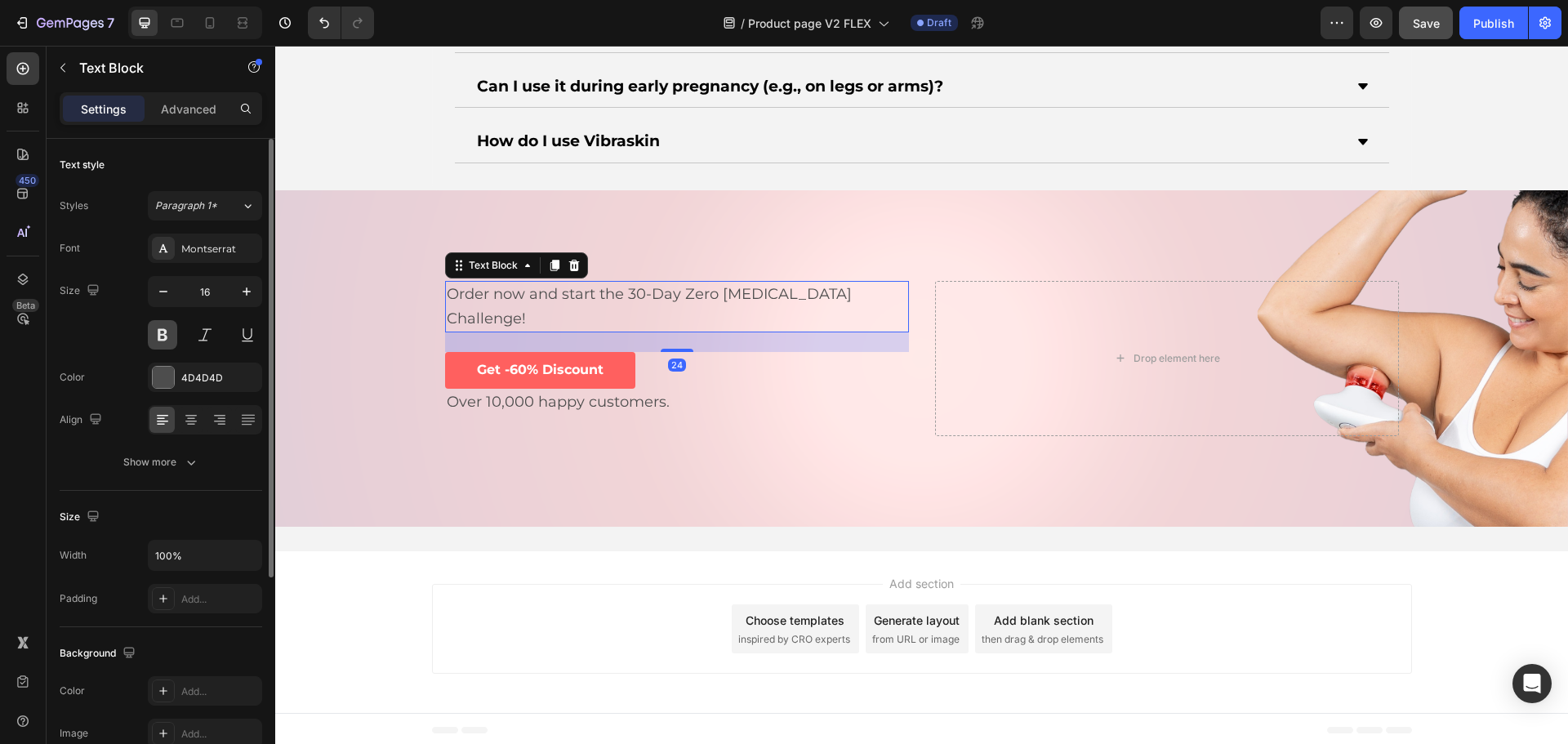
click at [171, 331] on button at bounding box center [162, 334] width 29 height 29
click at [197, 377] on div "4D4D4D" at bounding box center [205, 378] width 48 height 15
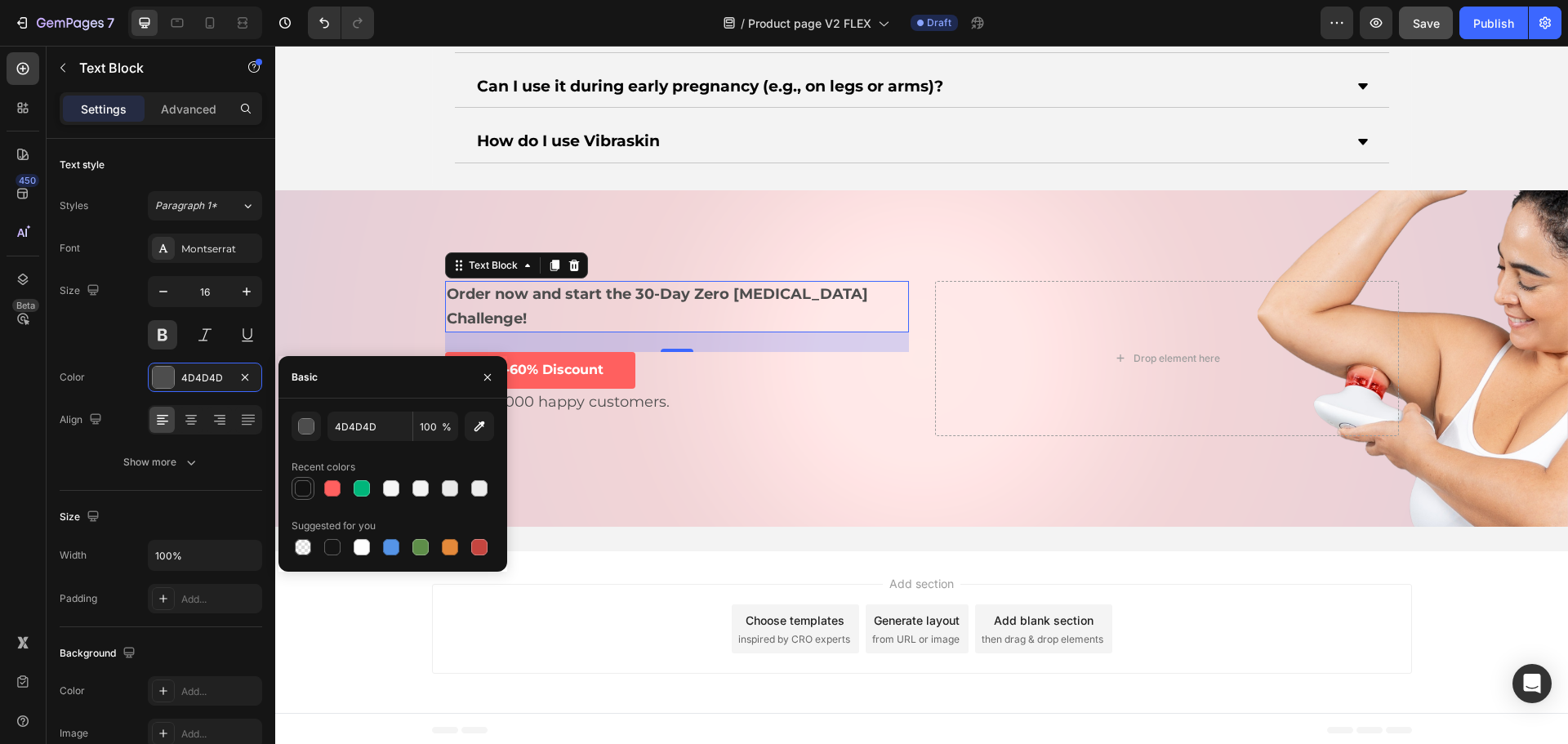
click at [296, 485] on div at bounding box center [303, 488] width 16 height 16
type input "121212"
click at [612, 393] on span "Over 10,000 happy customers." at bounding box center [558, 402] width 223 height 18
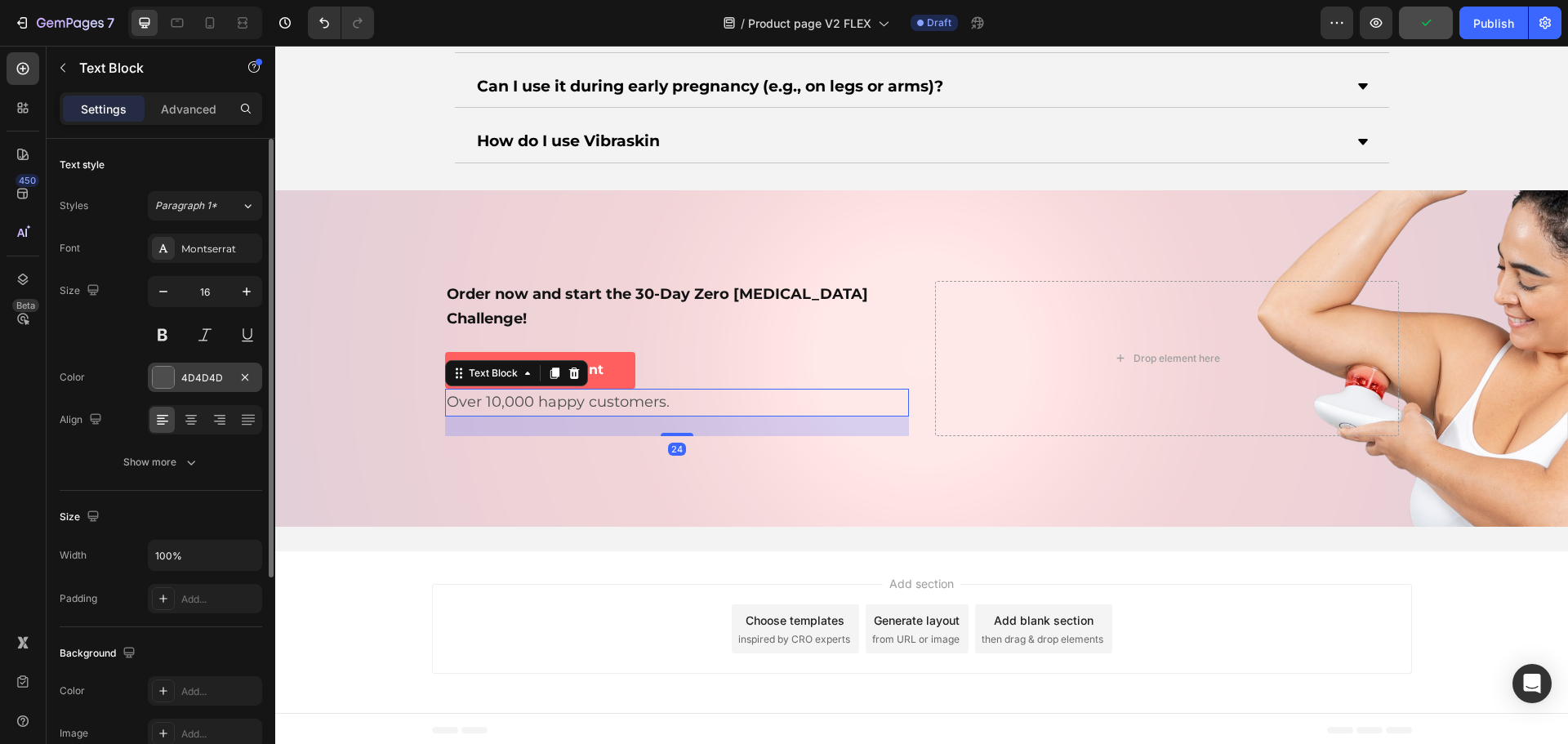
click at [193, 379] on div "4D4D4D" at bounding box center [205, 378] width 48 height 15
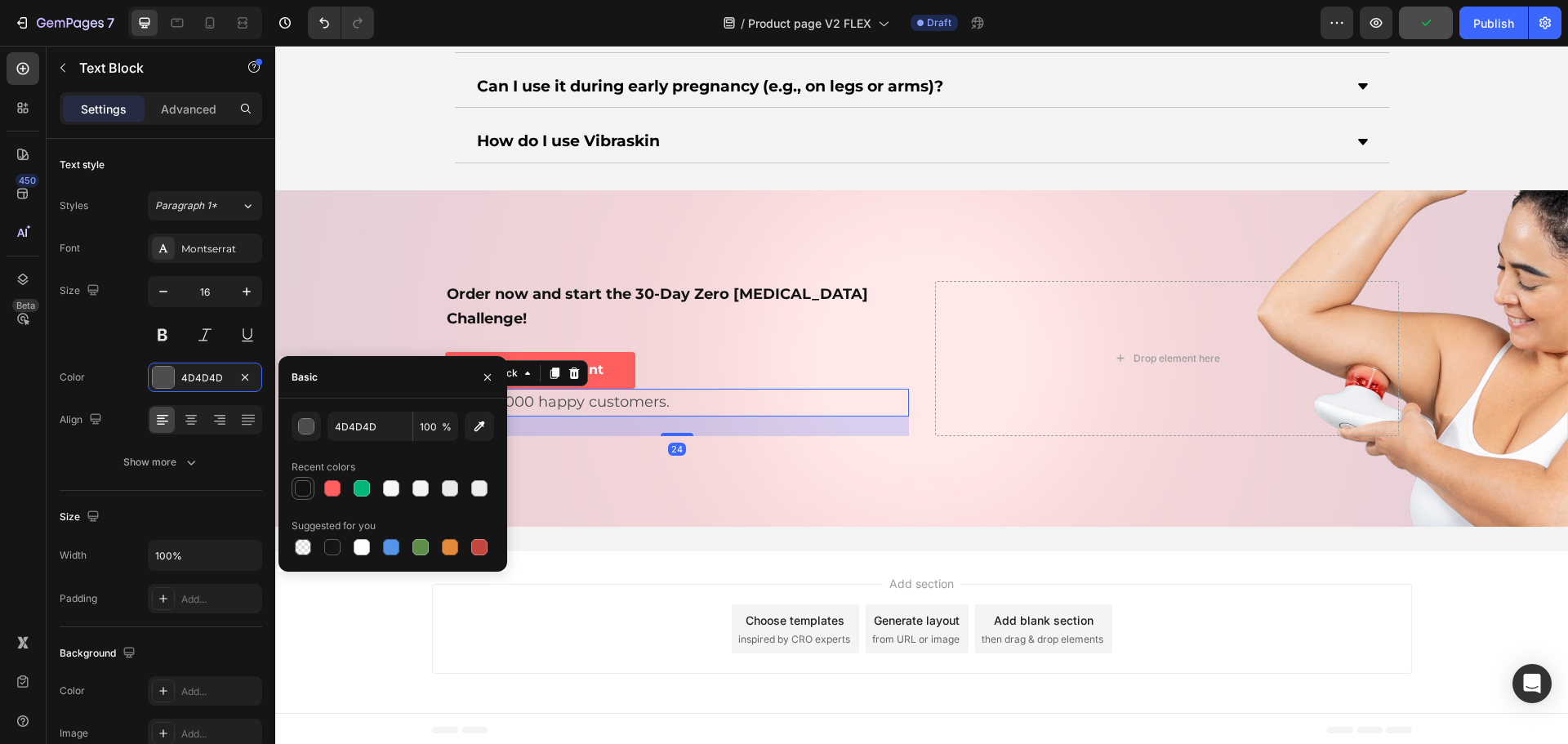
click at [304, 485] on div at bounding box center [303, 488] width 16 height 16
type input "121212"
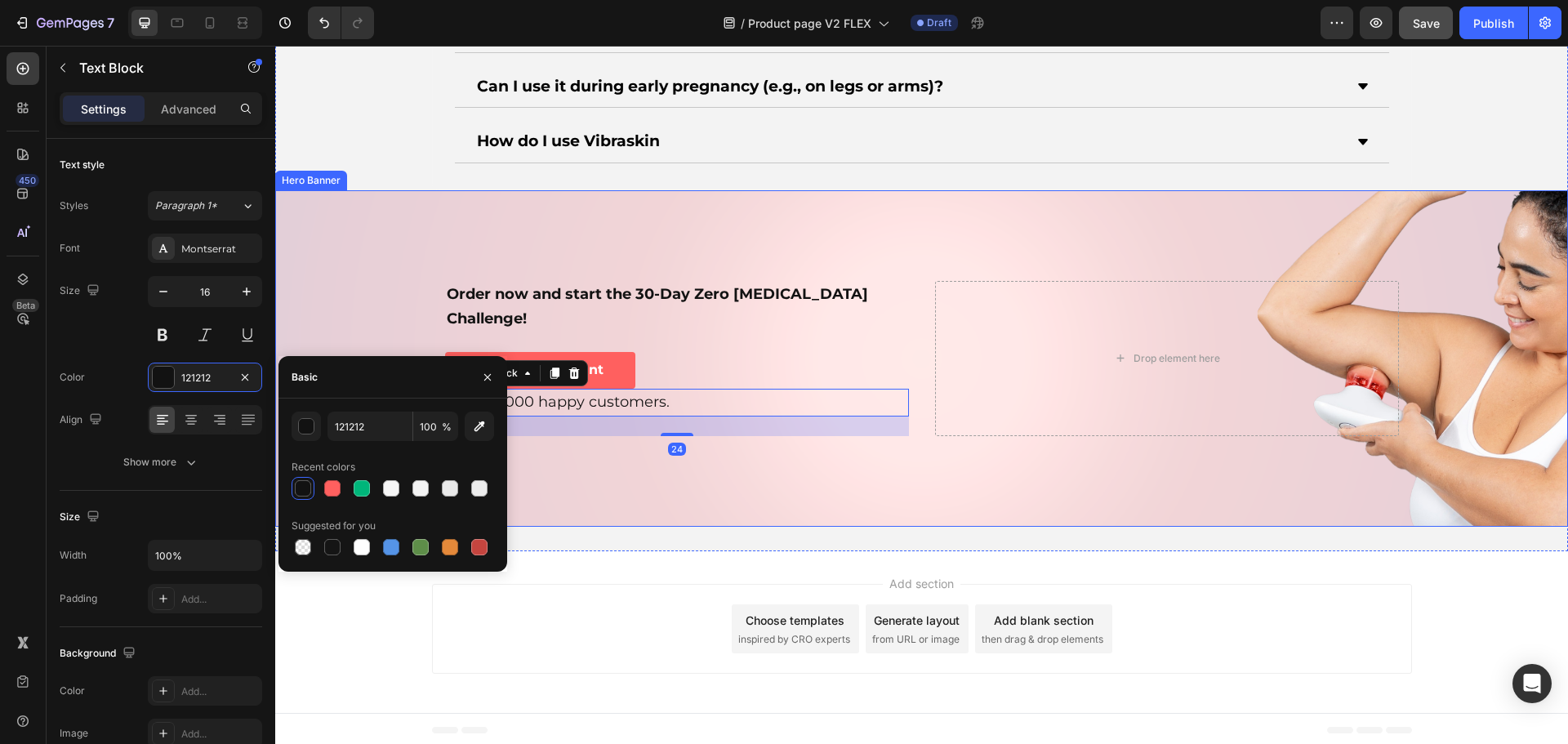
click at [704, 457] on div "Background Image" at bounding box center [921, 358] width 1293 height 336
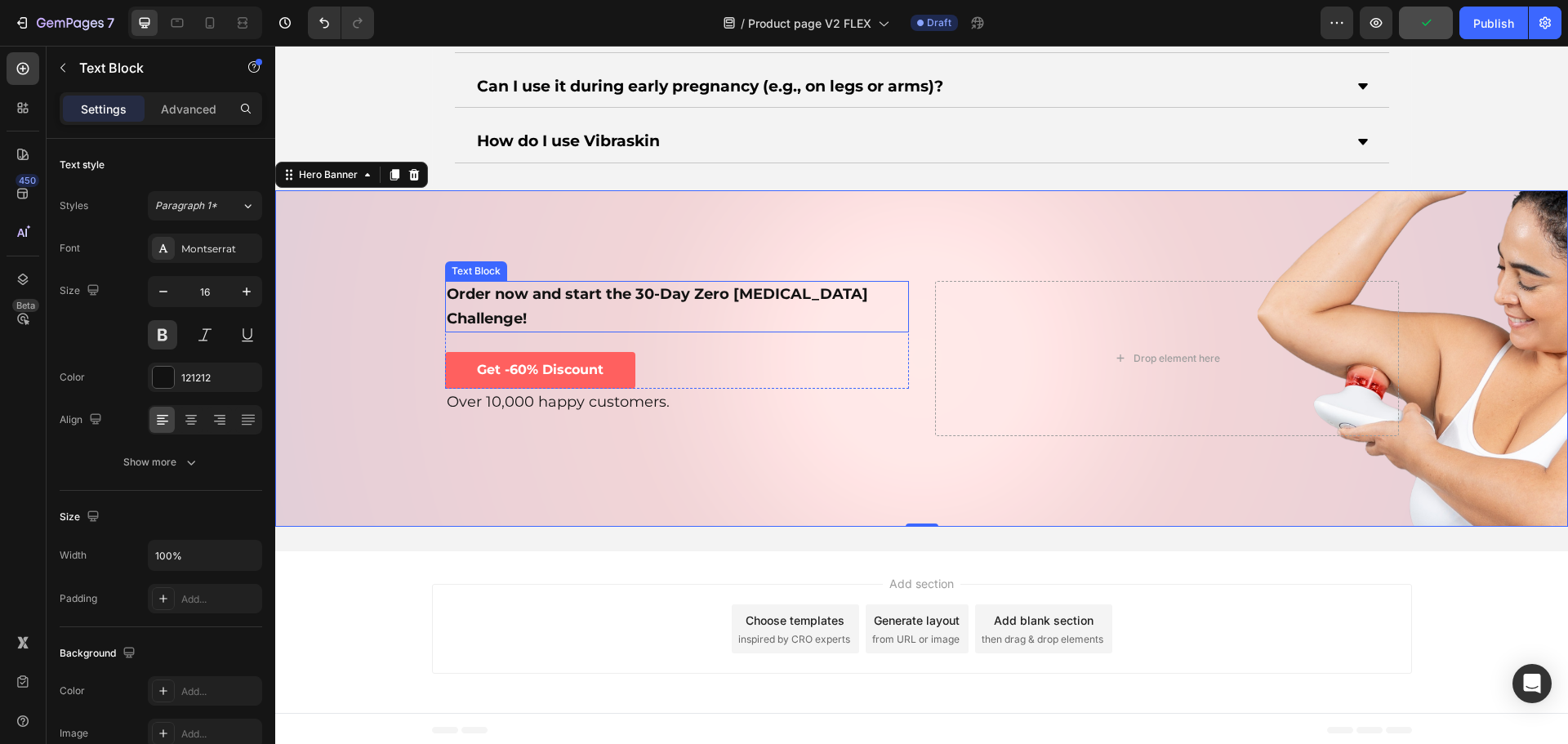
click at [520, 305] on span "Order now and start the 30-Day Zero [MEDICAL_DATA] Challenge!" at bounding box center [657, 306] width 421 height 42
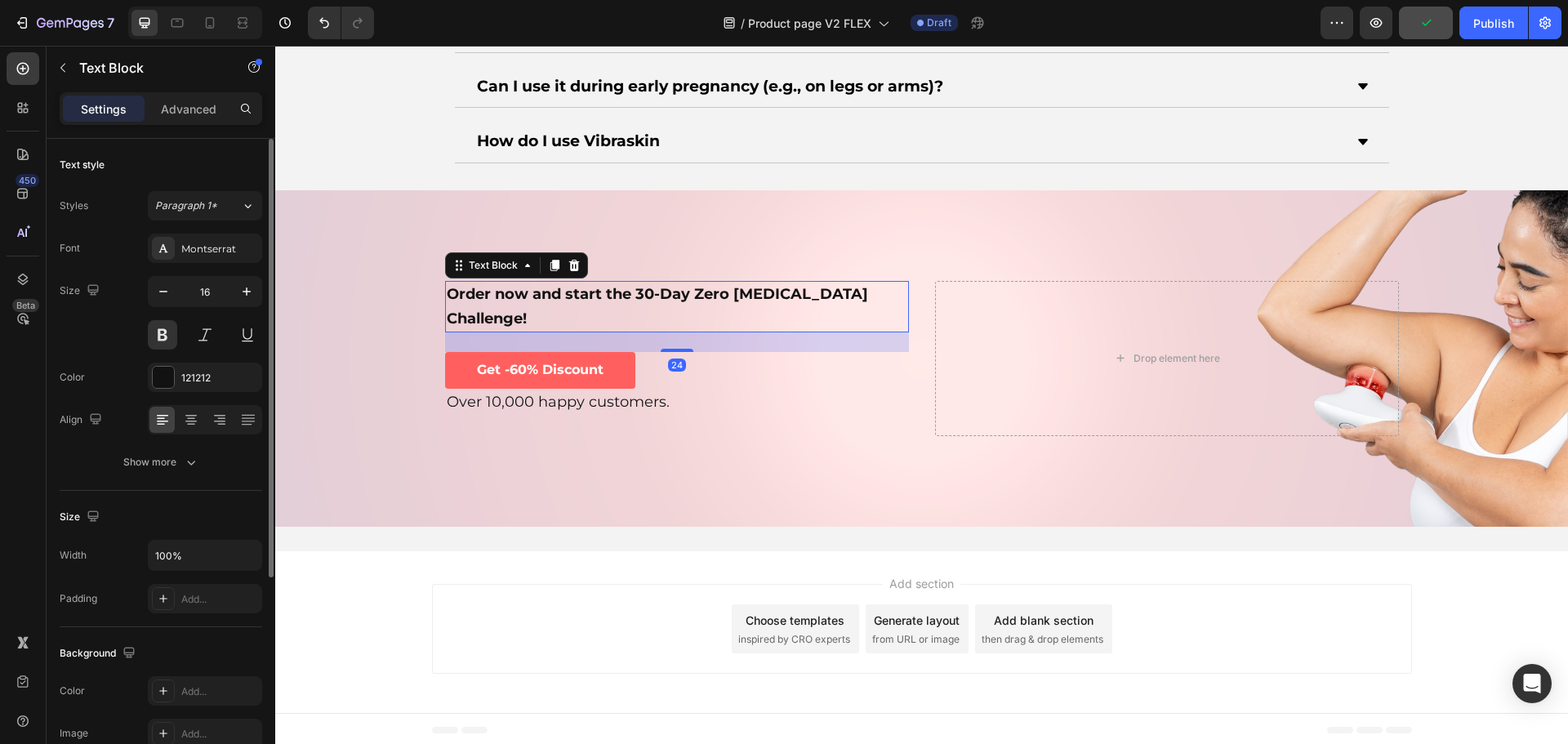
click at [245, 275] on div "Font Montserrat Size 16 Color 121212 Align Show more" at bounding box center [160, 355] width 203 height 243
click at [242, 287] on icon "button" at bounding box center [246, 291] width 16 height 16
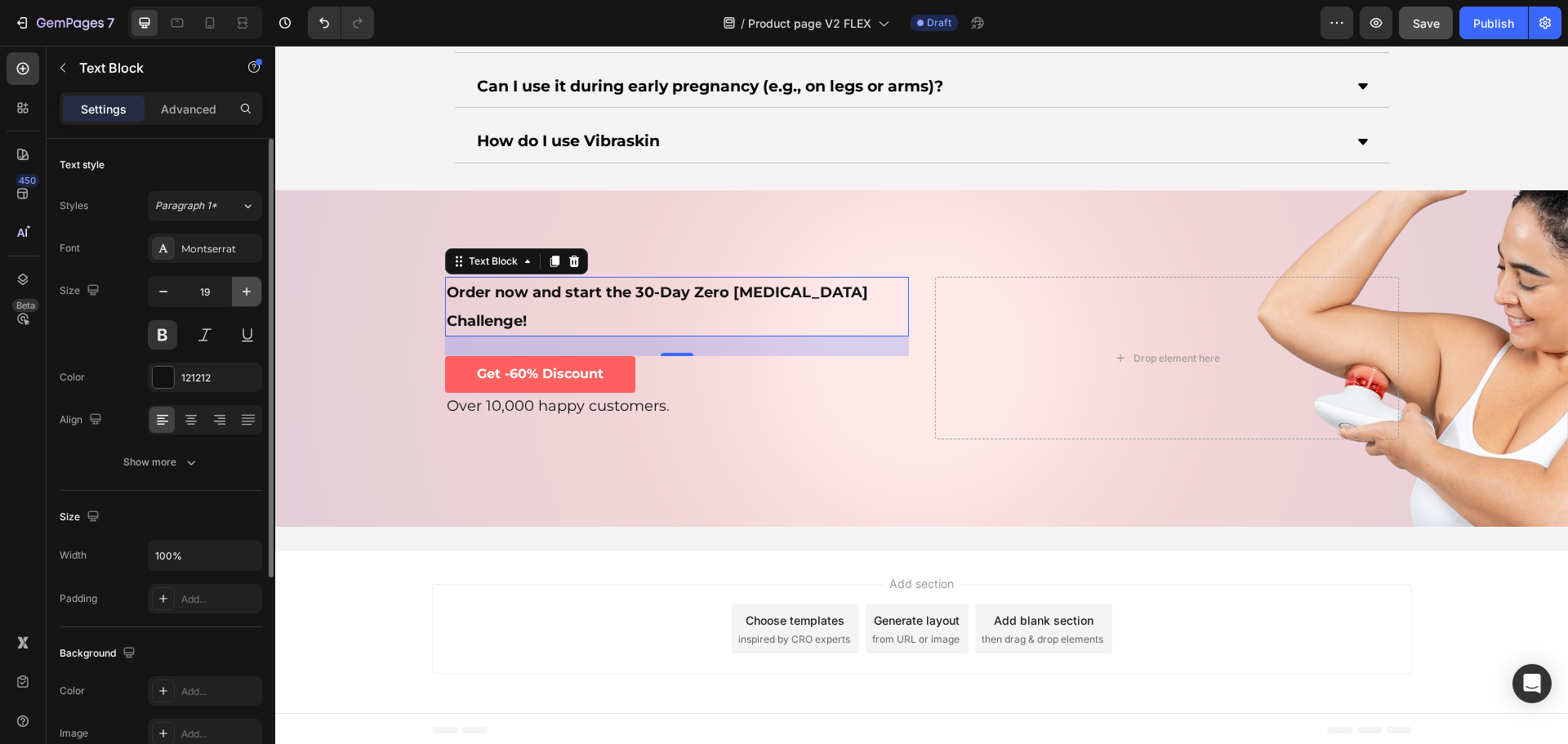
click at [251, 288] on icon "button" at bounding box center [246, 291] width 16 height 16
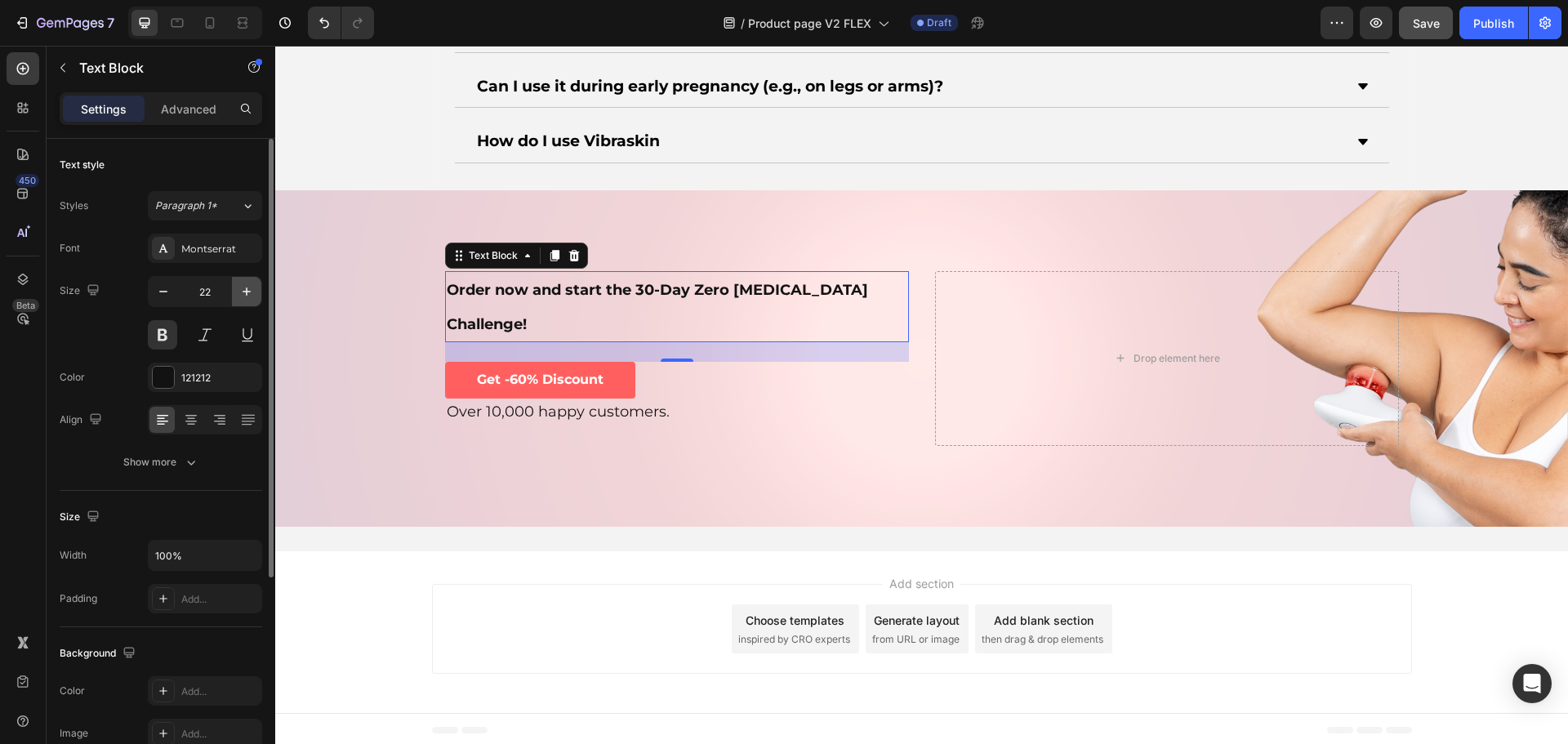
click at [251, 288] on icon "button" at bounding box center [246, 291] width 16 height 16
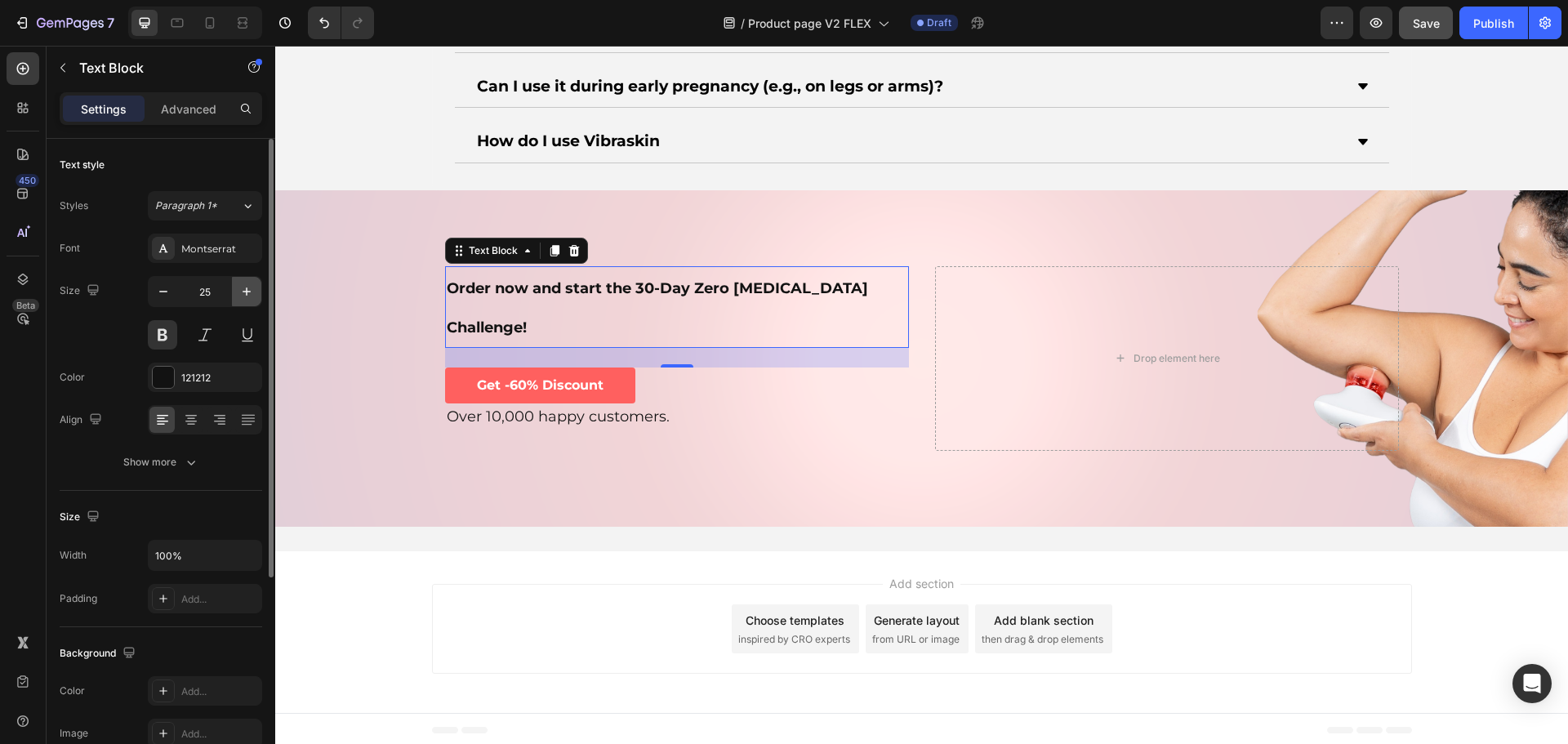
click at [251, 288] on icon "button" at bounding box center [246, 291] width 16 height 16
type input "26"
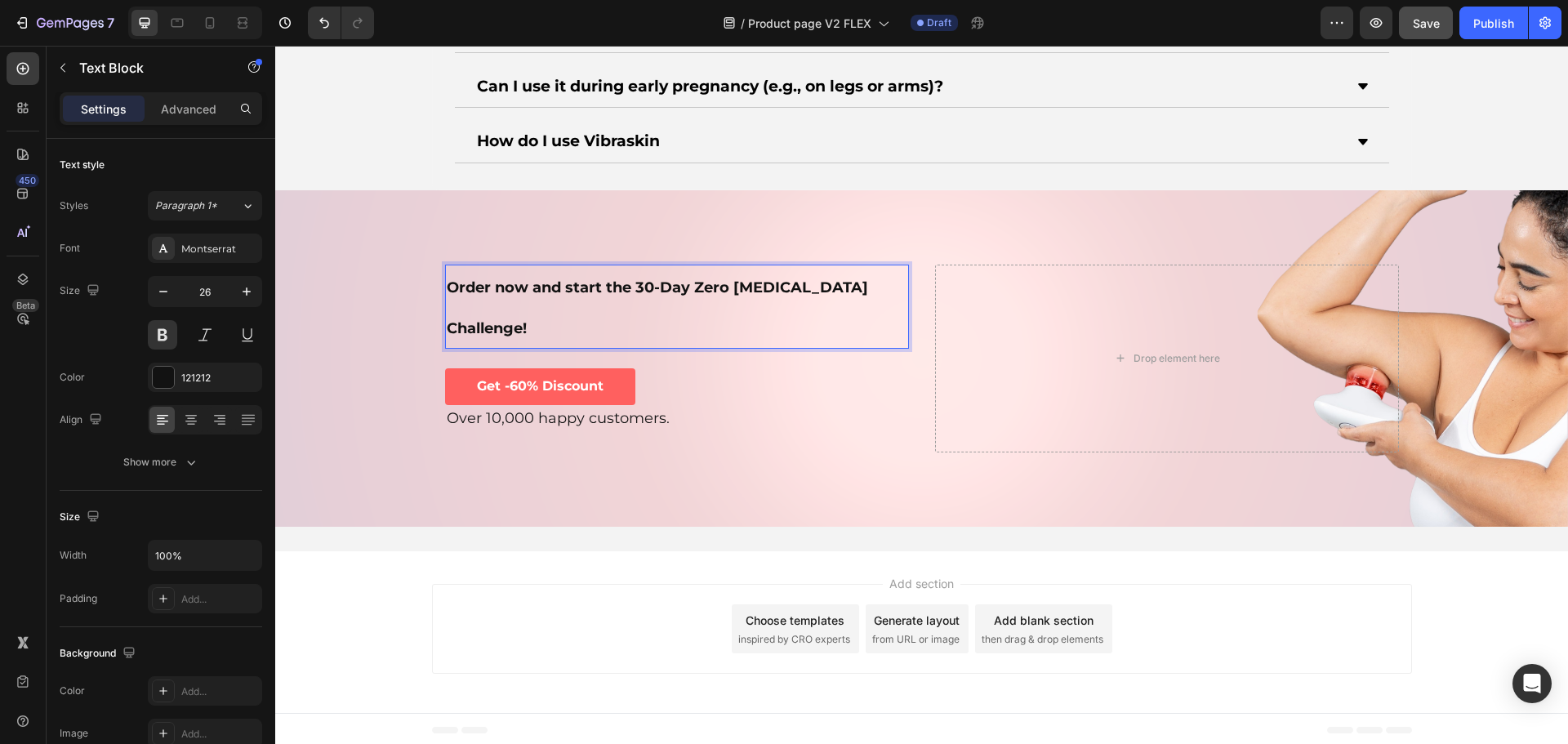
click at [543, 304] on span "Order now and start the 30-Day Zero [MEDICAL_DATA] Challenge!" at bounding box center [657, 308] width 421 height 58
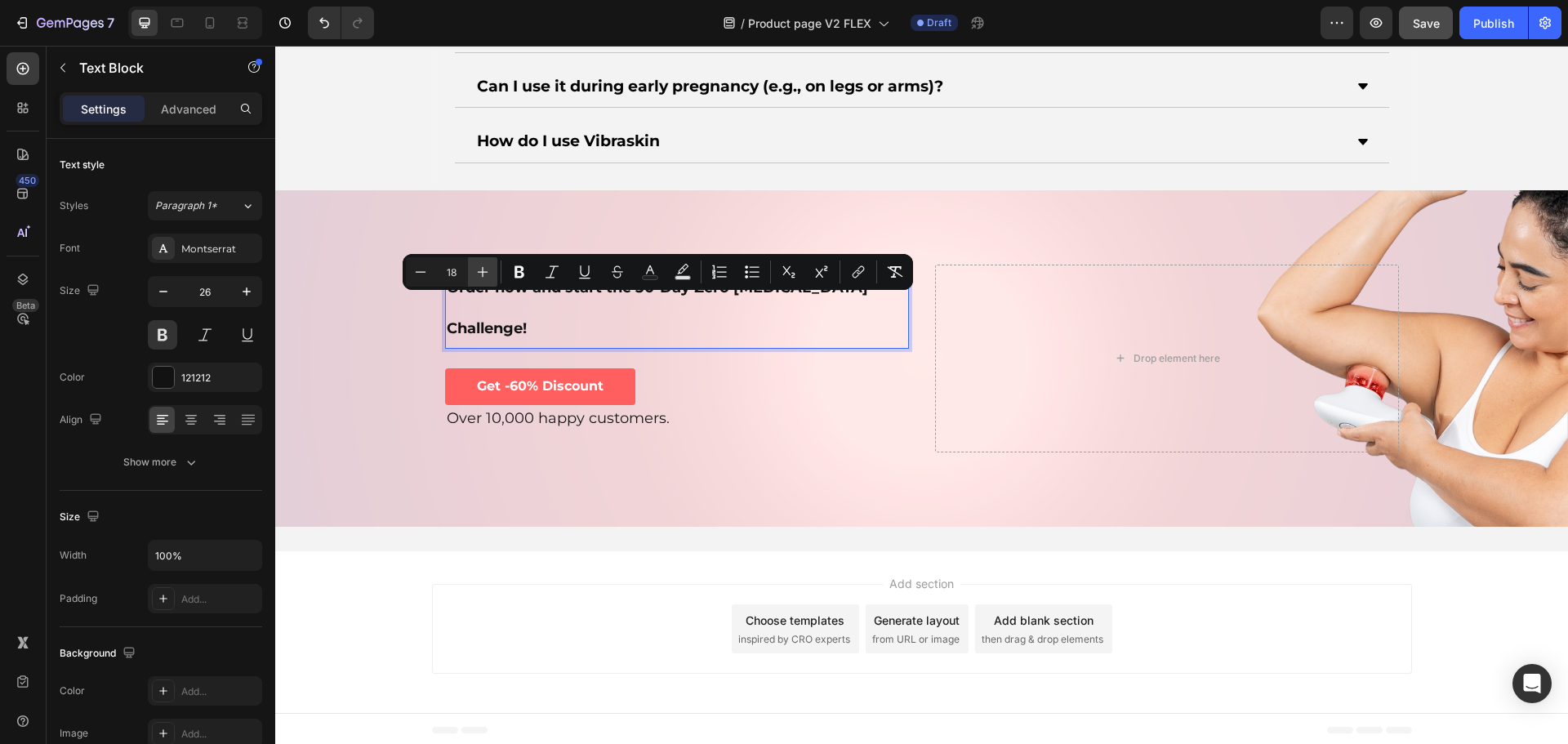
click at [488, 271] on icon "Editor contextual toolbar" at bounding box center [482, 272] width 16 height 16
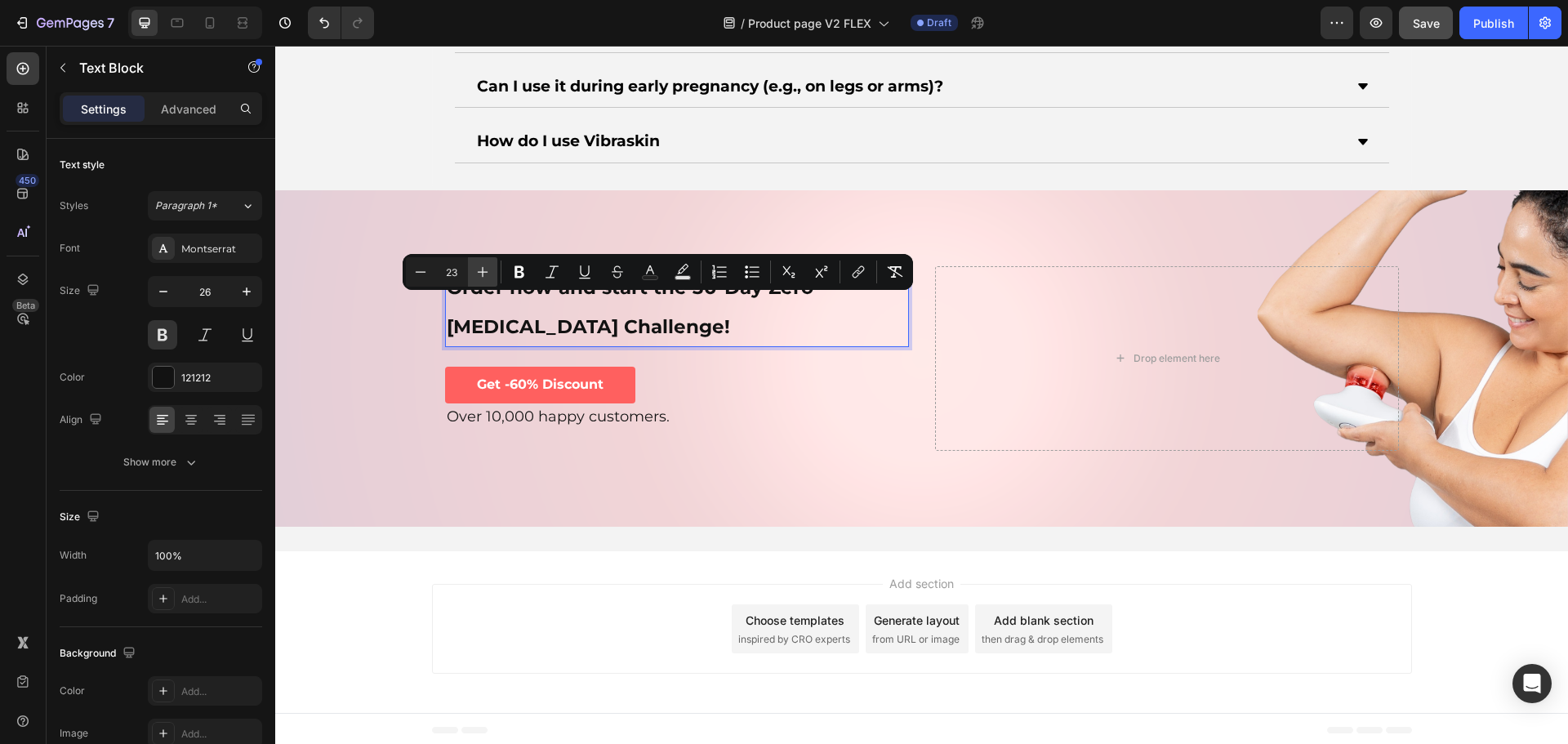
click at [488, 271] on icon "Editor contextual toolbar" at bounding box center [482, 272] width 16 height 16
type input "26"
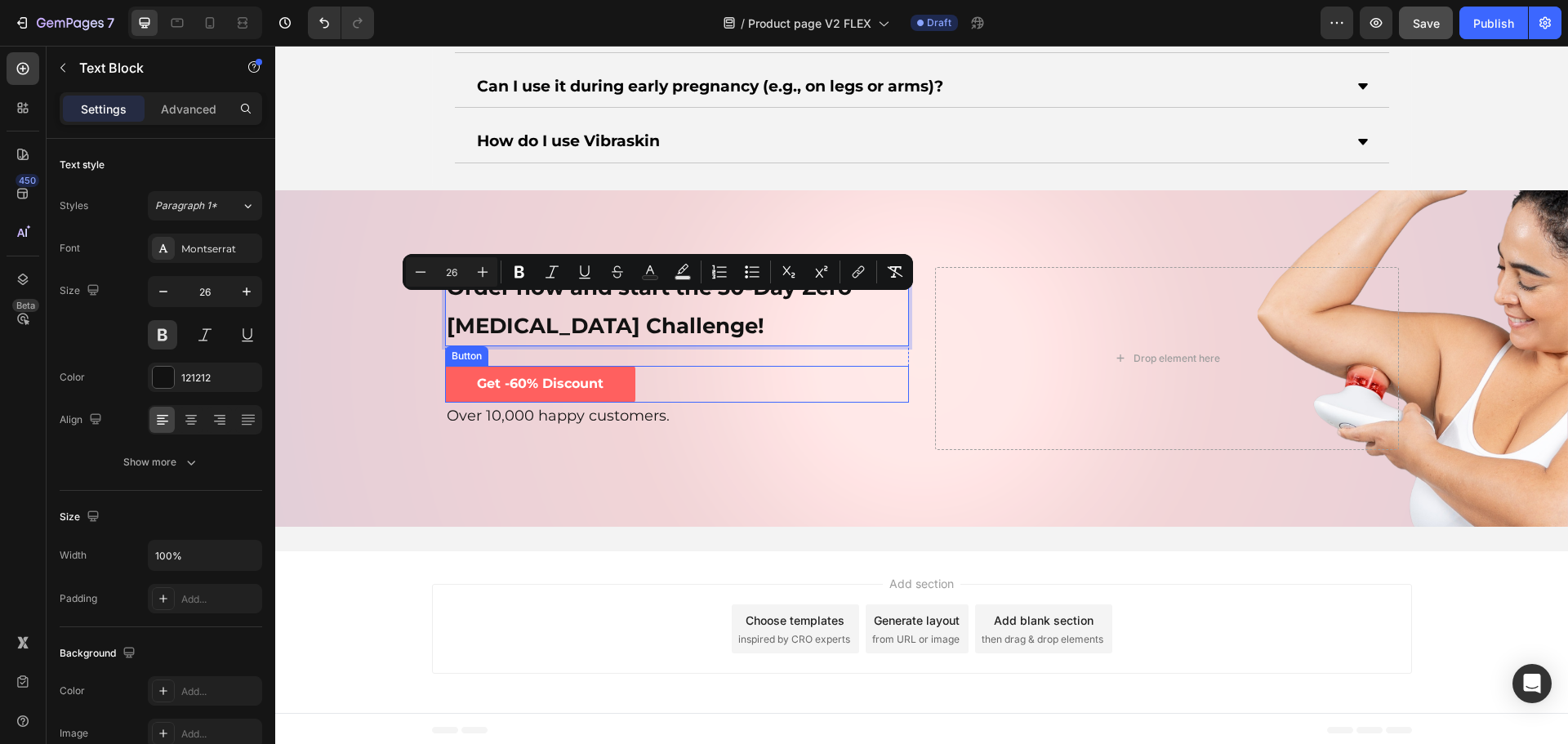
click at [746, 397] on div "Get -60% Discount Button" at bounding box center [677, 384] width 464 height 37
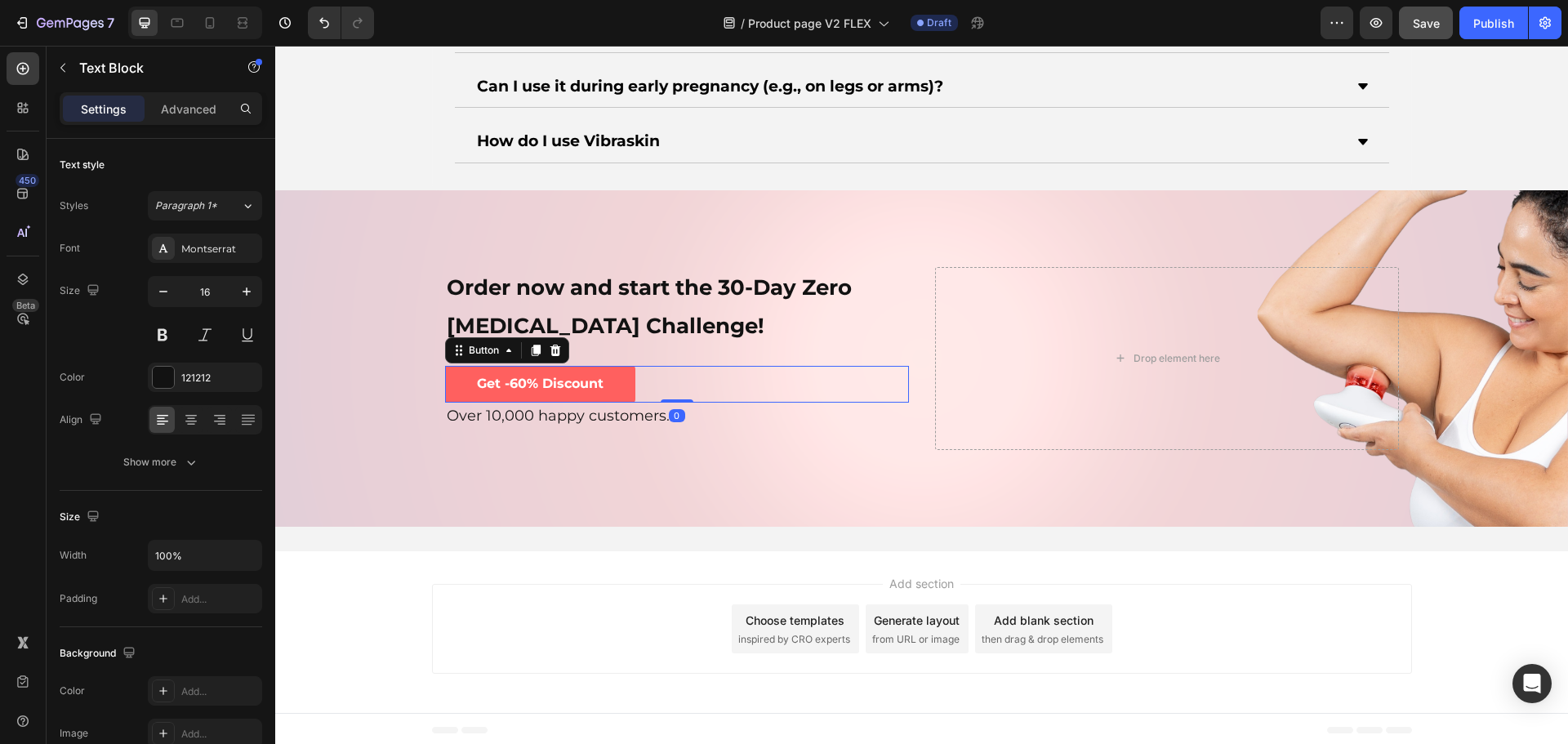
click at [683, 407] on p "Over 10,000 happy customers." at bounding box center [677, 417] width 460 height 25
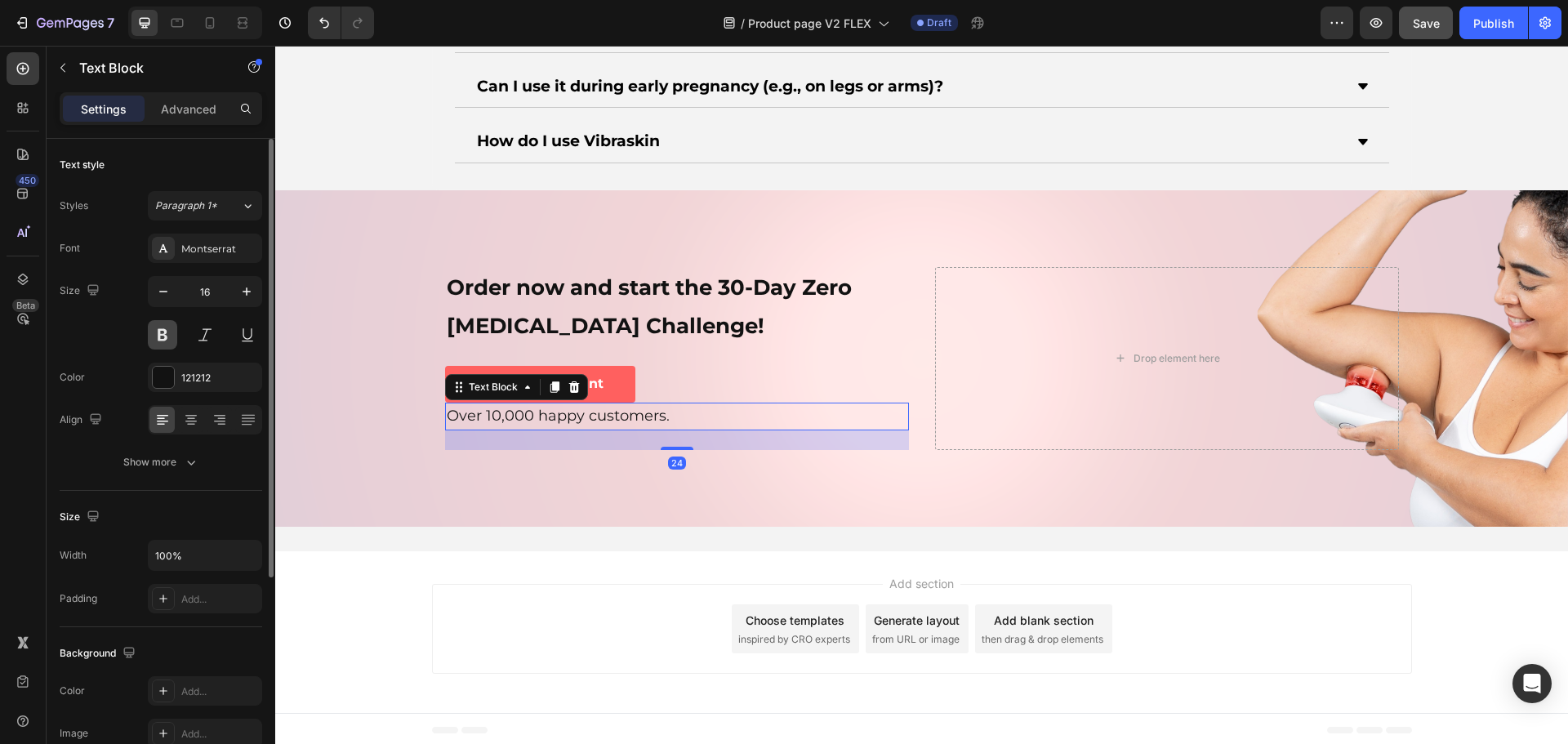
click at [164, 333] on button at bounding box center [162, 334] width 29 height 29
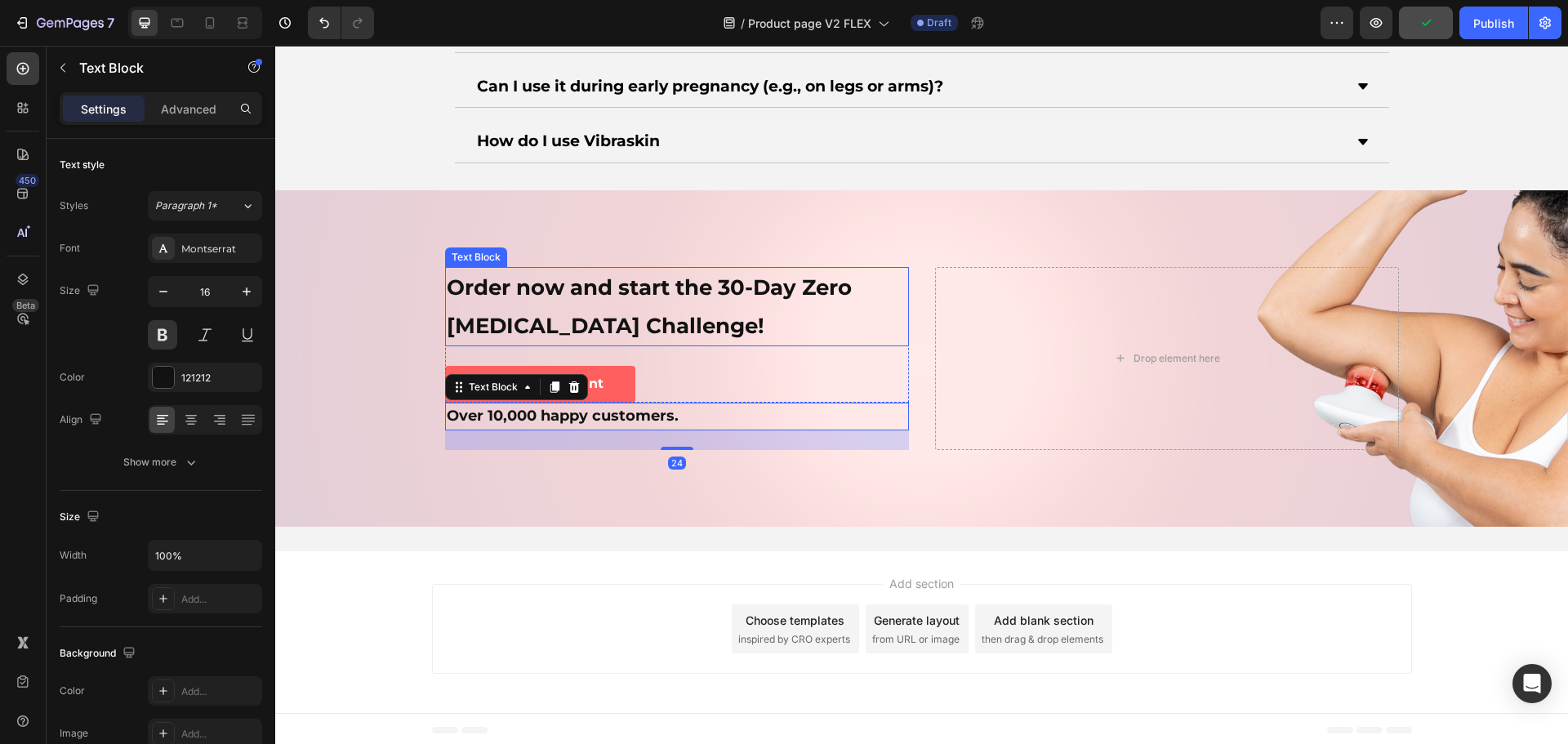
click at [610, 294] on span "Order now and start the 30-Day Zero [MEDICAL_DATA] Challenge!" at bounding box center [649, 306] width 405 height 65
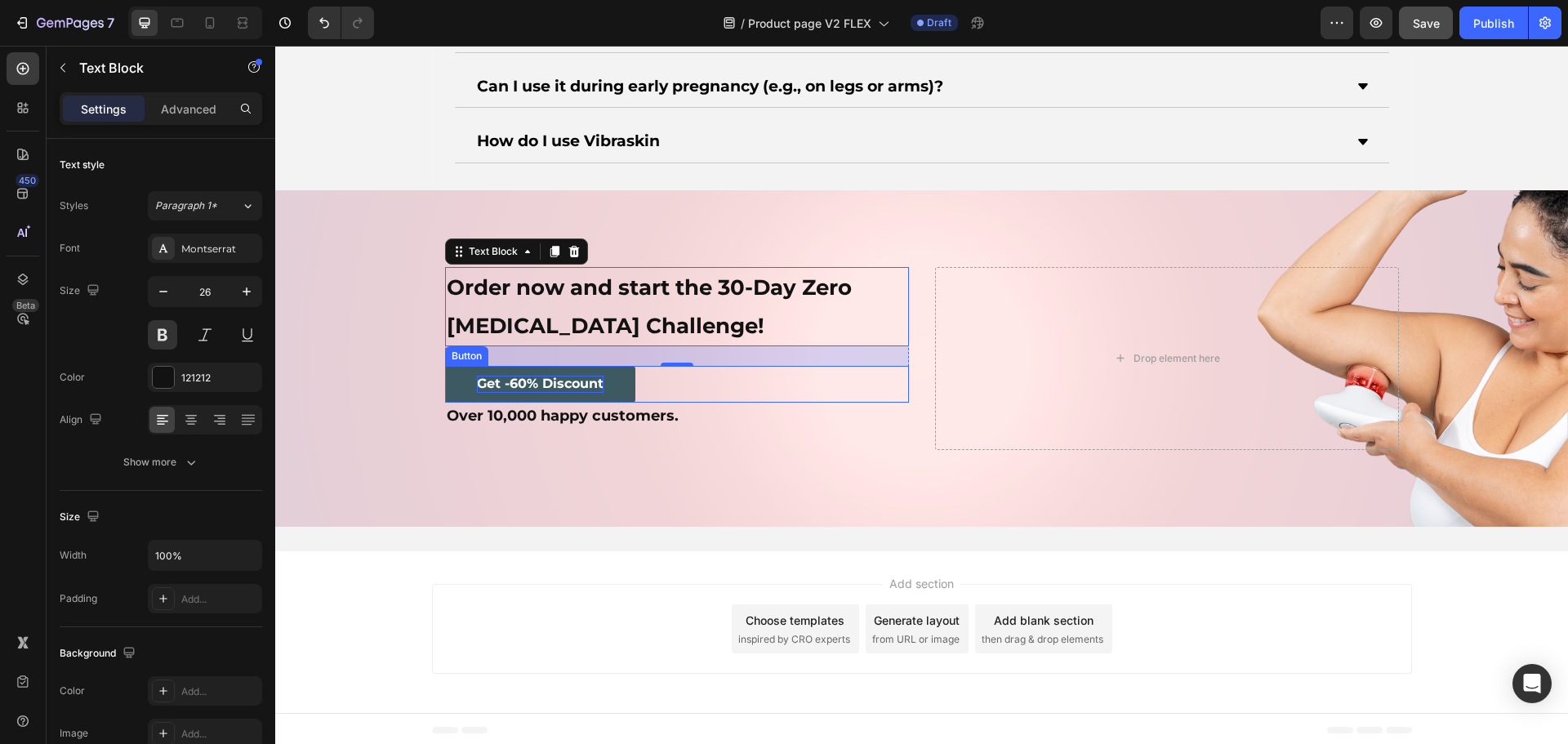
click at [530, 380] on strong "Get -60% Discount" at bounding box center [540, 383] width 127 height 16
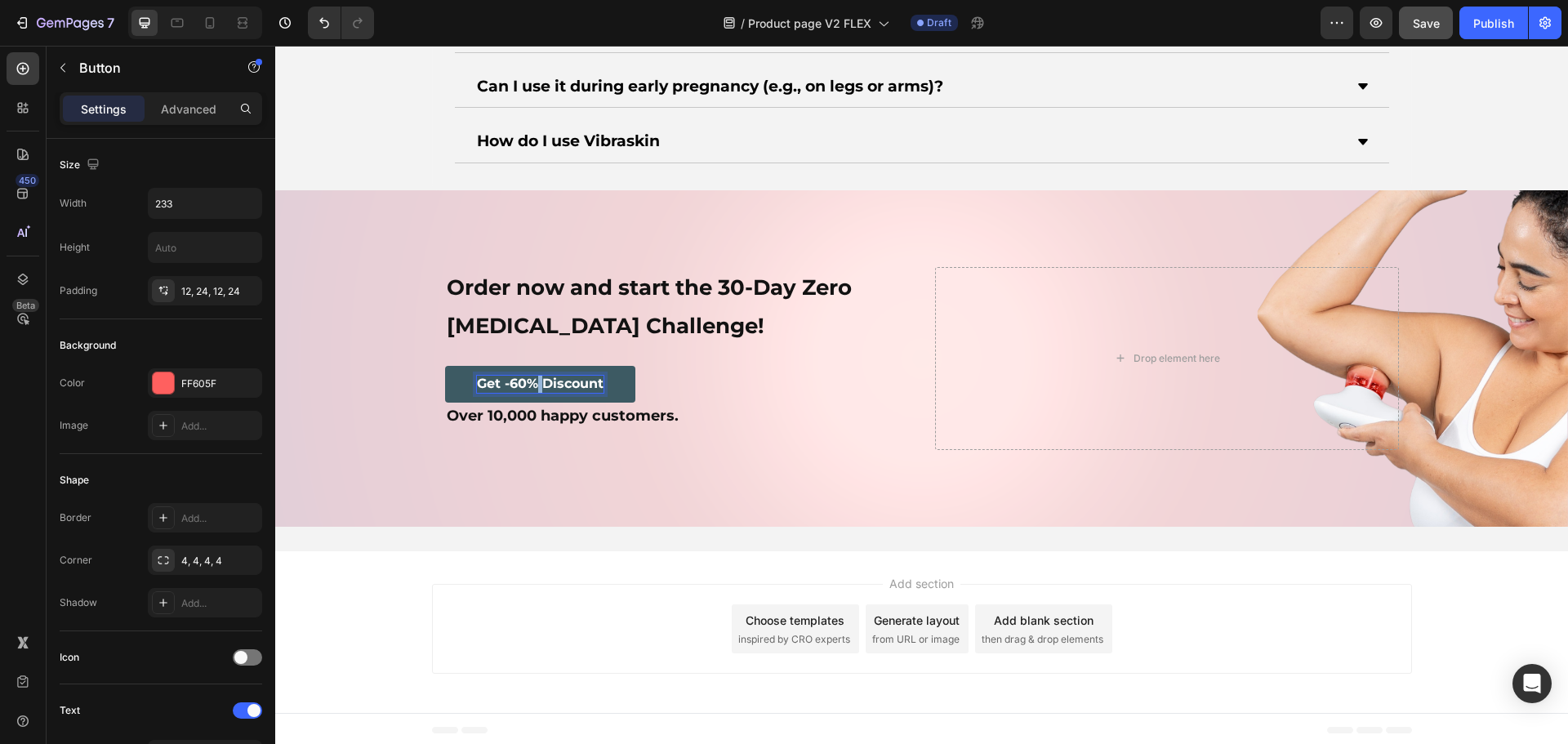
click at [530, 380] on strong "Get -60% Discount" at bounding box center [540, 383] width 127 height 16
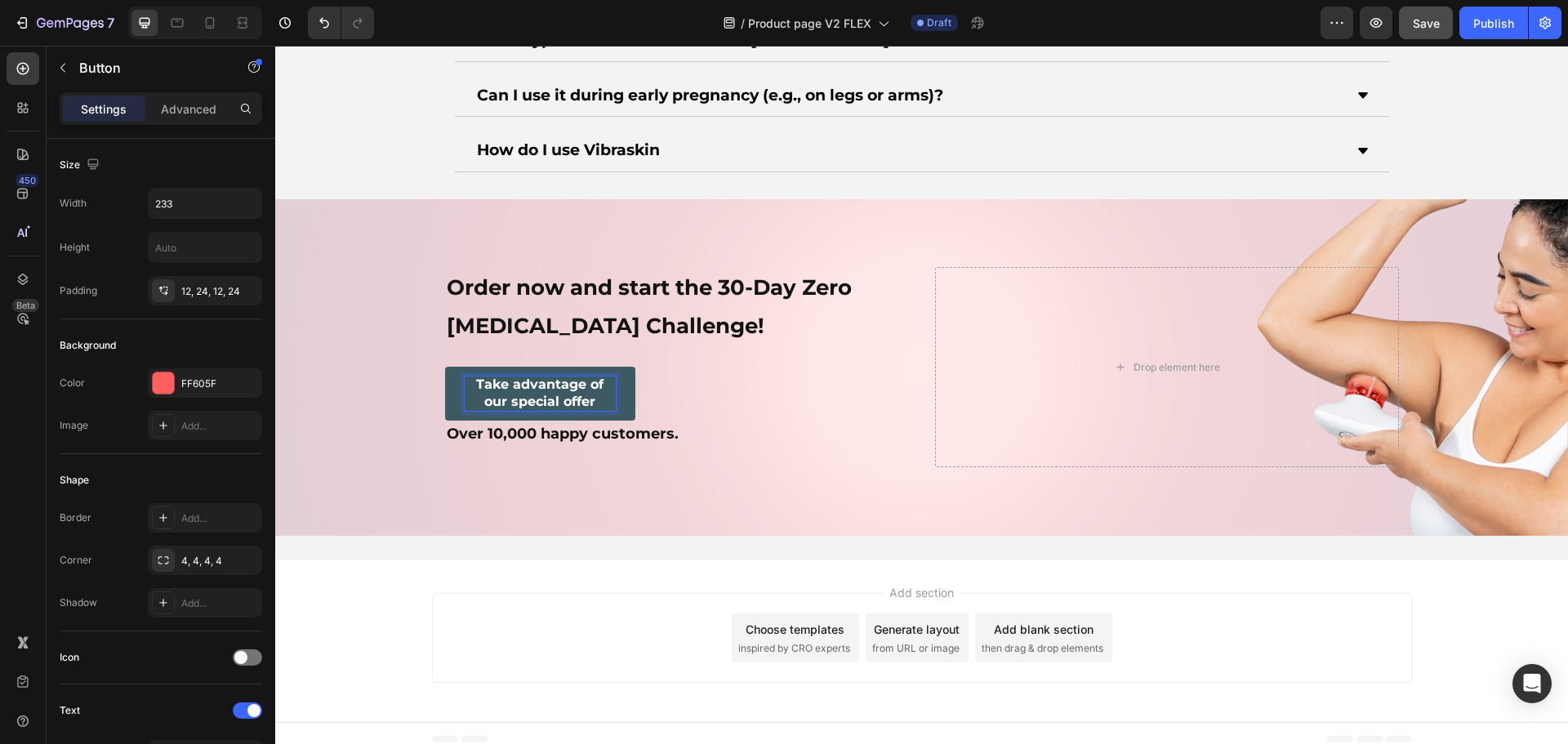
click at [557, 397] on strong "Take advantage of our special offer" at bounding box center [540, 392] width 127 height 33
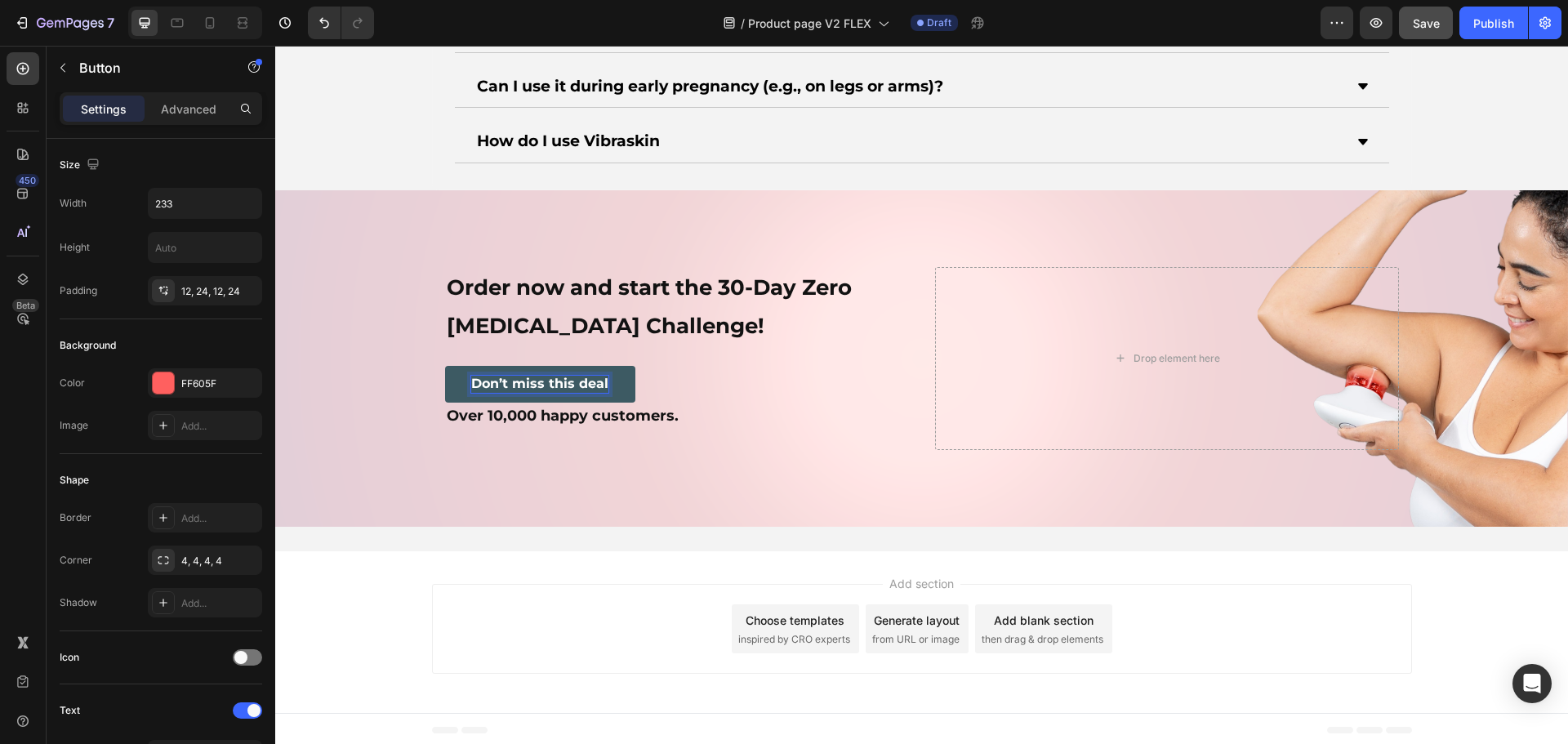
click at [751, 380] on div "Don’t miss this deal Button 0" at bounding box center [677, 384] width 464 height 37
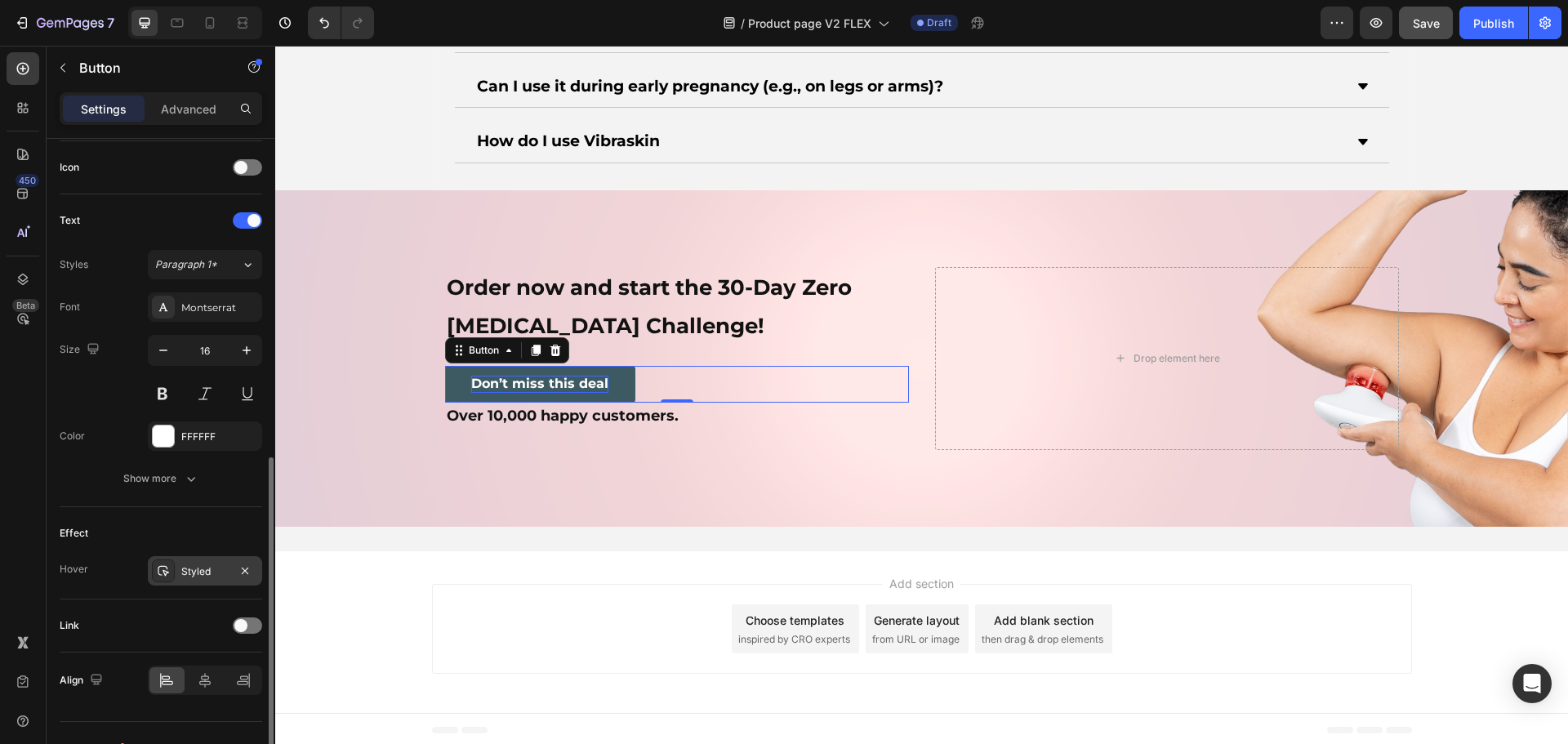
scroll to position [519, 0]
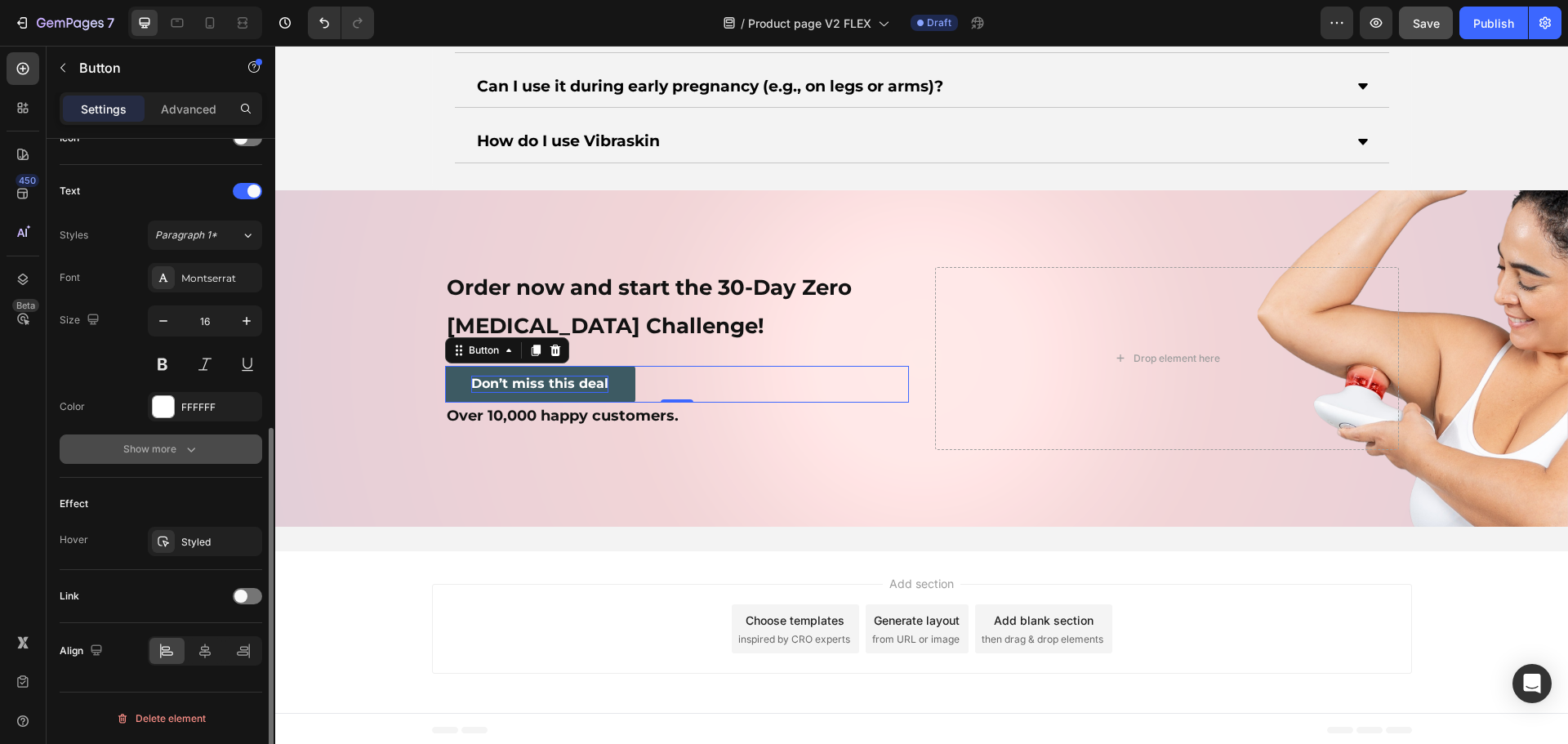
click at [178, 441] on div "Show more" at bounding box center [161, 449] width 76 height 16
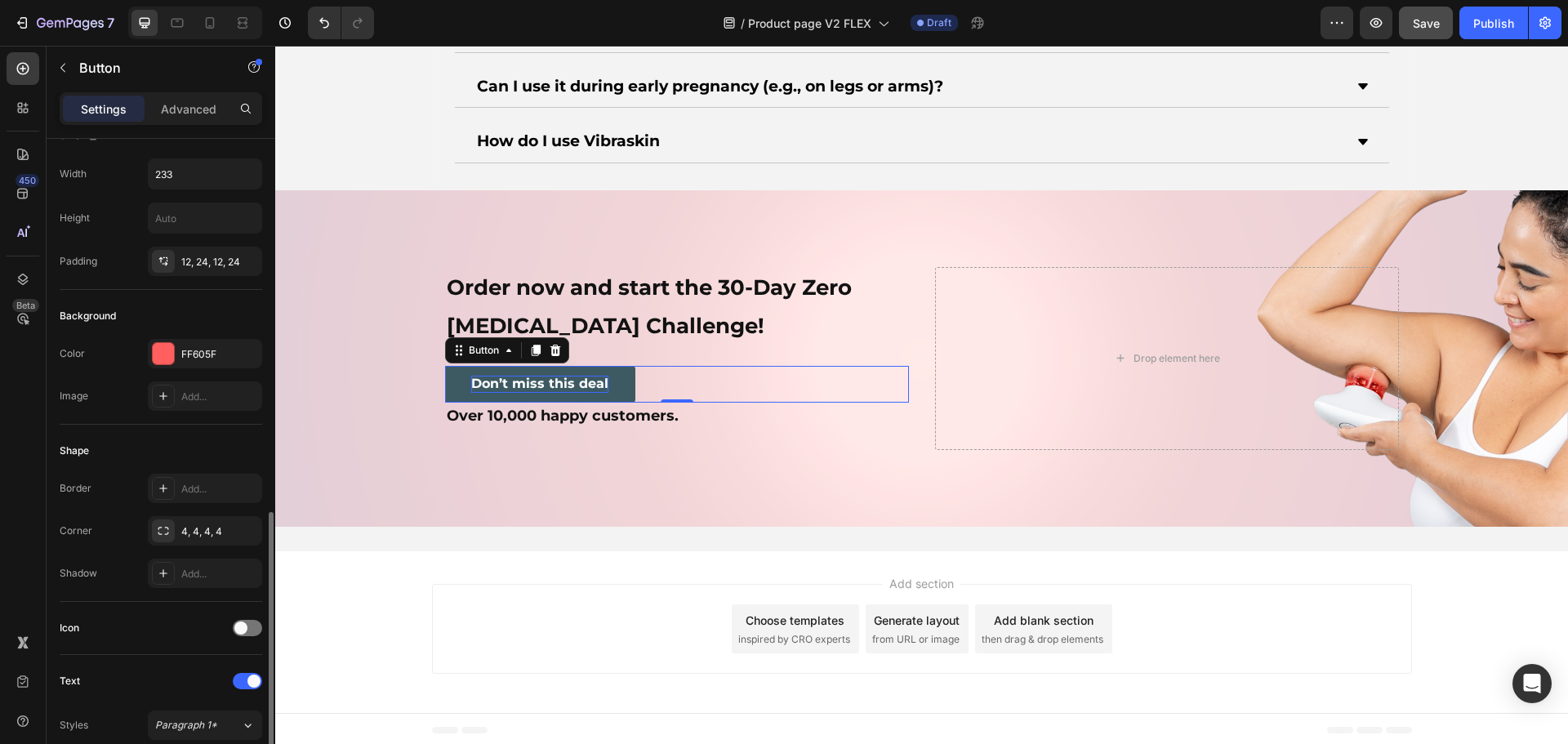
scroll to position [0, 0]
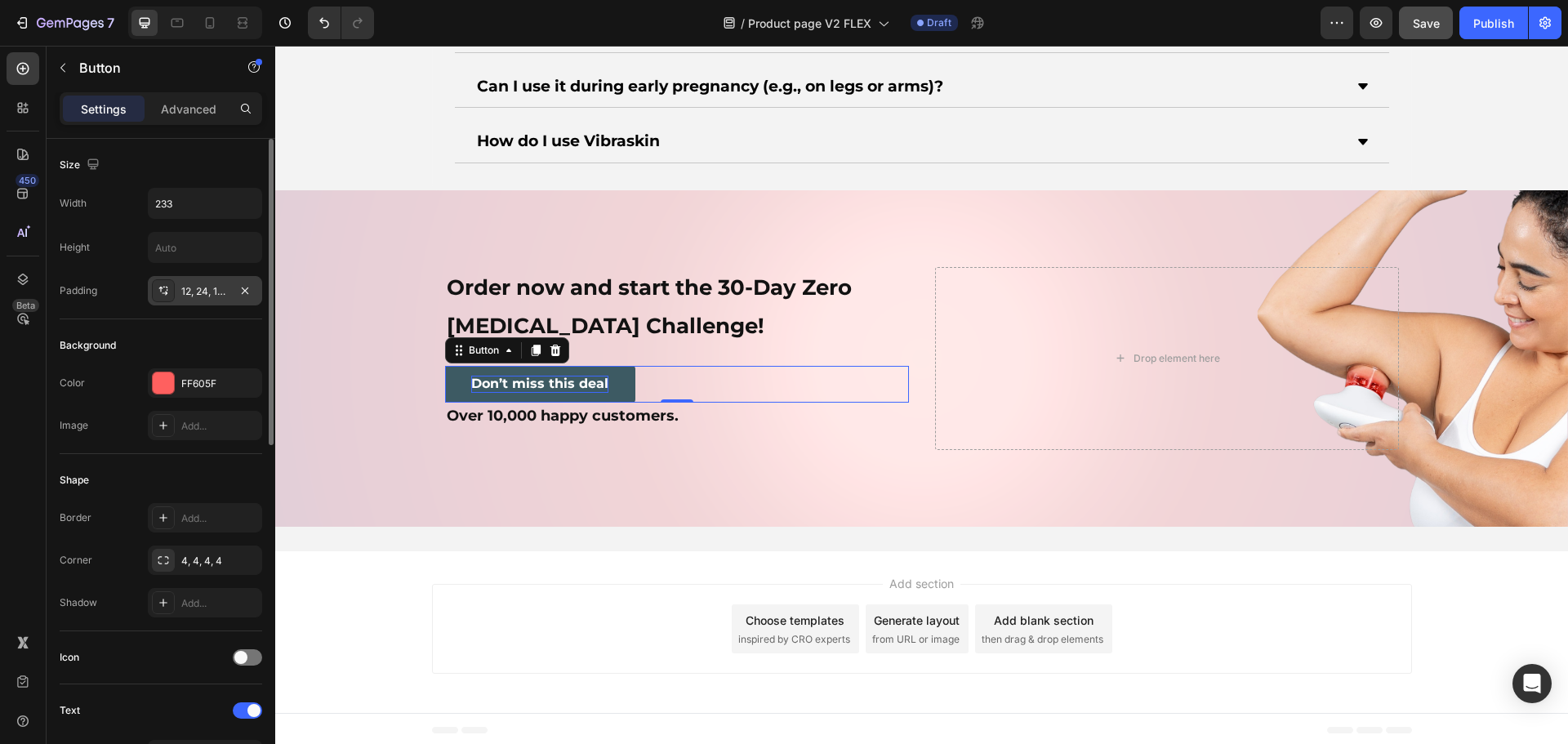
click at [209, 288] on div "12, 24, 12, 24" at bounding box center [205, 291] width 48 height 15
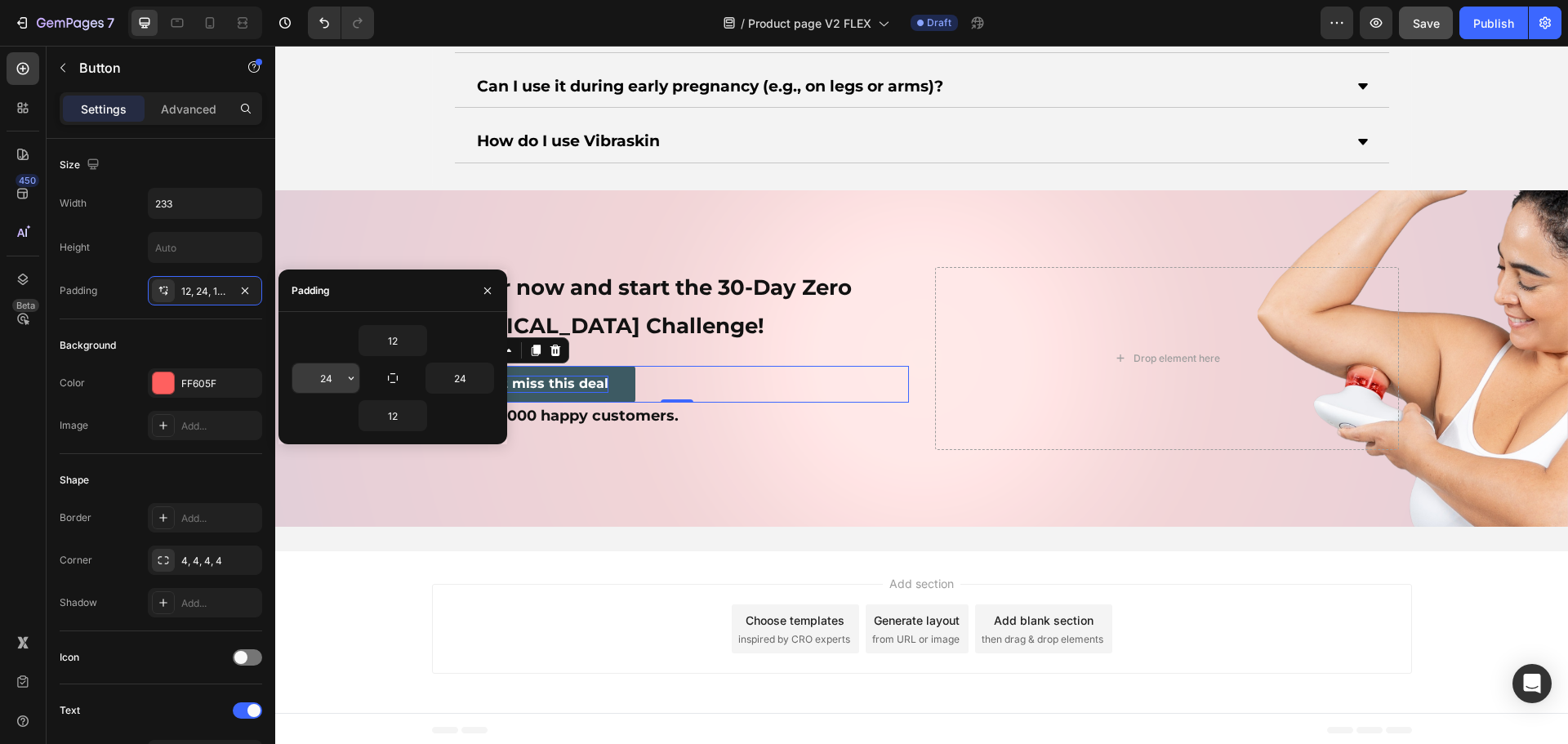
click at [346, 379] on icon "button" at bounding box center [350, 378] width 13 height 13
click at [334, 366] on input "24" at bounding box center [326, 378] width 67 height 29
type input "32"
click at [460, 377] on input "24" at bounding box center [460, 378] width 67 height 29
type input "32"
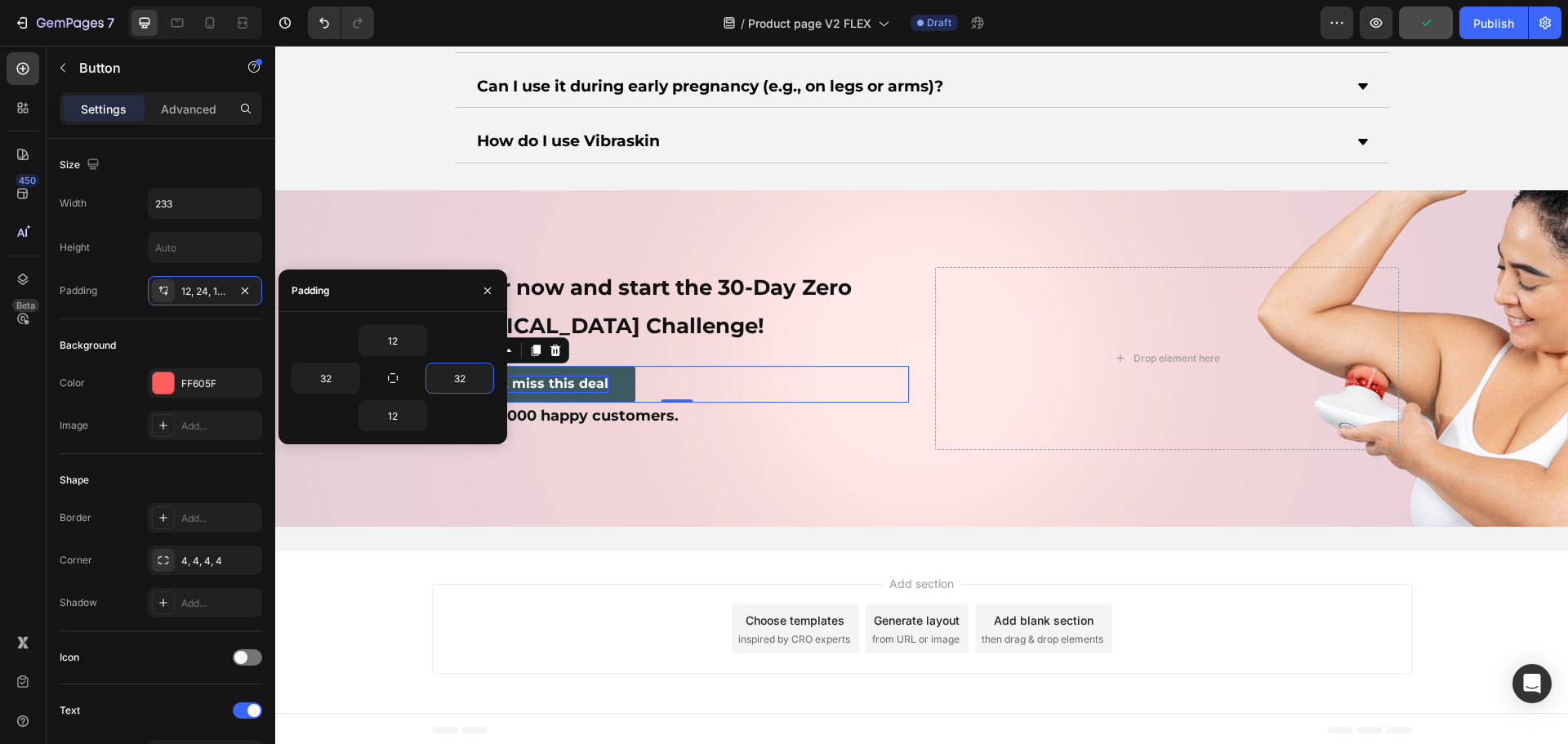
click at [673, 381] on div "Don’t miss this deal Button 0" at bounding box center [677, 384] width 464 height 37
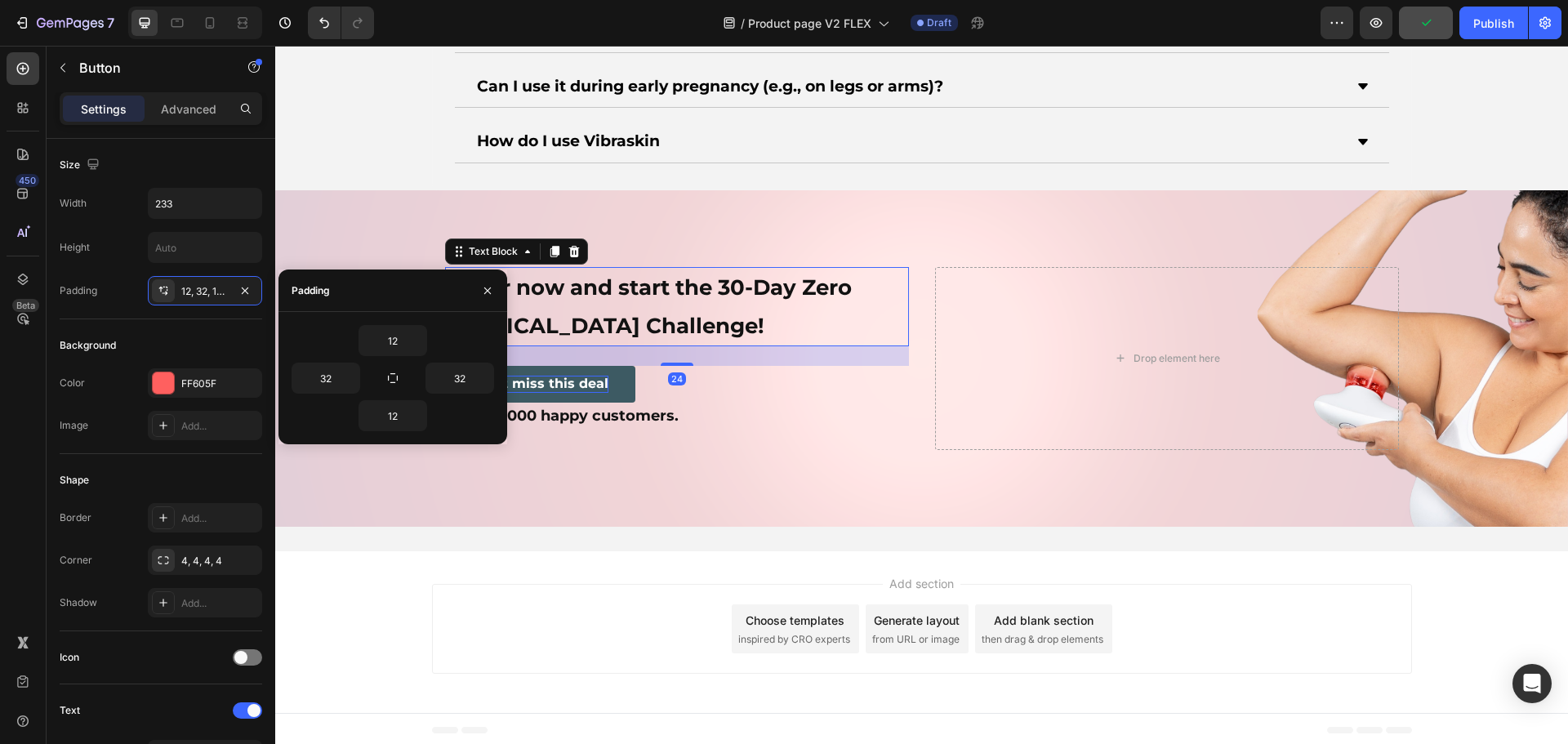
click at [700, 330] on p "Order now and start the 30-Day Zero [MEDICAL_DATA] Challenge!" at bounding box center [677, 307] width 460 height 77
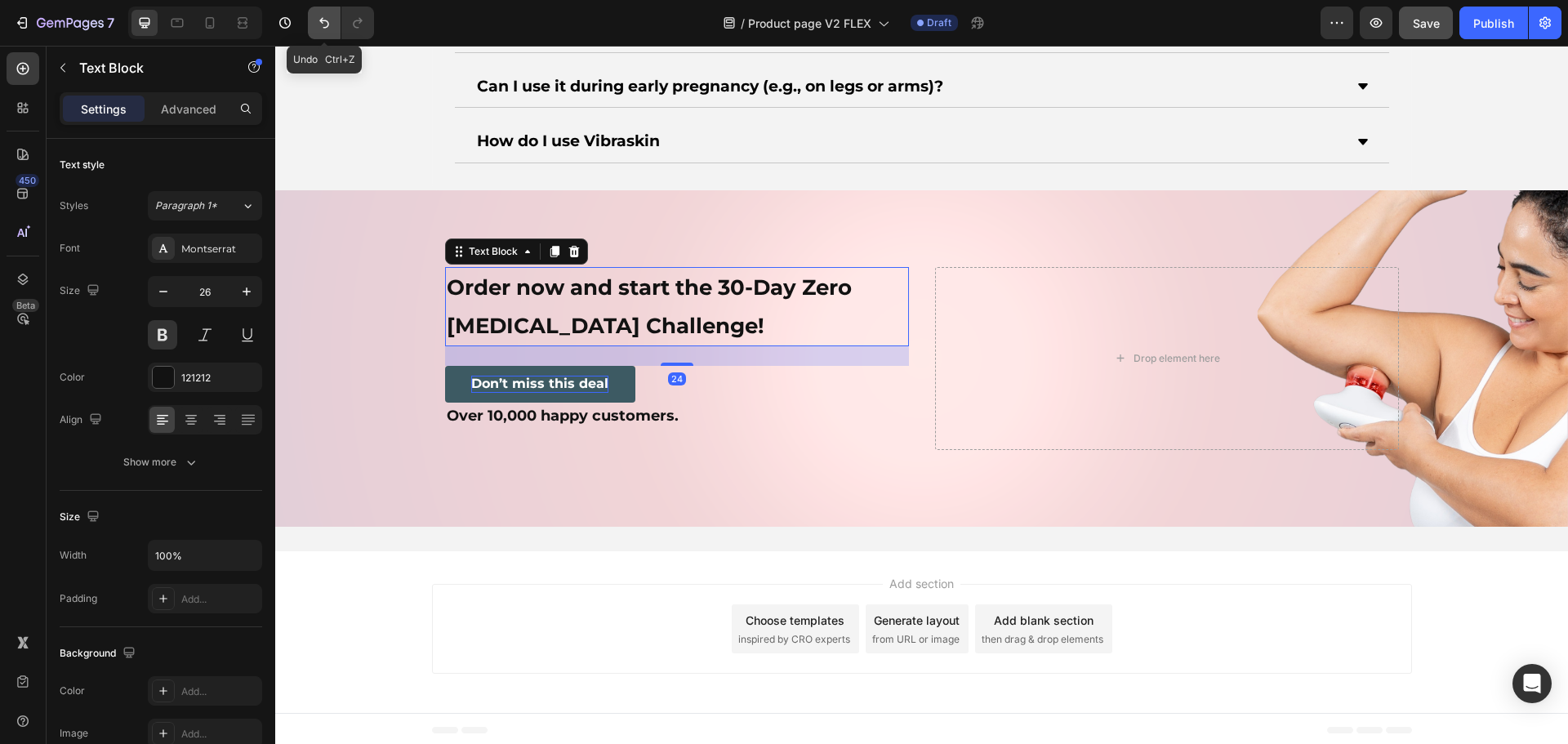
click at [319, 17] on icon "Undo/Redo" at bounding box center [324, 23] width 16 height 16
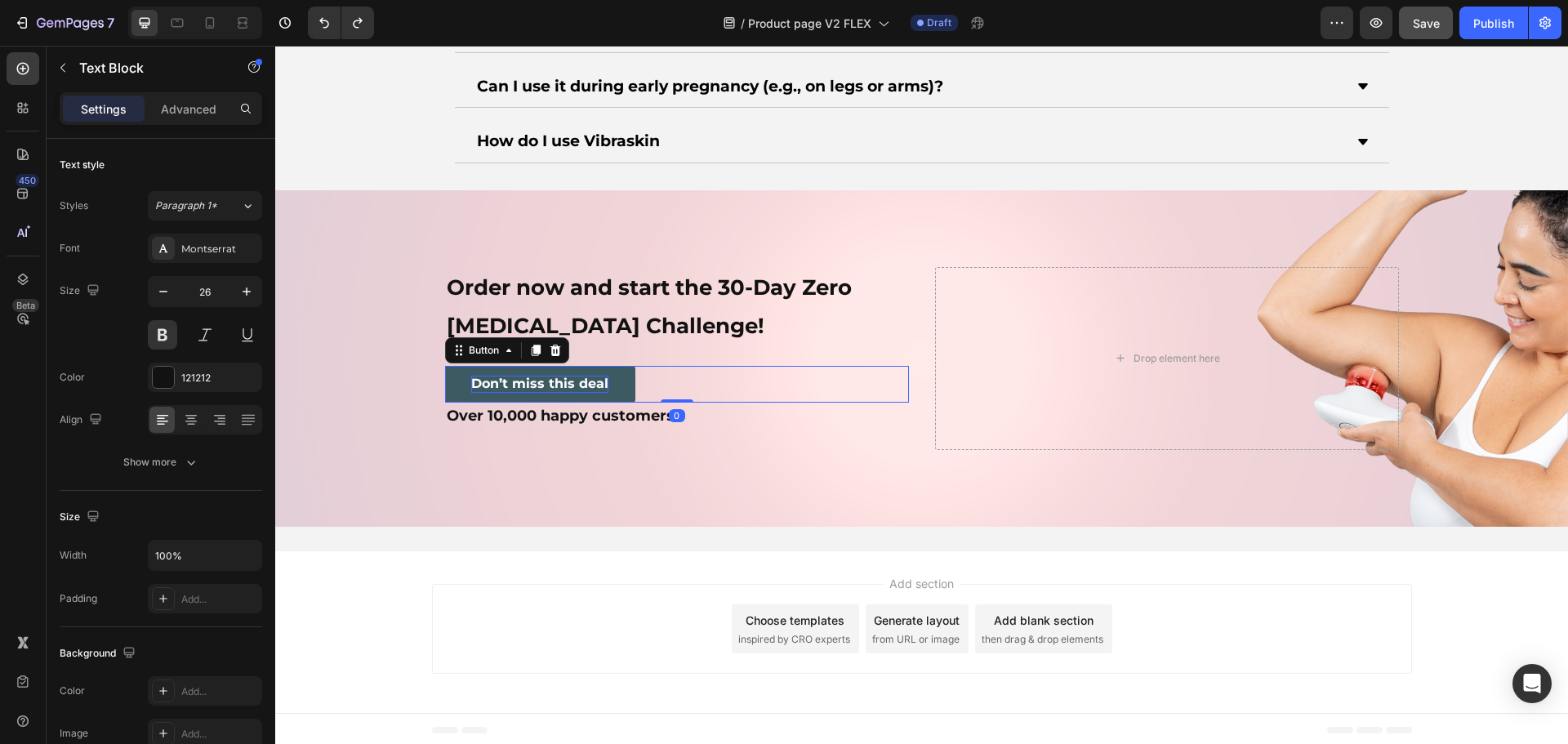
click at [625, 376] on button "Don’t miss this deal" at bounding box center [540, 384] width 190 height 37
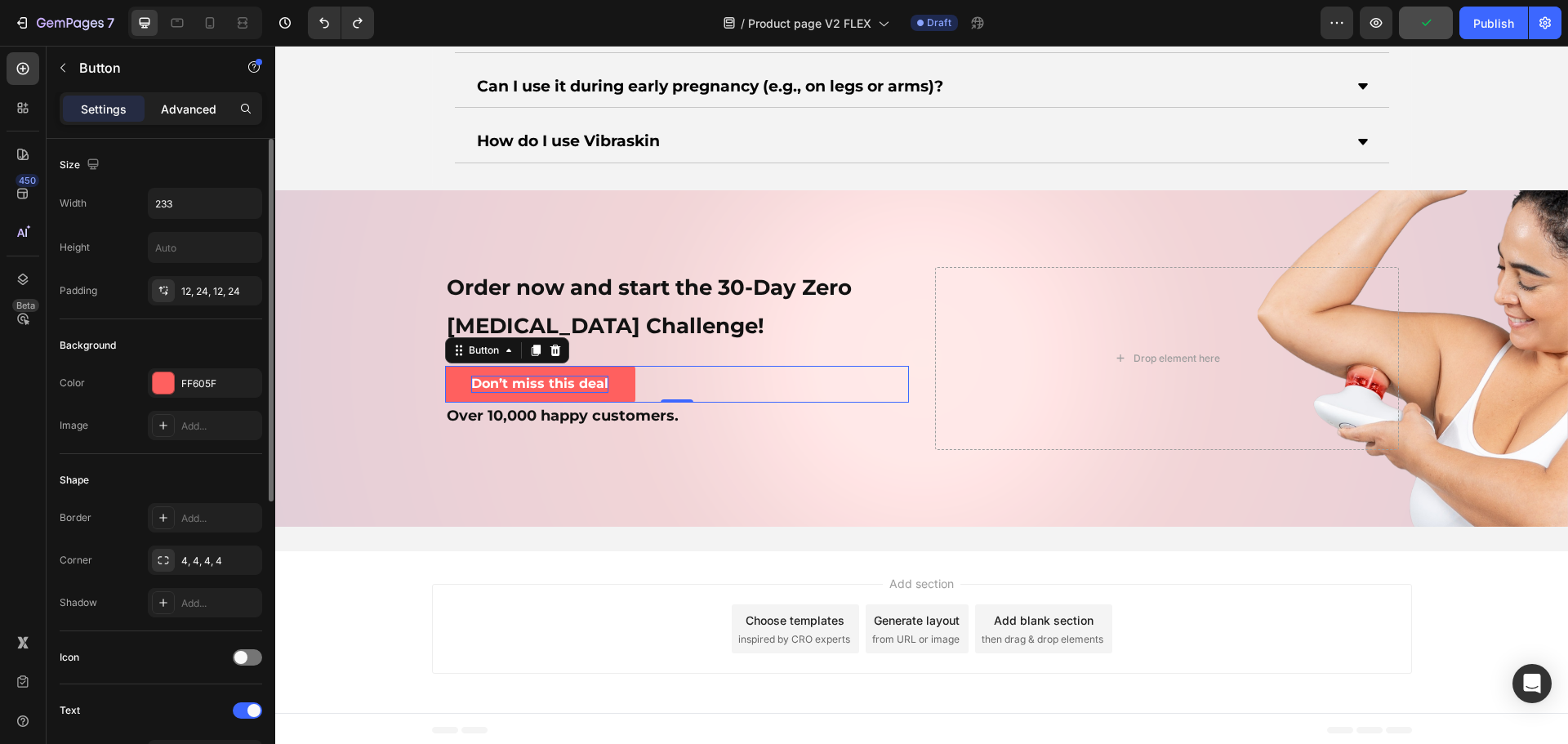
click at [202, 104] on p "Advanced" at bounding box center [188, 109] width 56 height 17
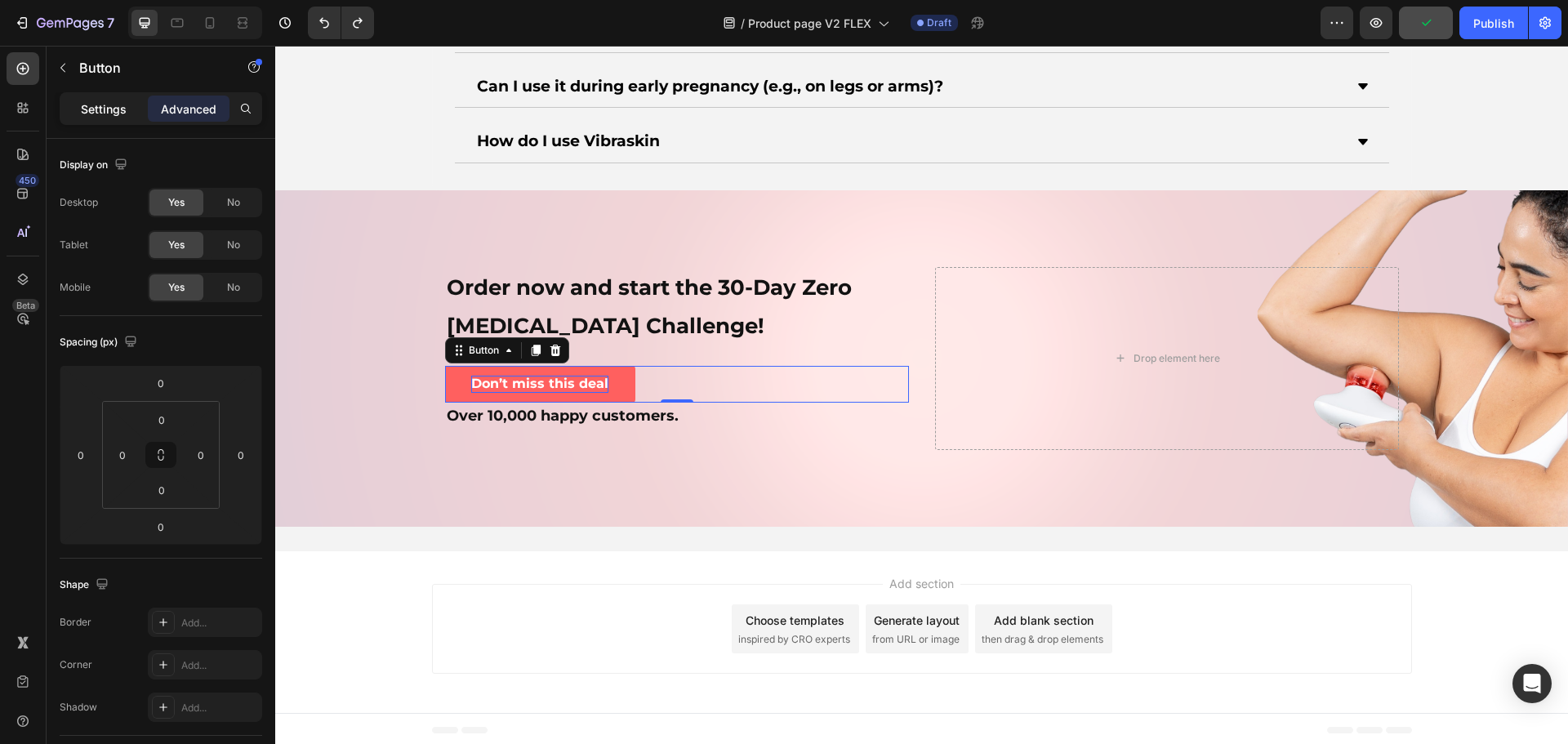
click at [97, 103] on p "Settings" at bounding box center [104, 109] width 46 height 17
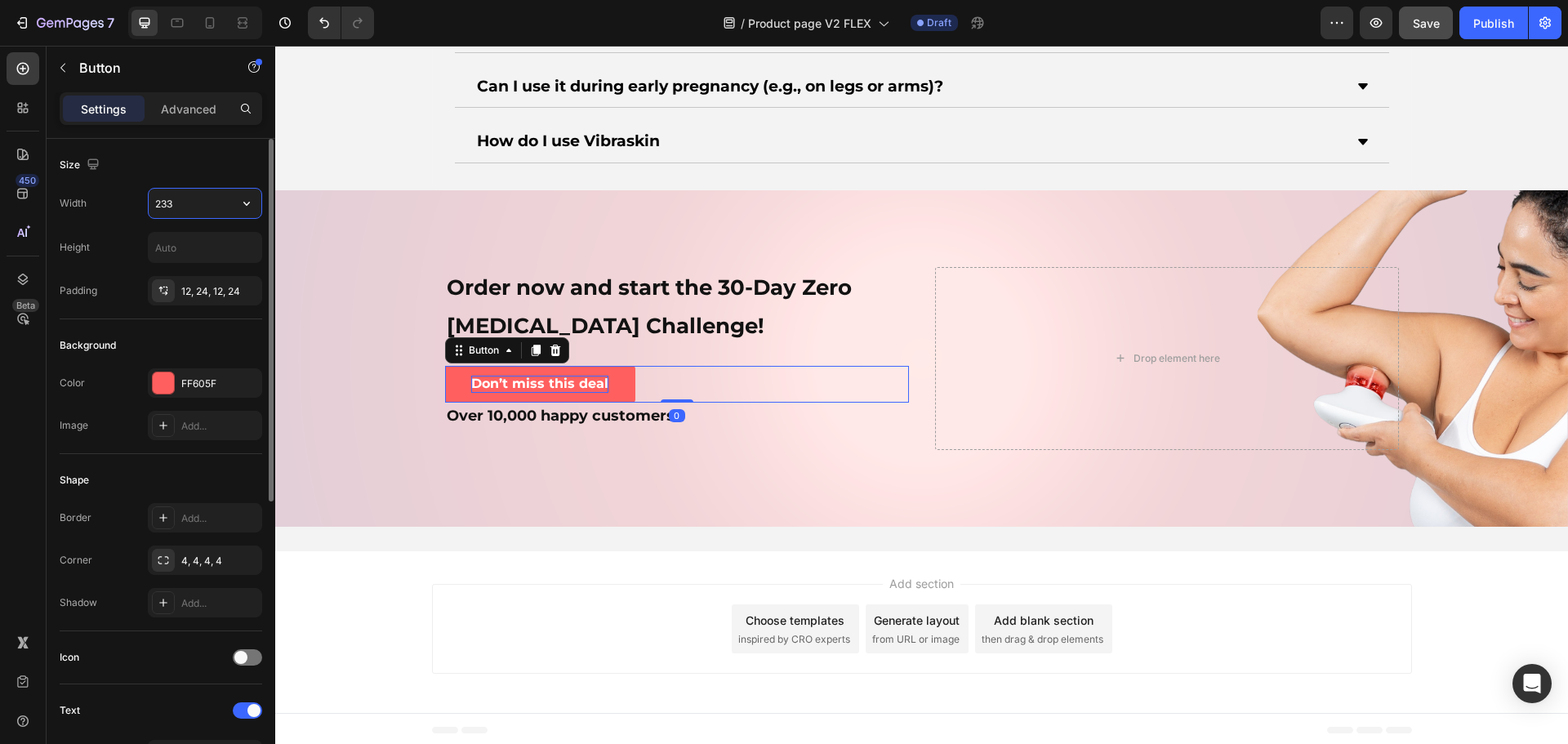
click at [188, 201] on input "233" at bounding box center [204, 203] width 112 height 29
drag, startPoint x: 207, startPoint y: 202, endPoint x: 138, endPoint y: 206, distance: 69.1
click at [138, 206] on div "Width 333" at bounding box center [160, 203] width 203 height 31
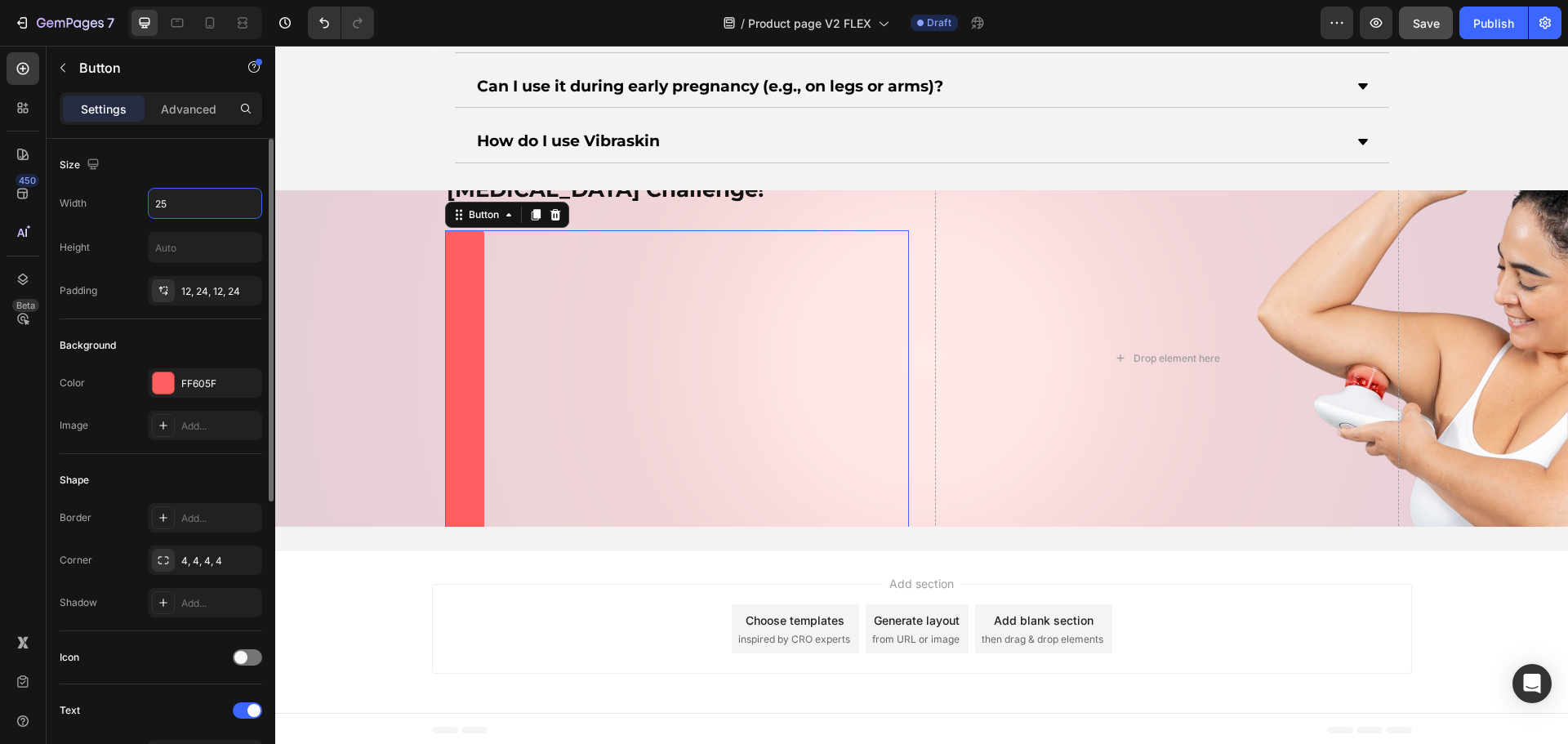
type input "256"
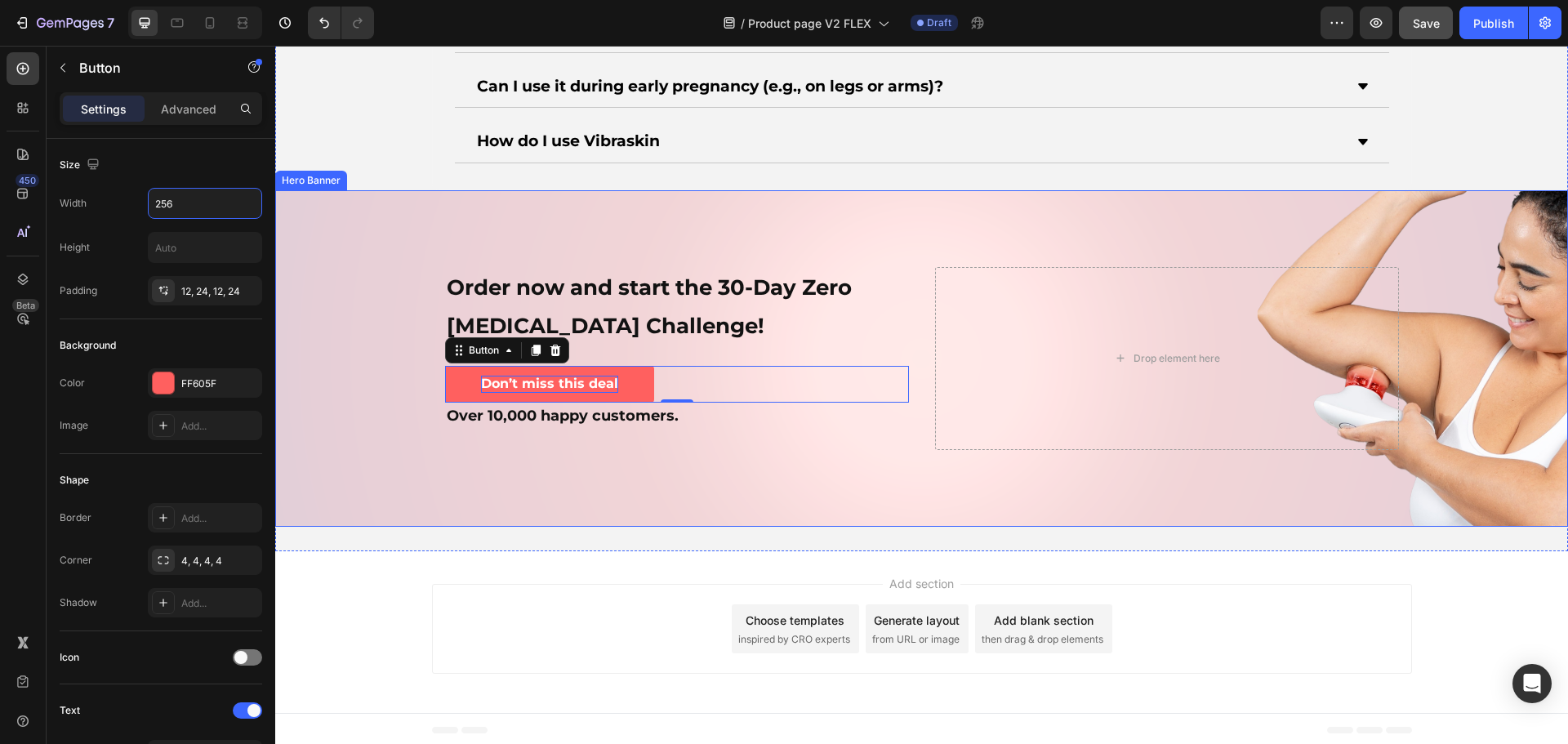
click at [647, 452] on div "Background Image" at bounding box center [921, 358] width 1293 height 336
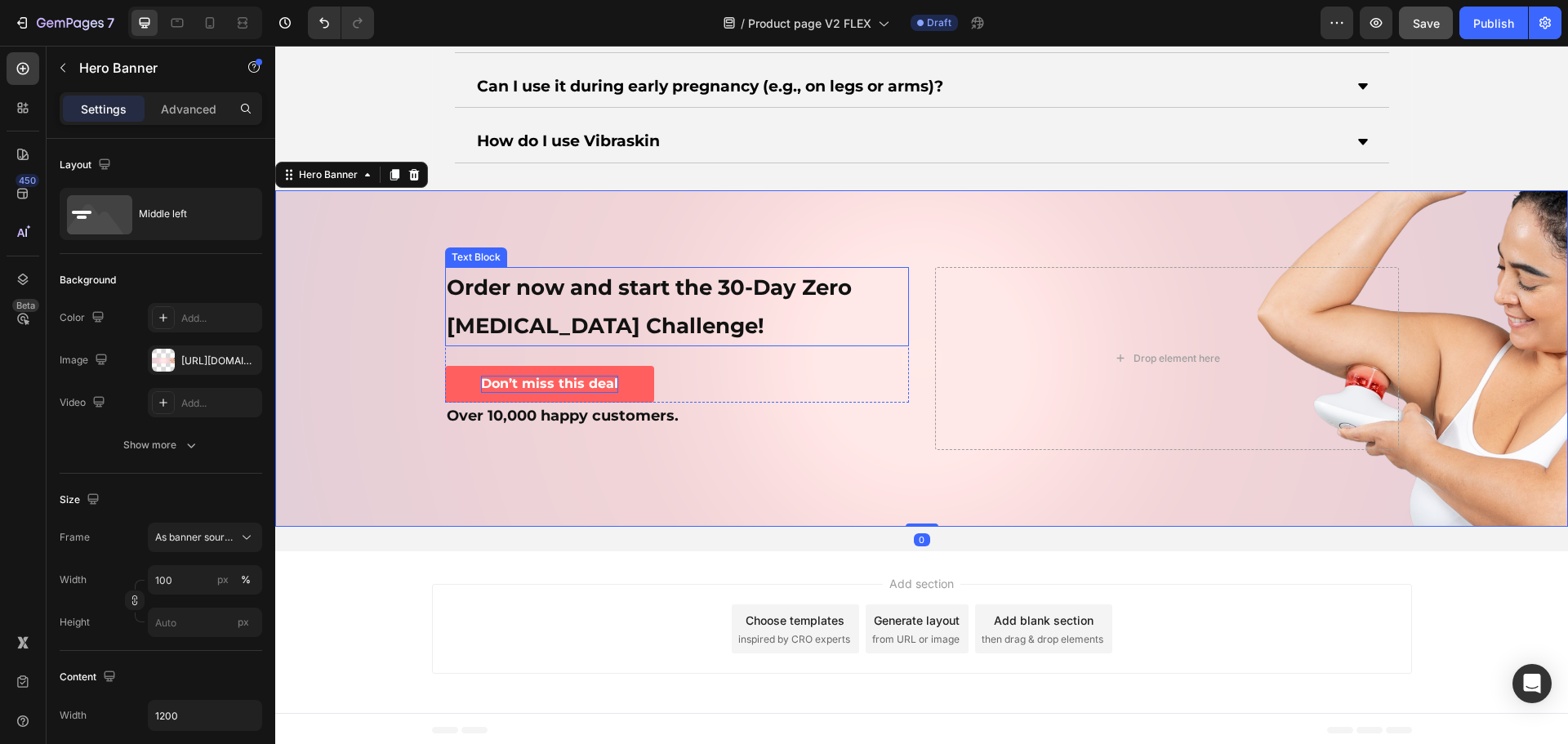
click at [606, 304] on p "Order now and start the 30-Day Zero [MEDICAL_DATA] Challenge!" at bounding box center [677, 307] width 460 height 77
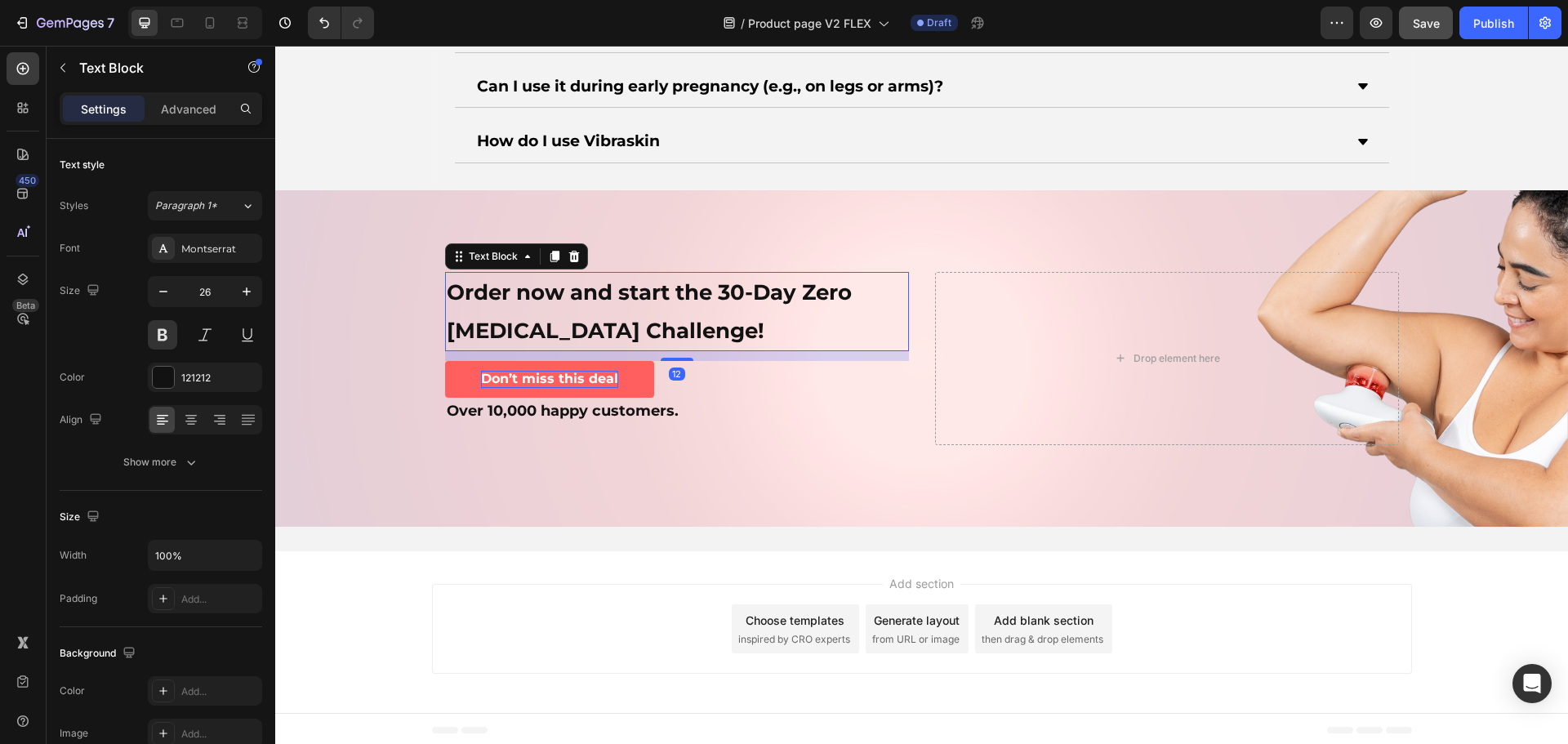
drag, startPoint x: 680, startPoint y: 363, endPoint x: 680, endPoint y: 353, distance: 10.0
click at [680, 351] on div "12" at bounding box center [677, 351] width 464 height 0
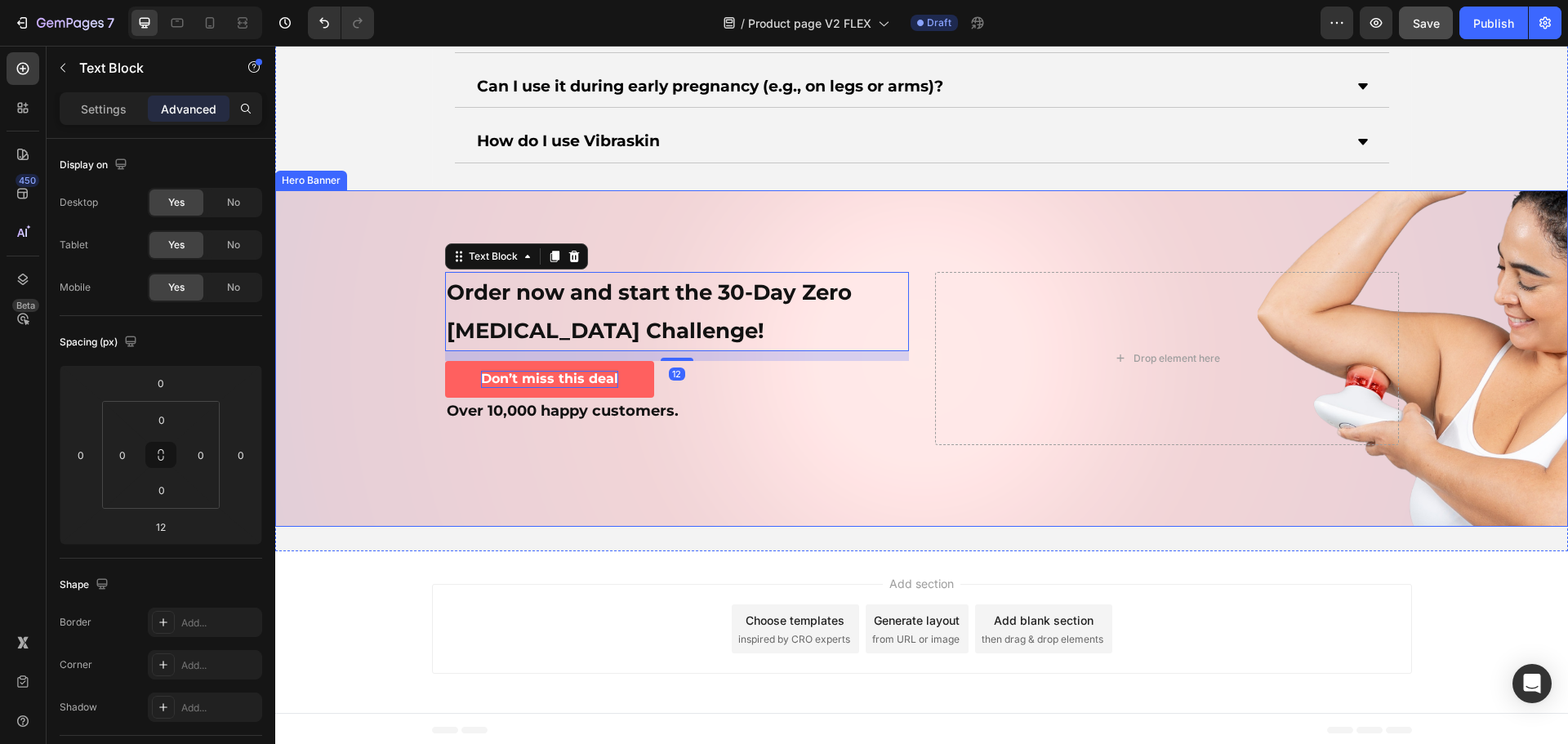
click at [731, 399] on p "Over 10,000 happy customers." at bounding box center [677, 411] width 460 height 25
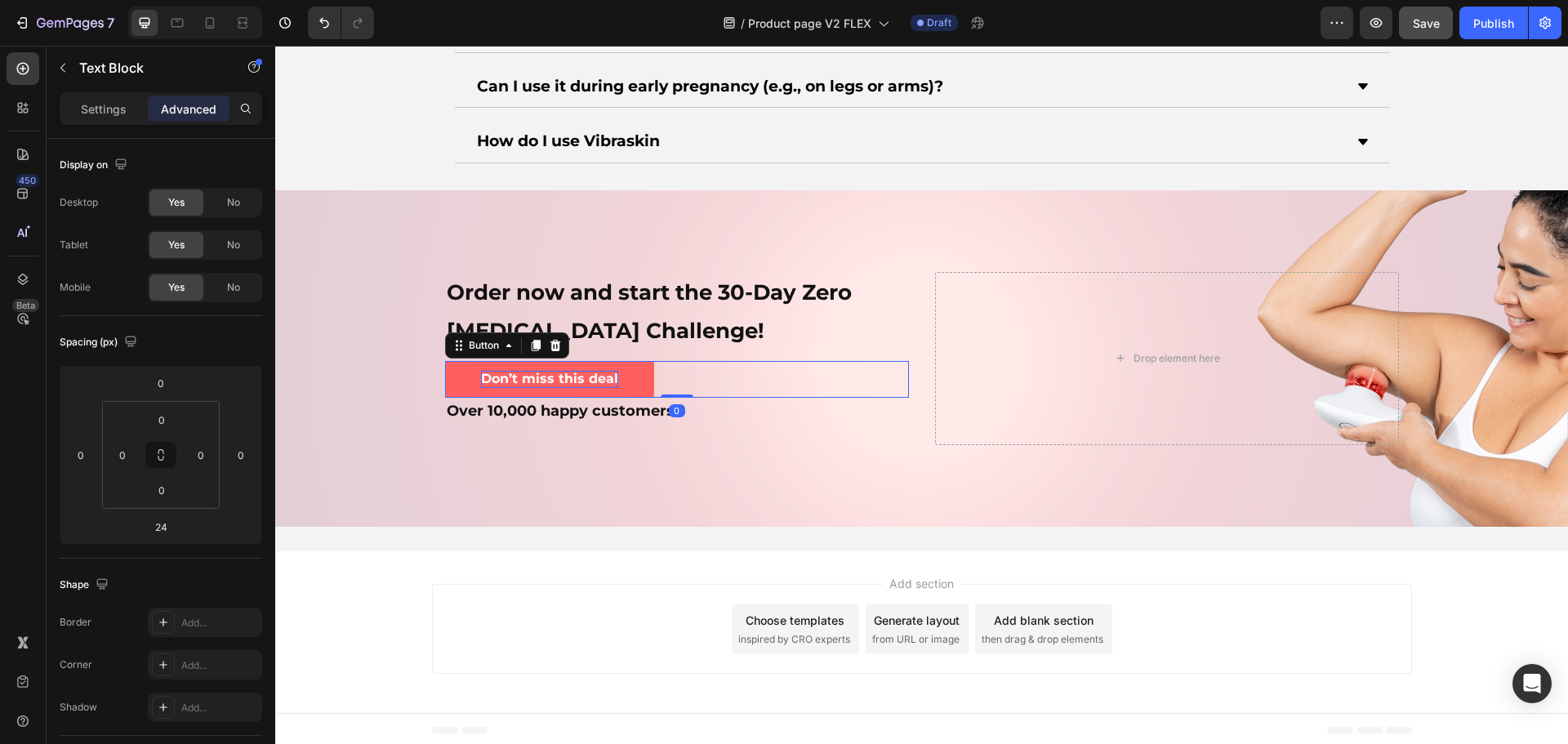
click at [705, 374] on div "Don’t miss this deal Button 0" at bounding box center [677, 380] width 464 height 37
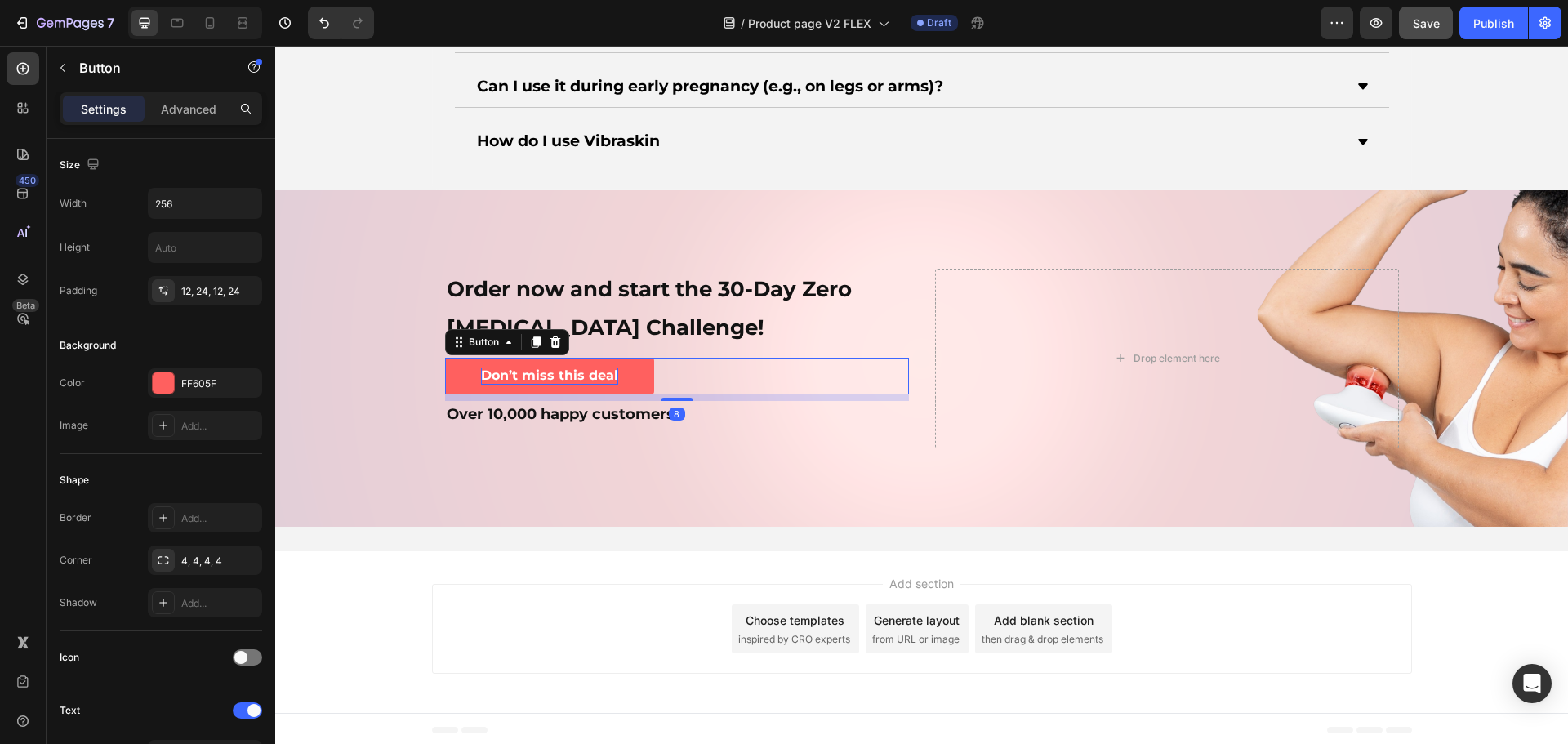
drag, startPoint x: 678, startPoint y: 393, endPoint x: 689, endPoint y: 399, distance: 12.5
click at [689, 395] on div "8" at bounding box center [677, 395] width 464 height 0
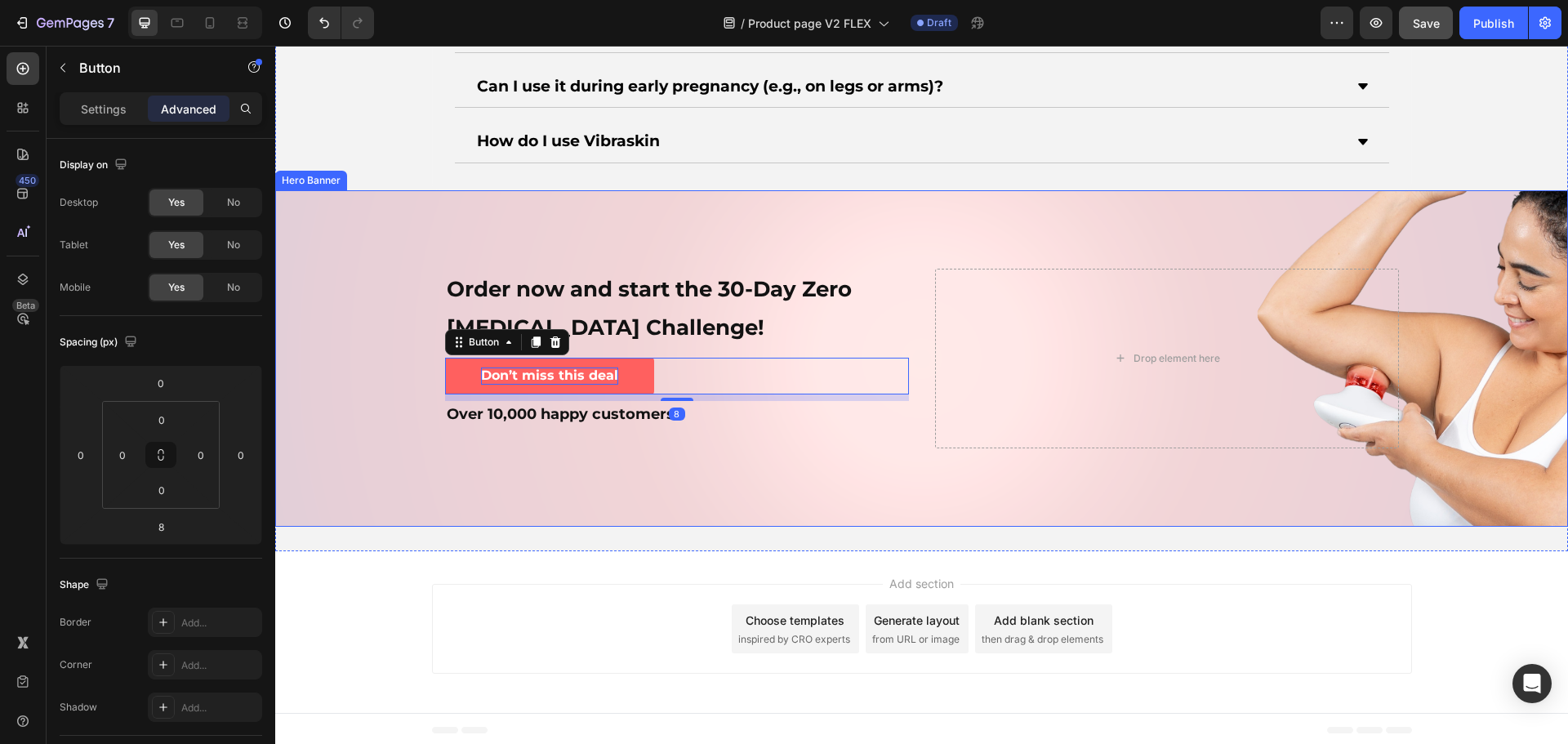
click at [772, 461] on div "Background Image" at bounding box center [921, 358] width 1293 height 336
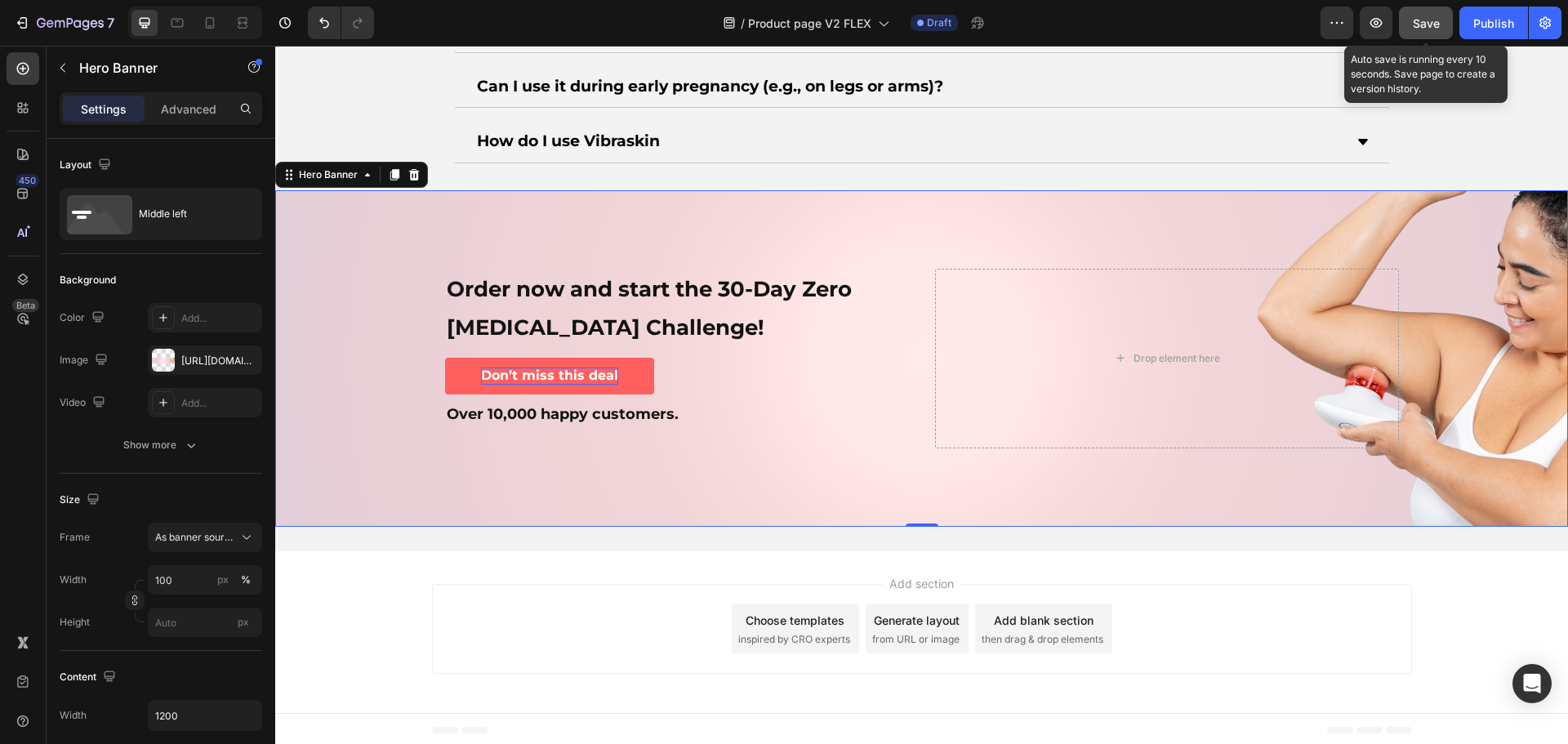
click at [1402, 19] on button "Save" at bounding box center [1426, 22] width 54 height 33
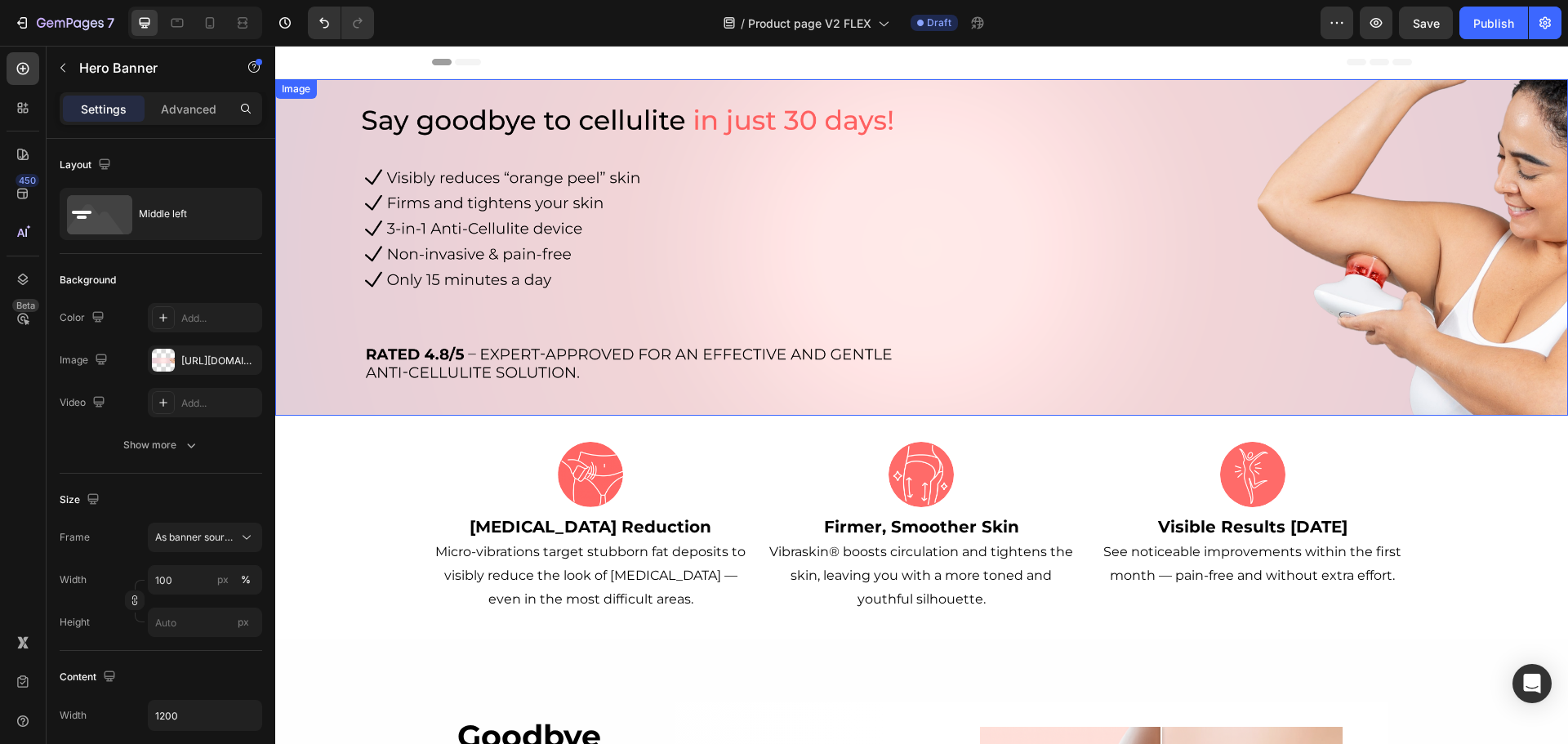
click at [1324, 264] on img at bounding box center [921, 248] width 1293 height 336
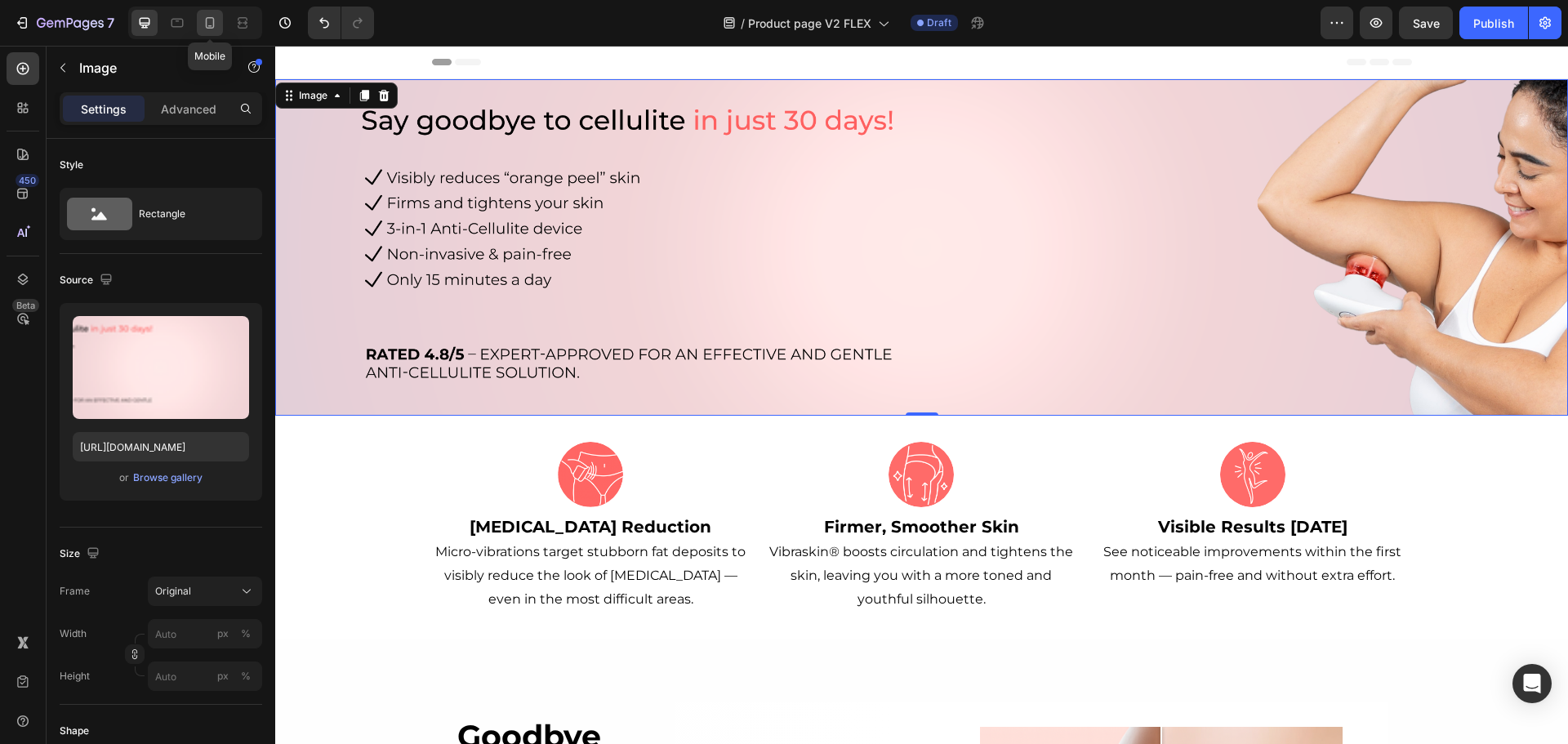
click at [219, 16] on div at bounding box center [210, 23] width 27 height 27
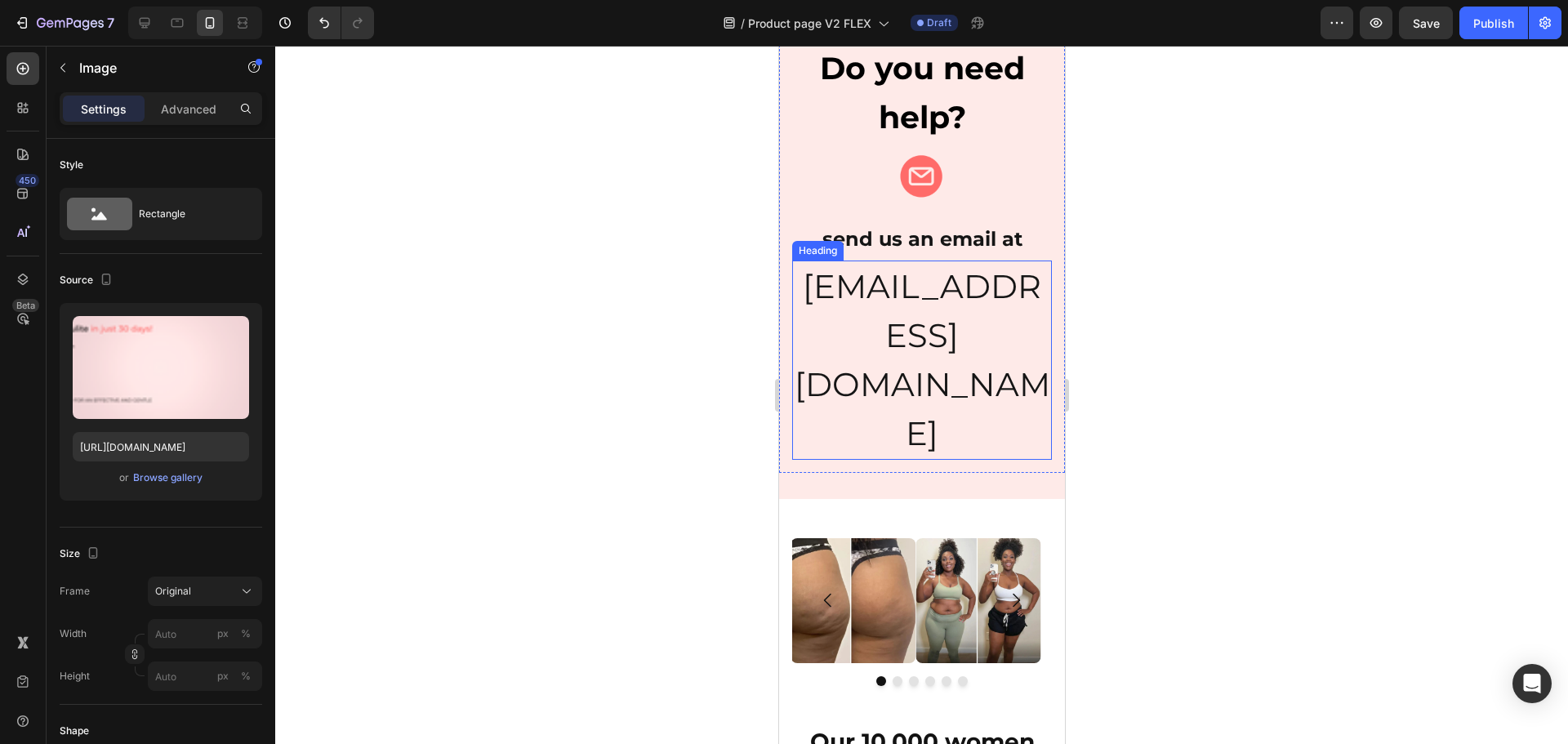
scroll to position [571, 0]
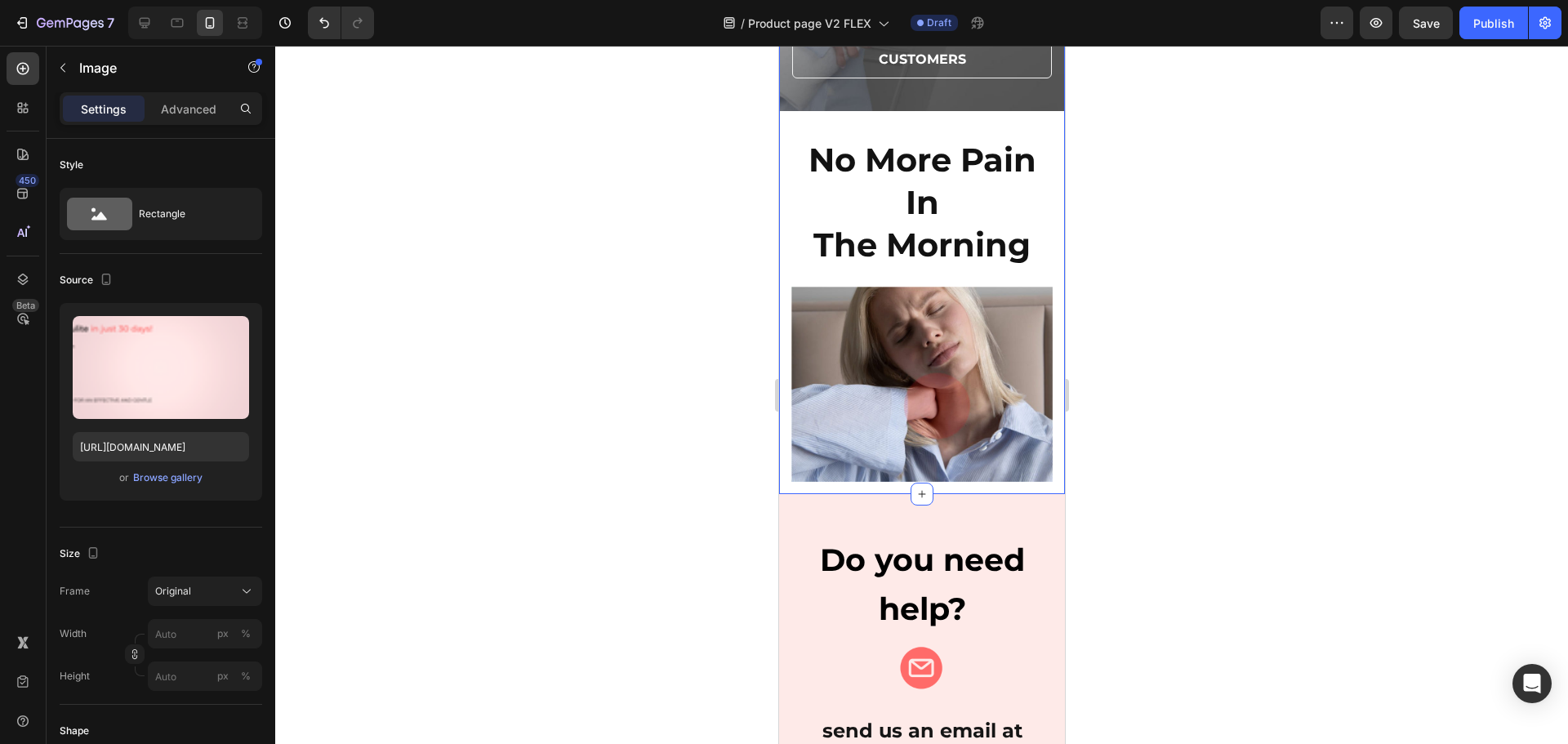
click at [1035, 280] on div "Image Your Opinion Matters the Most Heading At [GEOGRAPHIC_DATA], we take pride…" at bounding box center [920, 98] width 286 height 791
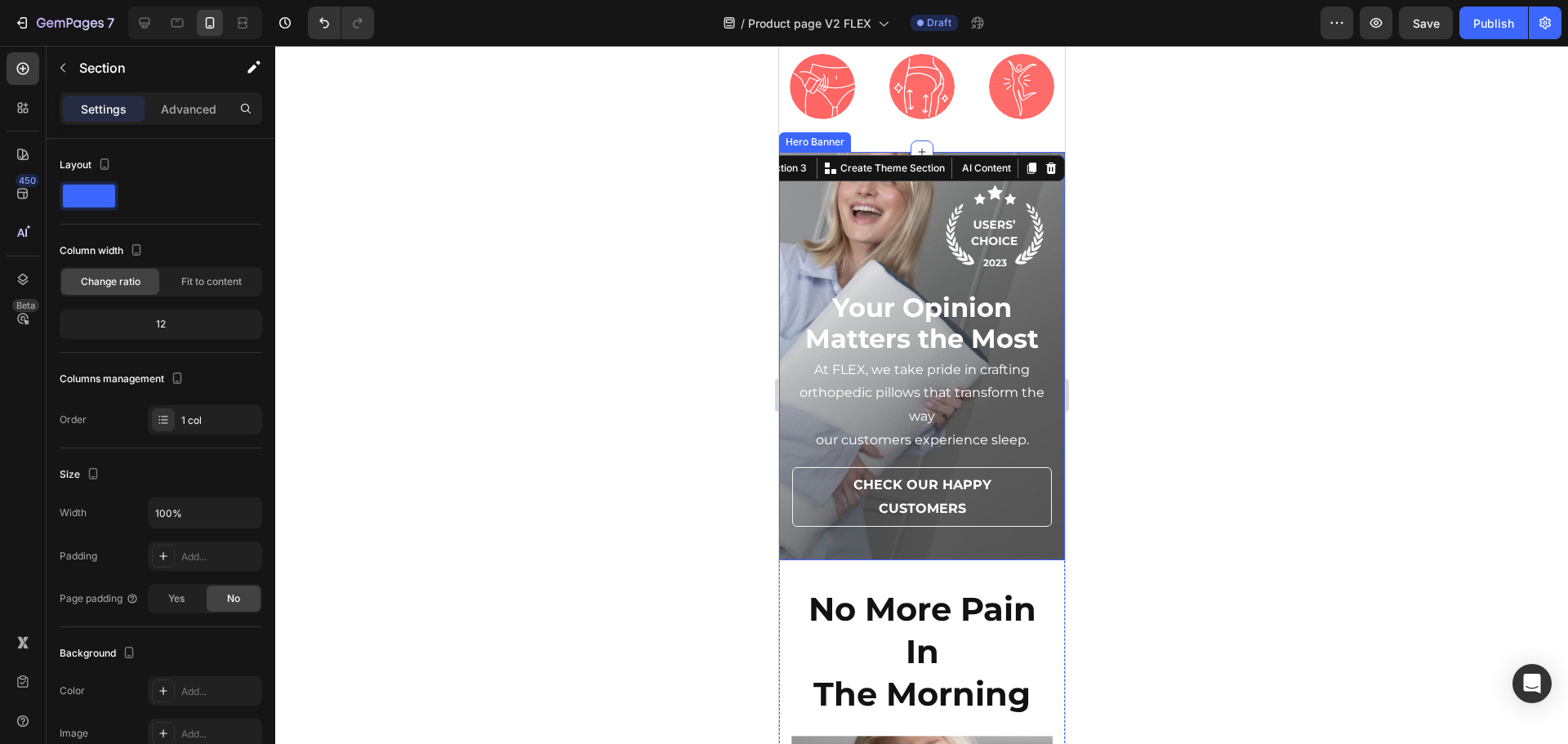
scroll to position [0, 0]
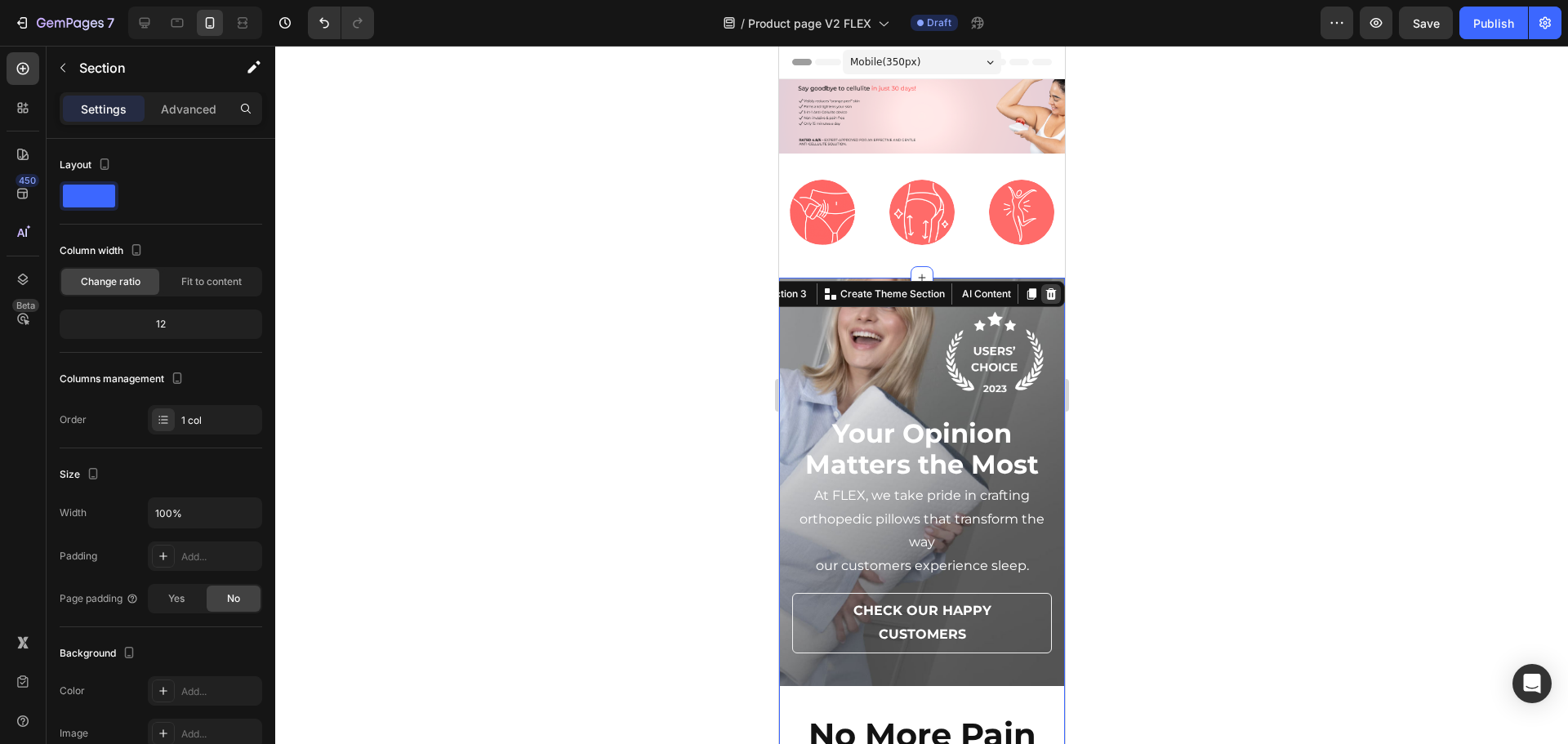
click at [1043, 288] on icon at bounding box center [1049, 294] width 13 height 13
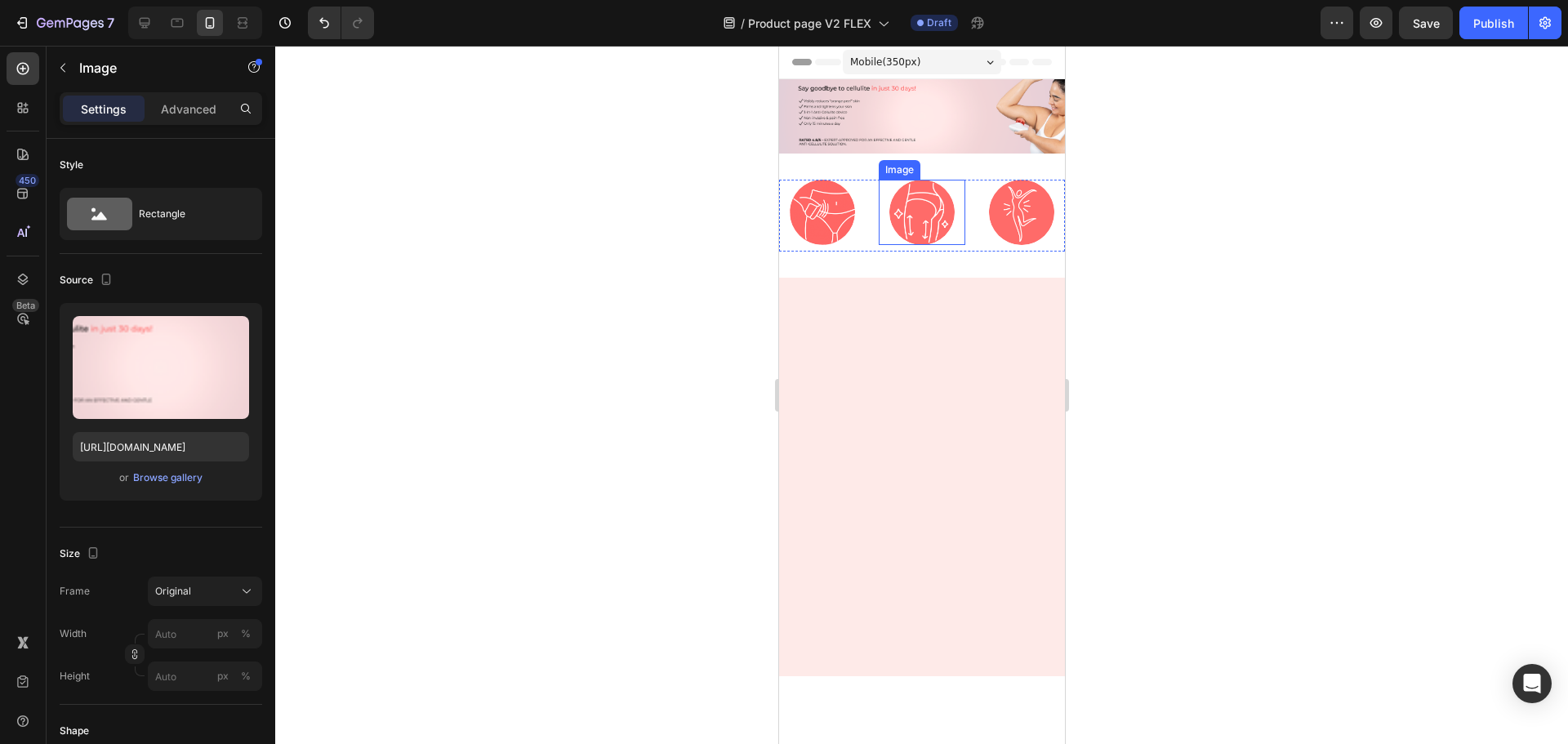
click at [943, 118] on img at bounding box center [920, 117] width 286 height 74
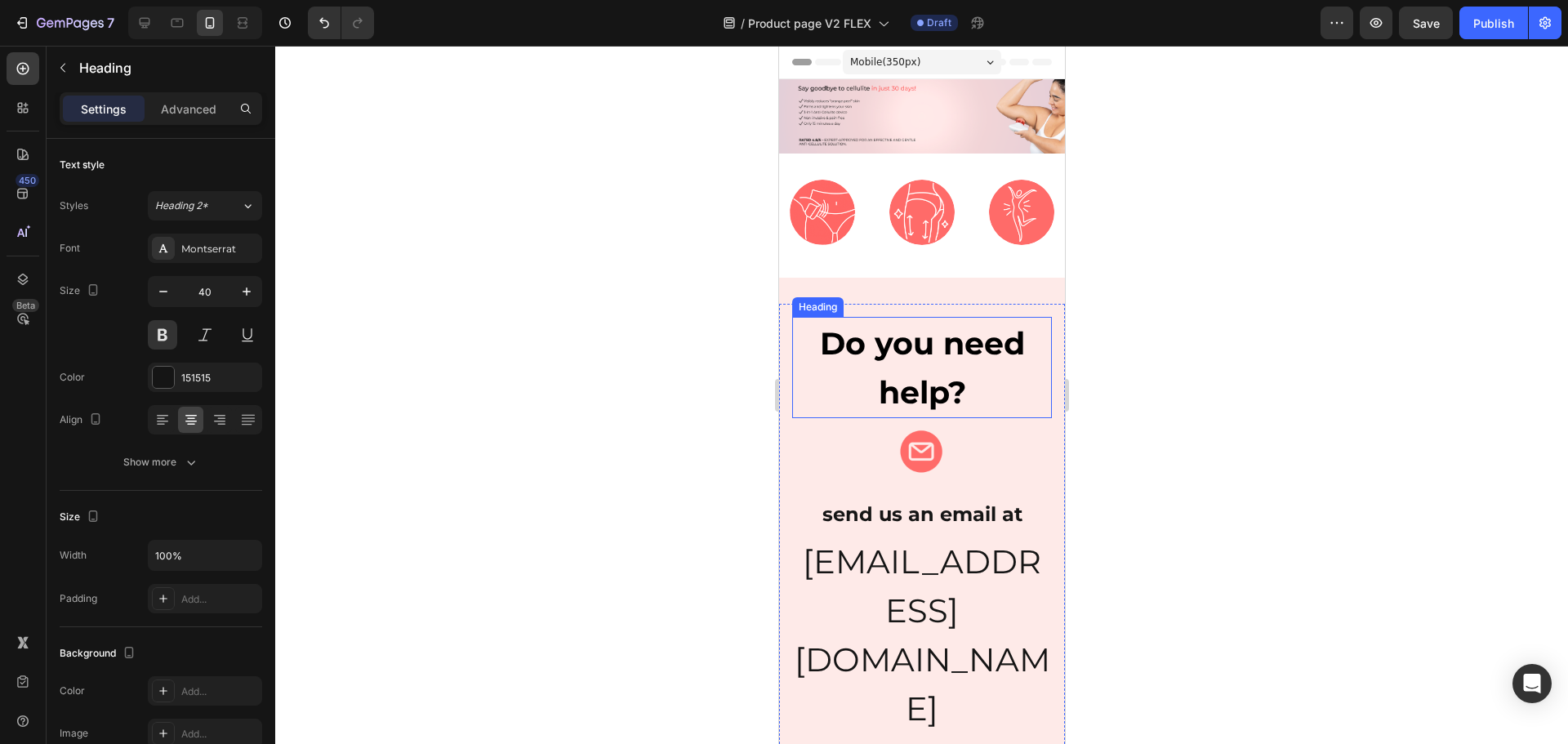
click at [906, 361] on h2 "Do you need help?" at bounding box center [920, 367] width 259 height 101
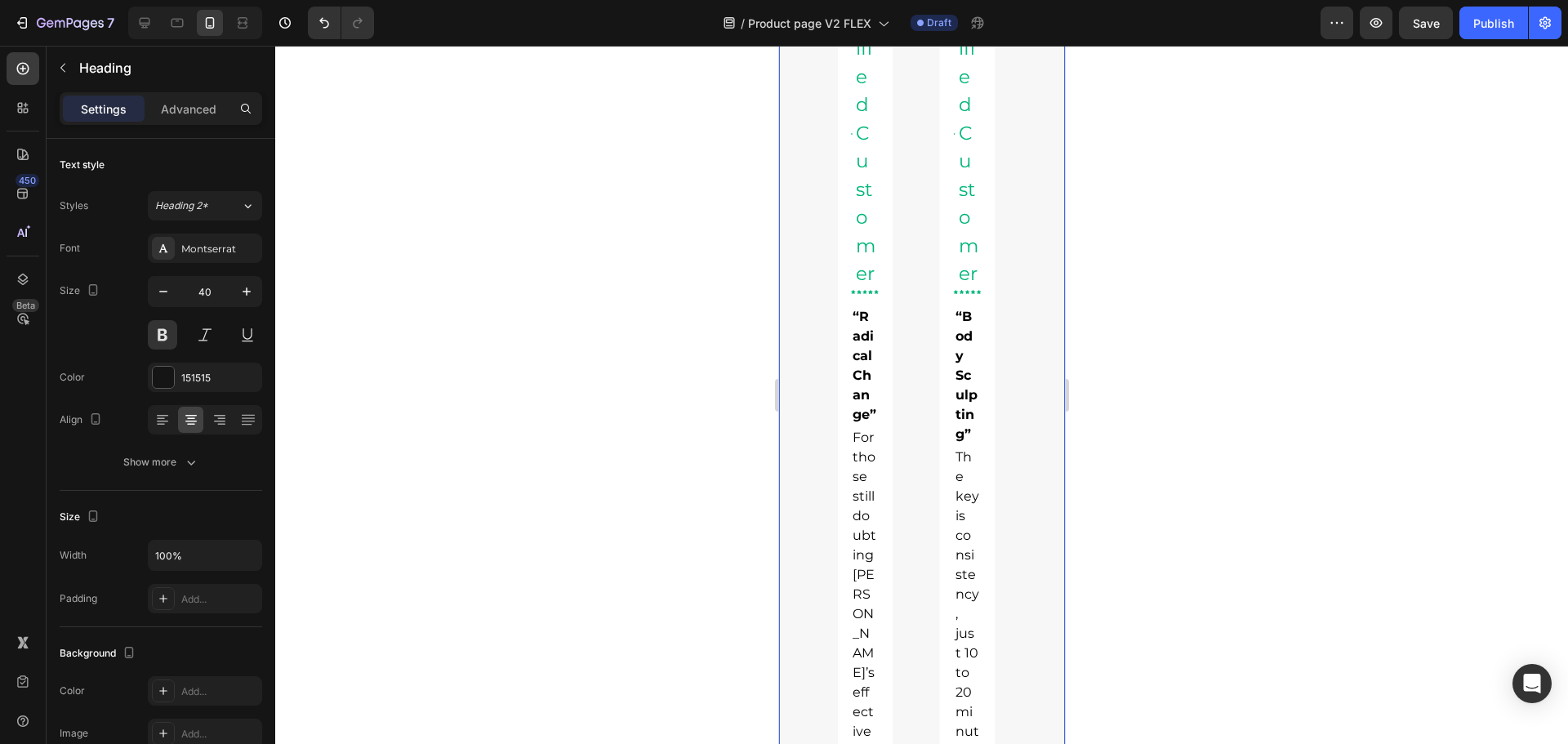
scroll to position [1835, 0]
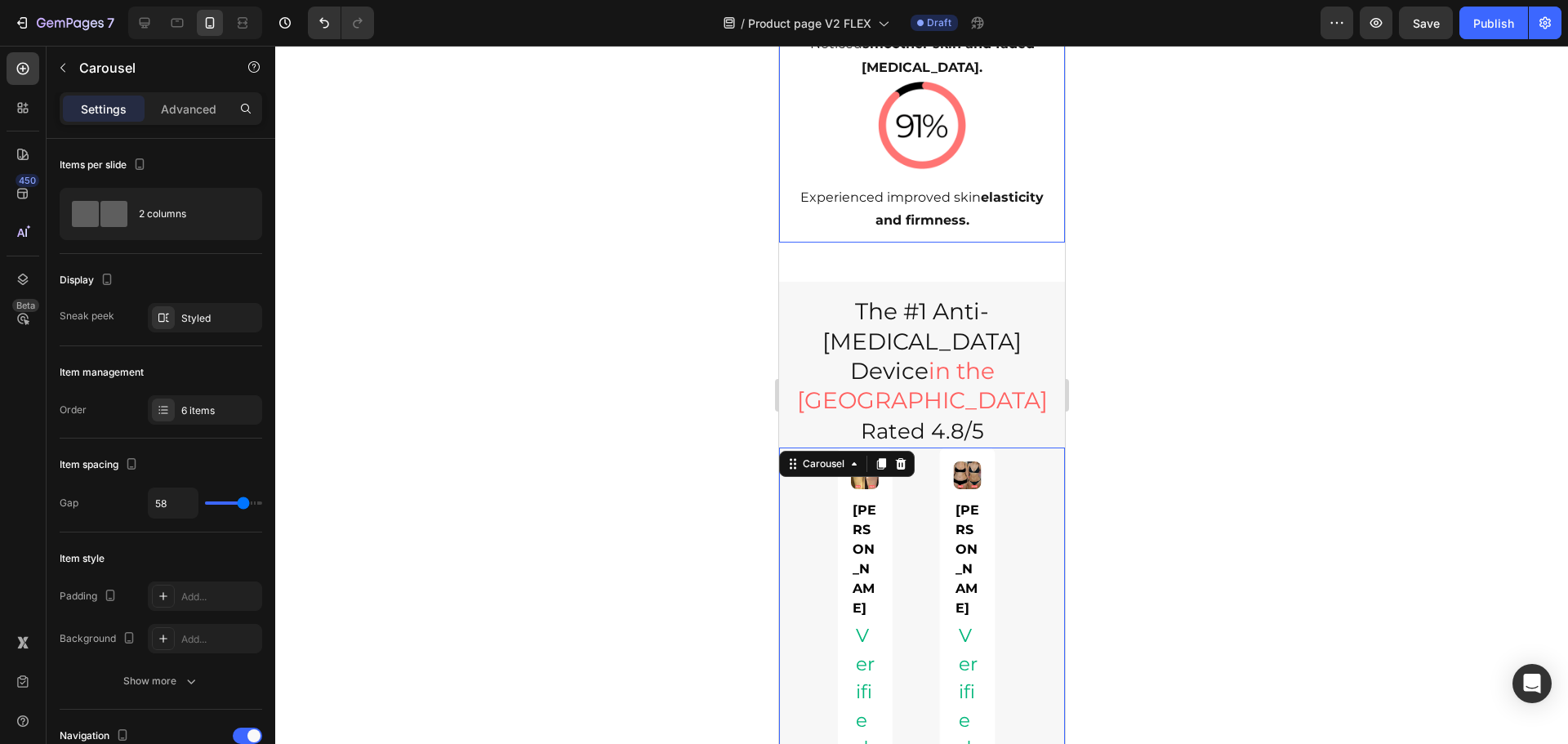
scroll to position [1346, 0]
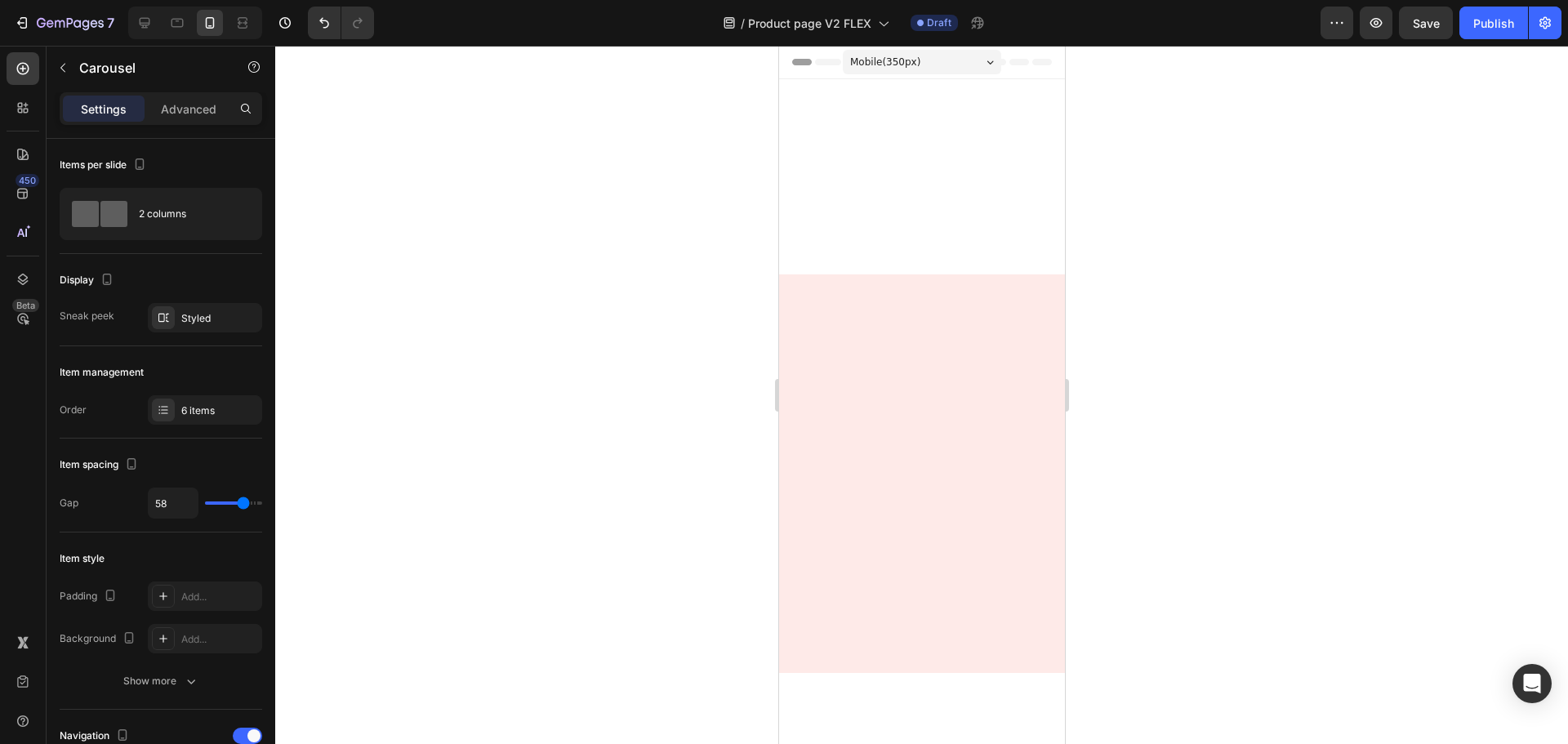
scroll to position [1346, 0]
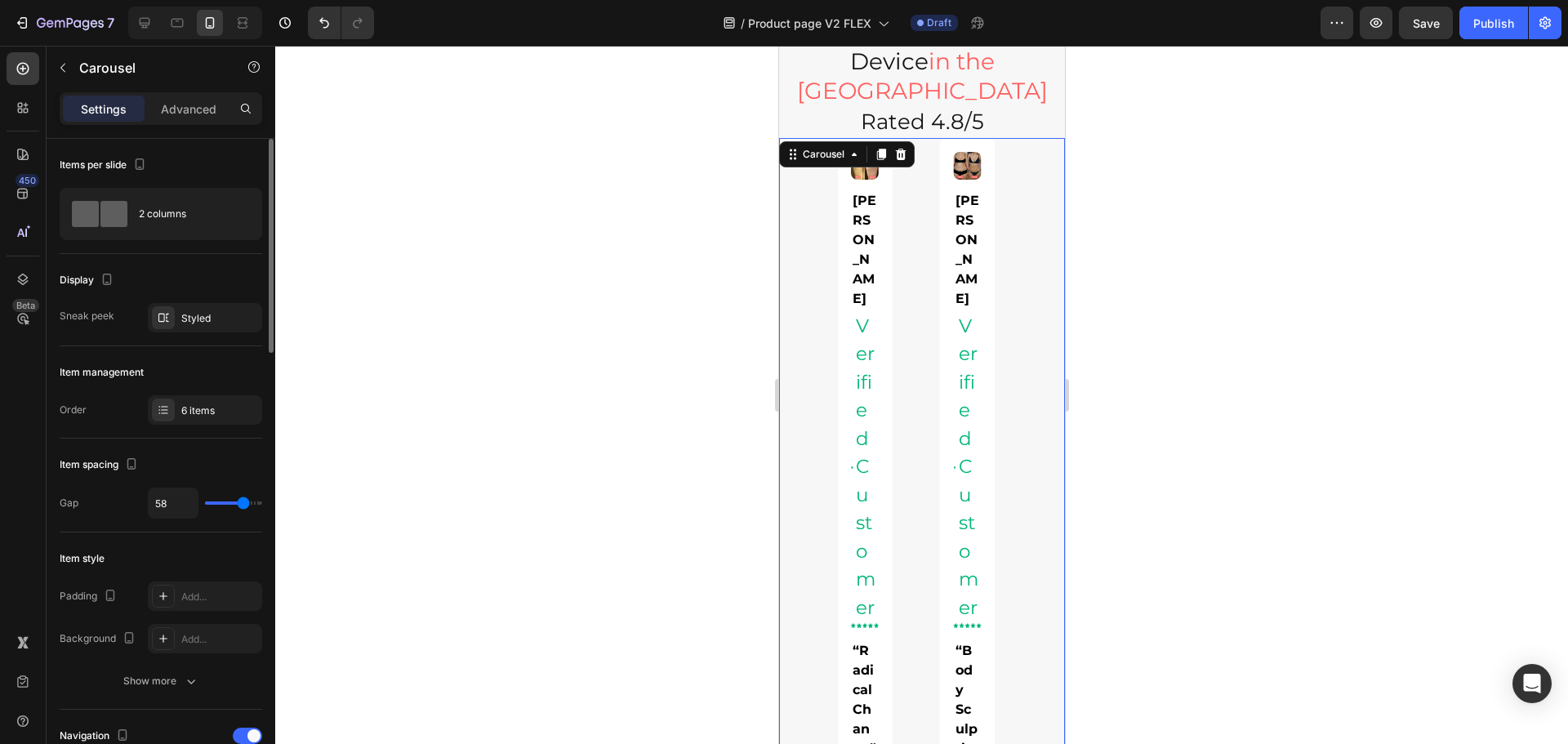
type input "21"
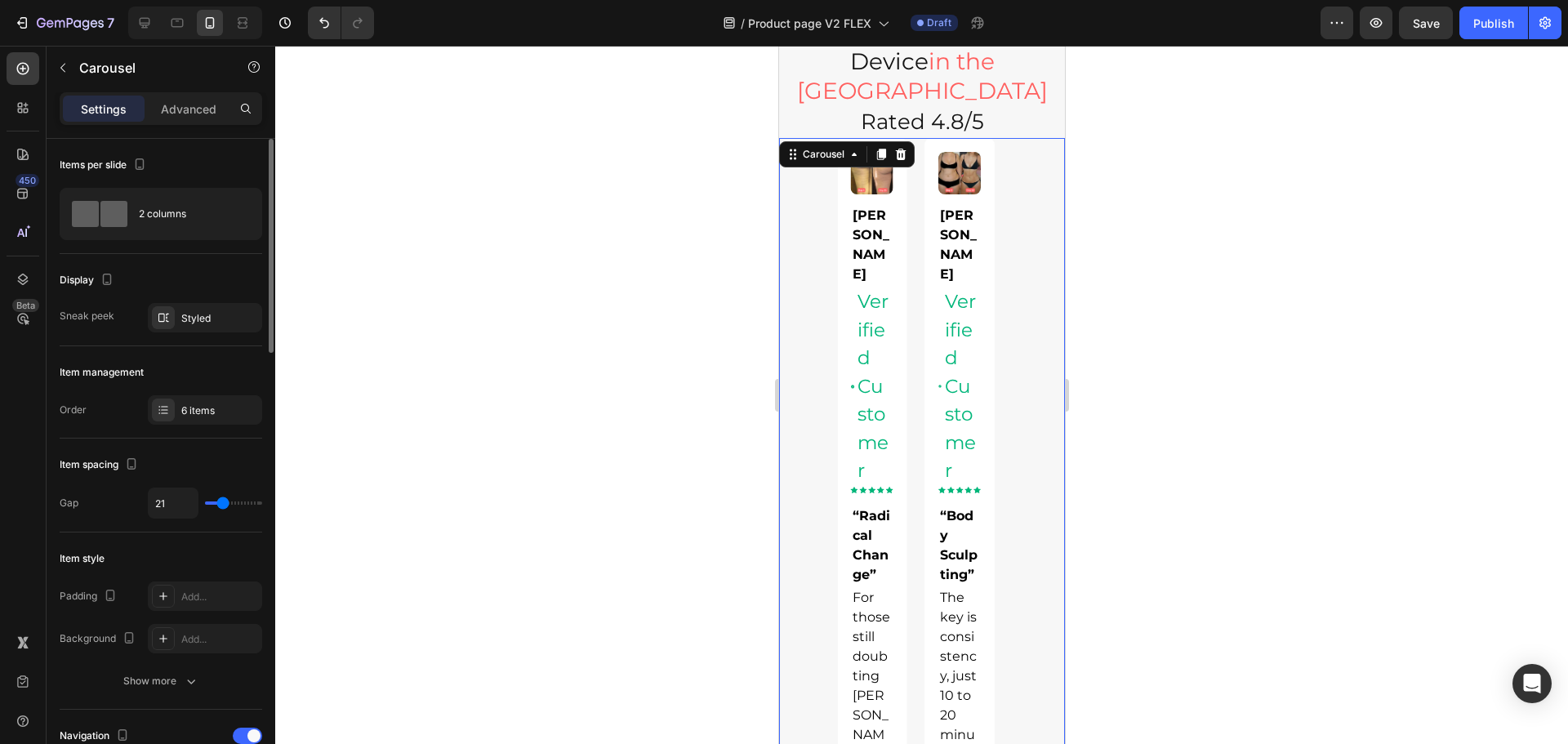
type input "6"
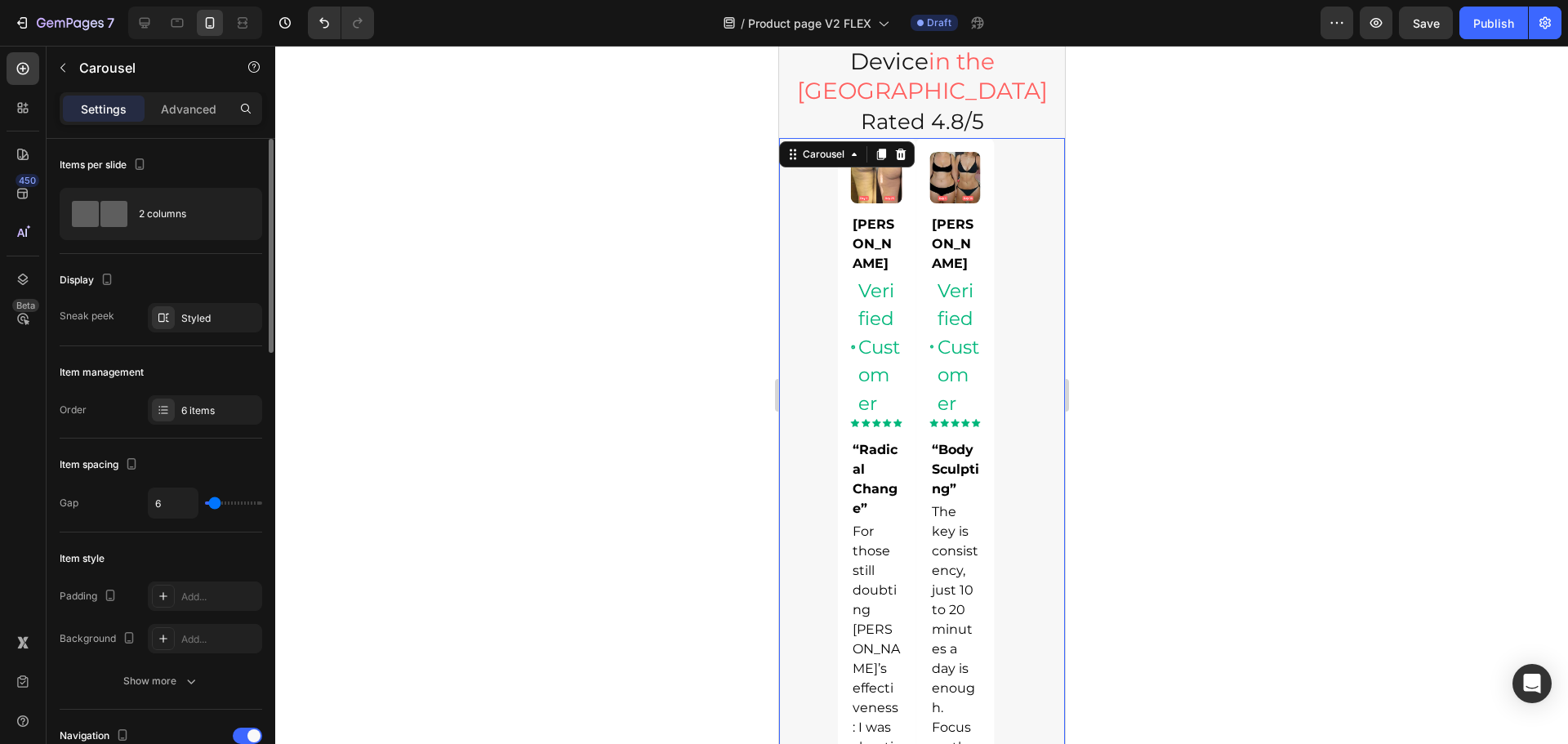
type input "0"
type input "41"
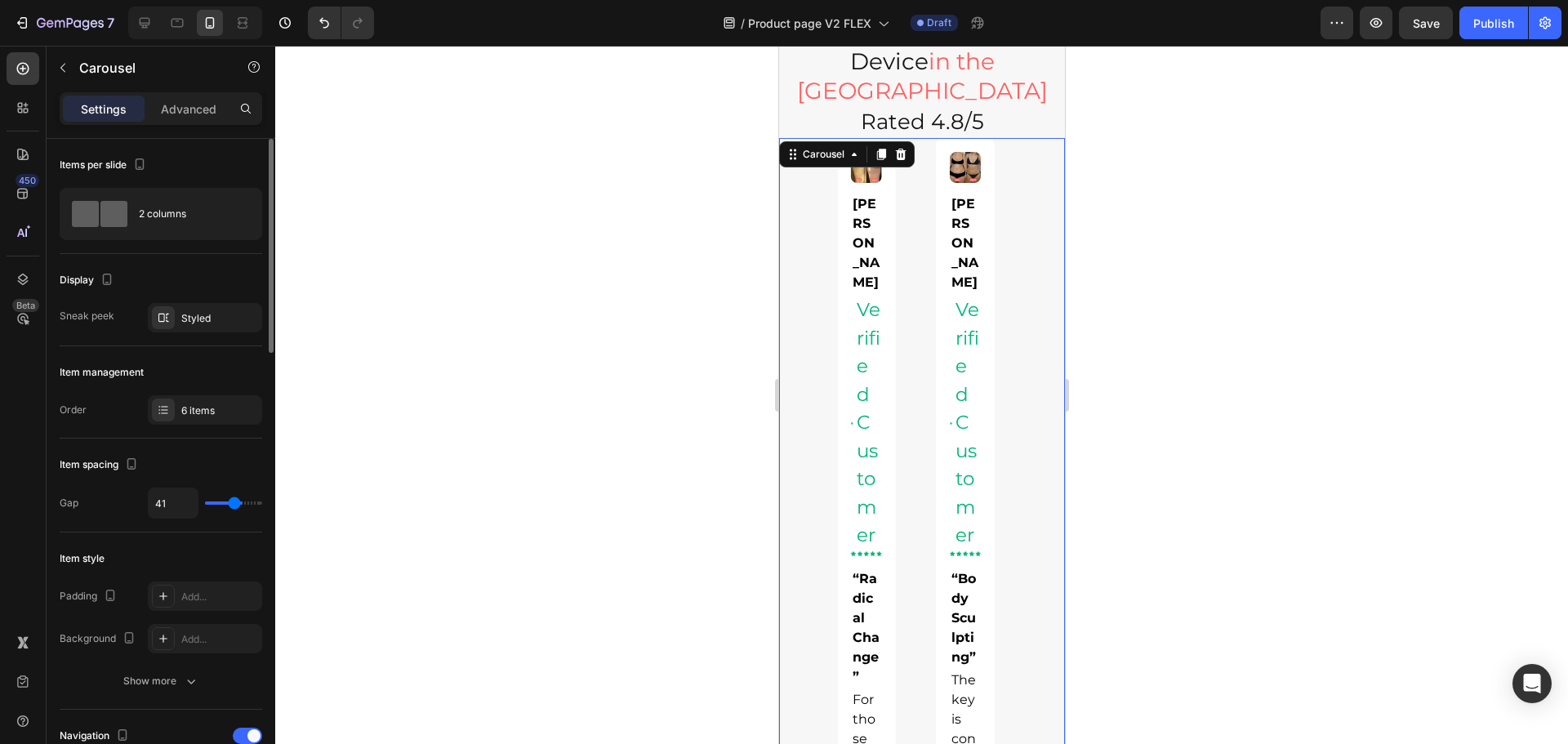
type input "49"
type input "50"
type input "53"
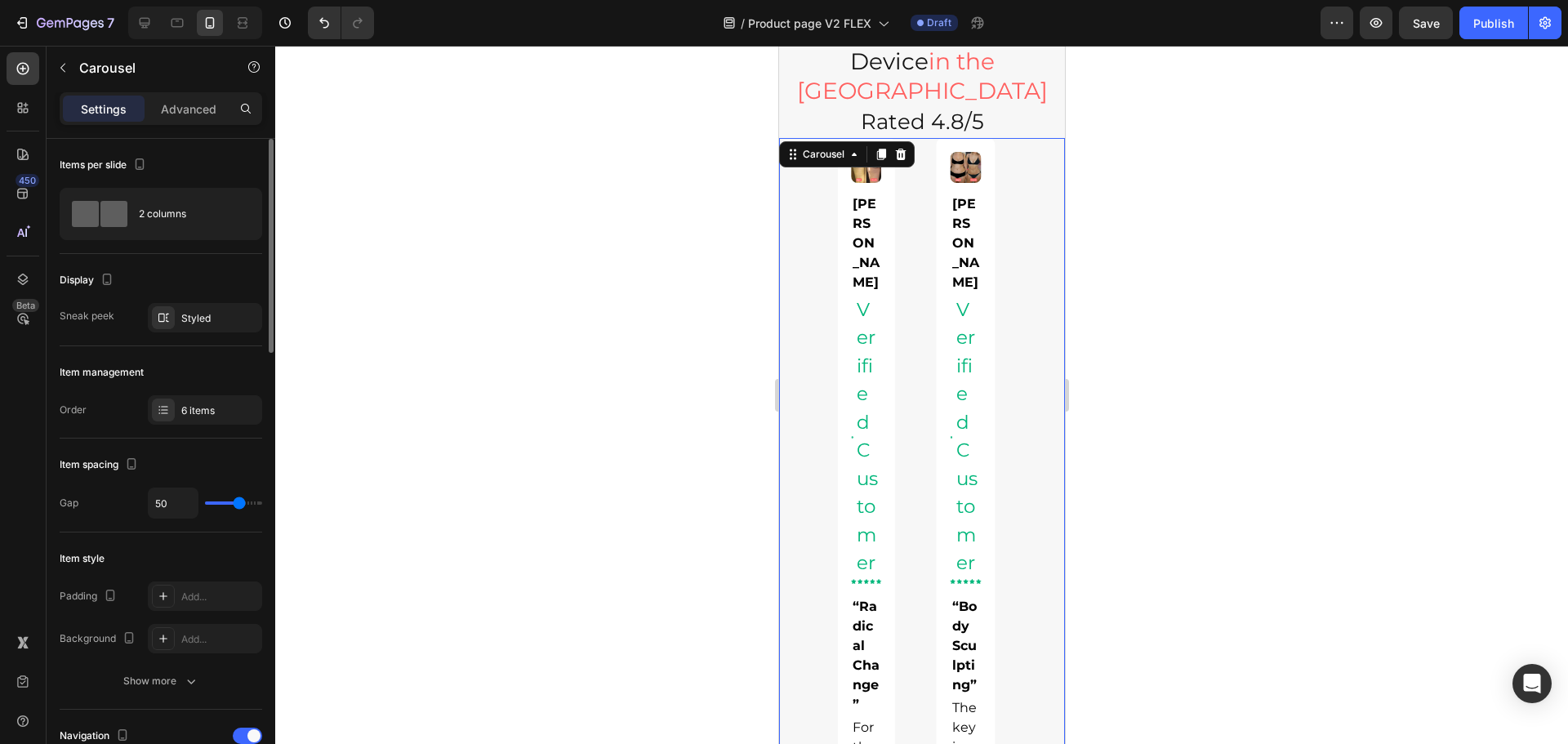
type input "53"
type input "55"
type input "59"
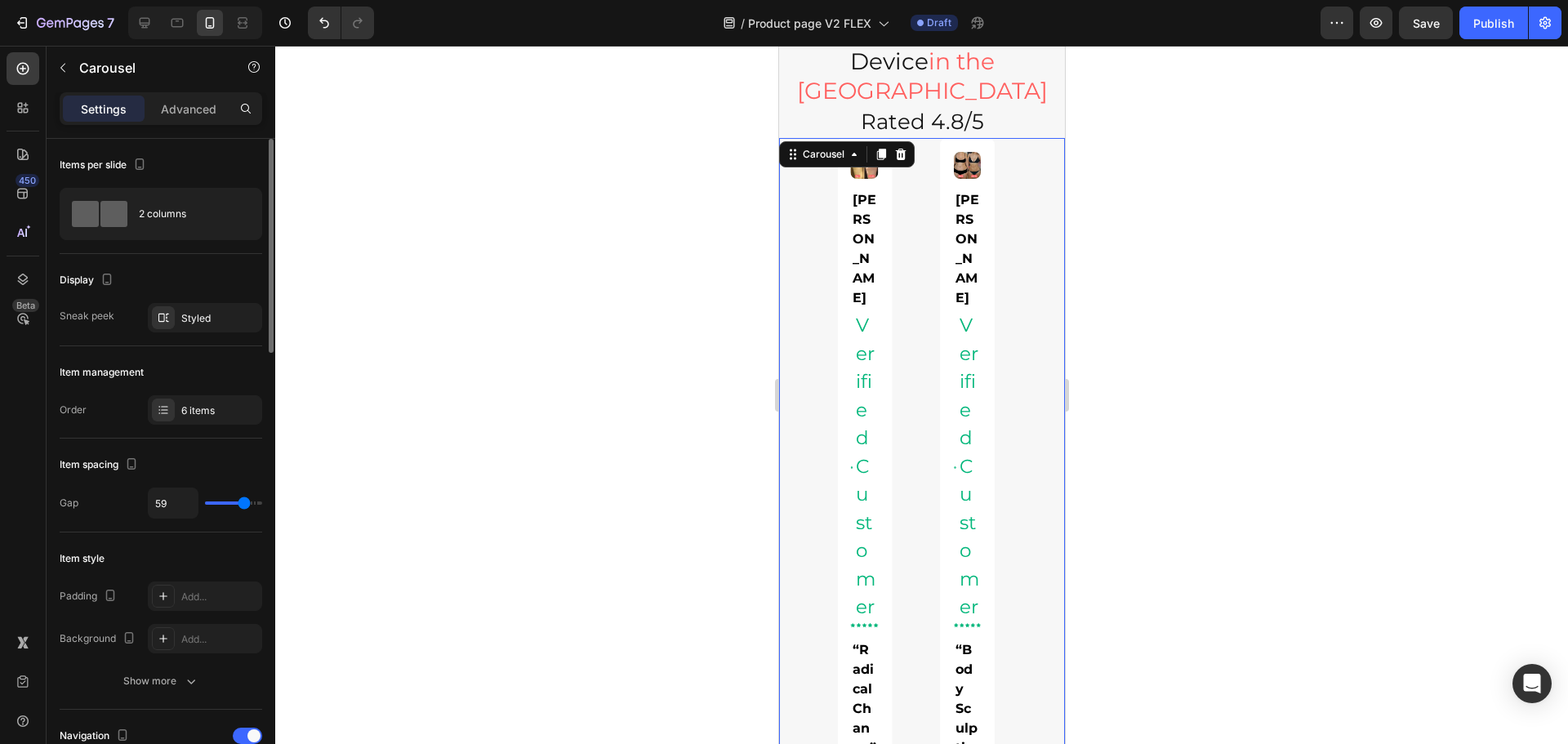
type input "55"
type input "56"
type input "58"
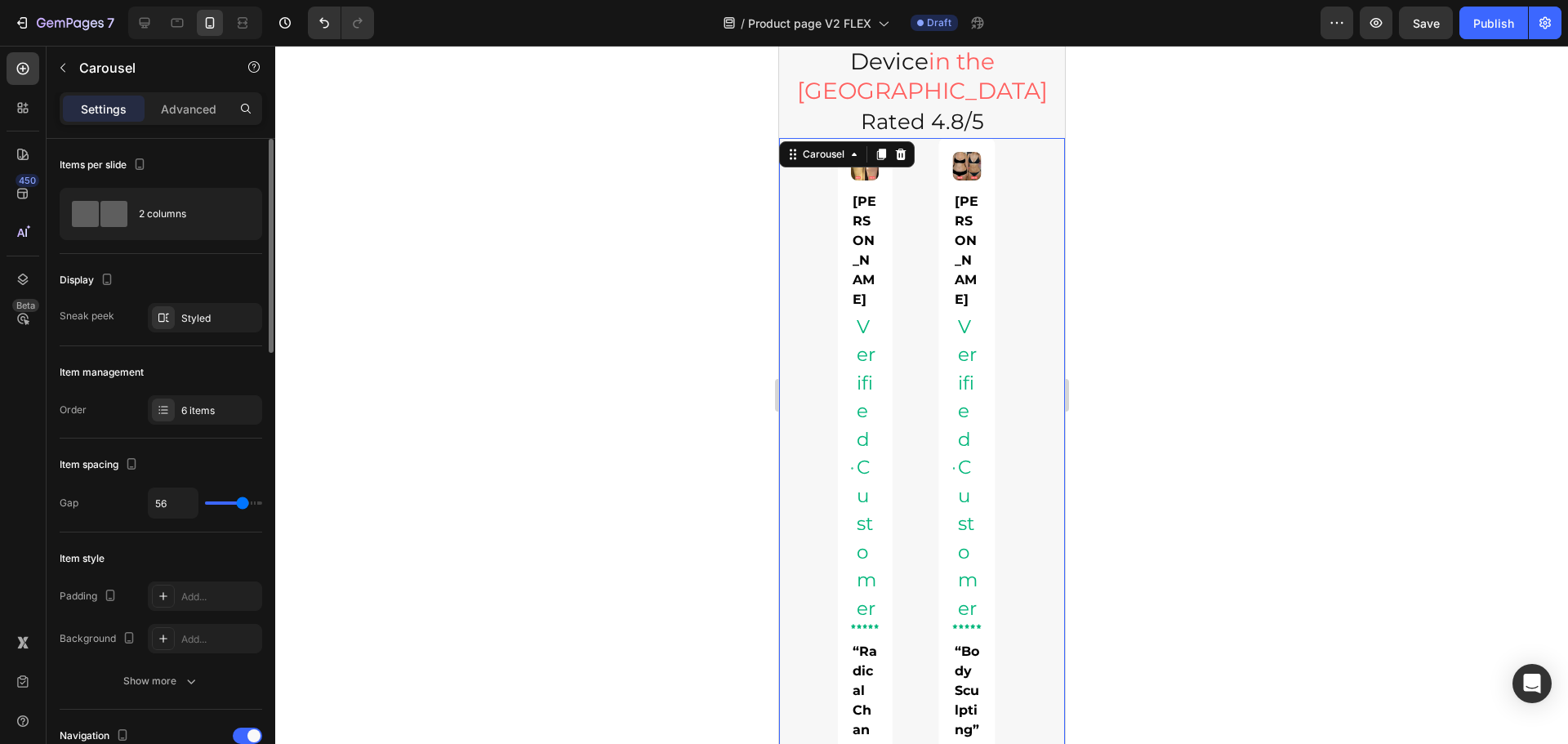
type input "58"
drag, startPoint x: 223, startPoint y: 509, endPoint x: 243, endPoint y: 506, distance: 20.2
click at [243, 504] on input "range" at bounding box center [234, 503] width 58 height 4
click at [866, 487] on div "Verified Customer" at bounding box center [865, 467] width 24 height 313
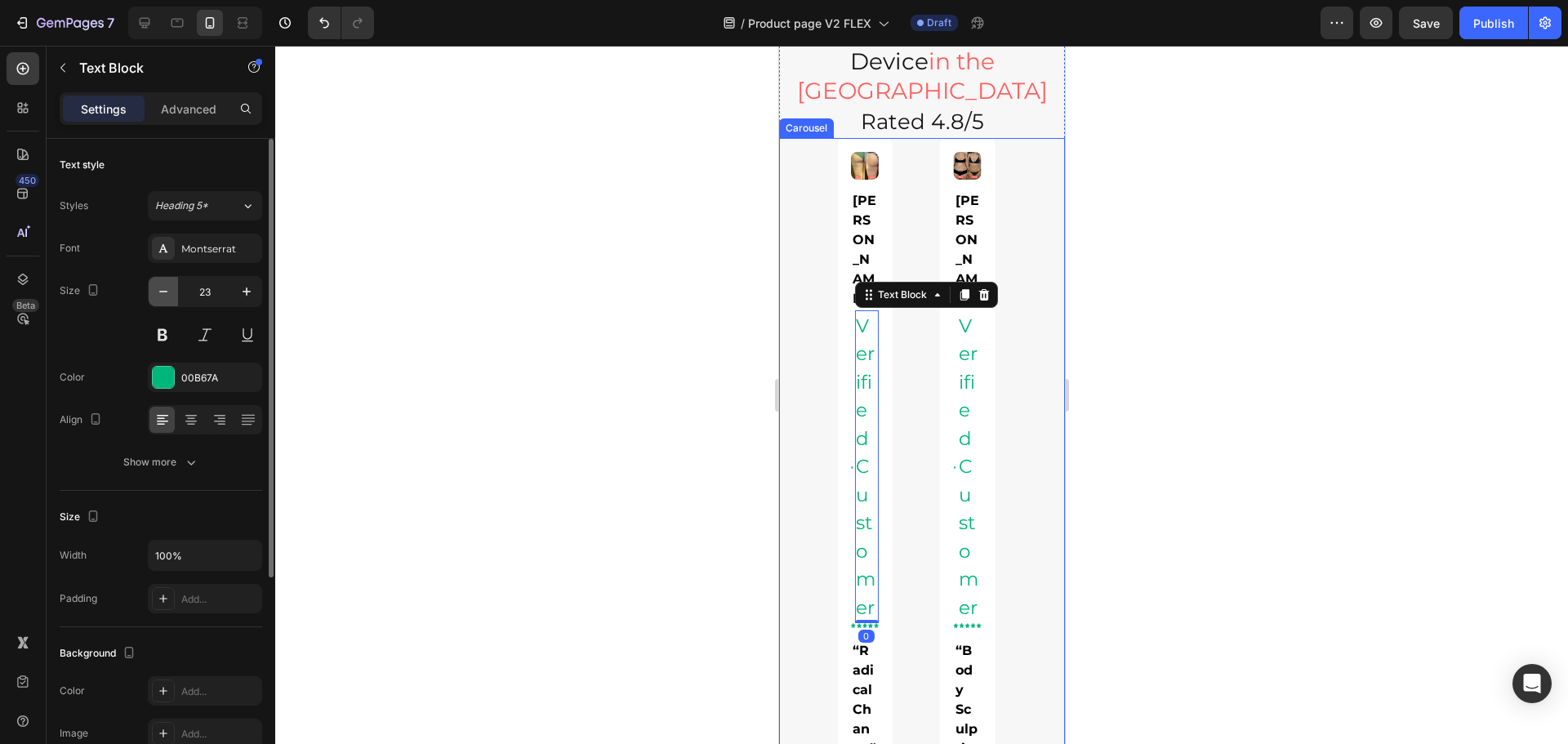
click at [163, 298] on icon "button" at bounding box center [163, 291] width 16 height 16
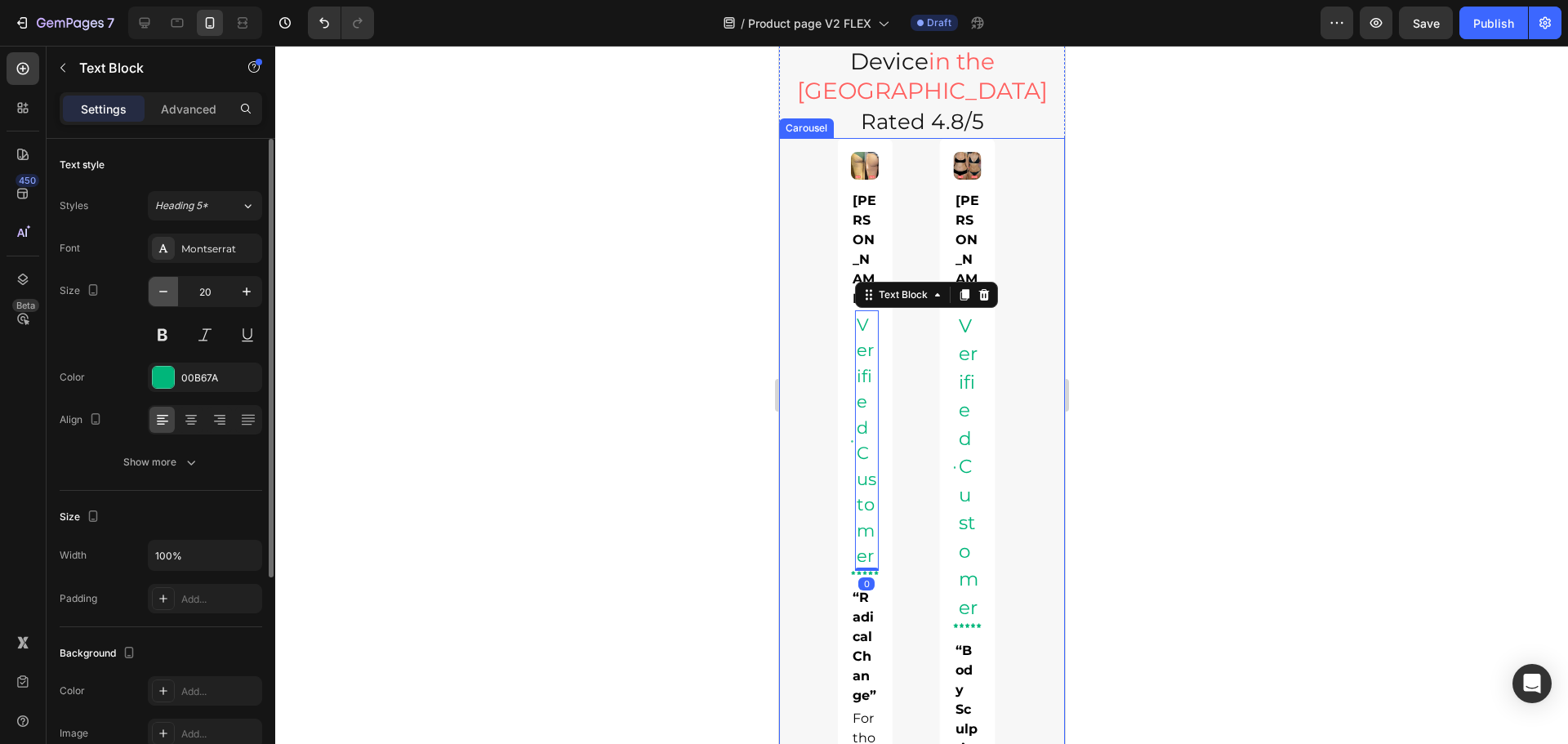
click at [163, 298] on icon "button" at bounding box center [163, 291] width 16 height 16
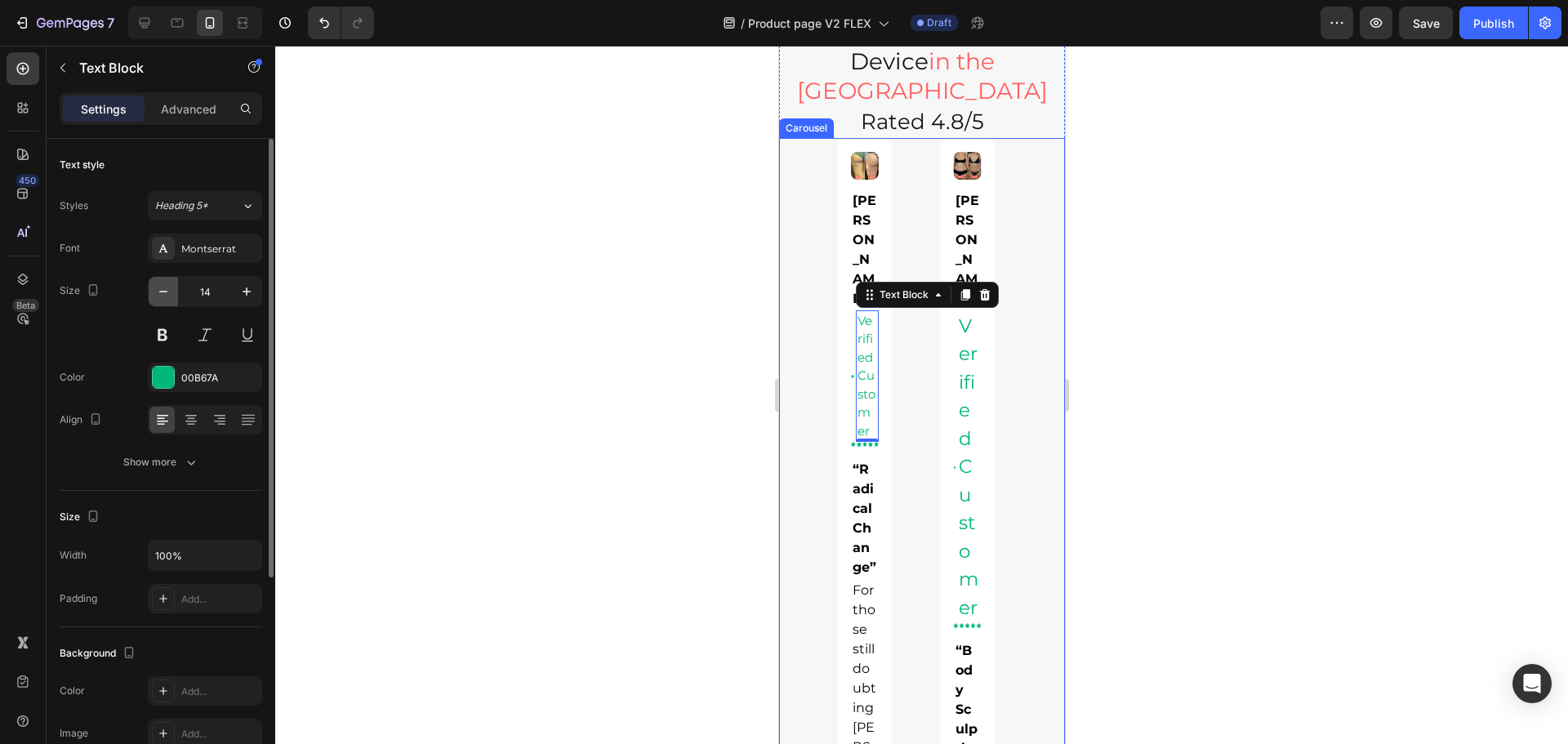
click at [163, 298] on icon "button" at bounding box center [163, 291] width 16 height 16
type input "12"
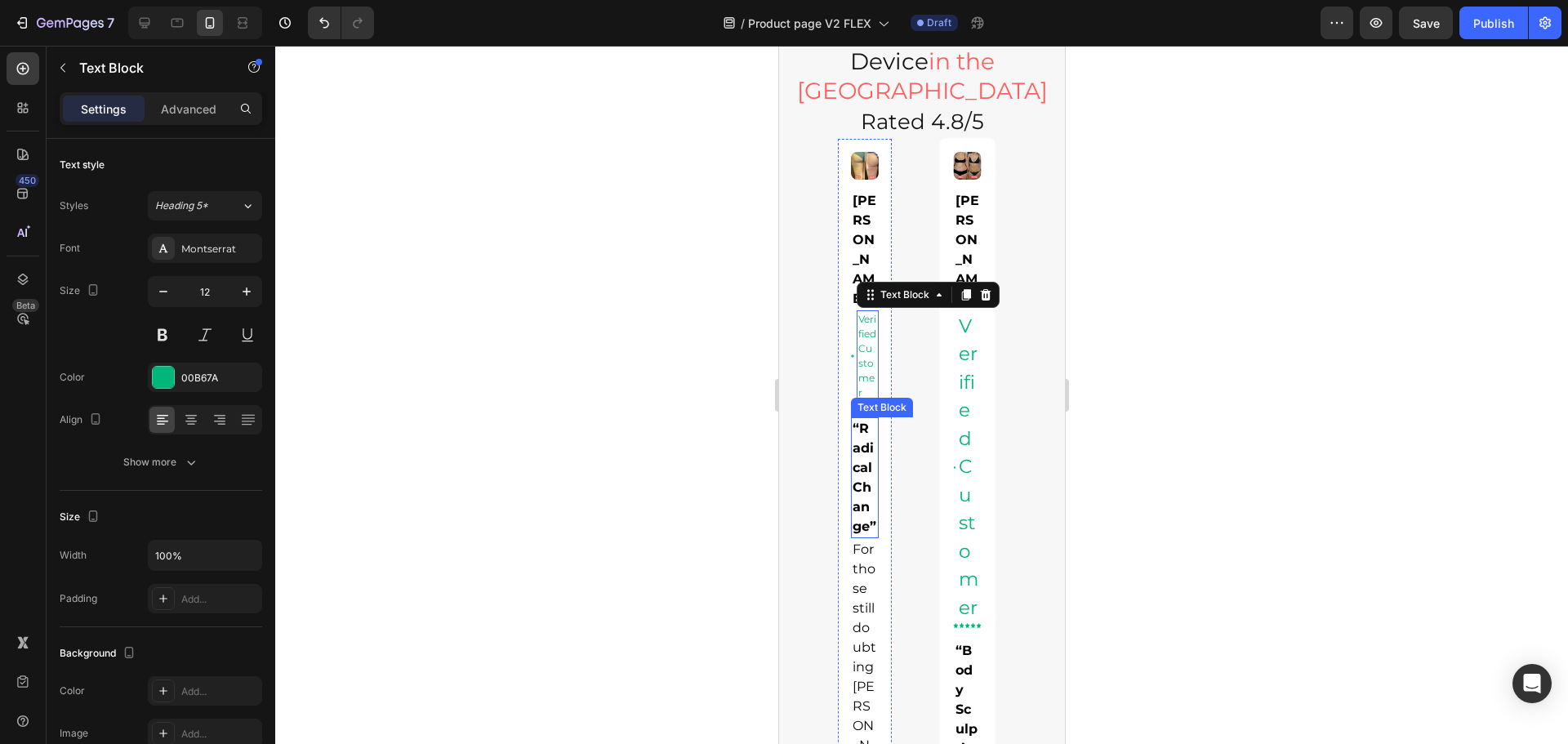
click at [864, 533] on strong "“Radical Change”" at bounding box center [863, 477] width 24 height 113
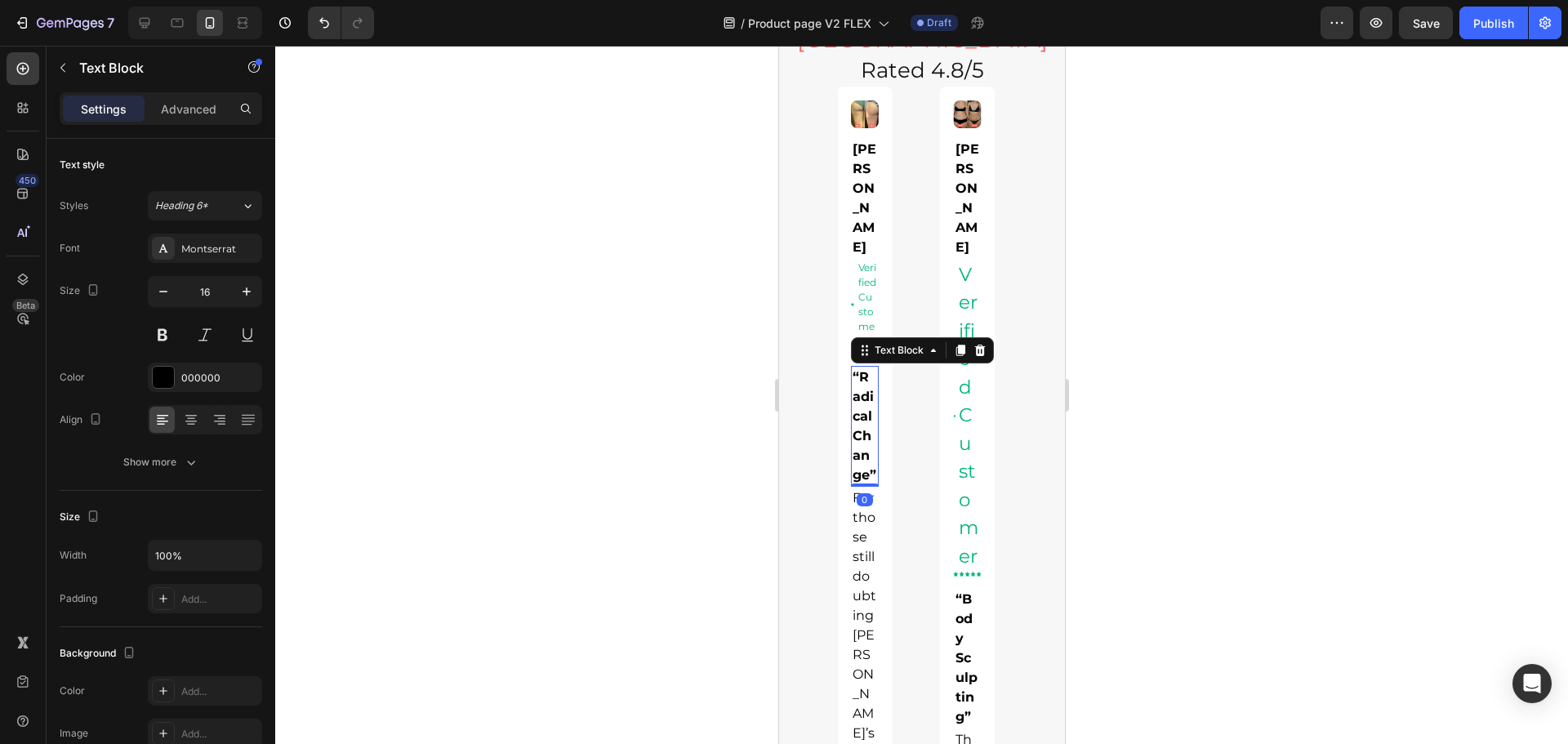
scroll to position [1591, 0]
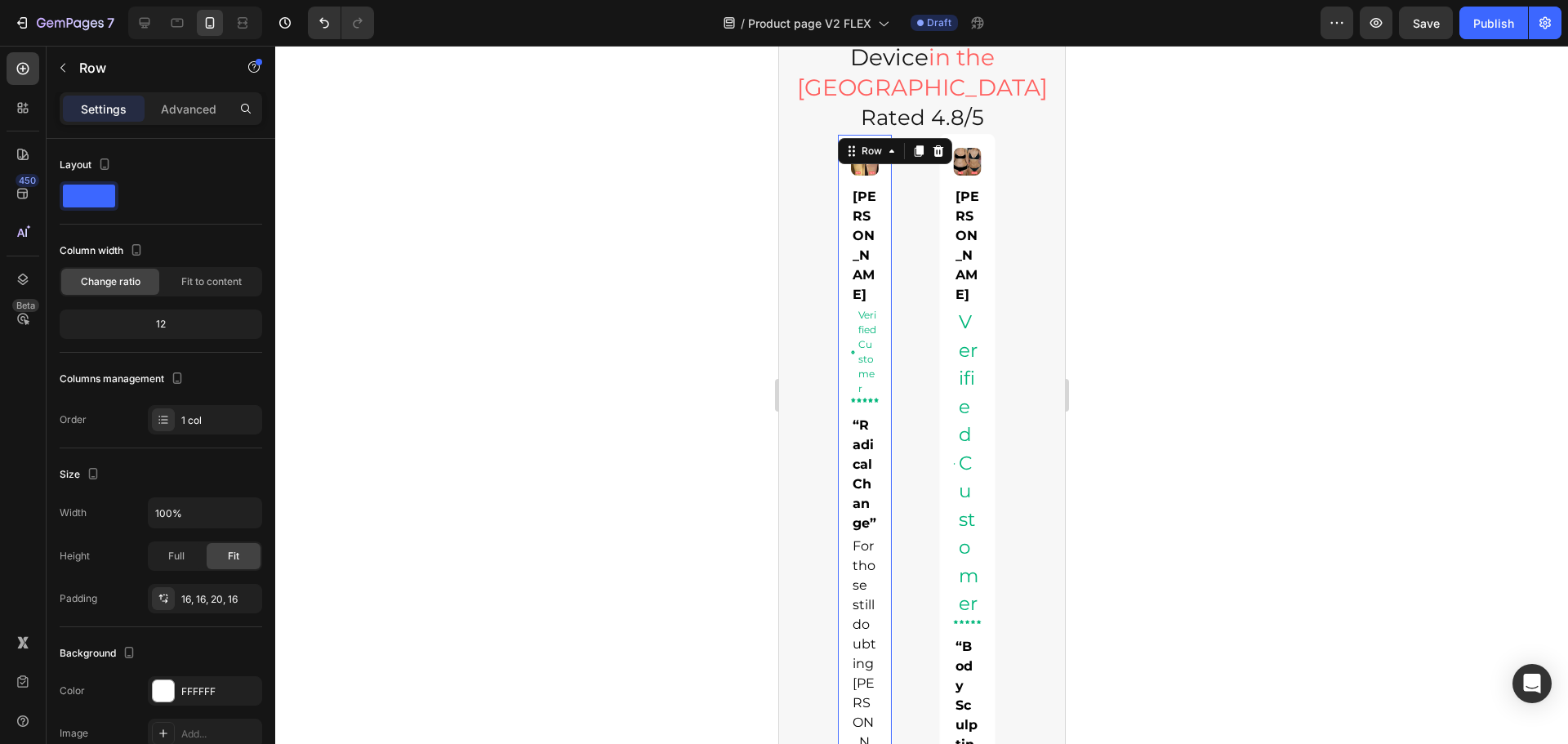
click at [185, 117] on p "Advanced" at bounding box center [188, 109] width 56 height 17
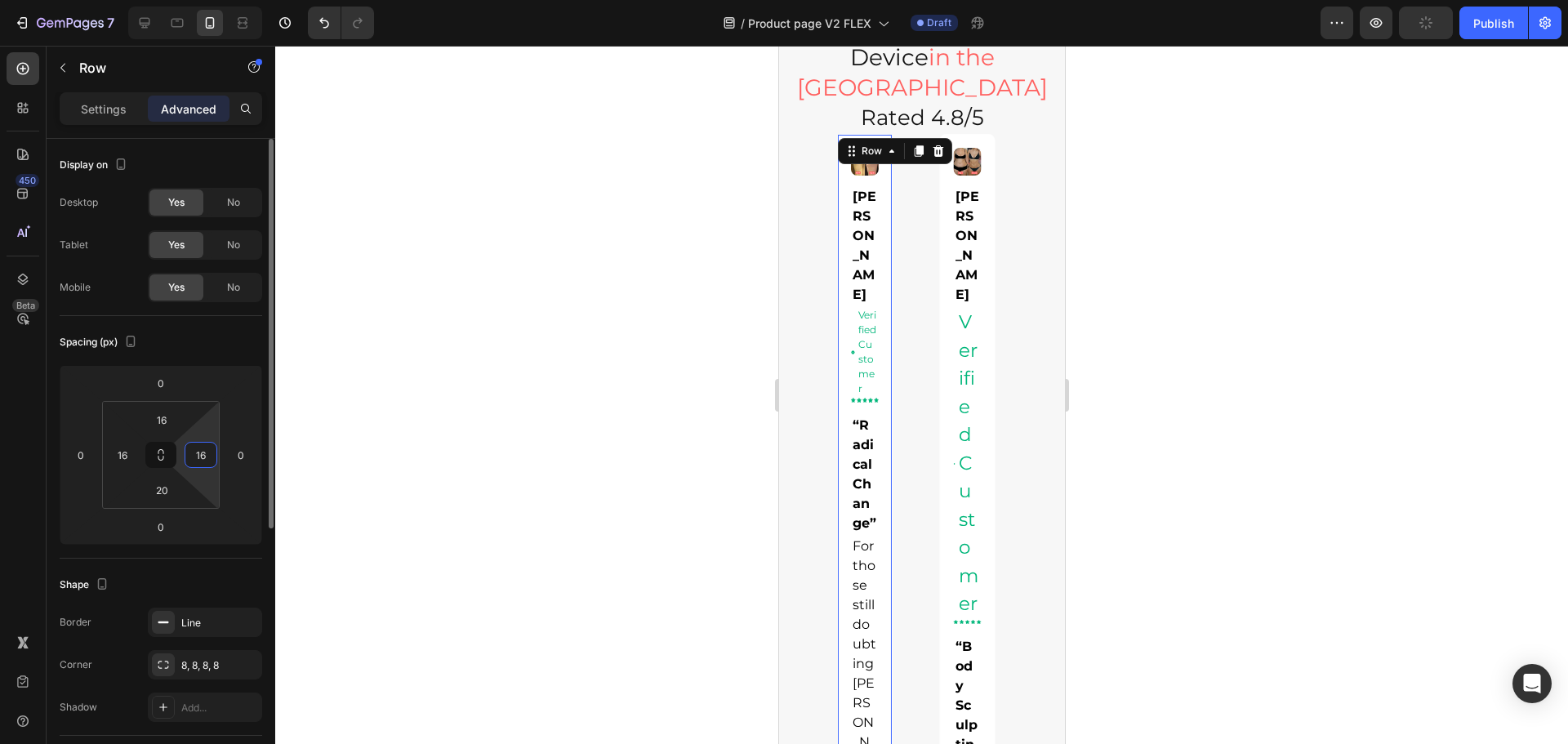
click at [208, 451] on input "16" at bounding box center [201, 455] width 25 height 25
type input "16"
click at [121, 104] on p "Settings" at bounding box center [104, 109] width 46 height 17
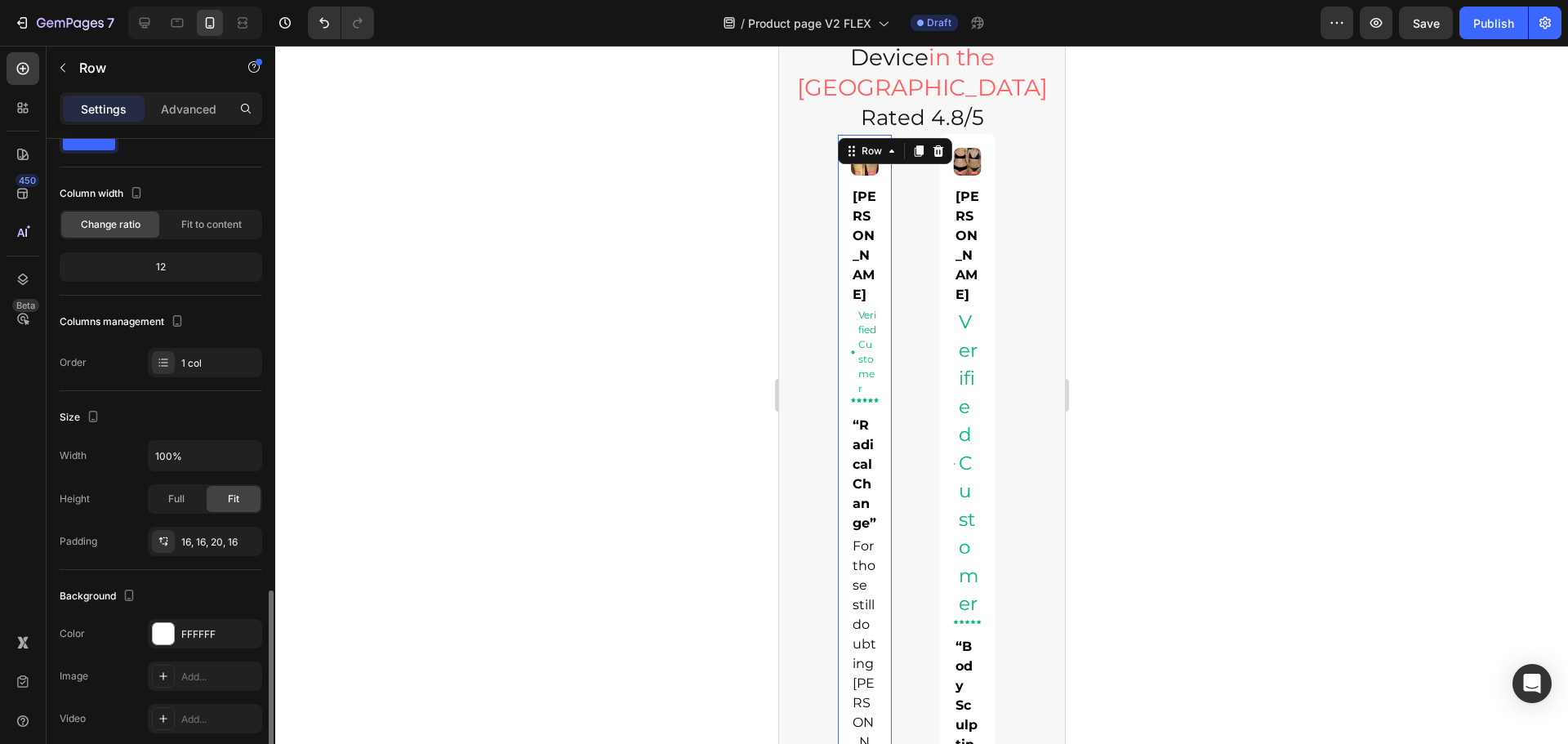
scroll to position [0, 0]
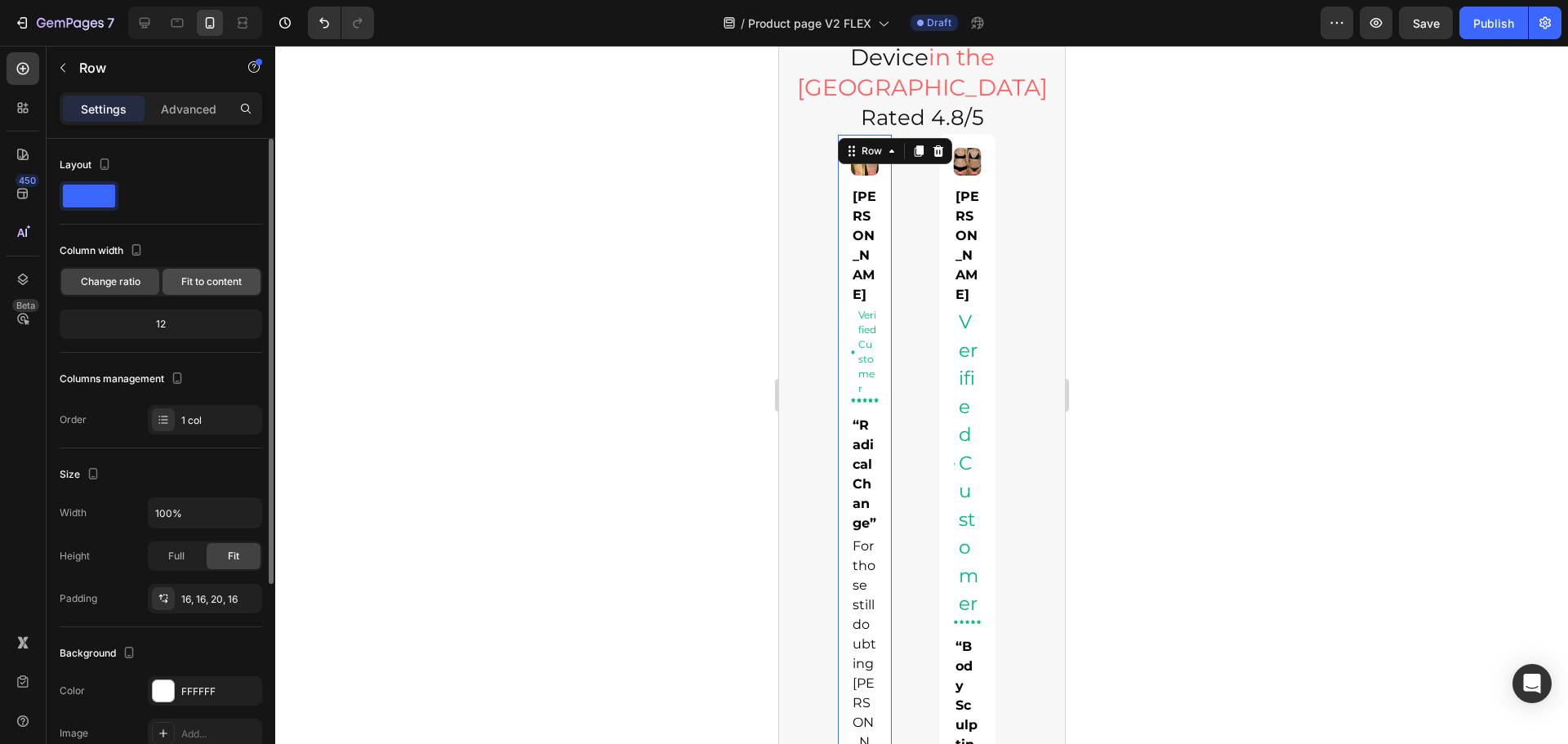
click at [188, 287] on span "Fit to content" at bounding box center [211, 281] width 60 height 15
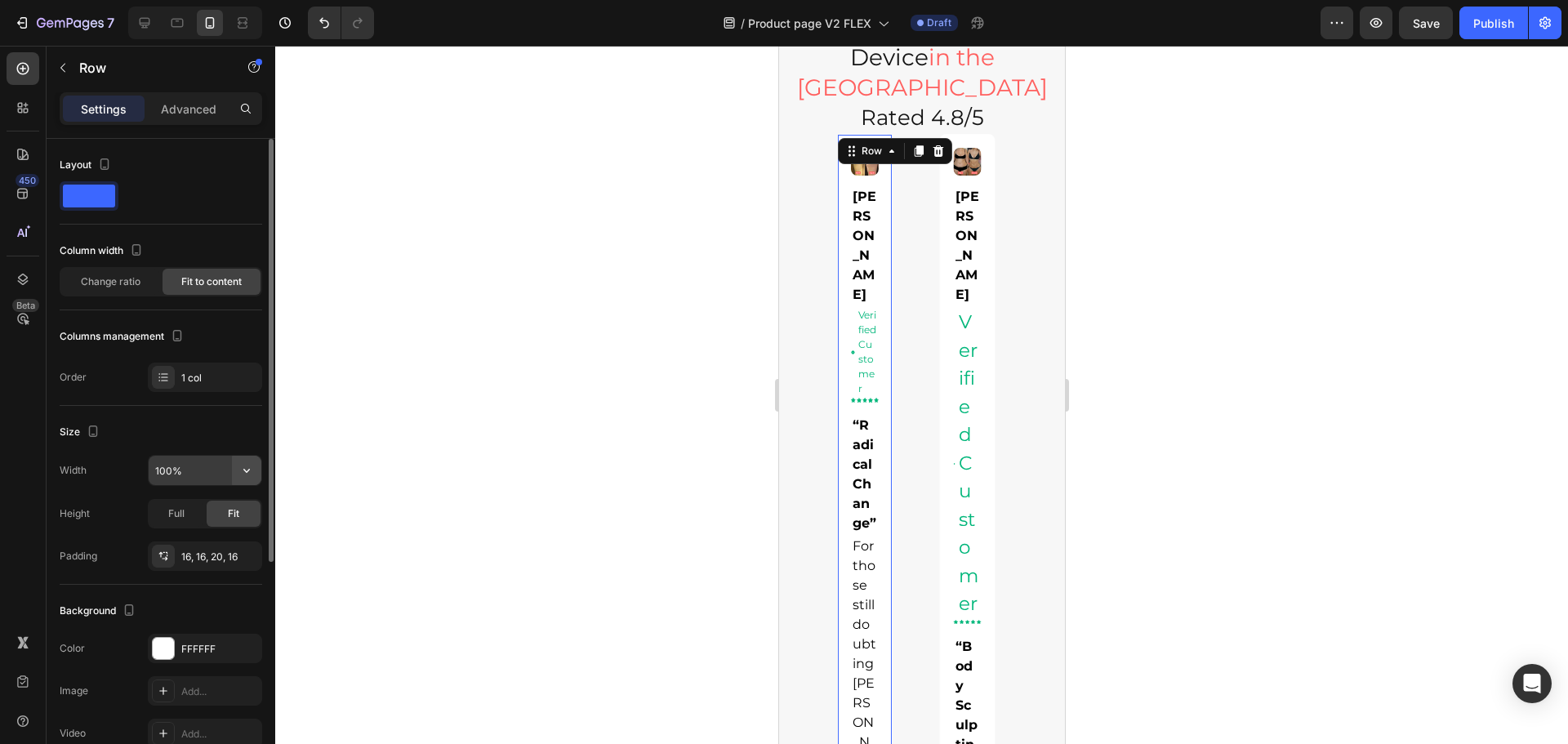
click at [246, 463] on icon "button" at bounding box center [246, 470] width 16 height 16
click at [121, 280] on span "Change ratio" at bounding box center [110, 281] width 59 height 15
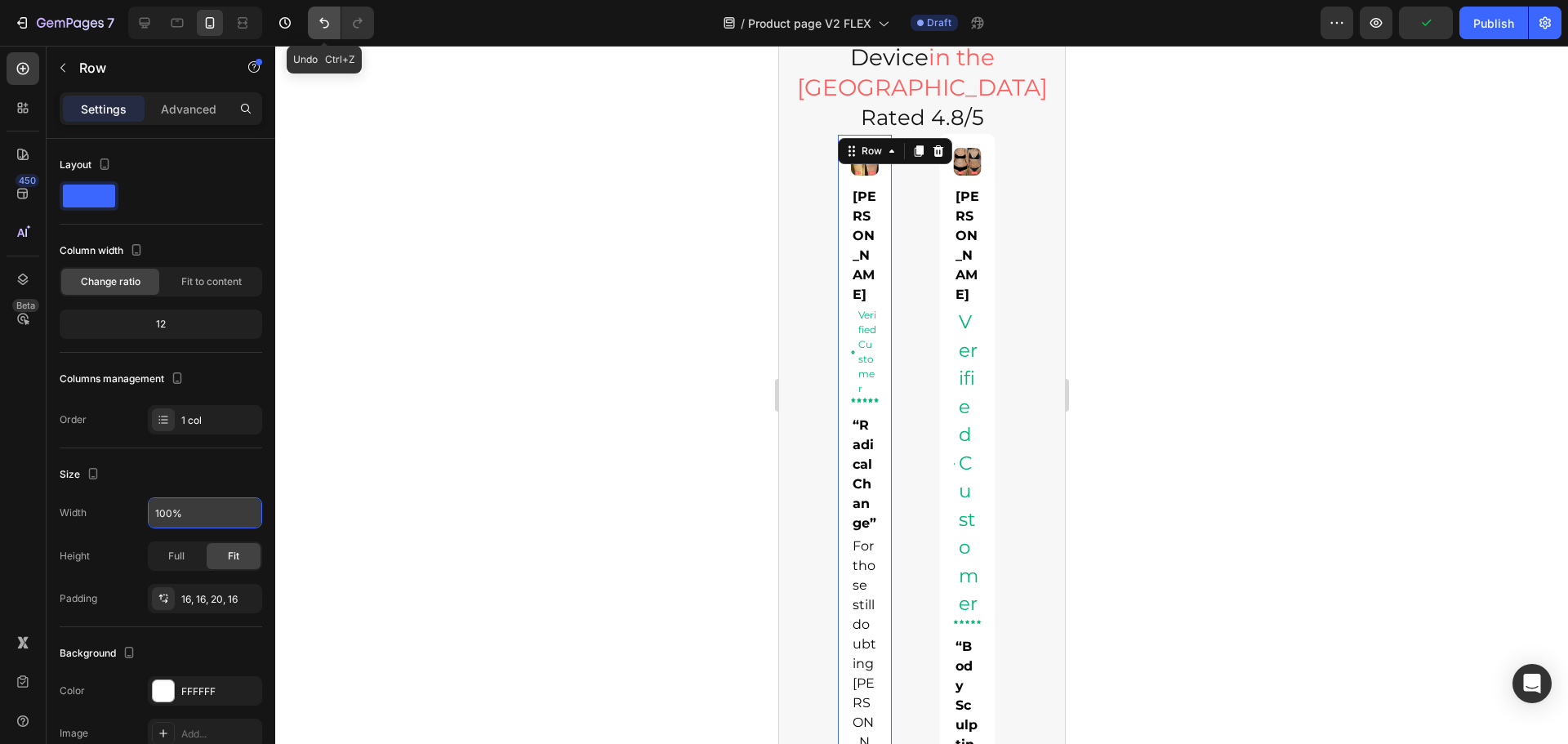
click at [321, 25] on icon "Undo/Redo" at bounding box center [324, 23] width 16 height 16
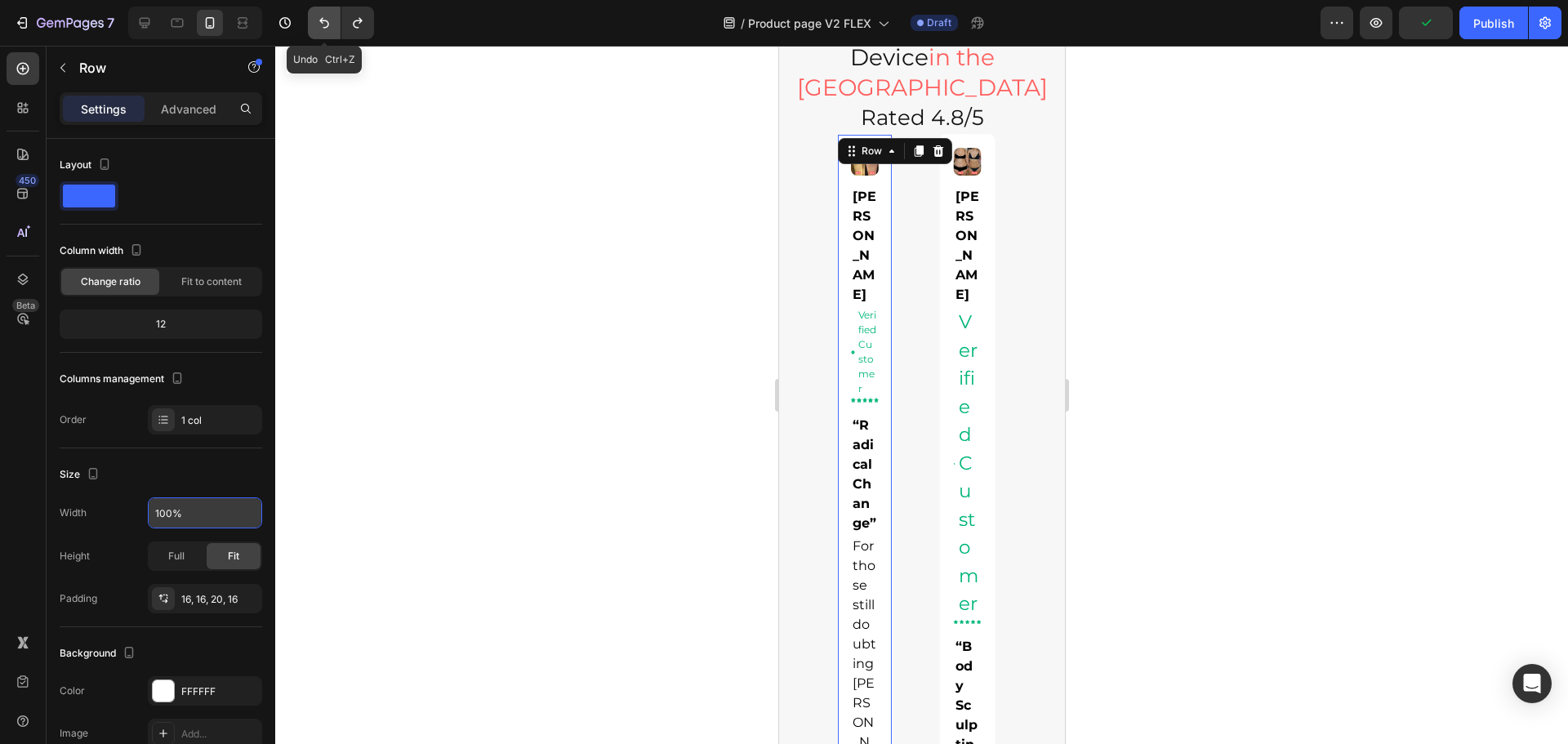
click at [321, 25] on icon "Undo/Redo" at bounding box center [324, 23] width 16 height 16
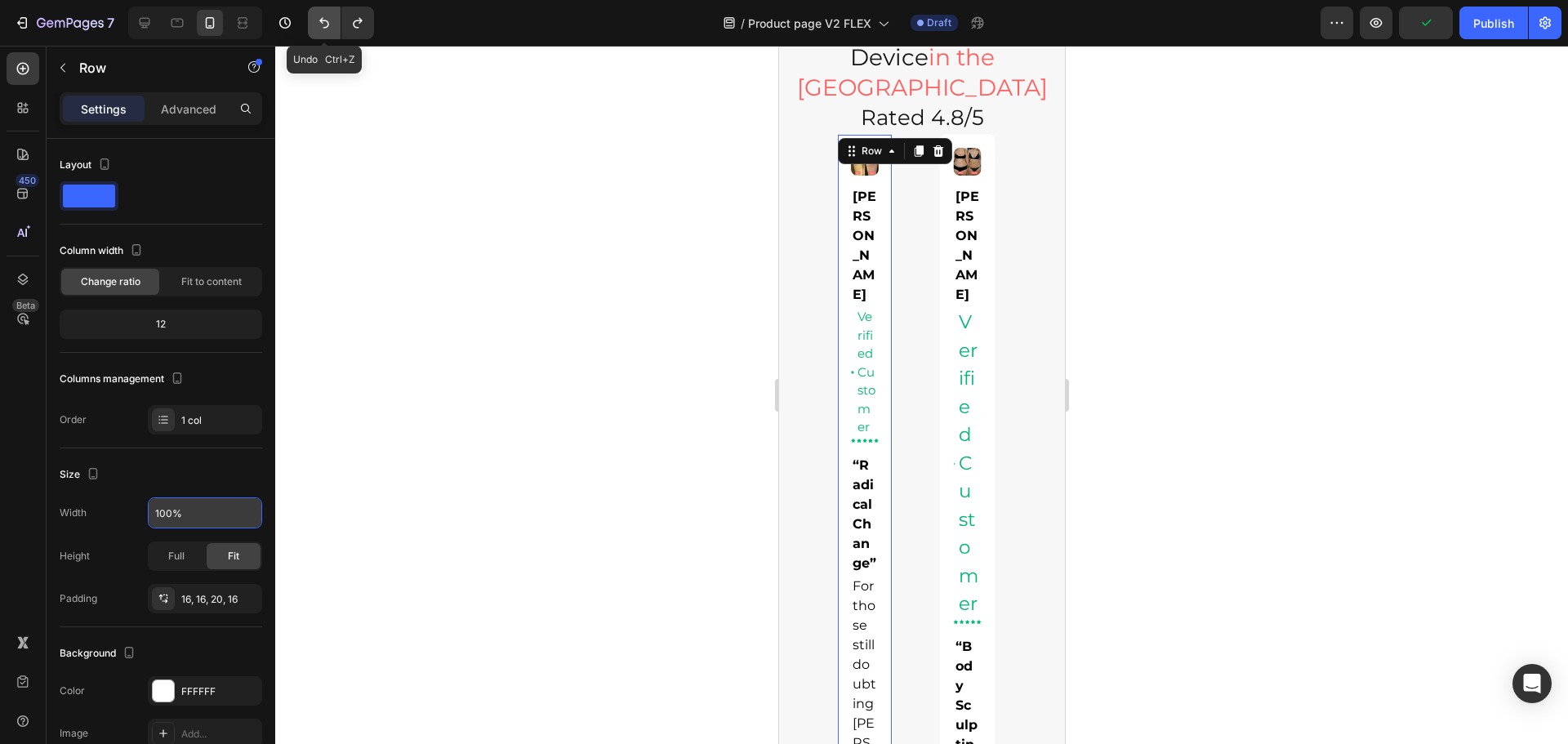
click at [321, 25] on icon "Undo/Redo" at bounding box center [324, 23] width 16 height 16
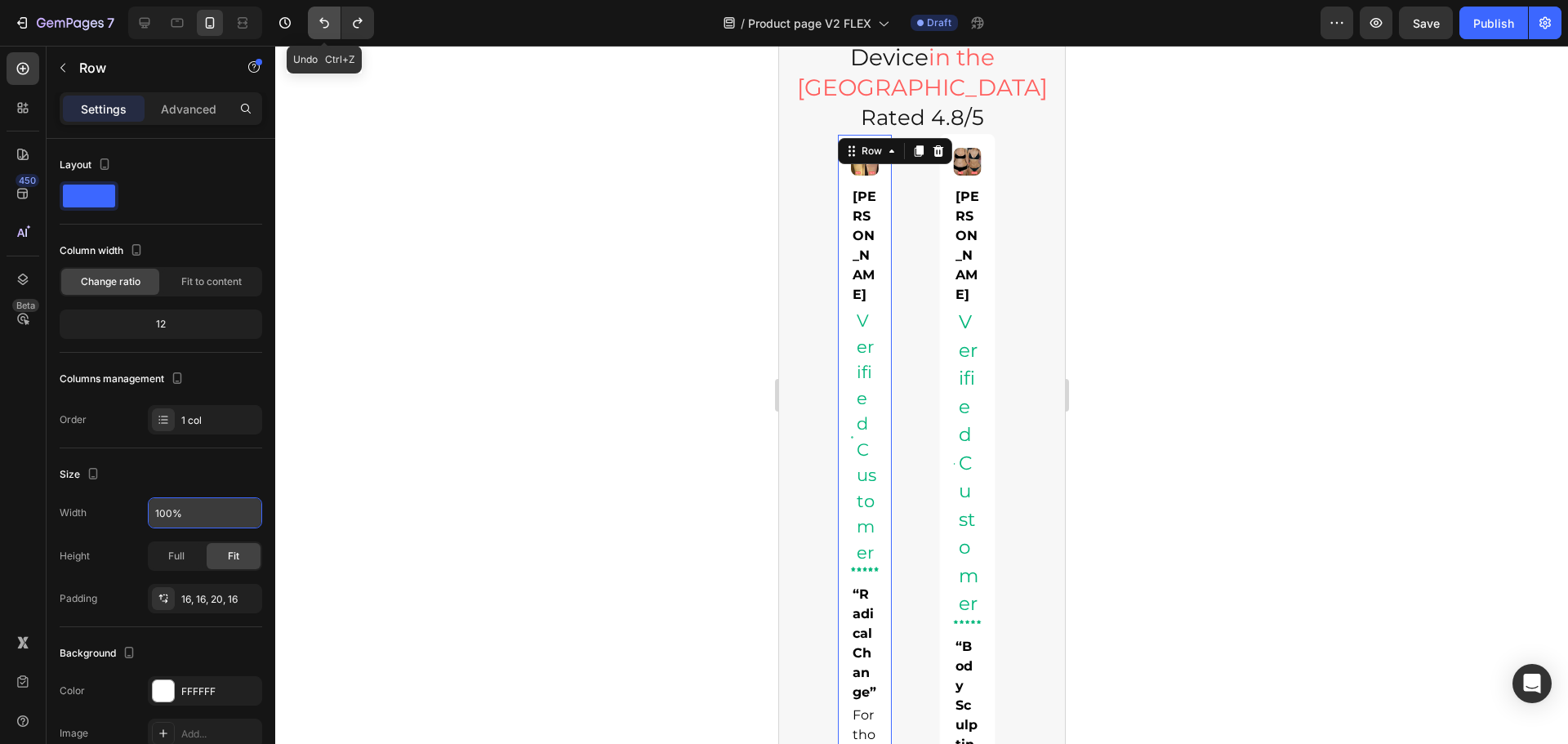
click at [321, 25] on icon "Undo/Redo" at bounding box center [324, 23] width 16 height 16
click at [352, 21] on icon "Undo/Redo" at bounding box center [357, 23] width 16 height 16
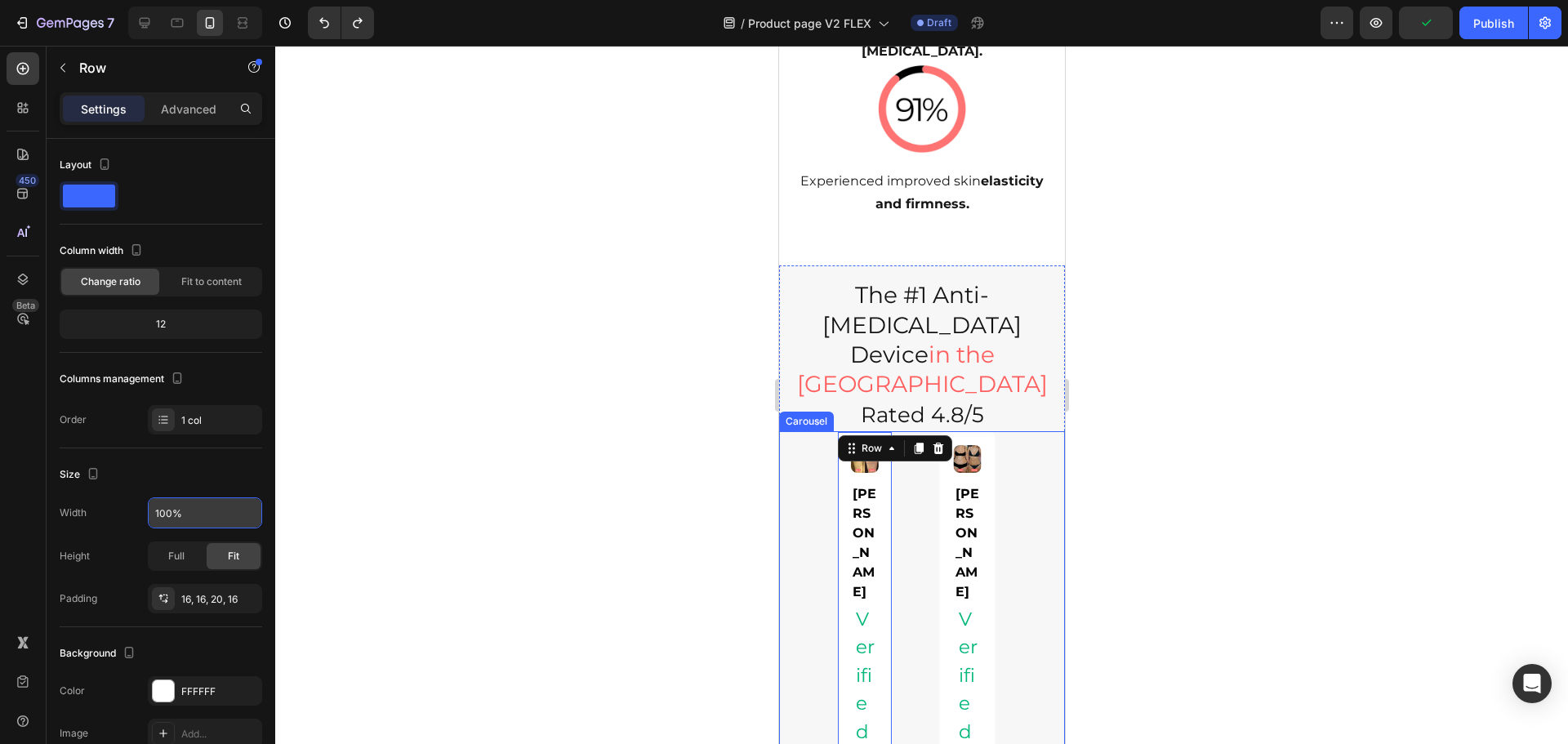
scroll to position [1346, 0]
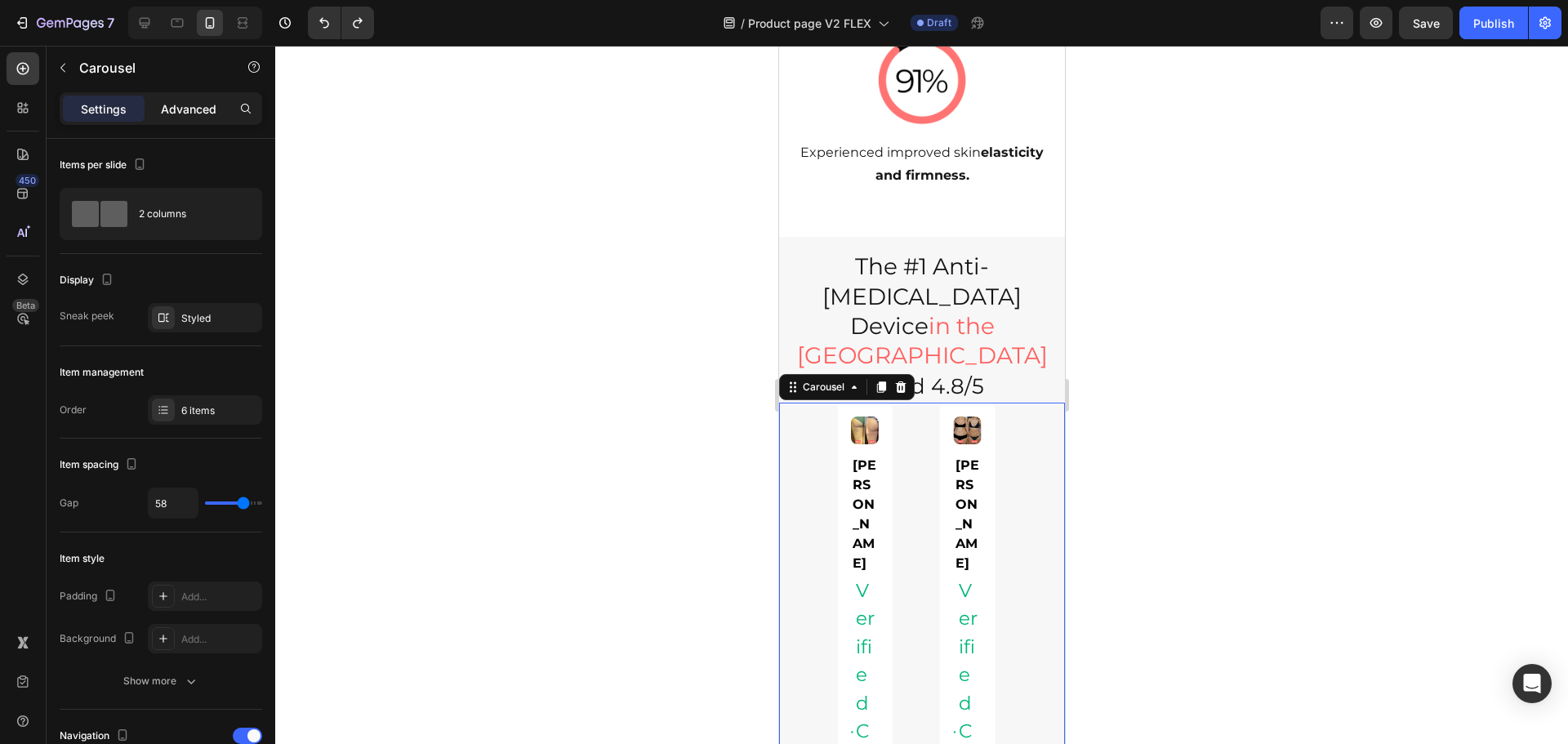
click at [174, 112] on p "Advanced" at bounding box center [188, 109] width 56 height 17
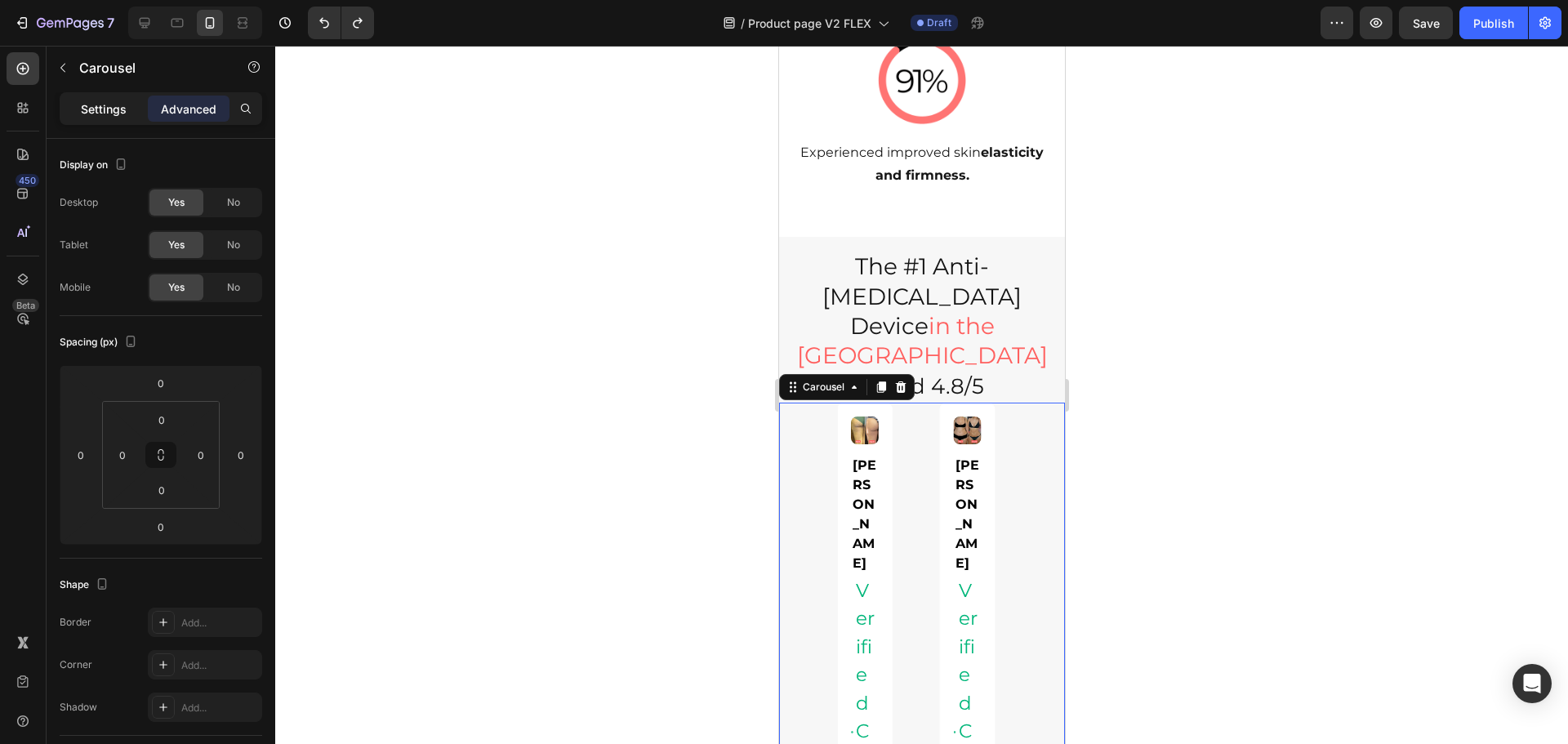
click at [104, 106] on p "Settings" at bounding box center [104, 109] width 46 height 17
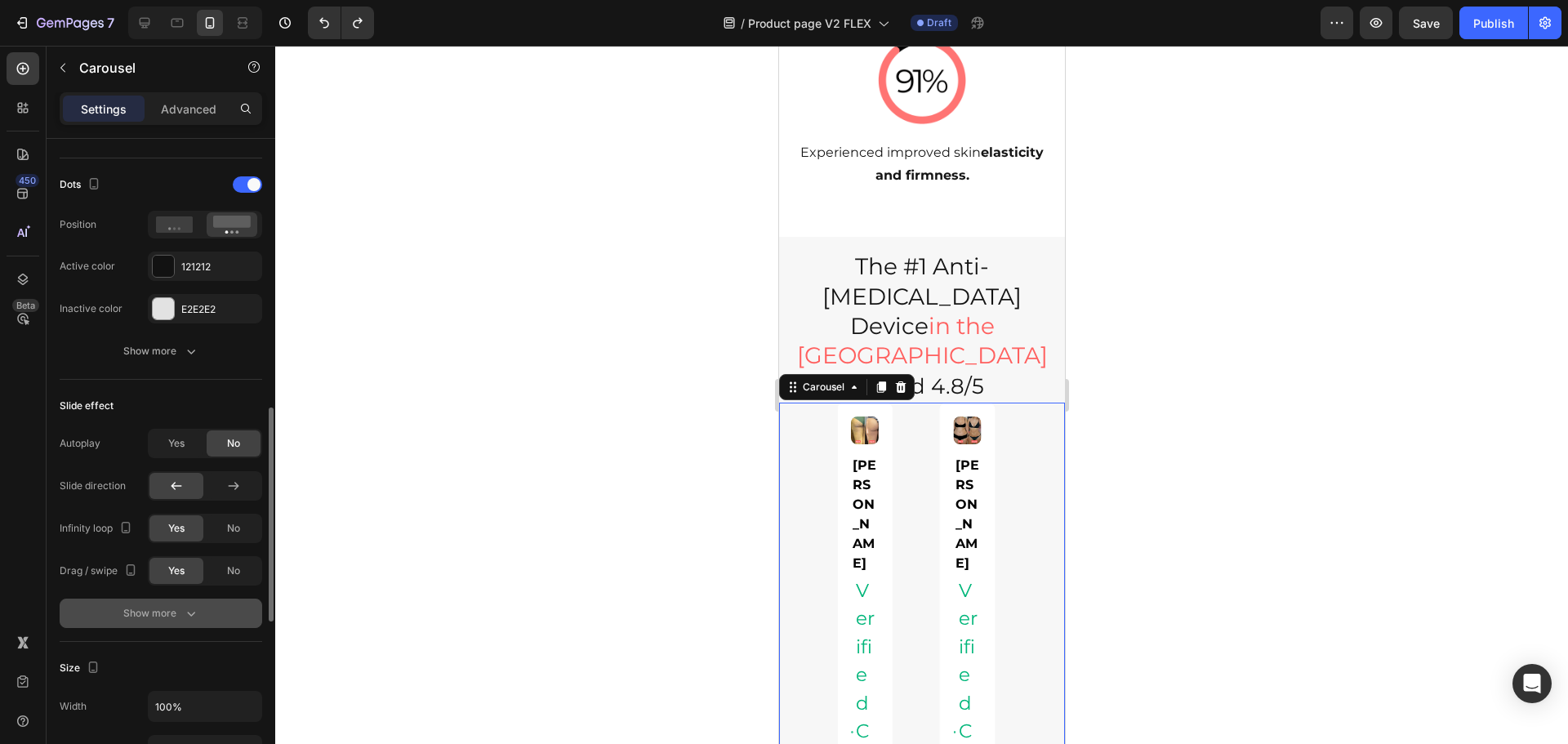
scroll to position [1062, 0]
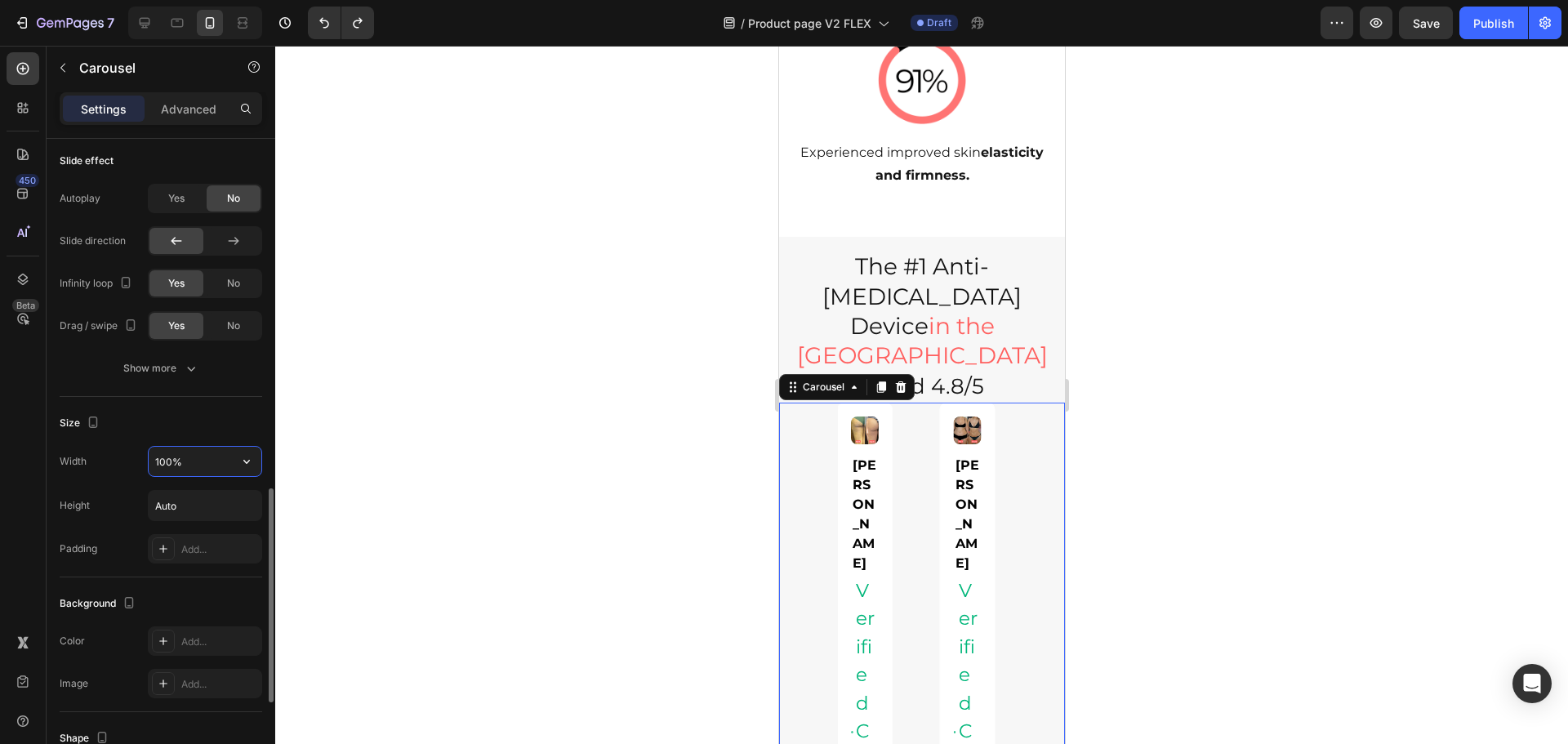
click at [196, 464] on input "100%" at bounding box center [204, 461] width 112 height 29
click at [205, 506] on input "Auto" at bounding box center [204, 505] width 112 height 29
click at [227, 503] on input "Auto" at bounding box center [204, 505] width 112 height 29
click at [244, 506] on icon "button" at bounding box center [246, 505] width 16 height 16
click at [211, 541] on p "Fit content Auto" at bounding box center [200, 547] width 93 height 15
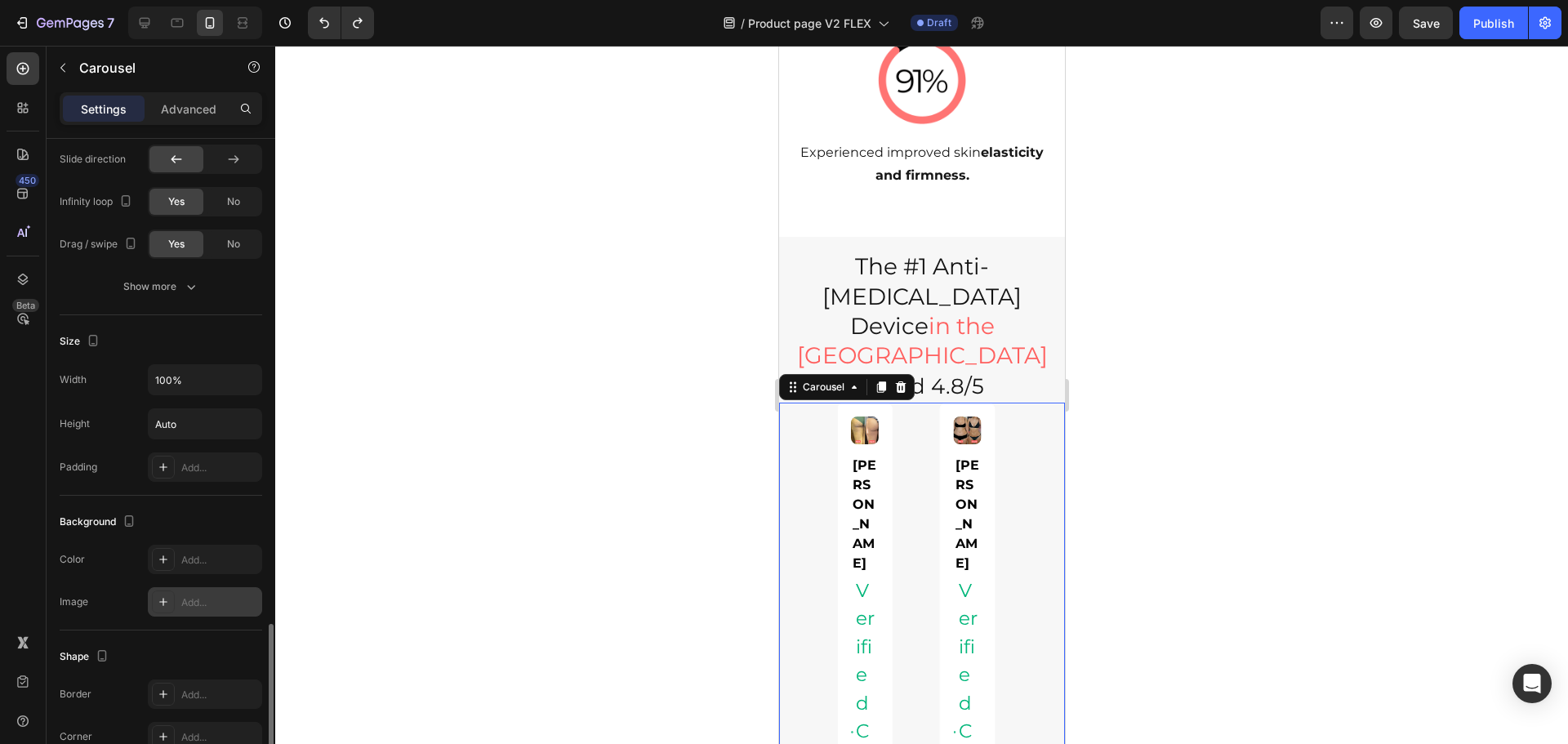
scroll to position [1224, 0]
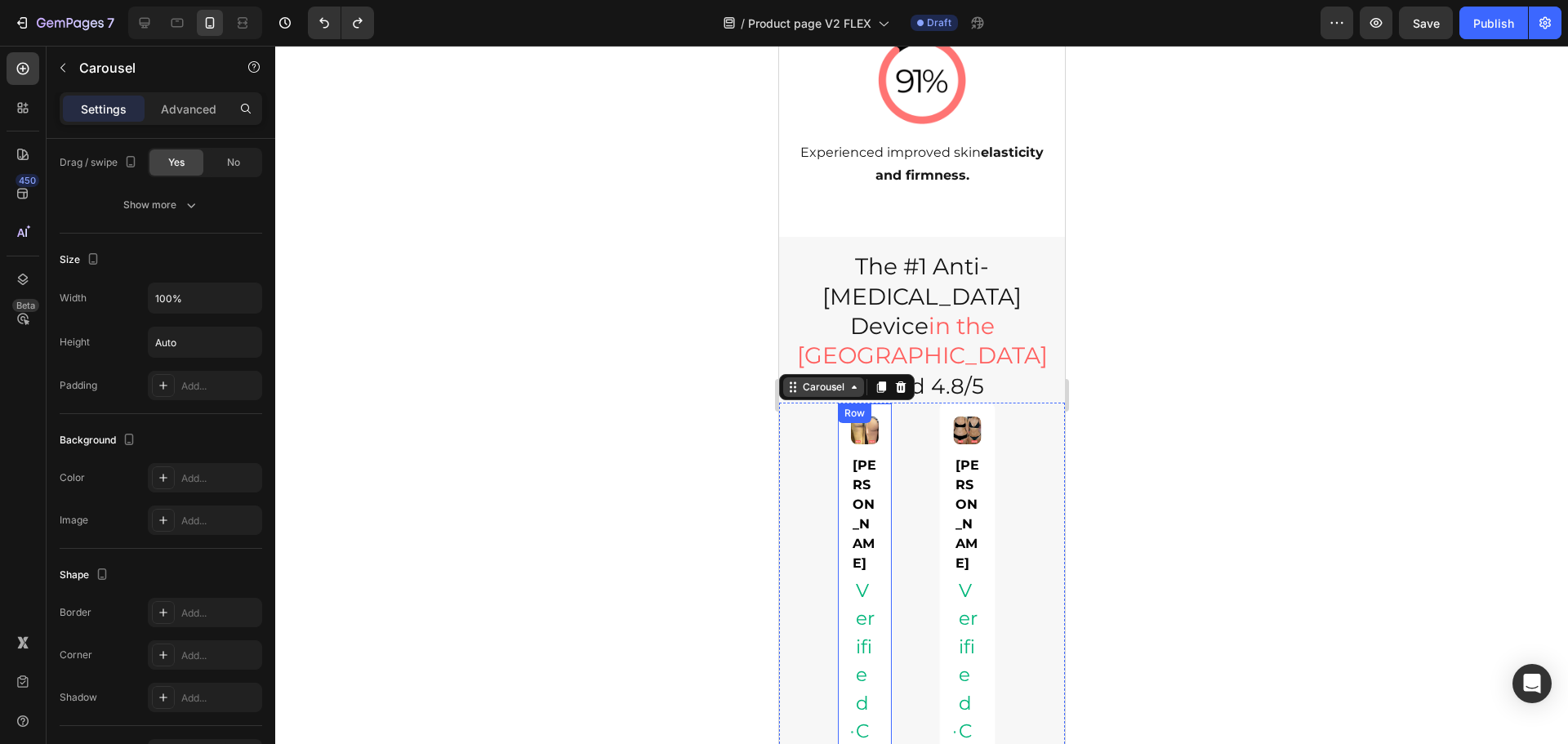
click at [838, 377] on div "Carousel" at bounding box center [822, 387] width 81 height 19
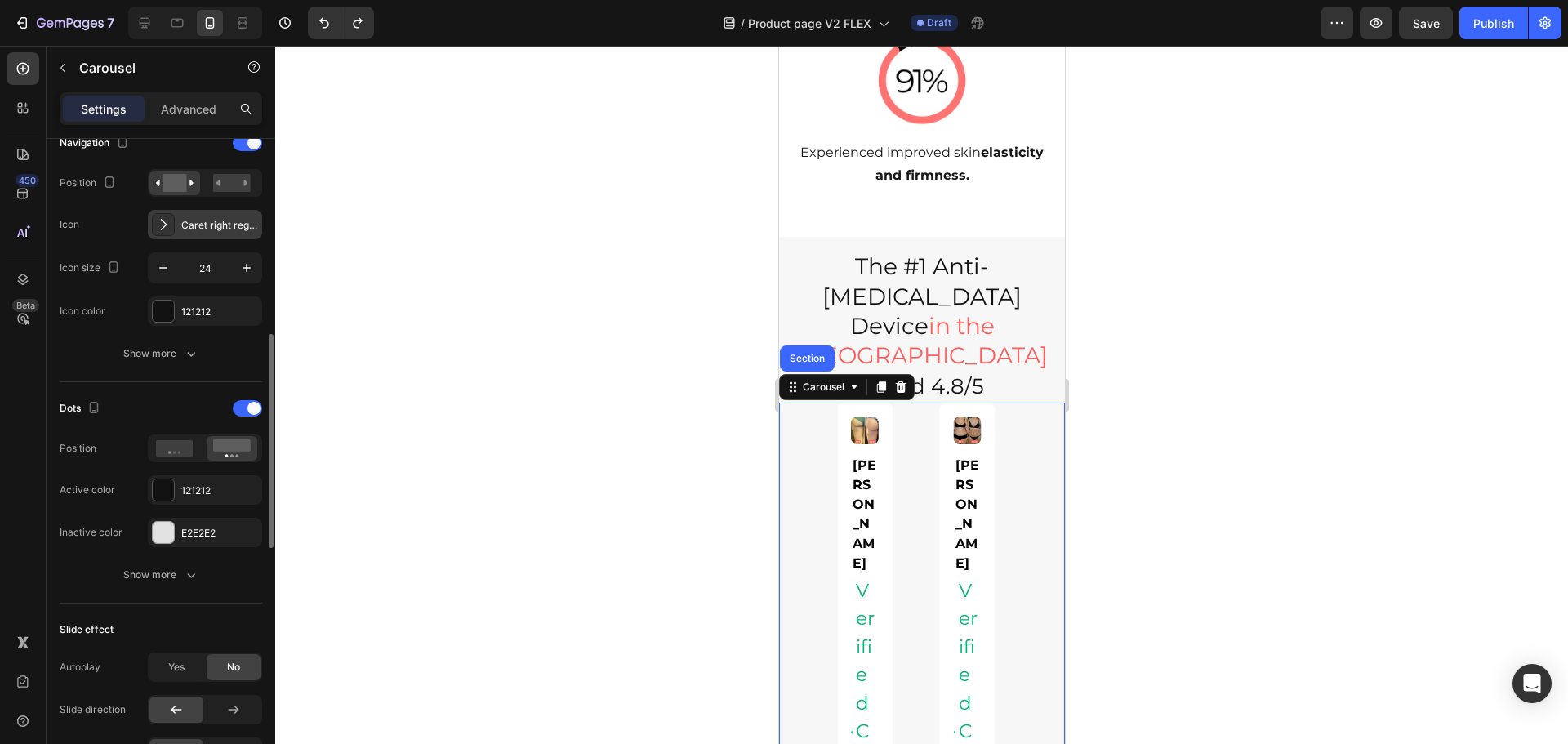
scroll to position [429, 0]
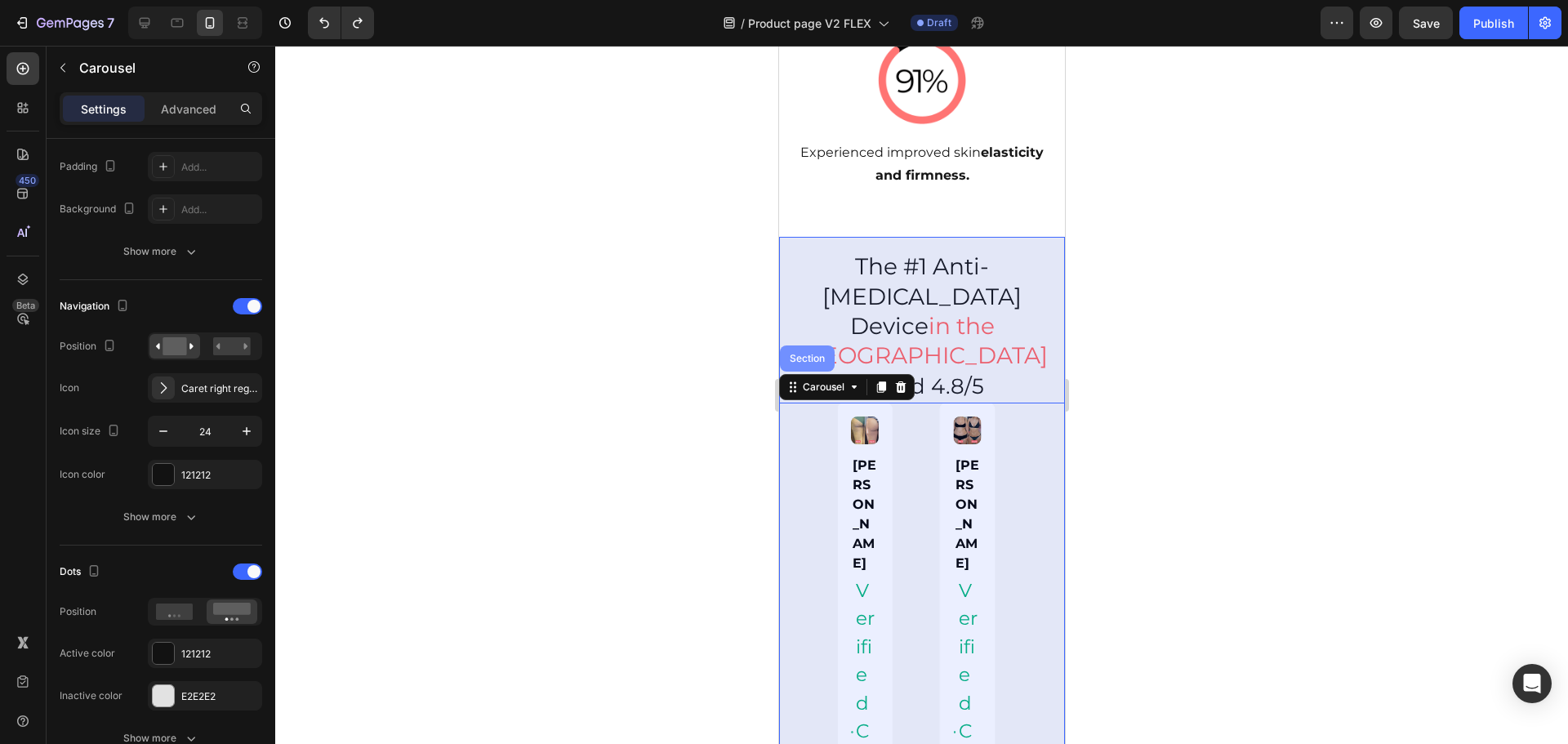
click at [798, 354] on div "Section" at bounding box center [806, 358] width 42 height 10
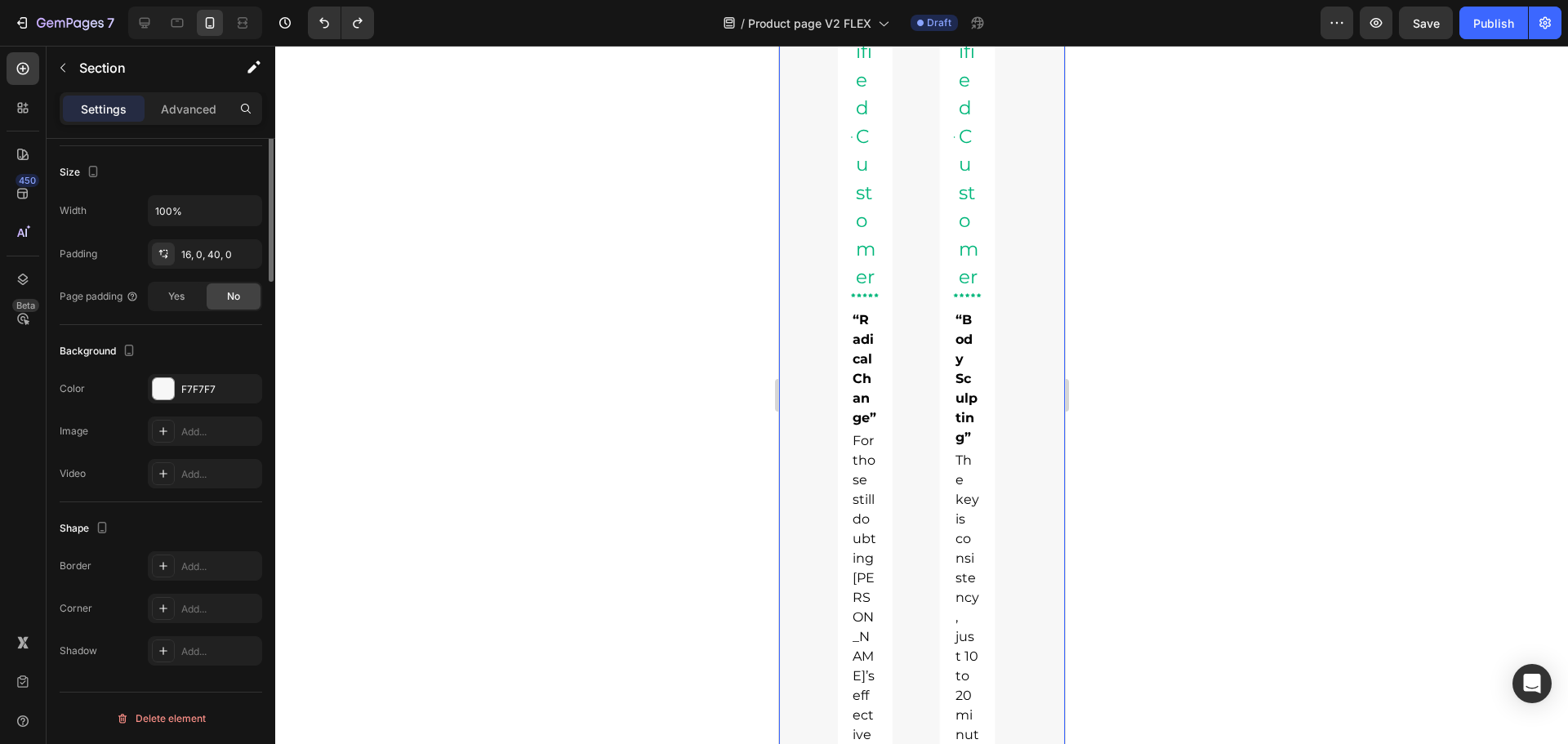
scroll to position [0, 0]
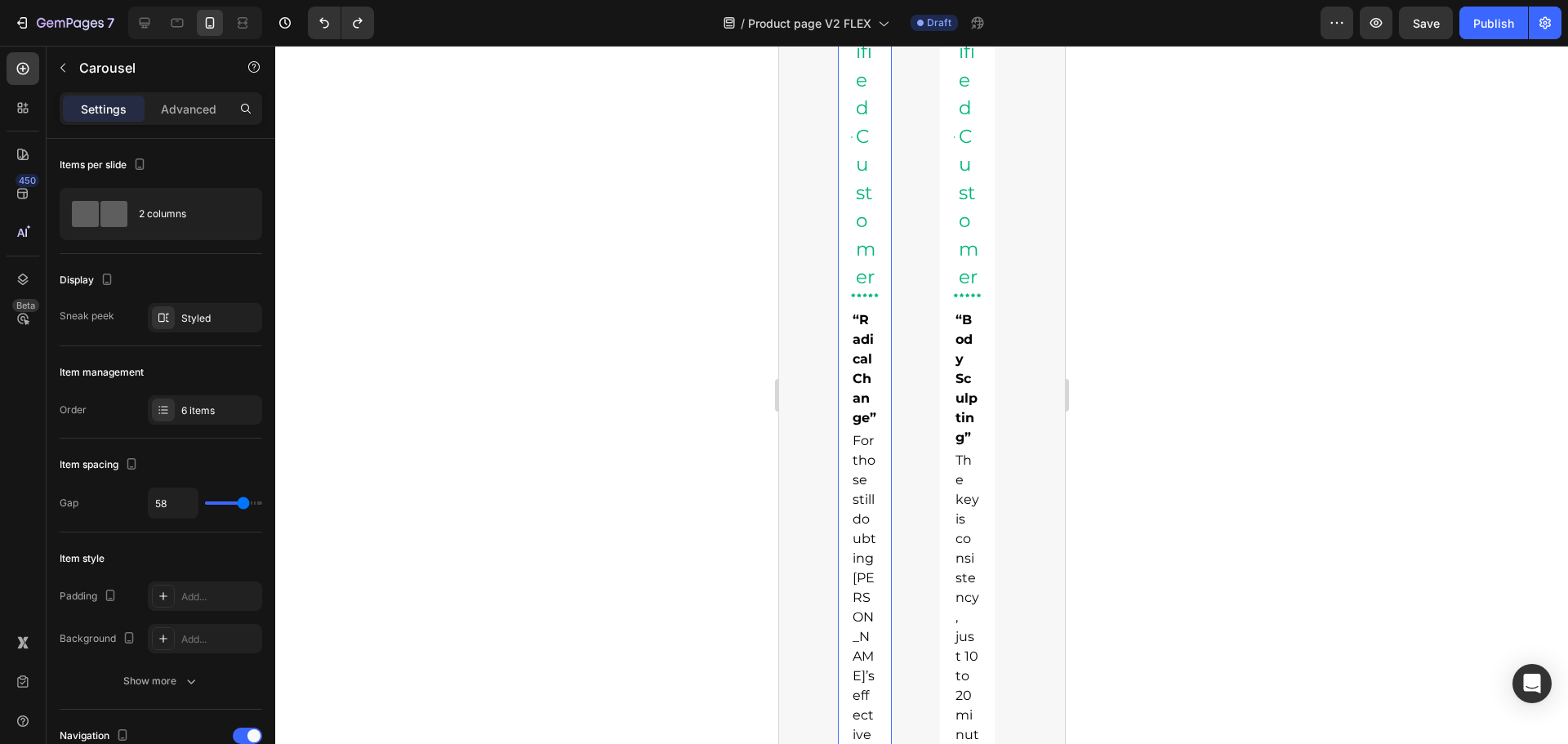
click at [881, 306] on div "Image Nancy S. Text Block Icon Verified Customer Text Block Advanced list Image…" at bounding box center [864, 721] width 56 height 1828
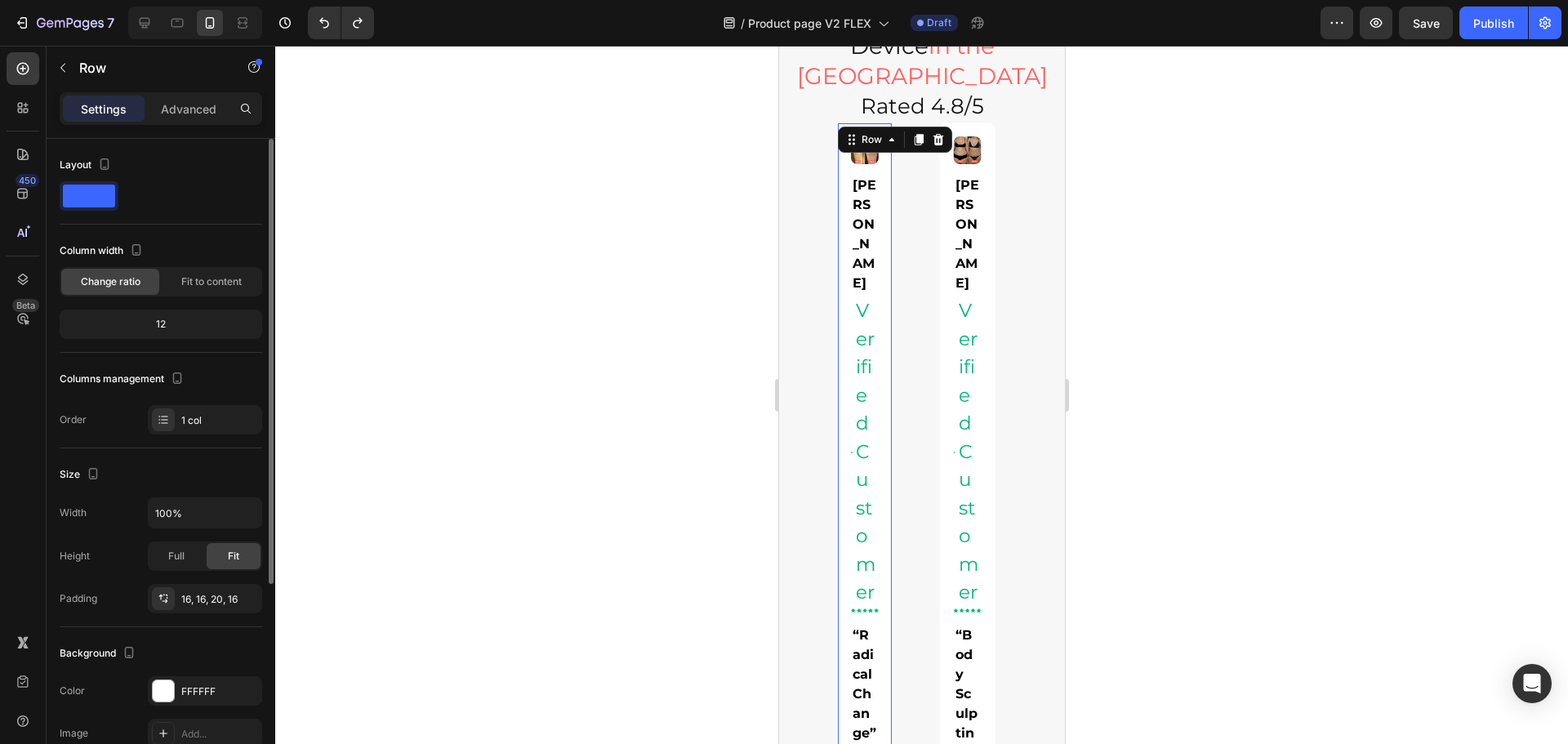
scroll to position [1591, 0]
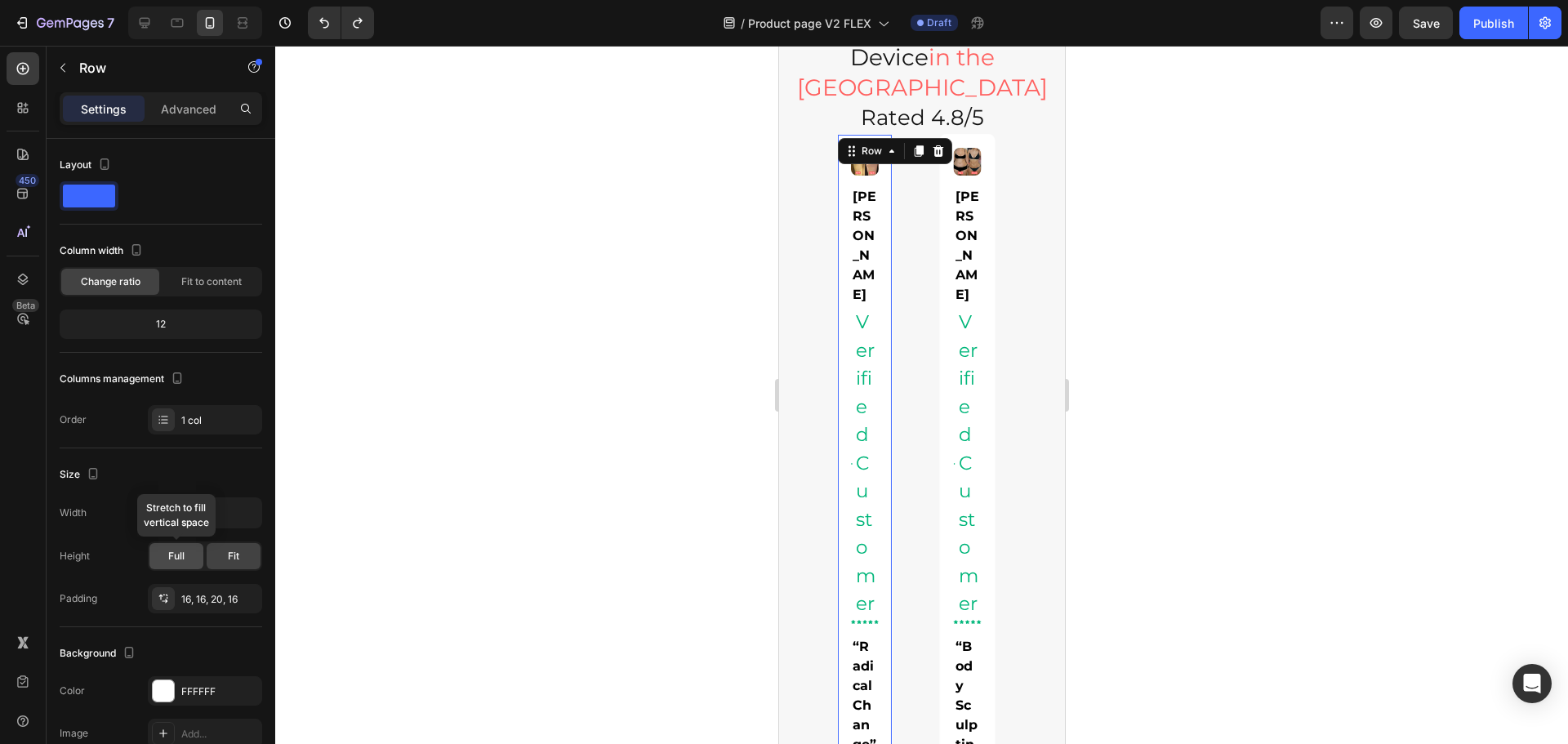
click at [174, 554] on span "Full" at bounding box center [176, 556] width 16 height 15
click at [224, 557] on div "Fit" at bounding box center [233, 556] width 54 height 27
click at [210, 523] on input "100%" at bounding box center [204, 512] width 112 height 29
click at [249, 518] on icon "button" at bounding box center [246, 512] width 16 height 16
click at [196, 111] on p "Advanced" at bounding box center [188, 109] width 56 height 17
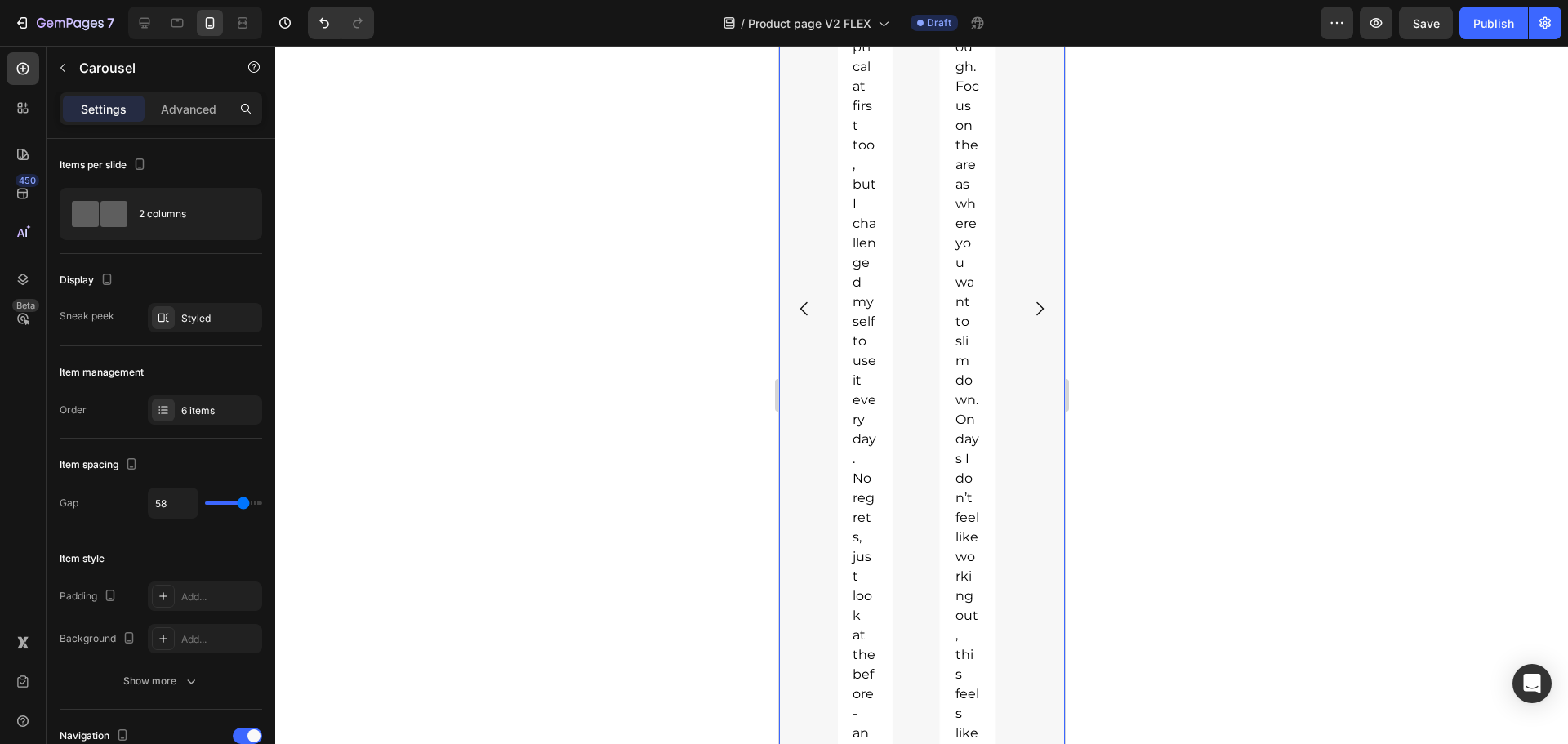
scroll to position [2489, 0]
click at [32, 285] on div at bounding box center [22, 279] width 33 height 33
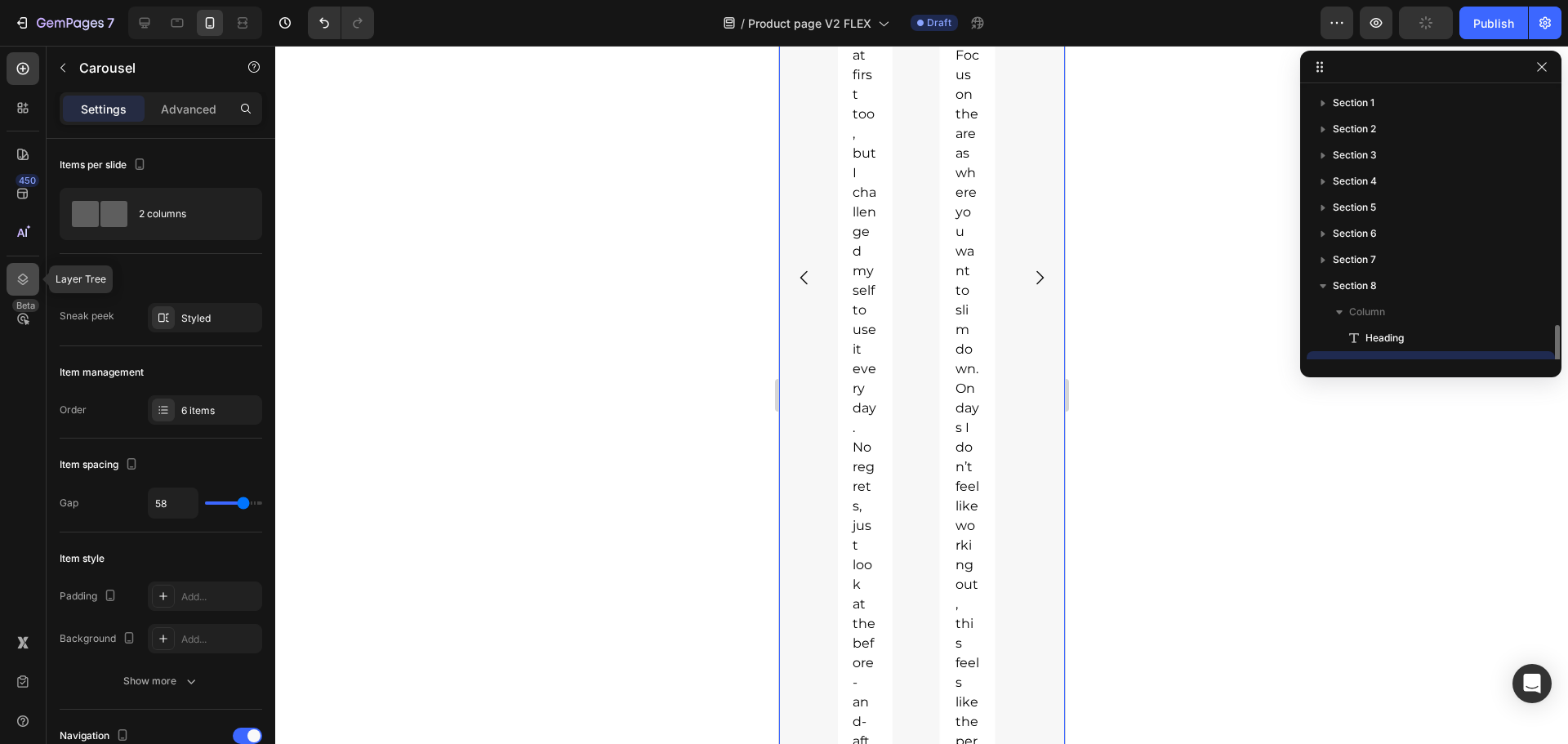
scroll to position [153, 0]
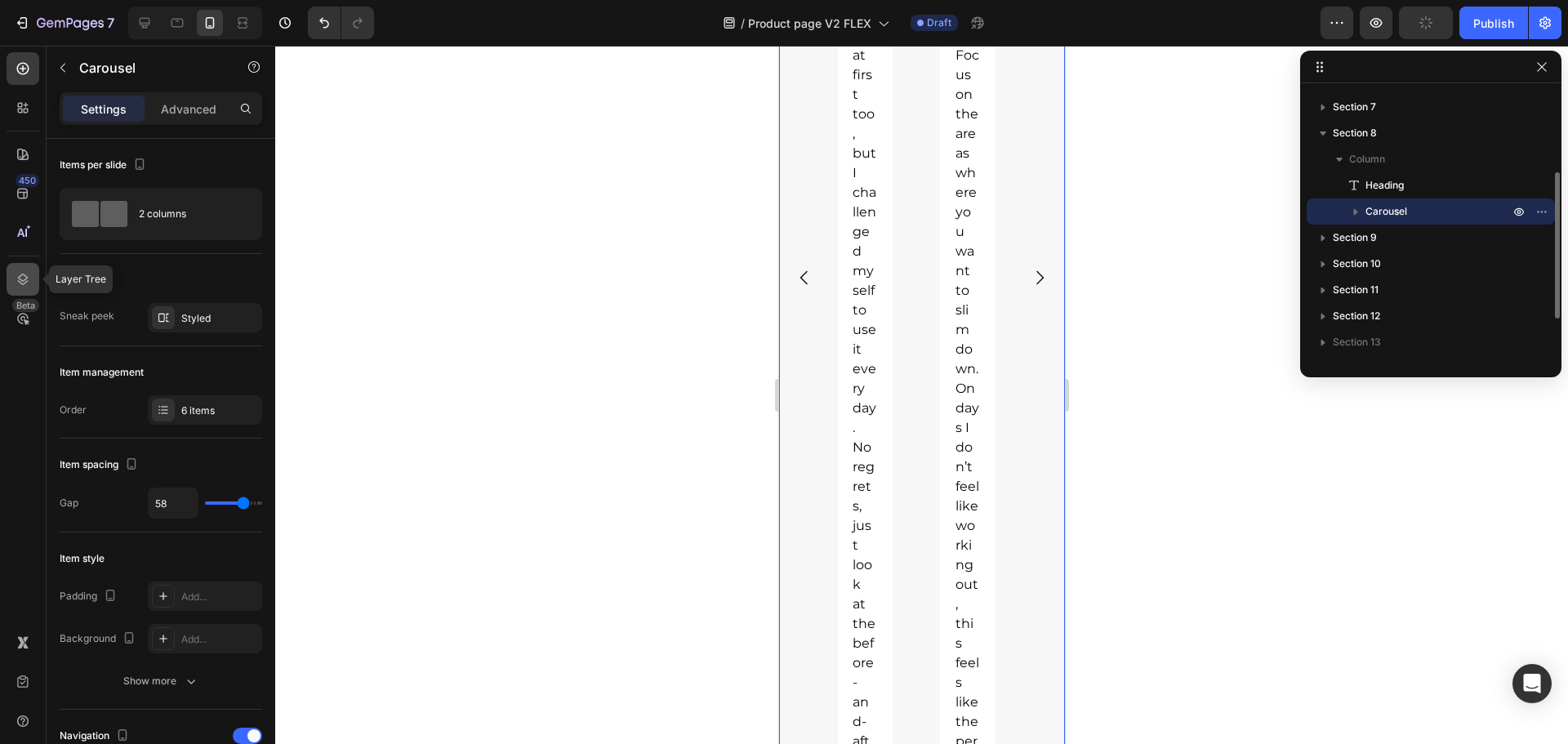
click at [32, 285] on div at bounding box center [22, 279] width 33 height 33
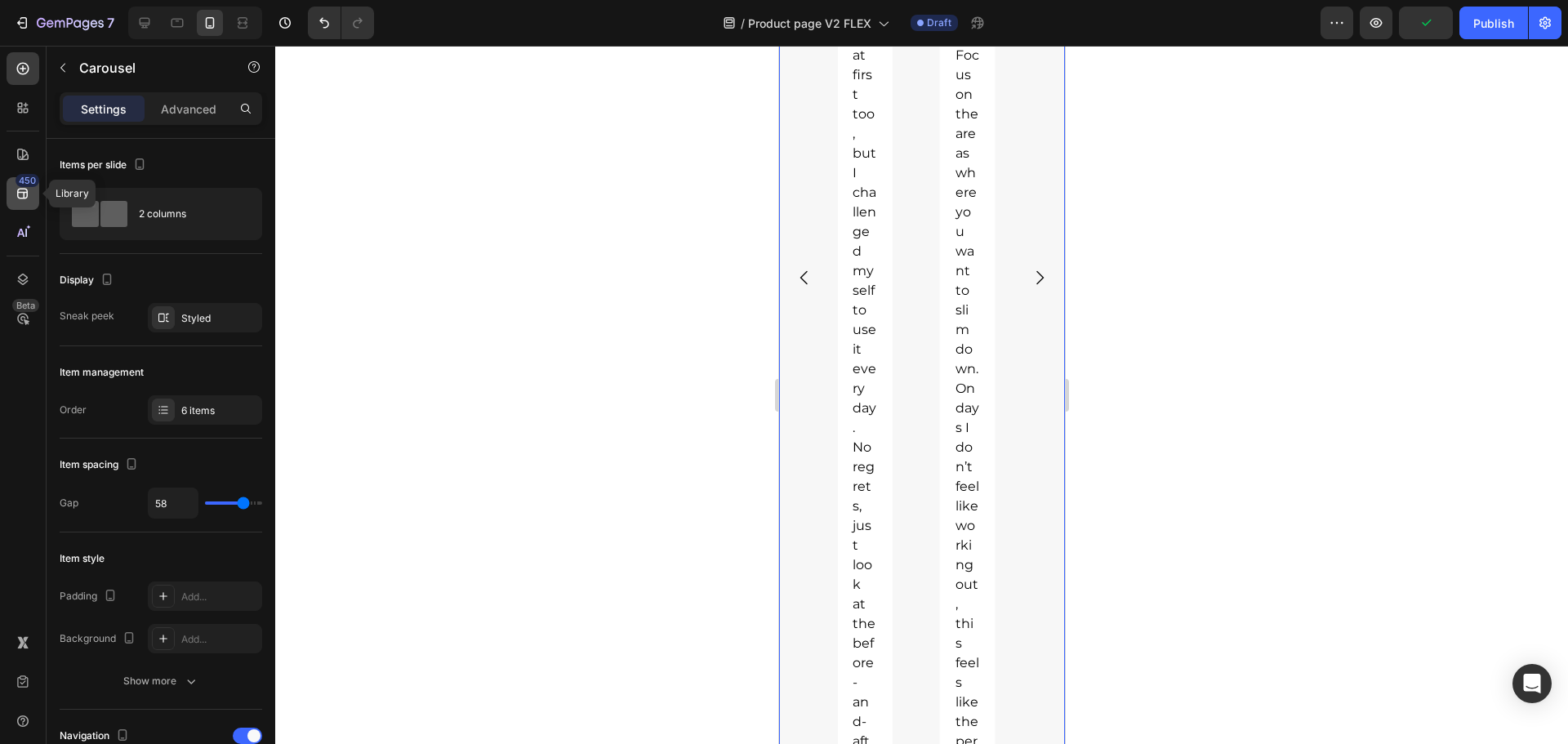
click at [19, 203] on div "450" at bounding box center [22, 193] width 33 height 33
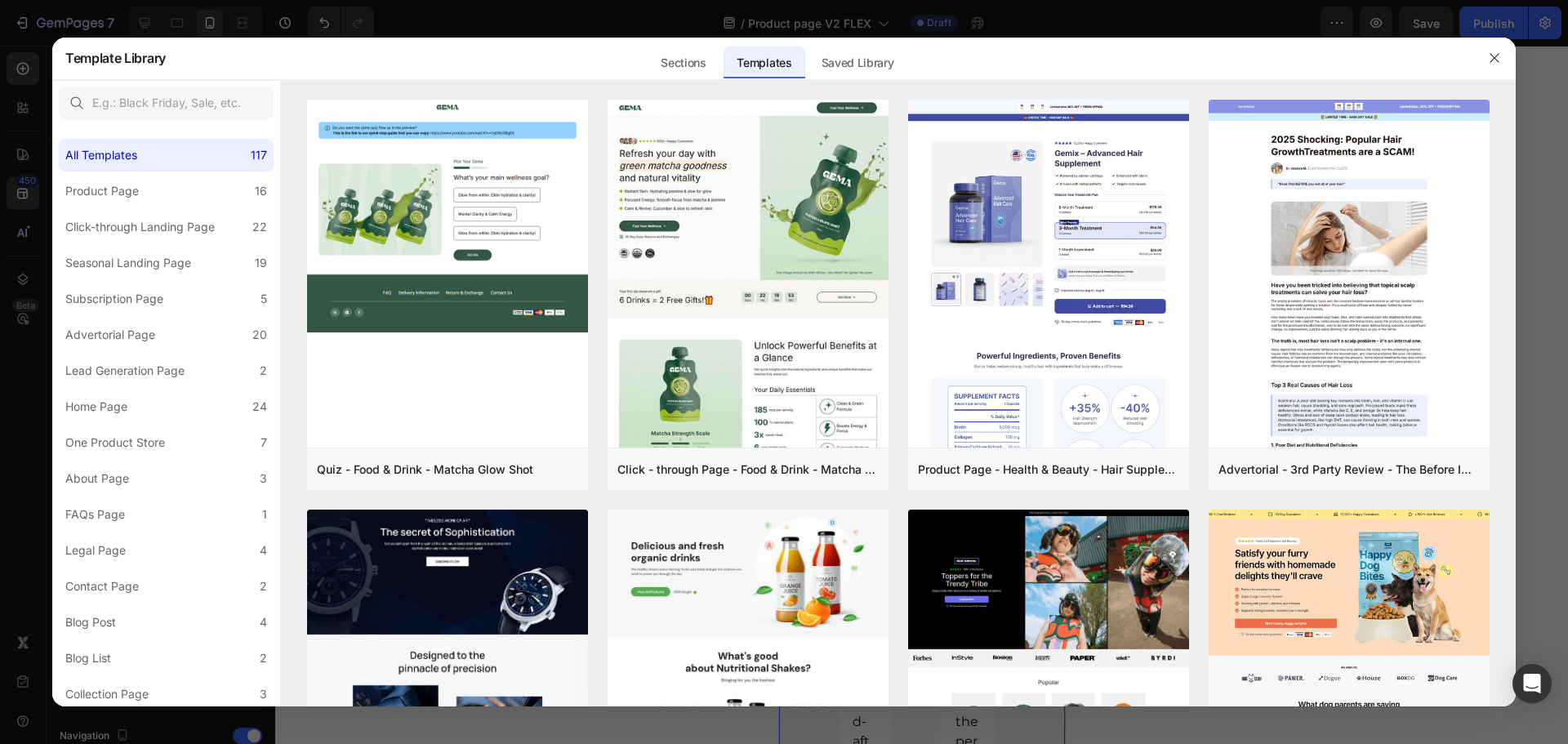
click at [396, 721] on div at bounding box center [784, 372] width 1568 height 744
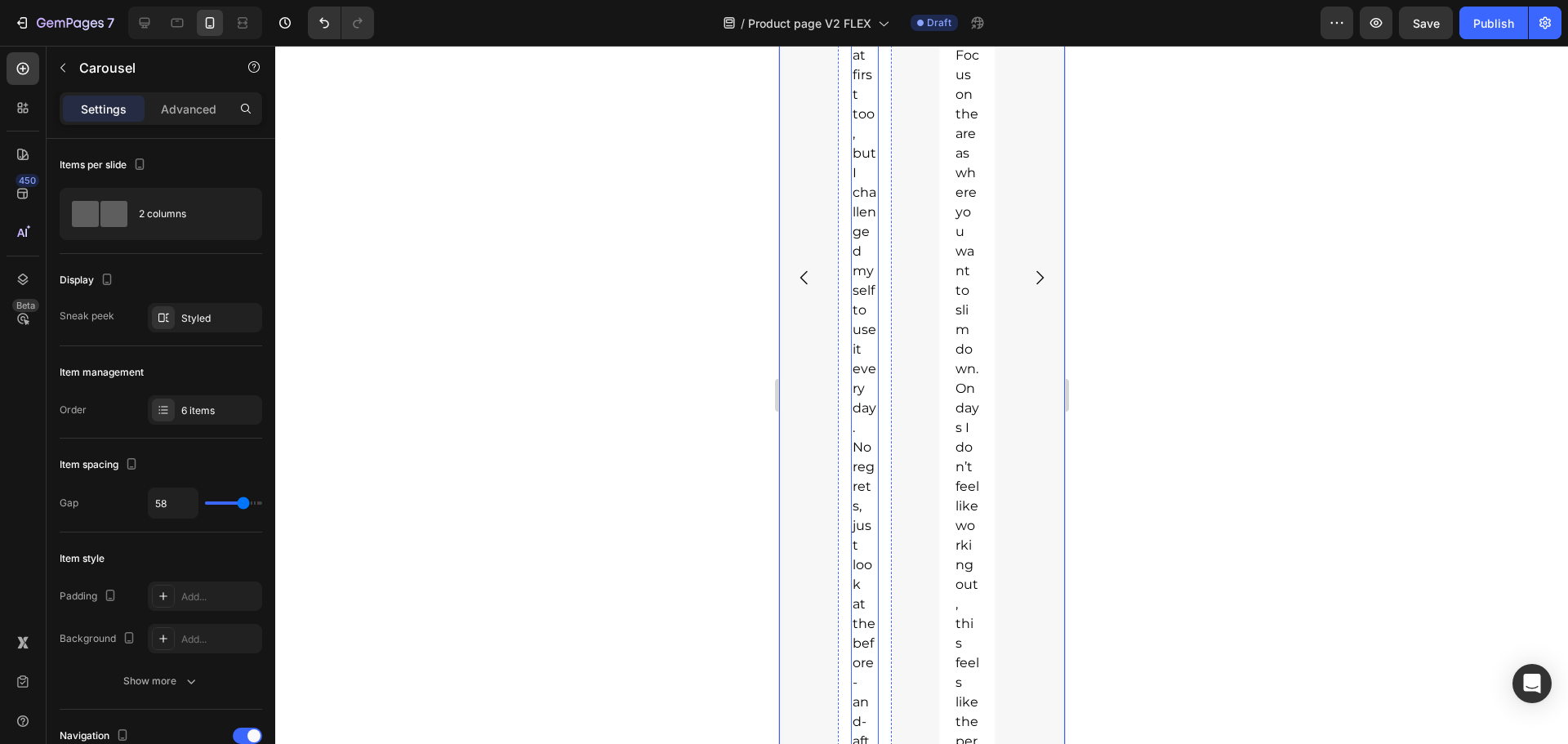
click at [861, 467] on p "For those still doubting [PERSON_NAME]’s effectiveness: I was skeptical at firs…" at bounding box center [864, 182] width 25 height 1176
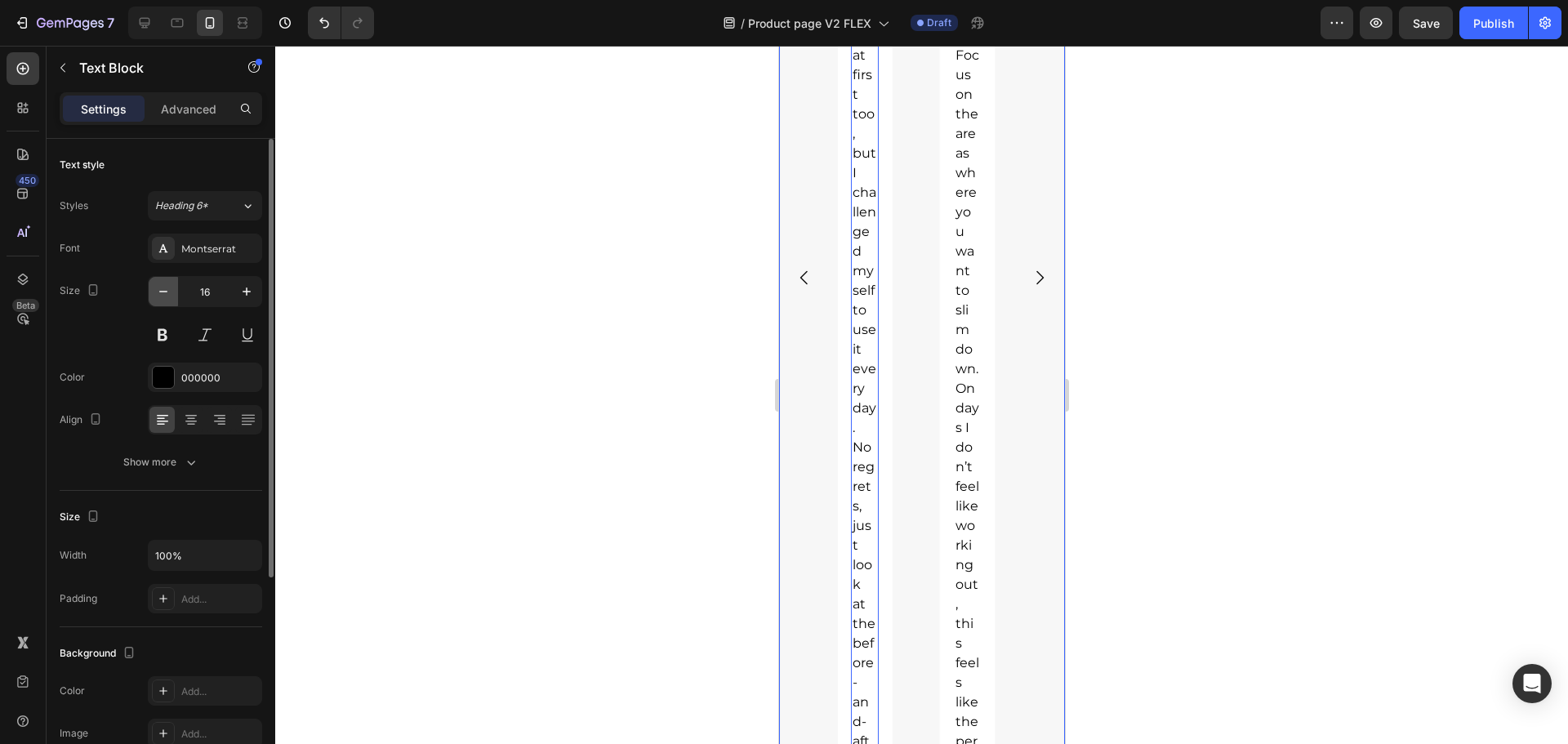
click at [162, 293] on icon "button" at bounding box center [163, 291] width 16 height 16
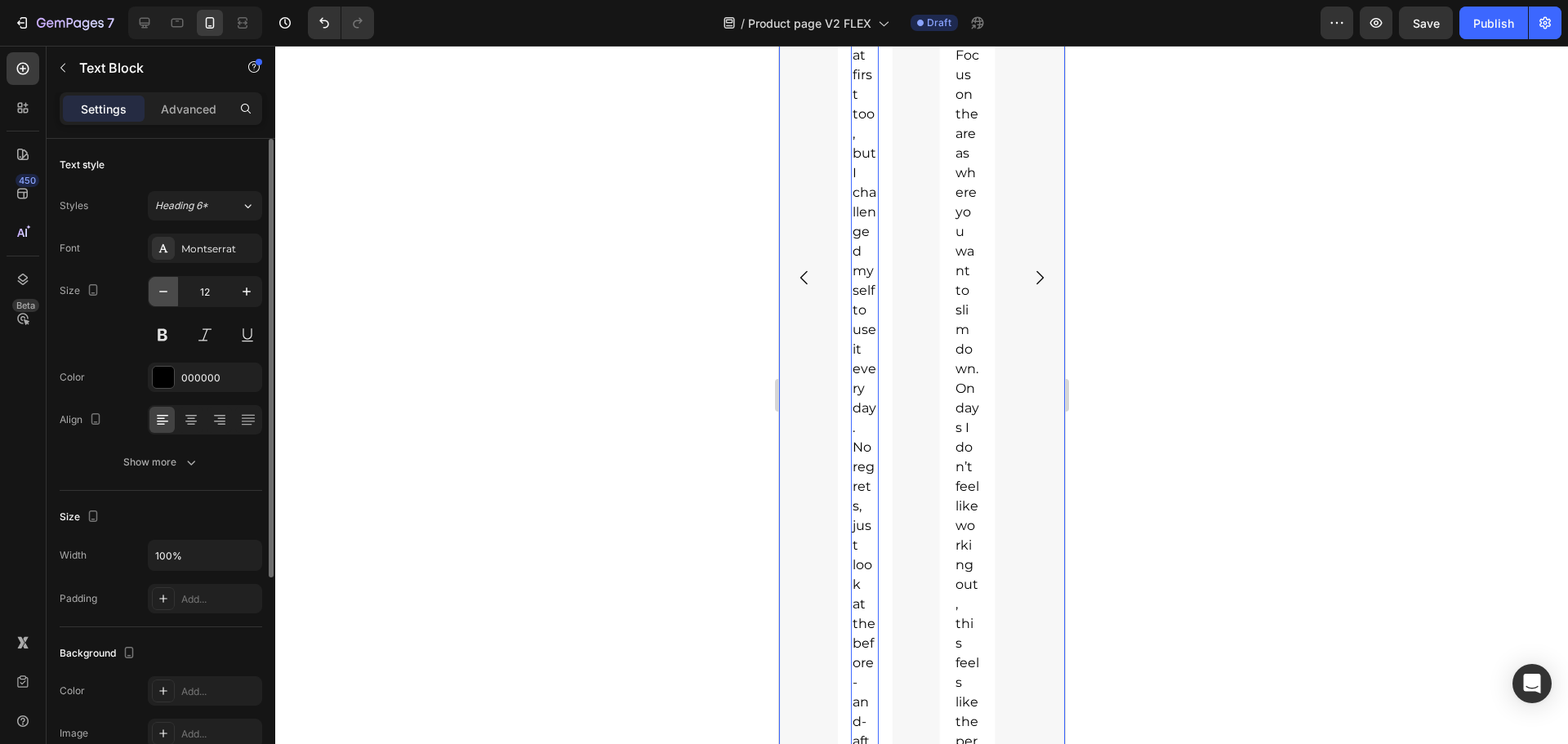
click at [162, 293] on icon "button" at bounding box center [163, 291] width 16 height 16
click at [259, 294] on button "button" at bounding box center [246, 291] width 29 height 29
click at [255, 290] on button "button" at bounding box center [246, 291] width 29 height 29
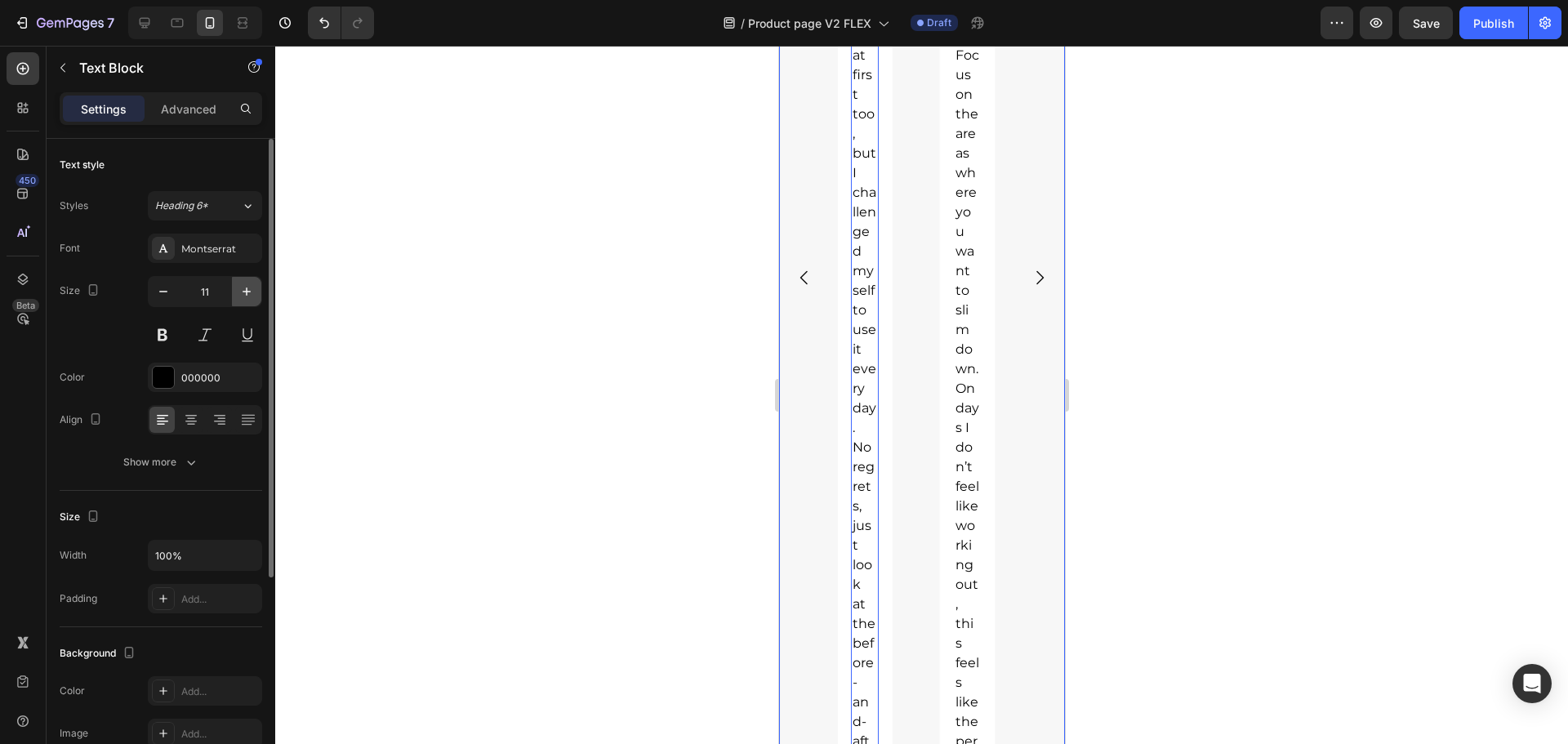
click at [255, 290] on button "button" at bounding box center [246, 291] width 29 height 29
type input "16"
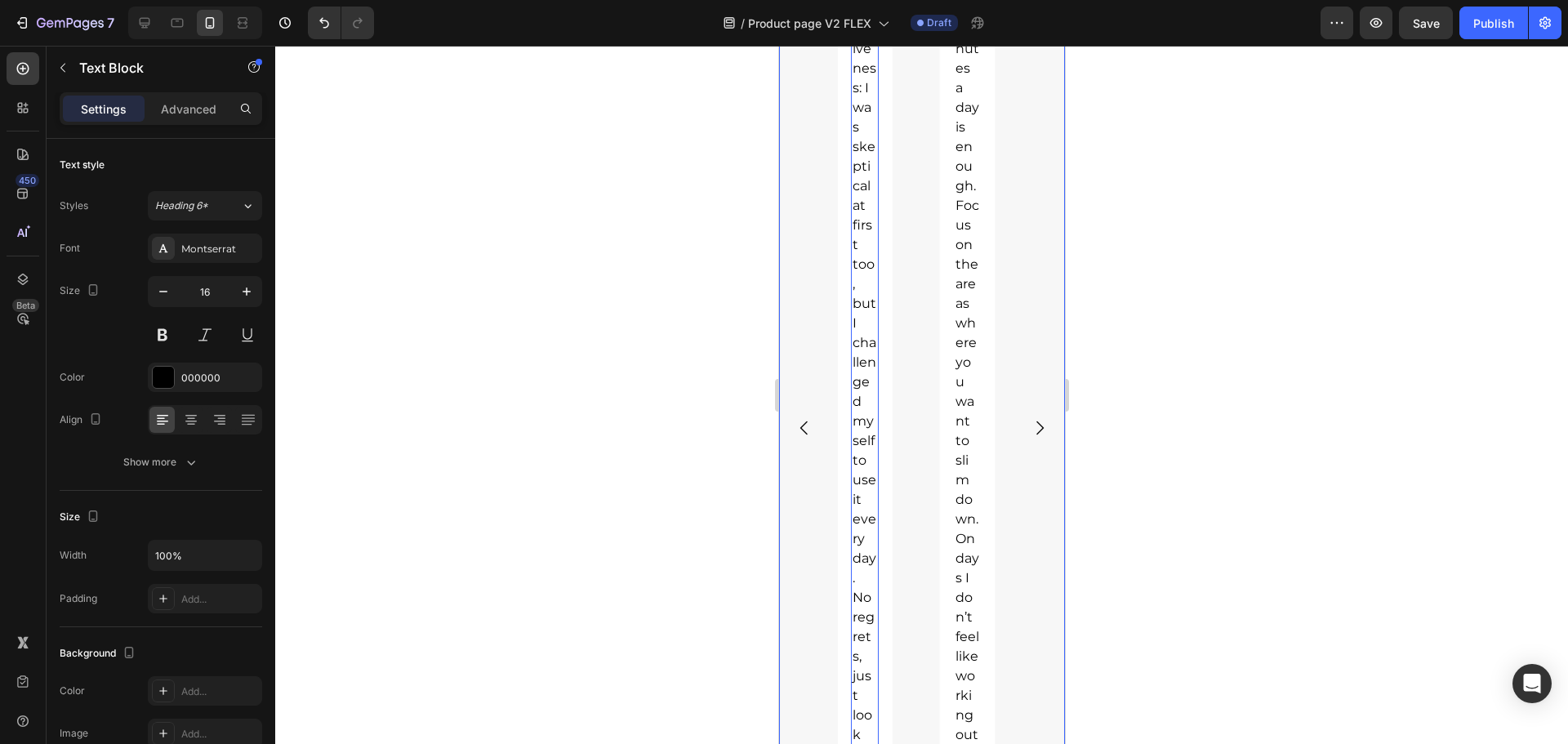
scroll to position [2325, 0]
click at [855, 396] on span "For those still doubting [PERSON_NAME]’s effectiveness: I was skeptical at firs…" at bounding box center [863, 346] width 24 height 1171
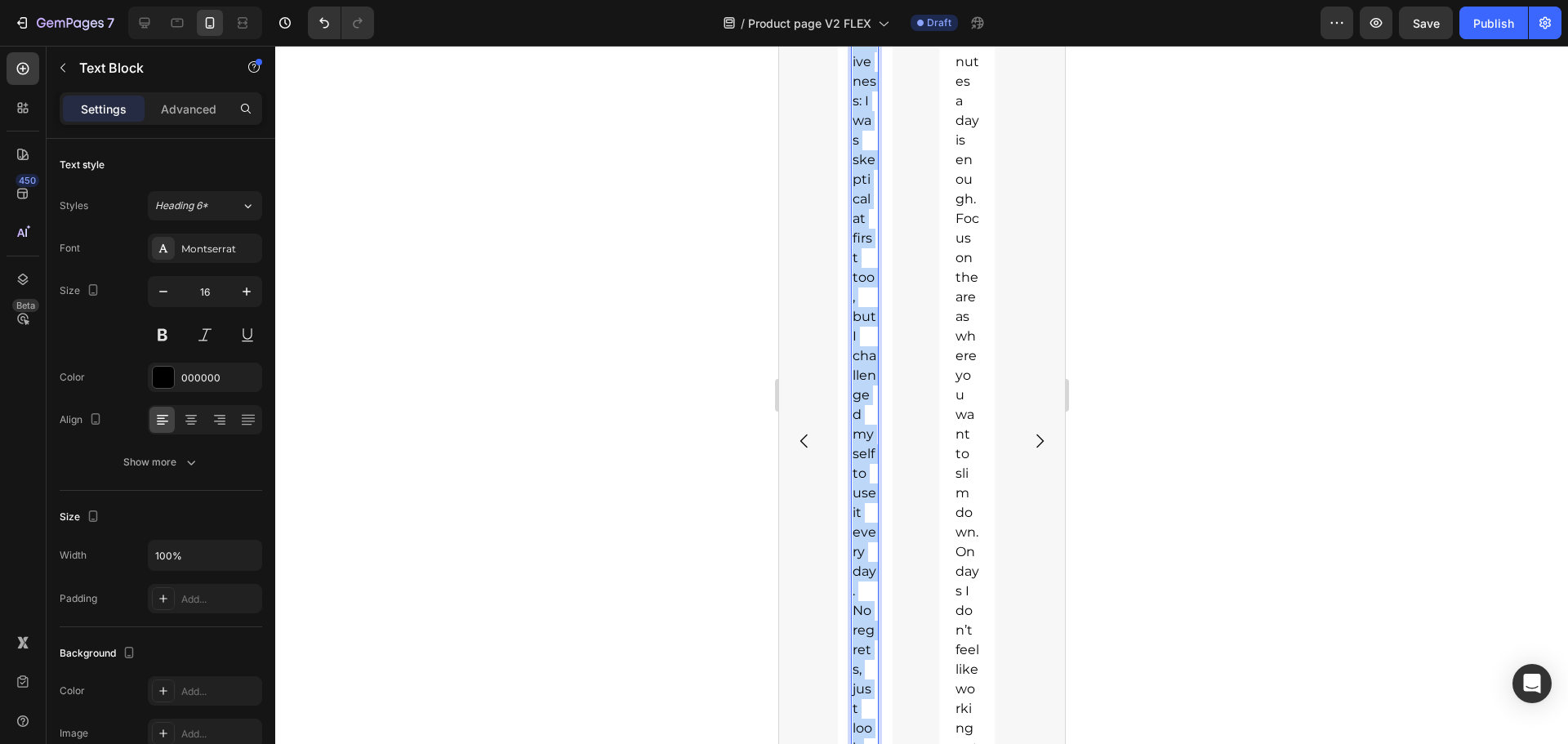
click at [855, 396] on span "For those still doubting [PERSON_NAME]’s effectiveness: I was skeptical at firs…" at bounding box center [863, 346] width 24 height 1171
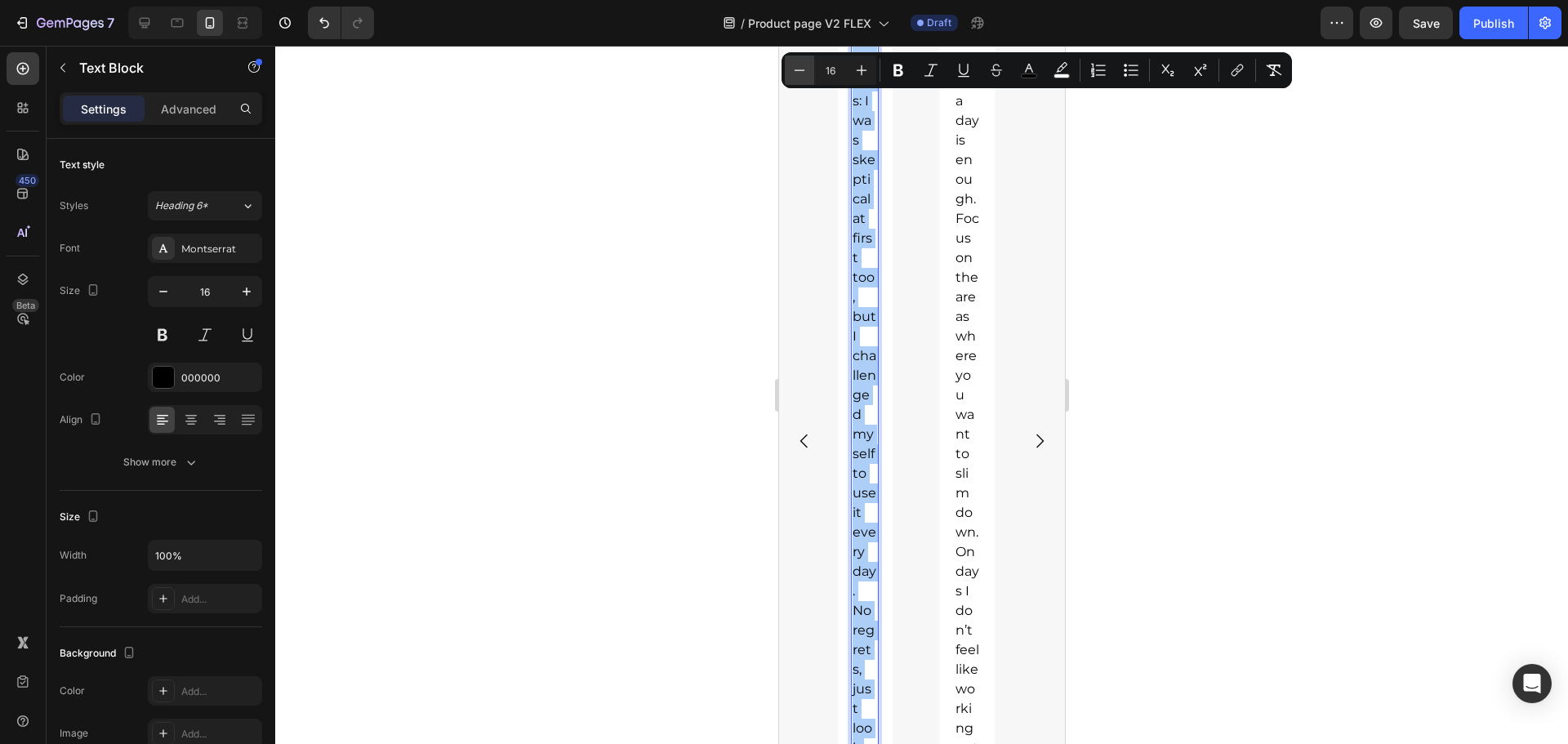
click at [810, 72] on button "Minus" at bounding box center [799, 70] width 29 height 29
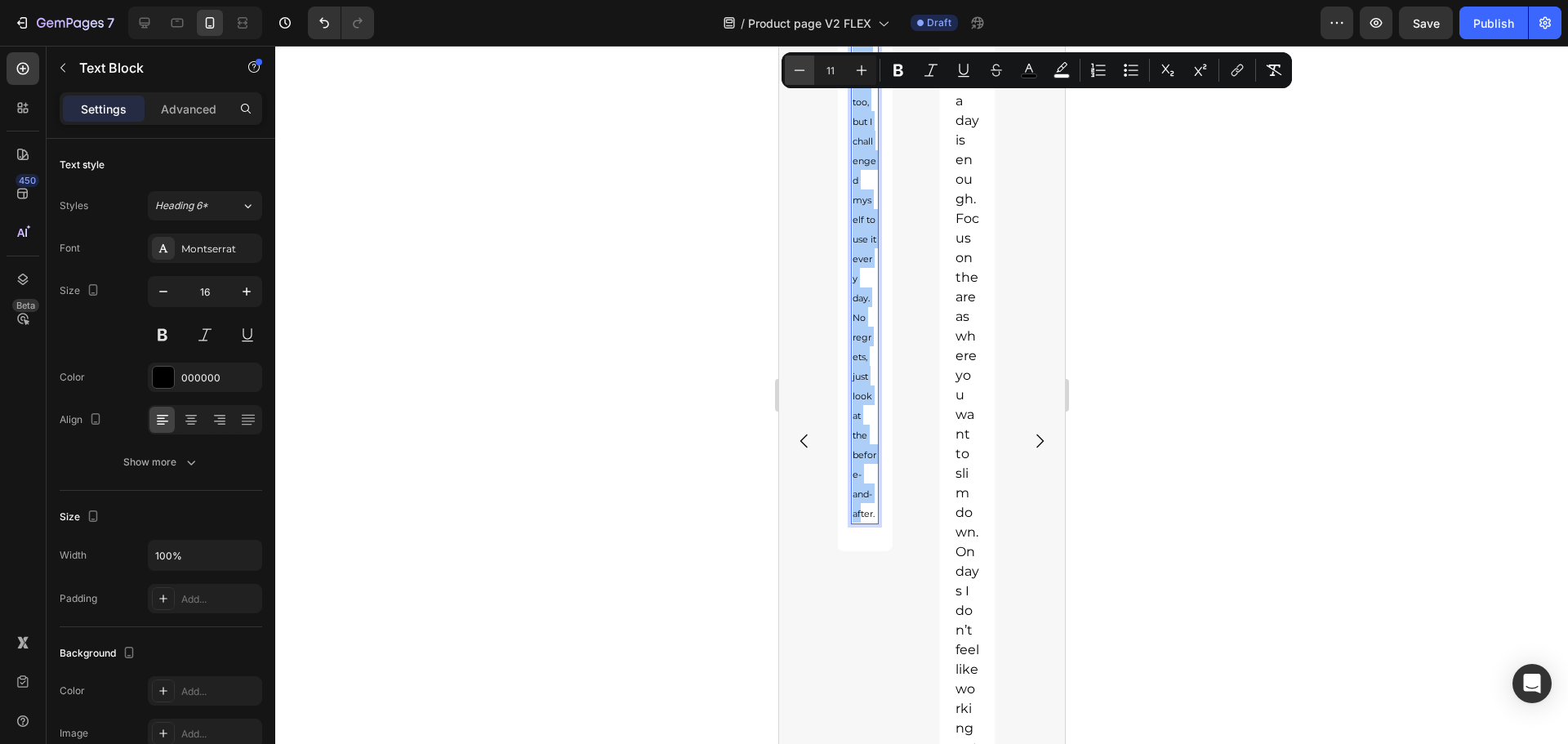
click at [810, 72] on button "Minus" at bounding box center [799, 70] width 29 height 29
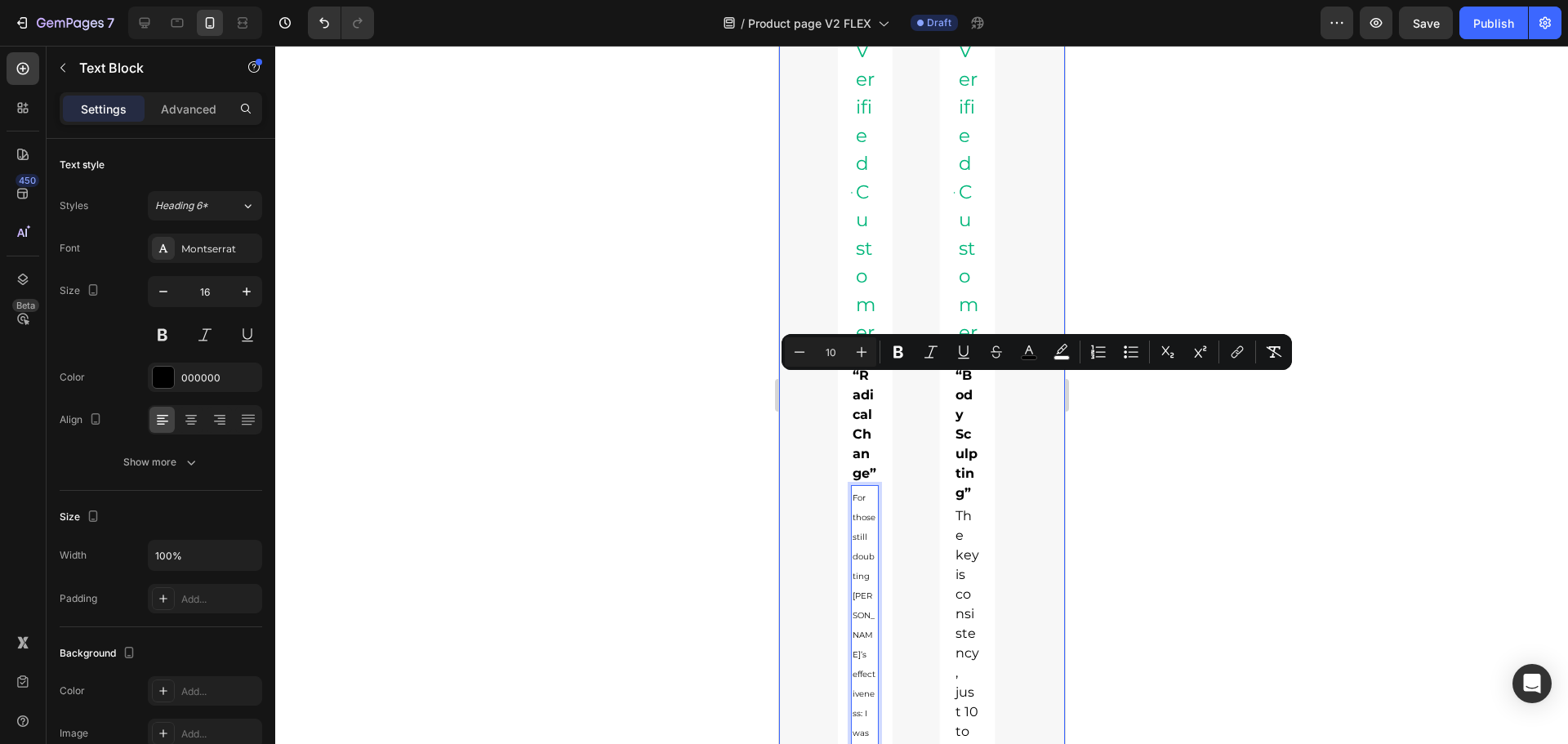
scroll to position [1591, 0]
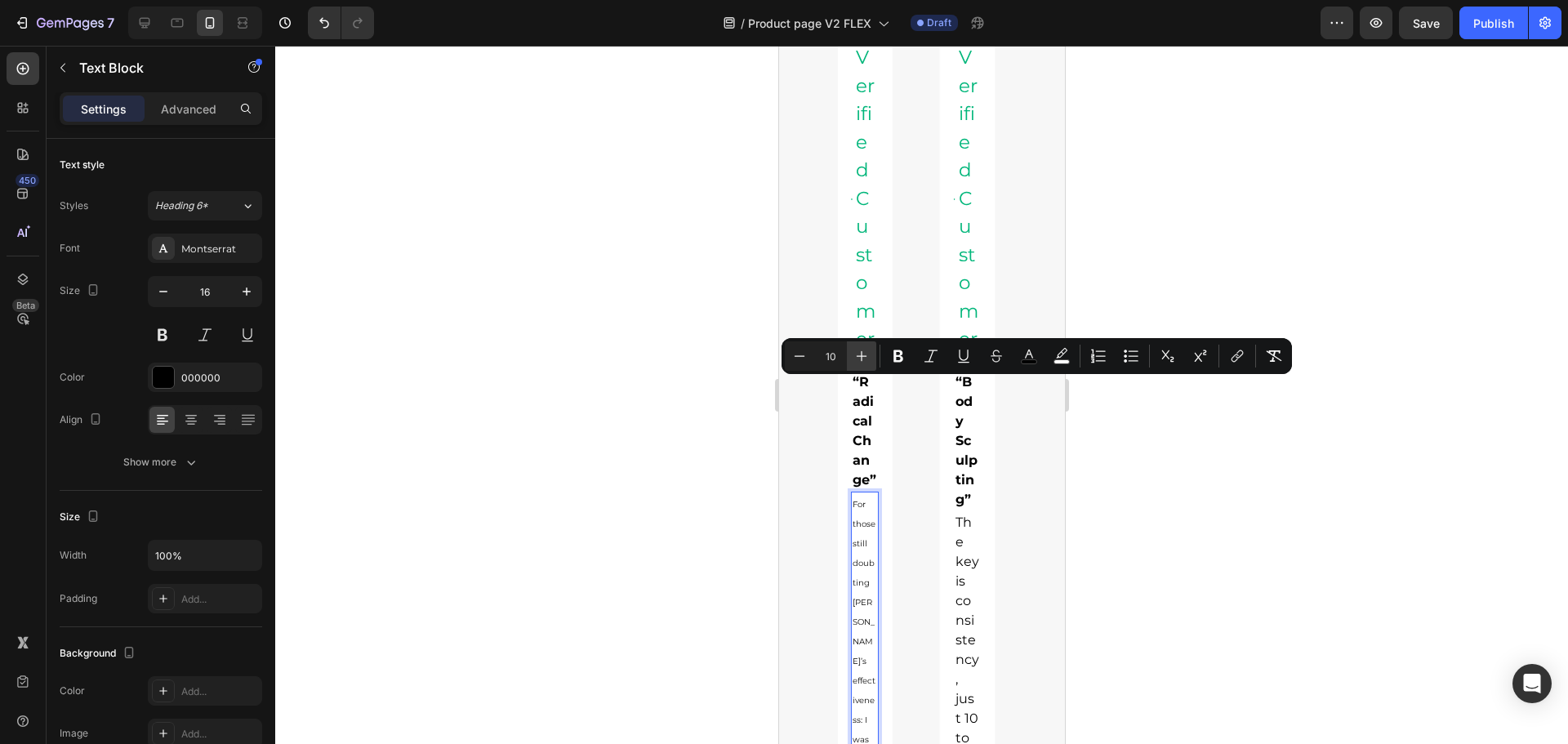
click at [857, 354] on icon "Editor contextual toolbar" at bounding box center [861, 356] width 16 height 16
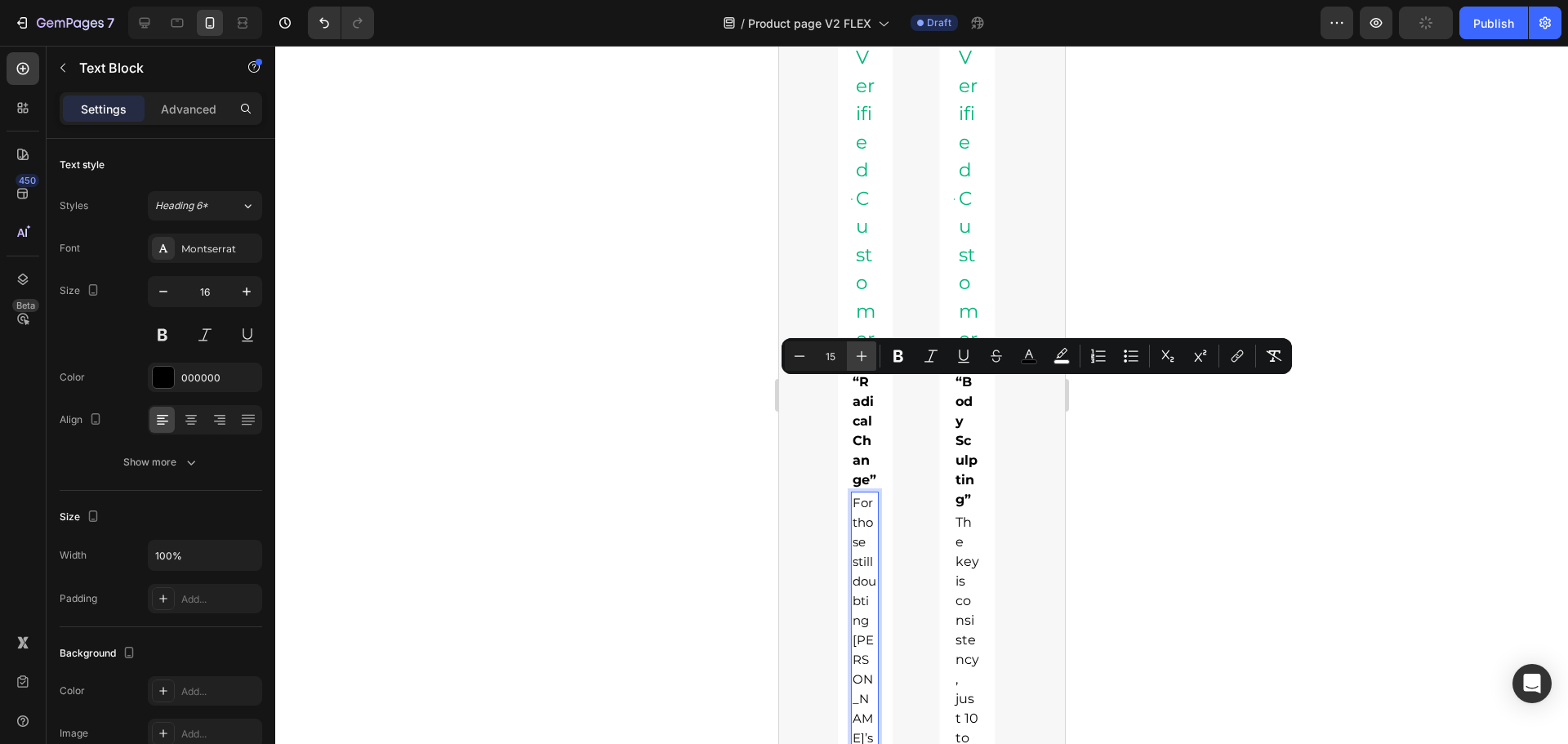
click at [857, 354] on icon "Editor contextual toolbar" at bounding box center [861, 356] width 16 height 16
type input "16"
click at [1226, 527] on div at bounding box center [921, 395] width 1293 height 698
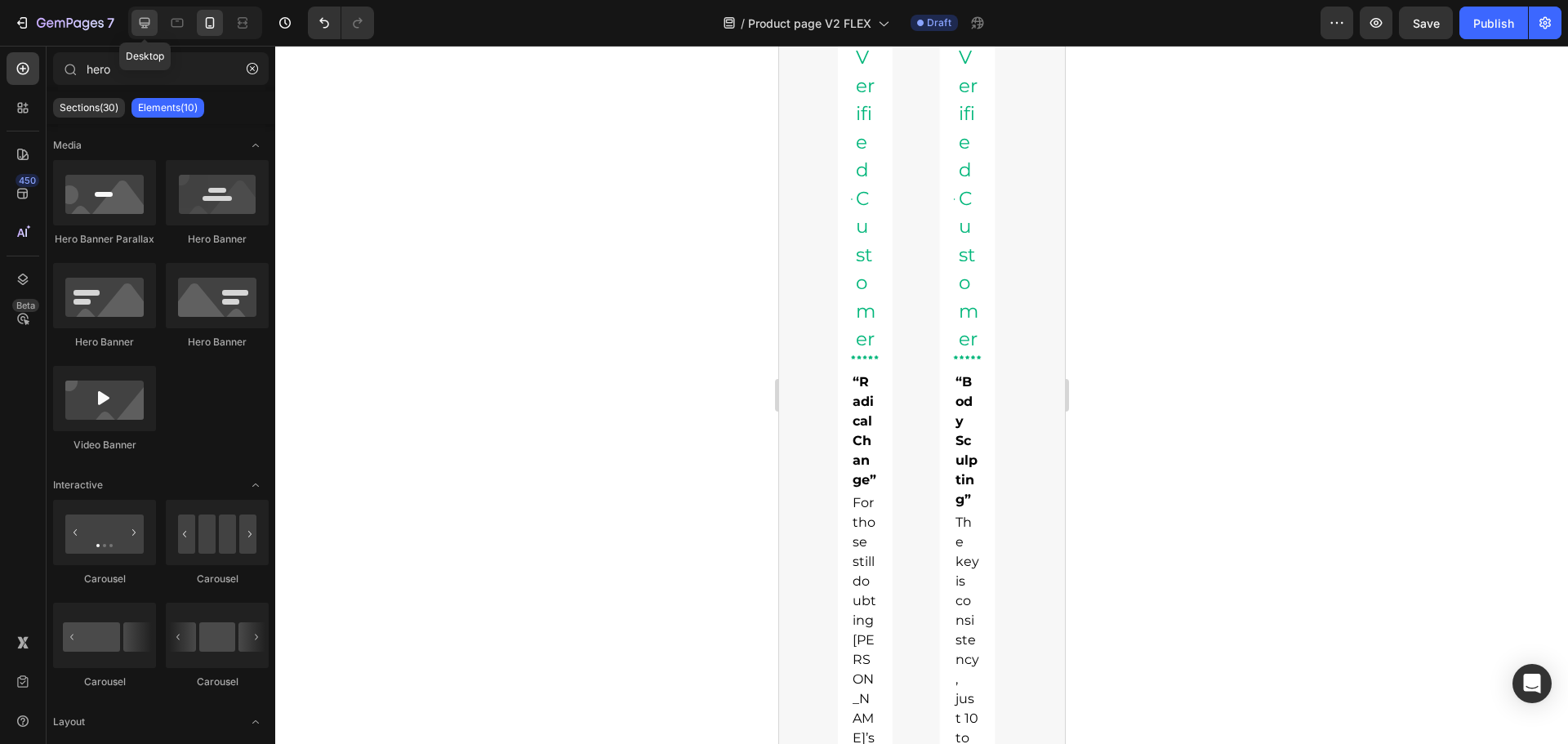
click at [151, 16] on icon at bounding box center [144, 23] width 16 height 16
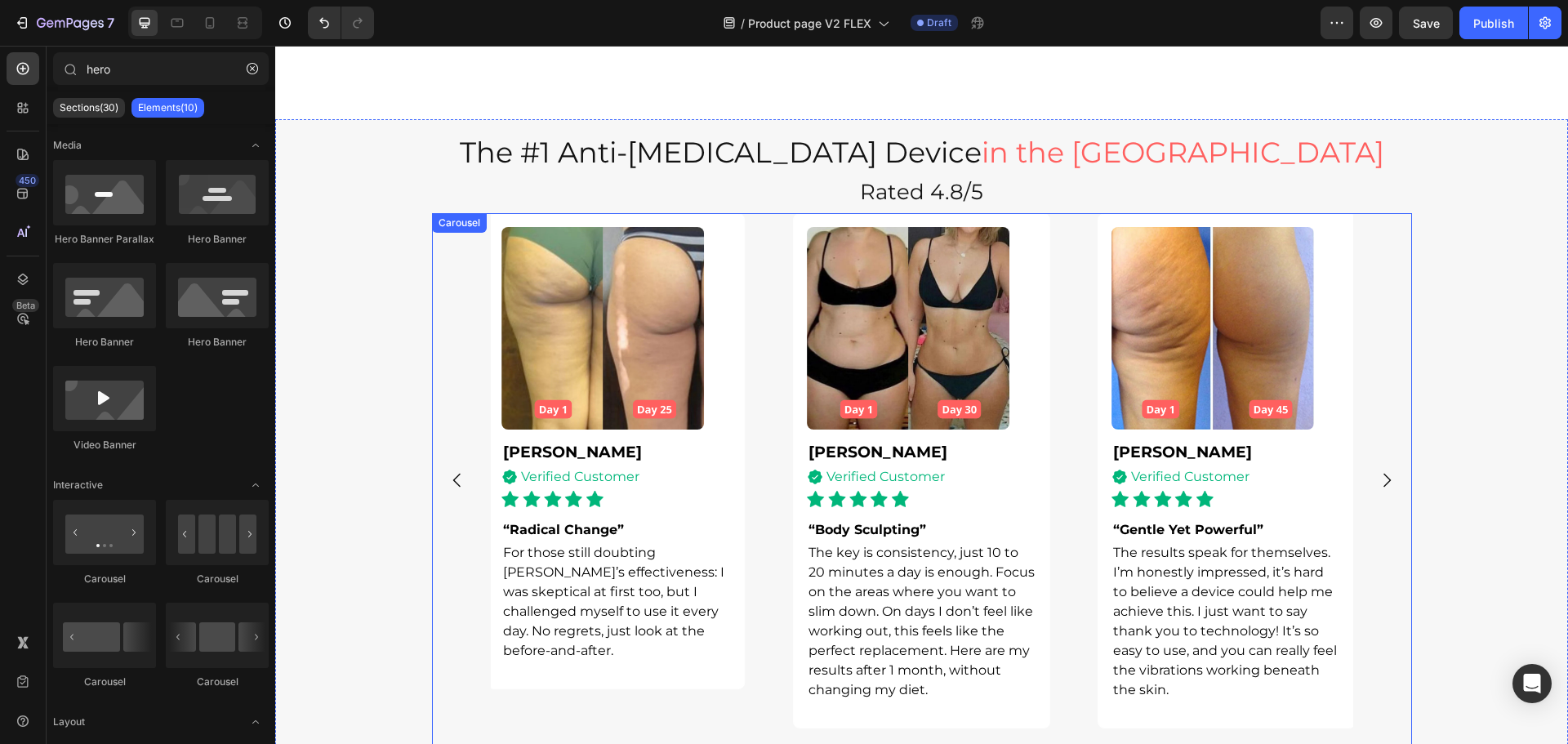
scroll to position [1157, 0]
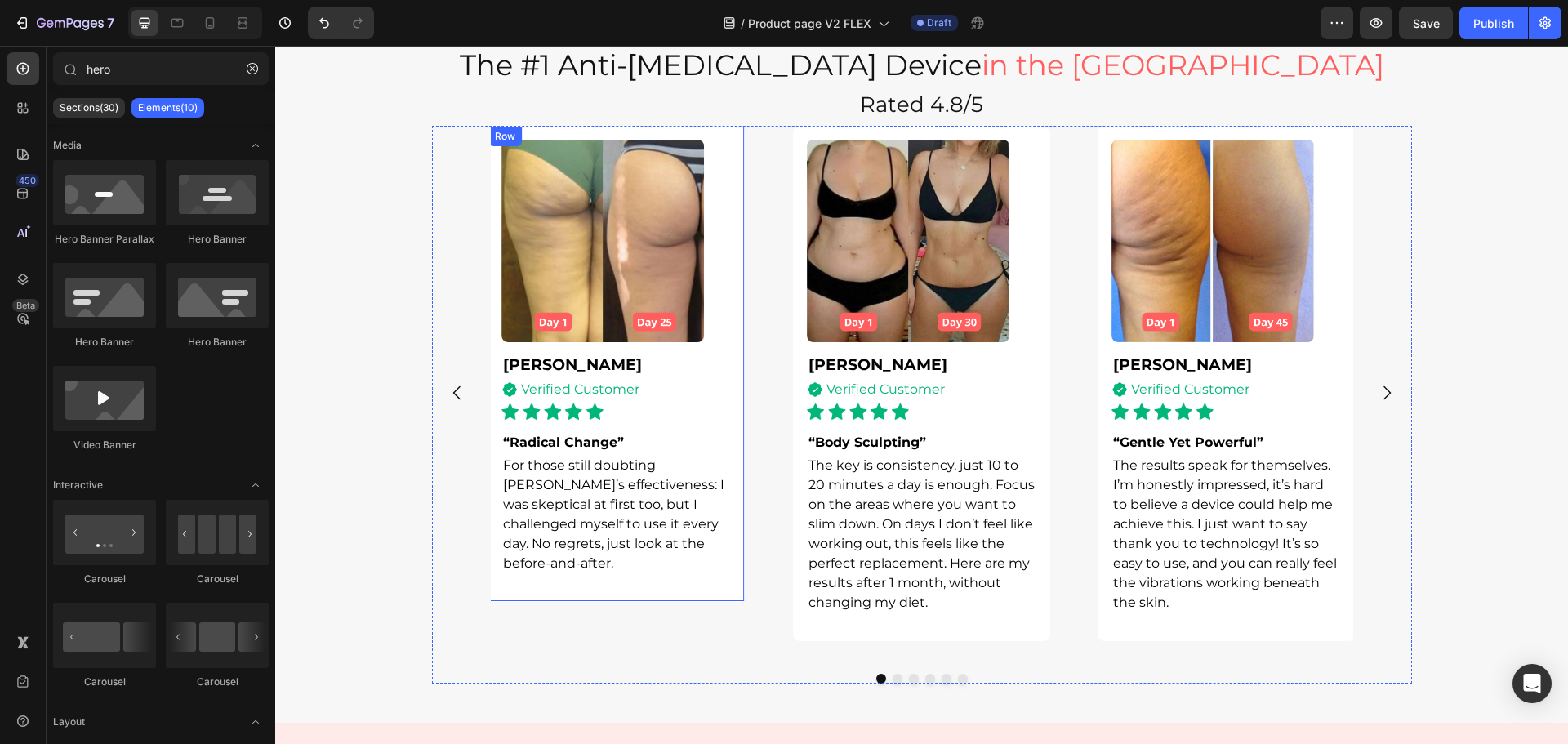
click at [738, 396] on div "Image Nancy S. Text Block Icon Verified Customer Text Block Advanced list Image…" at bounding box center [617, 364] width 258 height 476
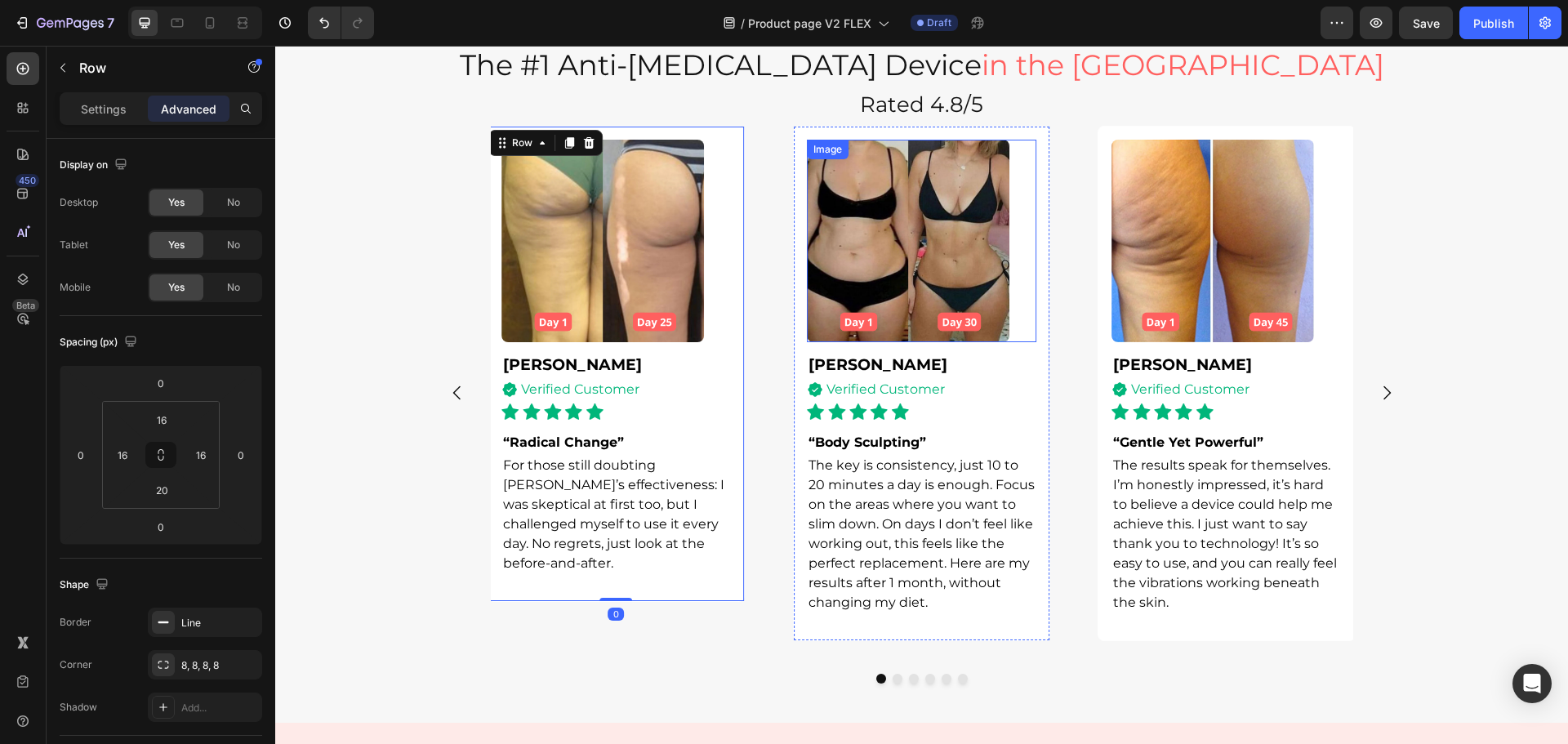
click at [851, 342] on img at bounding box center [908, 241] width 203 height 203
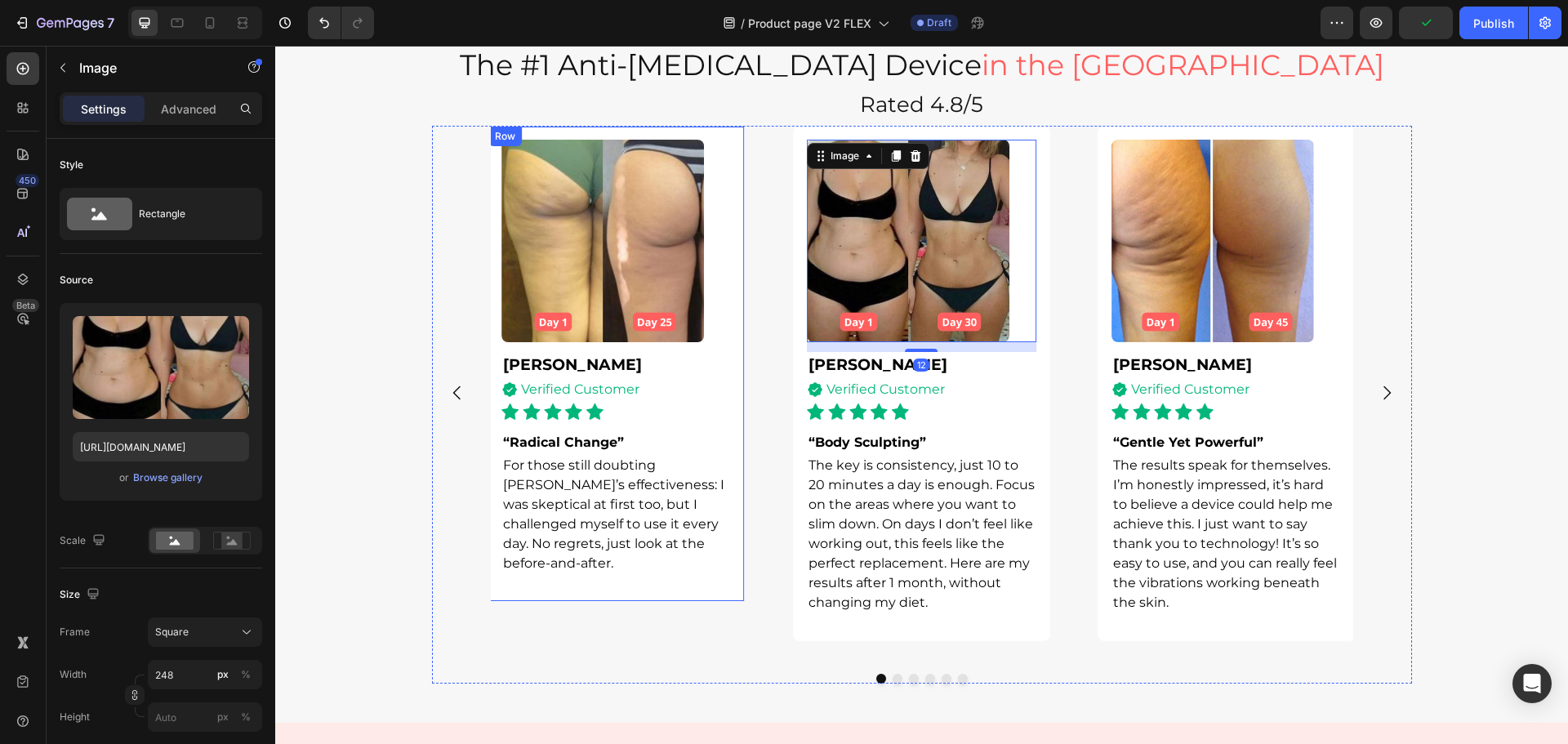
click at [732, 329] on div "Image Nancy S. Text Block Icon Verified Customer Text Block Advanced list Image…" at bounding box center [617, 364] width 258 height 476
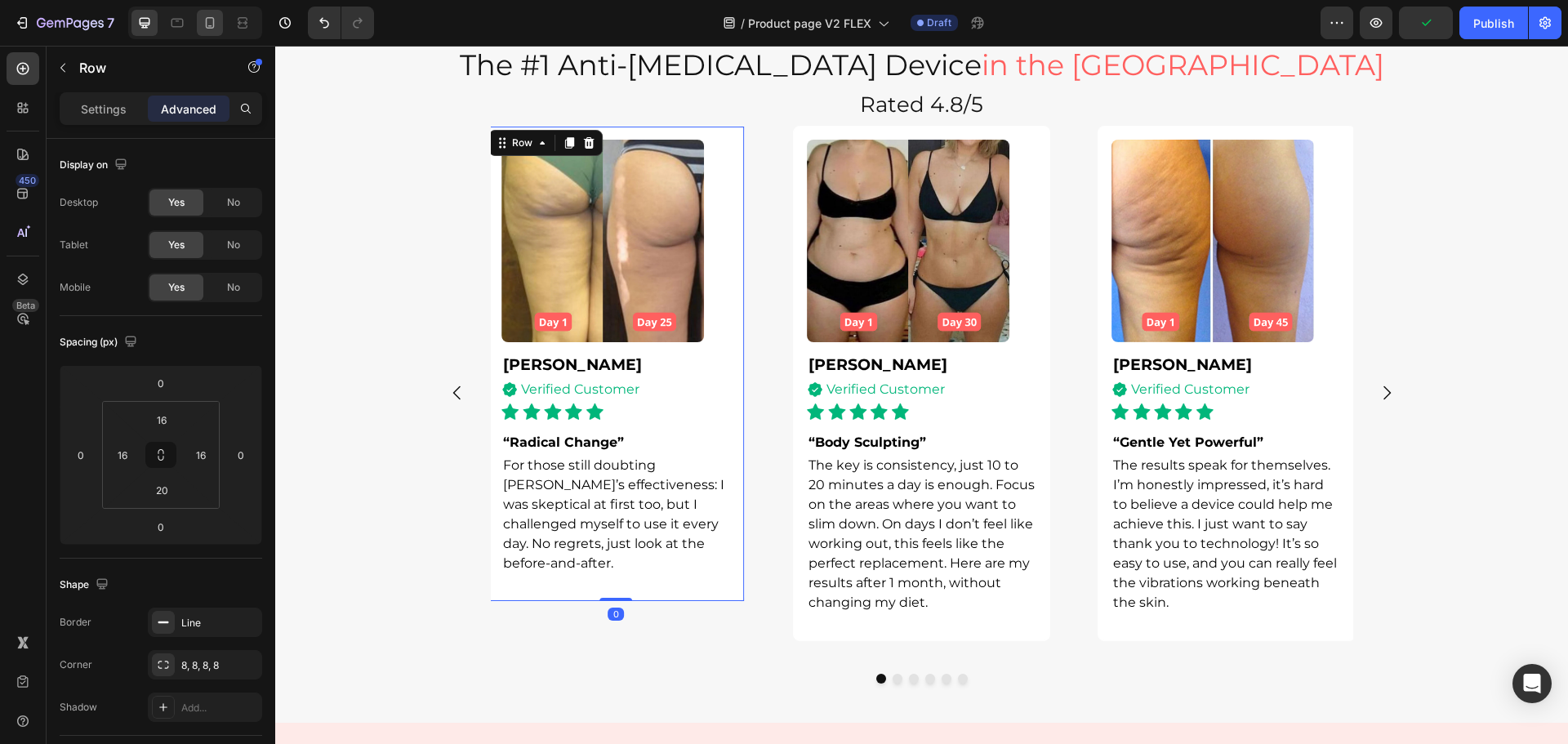
click at [203, 20] on icon at bounding box center [210, 23] width 16 height 16
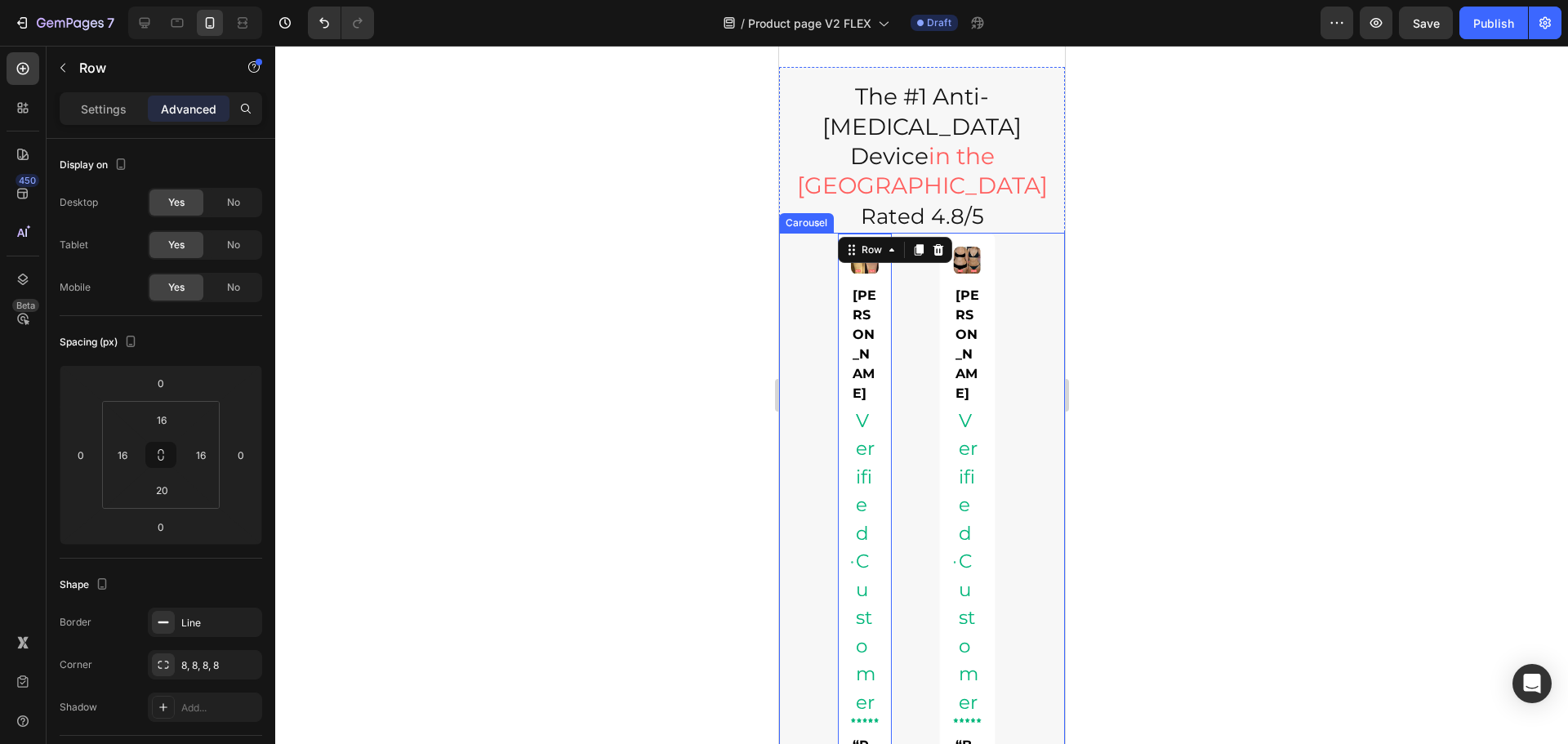
scroll to position [1562, 0]
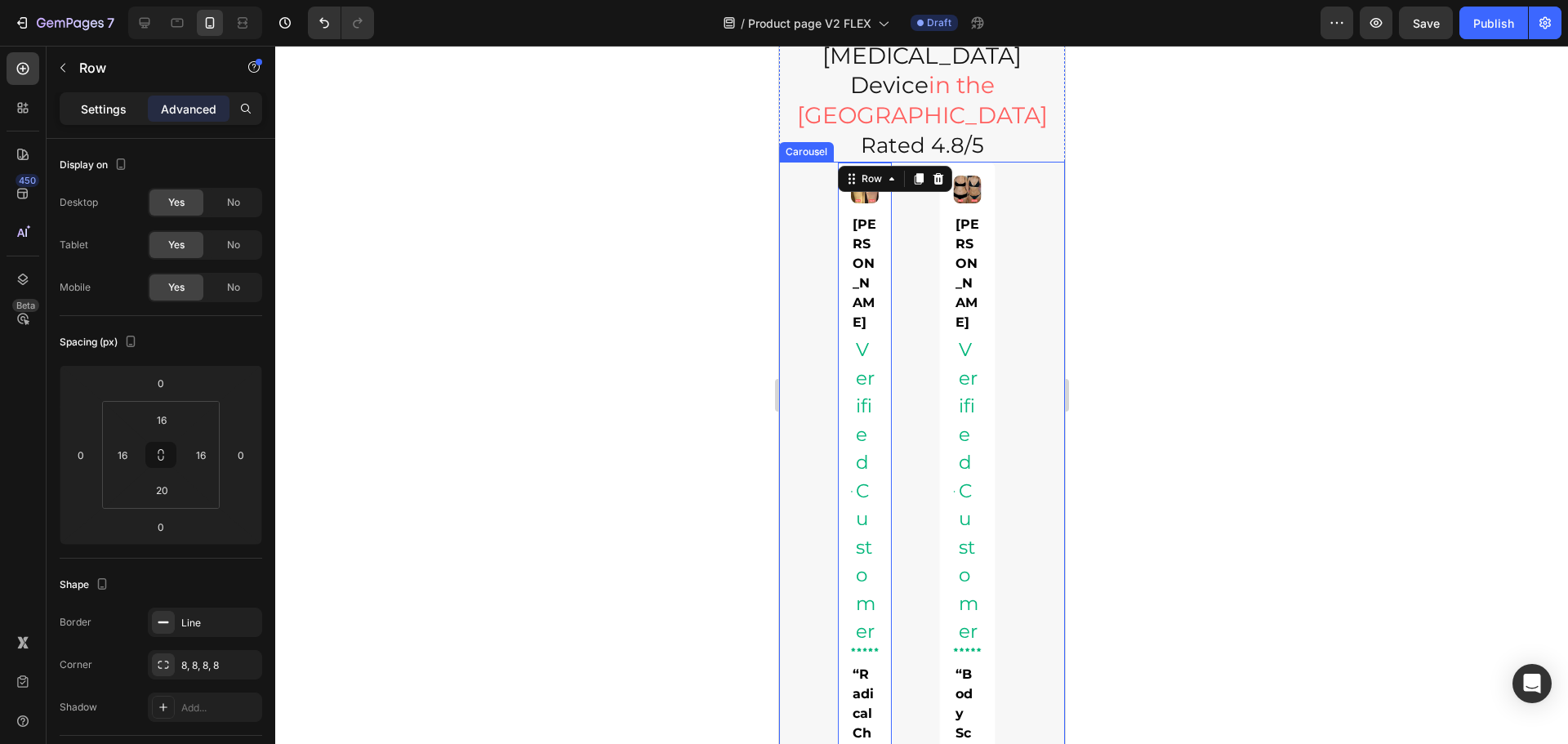
click at [102, 114] on p "Settings" at bounding box center [104, 109] width 46 height 17
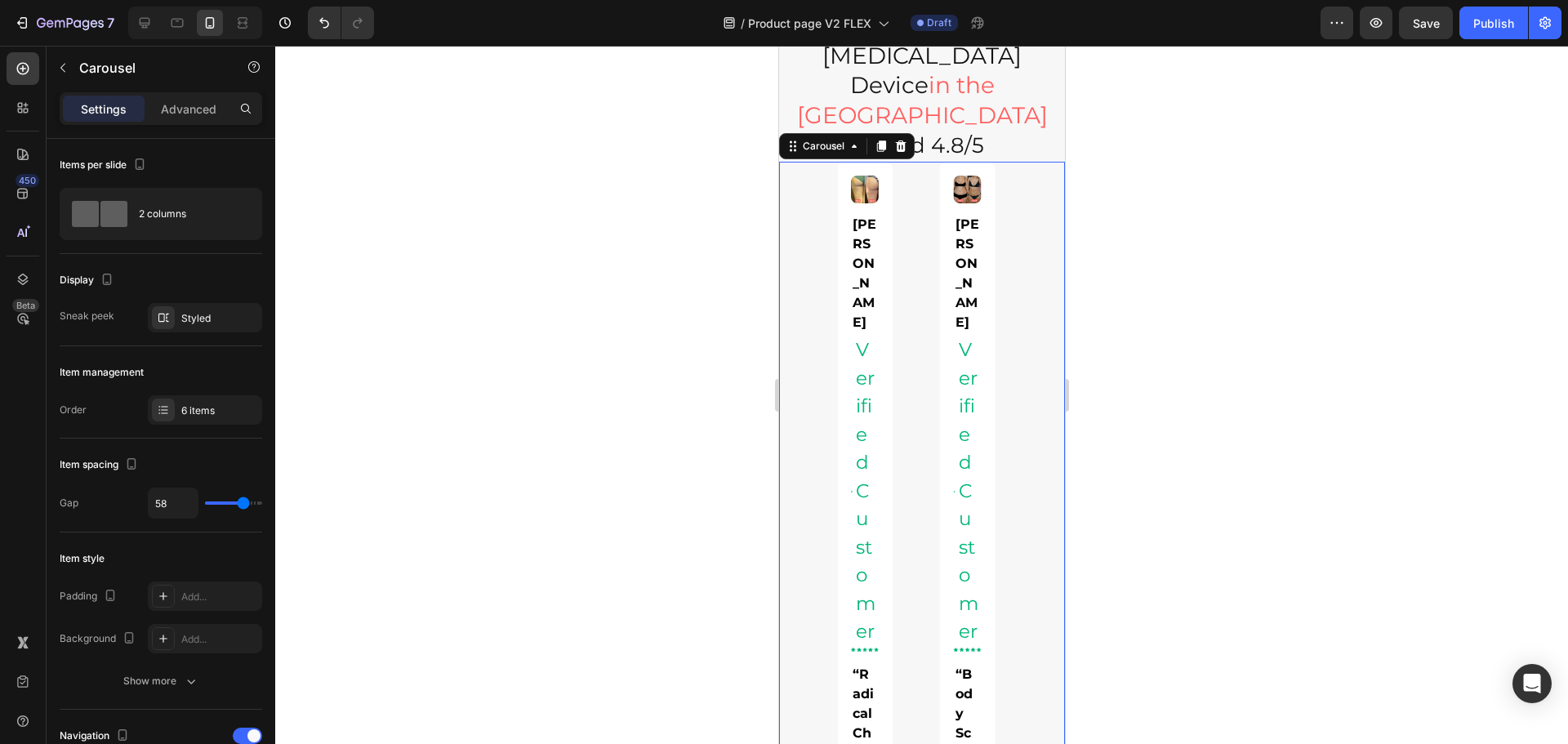
type input "31"
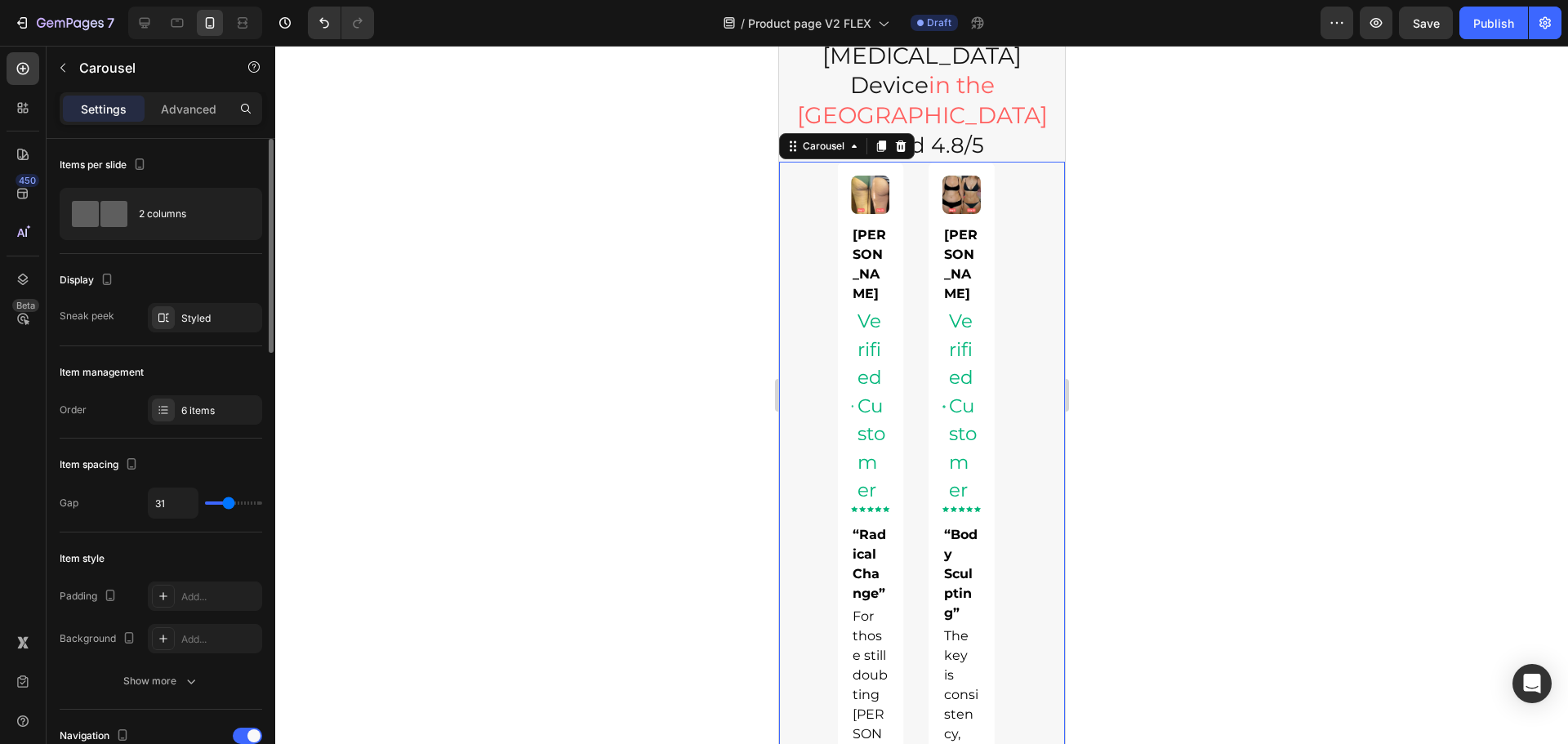
type input "24"
type input "18"
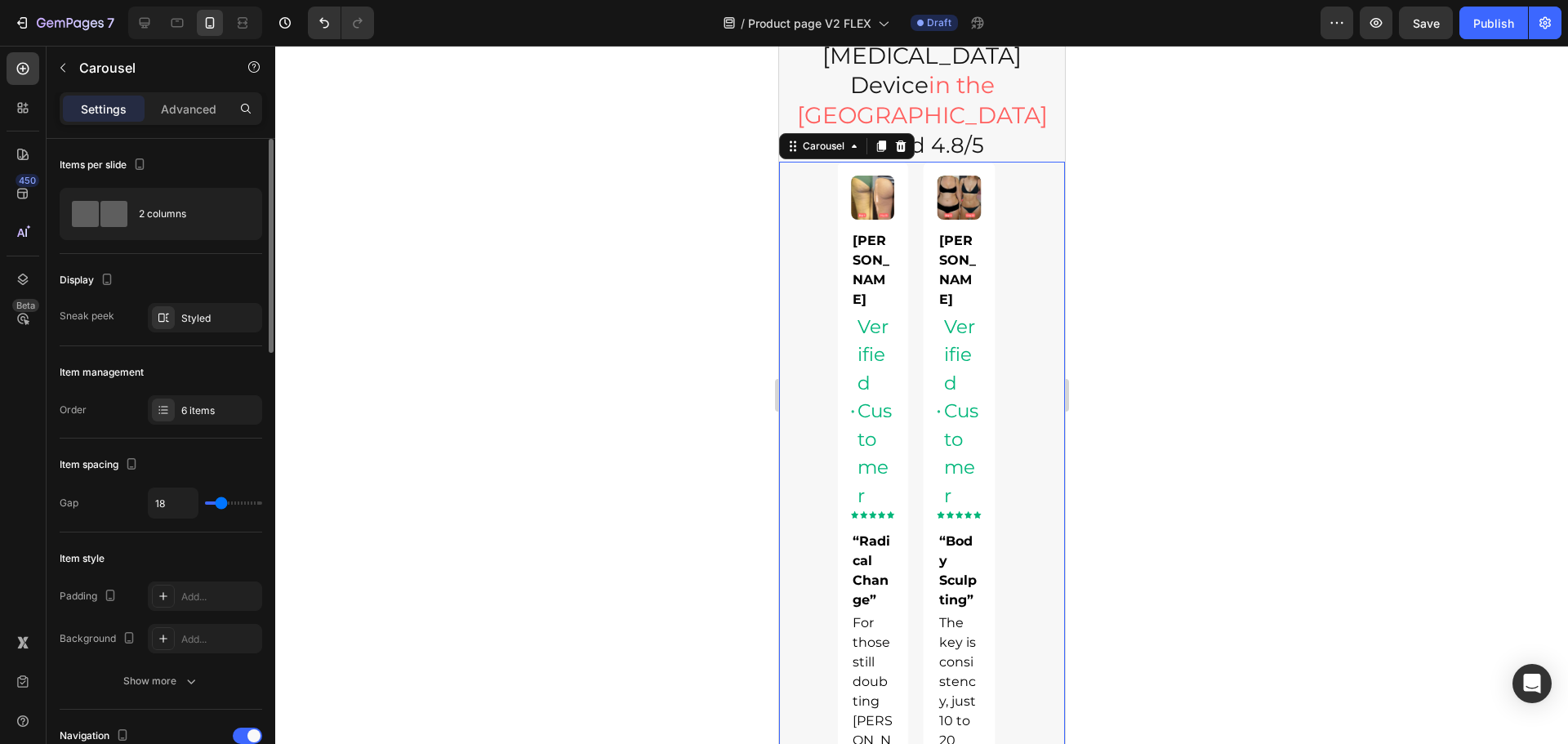
type input "16"
drag, startPoint x: 238, startPoint y: 505, endPoint x: 220, endPoint y: 502, distance: 18.2
type input "16"
click at [220, 502] on input "range" at bounding box center [234, 503] width 58 height 4
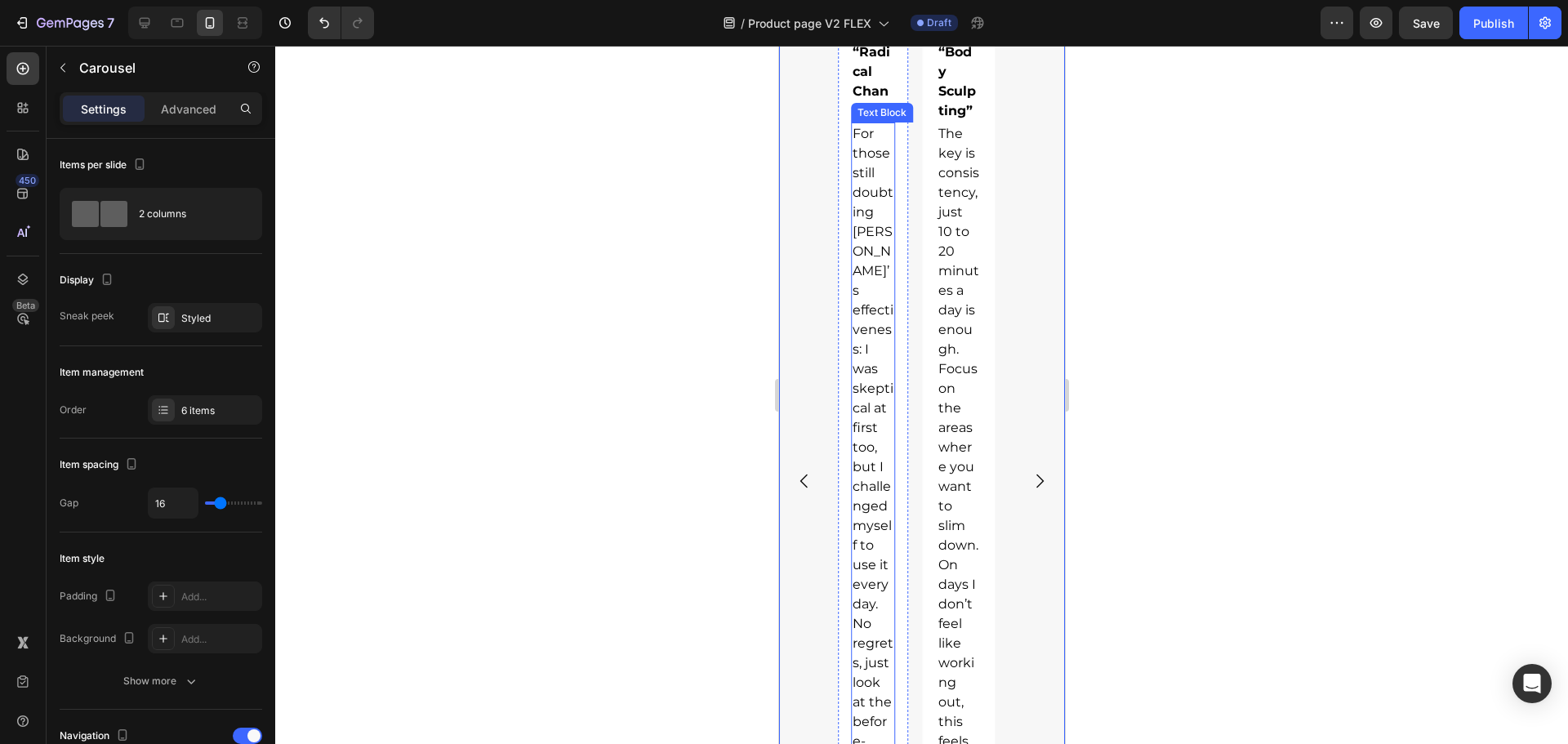
click at [879, 498] on span "For those still doubting [PERSON_NAME]’s effectiveness: I was skeptical at firs…" at bounding box center [872, 456] width 41 height 662
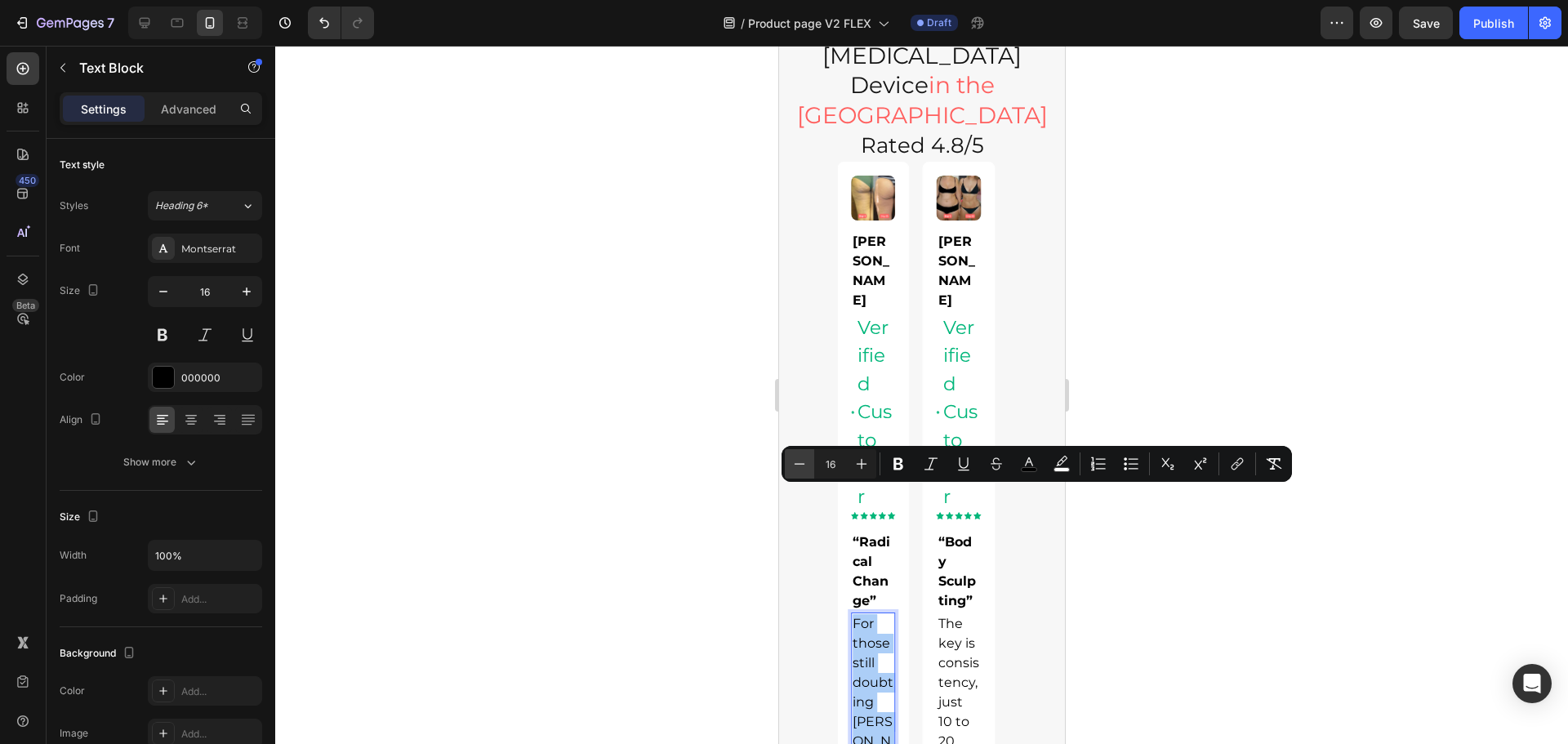
click at [792, 465] on icon "Editor contextual toolbar" at bounding box center [799, 464] width 16 height 16
click at [866, 454] on button "Plus" at bounding box center [861, 464] width 29 height 29
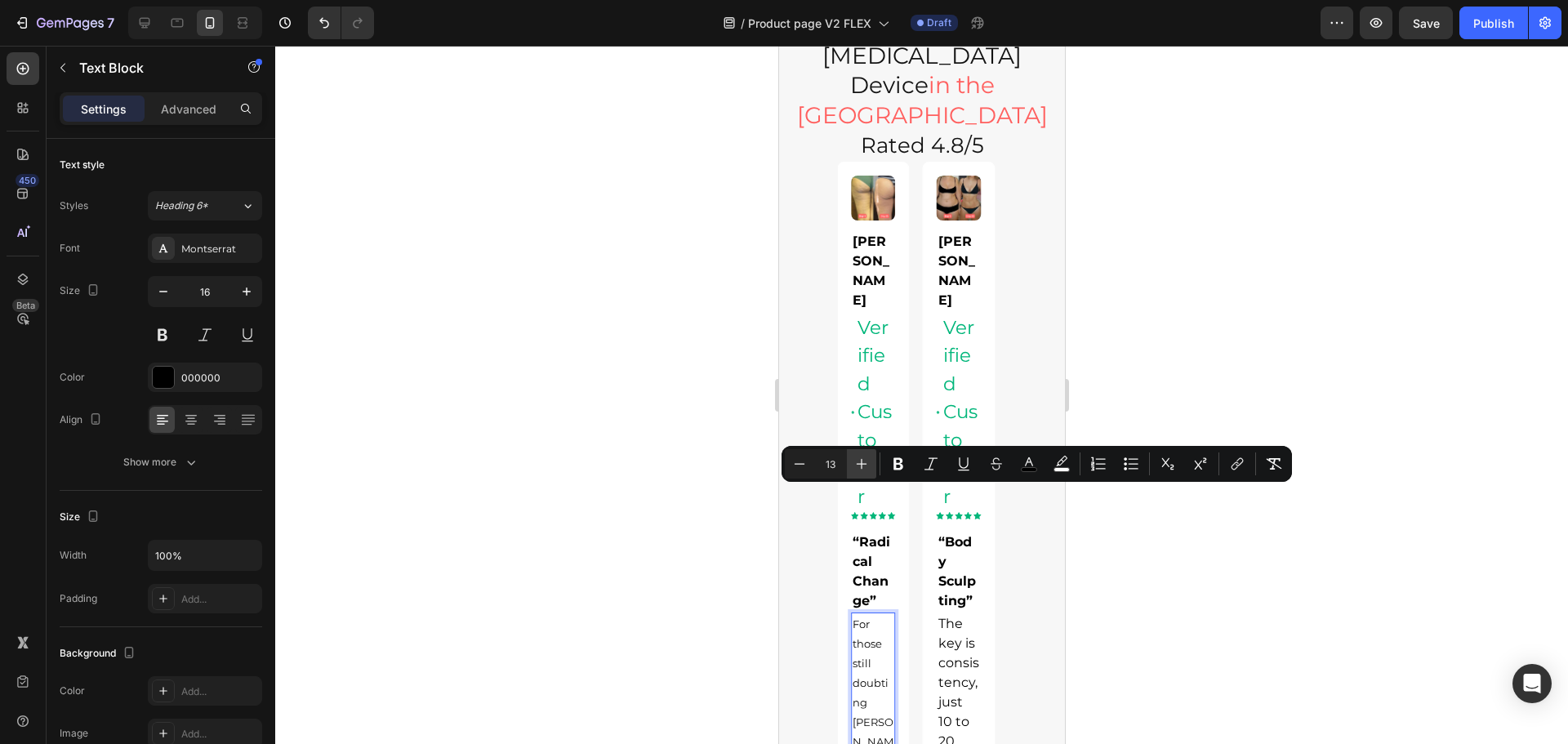
click at [866, 454] on button "Plus" at bounding box center [861, 464] width 29 height 29
type input "16"
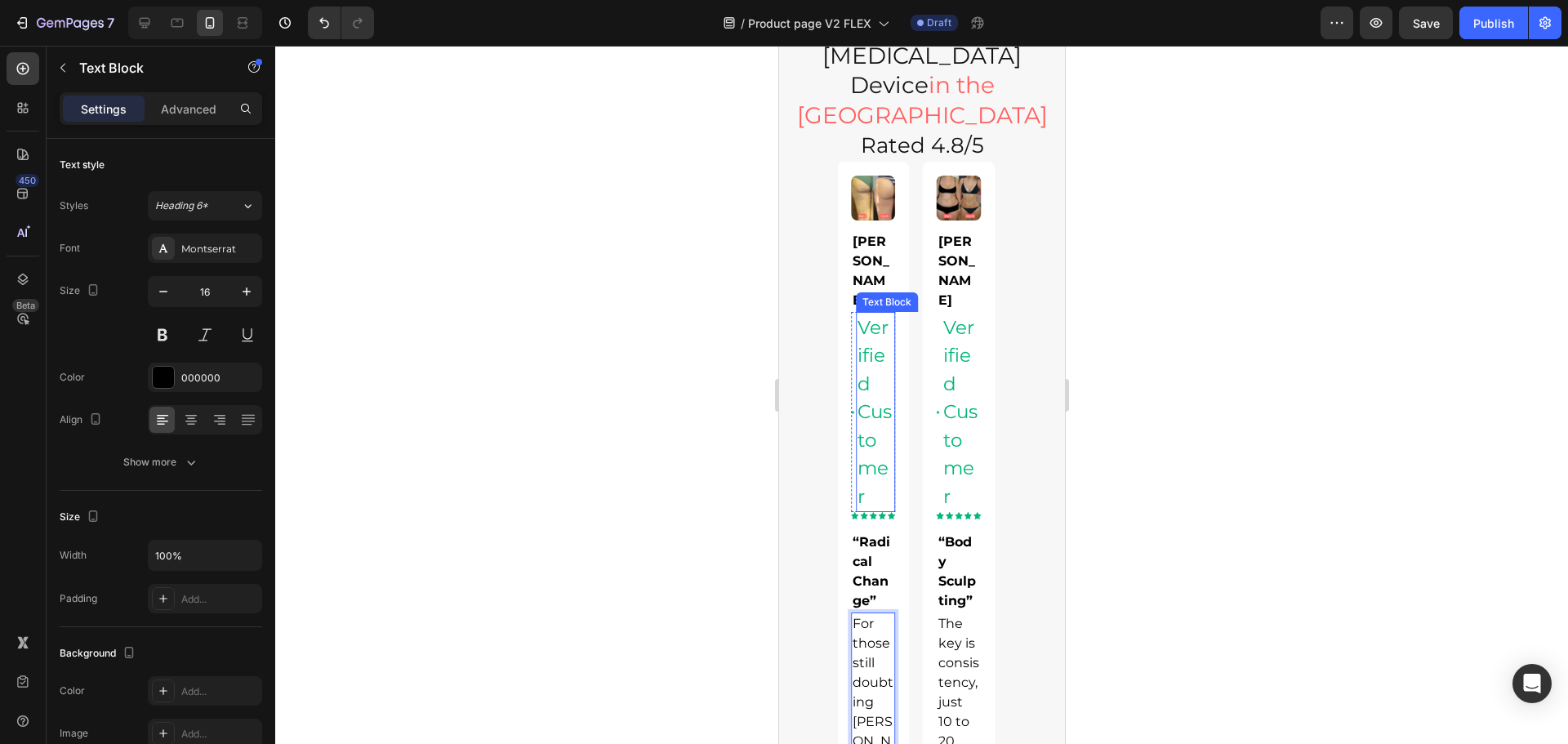
click at [869, 341] on div "Verified Customer" at bounding box center [874, 412] width 39 height 201
click at [1472, 324] on div at bounding box center [921, 395] width 1293 height 698
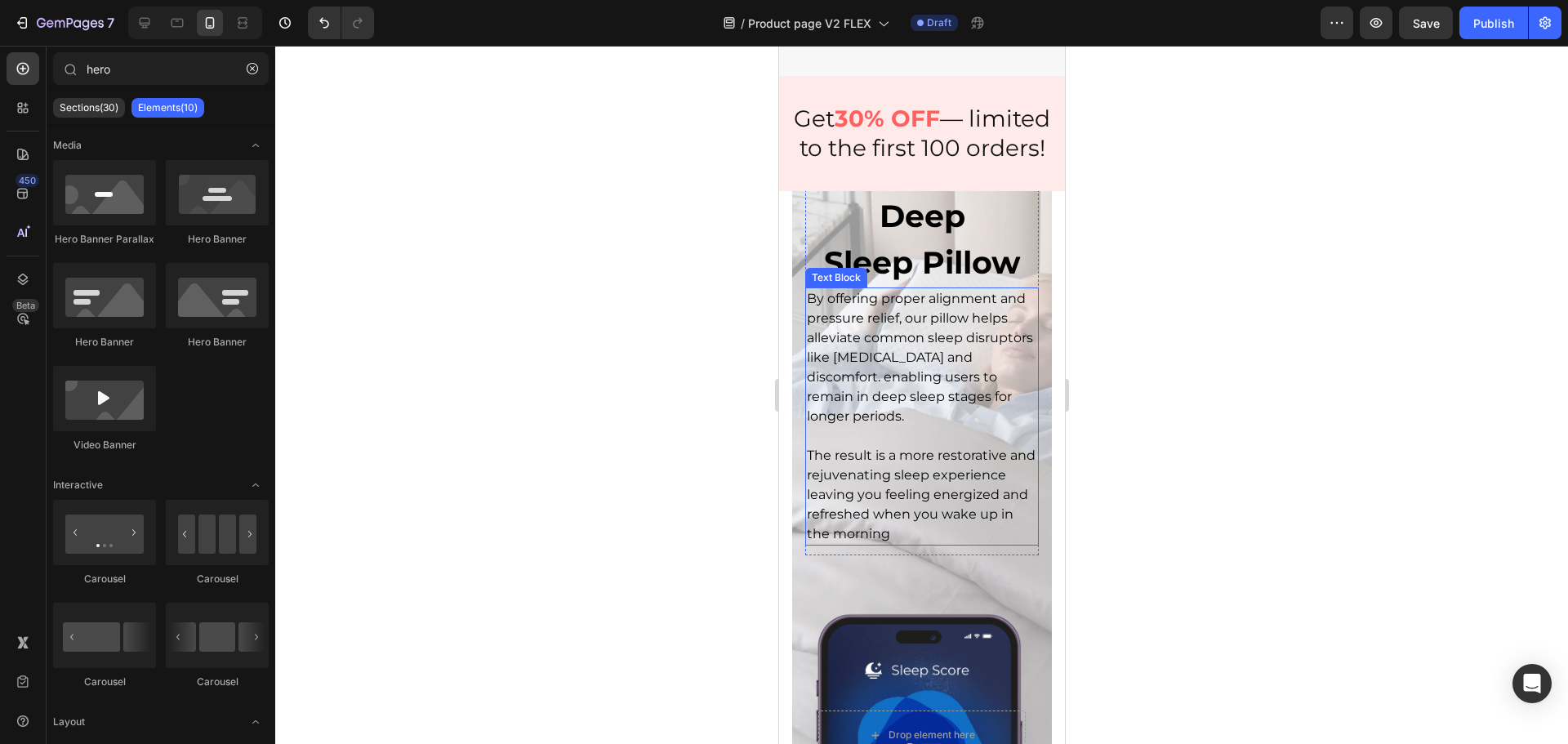
scroll to position [3277, 0]
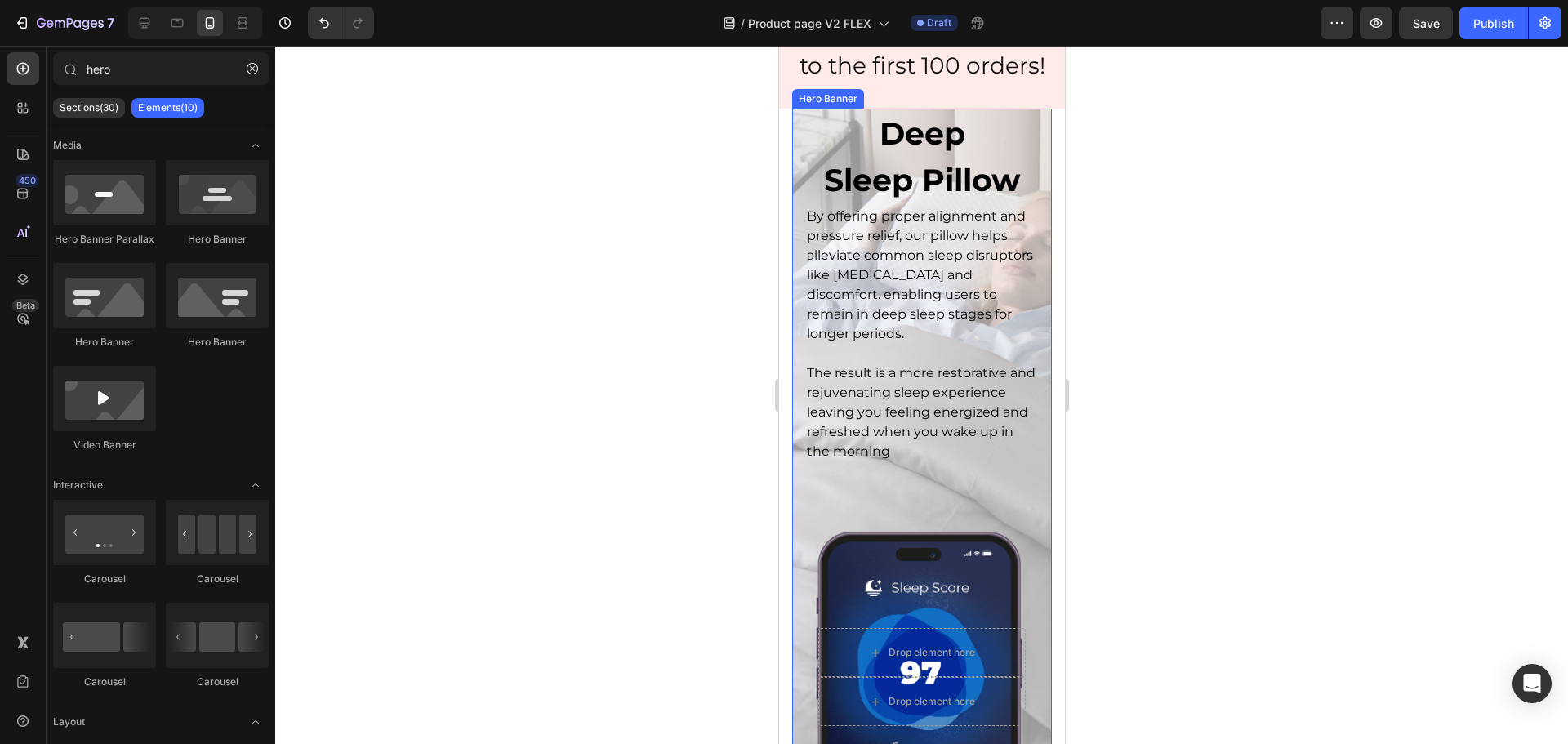
click at [1030, 216] on div "Ultimate Deep Sleep Pillow Heading By offering proper alignment and pressure re…" at bounding box center [920, 471] width 259 height 845
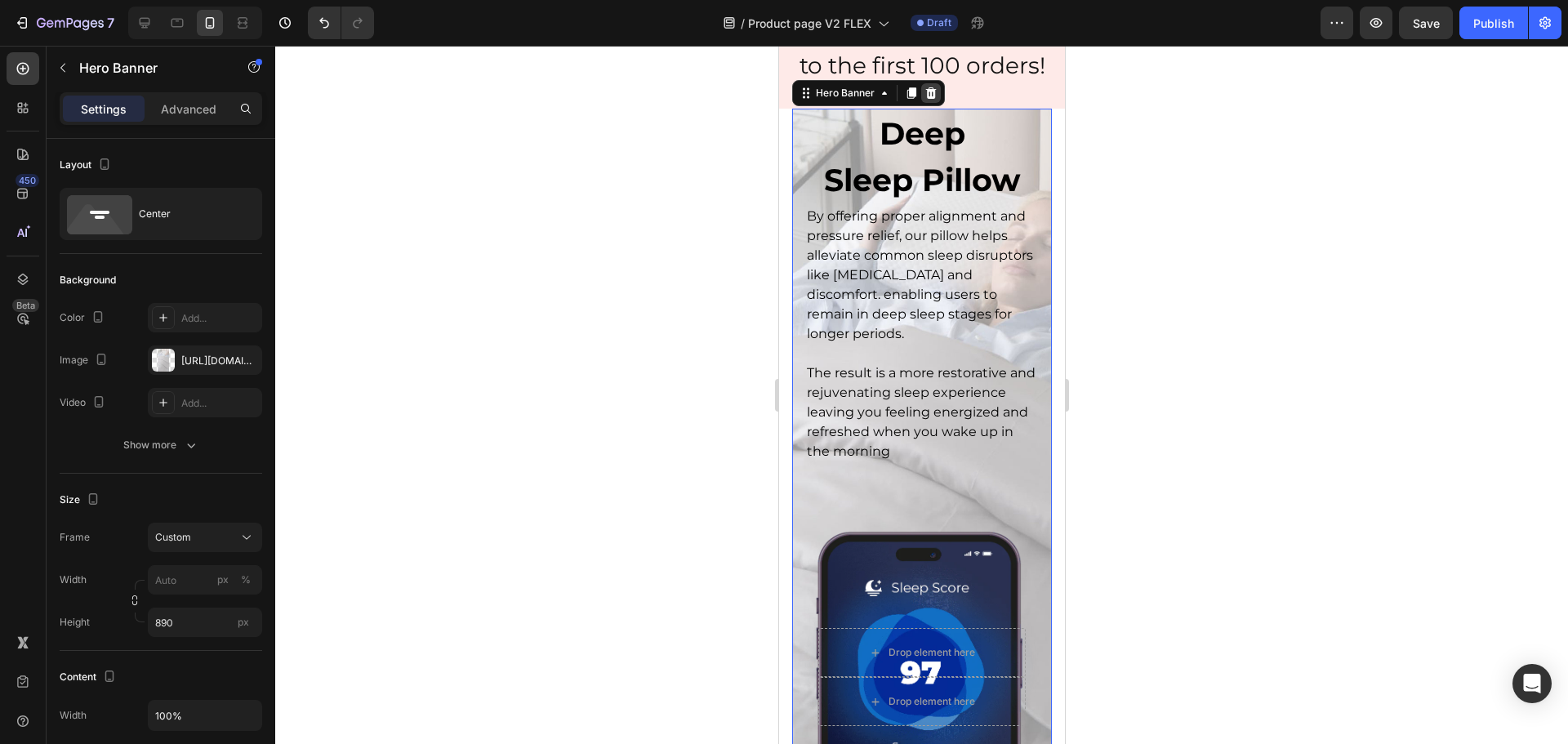
click at [927, 88] on icon at bounding box center [931, 92] width 11 height 12
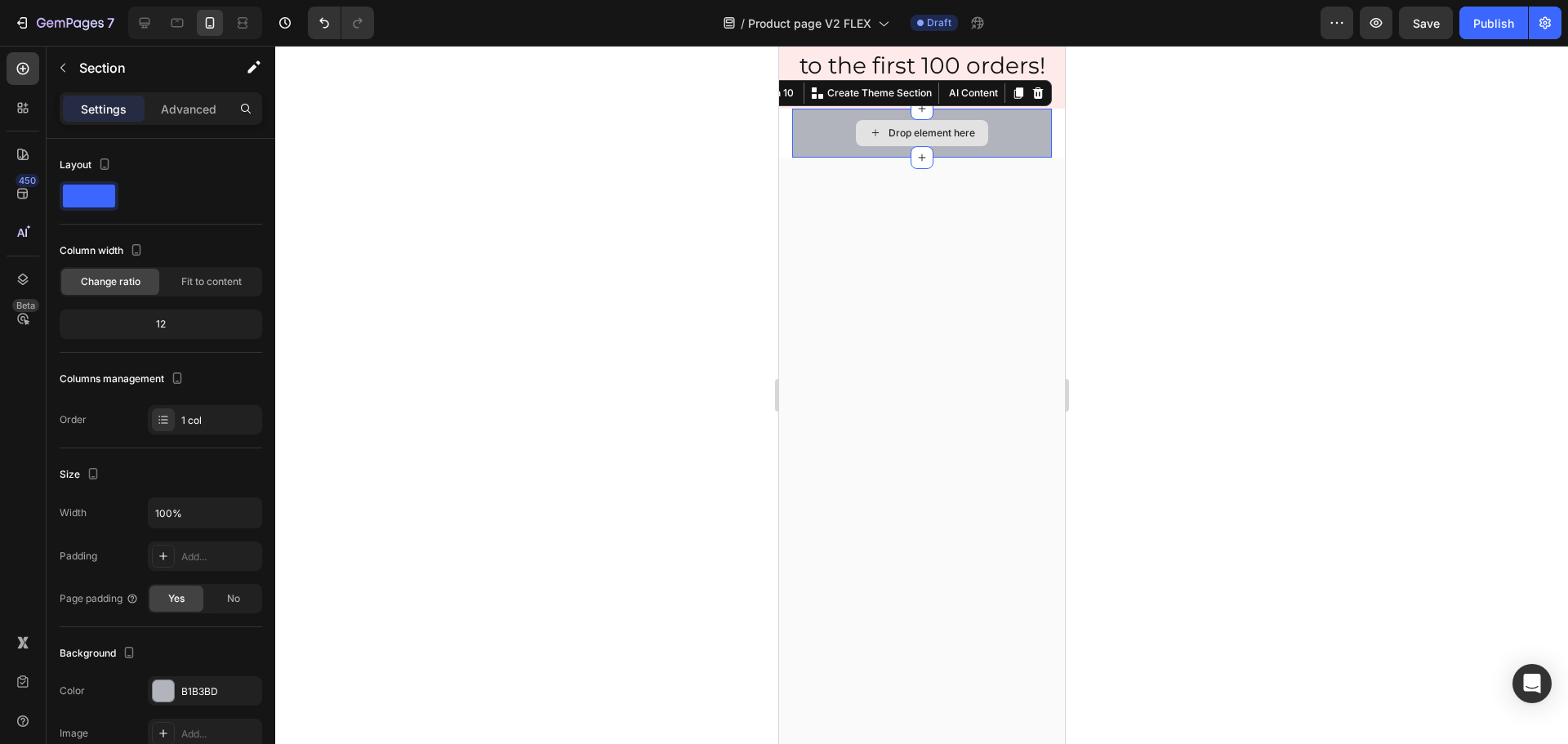
click at [1031, 119] on div "Drop element here" at bounding box center [920, 133] width 259 height 49
click at [1032, 90] on icon at bounding box center [1037, 92] width 11 height 12
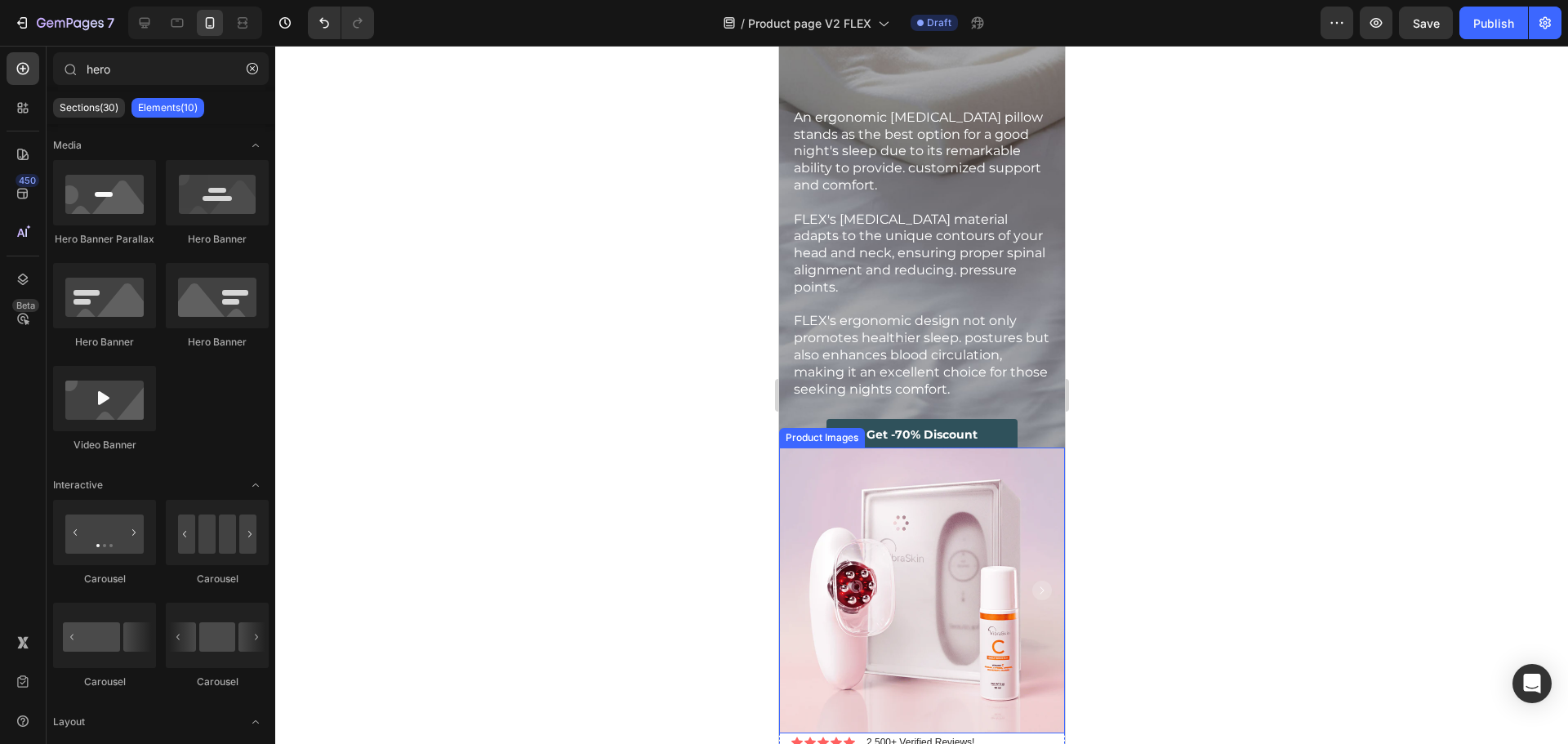
scroll to position [4338, 0]
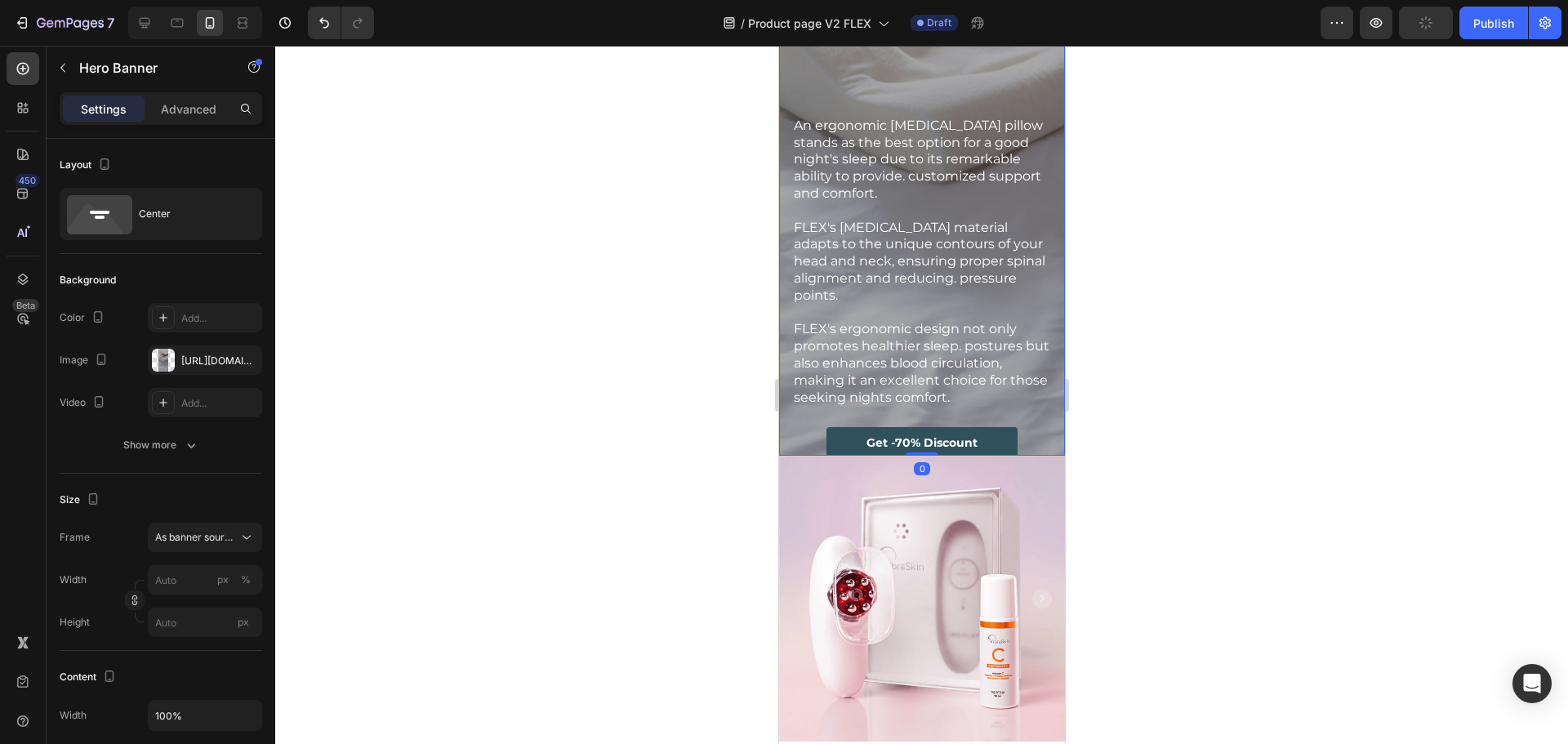
click at [1047, 394] on div "Memory Foam is The New Standard Heading An ergonomic memory foam pillow stands …" at bounding box center [920, 119] width 286 height 717
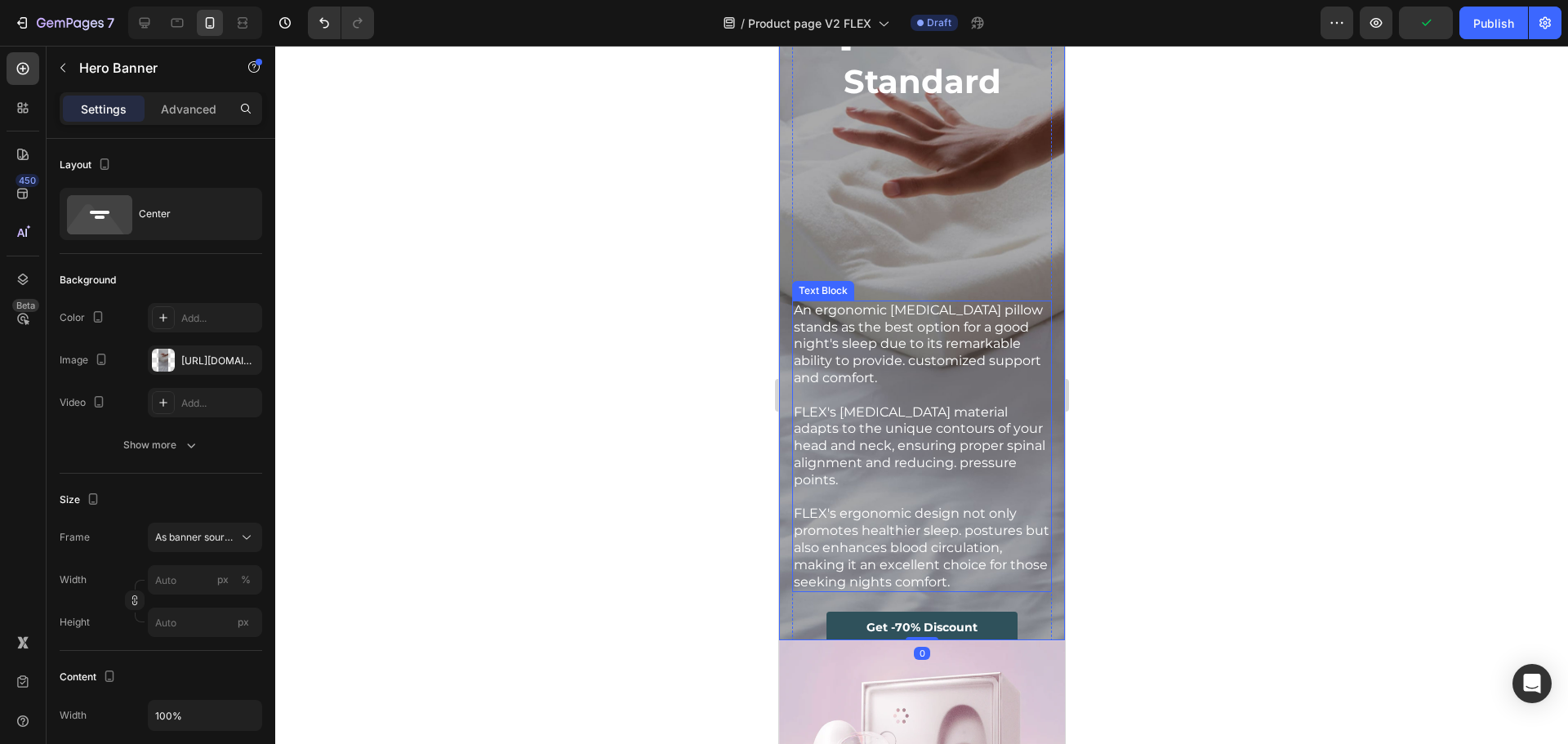
scroll to position [4012, 0]
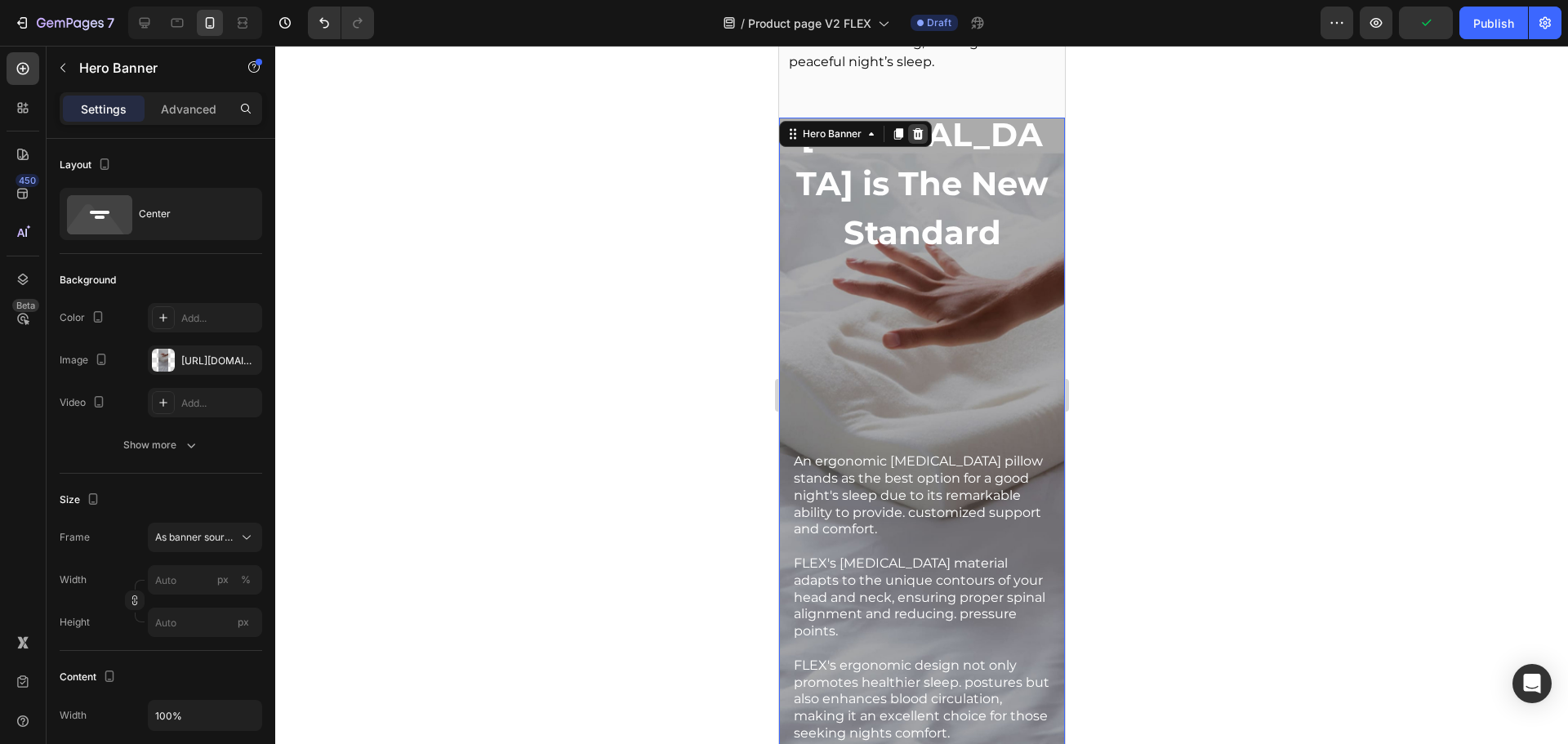
click at [919, 128] on icon at bounding box center [918, 134] width 11 height 12
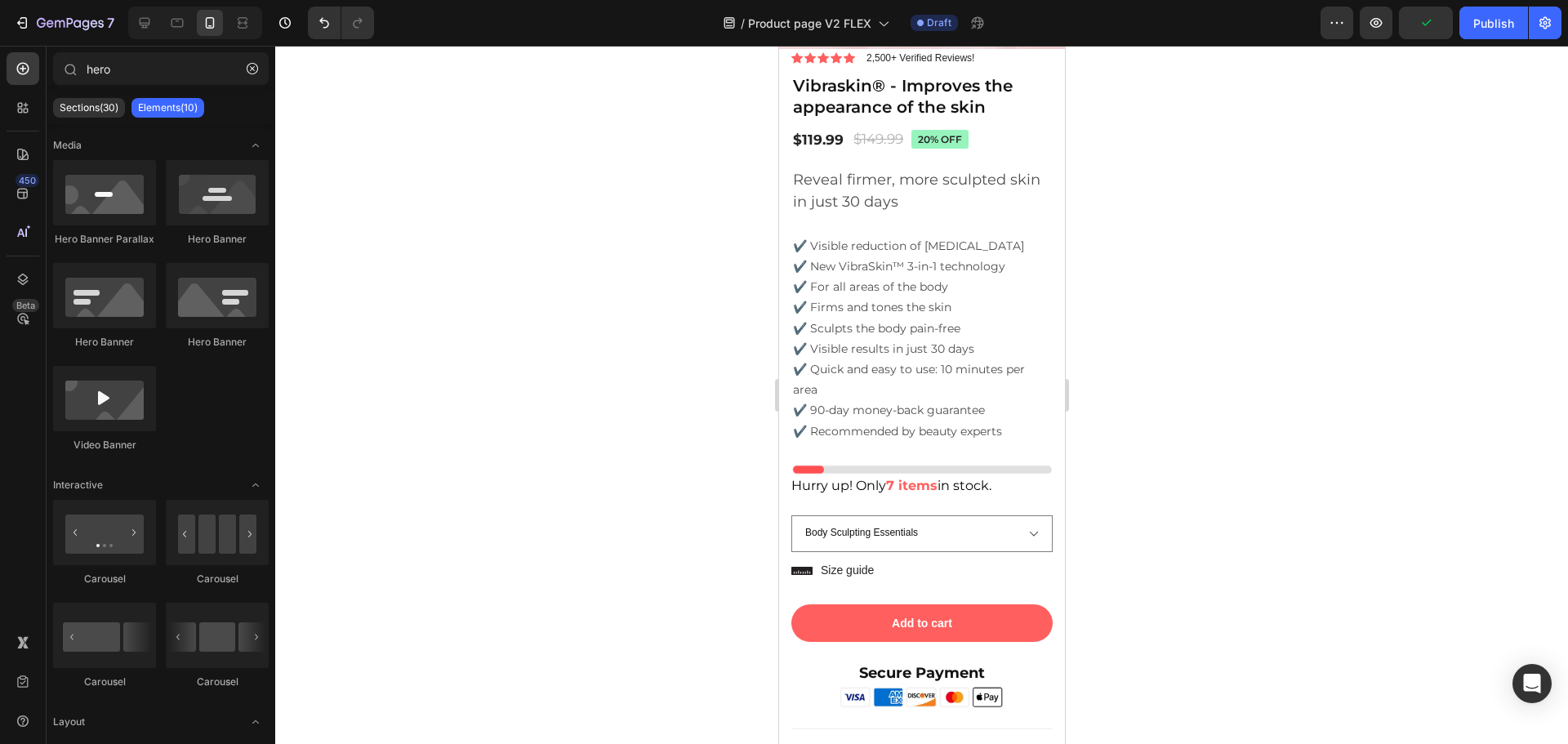
scroll to position [4501, 0]
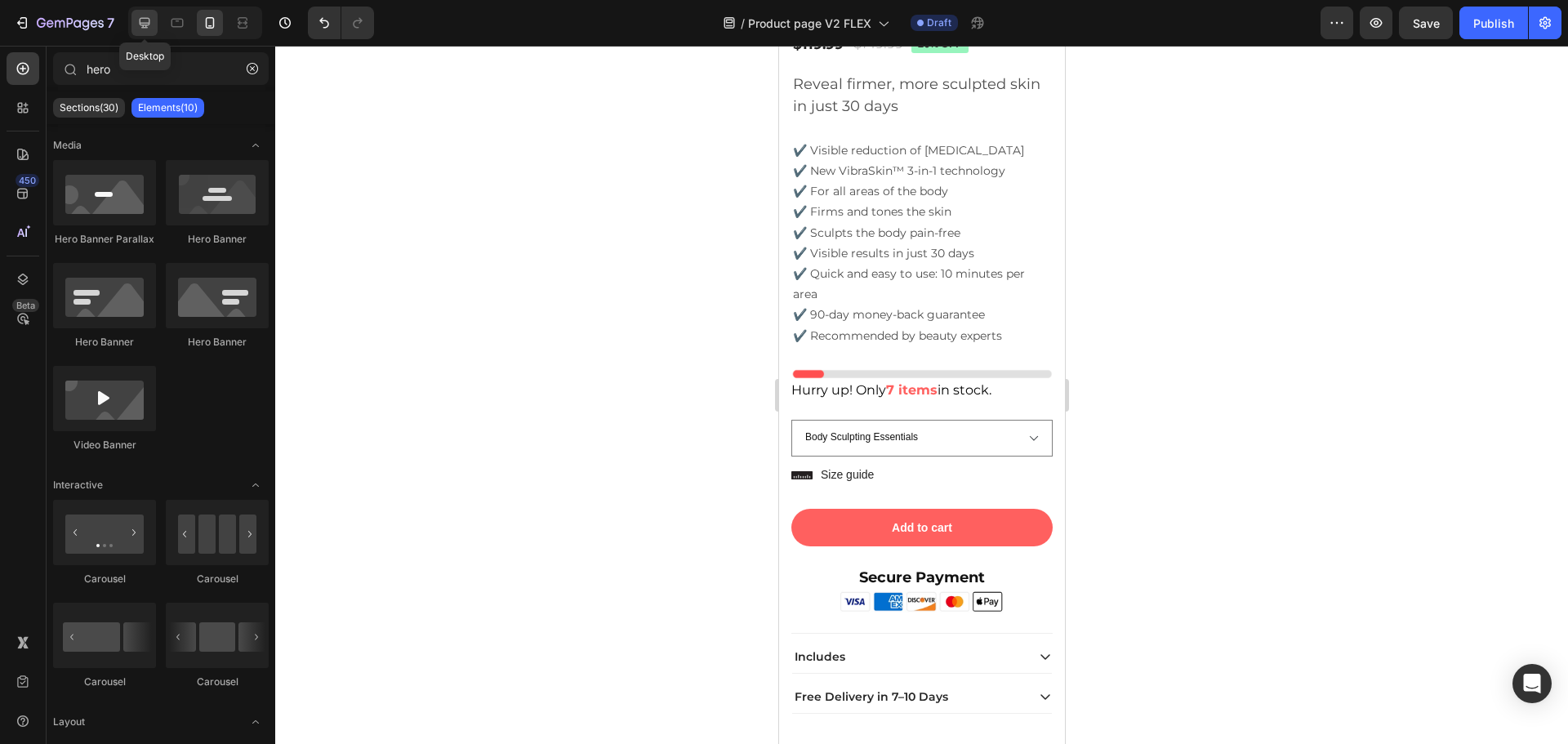
click at [144, 13] on div at bounding box center [145, 23] width 27 height 27
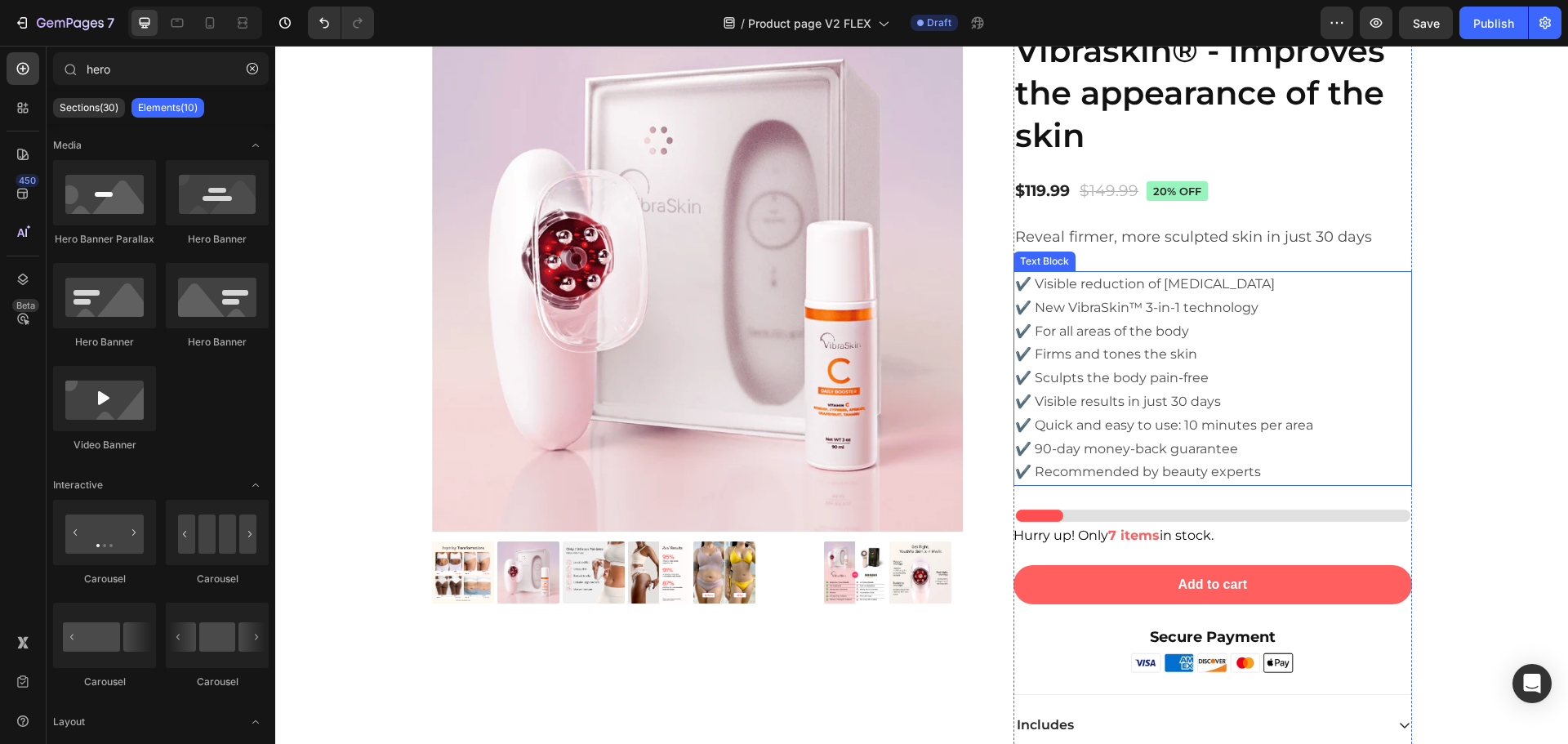
scroll to position [3494, 0]
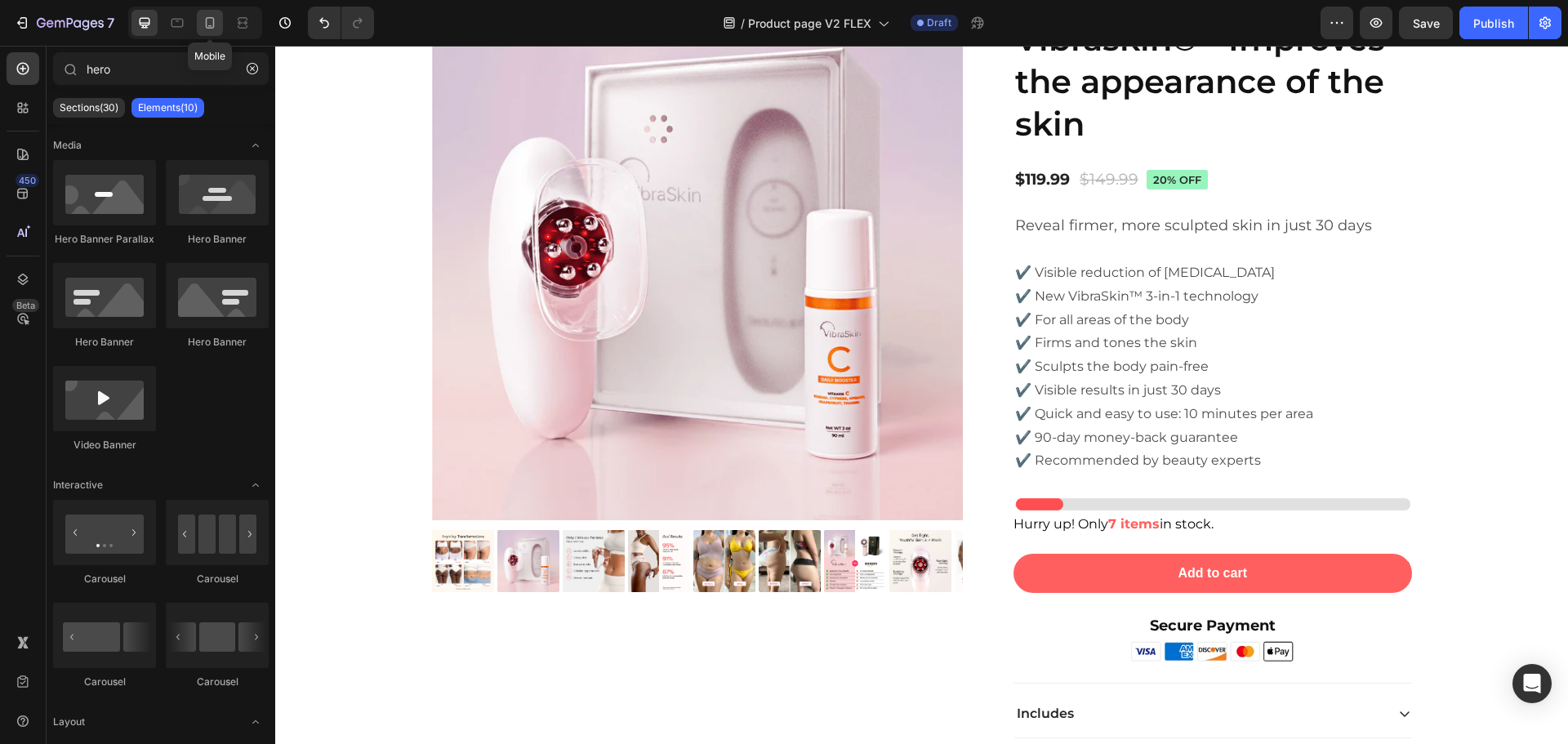
click at [218, 21] on icon at bounding box center [210, 23] width 16 height 16
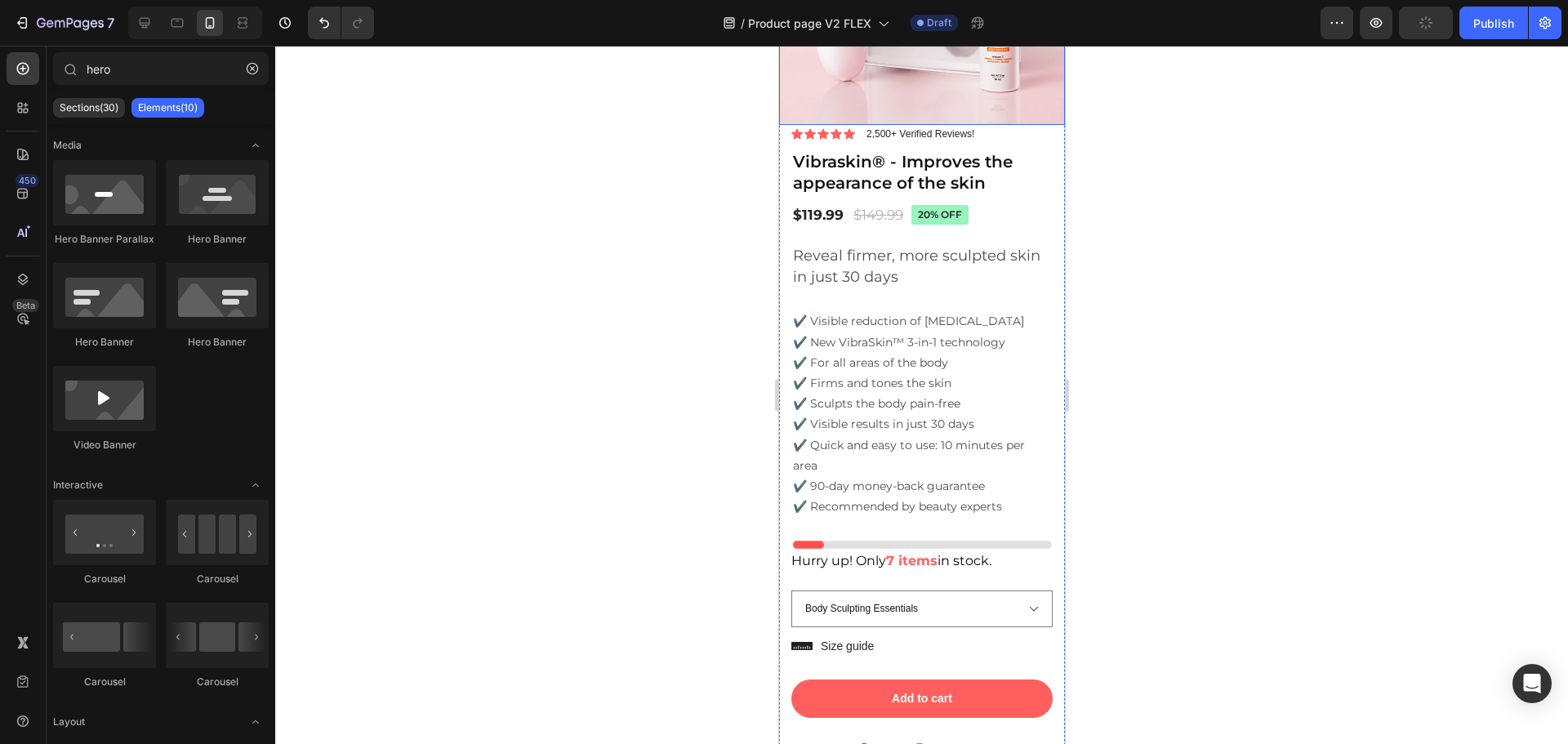
scroll to position [4605, 0]
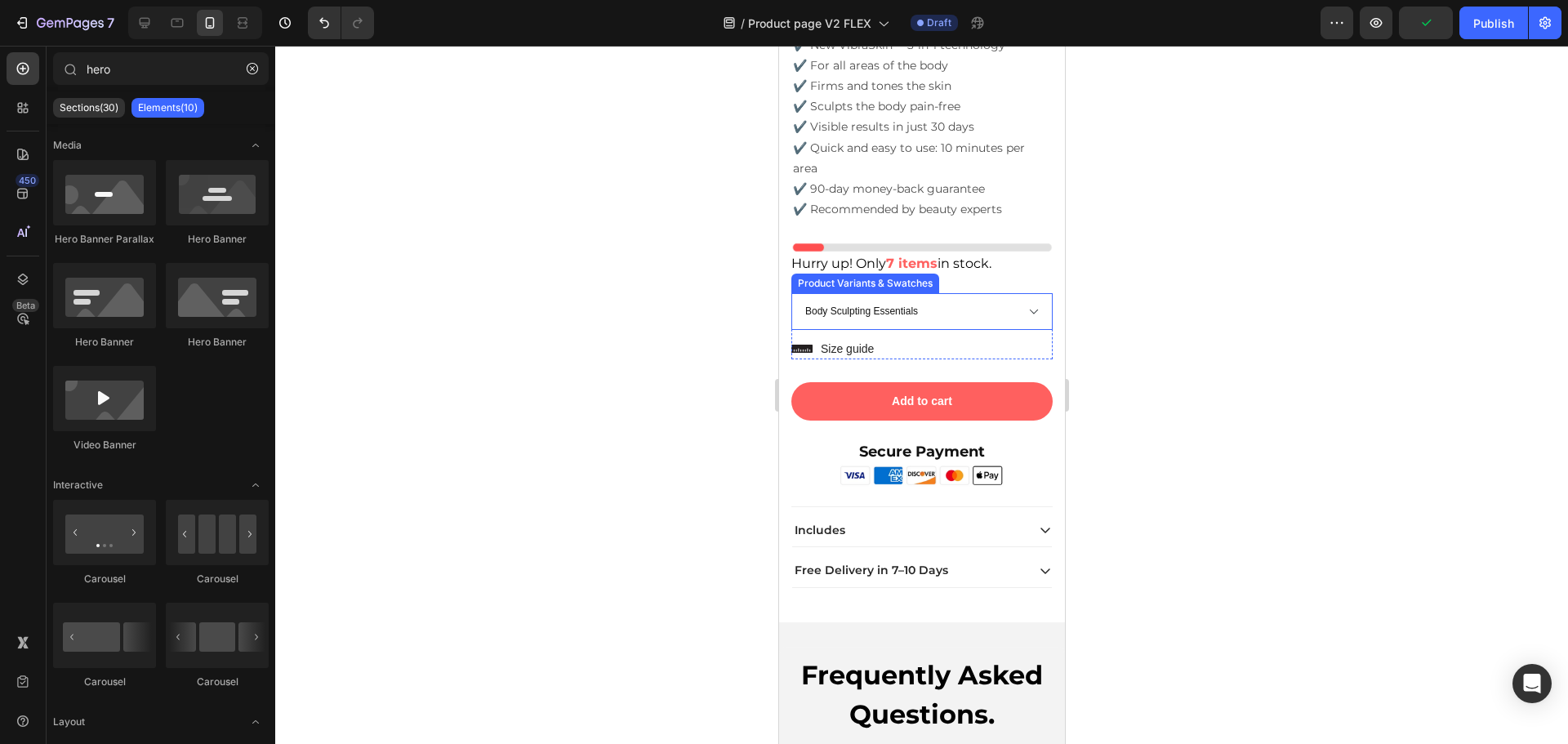
click at [995, 298] on select "Body Sculpting Essentials" at bounding box center [920, 311] width 261 height 37
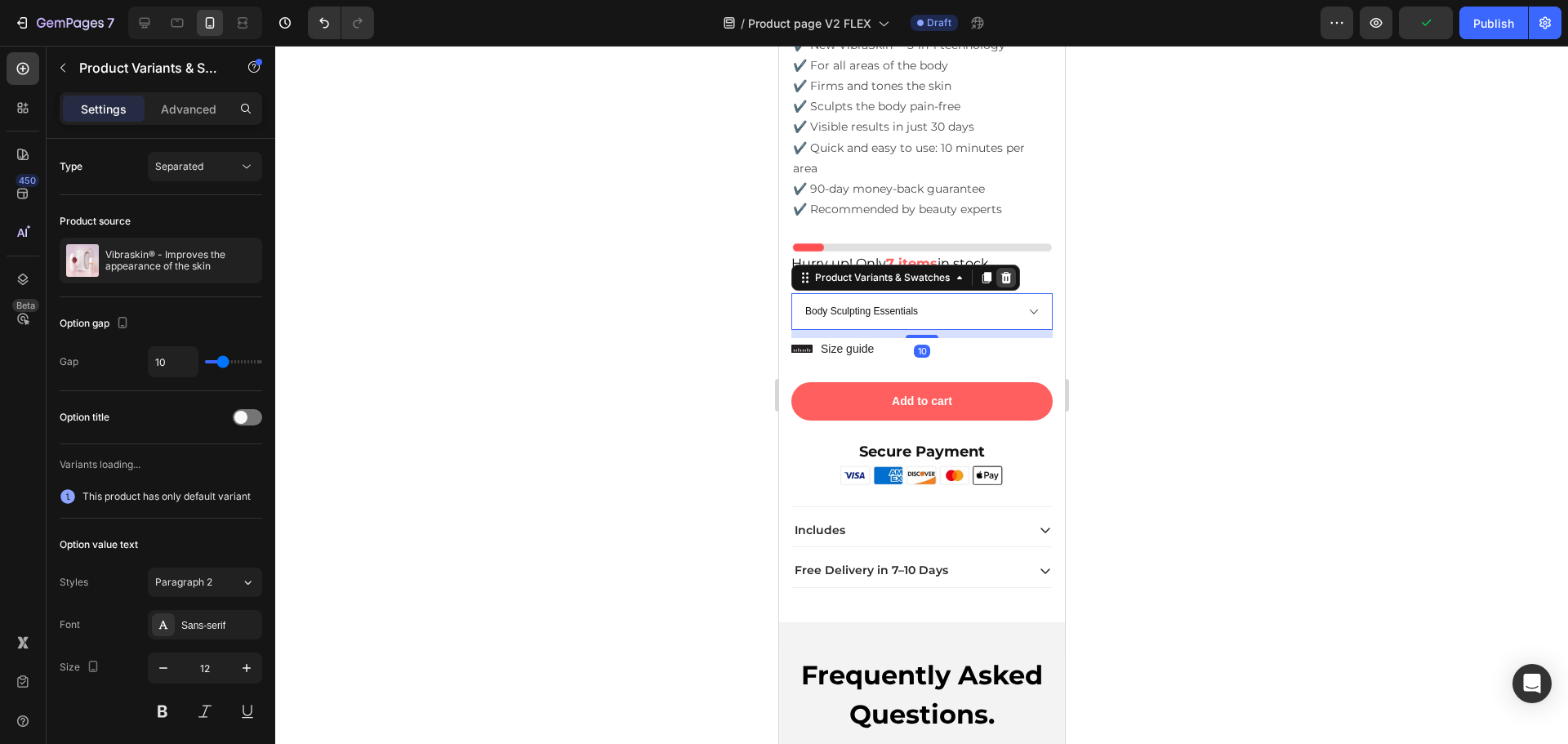
click at [1007, 271] on icon at bounding box center [1005, 277] width 13 height 13
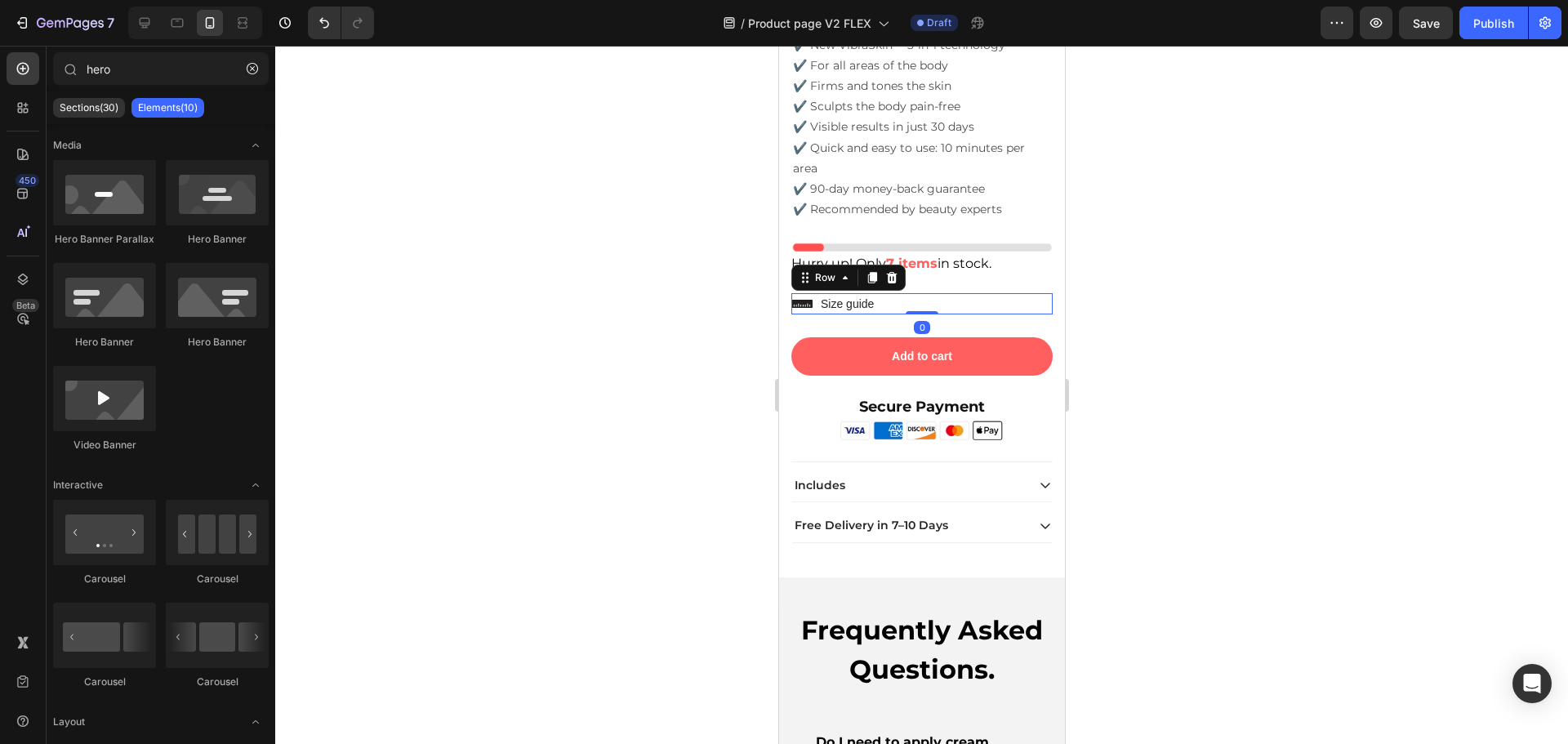
click at [892, 296] on div "Icon Size guide Text Block Row 0" at bounding box center [920, 303] width 261 height 21
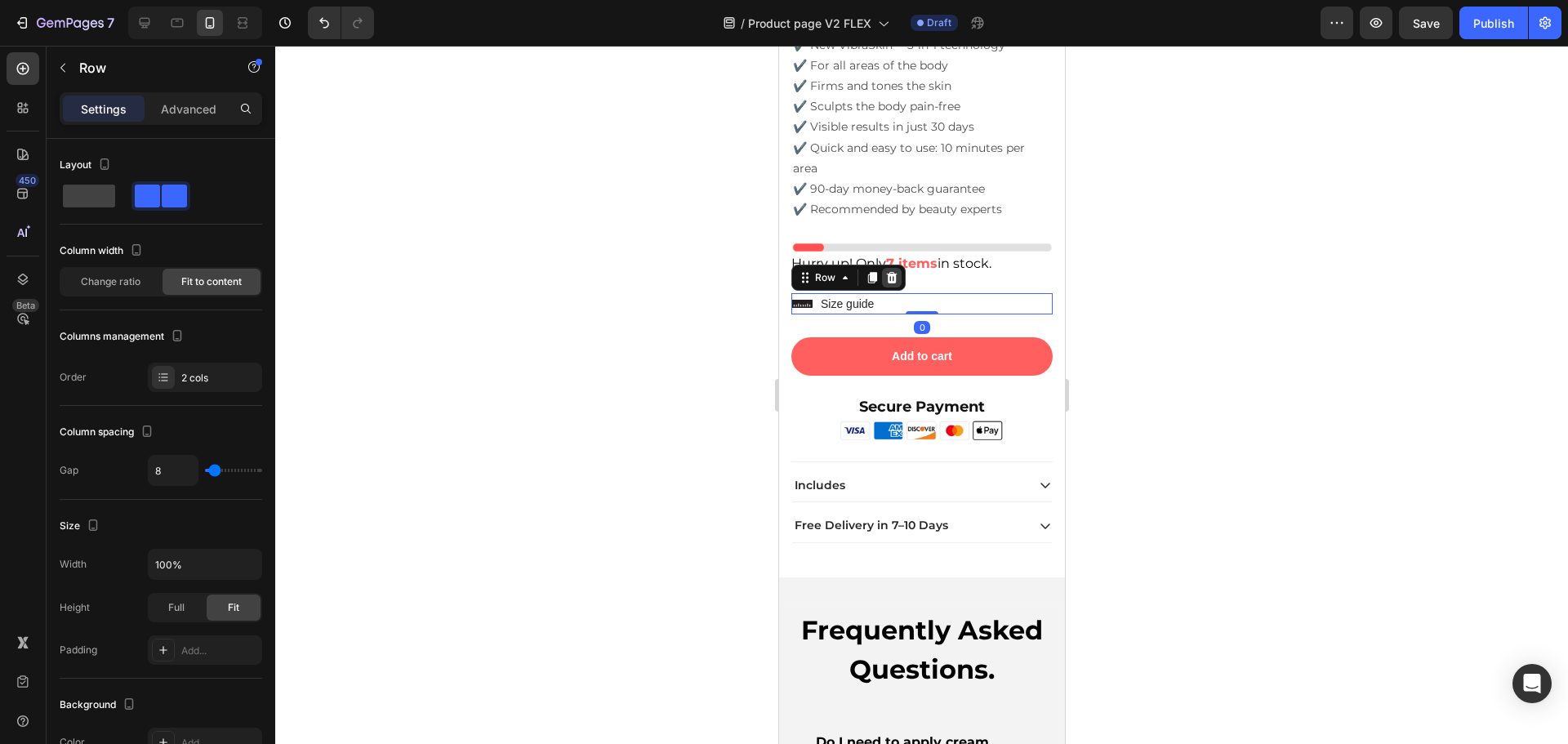
click at [900, 268] on div at bounding box center [891, 278] width 19 height 19
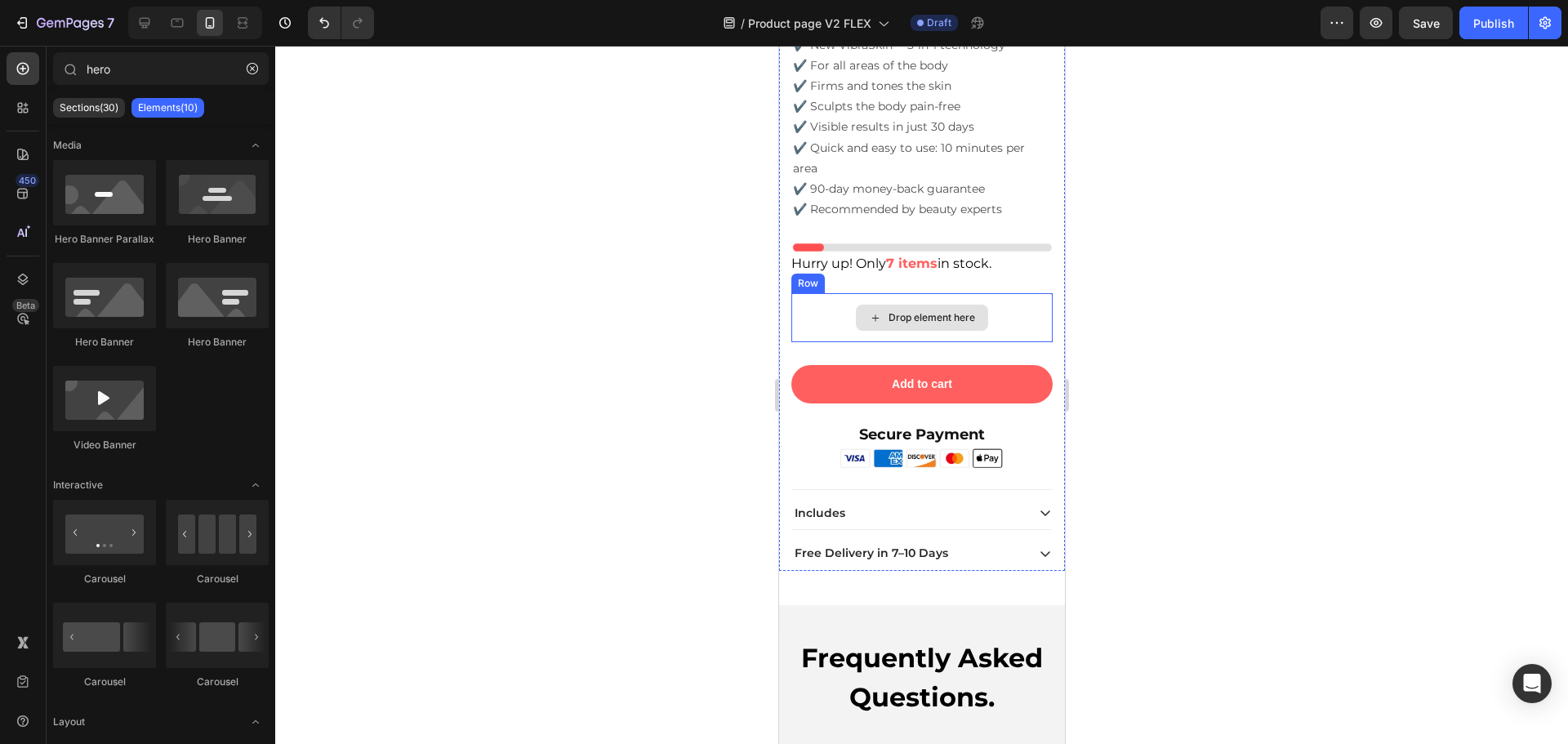
click at [988, 306] on div "Drop element here" at bounding box center [920, 317] width 261 height 49
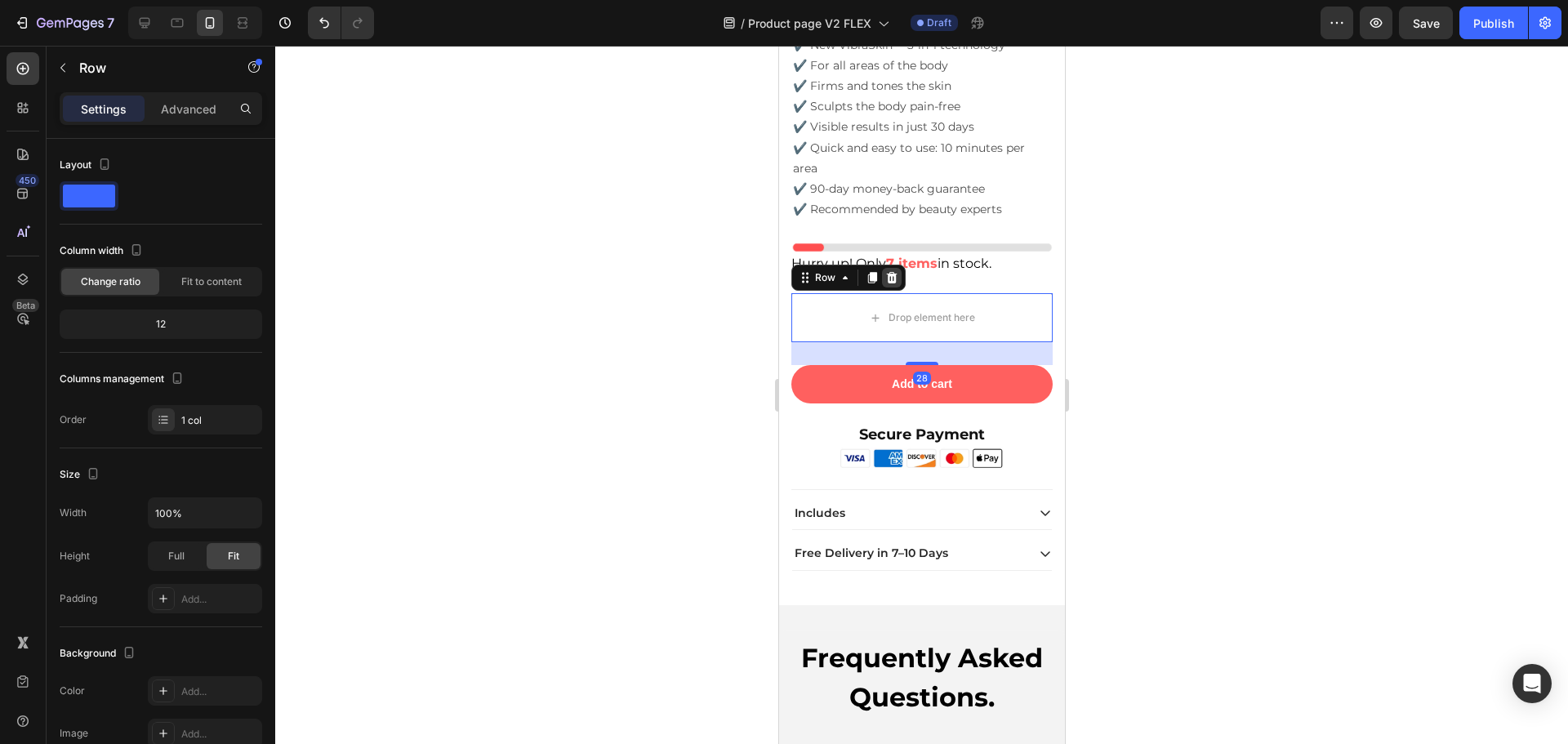
click at [895, 271] on icon at bounding box center [890, 277] width 13 height 13
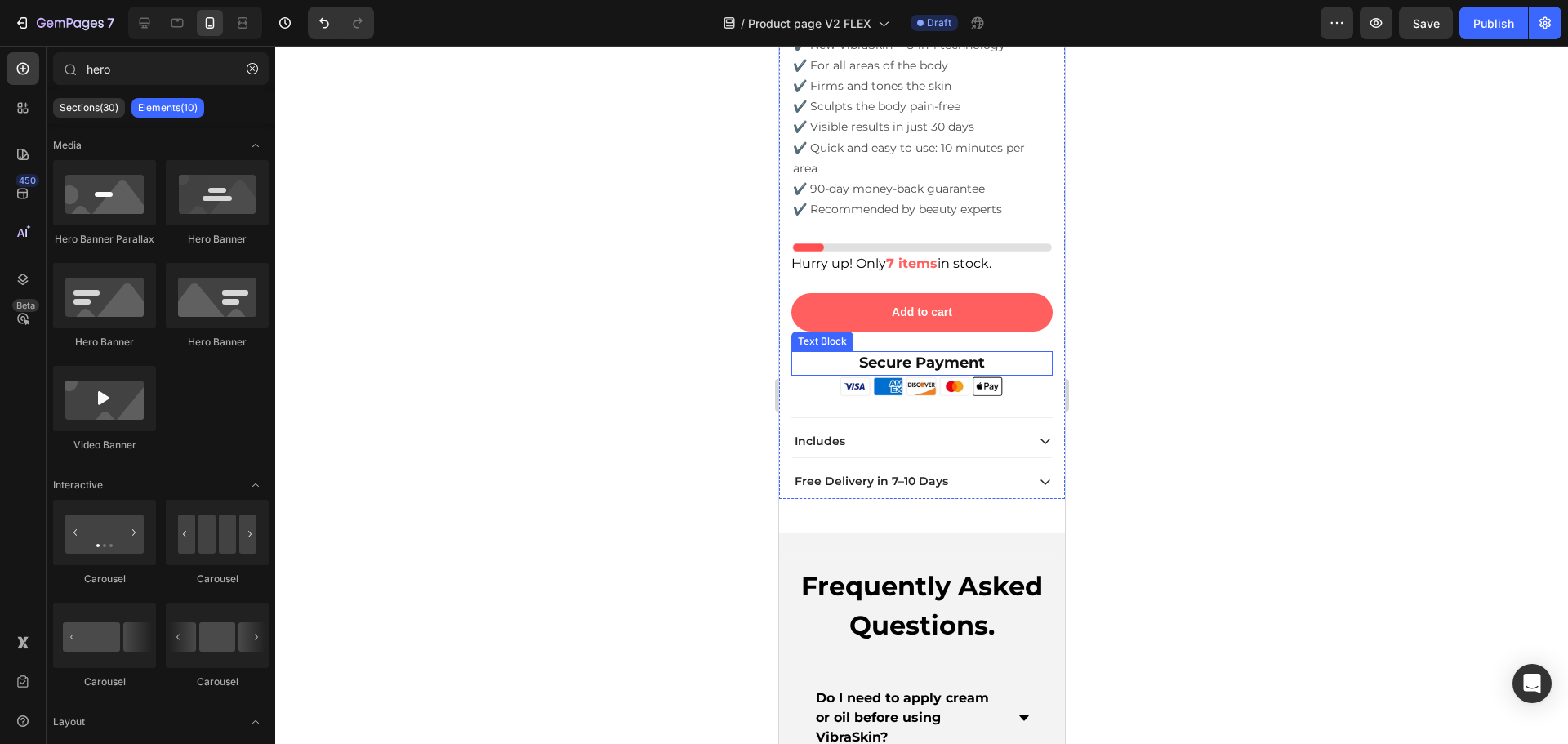
click at [943, 355] on span "Secure Payment" at bounding box center [921, 363] width 126 height 18
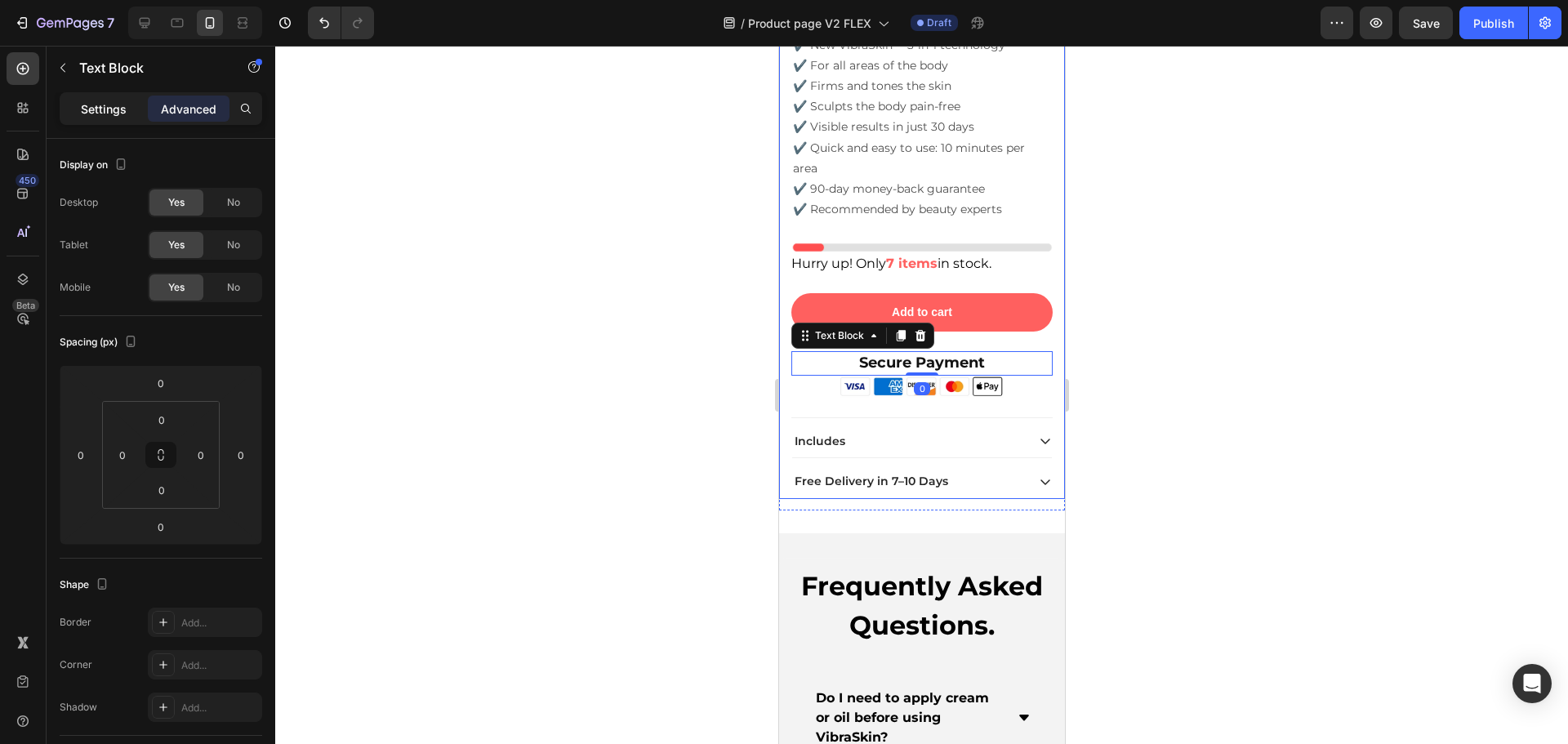
click at [88, 111] on p "Settings" at bounding box center [104, 109] width 46 height 17
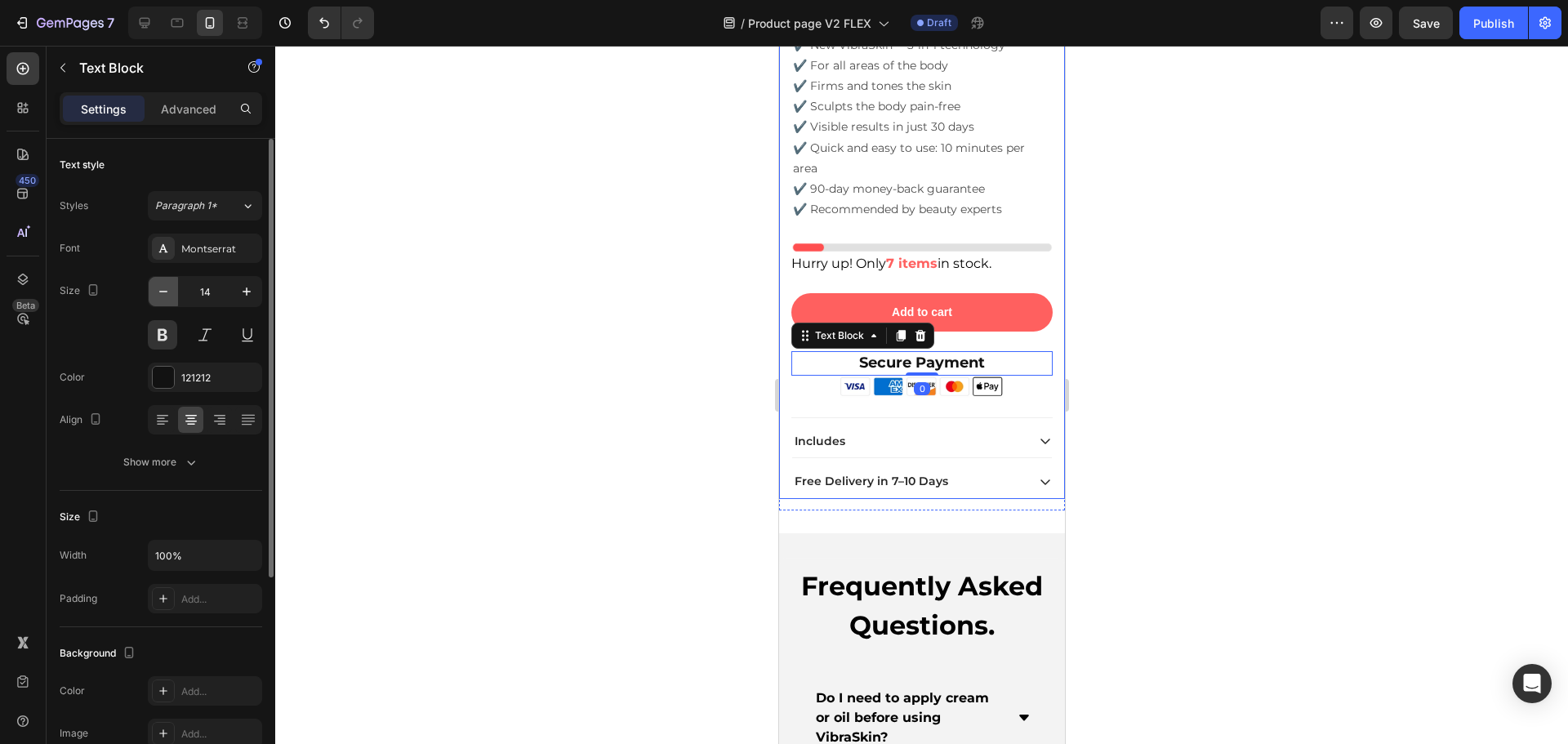
click at [166, 290] on icon "button" at bounding box center [163, 291] width 16 height 16
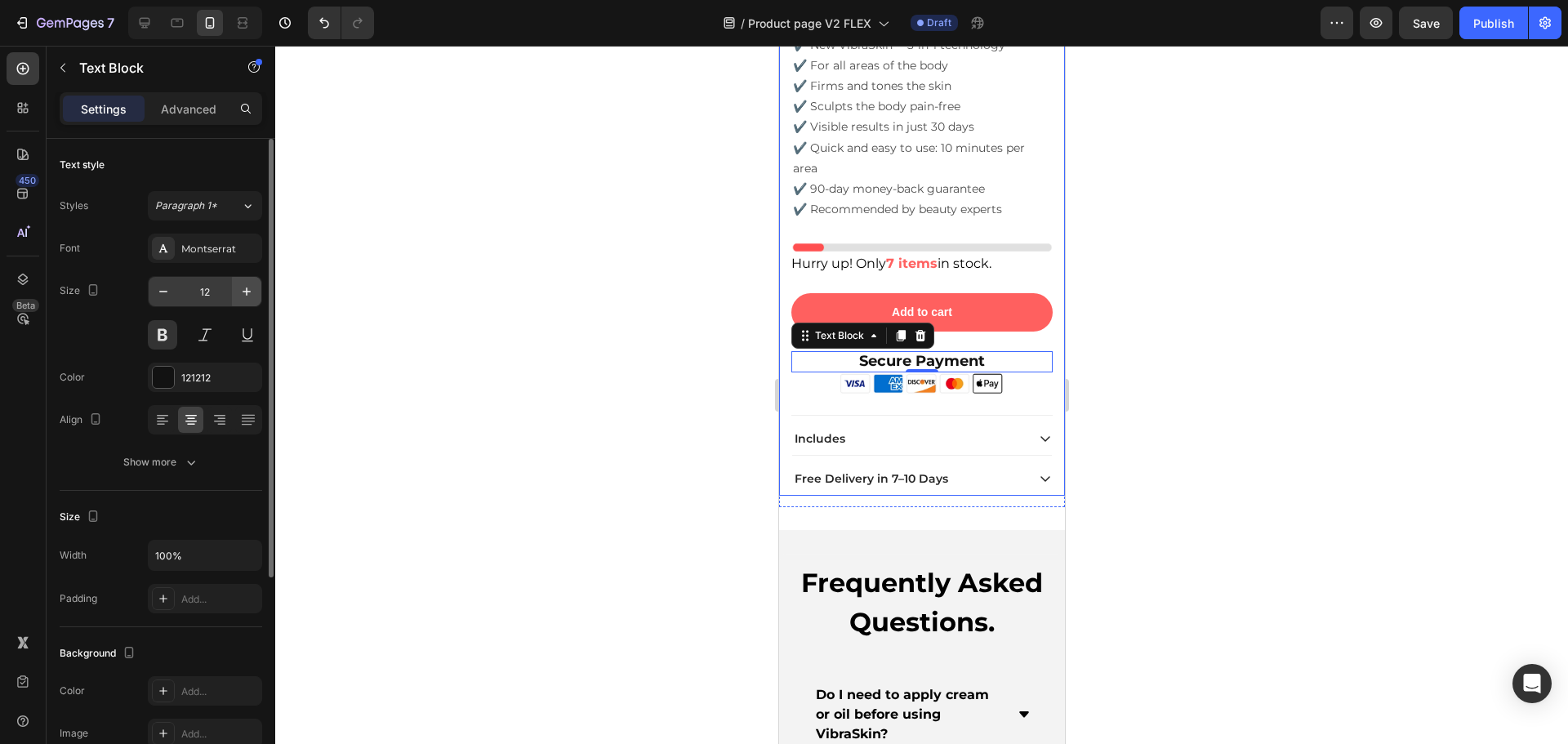
click at [238, 291] on button "button" at bounding box center [246, 291] width 29 height 29
type input "14"
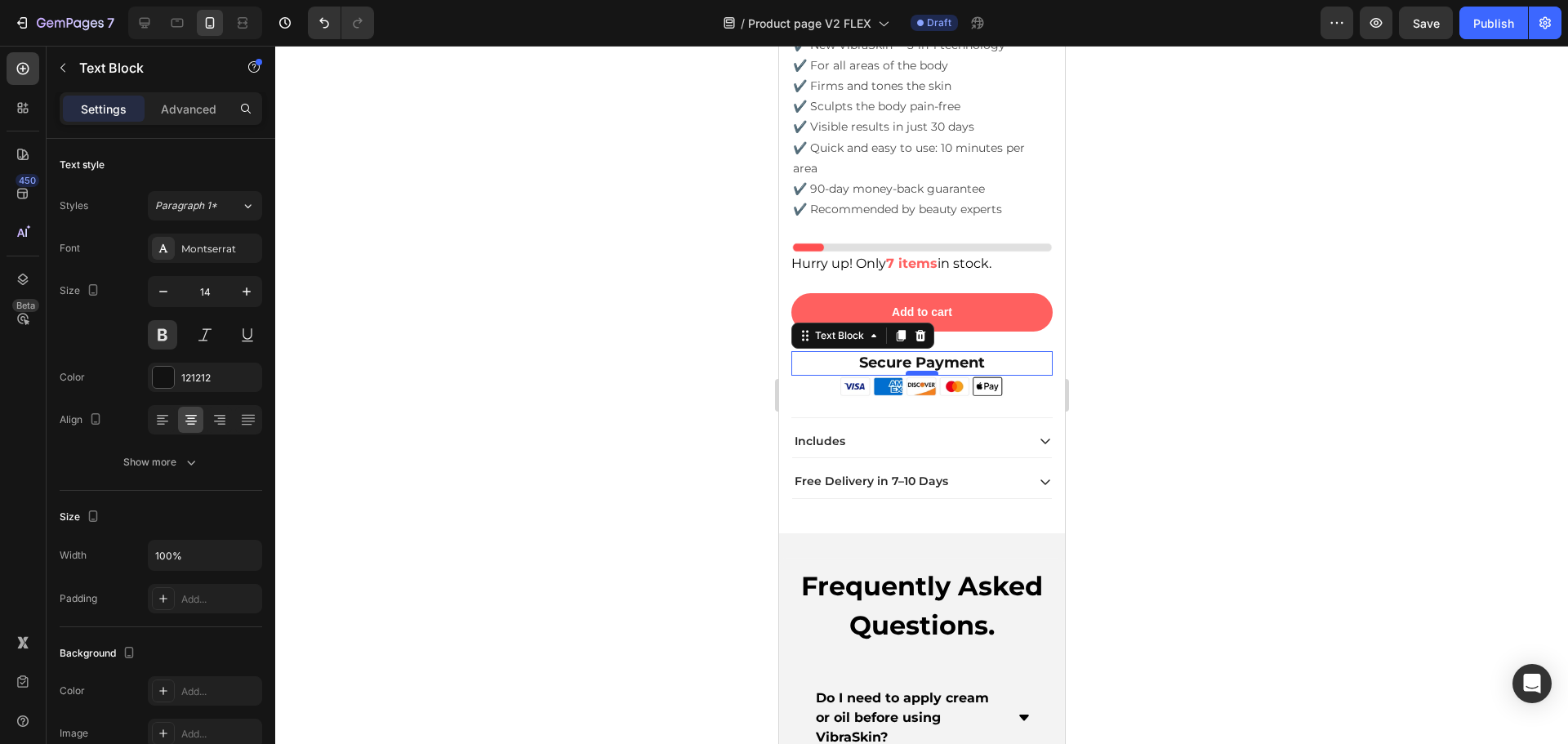
click at [904, 371] on div at bounding box center [920, 373] width 33 height 5
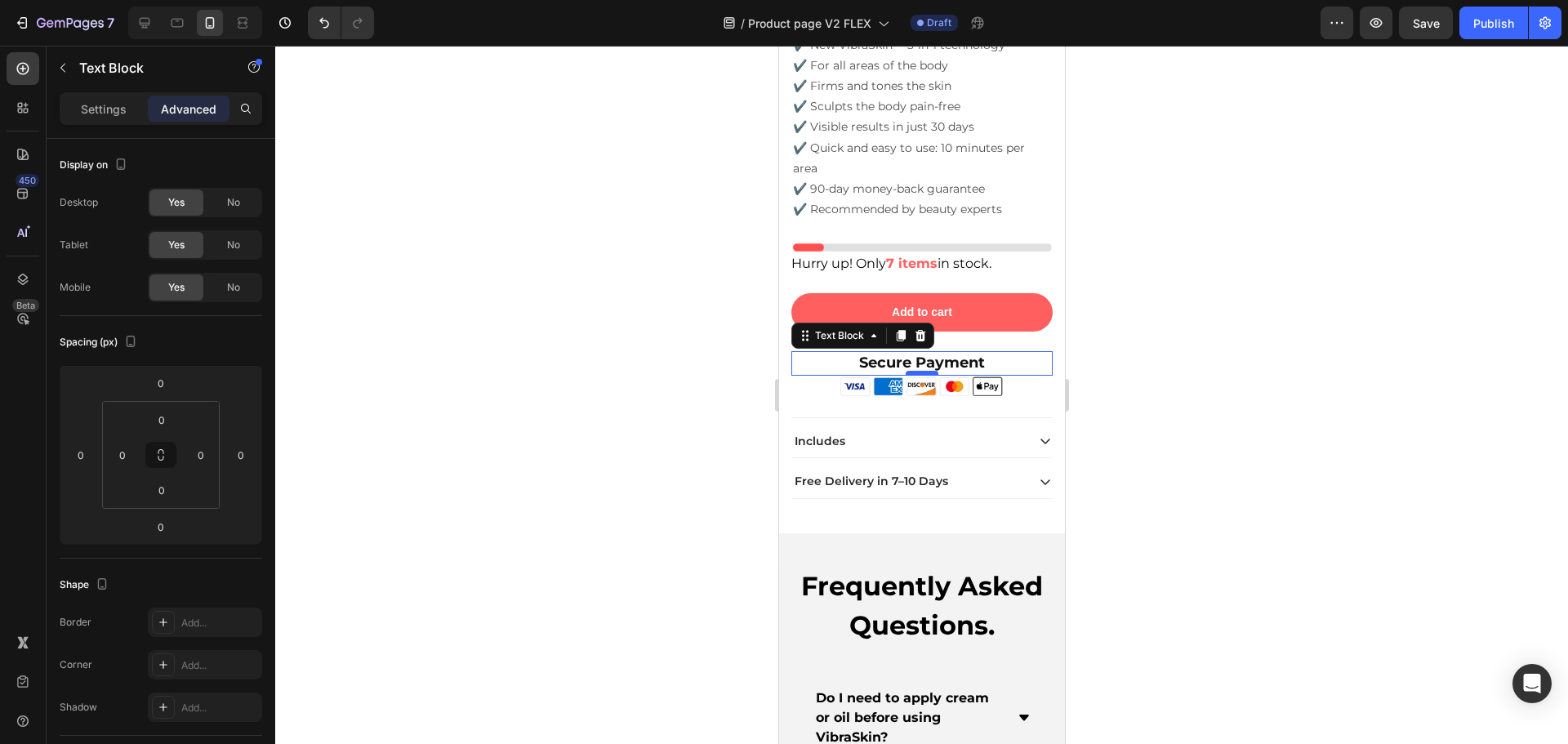
click at [904, 371] on div at bounding box center [920, 373] width 33 height 5
click at [917, 354] on span "Secure Payment" at bounding box center [921, 363] width 126 height 18
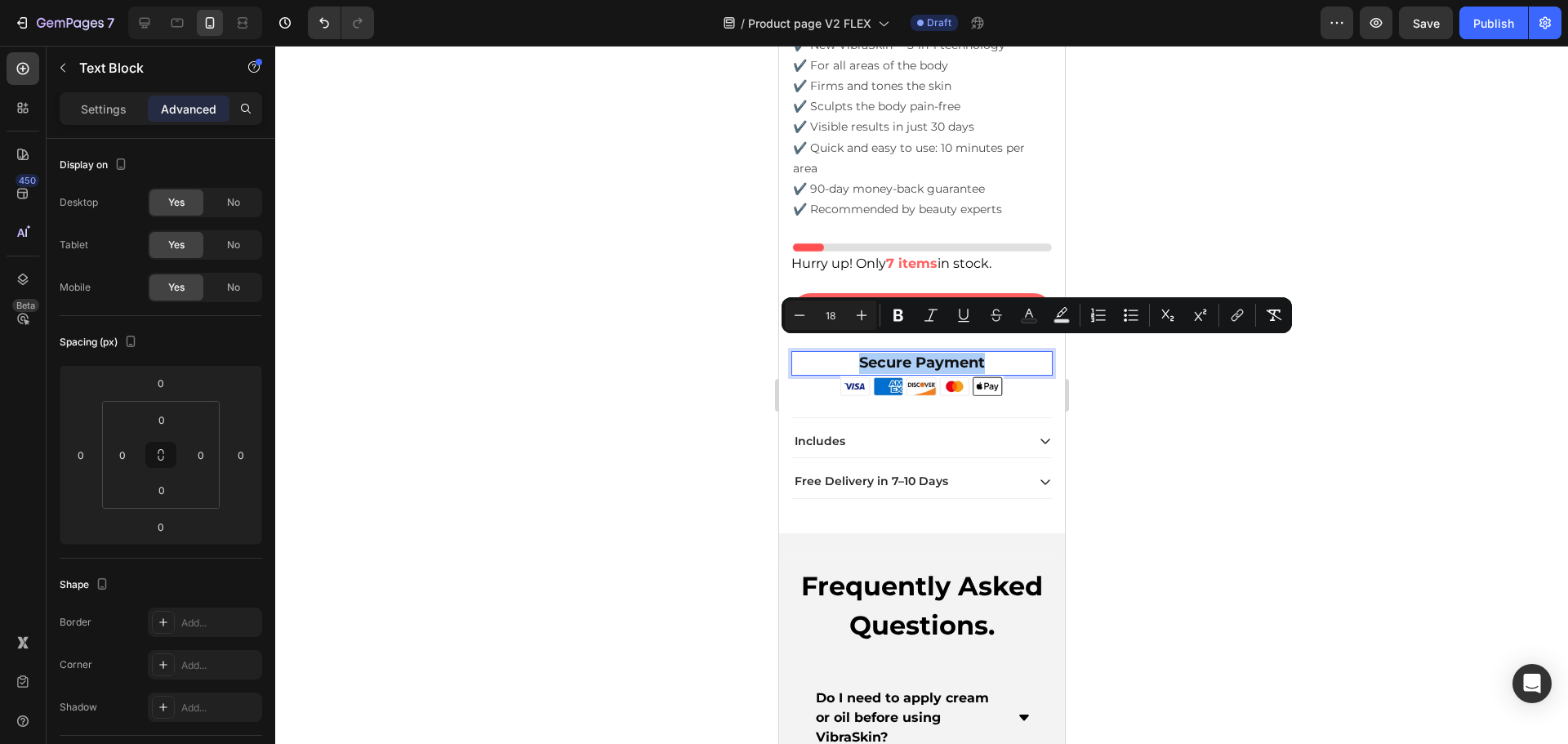
click at [814, 313] on input "18" at bounding box center [830, 315] width 33 height 19
click at [802, 310] on icon "Editor contextual toolbar" at bounding box center [799, 315] width 16 height 16
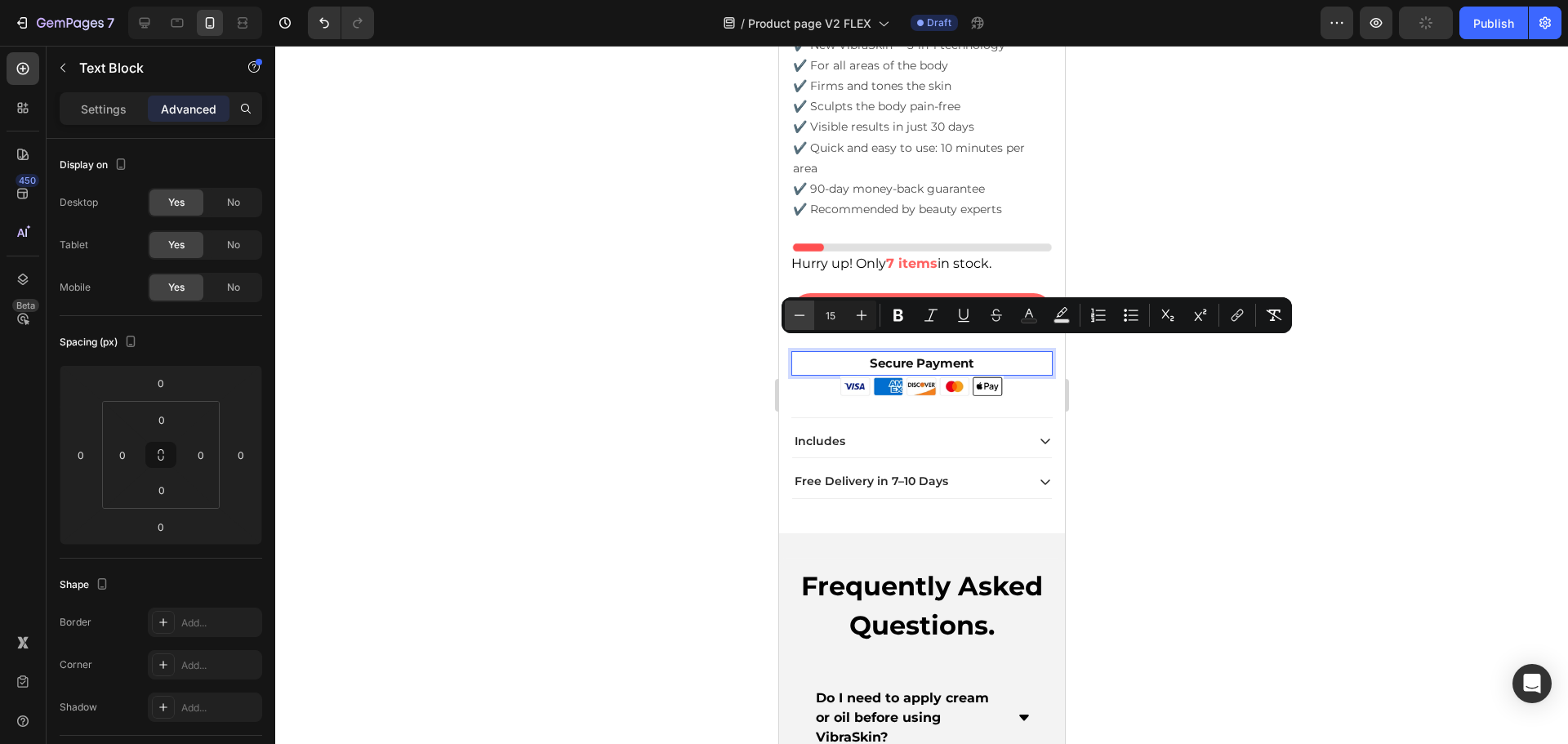
type input "14"
click at [1193, 391] on div at bounding box center [921, 395] width 1293 height 698
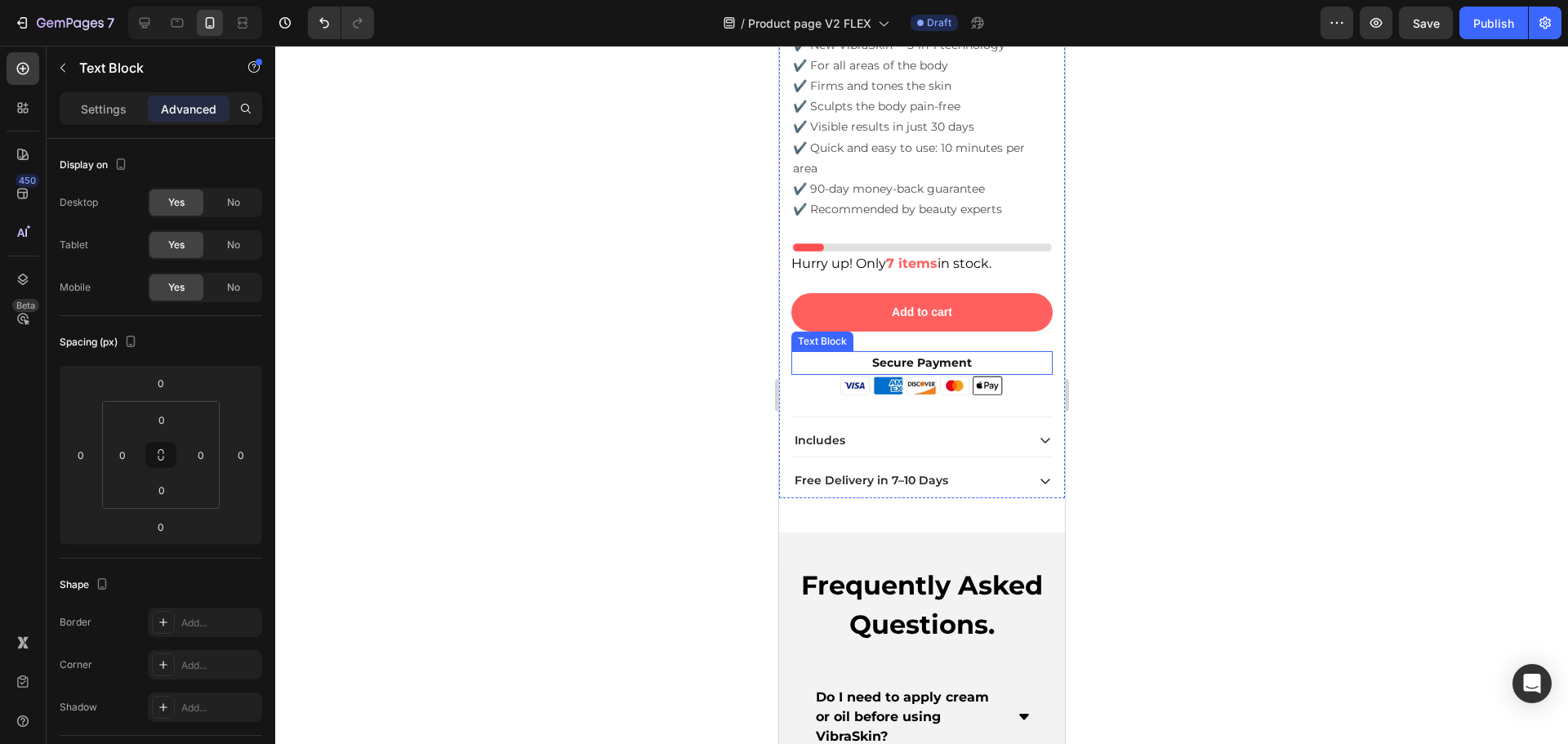
click at [927, 355] on span "Secure Payment" at bounding box center [921, 362] width 100 height 15
click at [103, 111] on p "Settings" at bounding box center [104, 109] width 46 height 17
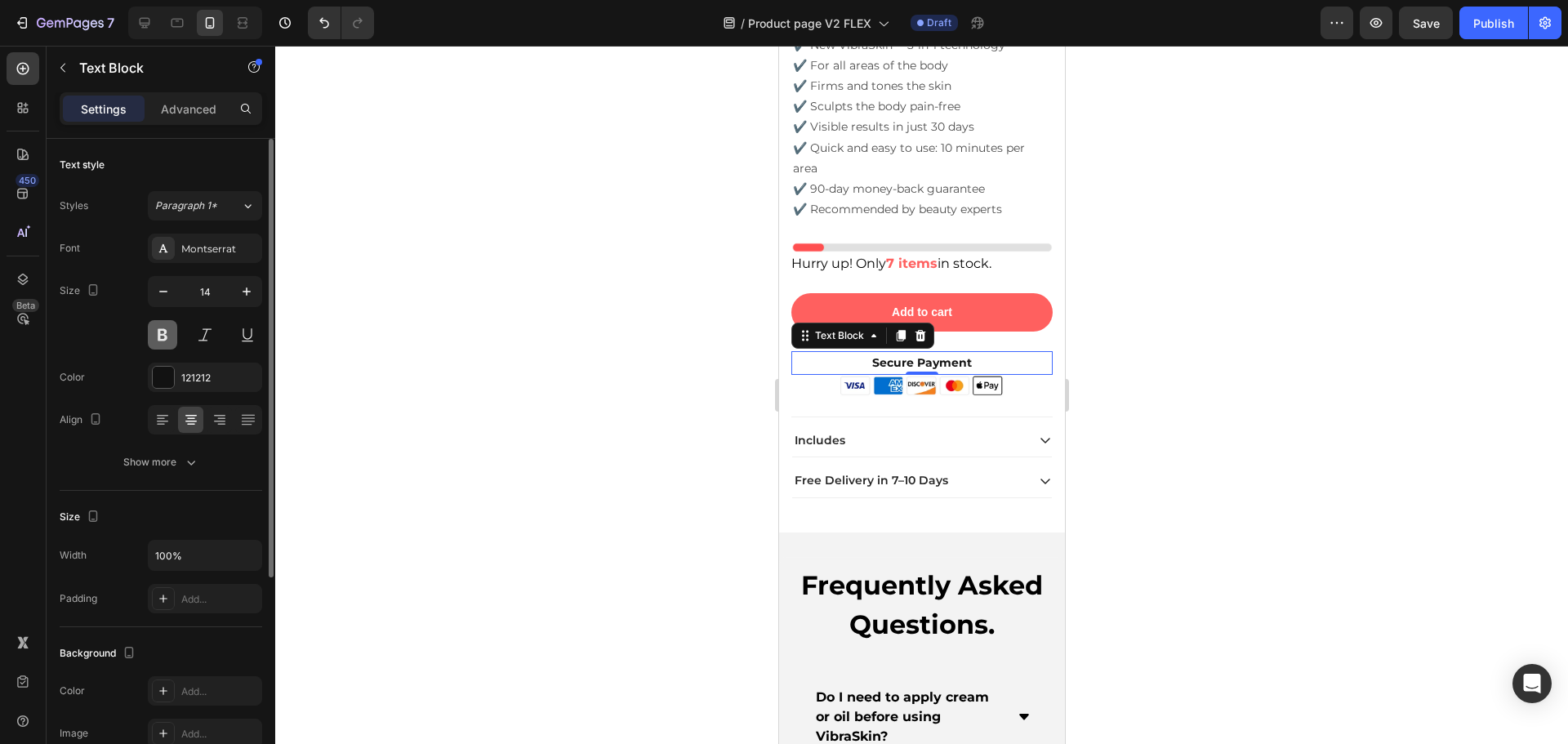
click at [170, 329] on button at bounding box center [162, 334] width 29 height 29
click at [1253, 387] on div at bounding box center [921, 395] width 1293 height 698
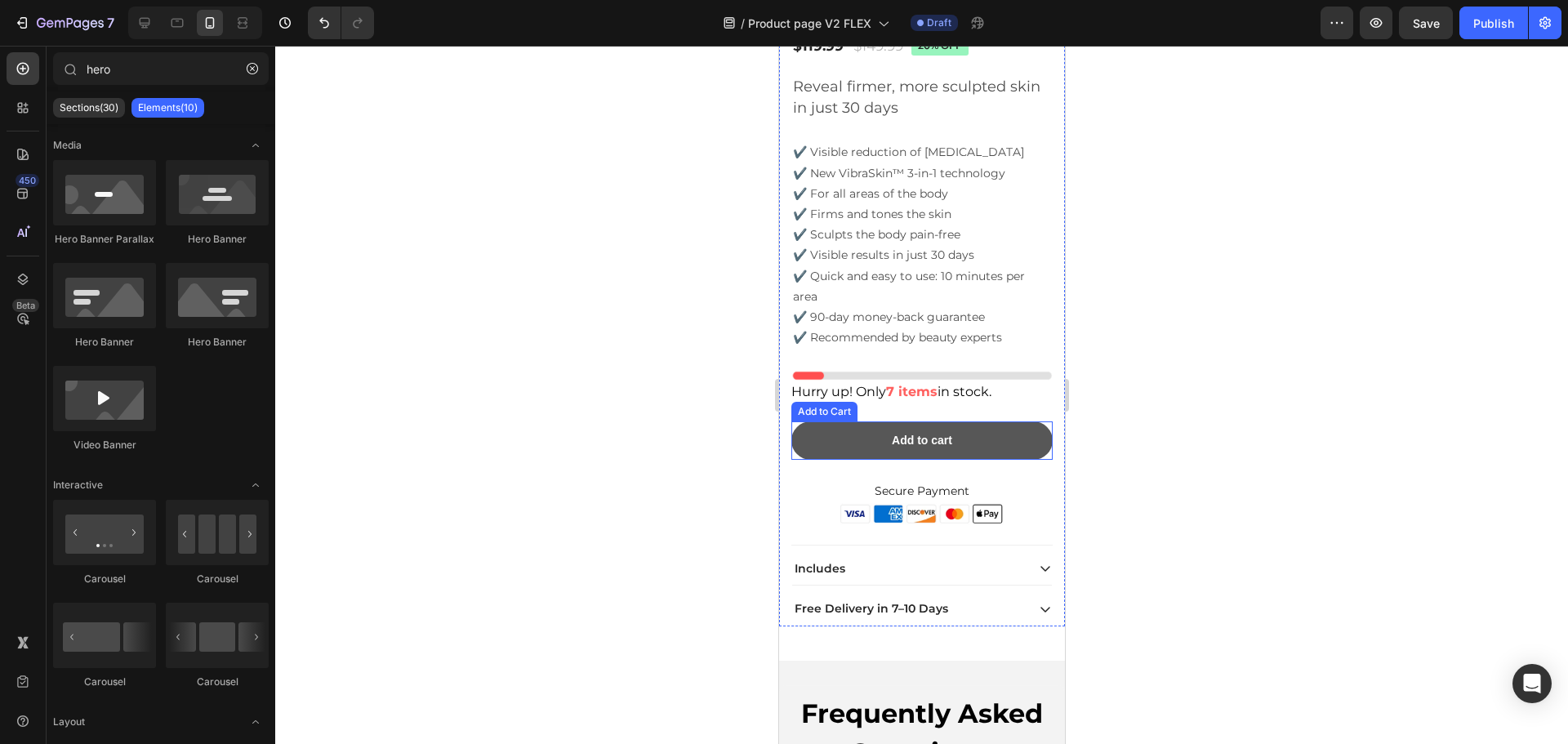
scroll to position [4442, 0]
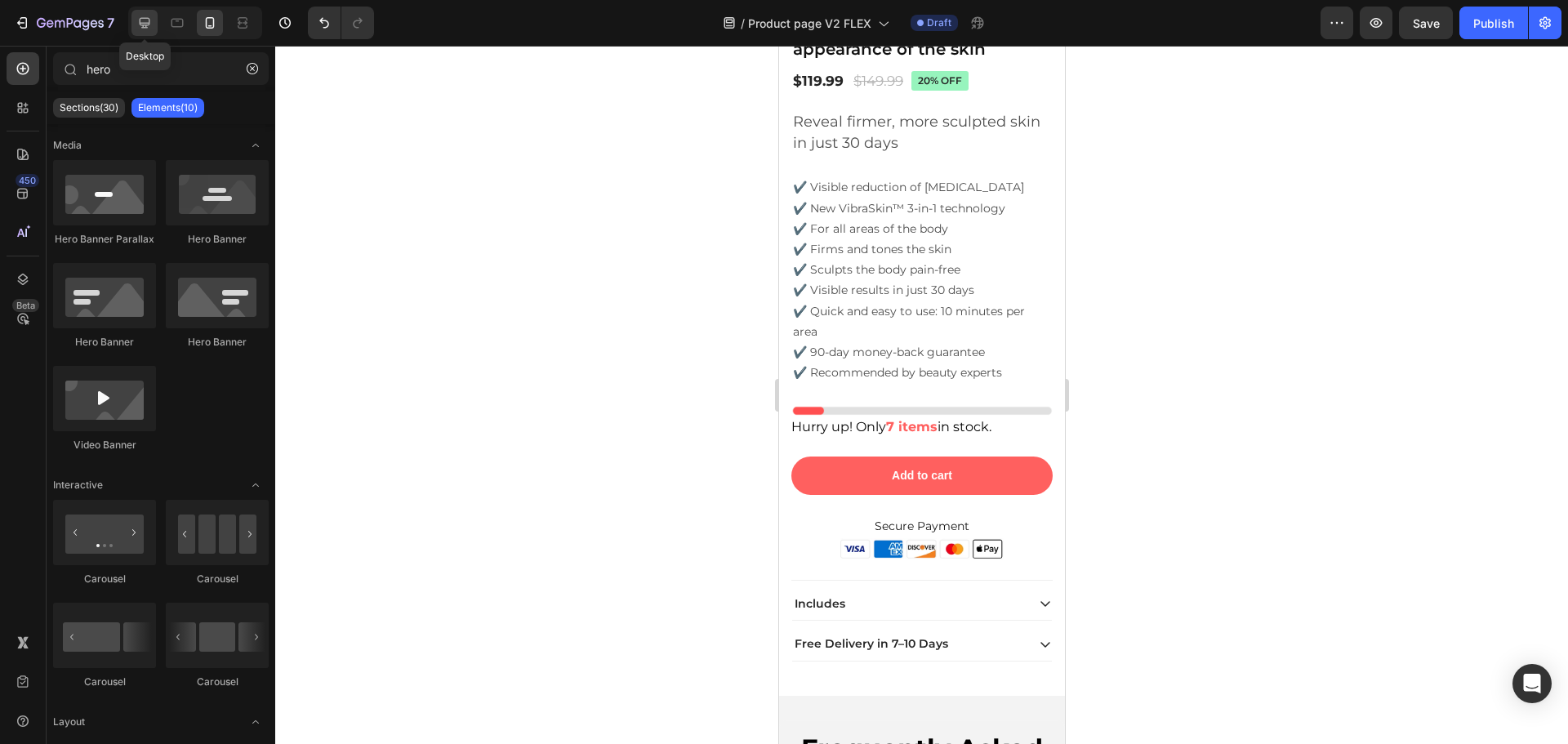
click at [147, 27] on icon at bounding box center [144, 23] width 16 height 16
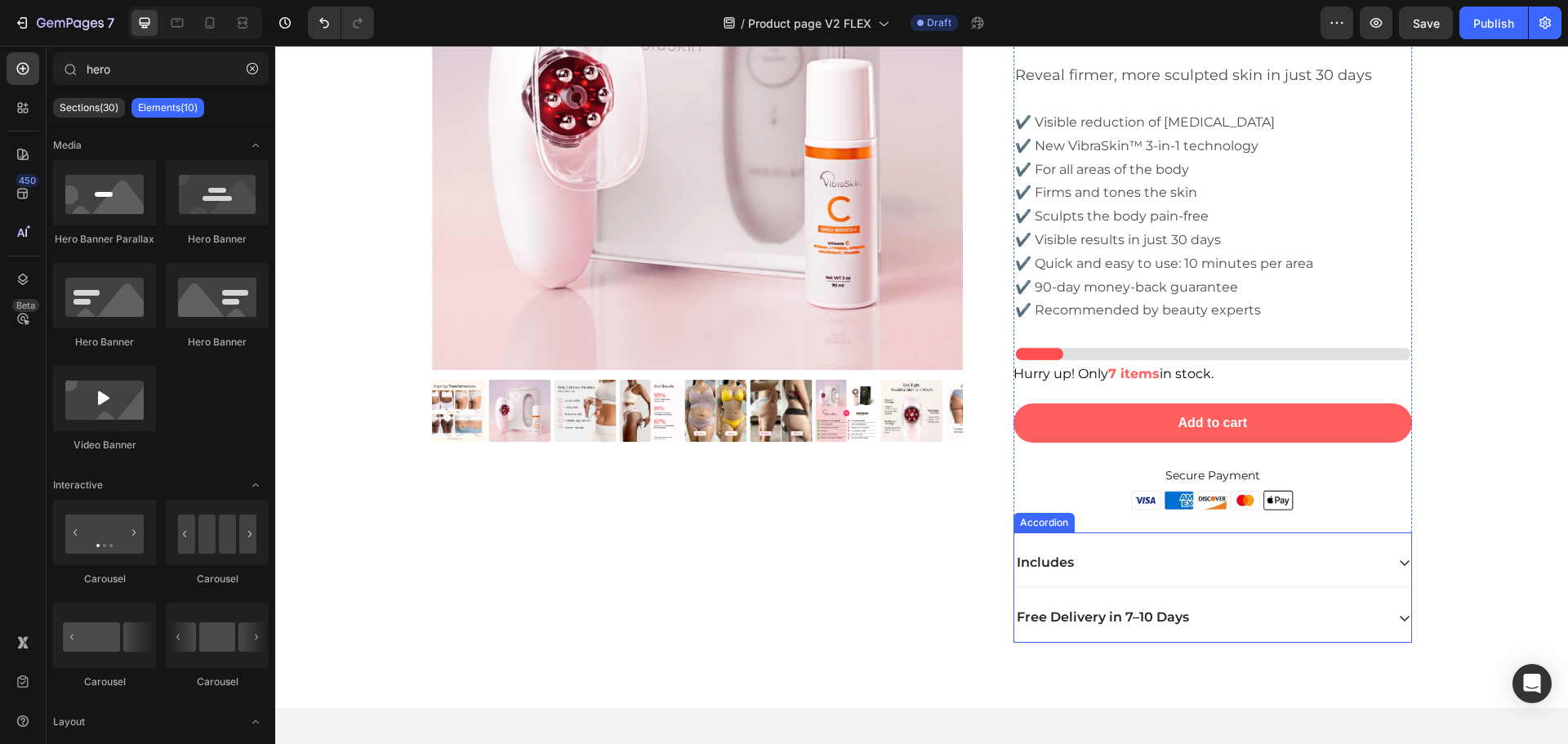
scroll to position [3515, 0]
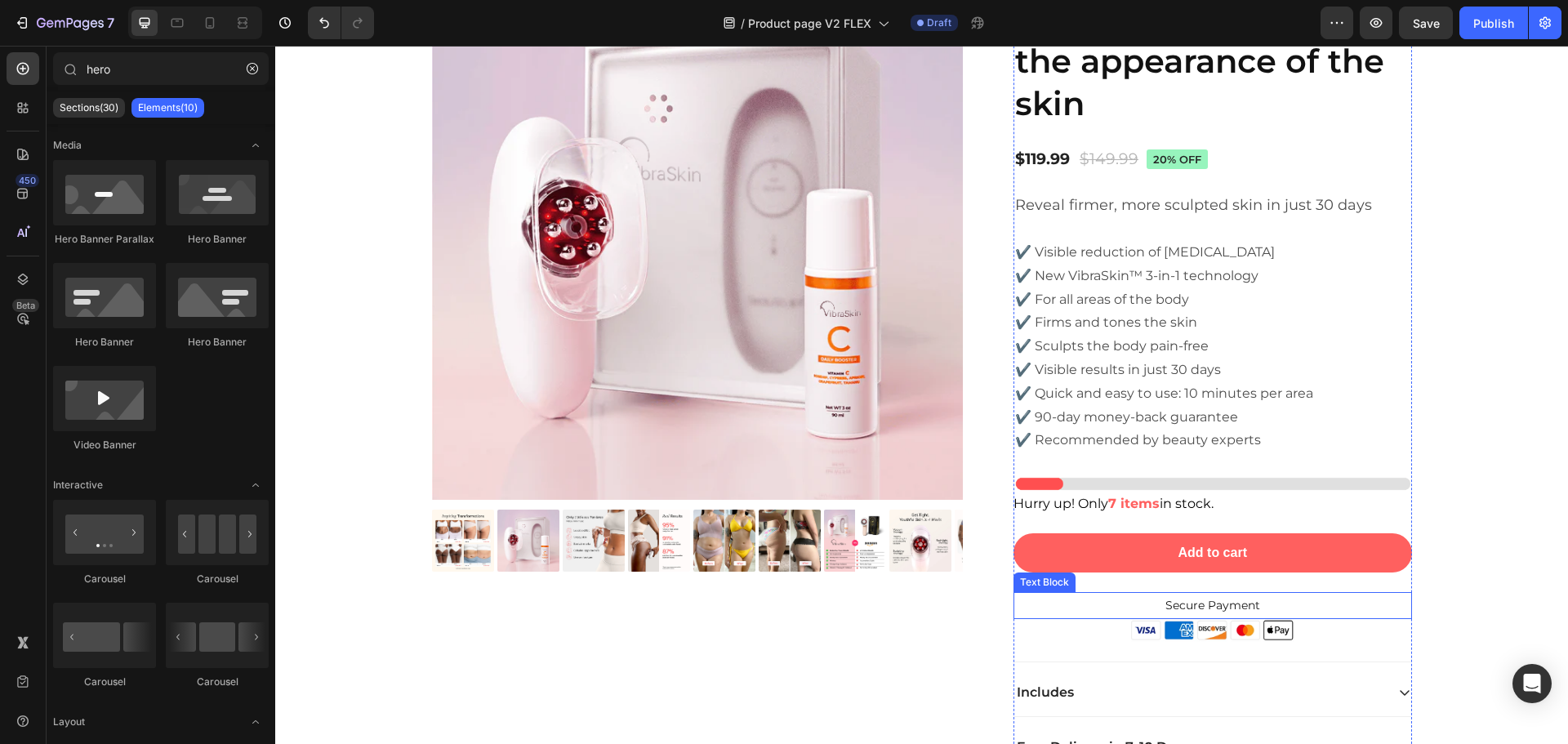
click at [1269, 603] on p "Secure Payment" at bounding box center [1212, 605] width 396 height 24
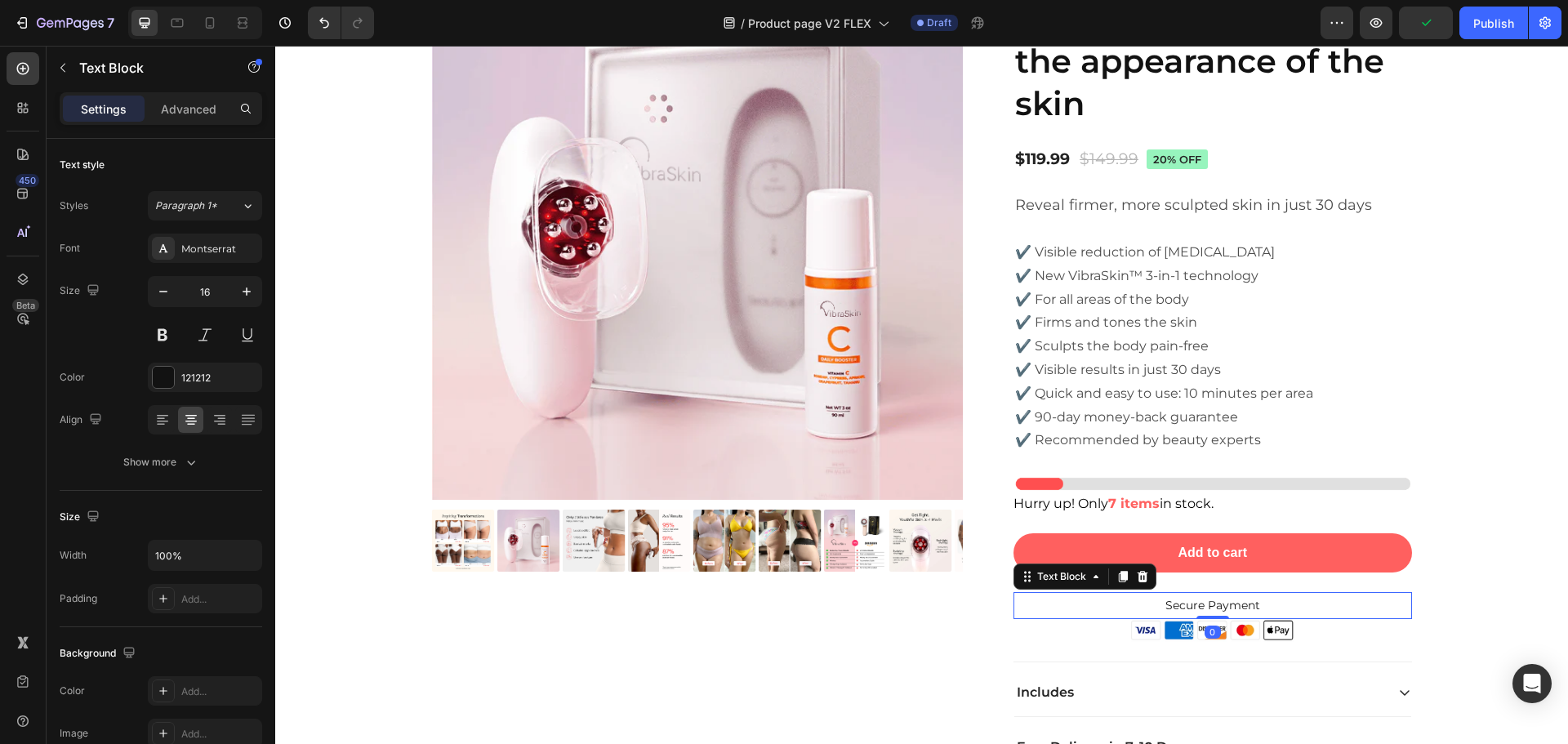
click at [1213, 600] on span "Secure Payment" at bounding box center [1212, 604] width 95 height 15
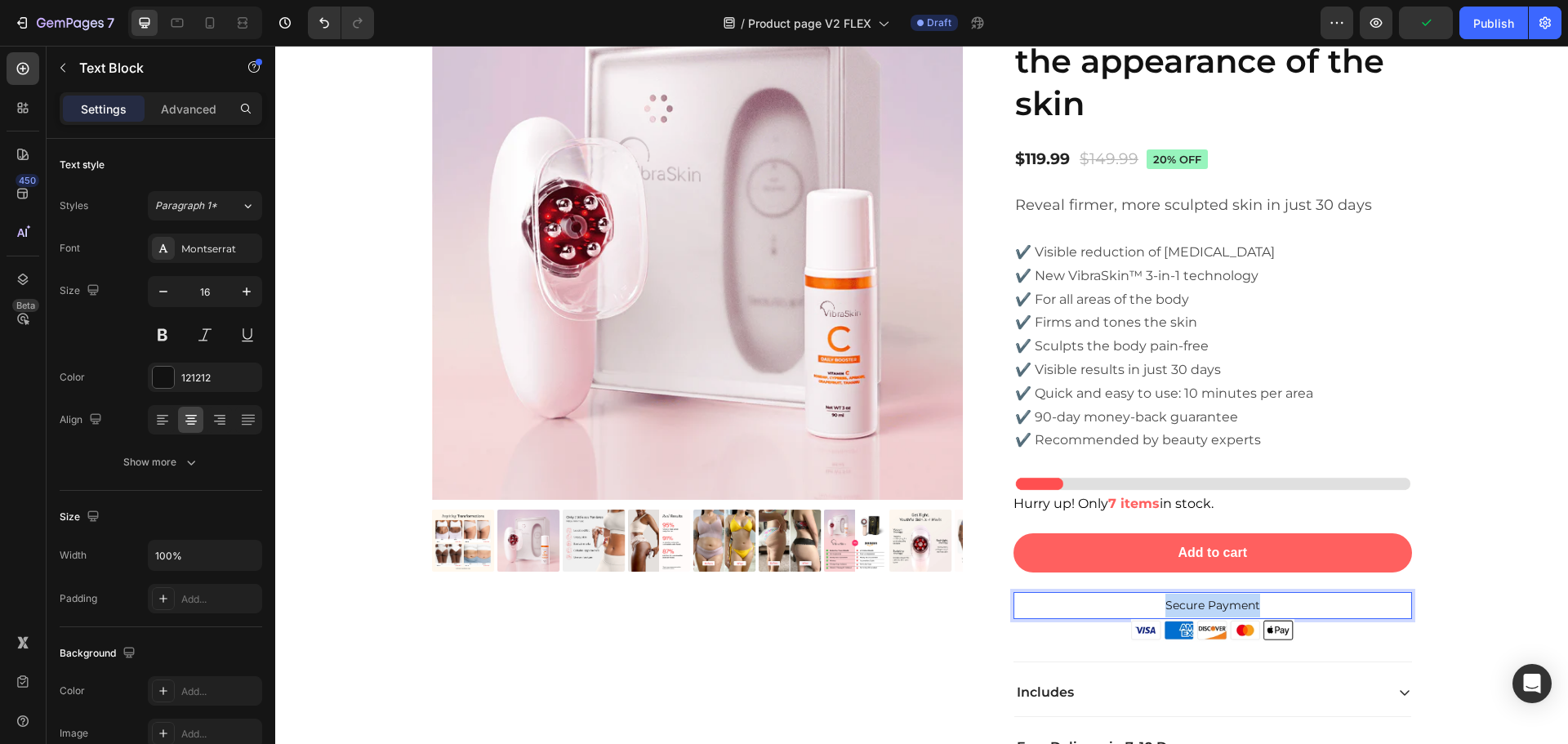
click at [1213, 600] on span "Secure Payment" at bounding box center [1212, 604] width 95 height 15
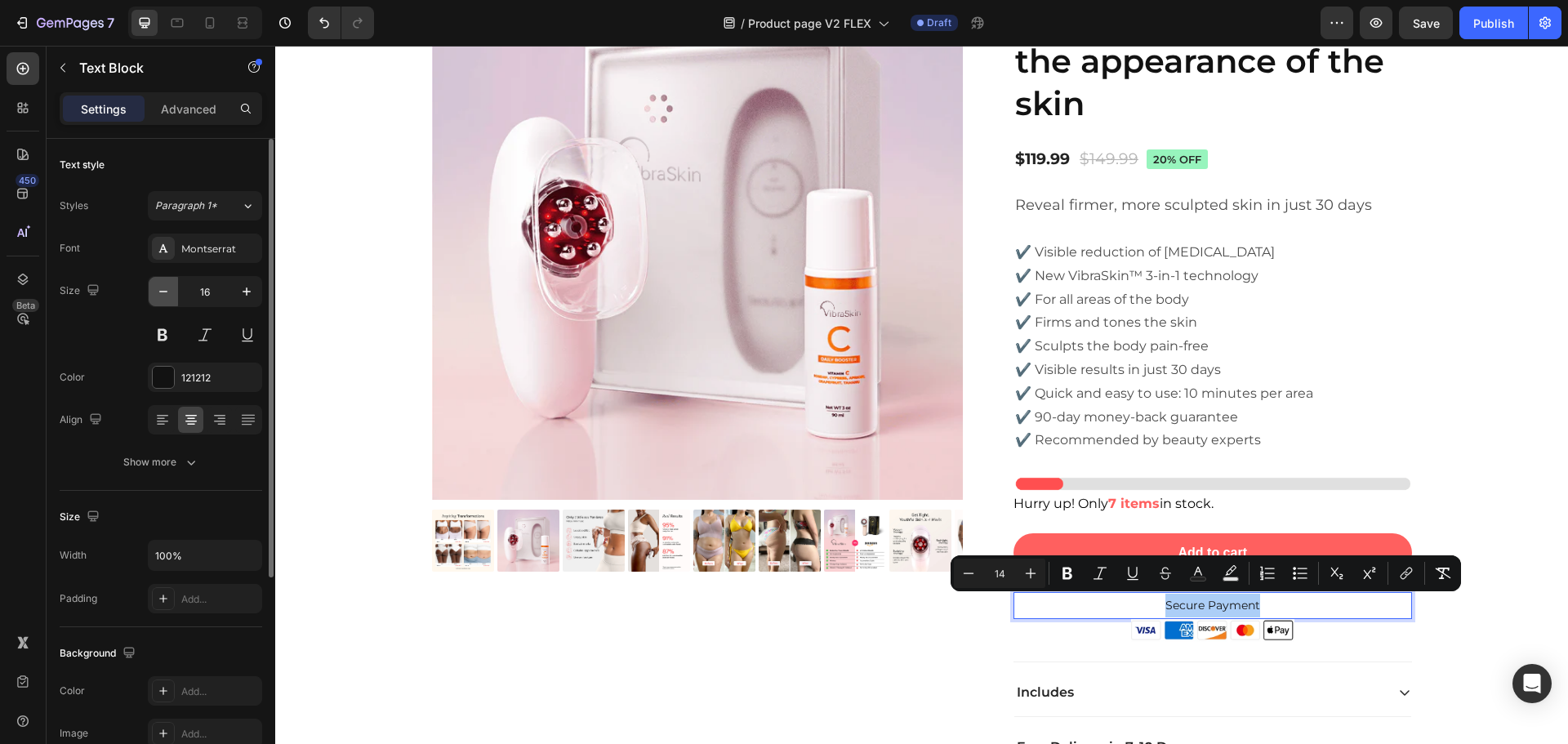
click at [166, 300] on button "button" at bounding box center [163, 291] width 29 height 29
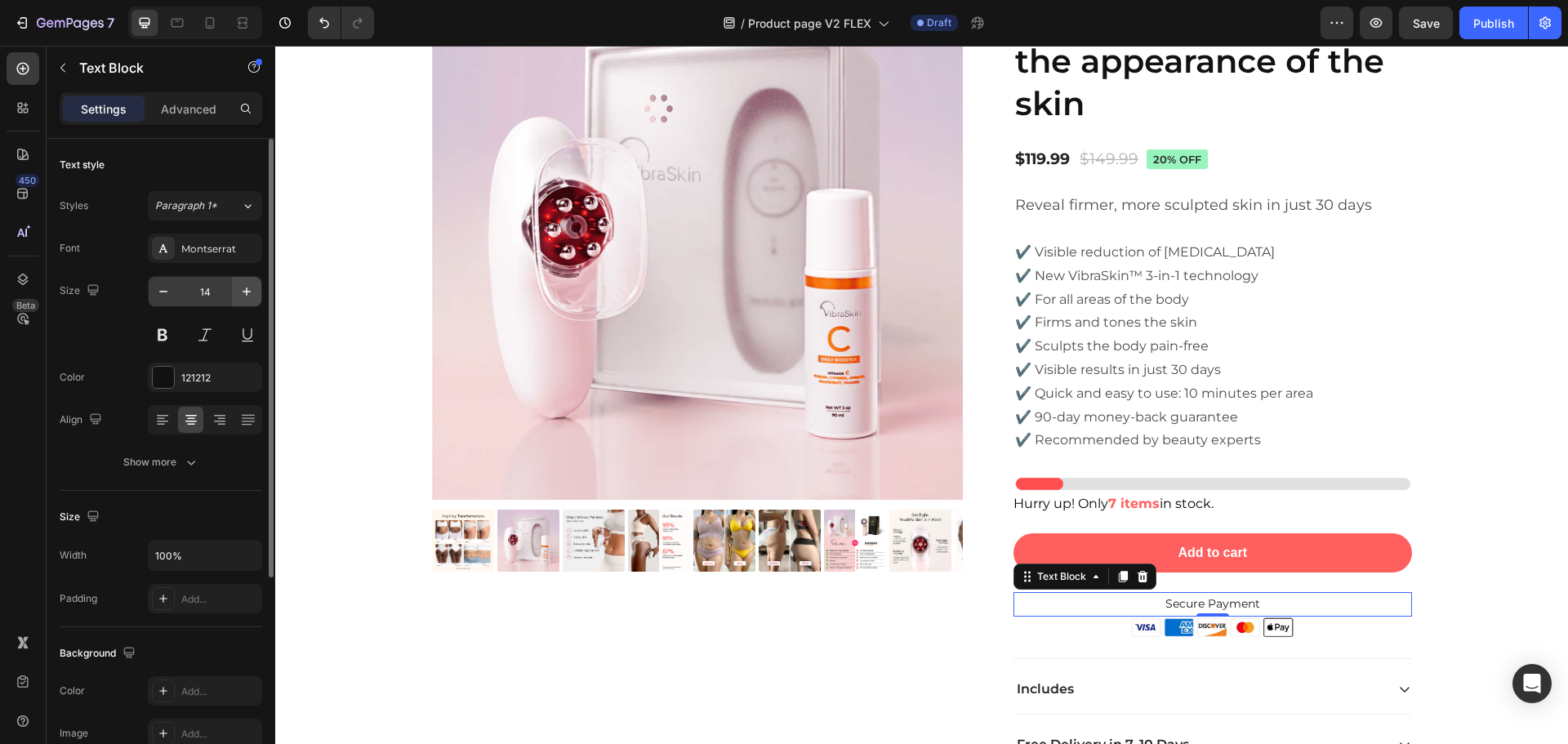
click at [233, 291] on button "button" at bounding box center [246, 291] width 29 height 29
click at [170, 295] on icon "button" at bounding box center [163, 291] width 16 height 16
type input "14"
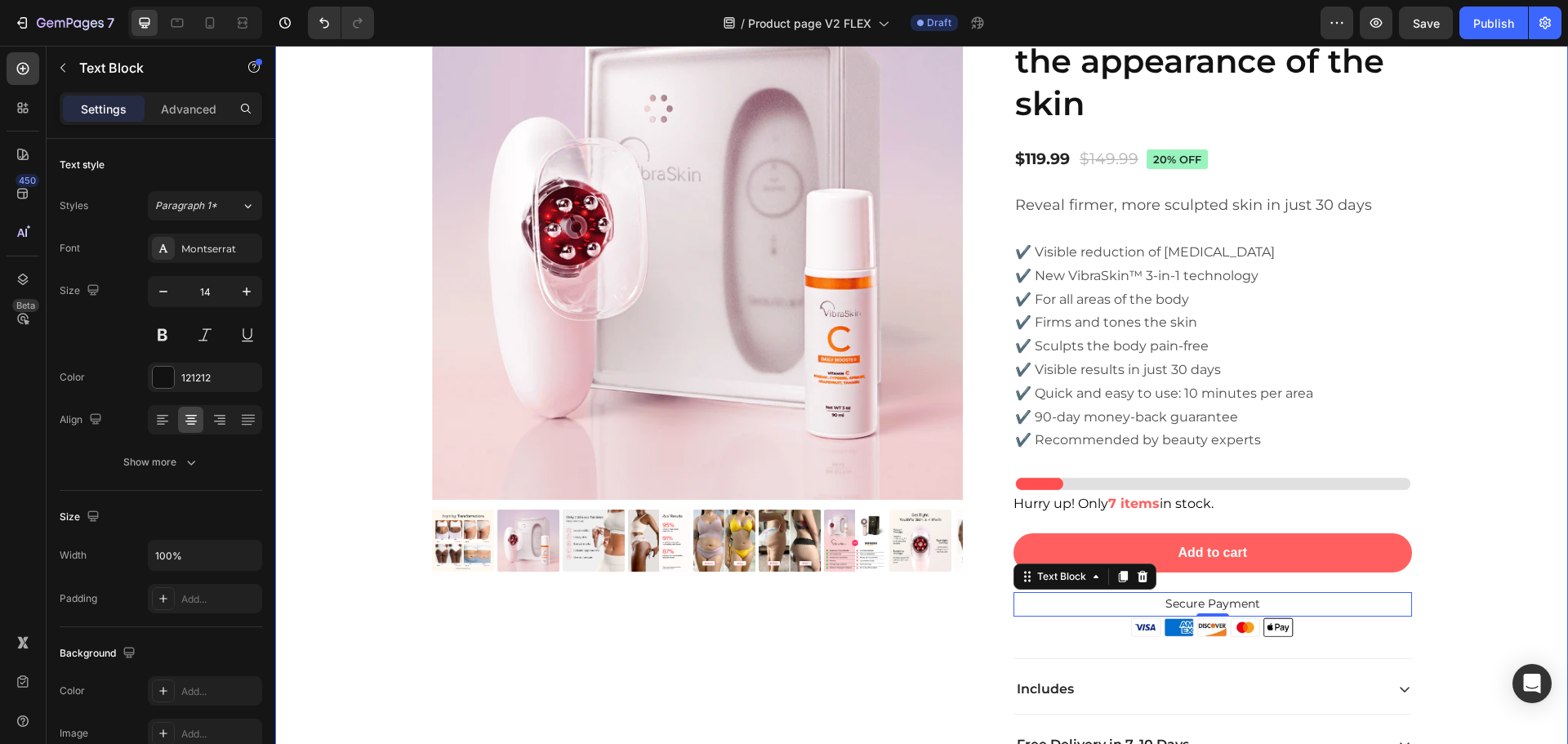
click at [1439, 570] on div "Product Images Icon Icon Icon Icon Icon Icon List 2,500+ Verified Reviews! Text…" at bounding box center [921, 381] width 1268 height 827
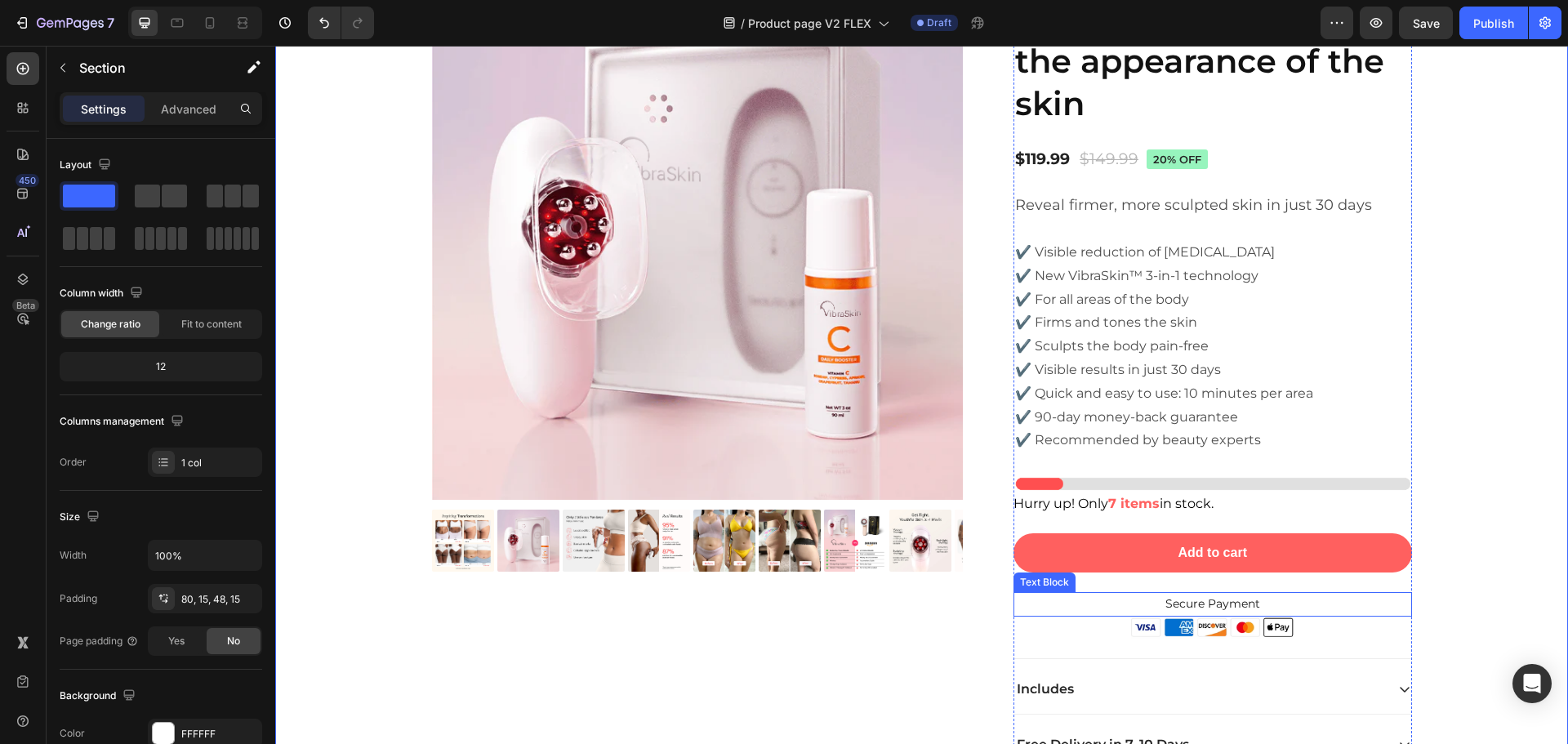
click at [1226, 604] on span "Secure Payment" at bounding box center [1212, 603] width 95 height 15
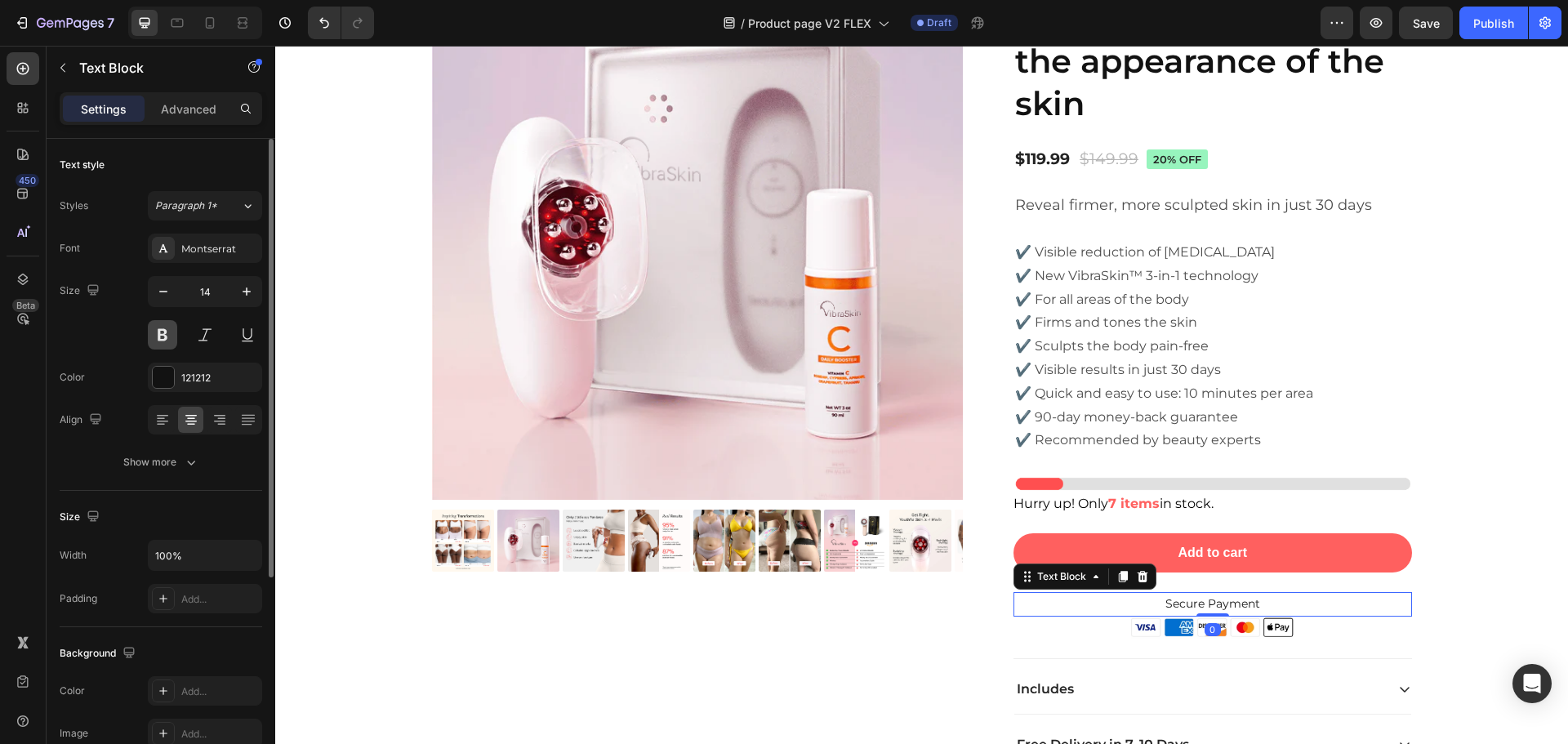
click at [174, 343] on button at bounding box center [162, 334] width 29 height 29
click at [690, 621] on div "Product Images" at bounding box center [711, 375] width 557 height 814
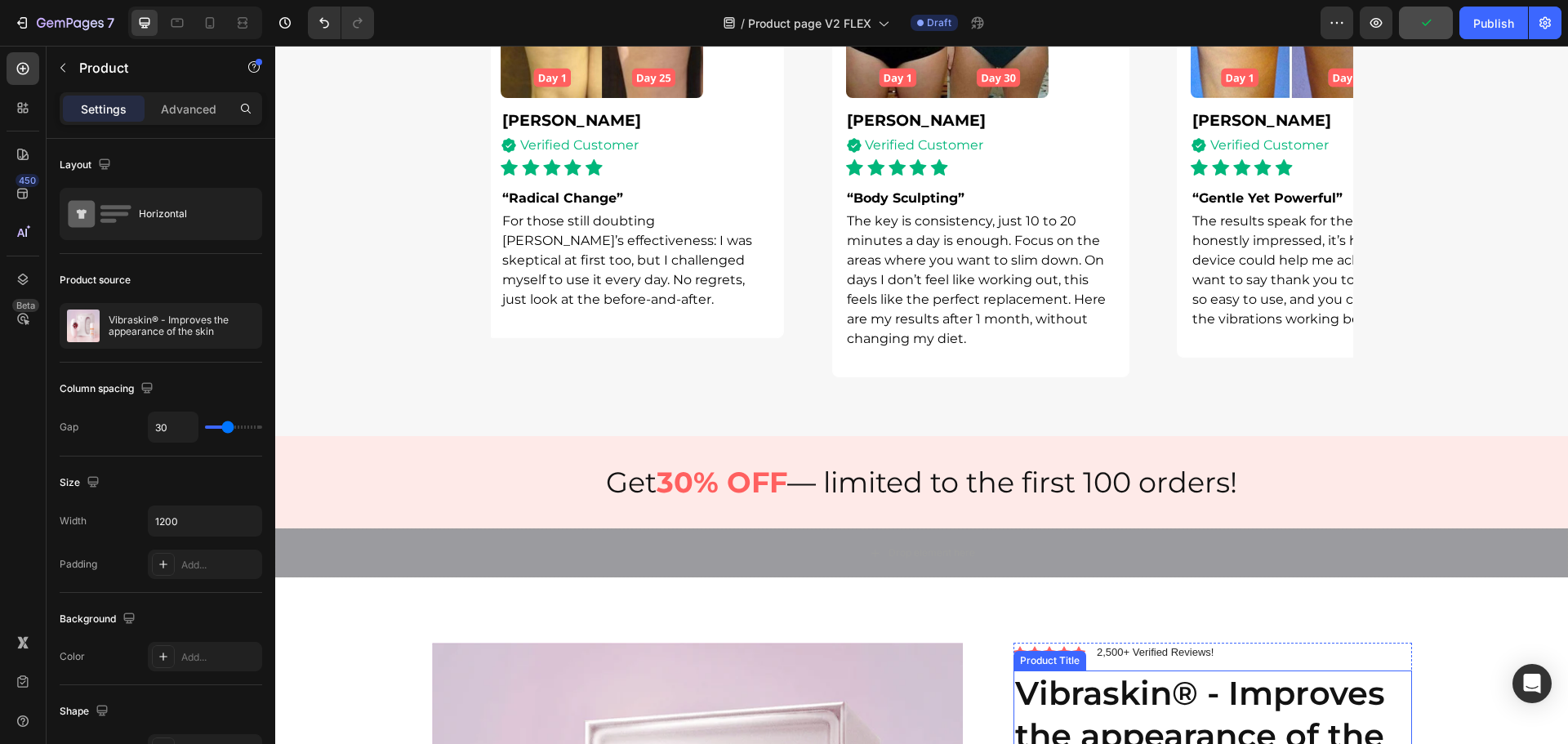
scroll to position [1368, 0]
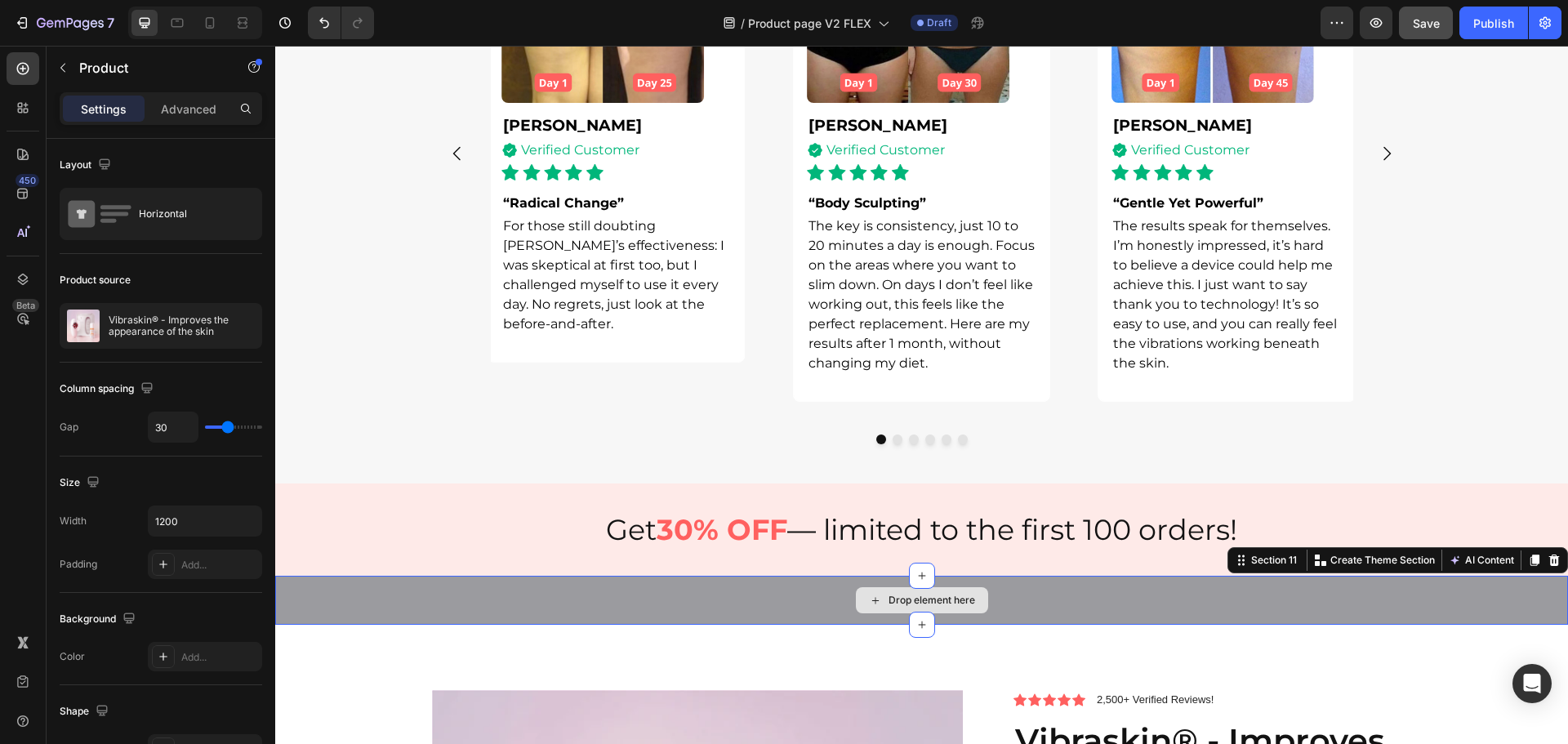
click at [1116, 592] on div "Drop element here" at bounding box center [921, 600] width 1293 height 49
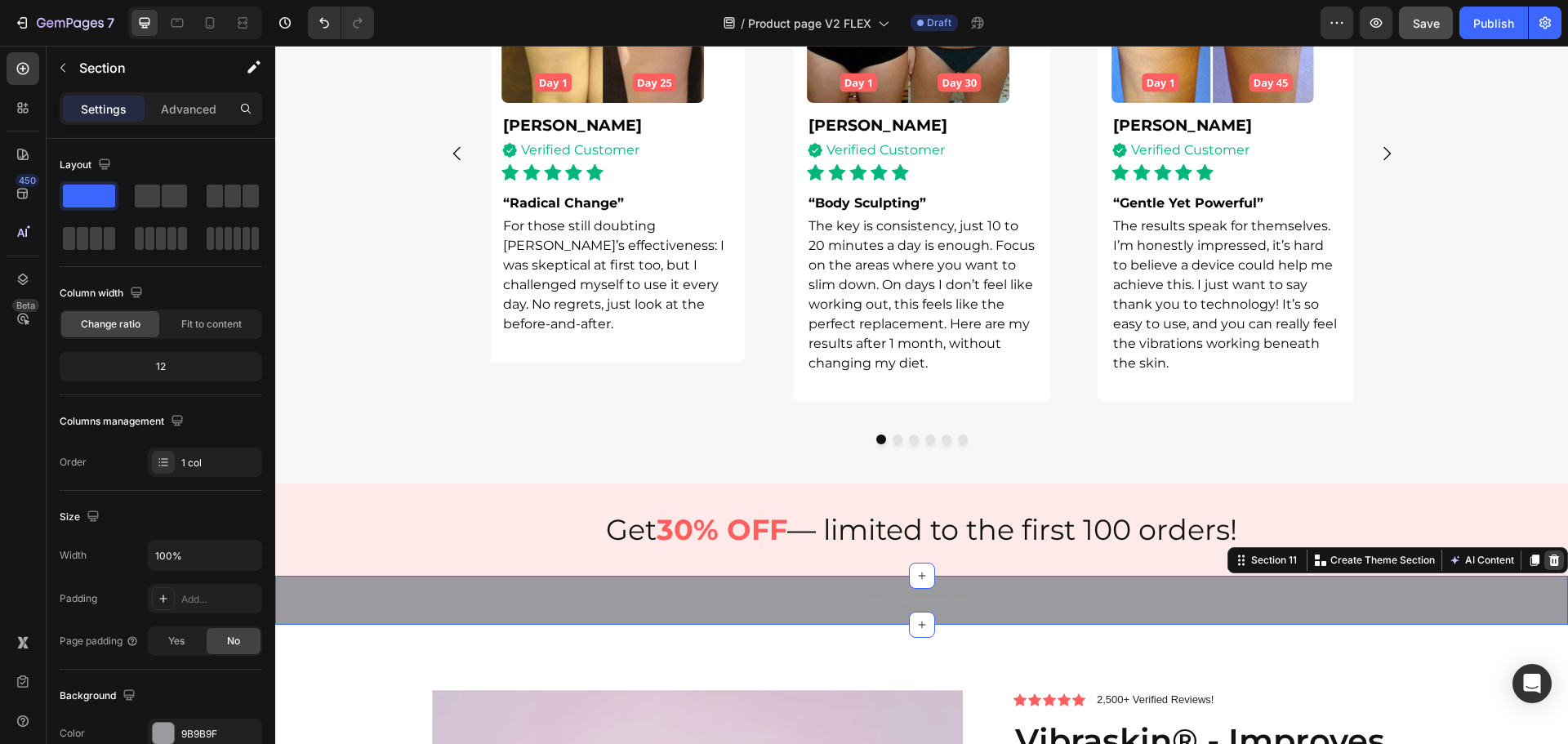
click at [1545, 553] on div at bounding box center [1554, 560] width 19 height 19
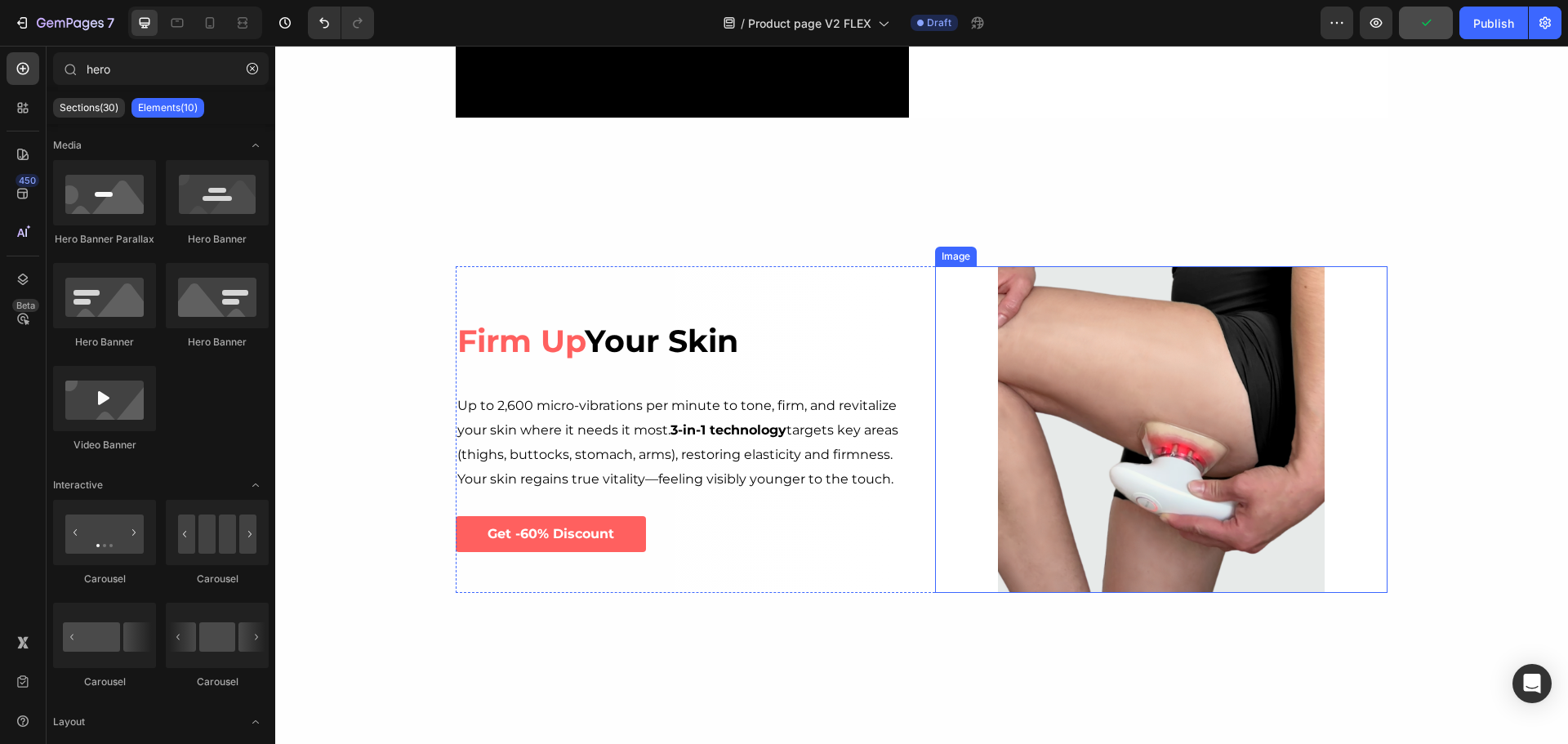
scroll to position [2122, 0]
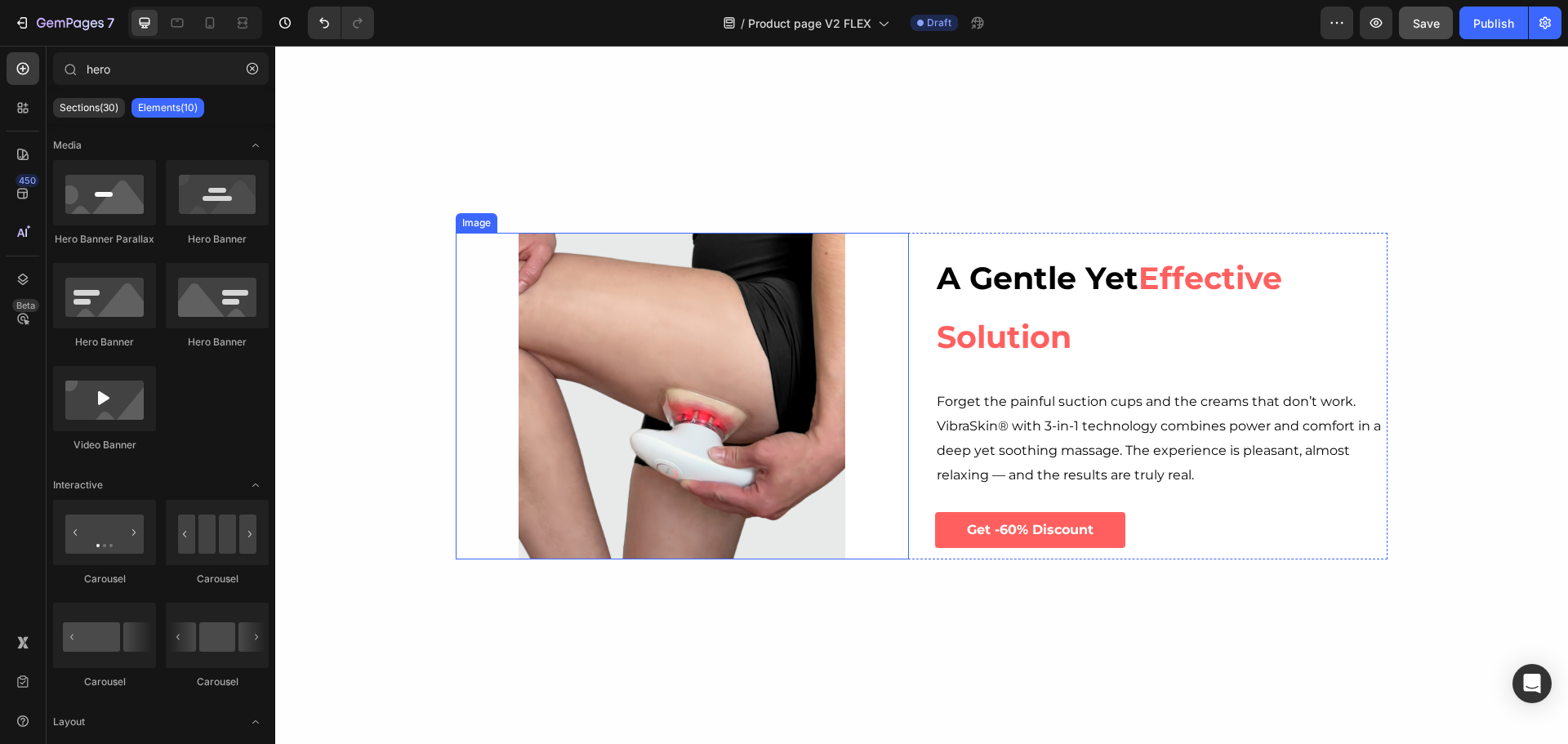
click at [606, 379] on img at bounding box center [681, 395] width 327 height 326
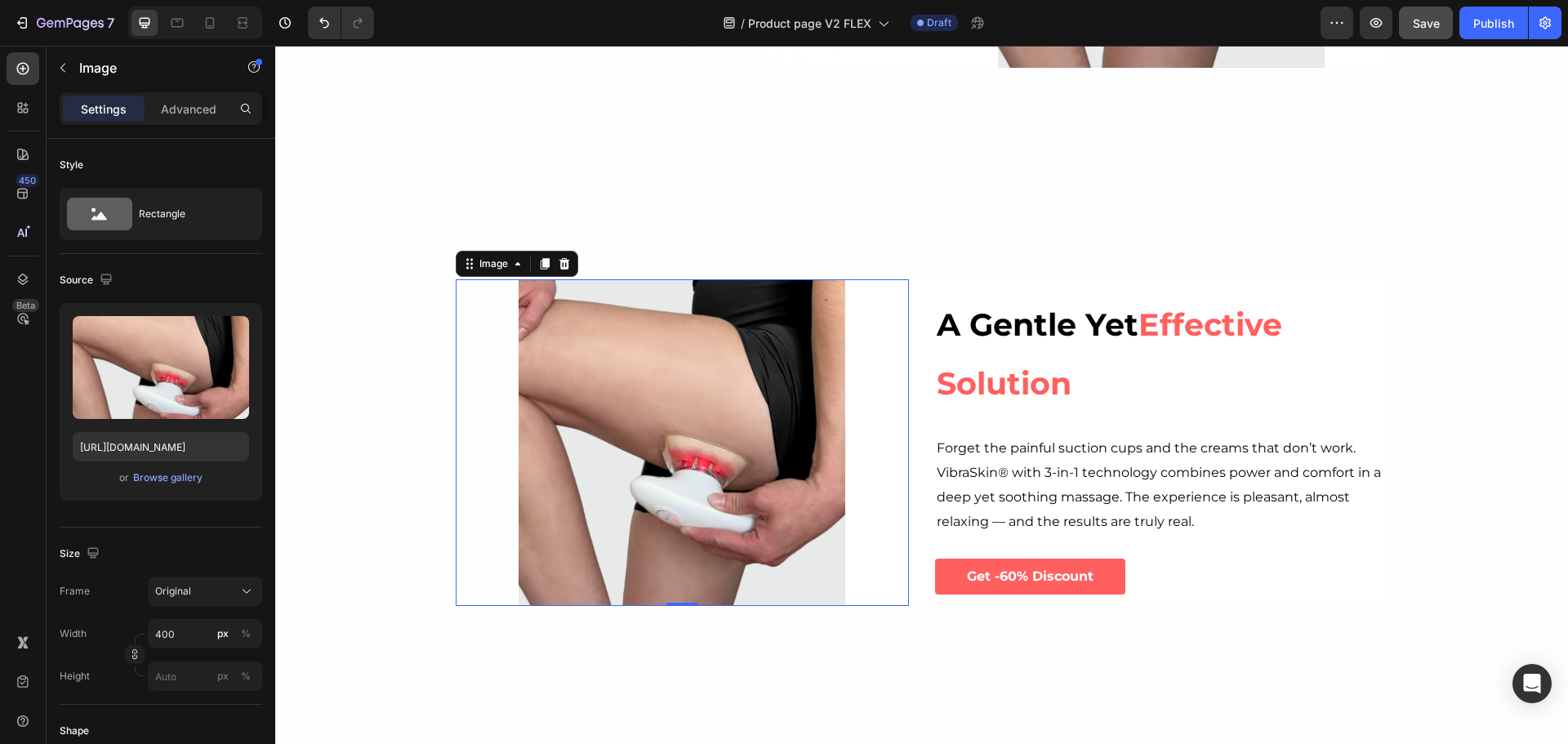
scroll to position [2041, 0]
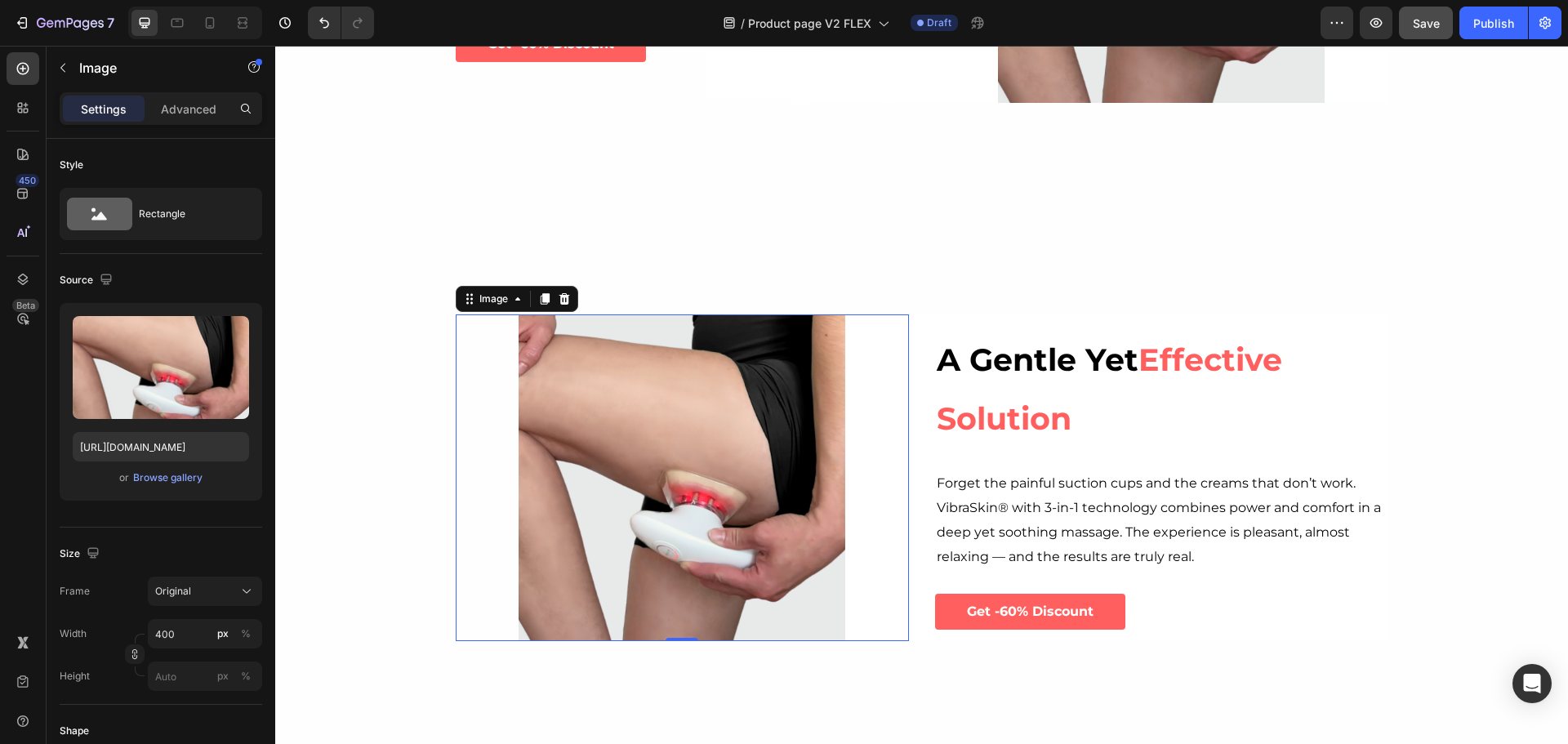
click at [724, 441] on img at bounding box center [681, 477] width 327 height 326
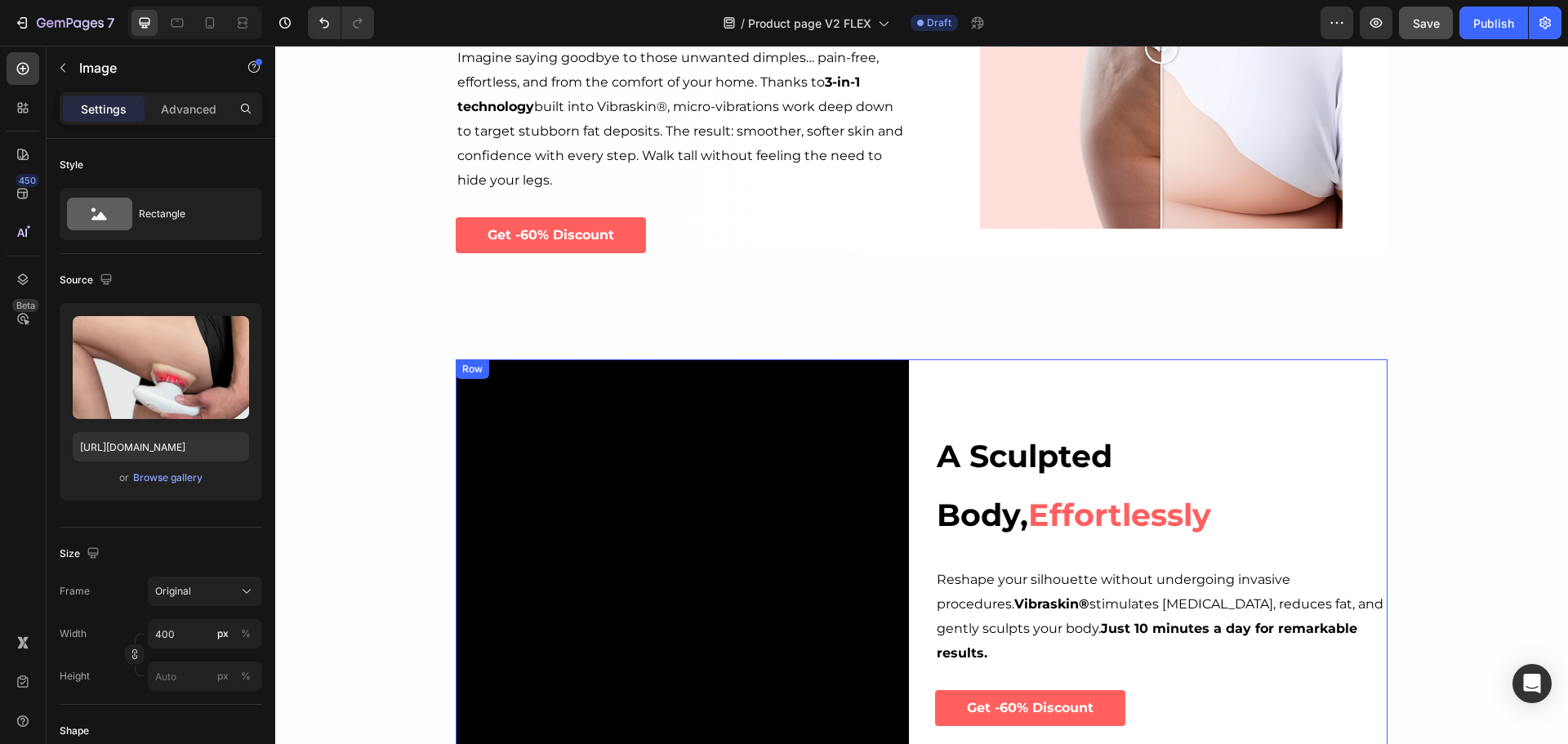
scroll to position [898, 0]
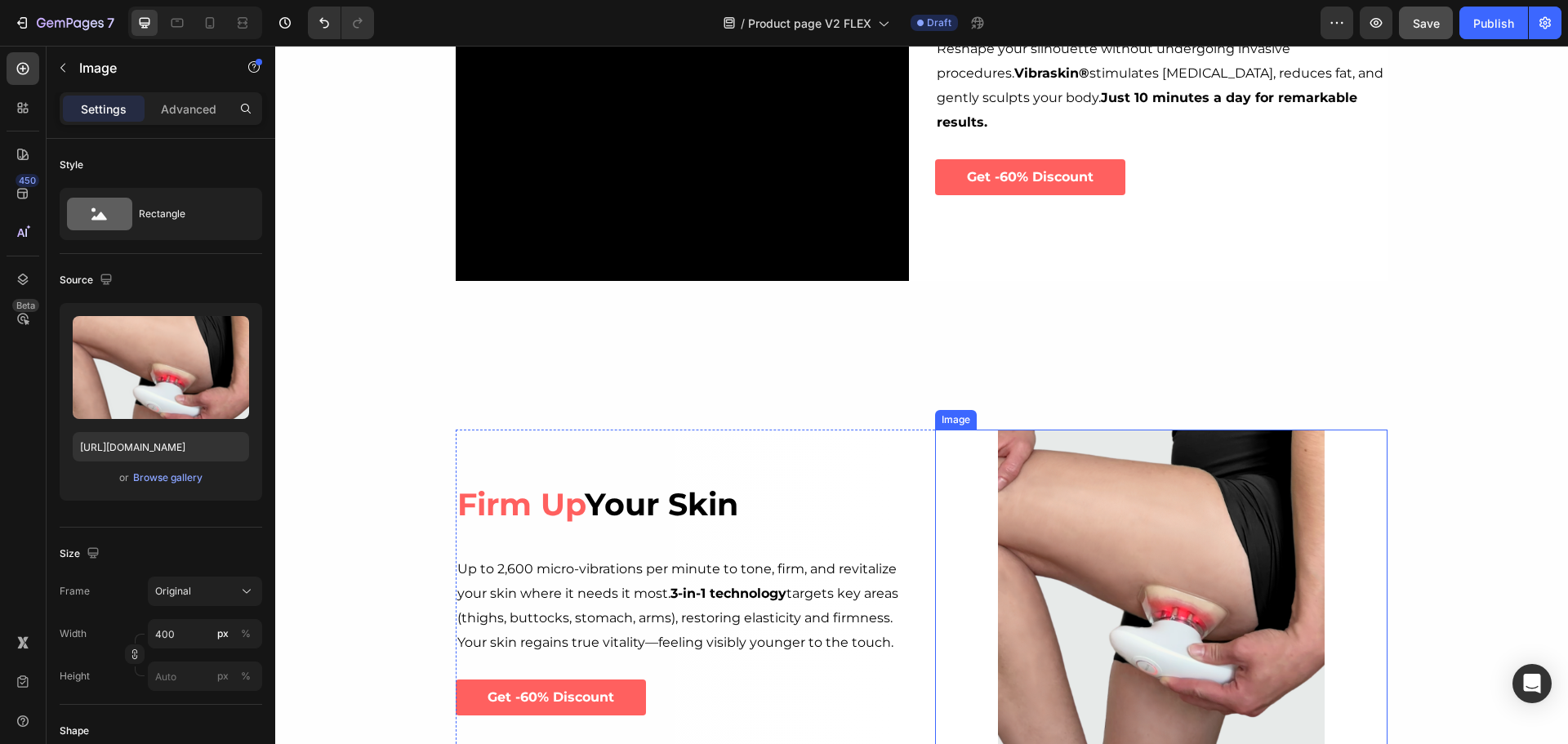
click at [1105, 551] on img at bounding box center [1161, 592] width 327 height 326
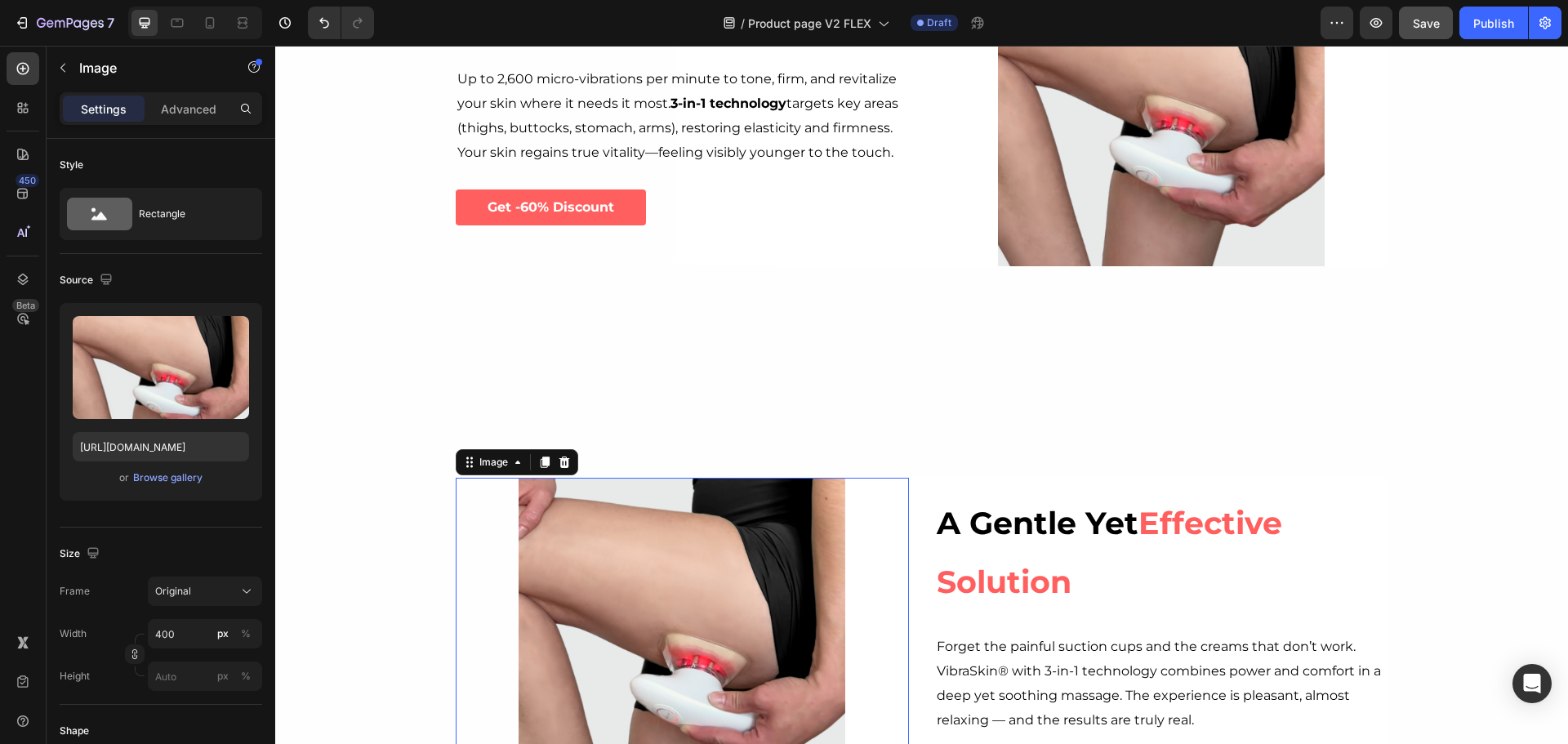
click at [826, 587] on img at bounding box center [681, 640] width 327 height 326
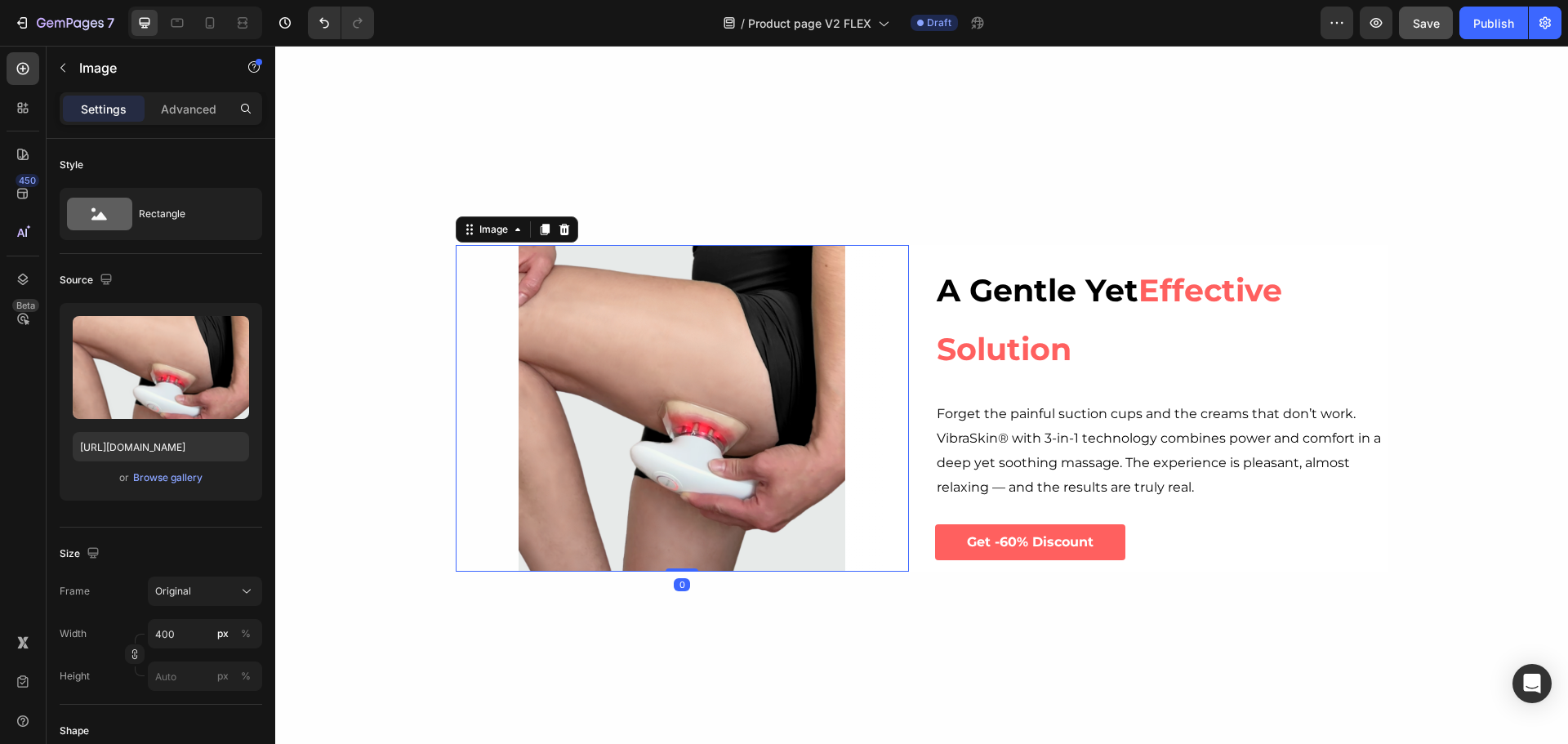
scroll to position [2122, 0]
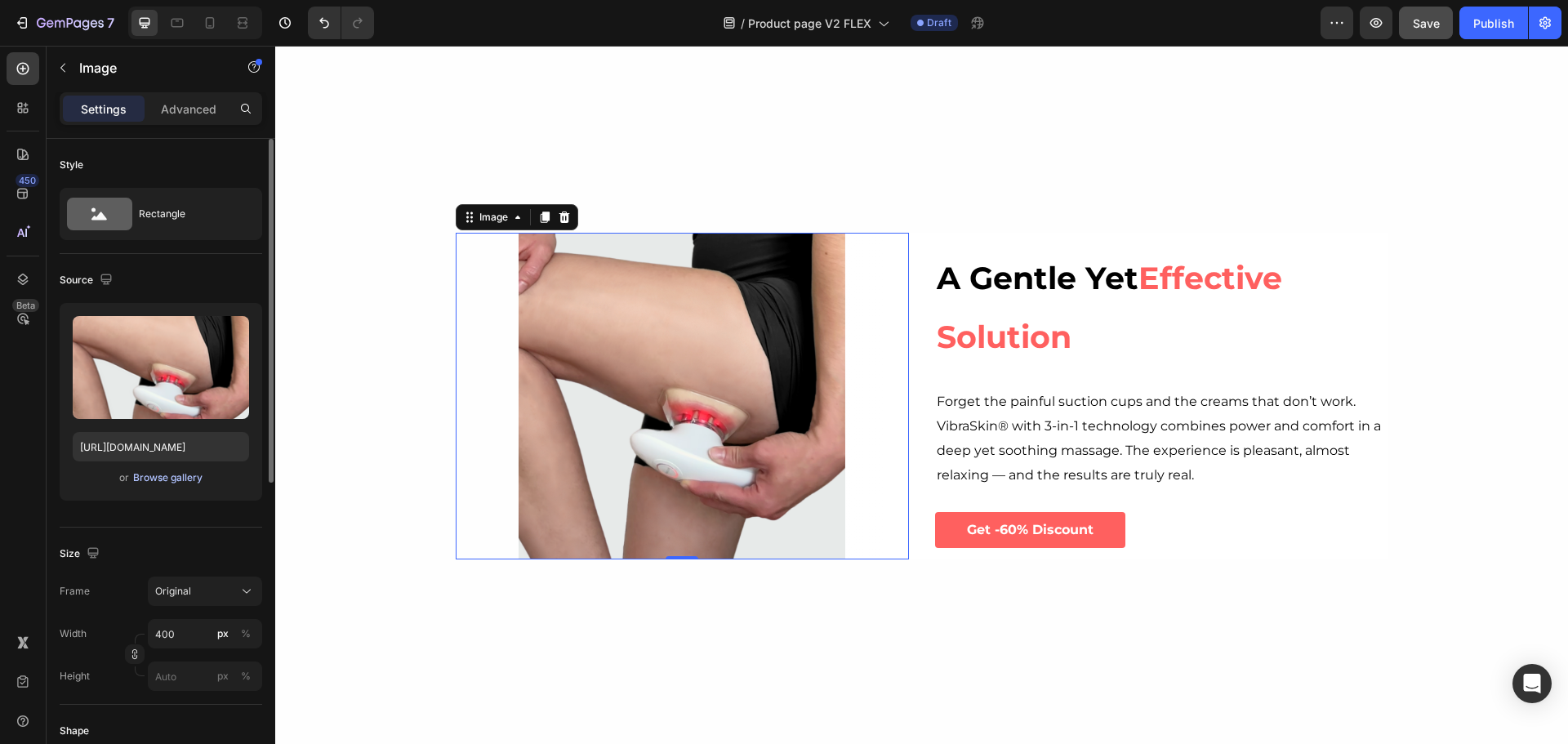
click at [179, 481] on div "Browse gallery" at bounding box center [167, 478] width 69 height 15
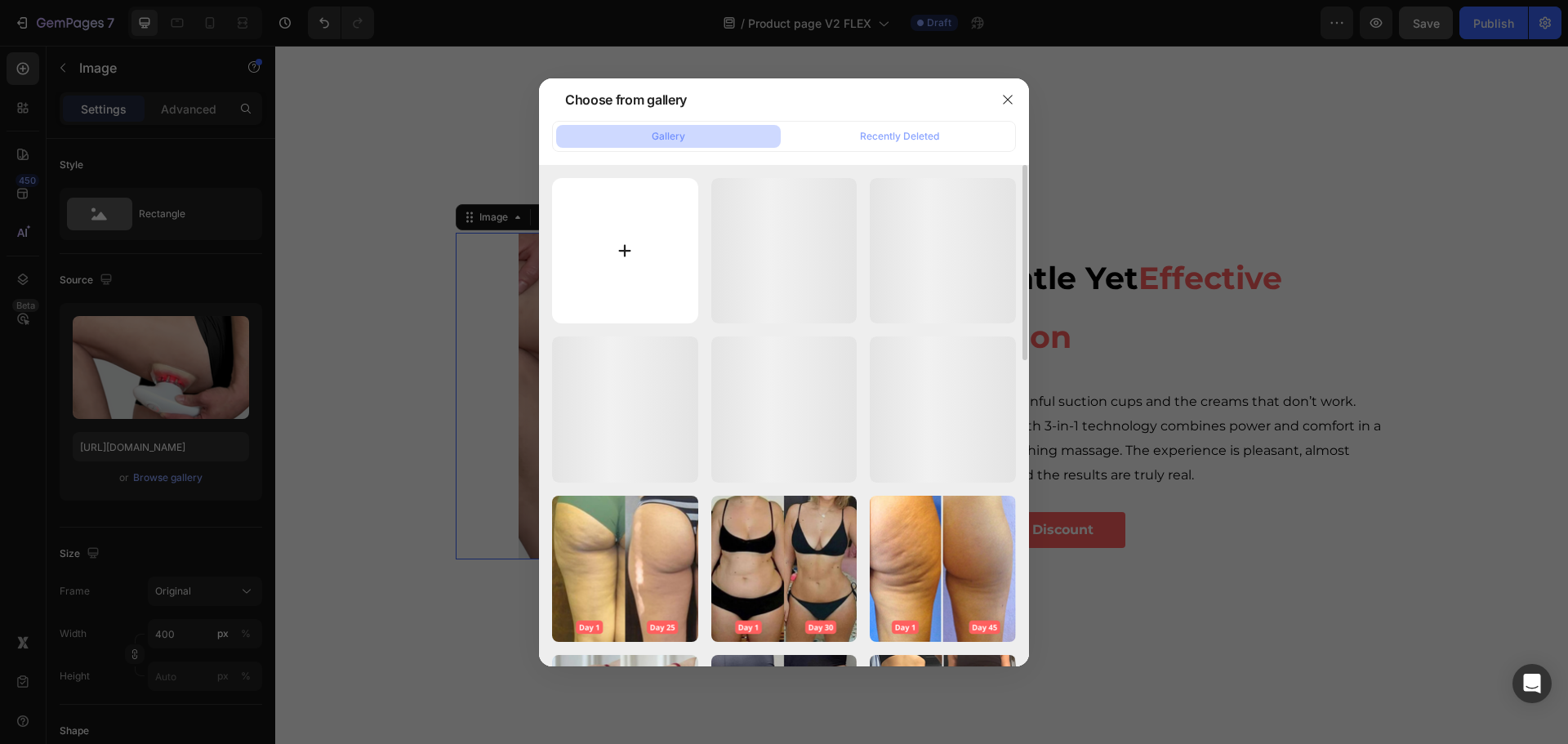
click at [610, 264] on input "file" at bounding box center [625, 250] width 146 height 146
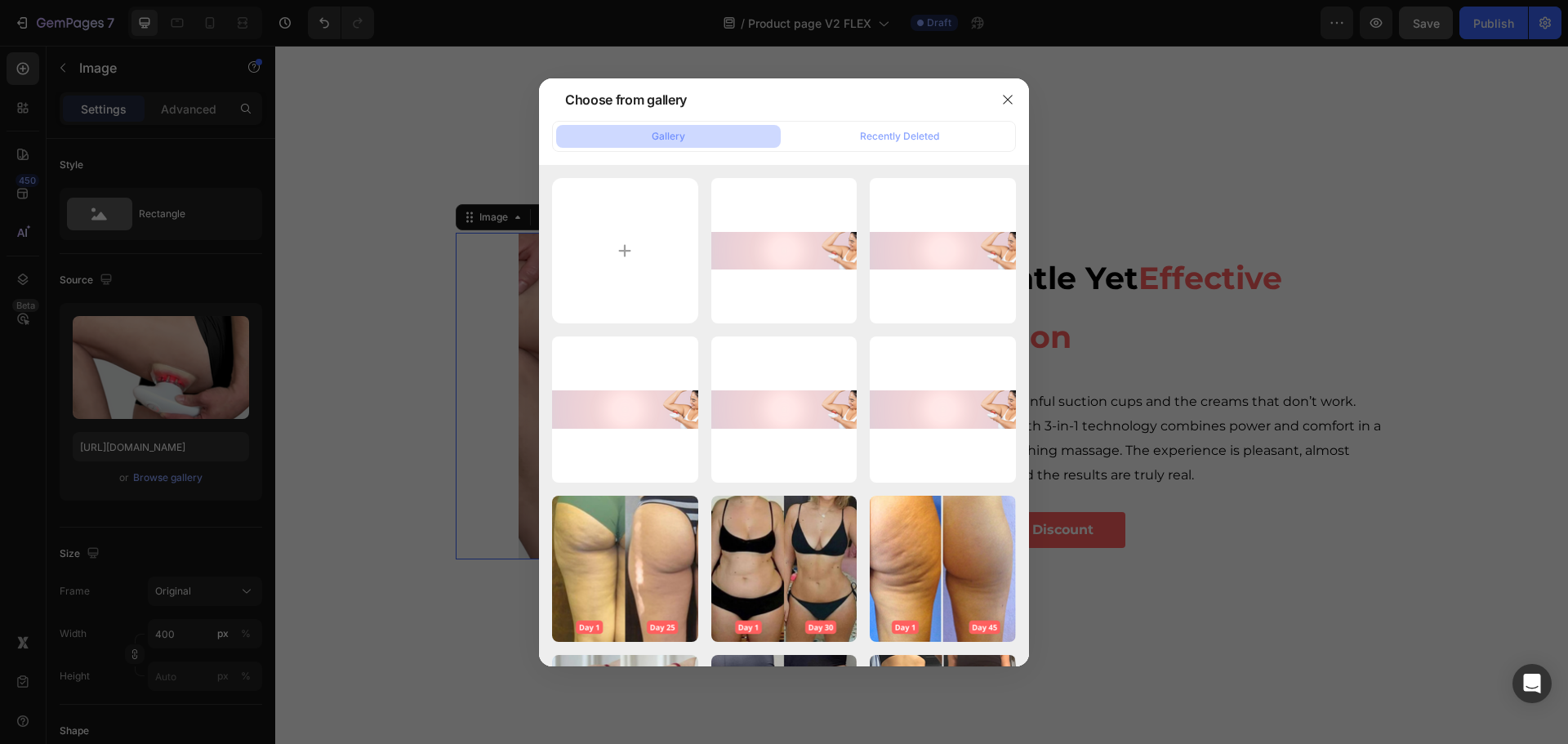
click at [1298, 159] on div at bounding box center [784, 372] width 1568 height 744
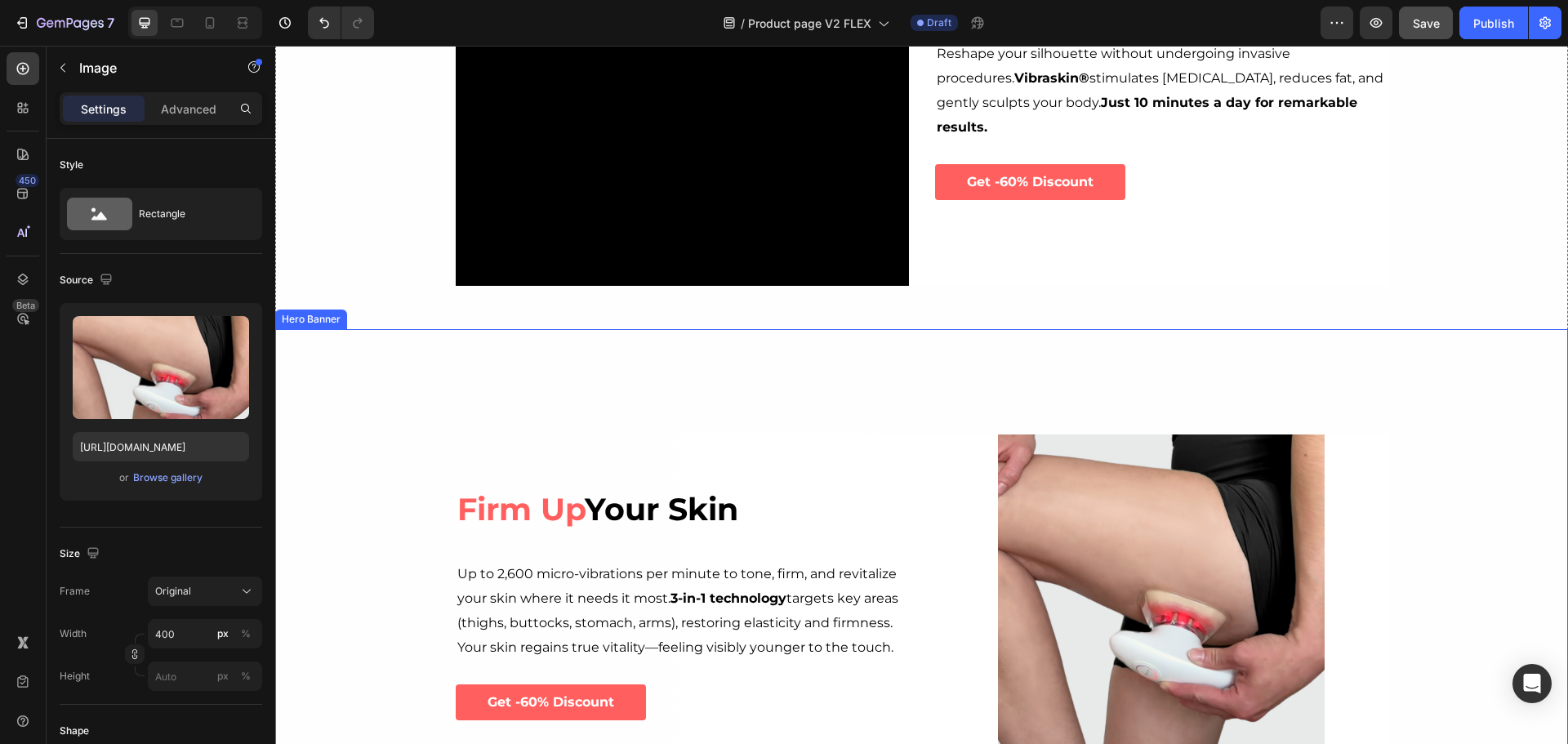
scroll to position [1062, 0]
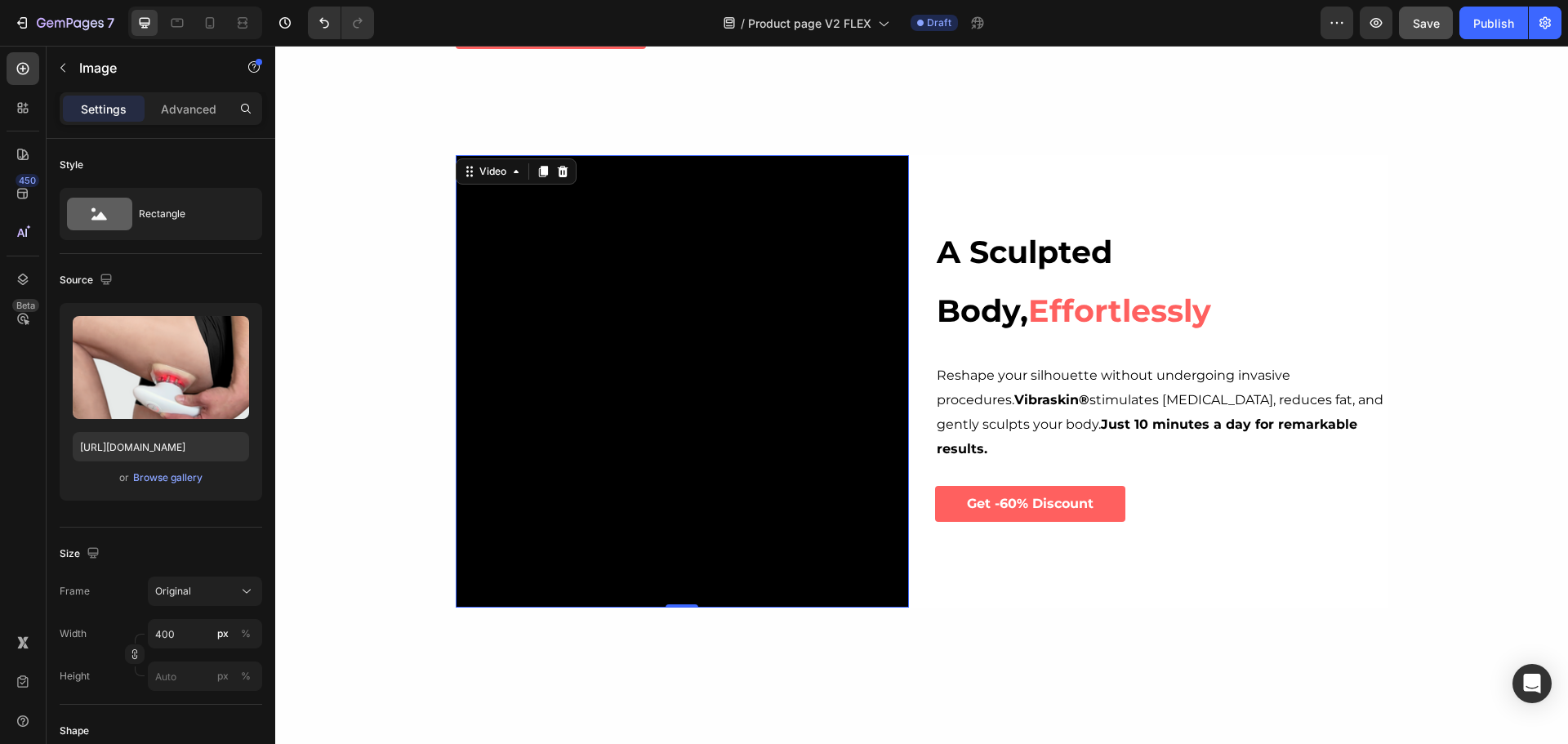
click at [733, 409] on video at bounding box center [682, 381] width 453 height 453
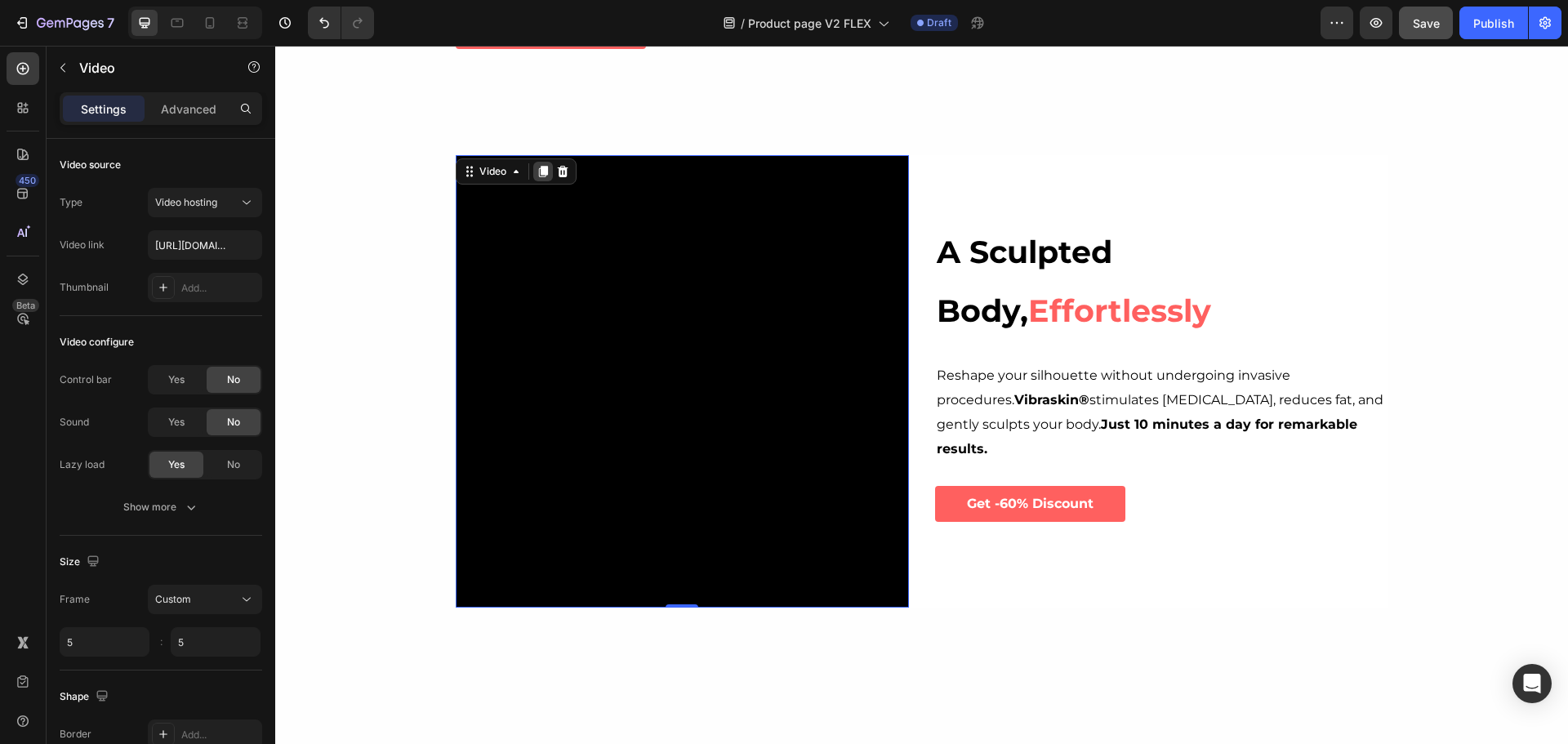
click at [536, 172] on icon at bounding box center [542, 171] width 13 height 13
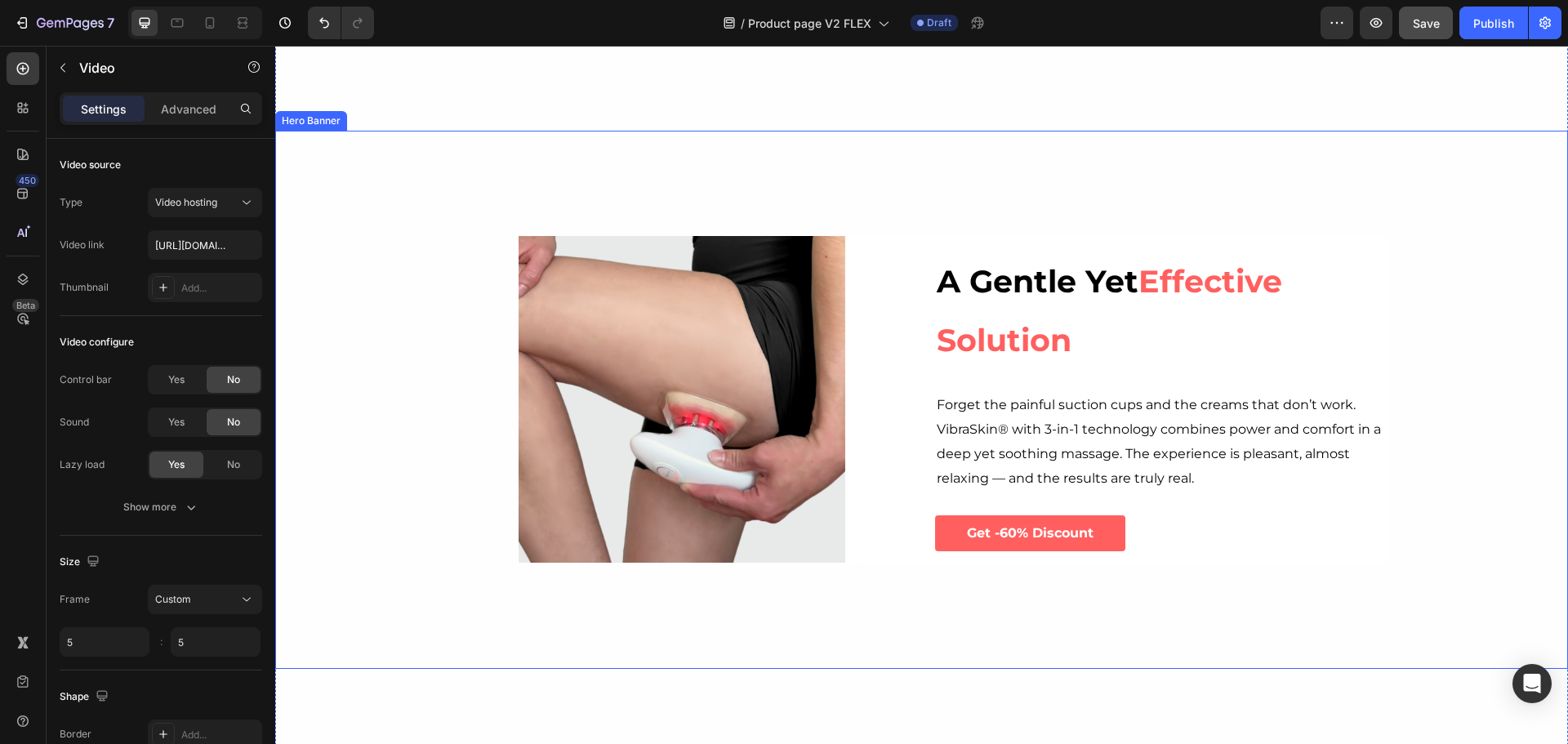
scroll to position [2122, 0]
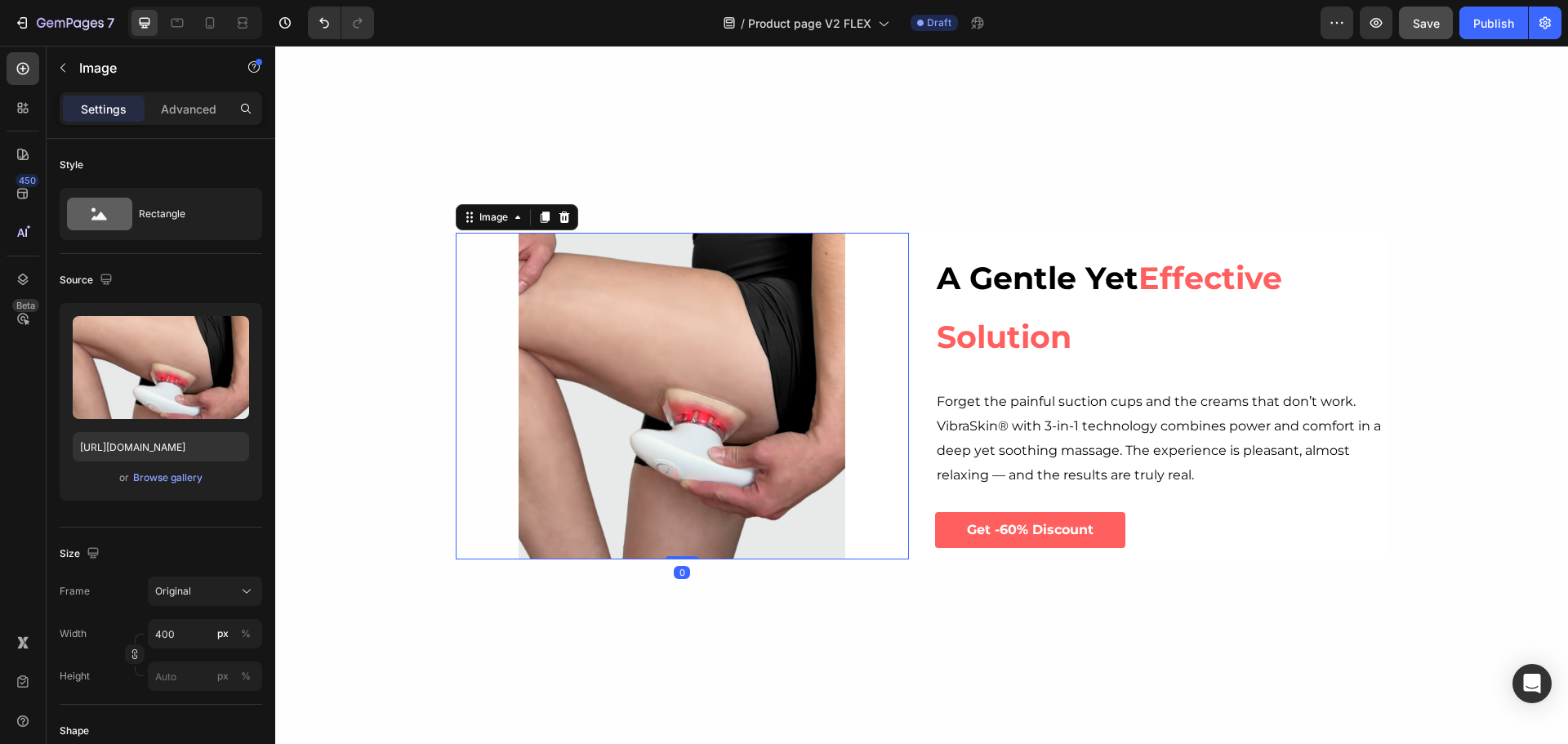
click at [683, 345] on img at bounding box center [681, 395] width 327 height 326
click at [563, 211] on icon at bounding box center [564, 217] width 13 height 13
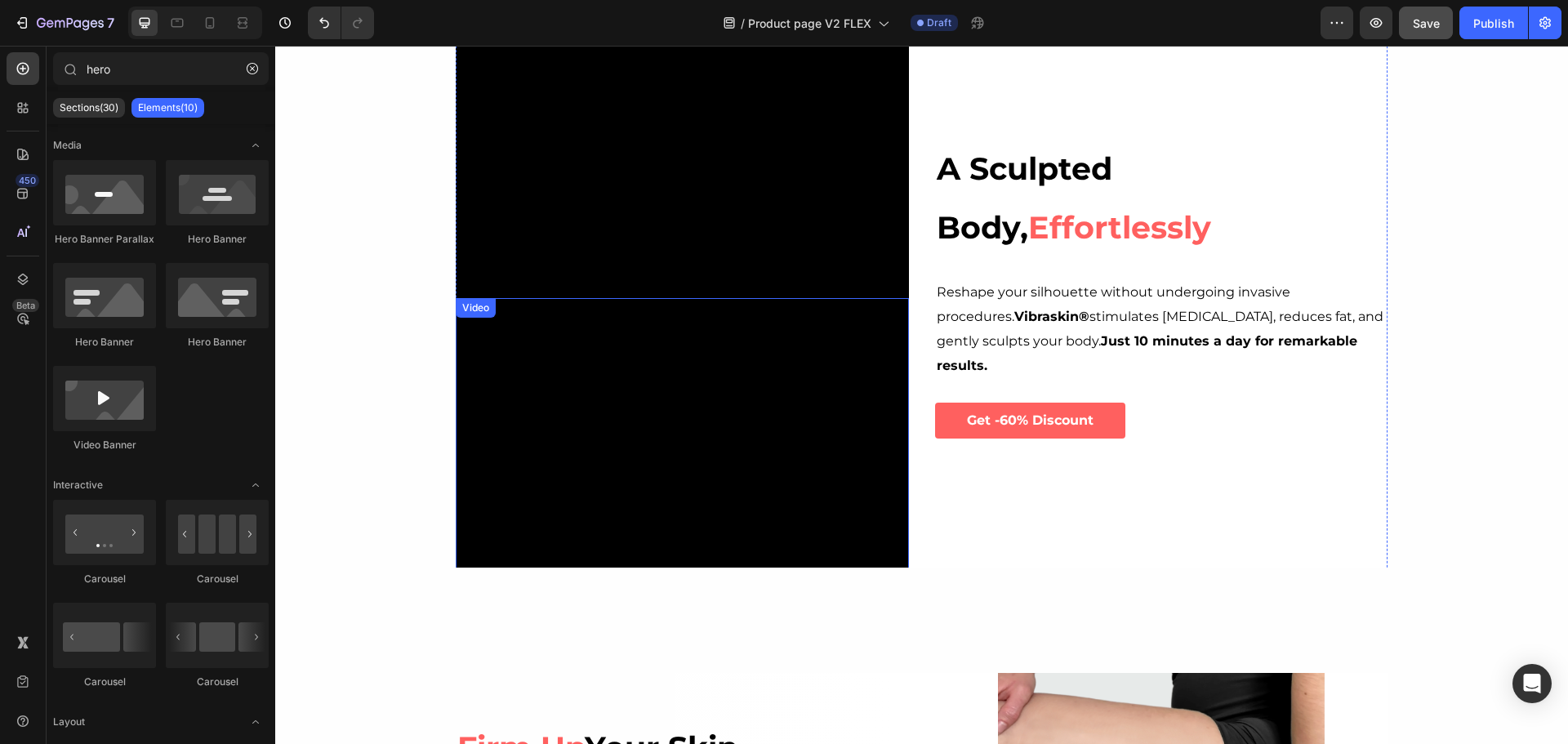
scroll to position [1143, 0]
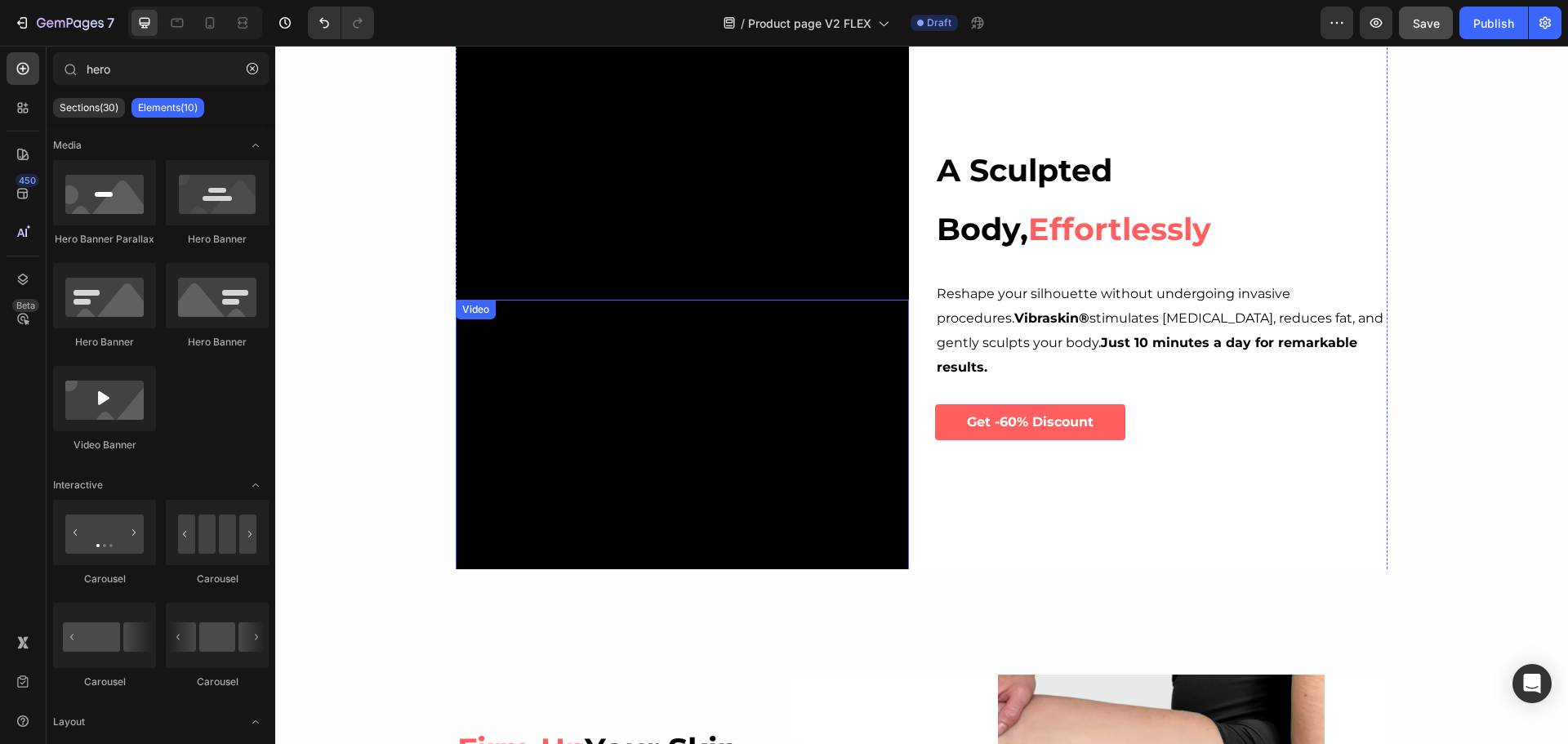
click at [732, 383] on video at bounding box center [682, 526] width 453 height 453
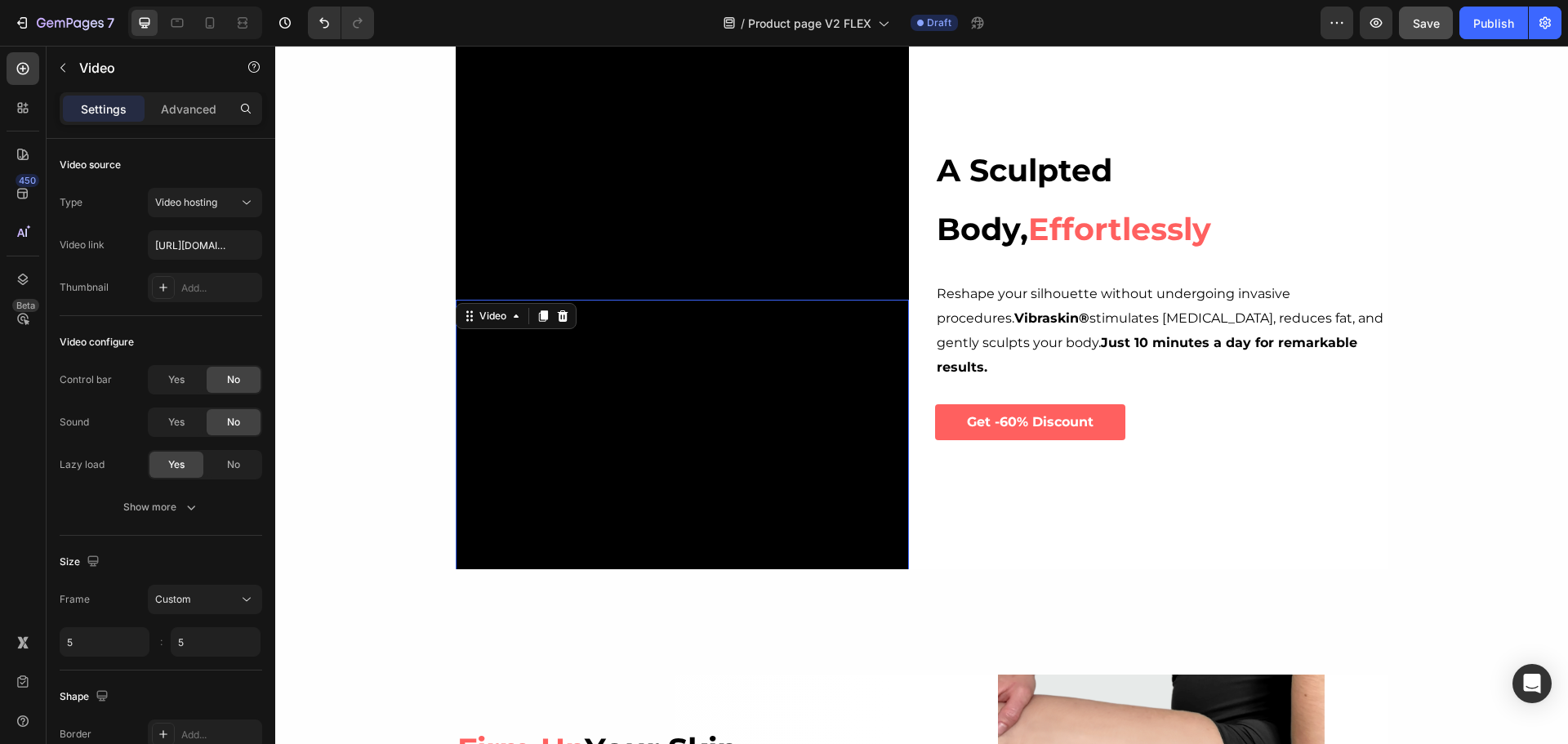
drag, startPoint x: 538, startPoint y: 317, endPoint x: 557, endPoint y: 295, distance: 29.1
click at [598, 305] on div "Video 0" at bounding box center [682, 526] width 453 height 453
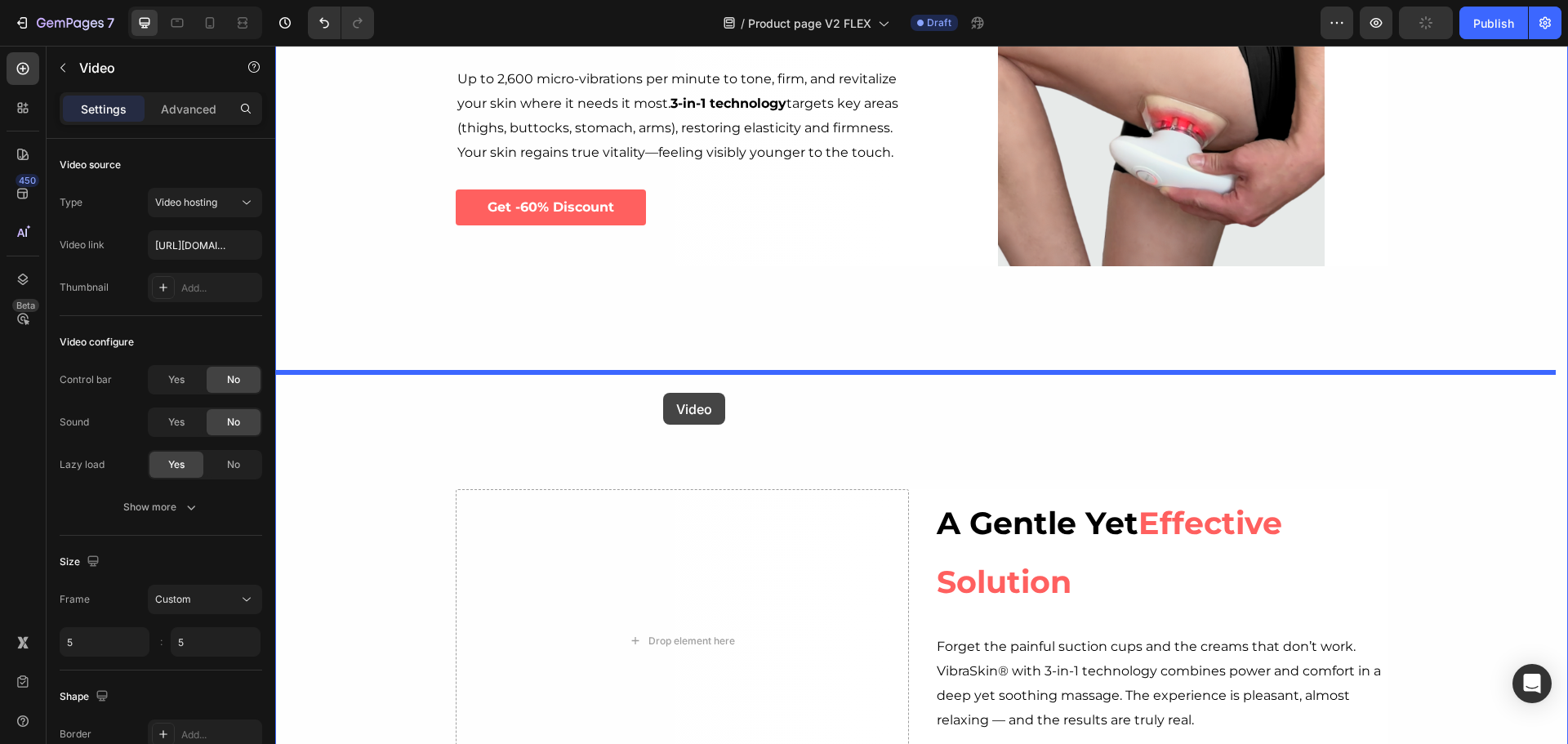
scroll to position [2286, 0]
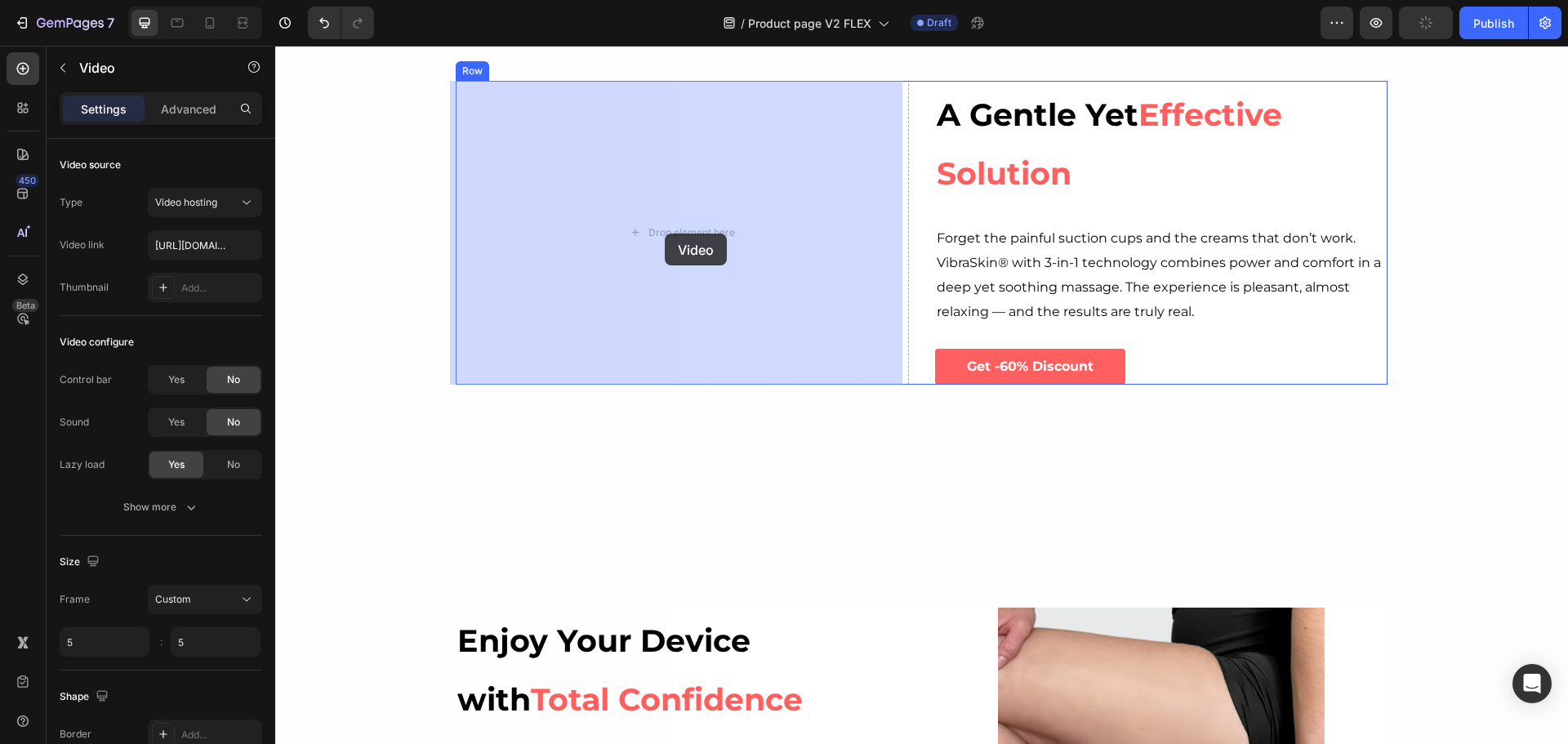
drag, startPoint x: 465, startPoint y: 315, endPoint x: 665, endPoint y: 234, distance: 215.8
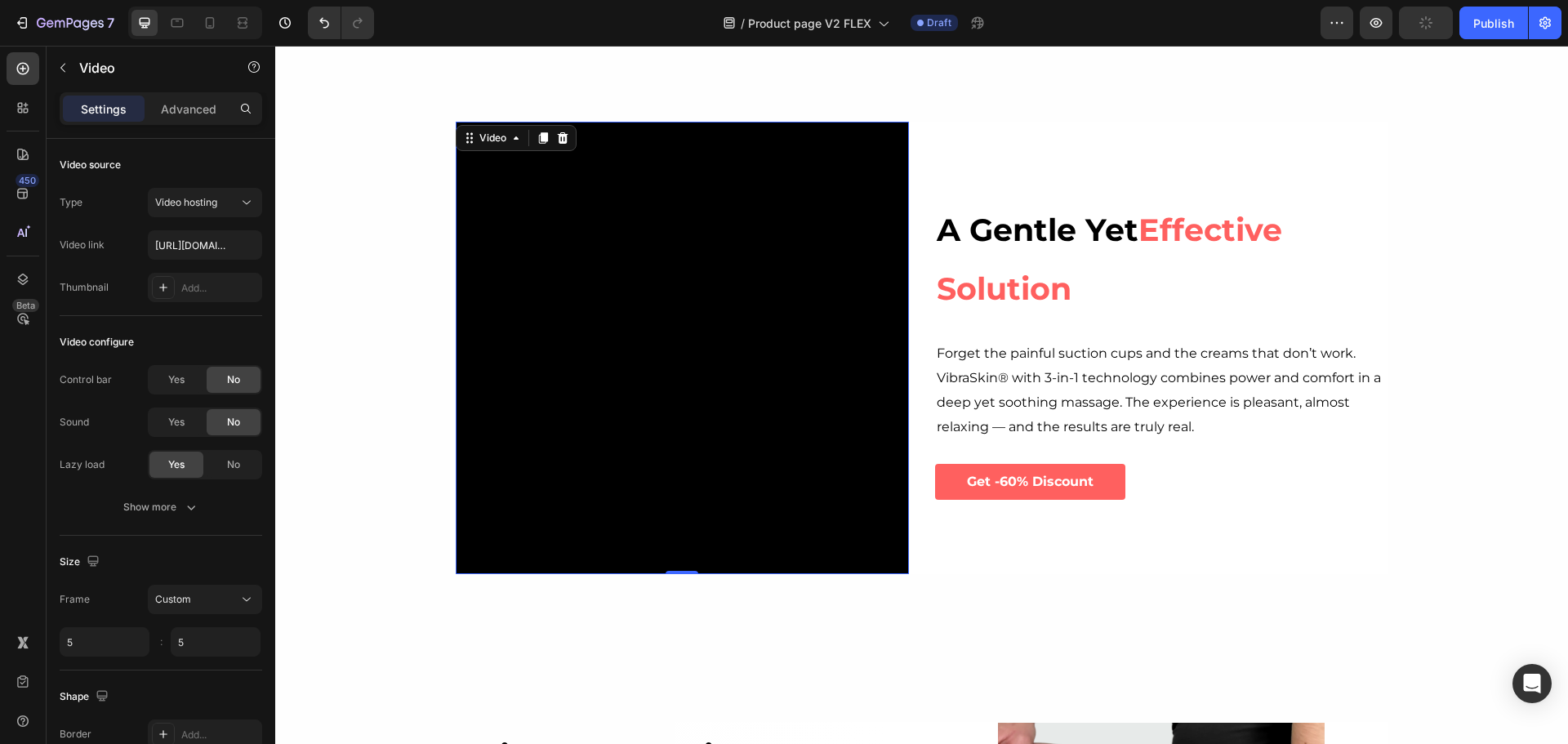
scroll to position [2122, 0]
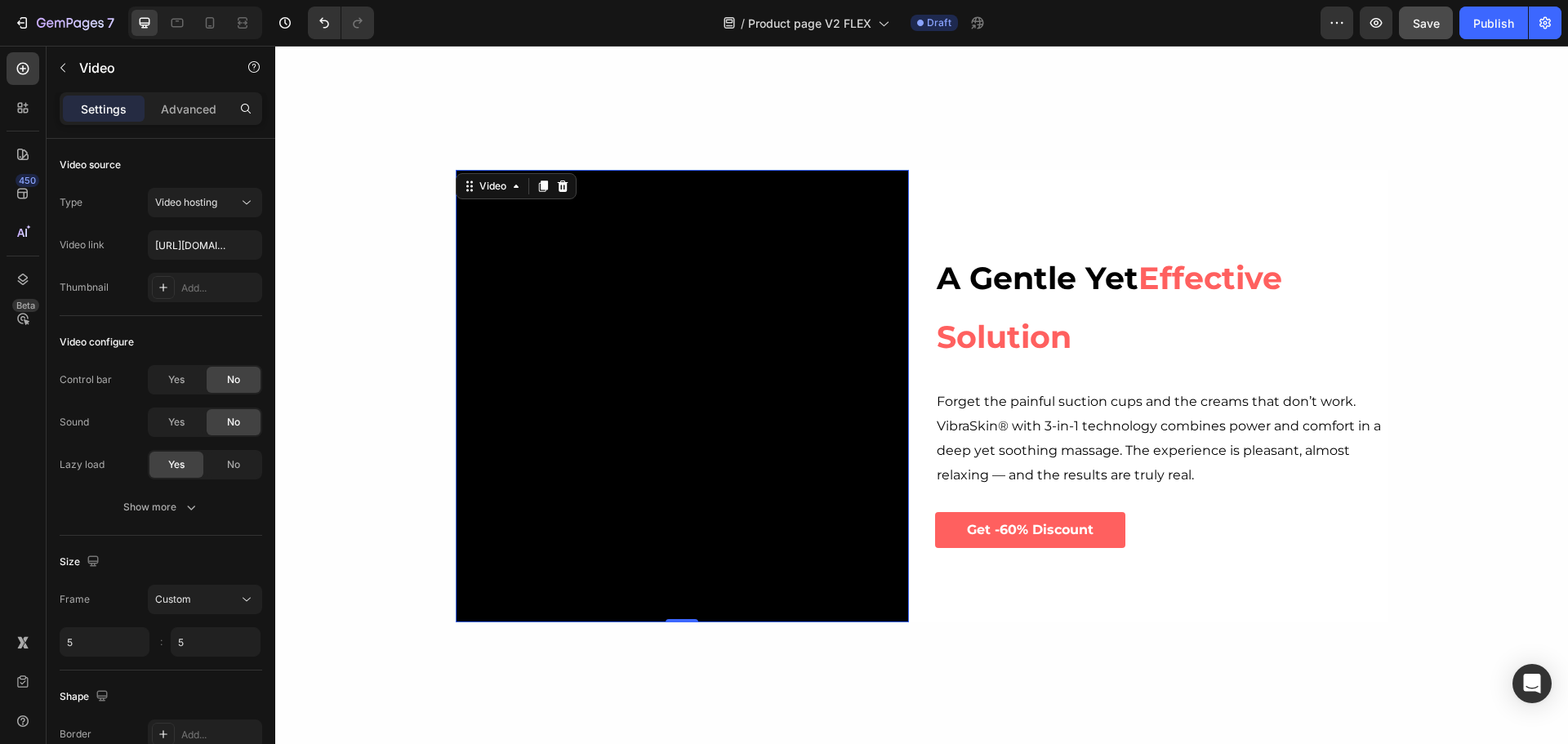
click at [544, 242] on video at bounding box center [682, 396] width 453 height 453
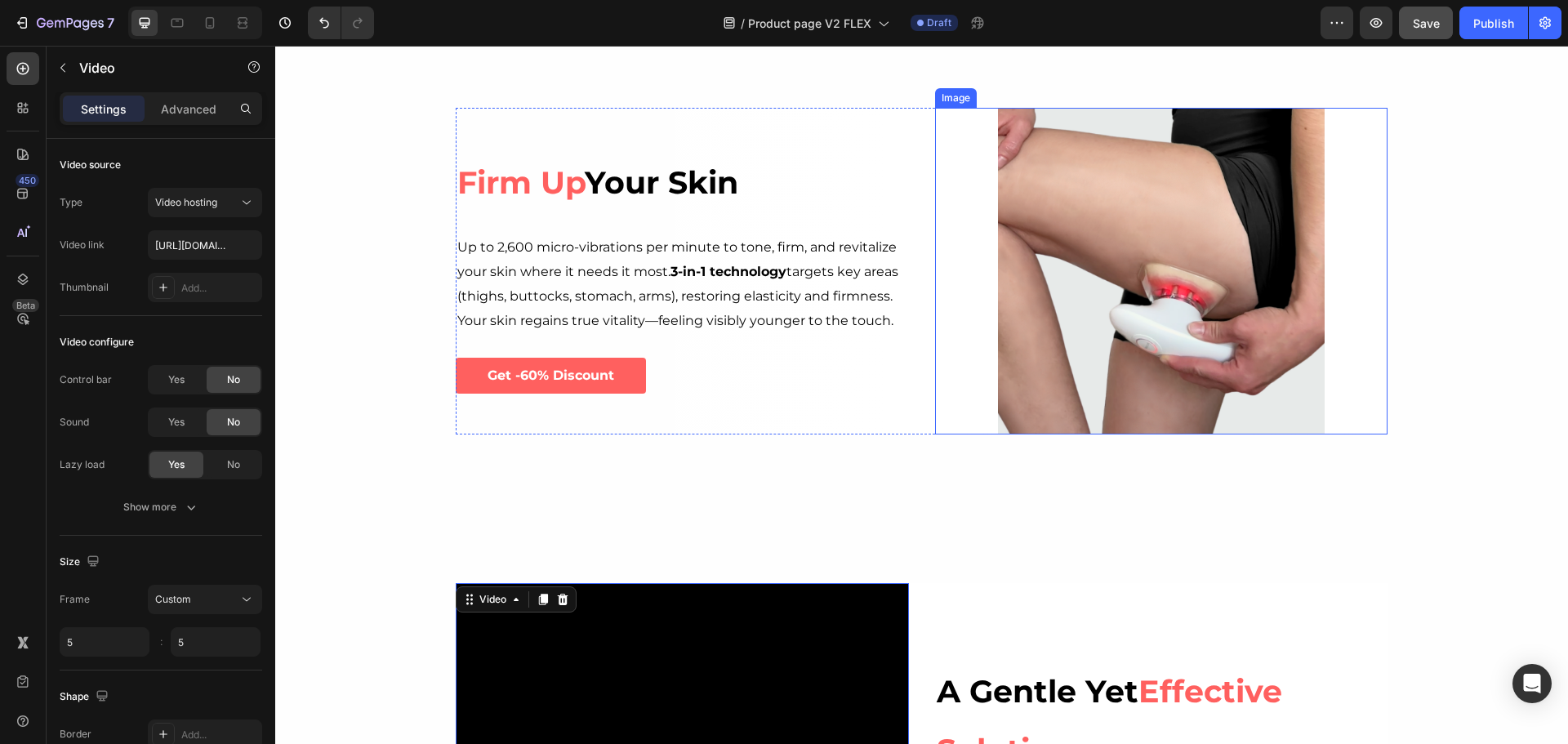
scroll to position [1960, 0]
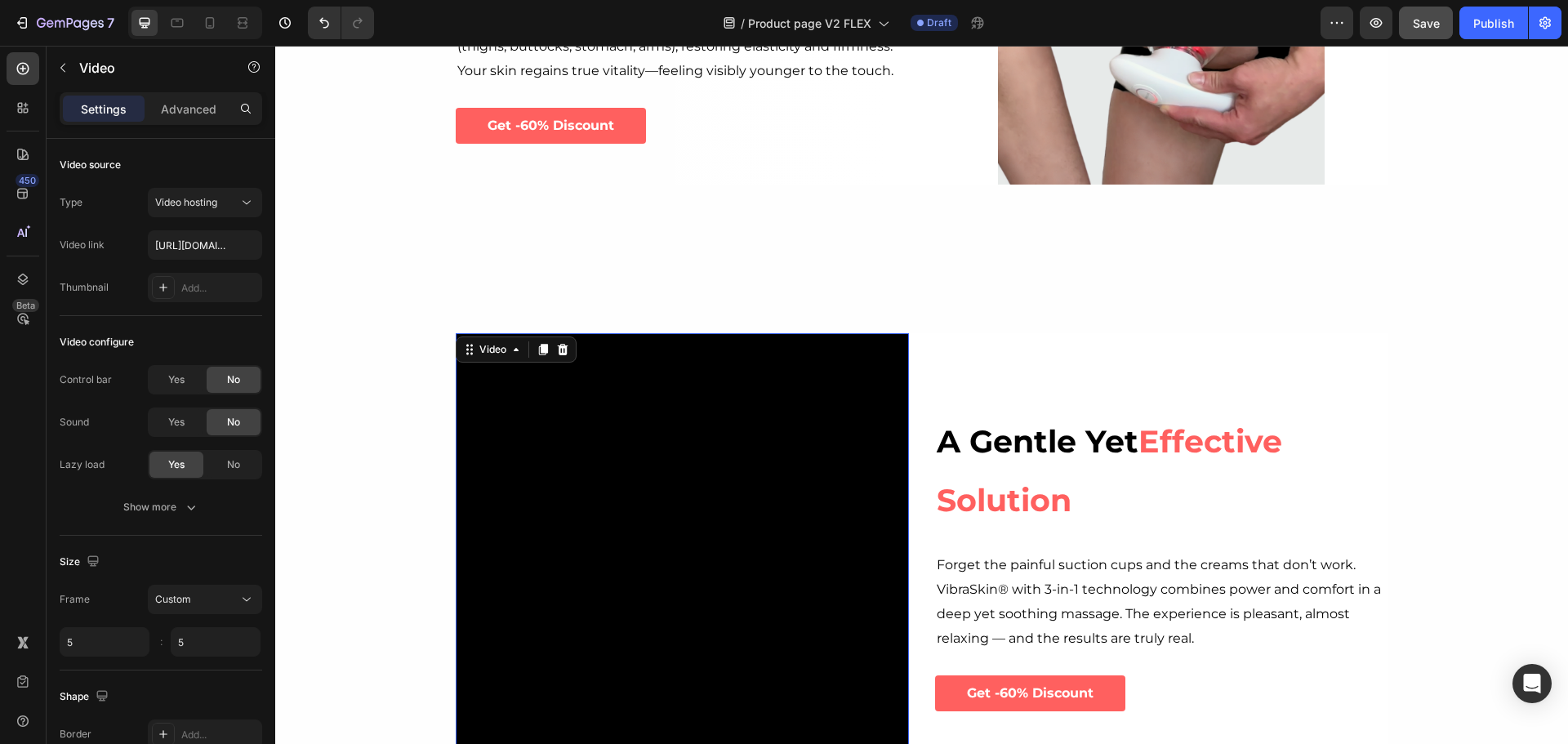
click at [753, 546] on video at bounding box center [682, 559] width 453 height 453
paste input "21796d60a5c84e7aa19333a53526b43a"
type input "https://cdn.shopify.com/videos/c/o/v/21796d60a5c84e7aa19333a53526b43a.mp4"
click at [190, 326] on div "Video configure Control bar Yes No Sound Yes No Lazy load Yes No Show more" at bounding box center [160, 426] width 203 height 219
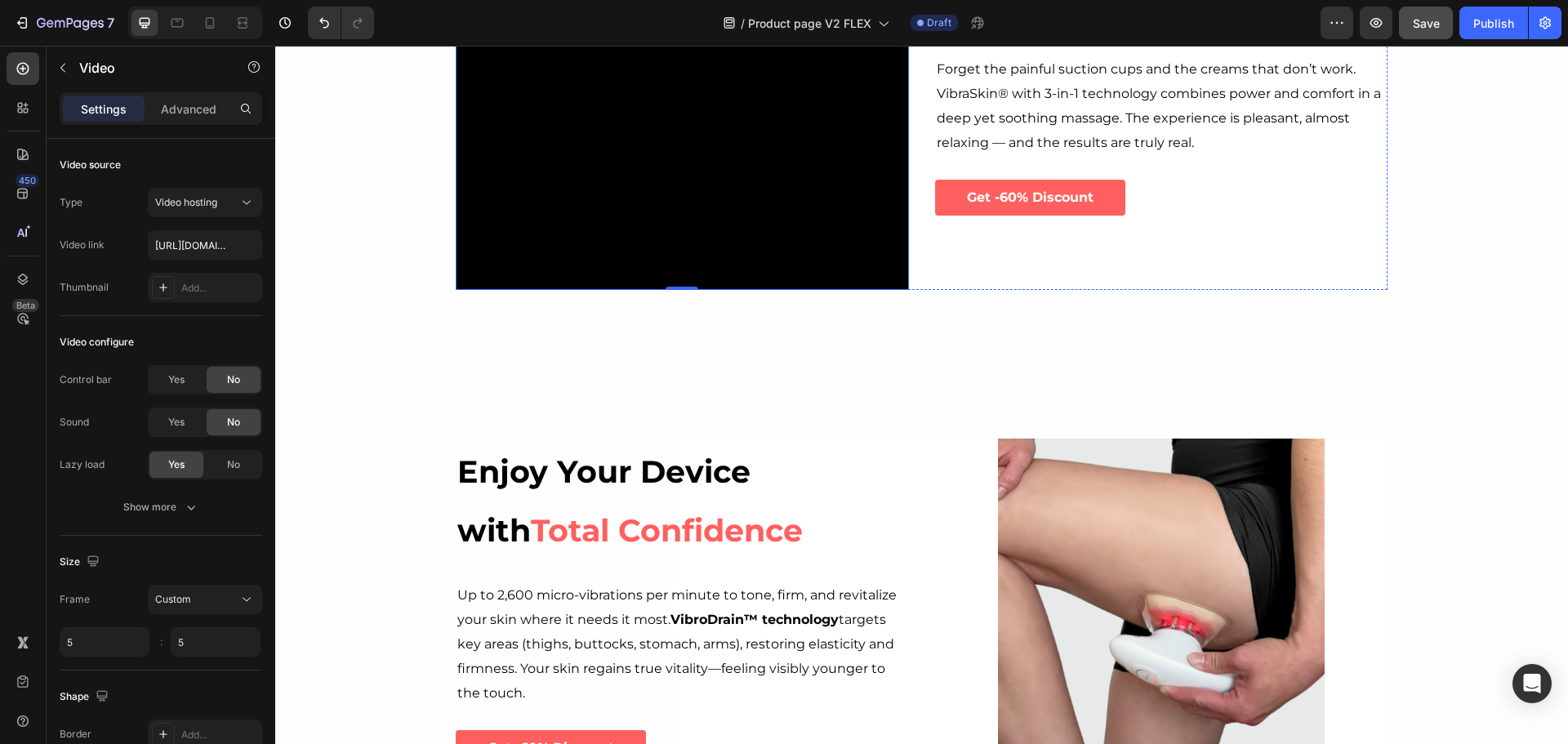
scroll to position [2531, 0]
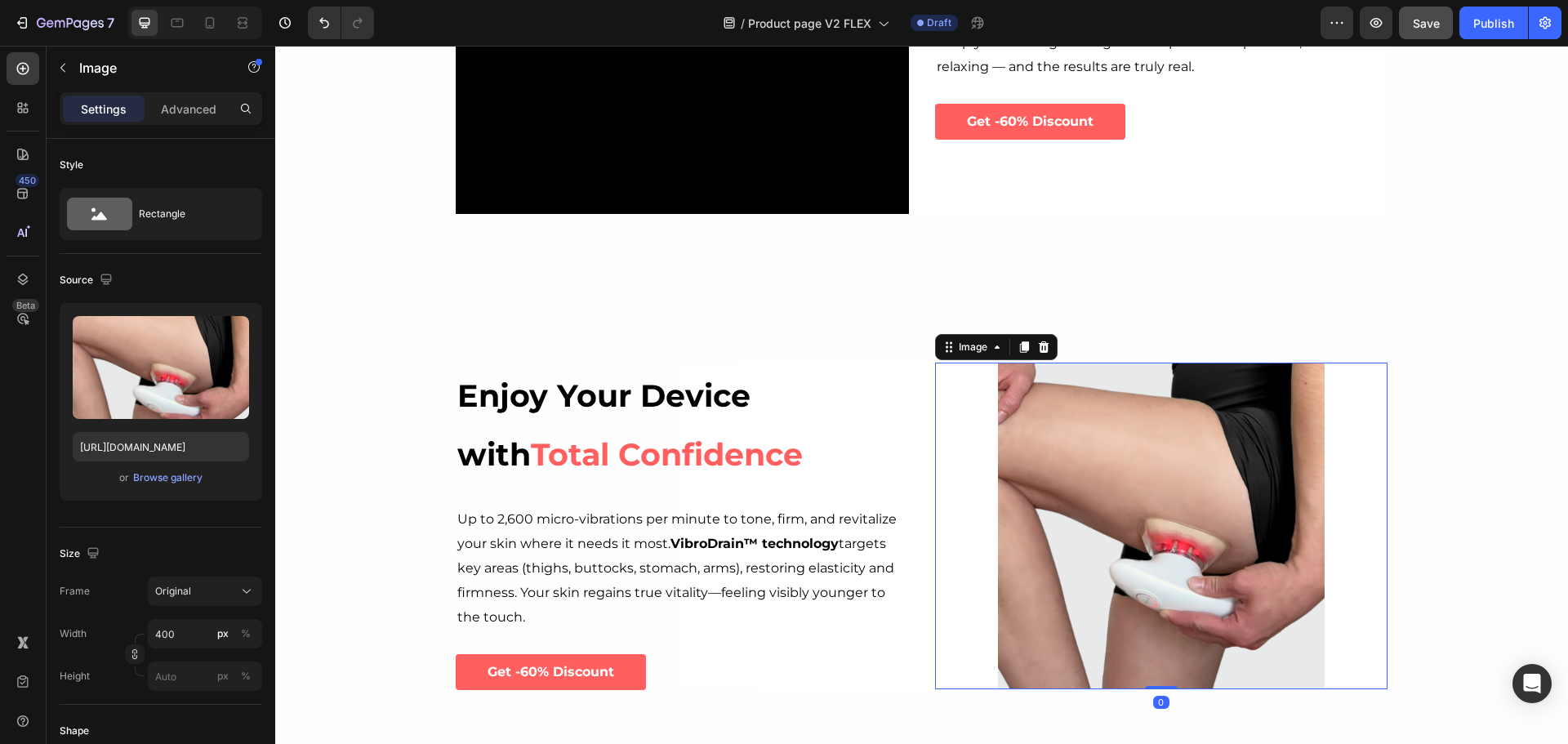
click at [1057, 673] on img at bounding box center [1161, 525] width 327 height 326
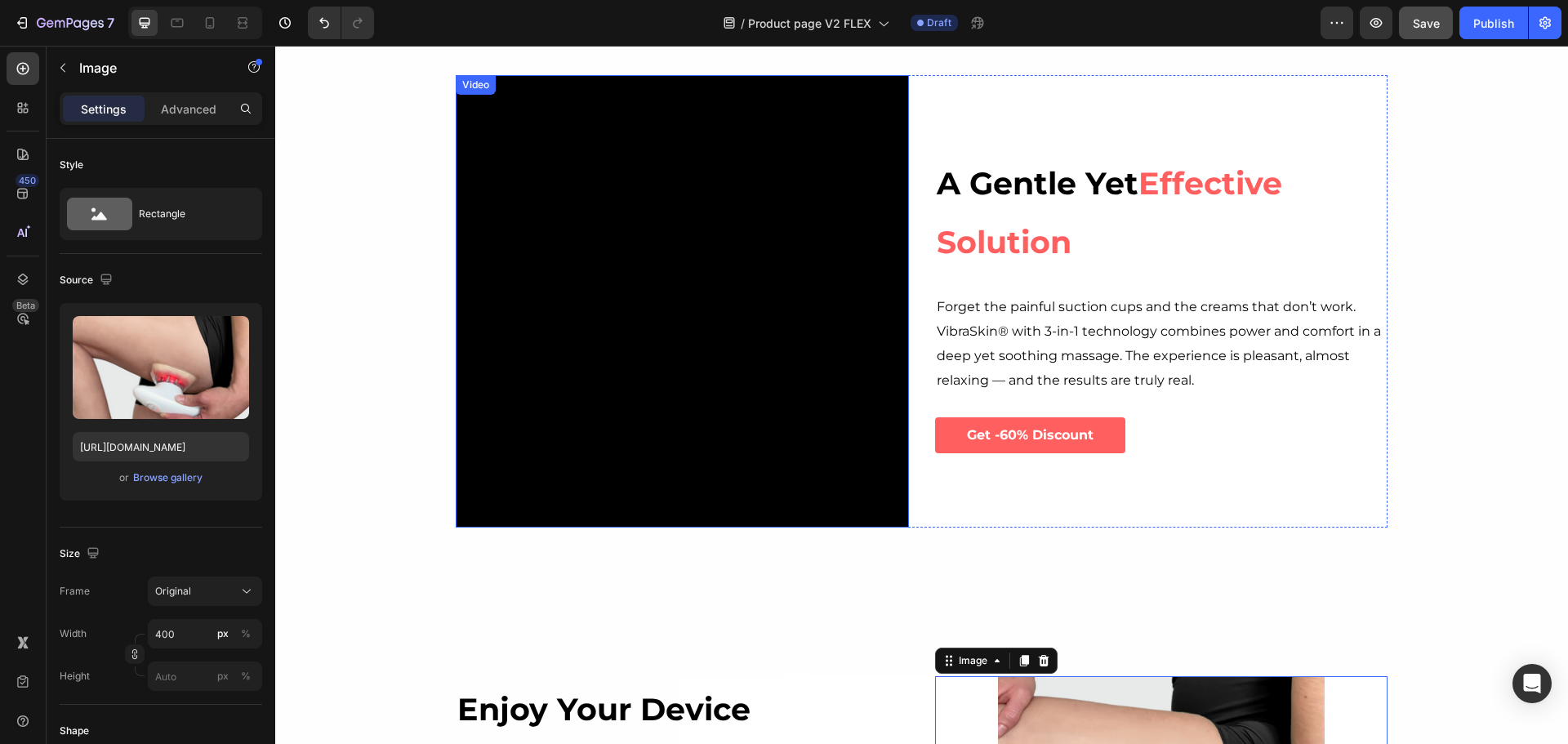
scroll to position [2204, 0]
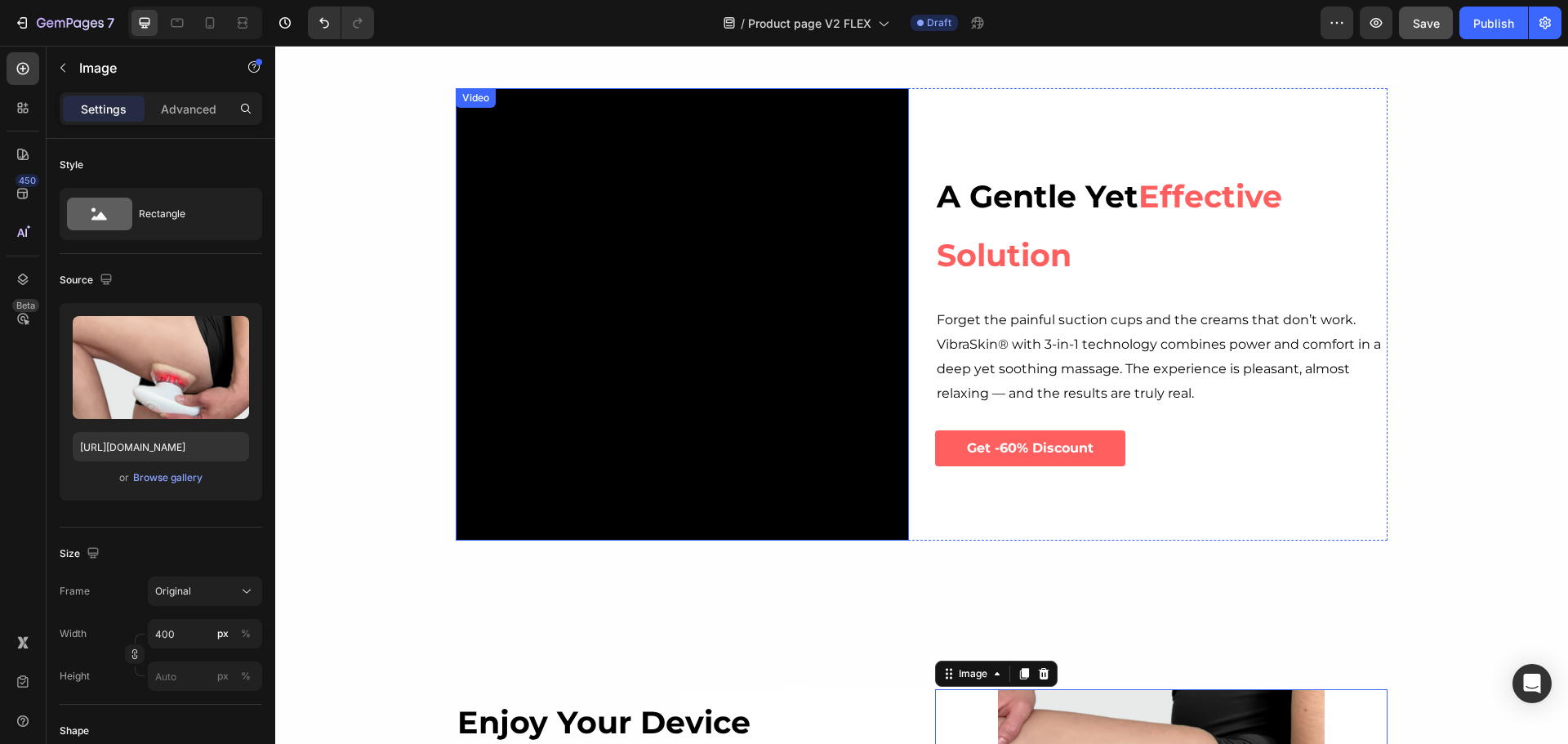
click at [742, 295] on video at bounding box center [682, 315] width 453 height 453
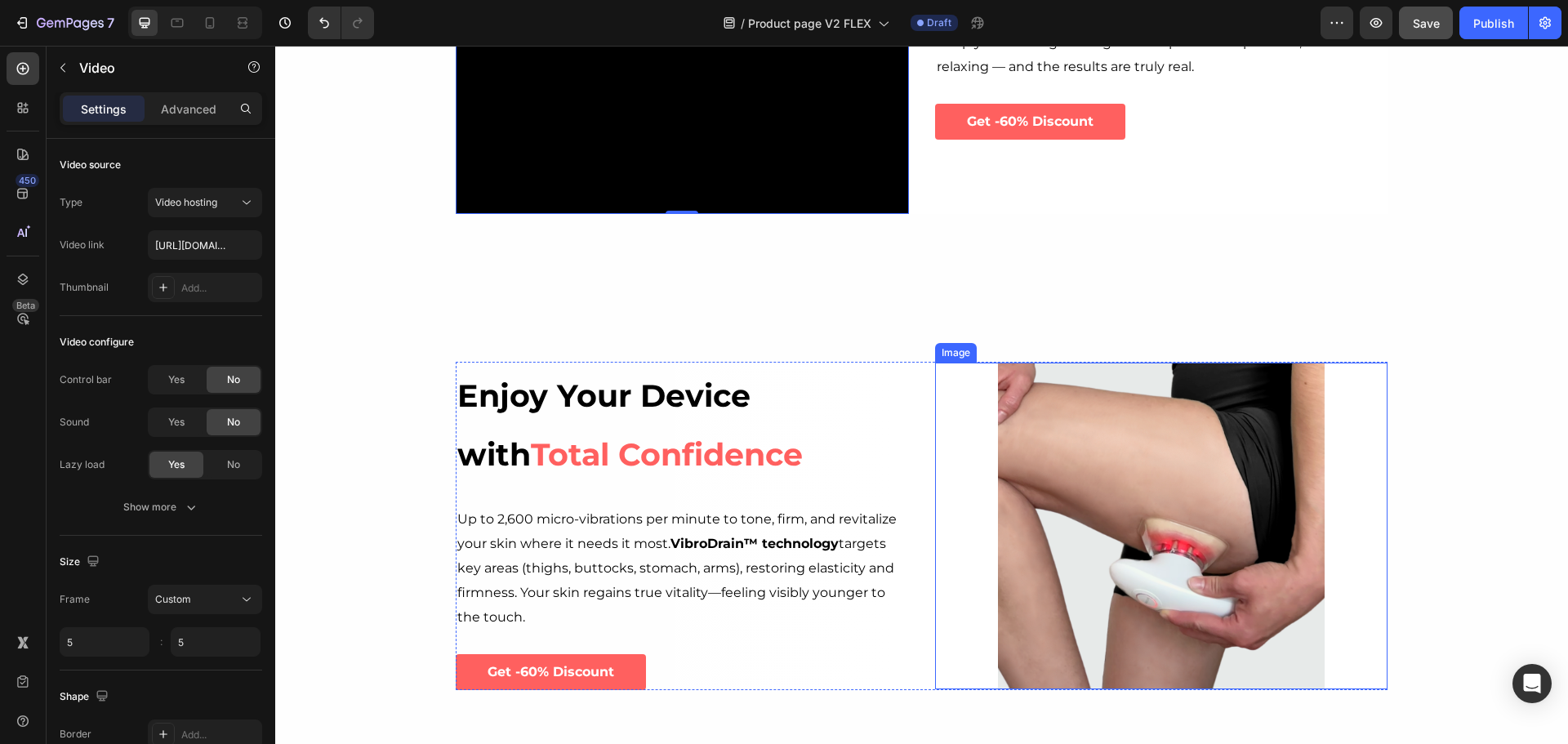
click at [1126, 439] on img at bounding box center [1161, 525] width 327 height 326
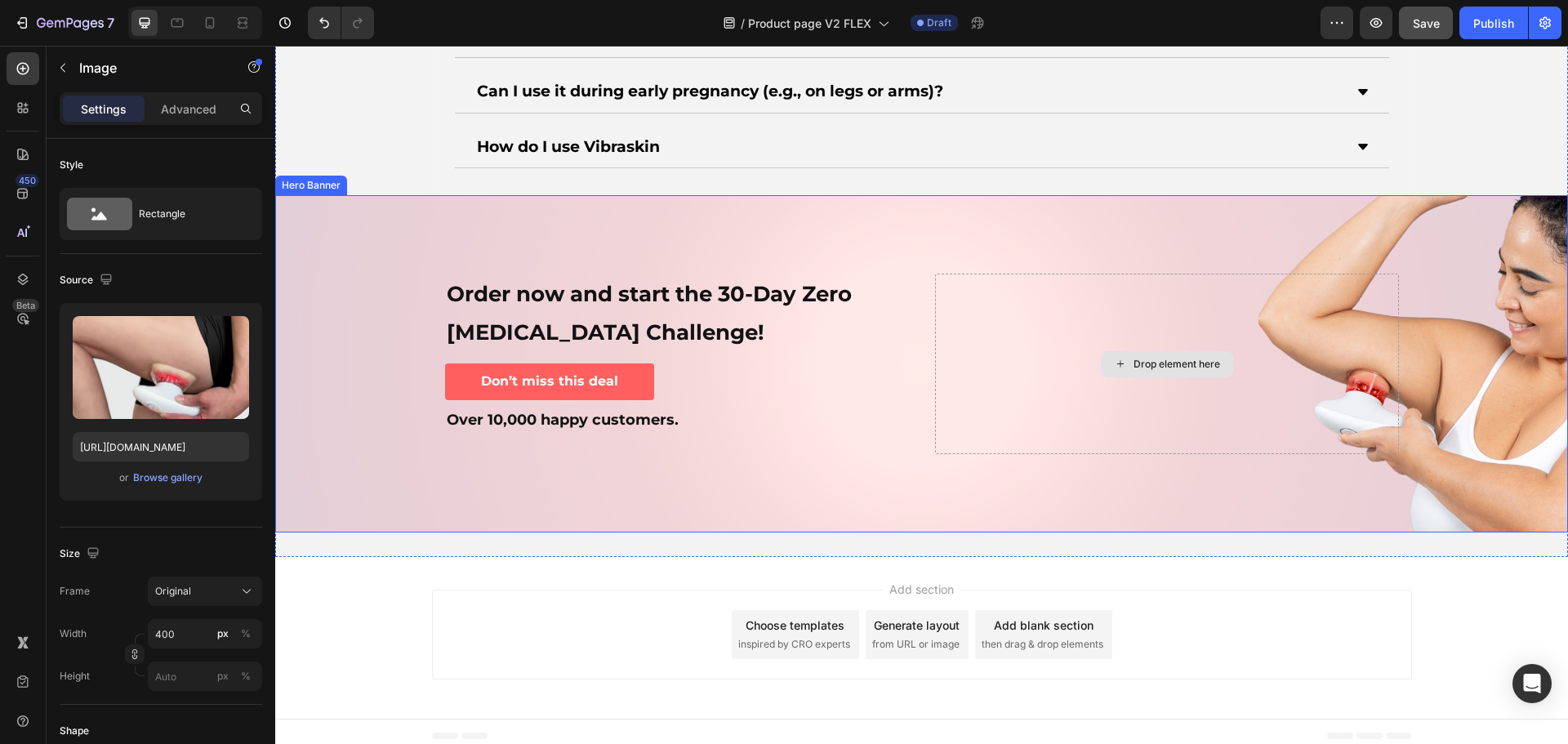
scroll to position [6327, 0]
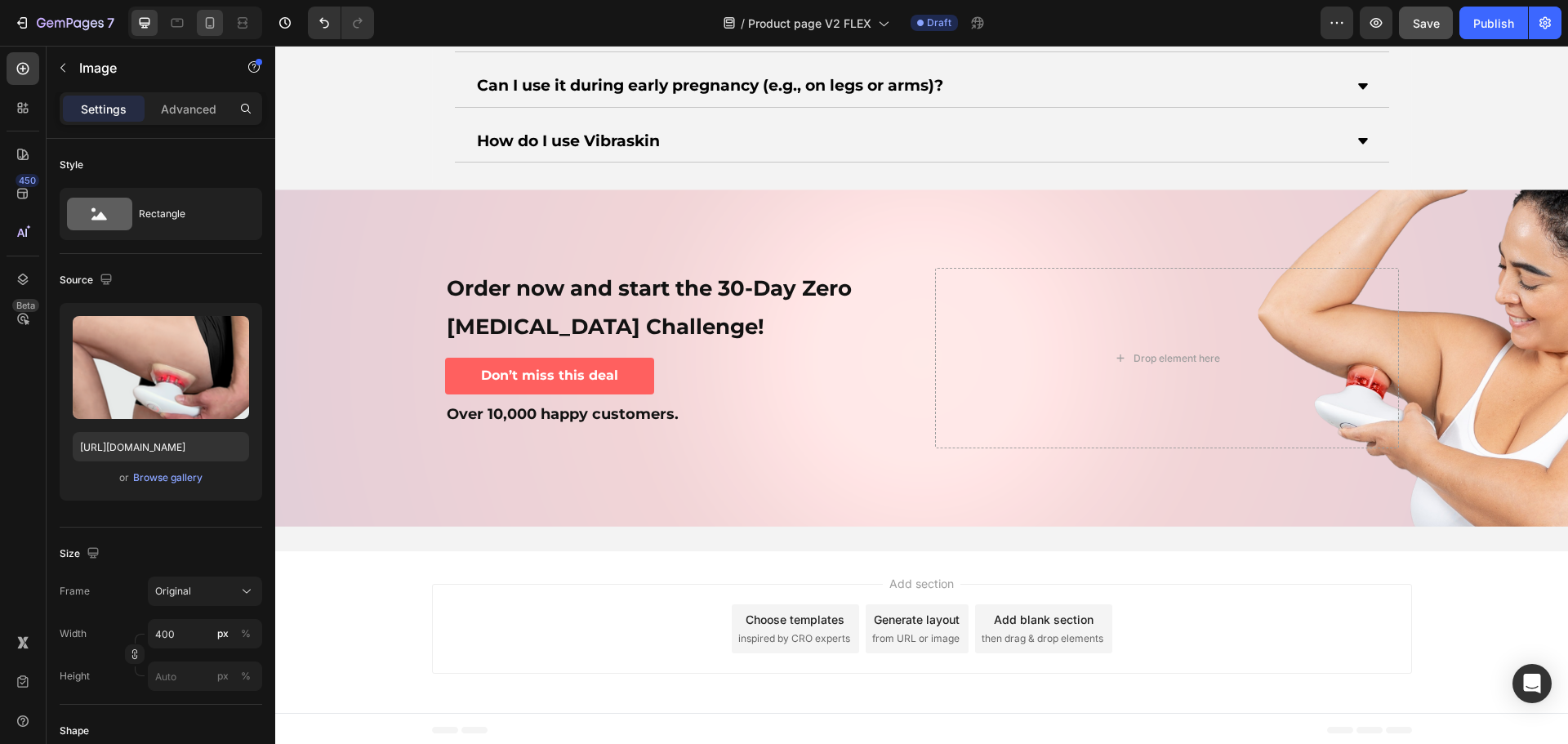
click at [213, 20] on icon at bounding box center [211, 22] width 9 height 12
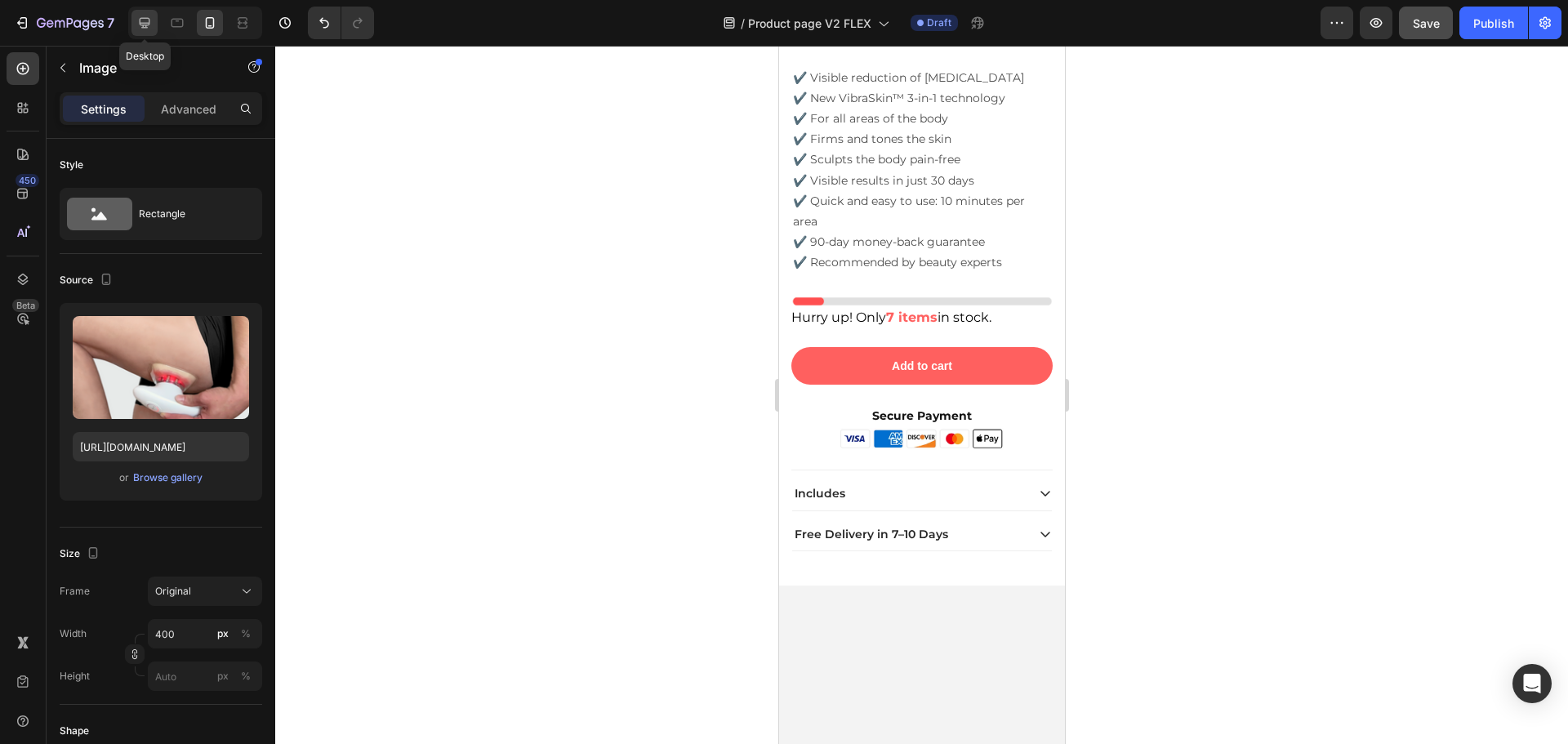
click at [150, 15] on icon at bounding box center [144, 23] width 16 height 16
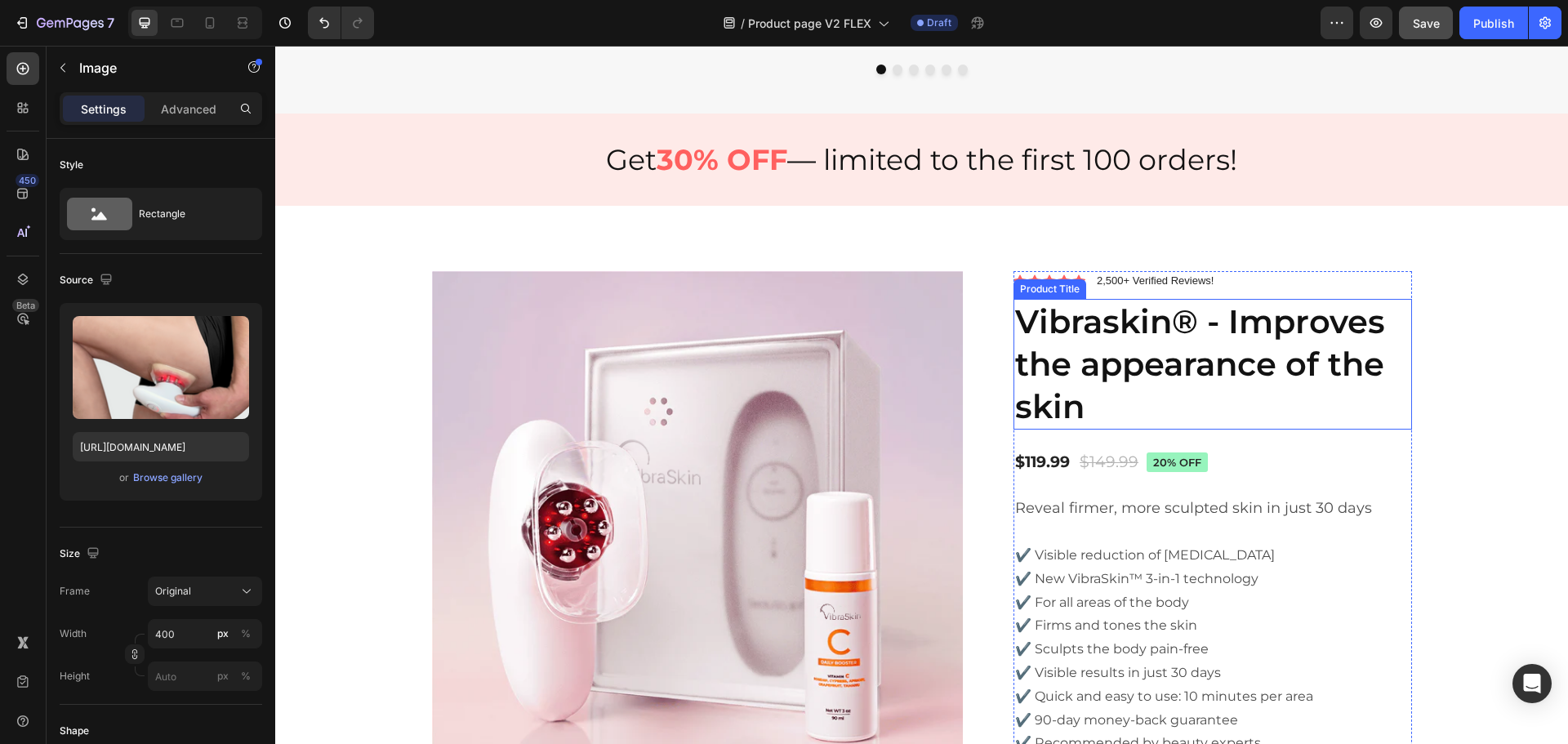
scroll to position [4953, 0]
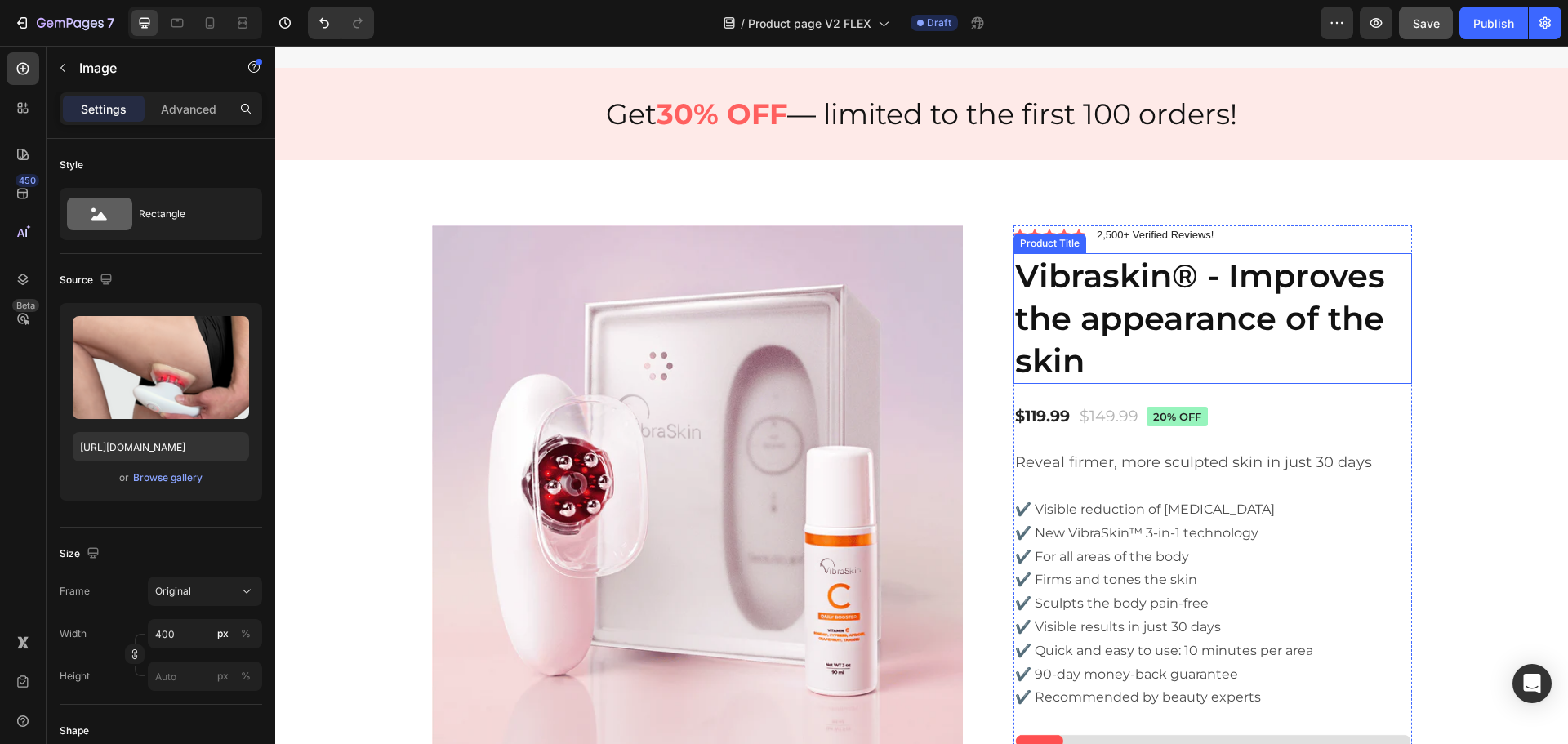
click at [1227, 352] on h1 "Vibraskin® - Improves the appearance of the skin" at bounding box center [1212, 318] width 398 height 131
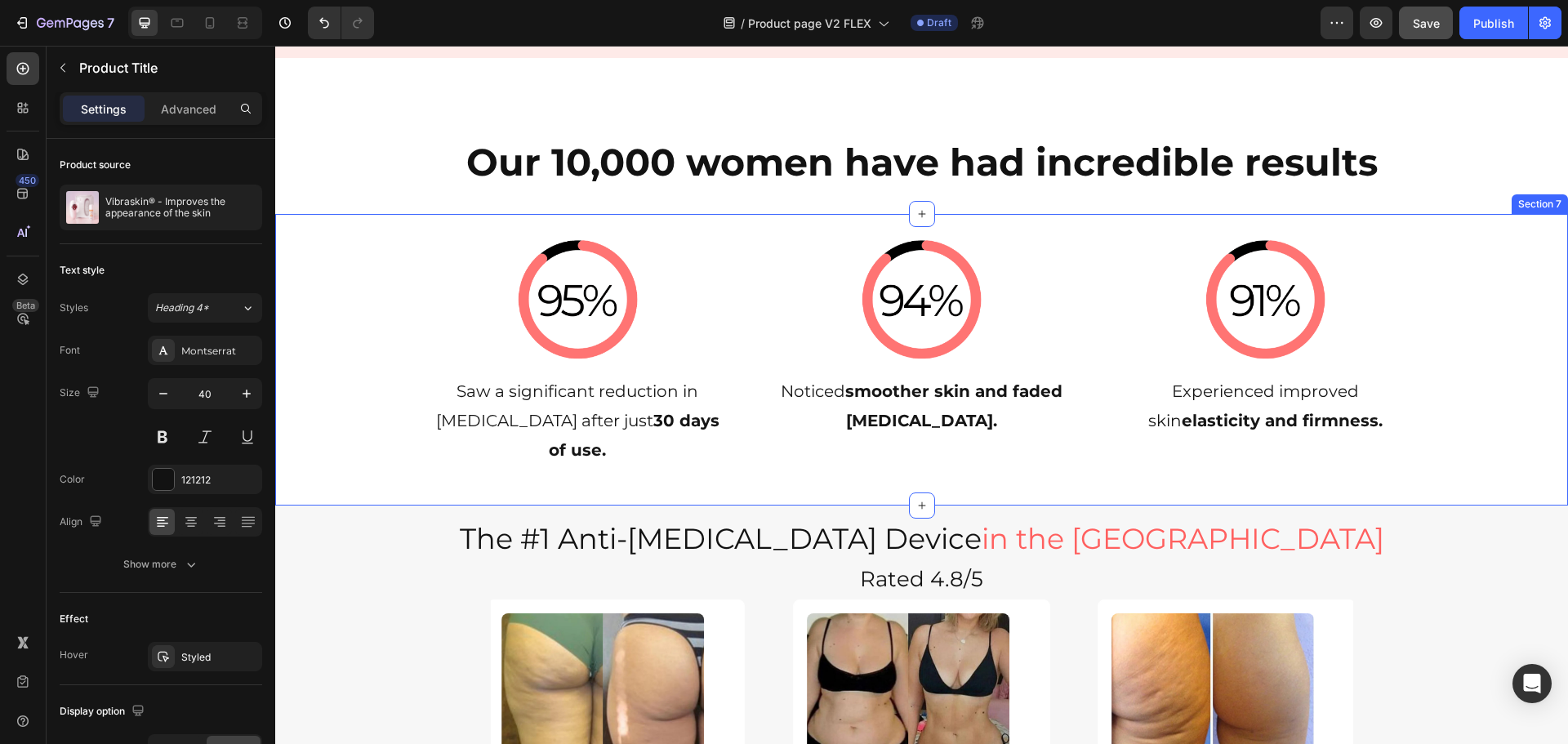
scroll to position [3321, 0]
